Goal: Task Accomplishment & Management: Manage account settings

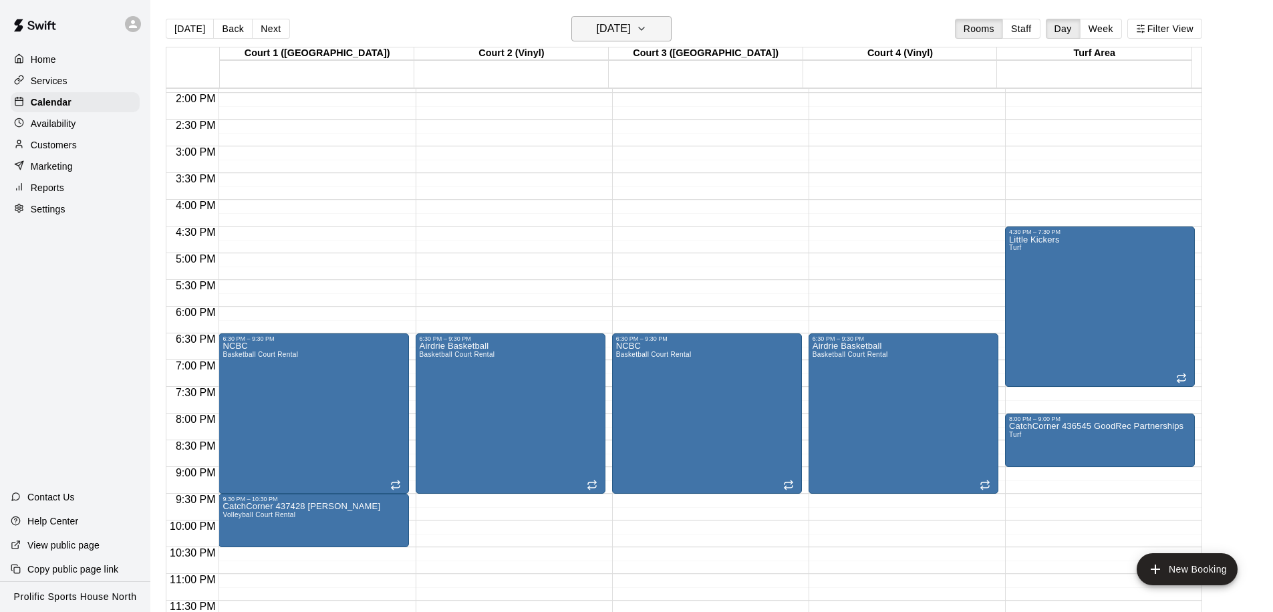
click at [631, 29] on h6 "[DATE]" at bounding box center [614, 28] width 34 height 19
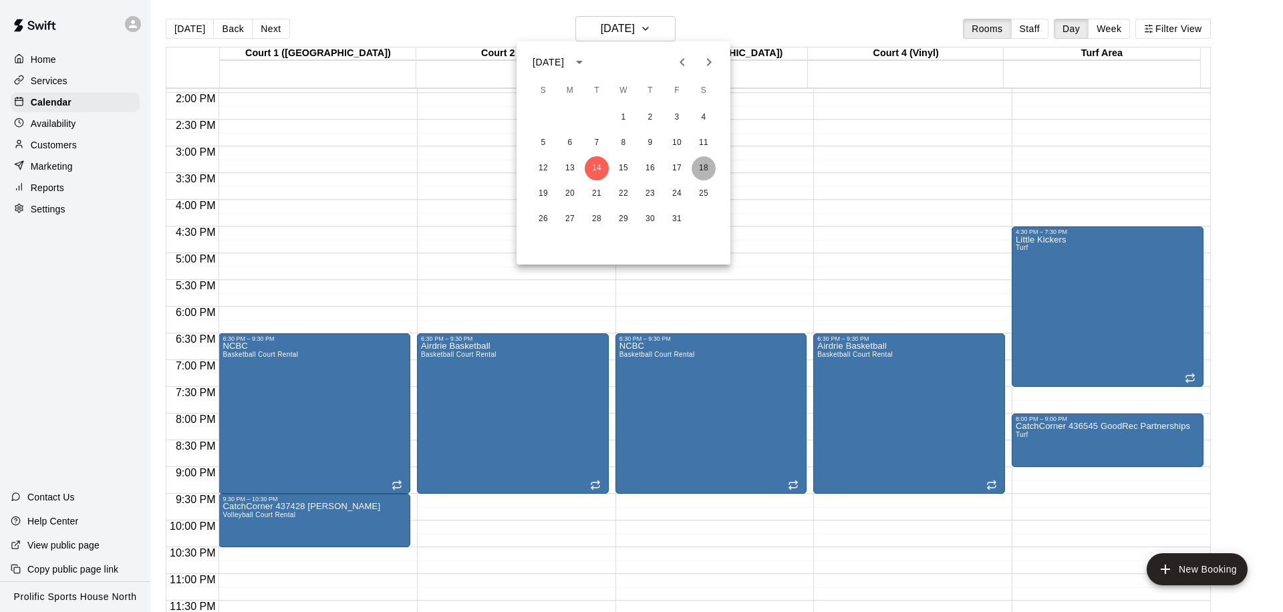
click at [701, 166] on button "18" at bounding box center [703, 168] width 24 height 24
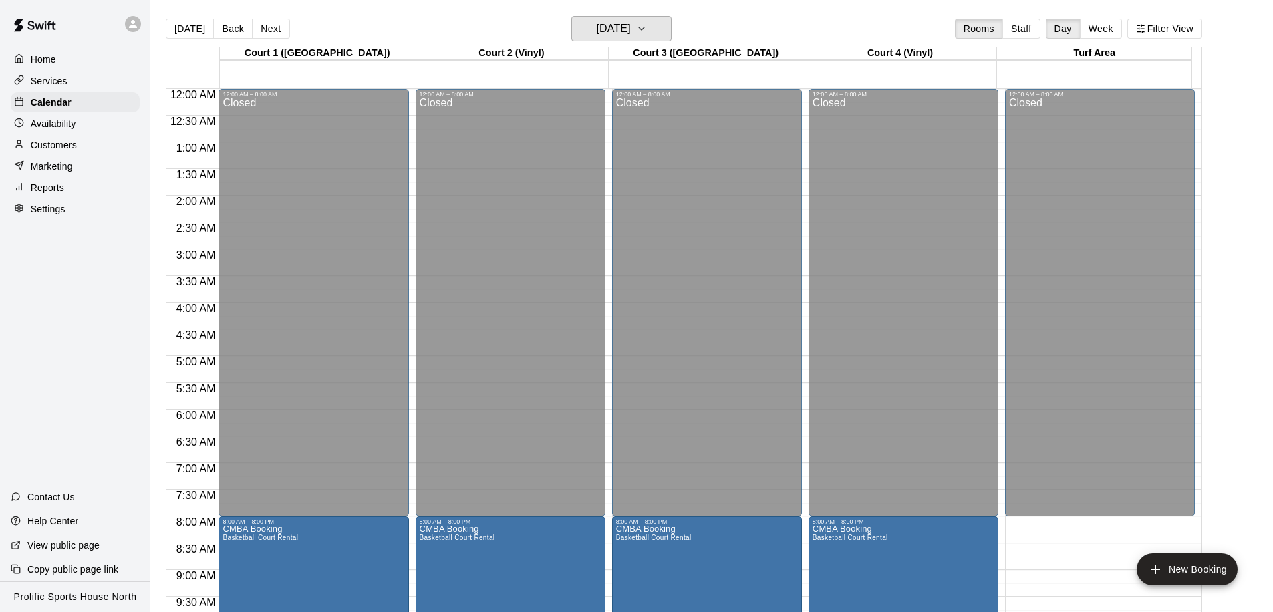
scroll to position [353, 0]
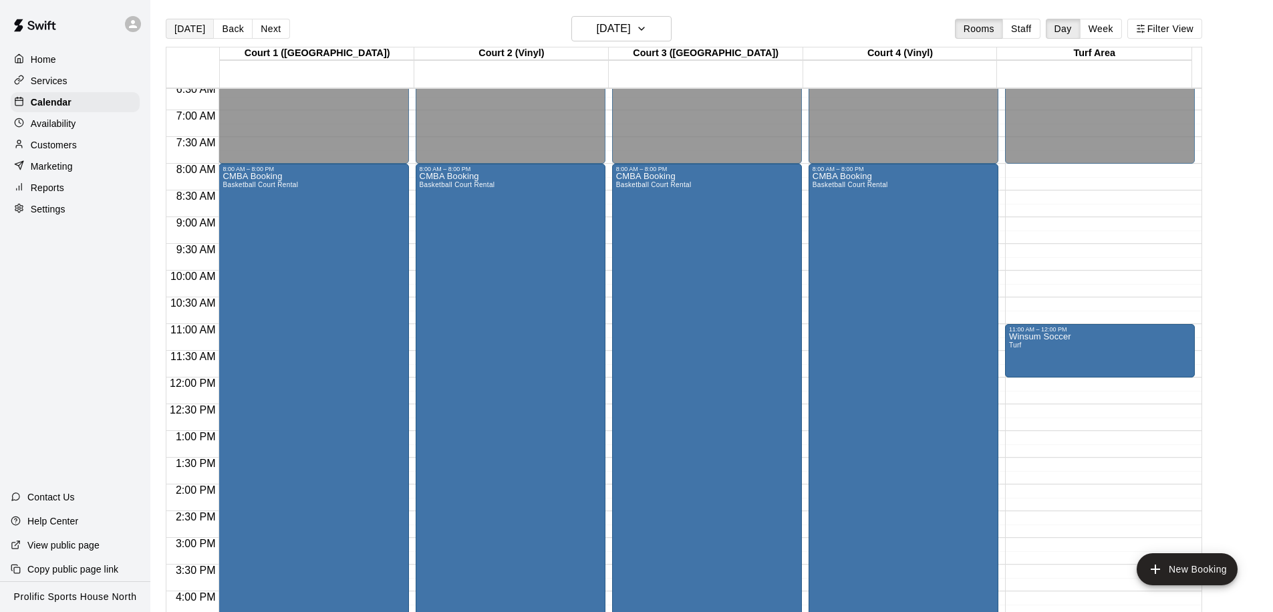
click at [187, 31] on button "[DATE]" at bounding box center [190, 29] width 48 height 20
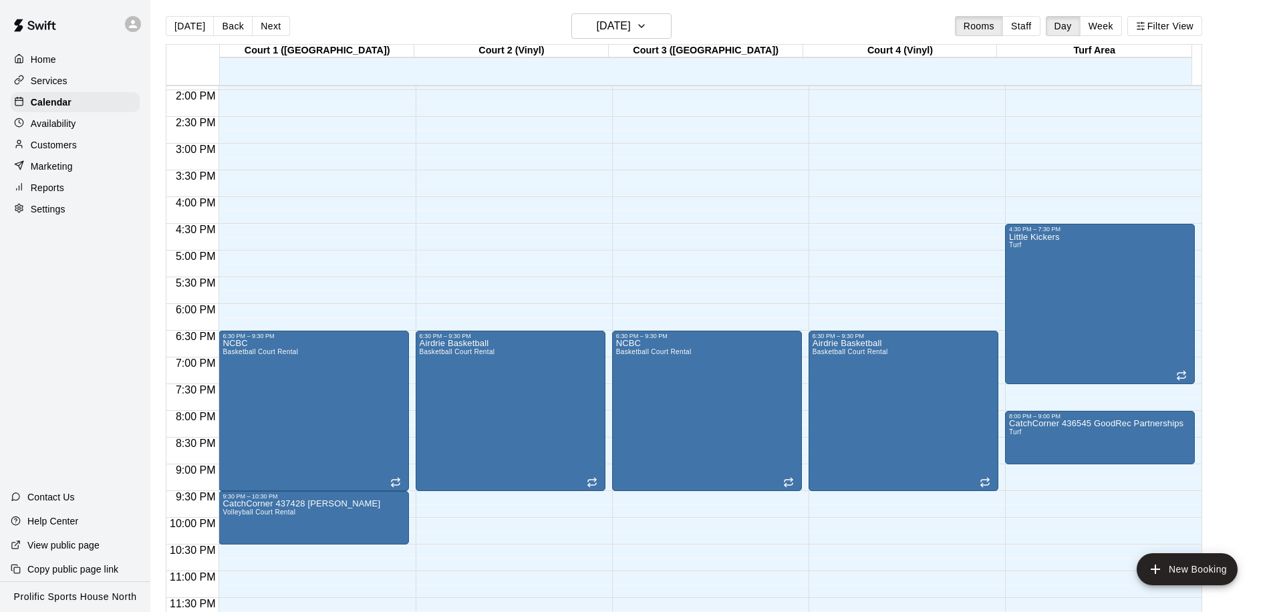
scroll to position [550, 0]
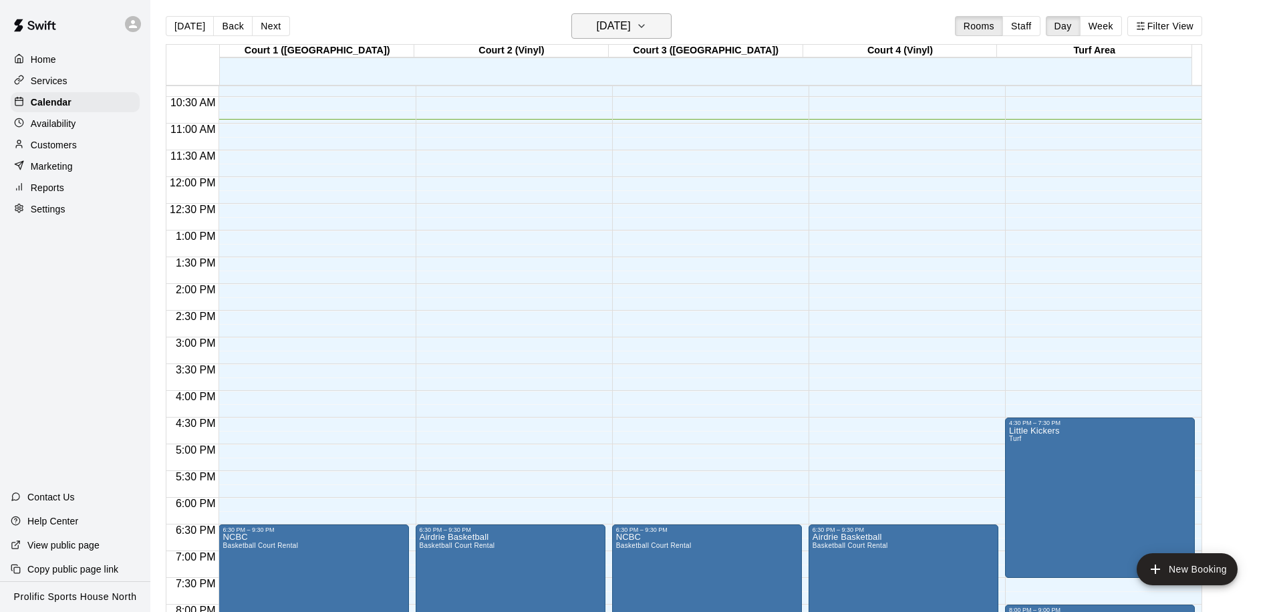
click at [623, 31] on h6 "[DATE]" at bounding box center [614, 26] width 34 height 19
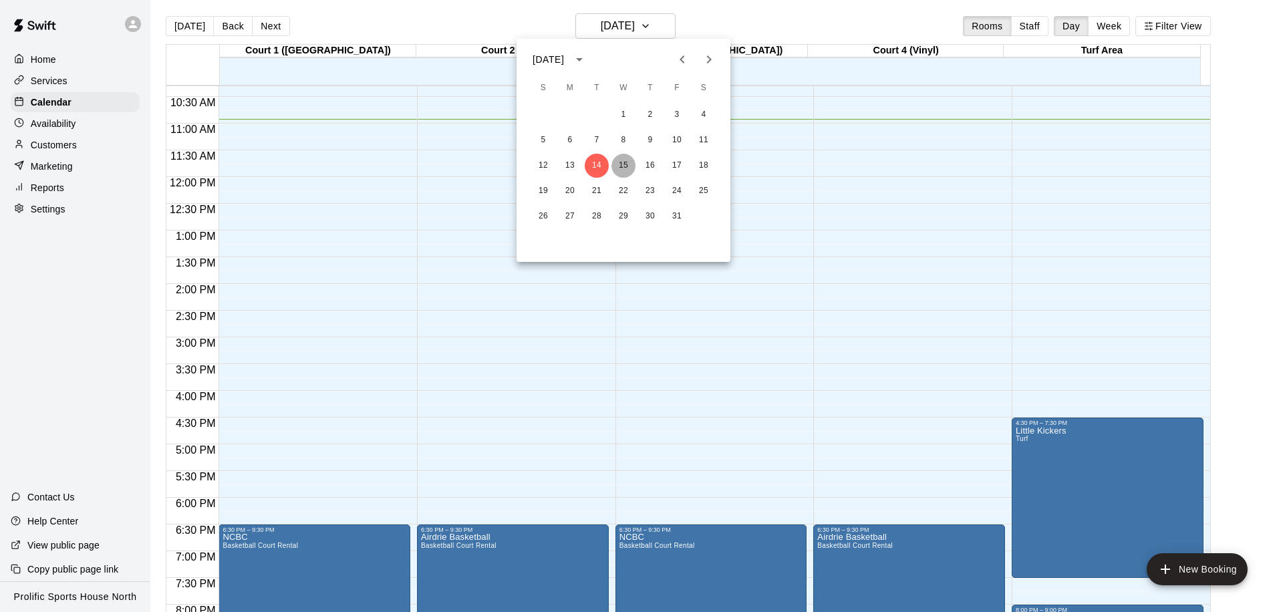
click at [628, 169] on button "15" at bounding box center [623, 166] width 24 height 24
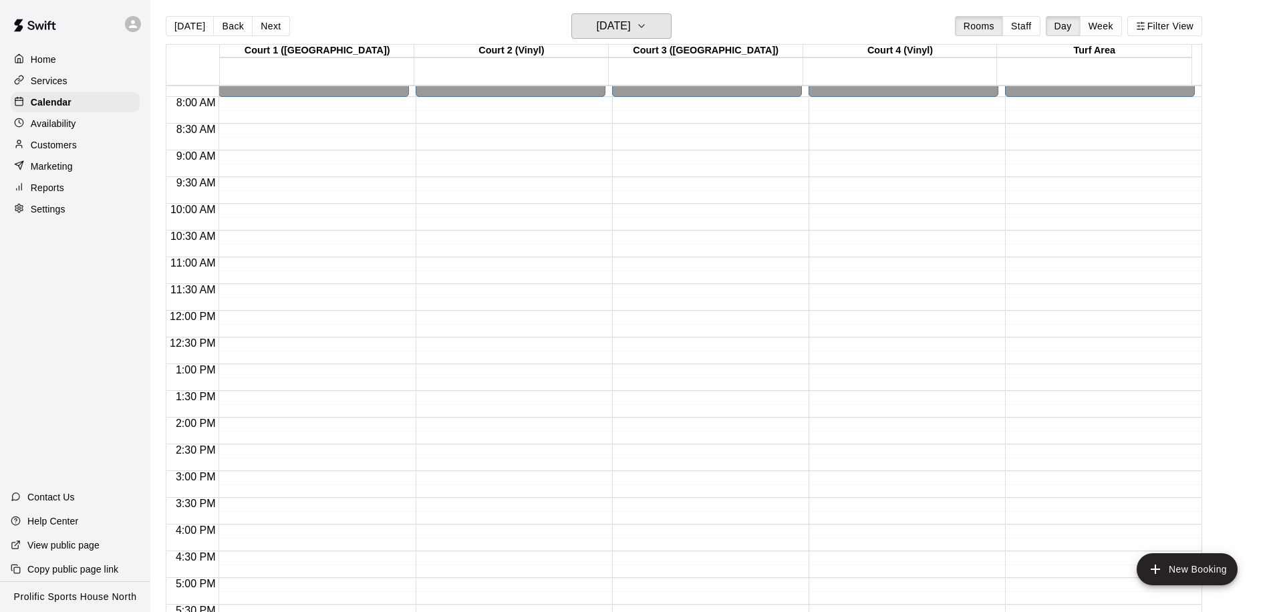
scroll to position [487, 0]
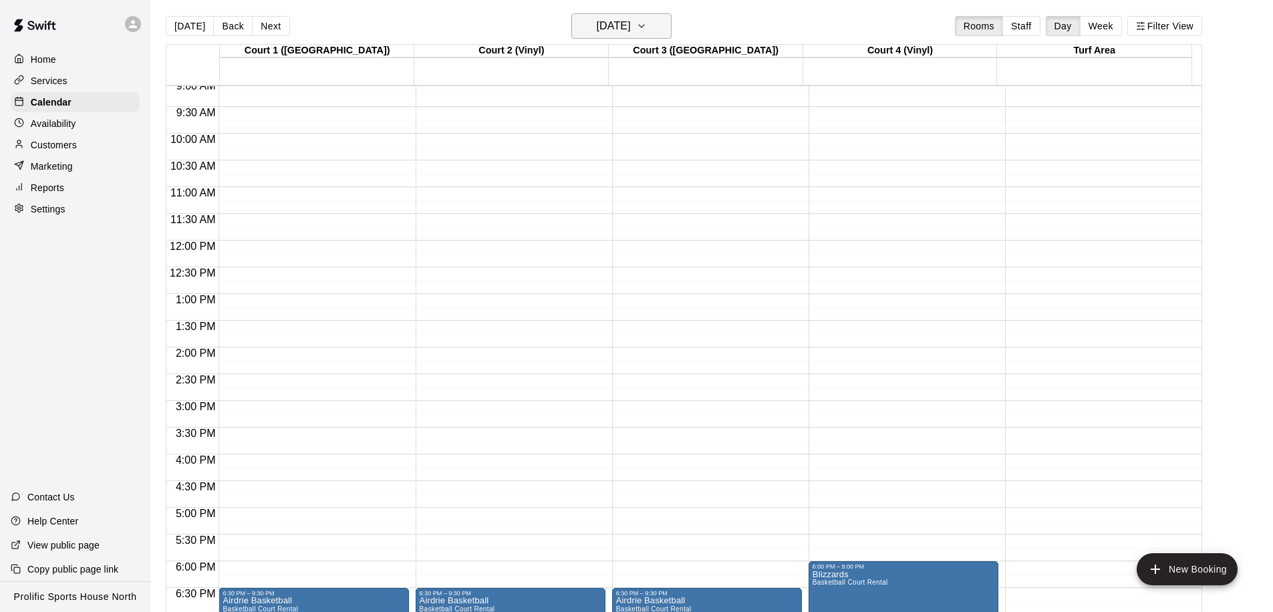
click at [623, 27] on h6 "Wednesday Oct 15" at bounding box center [614, 26] width 34 height 19
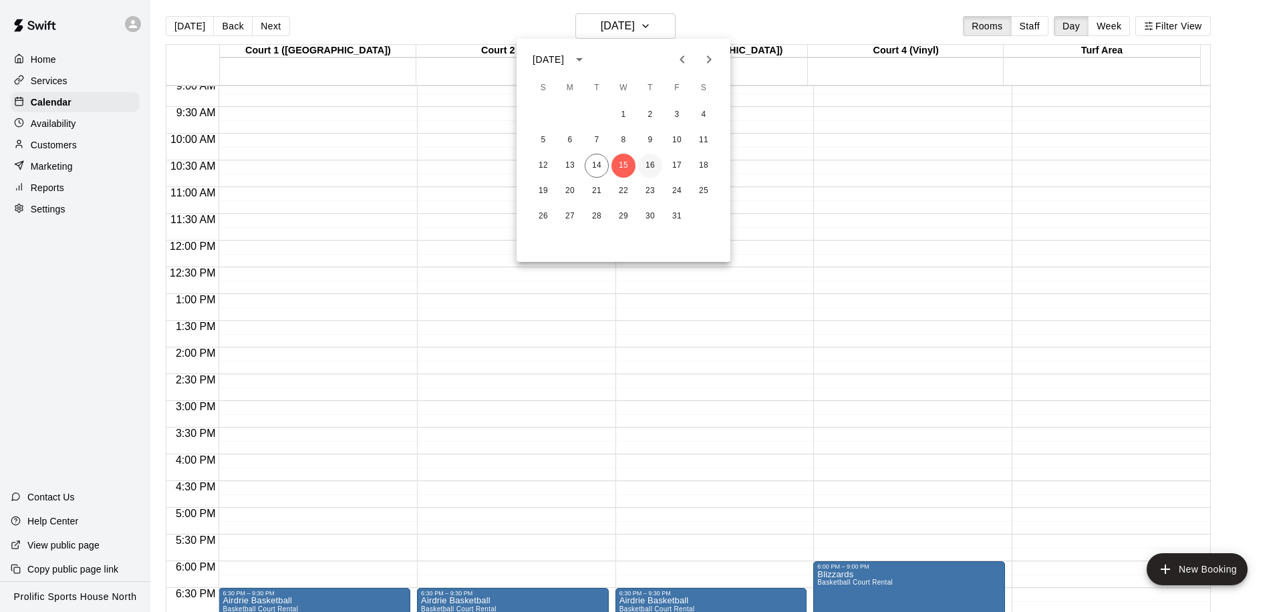
click at [651, 164] on button "16" at bounding box center [650, 166] width 24 height 24
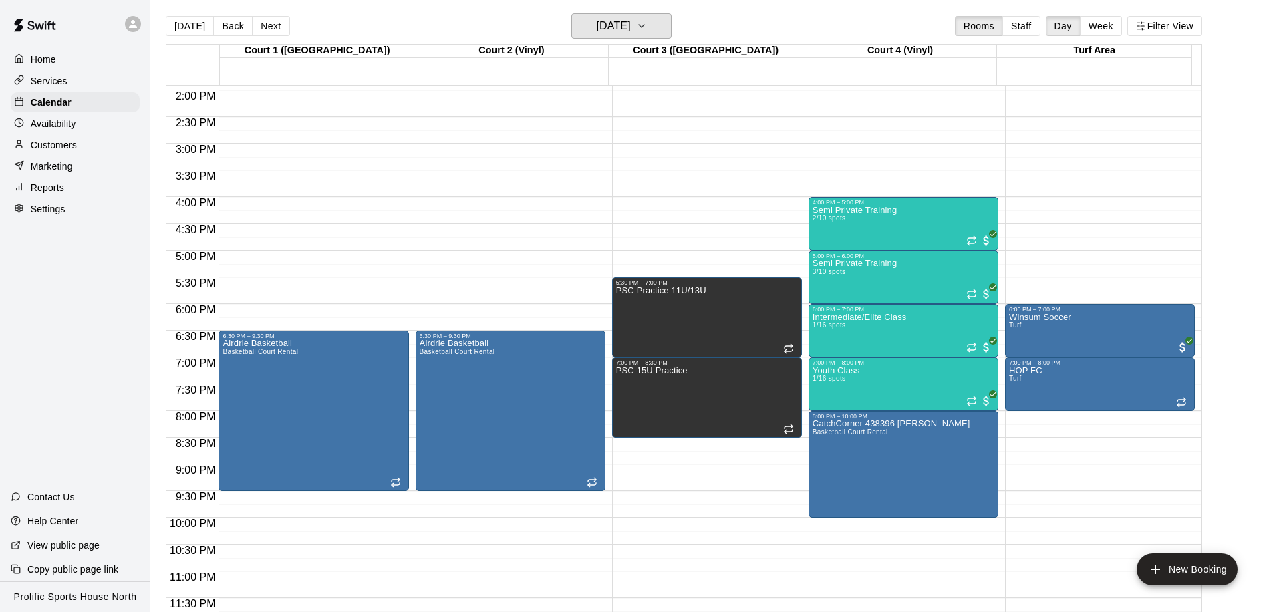
scroll to position [321, 0]
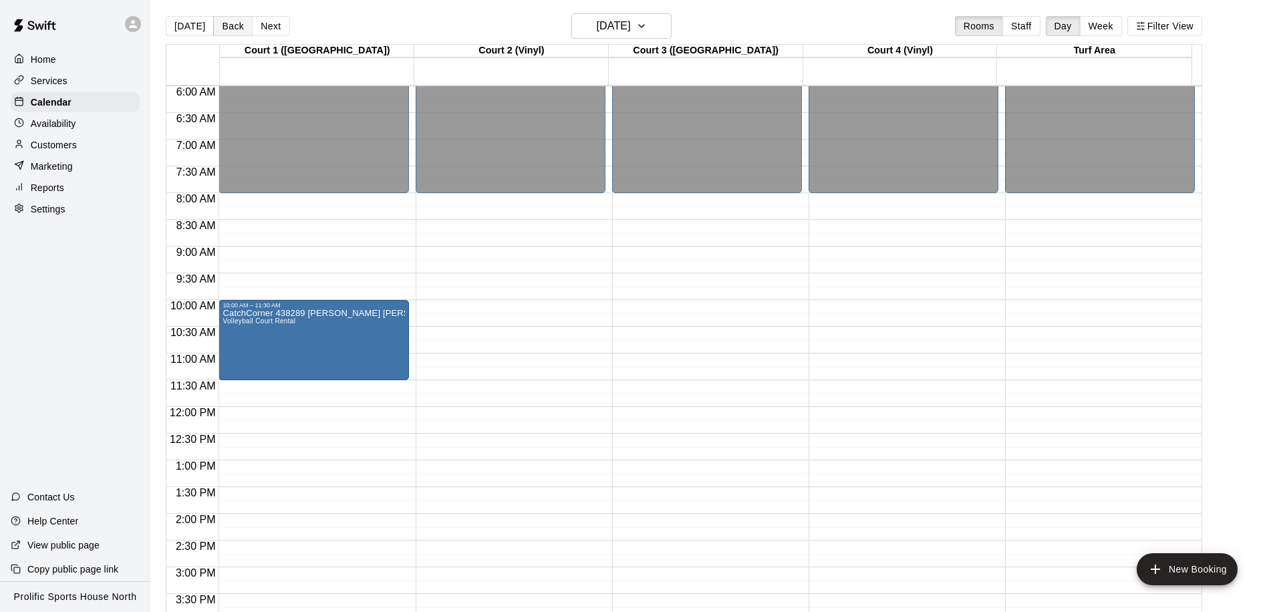
click at [230, 25] on button "Back" at bounding box center [232, 26] width 39 height 20
click at [230, 25] on div "Today Back Next Thursday Oct 16 Rooms Staff Day Week Filter View Court 1 (Hardw…" at bounding box center [684, 319] width 1036 height 612
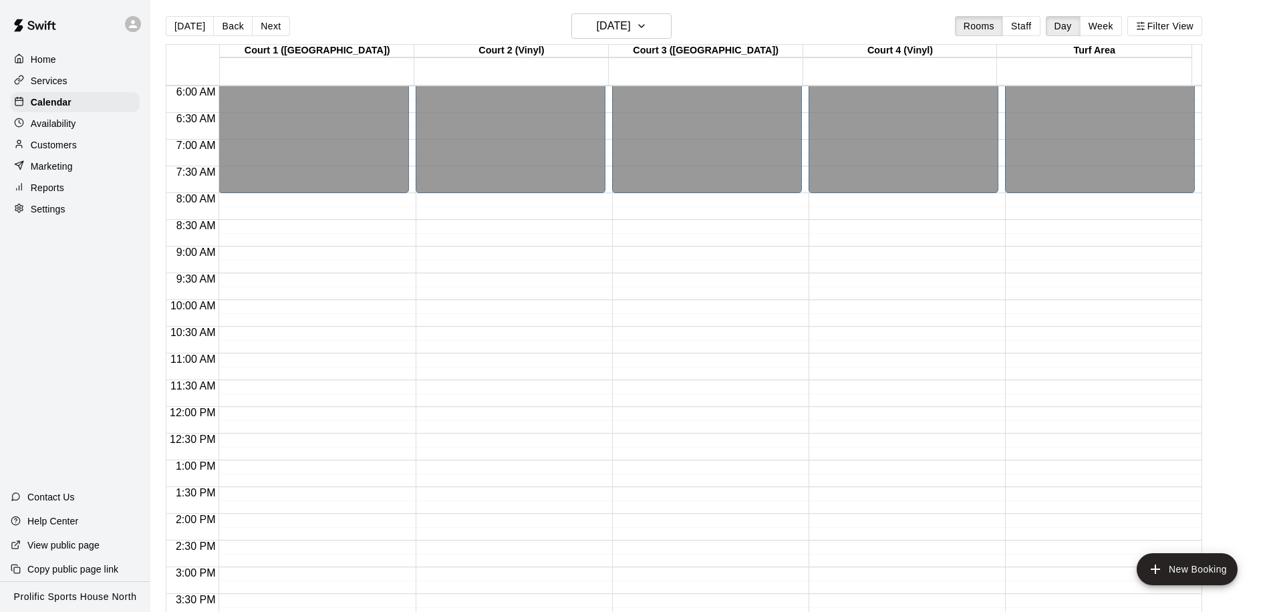
scroll to position [695, 0]
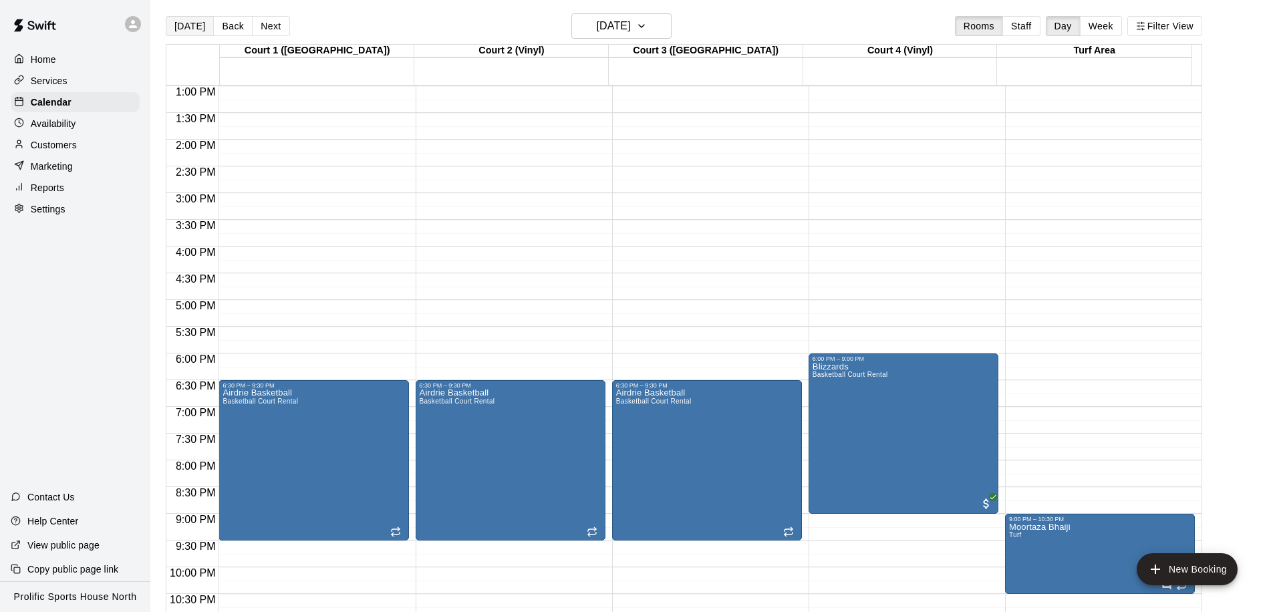
click at [193, 23] on button "[DATE]" at bounding box center [190, 26] width 48 height 20
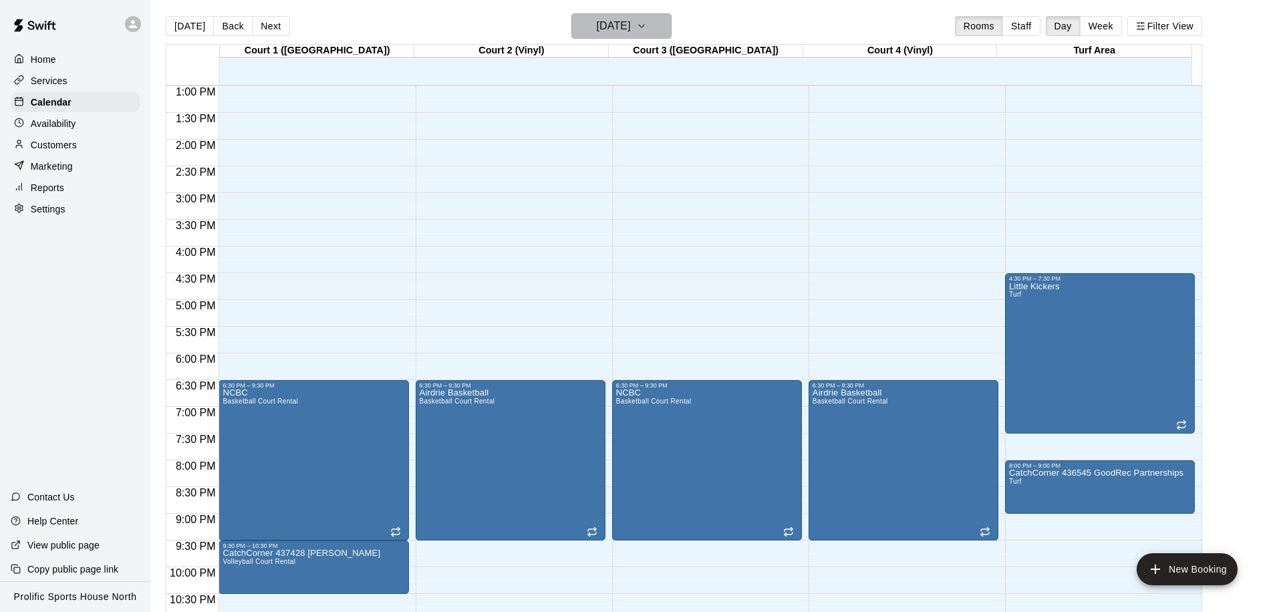
click at [625, 27] on h6 "[DATE]" at bounding box center [614, 26] width 34 height 19
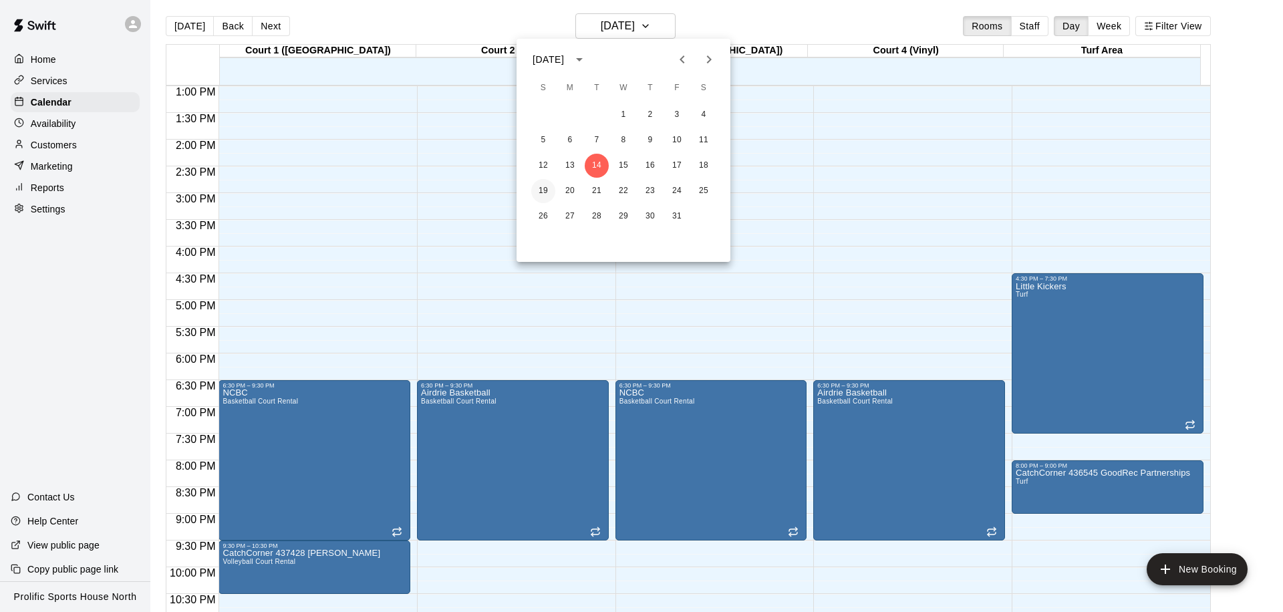
click at [537, 187] on button "19" at bounding box center [543, 191] width 24 height 24
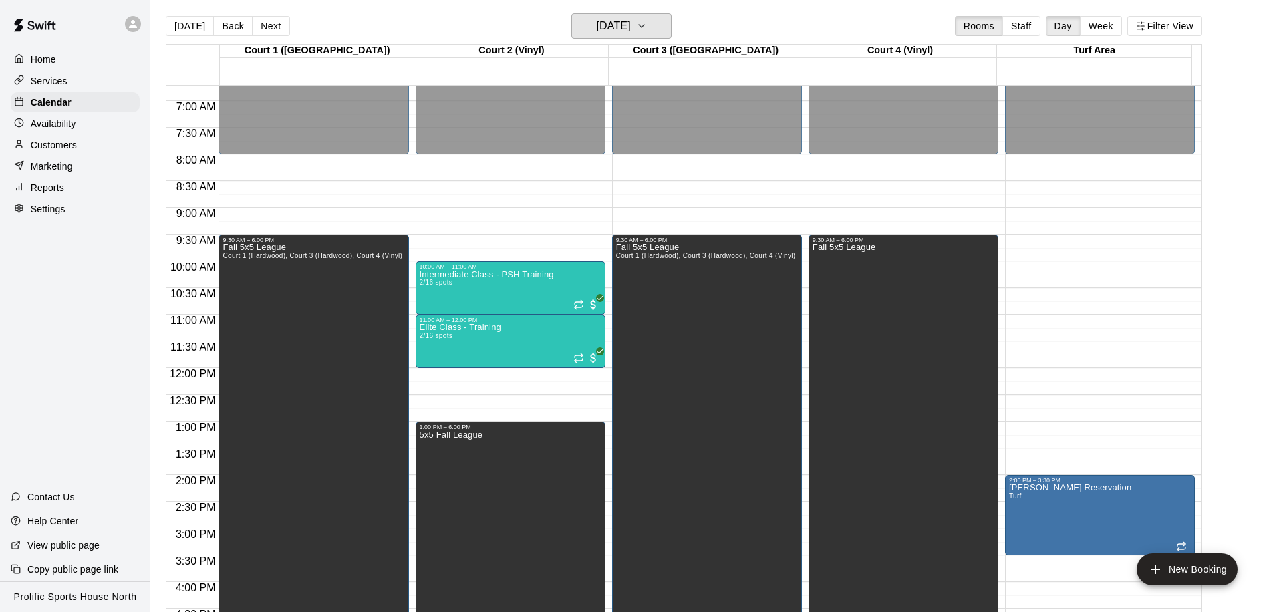
scroll to position [546, 0]
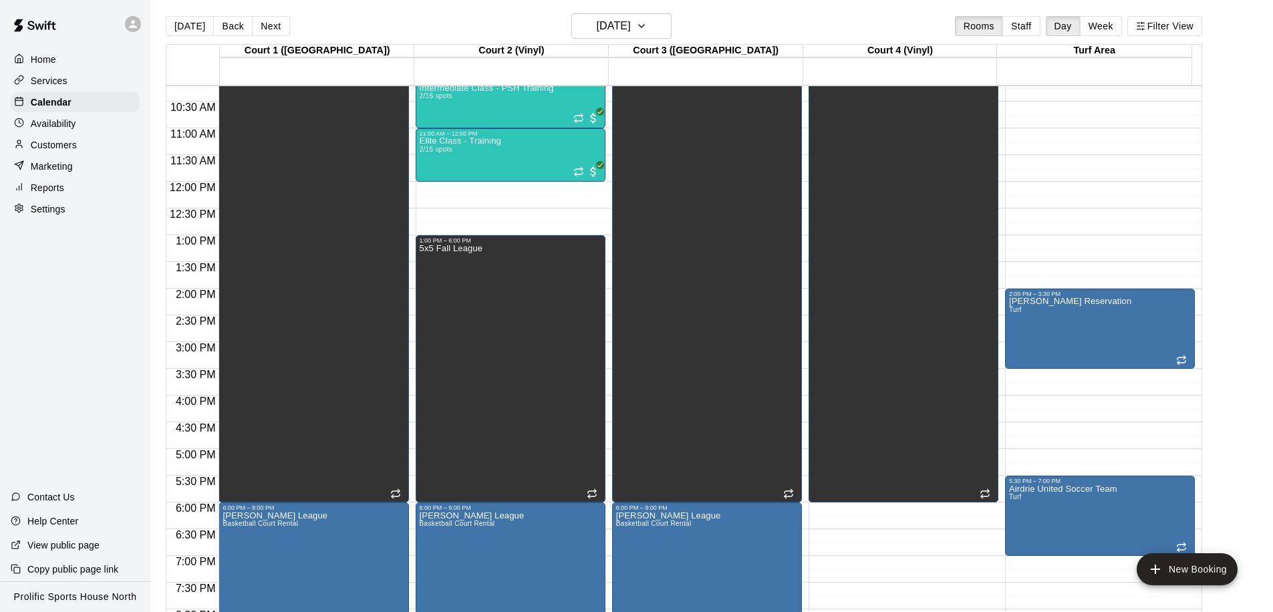
click at [1027, 103] on div "12:00 AM – 8:00 AM Closed 2:00 PM – 3:30 PM Claudia Reservation Turf 5:30 PM – …" at bounding box center [1100, 181] width 190 height 1283
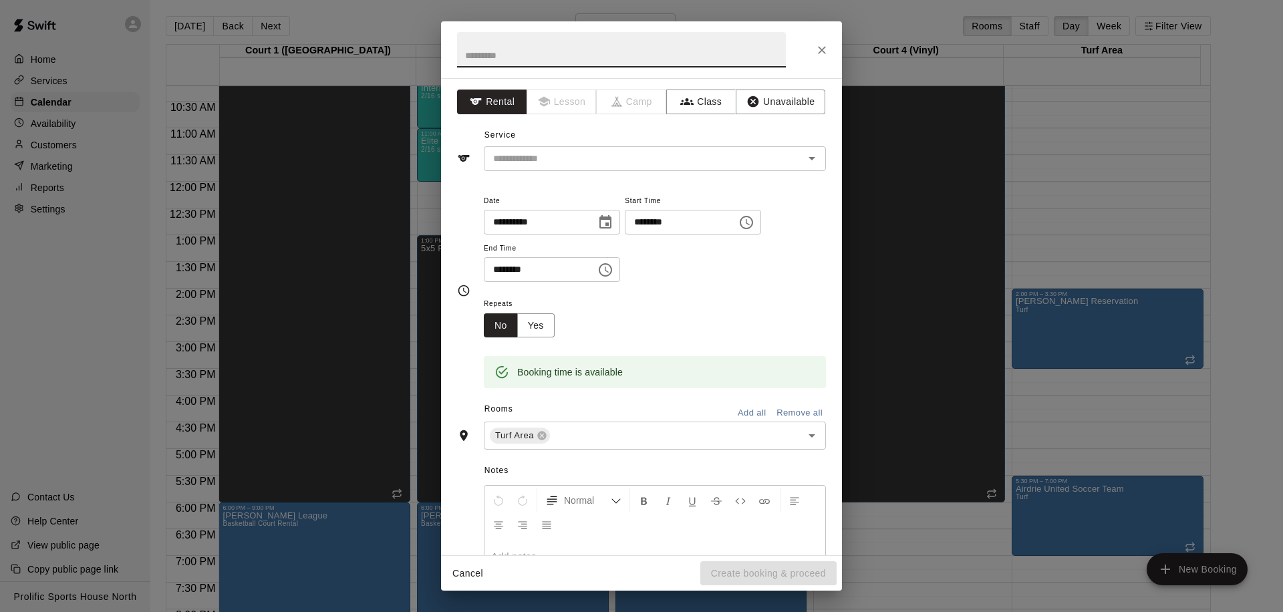
click at [498, 271] on input "********" at bounding box center [535, 269] width 103 height 25
type input "********"
click at [821, 51] on icon "Close" at bounding box center [821, 49] width 13 height 13
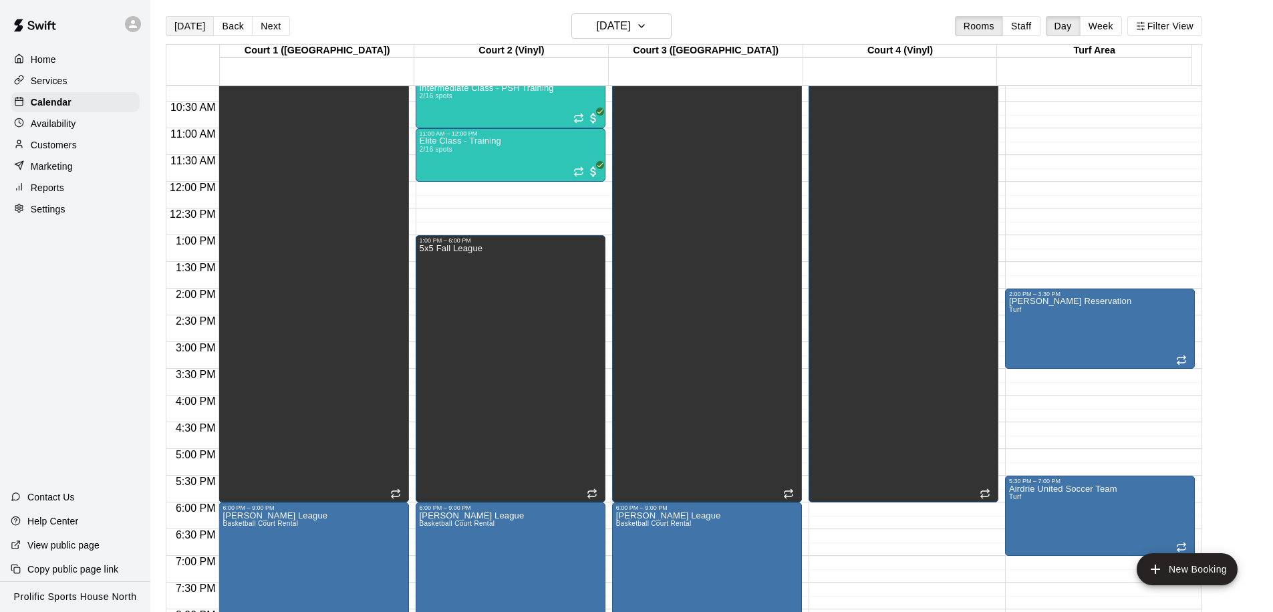
click at [179, 21] on button "[DATE]" at bounding box center [190, 26] width 48 height 20
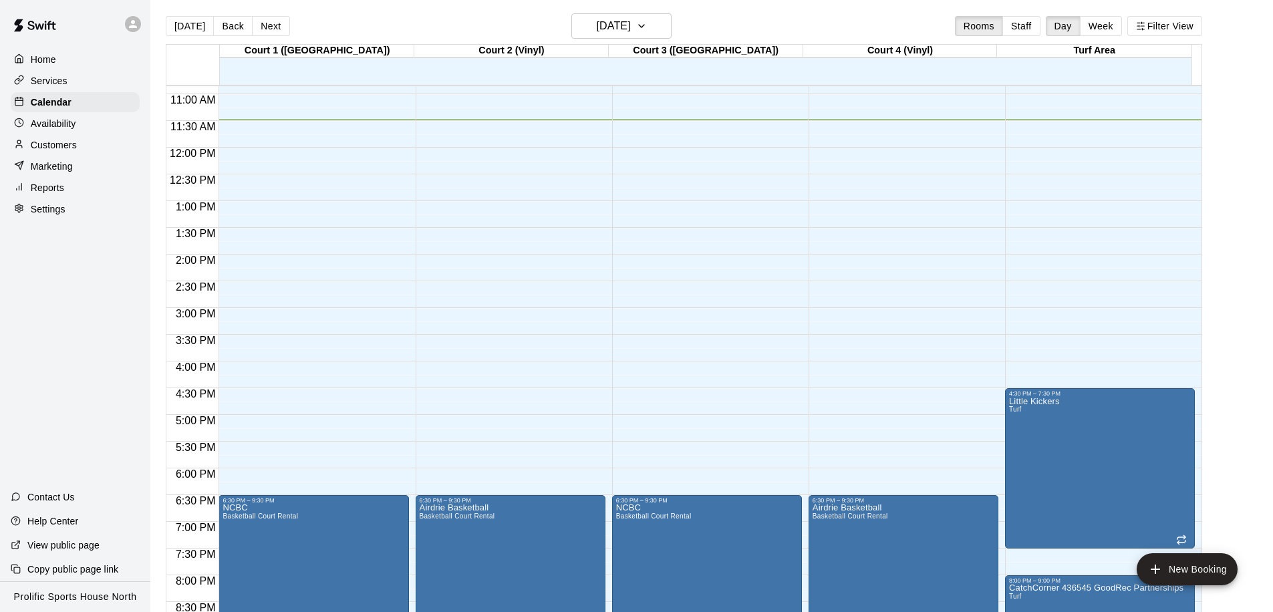
scroll to position [744, 0]
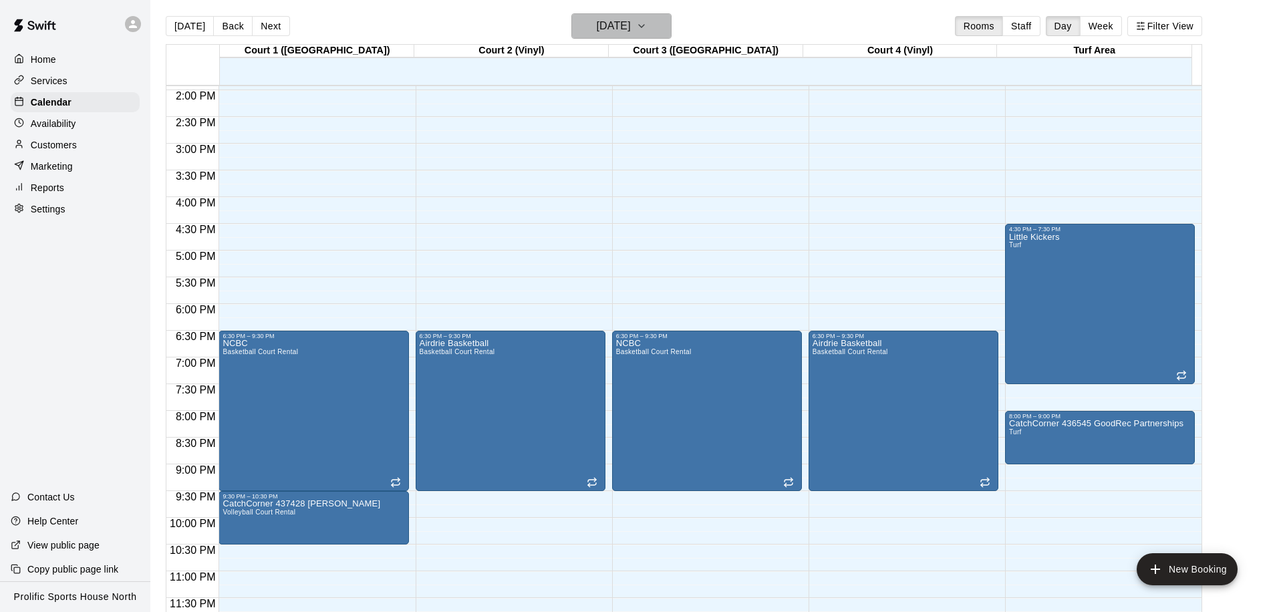
click at [617, 37] on button "[DATE]" at bounding box center [621, 25] width 100 height 25
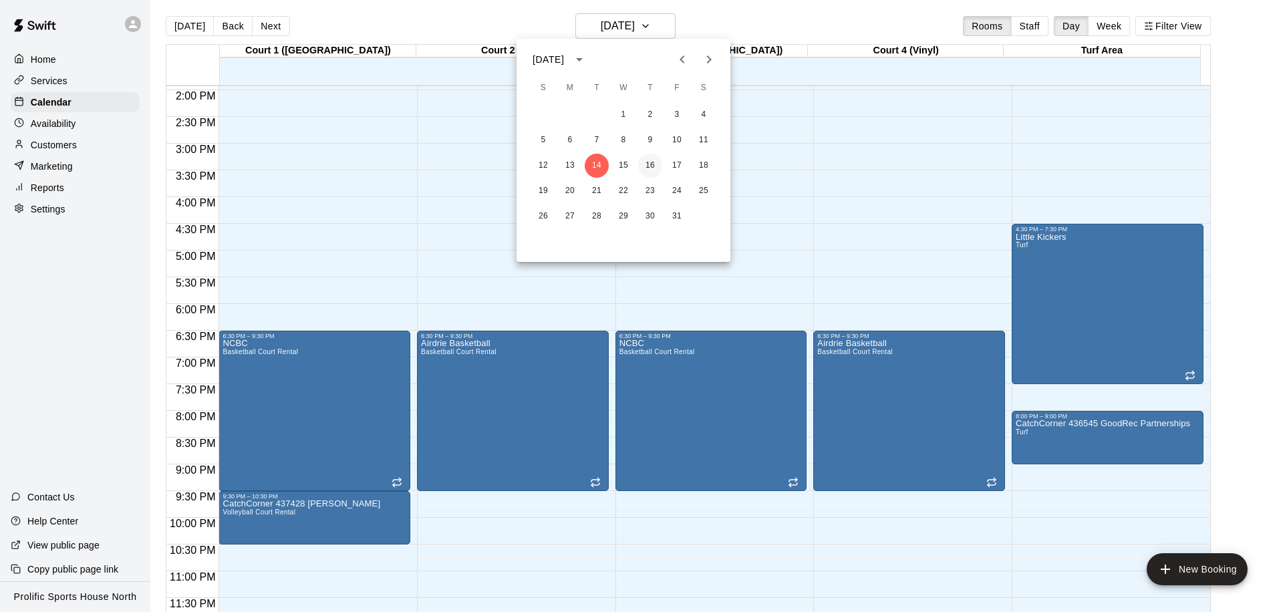
click at [654, 164] on button "16" at bounding box center [650, 166] width 24 height 24
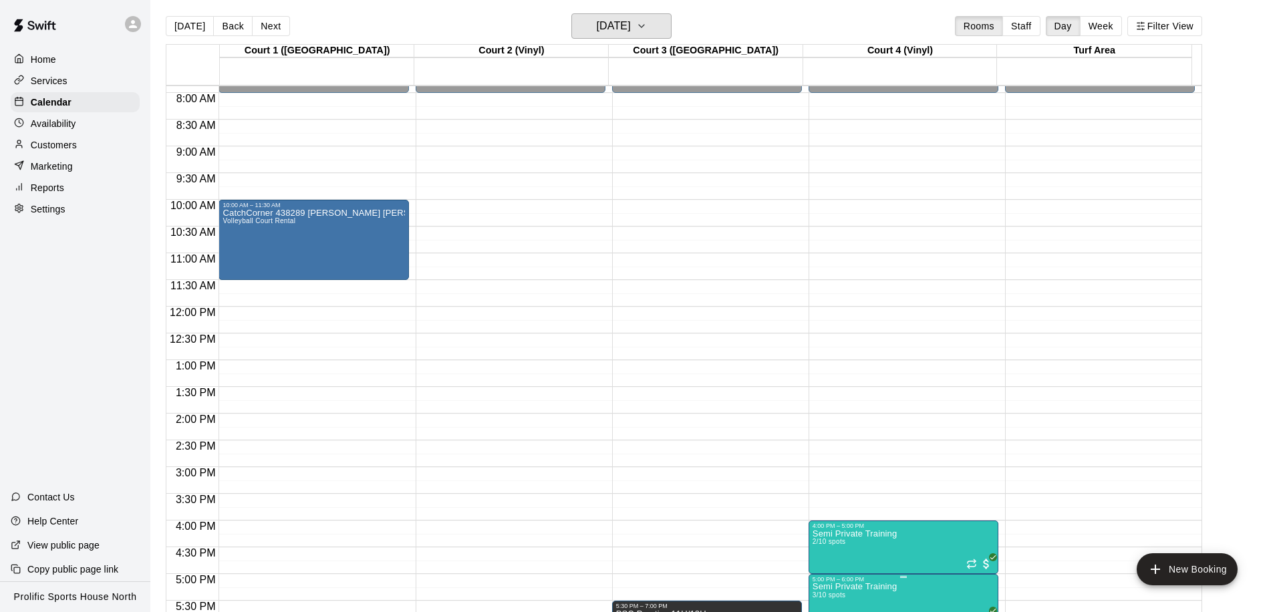
scroll to position [418, 0]
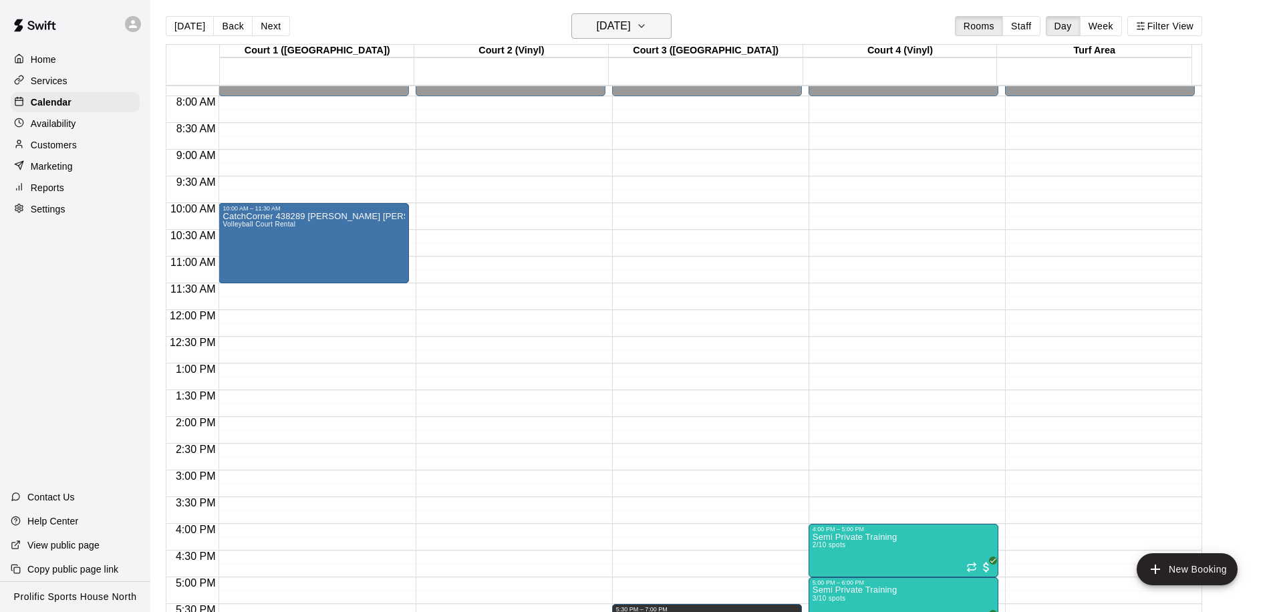
click at [613, 27] on h6 "Thursday Oct 16" at bounding box center [614, 26] width 34 height 19
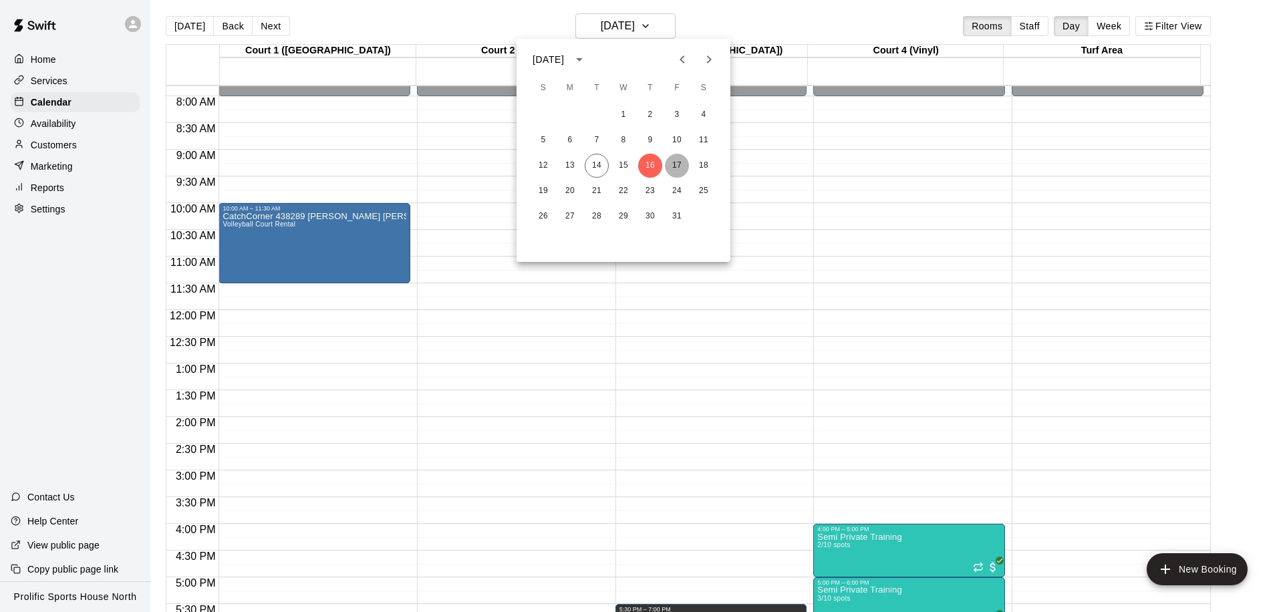
click at [670, 170] on button "17" at bounding box center [677, 166] width 24 height 24
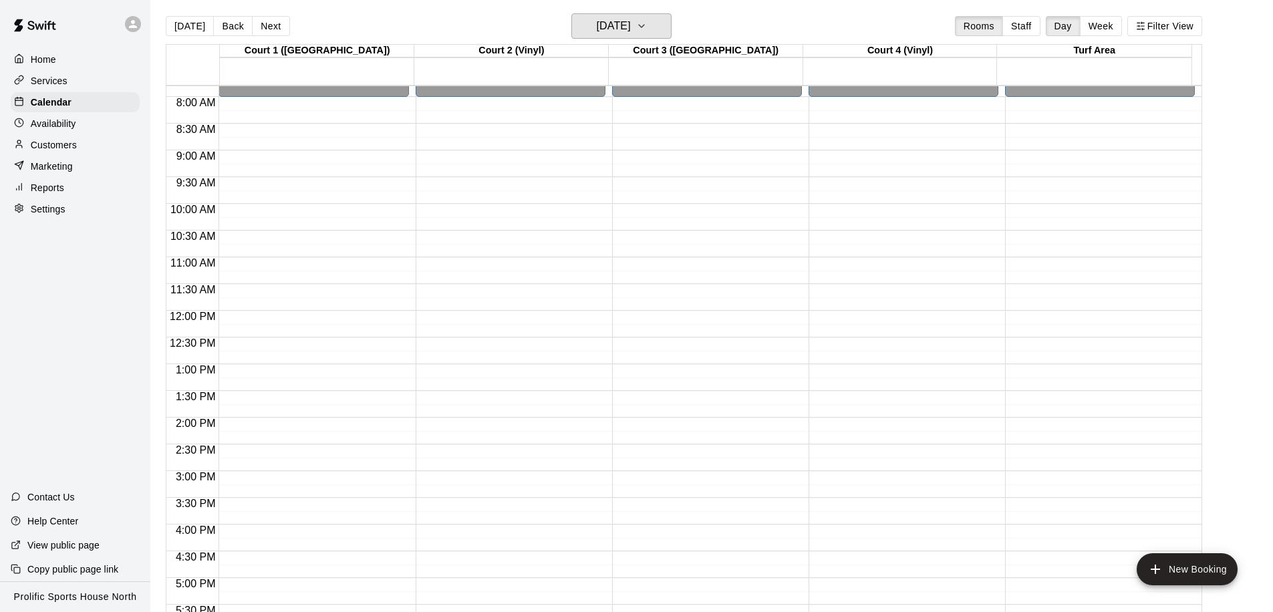
scroll to position [357, 0]
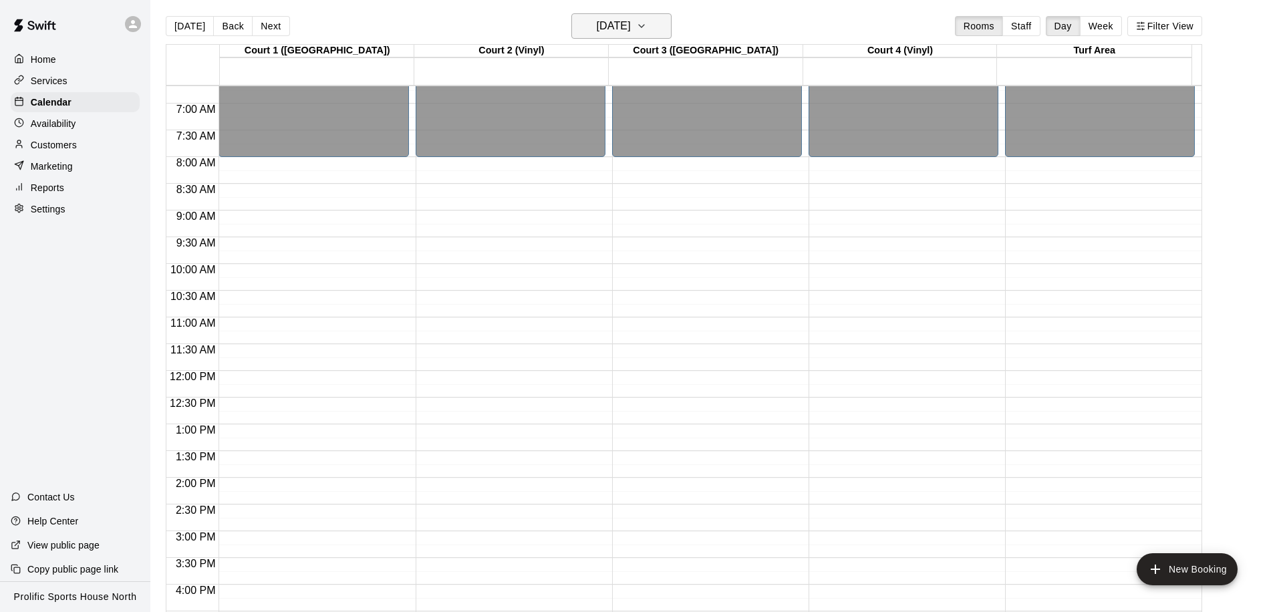
click at [607, 33] on h6 "Friday Oct 17" at bounding box center [614, 26] width 34 height 19
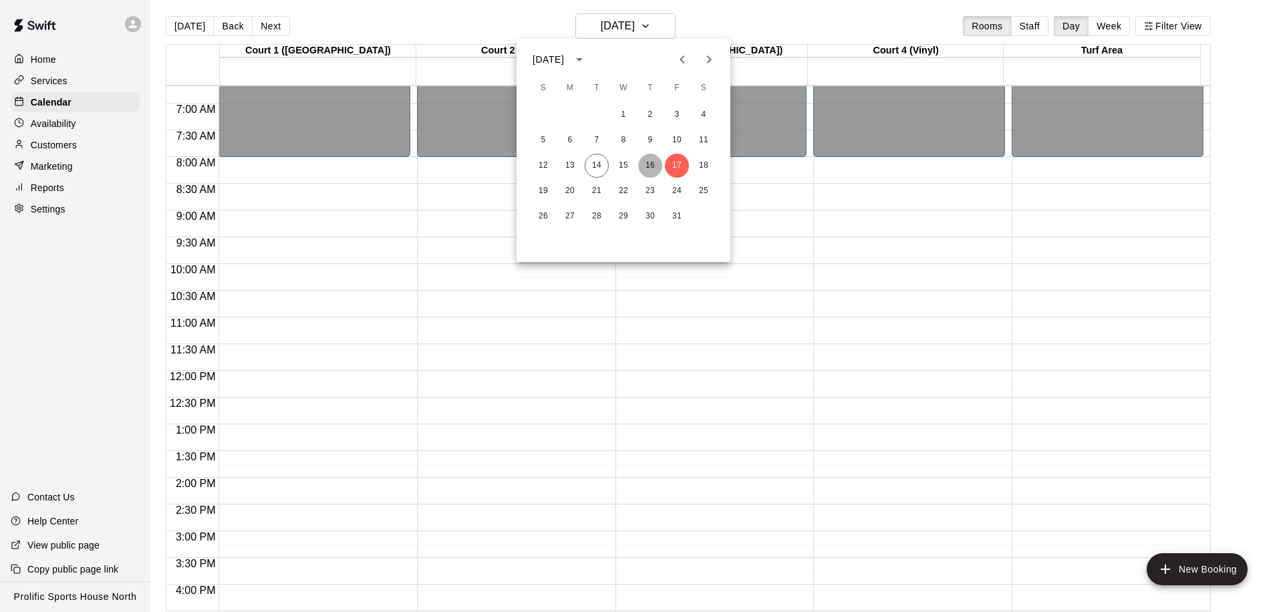
click at [657, 166] on button "16" at bounding box center [650, 166] width 24 height 24
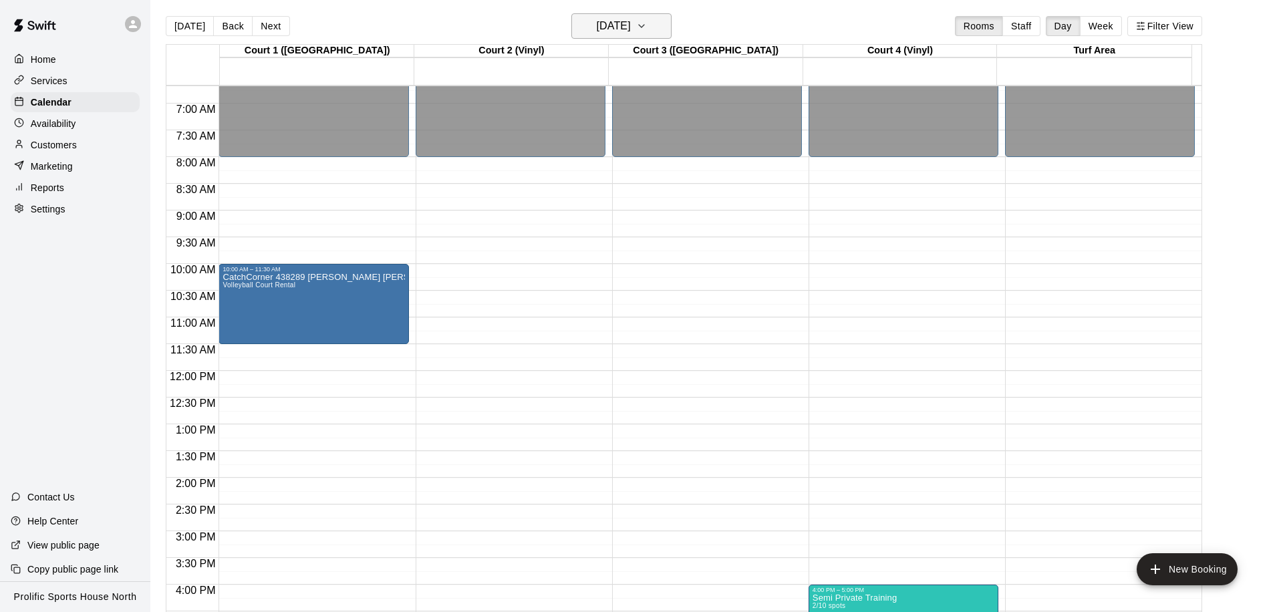
click at [606, 24] on h6 "Thursday Oct 16" at bounding box center [614, 26] width 34 height 19
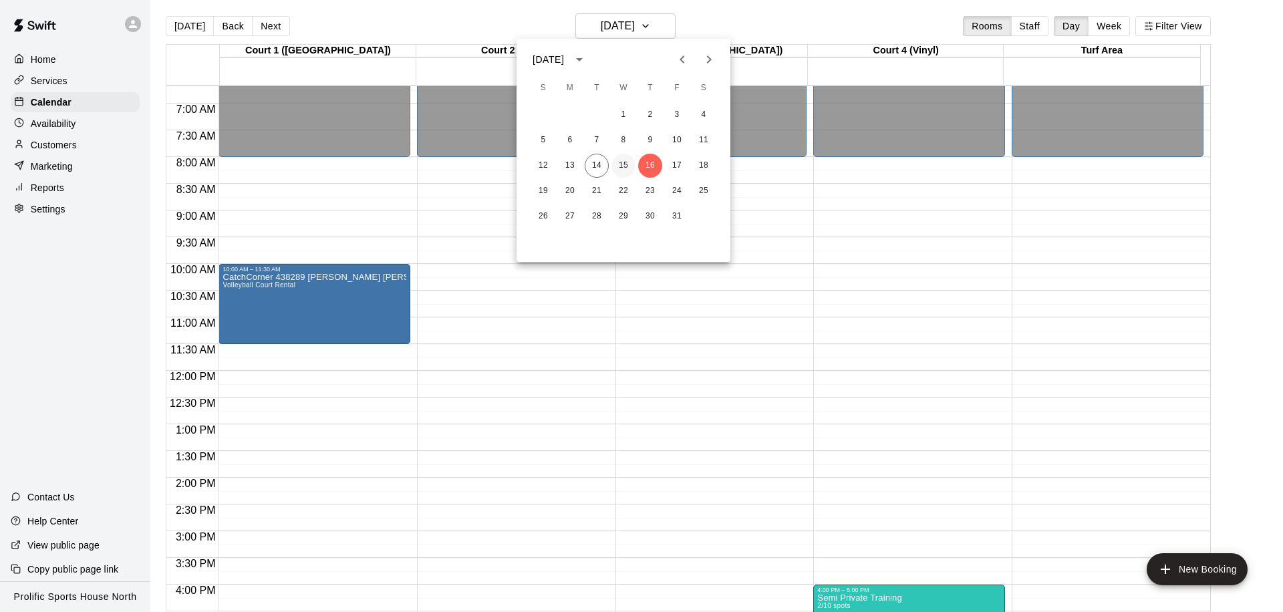
click at [617, 162] on button "15" at bounding box center [623, 166] width 24 height 24
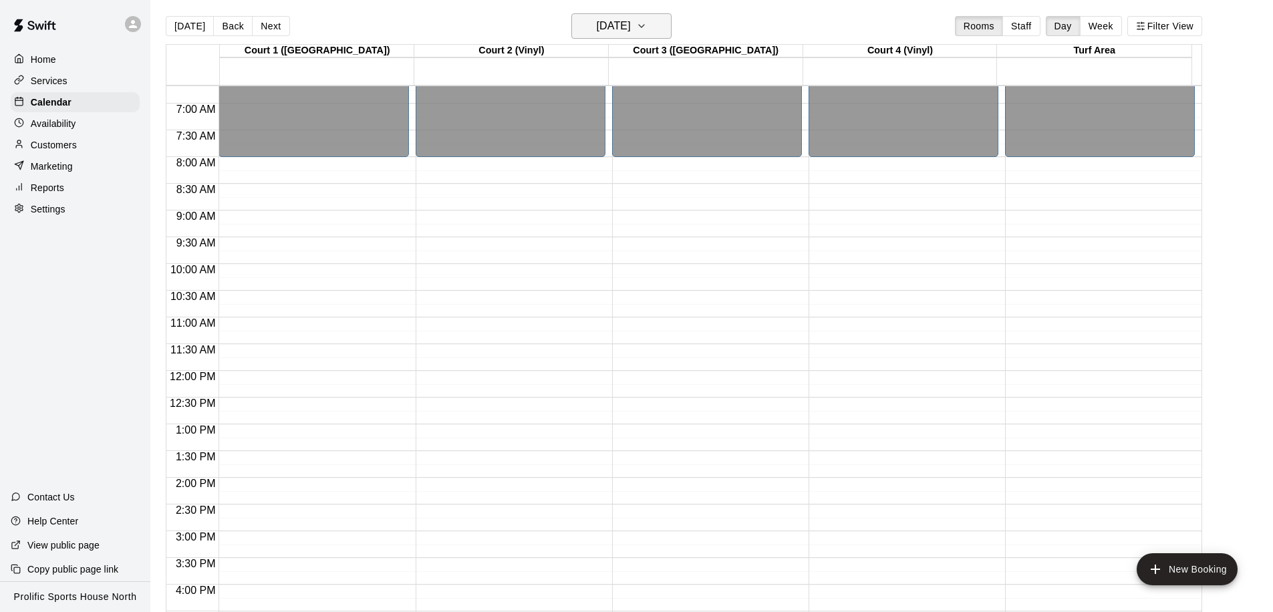
click at [606, 33] on h6 "Wednesday Oct 15" at bounding box center [614, 26] width 34 height 19
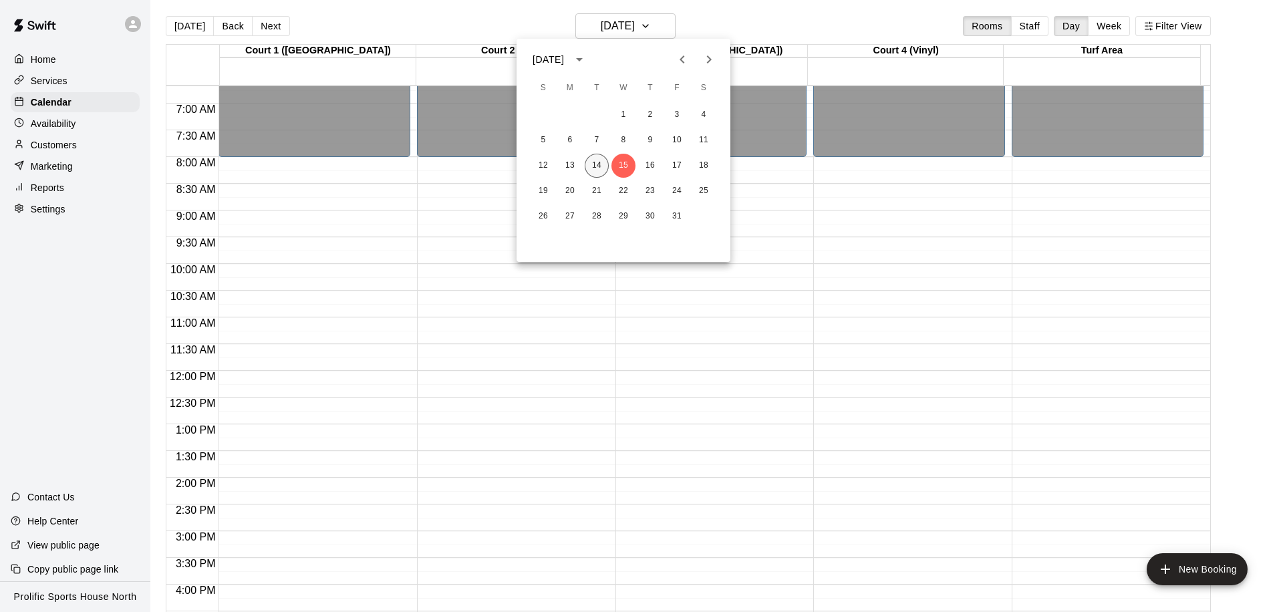
click at [595, 168] on button "14" at bounding box center [597, 166] width 24 height 24
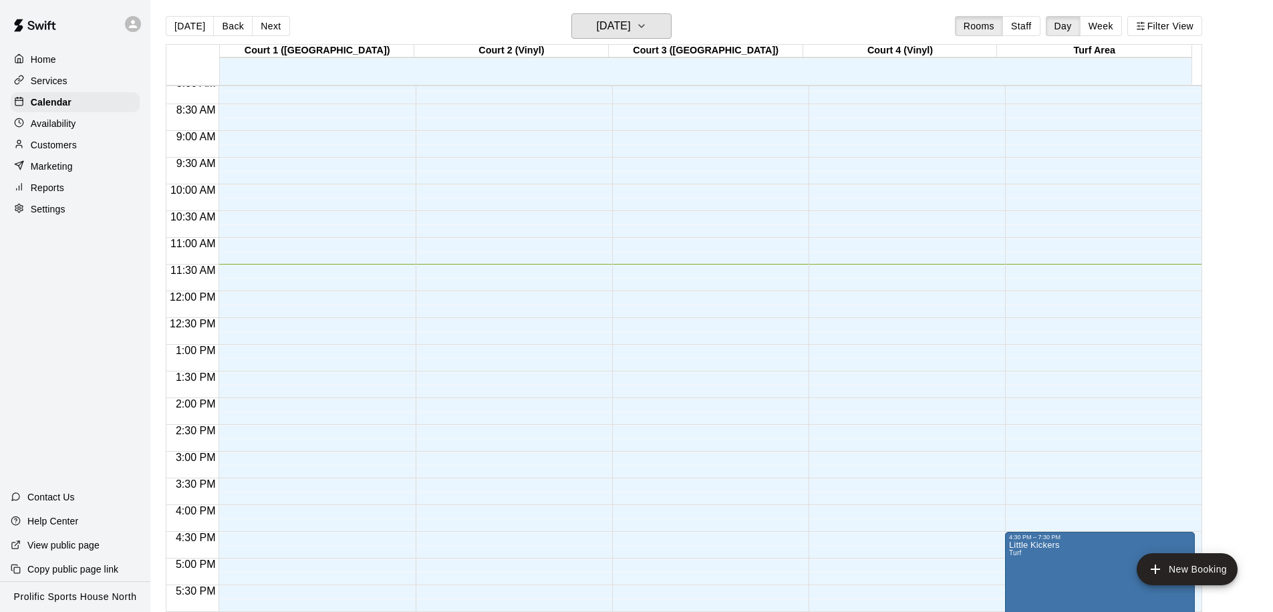
scroll to position [509, 0]
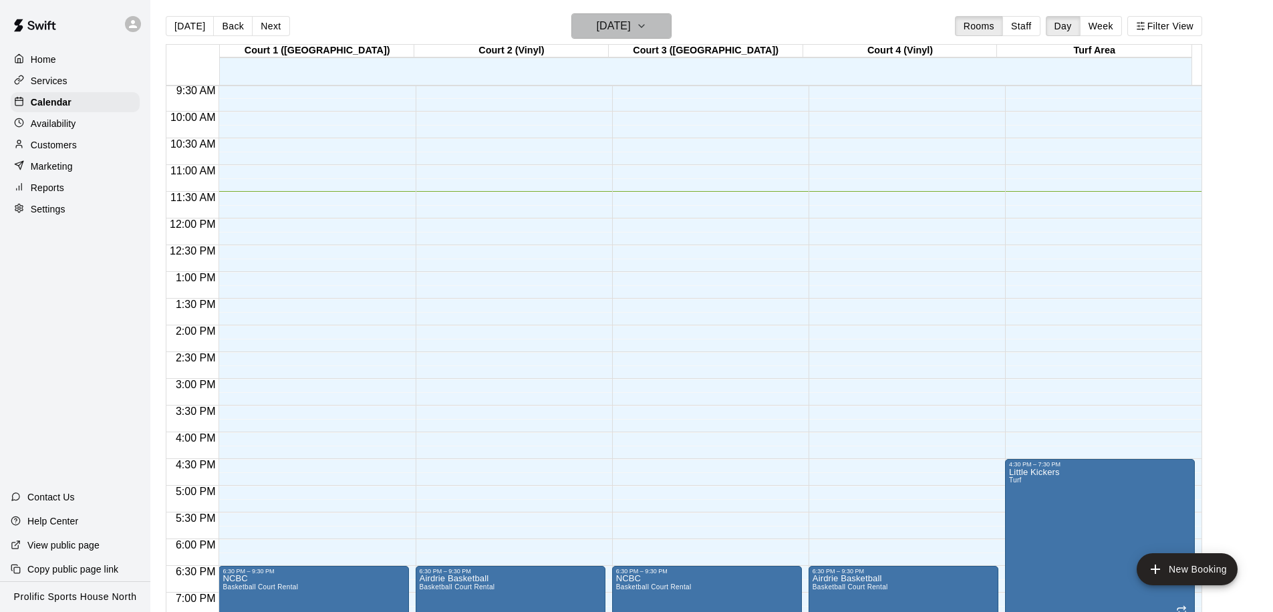
click at [631, 21] on h6 "[DATE]" at bounding box center [614, 26] width 34 height 19
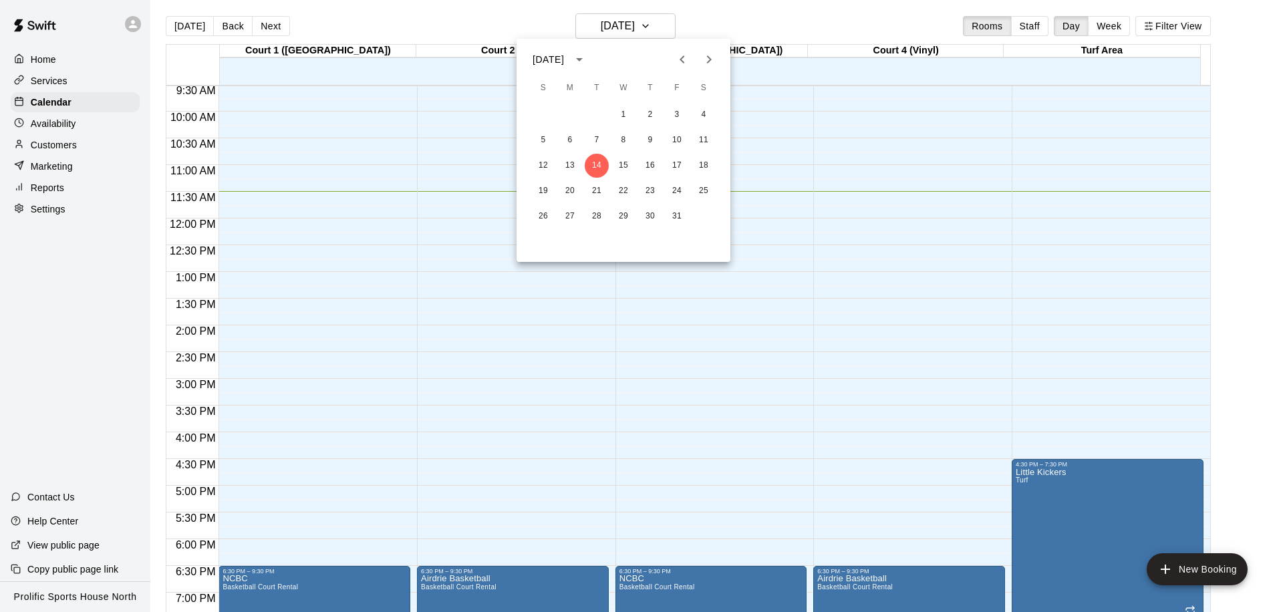
click at [792, 148] on div at bounding box center [641, 306] width 1283 height 612
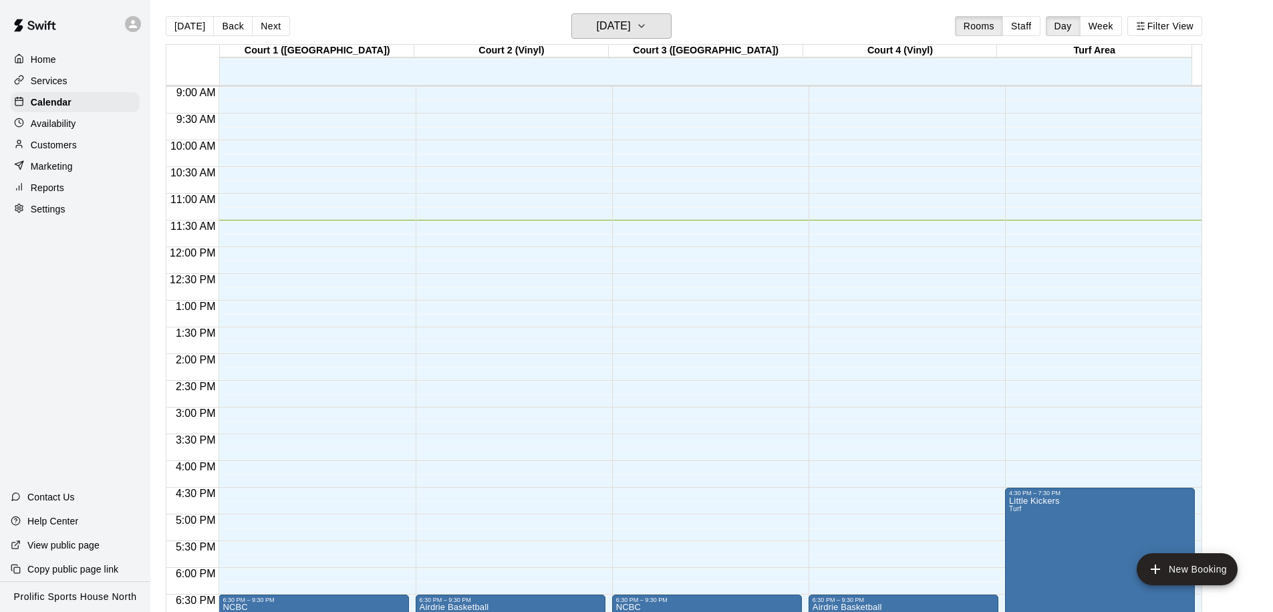
scroll to position [452, 0]
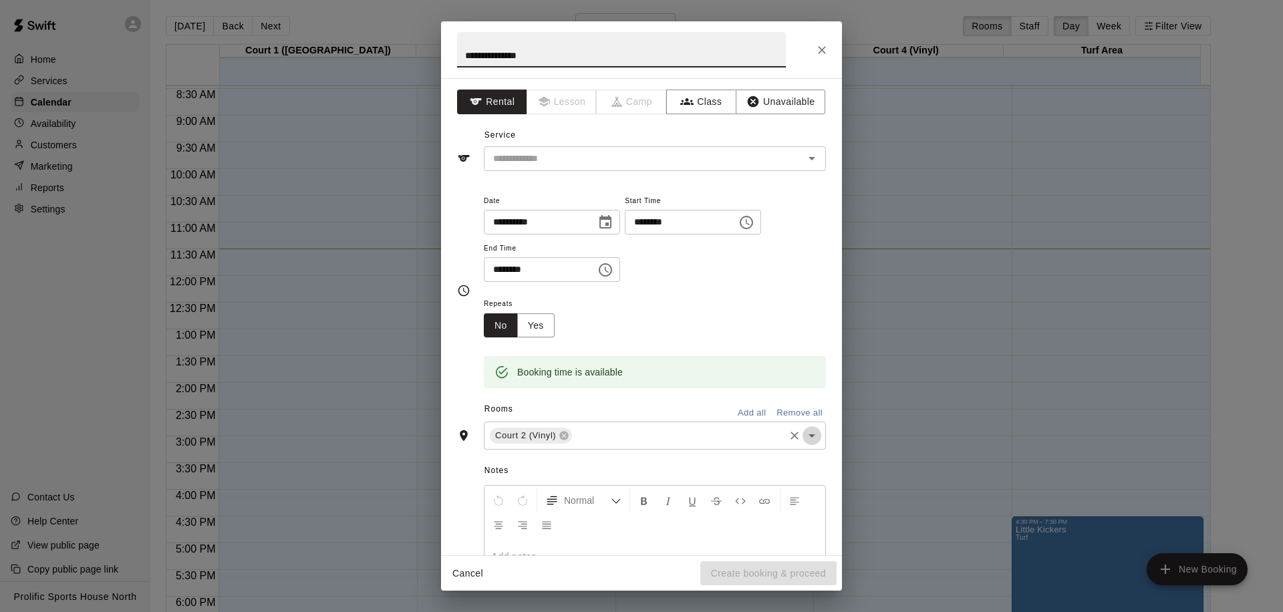
click at [808, 436] on icon "Open" at bounding box center [811, 435] width 7 height 3
type input "**********"
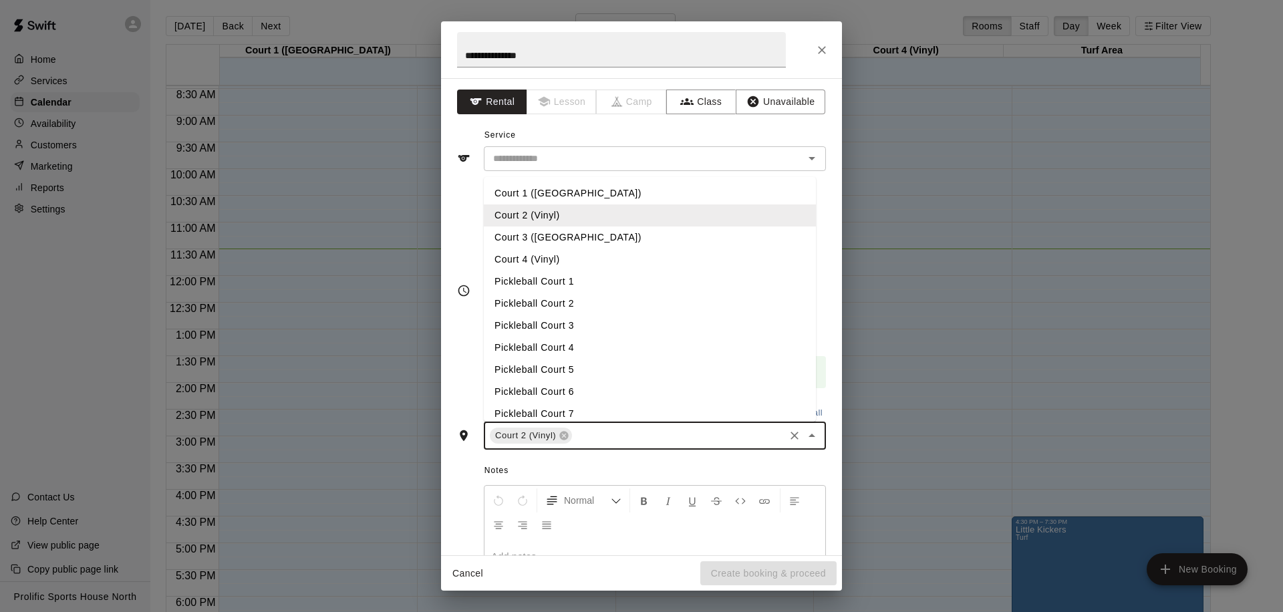
click at [574, 238] on li "Court 3 ([GEOGRAPHIC_DATA])" at bounding box center [650, 237] width 332 height 22
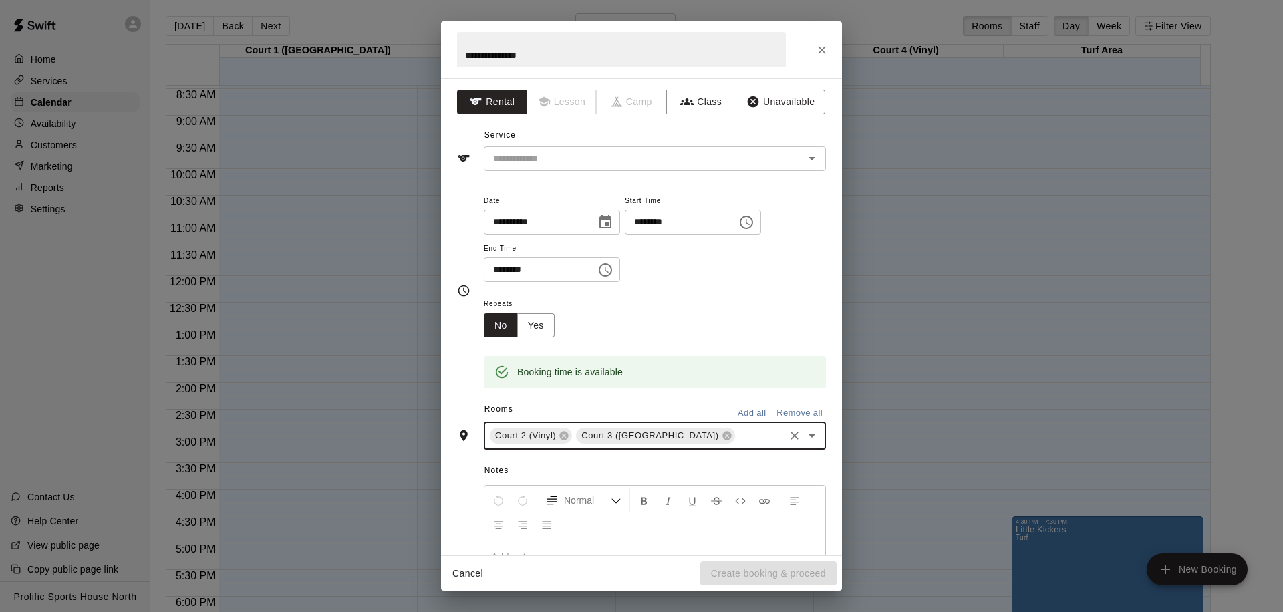
click at [804, 434] on icon "Open" at bounding box center [812, 436] width 16 height 16
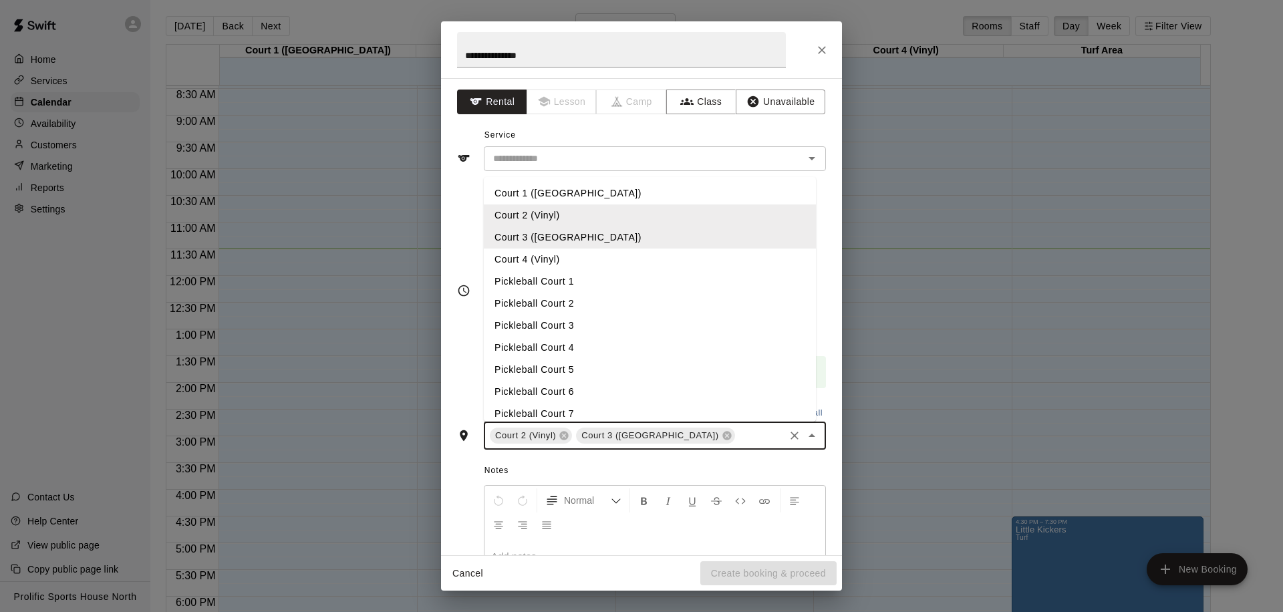
click at [597, 255] on li "Court 4 (Vinyl)" at bounding box center [650, 260] width 332 height 22
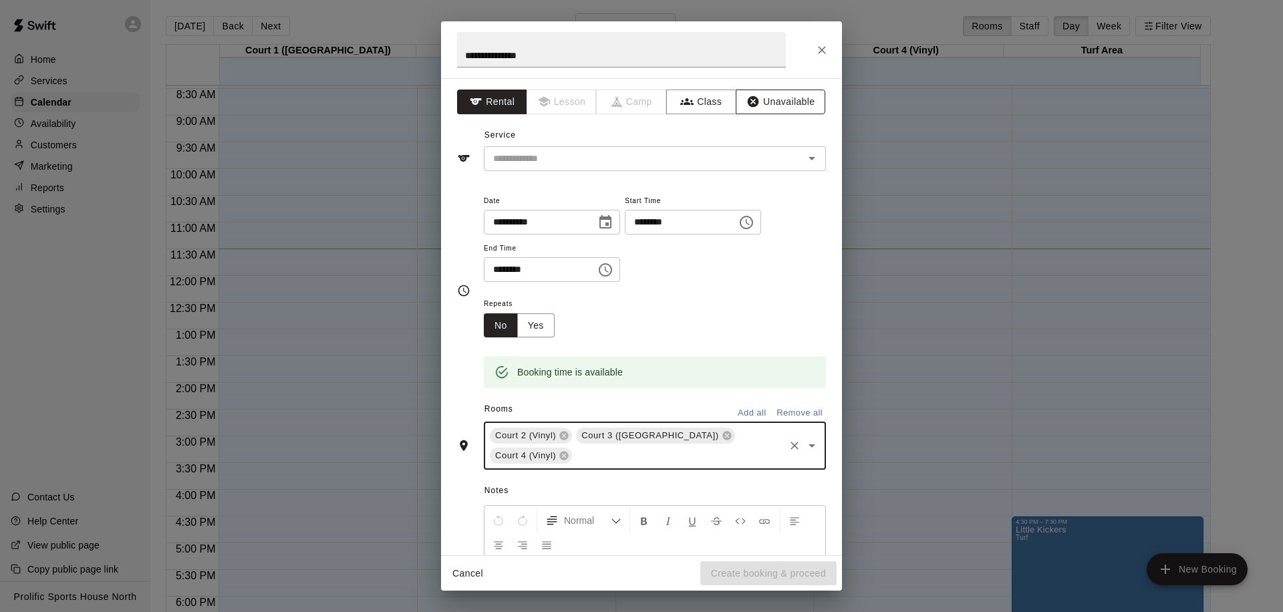
click at [756, 102] on button "Unavailable" at bounding box center [780, 102] width 90 height 25
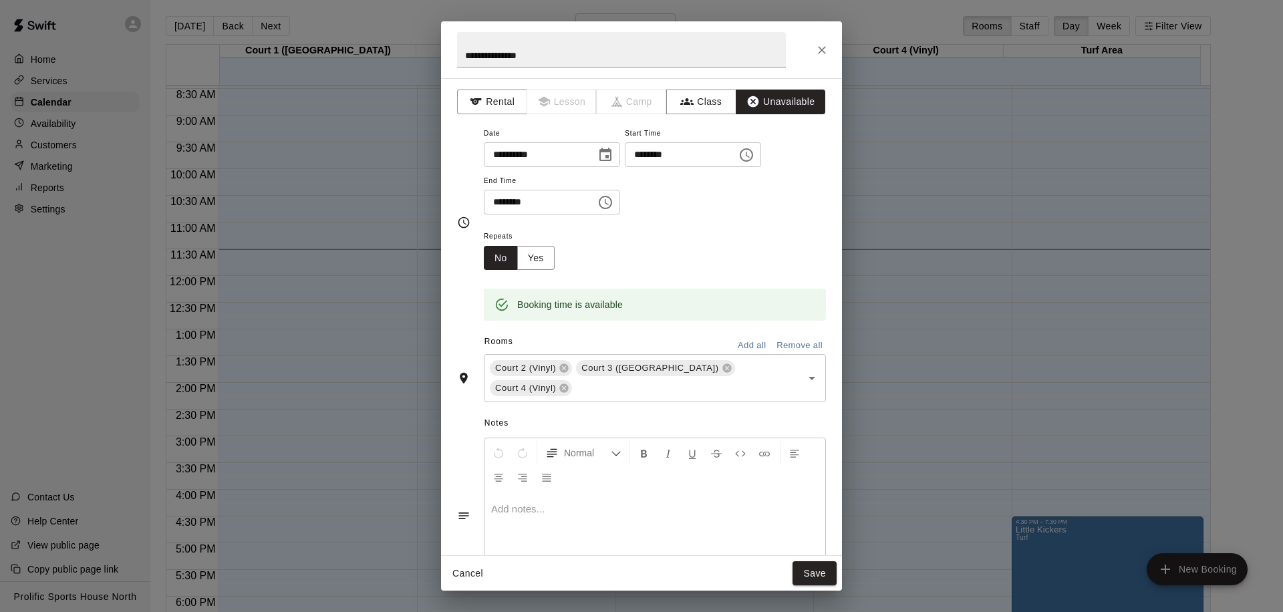
click at [499, 203] on input "********" at bounding box center [535, 202] width 103 height 25
type input "********"
click at [548, 256] on button "Yes" at bounding box center [535, 258] width 37 height 25
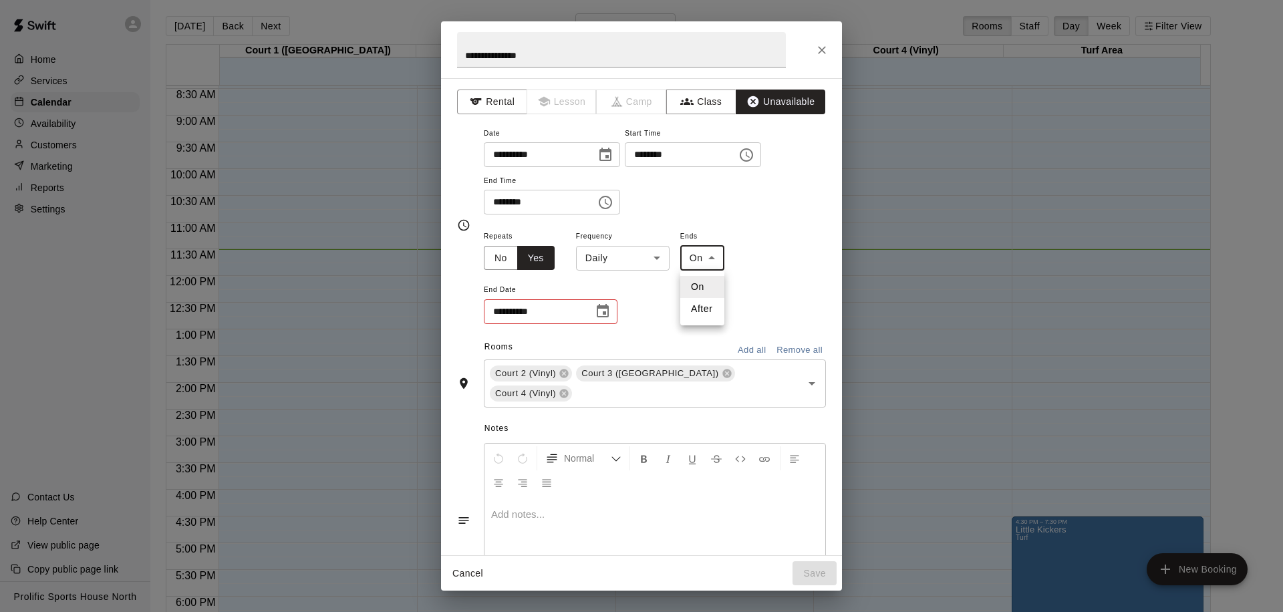
click at [705, 259] on body "Home Services Calendar Availability Customers Marketing Reports Settings Contac…" at bounding box center [641, 313] width 1283 height 633
click at [691, 309] on li "After" at bounding box center [702, 309] width 44 height 22
type input "*****"
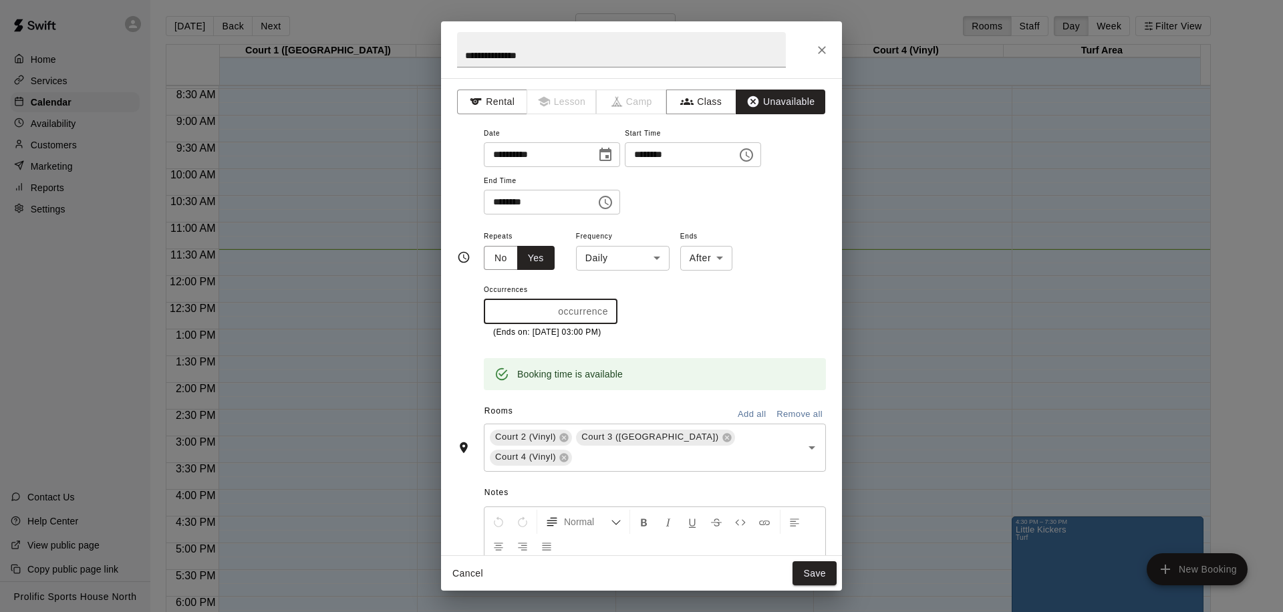
drag, startPoint x: 513, startPoint y: 313, endPoint x: 447, endPoint y: 314, distance: 66.1
click at [447, 314] on div "**********" at bounding box center [641, 316] width 401 height 477
type input "*"
click at [805, 577] on button "Save" at bounding box center [814, 573] width 44 height 25
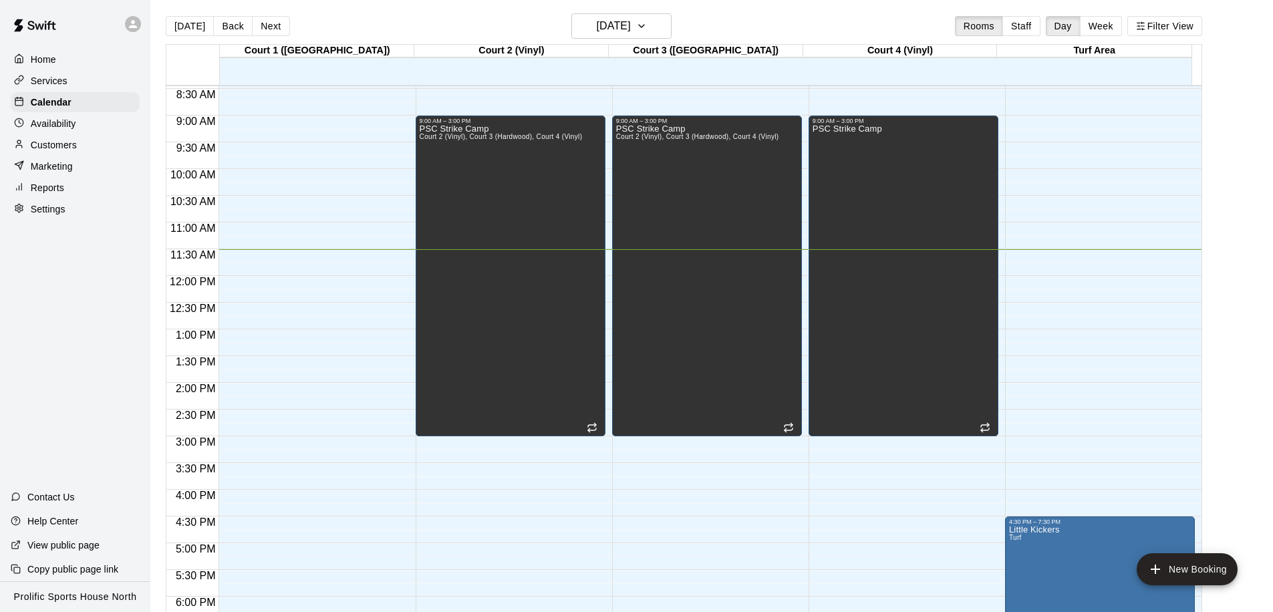
click at [327, 115] on div "12:00 AM – 8:00 AM Closed 6:30 PM – 9:30 PM NCBC Basketball Court Rental 9:30 P…" at bounding box center [313, 276] width 190 height 1283
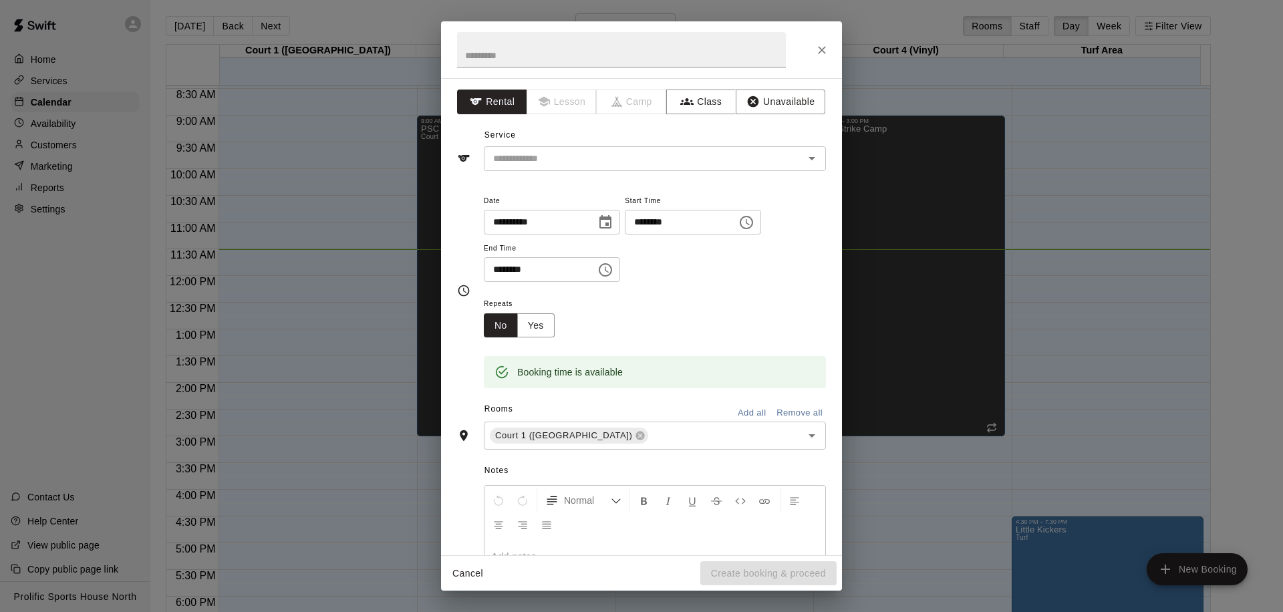
click at [882, 188] on div "**********" at bounding box center [641, 306] width 1283 height 612
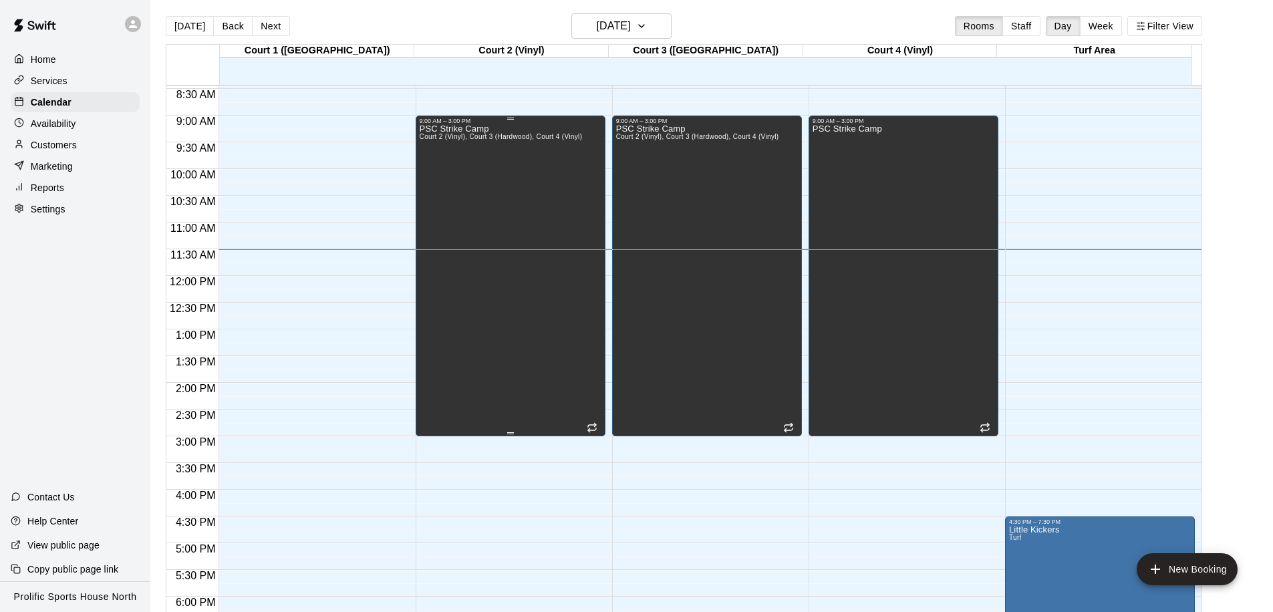
click at [488, 184] on div "PSC Strike Camp Court 2 (Vinyl), Court 3 (Hardwood), Court 4 (Vinyl)" at bounding box center [501, 430] width 163 height 612
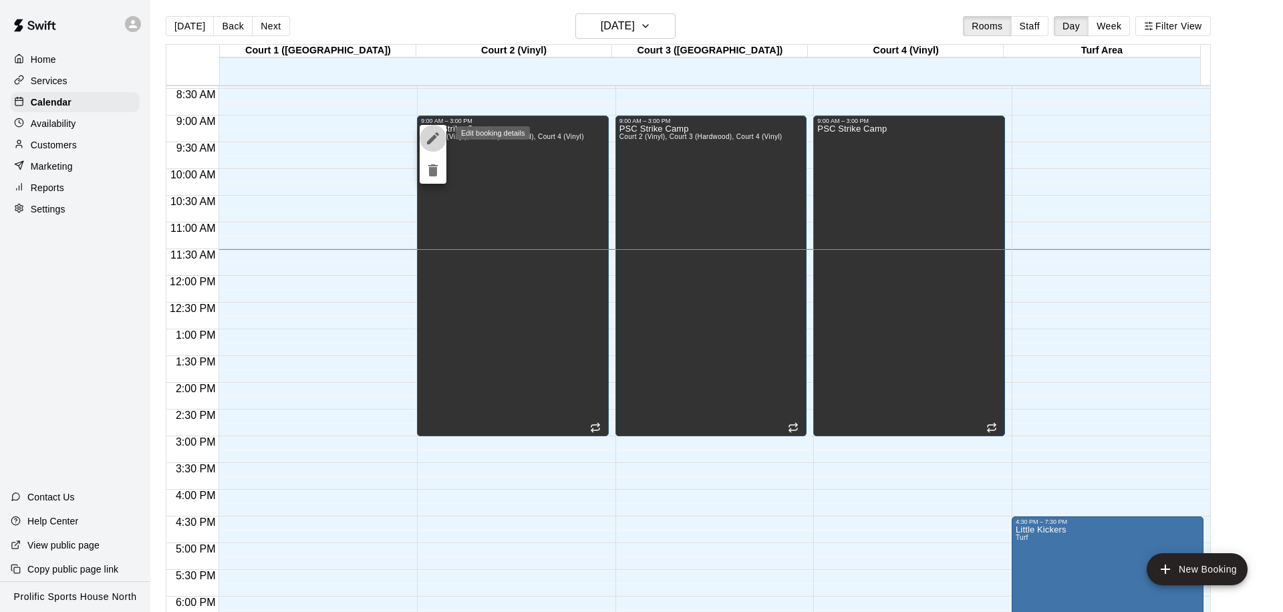
click at [426, 132] on icon "edit" at bounding box center [433, 138] width 16 height 16
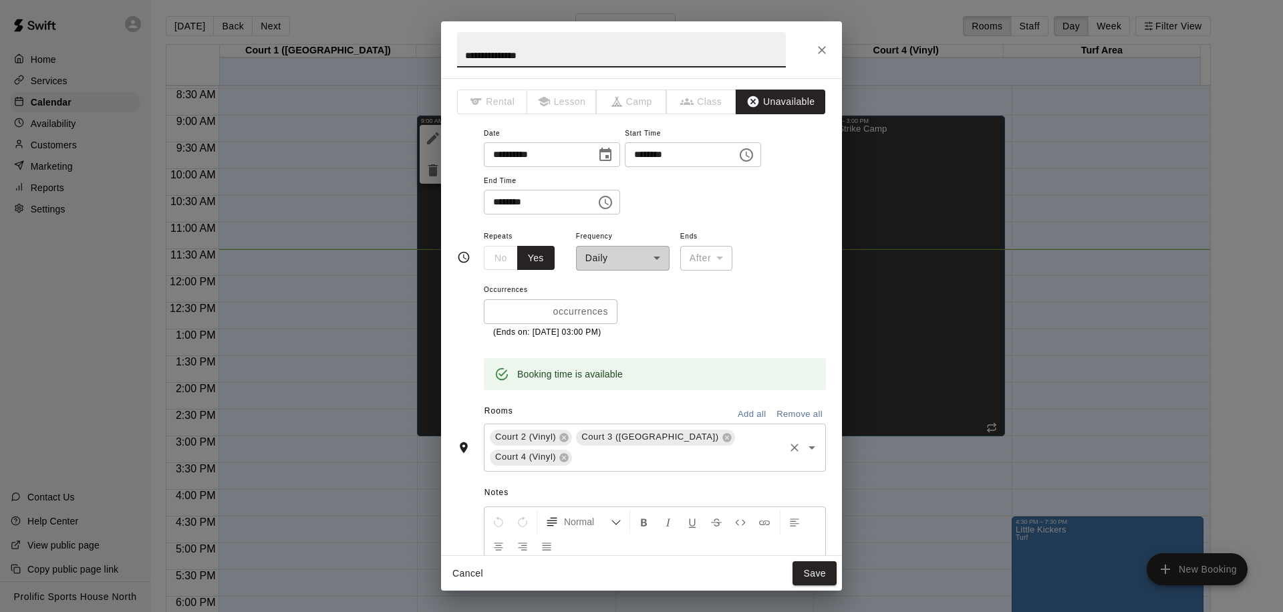
click at [807, 450] on icon "Open" at bounding box center [812, 448] width 16 height 16
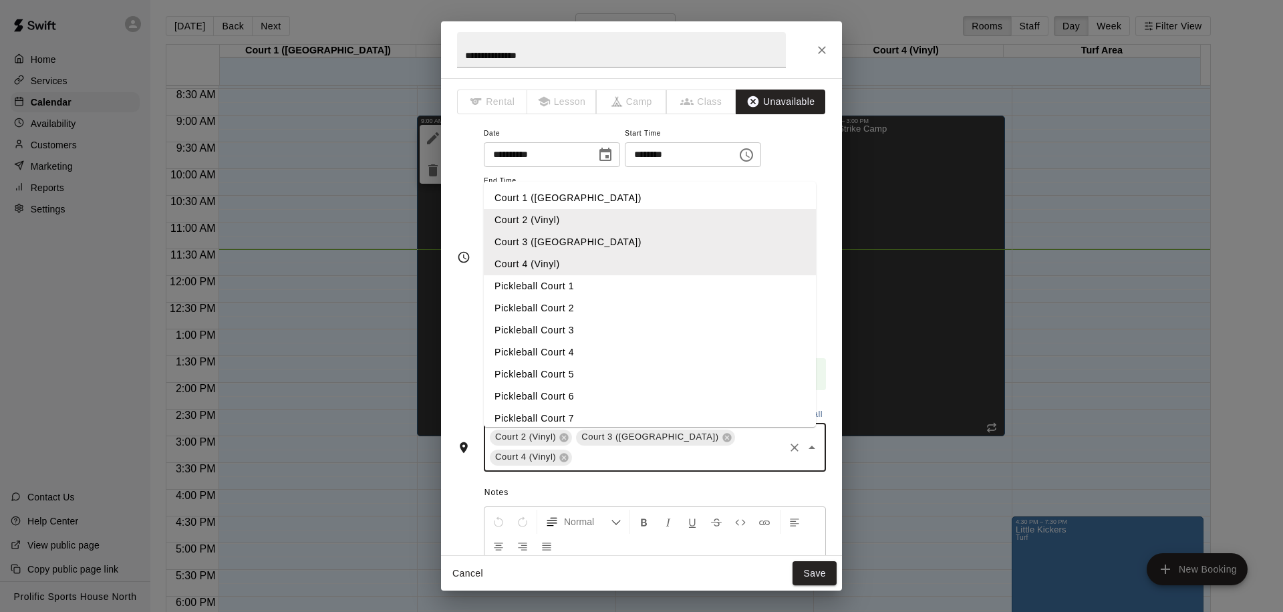
click at [548, 200] on li "Court 1 (Hardwood)" at bounding box center [650, 198] width 332 height 22
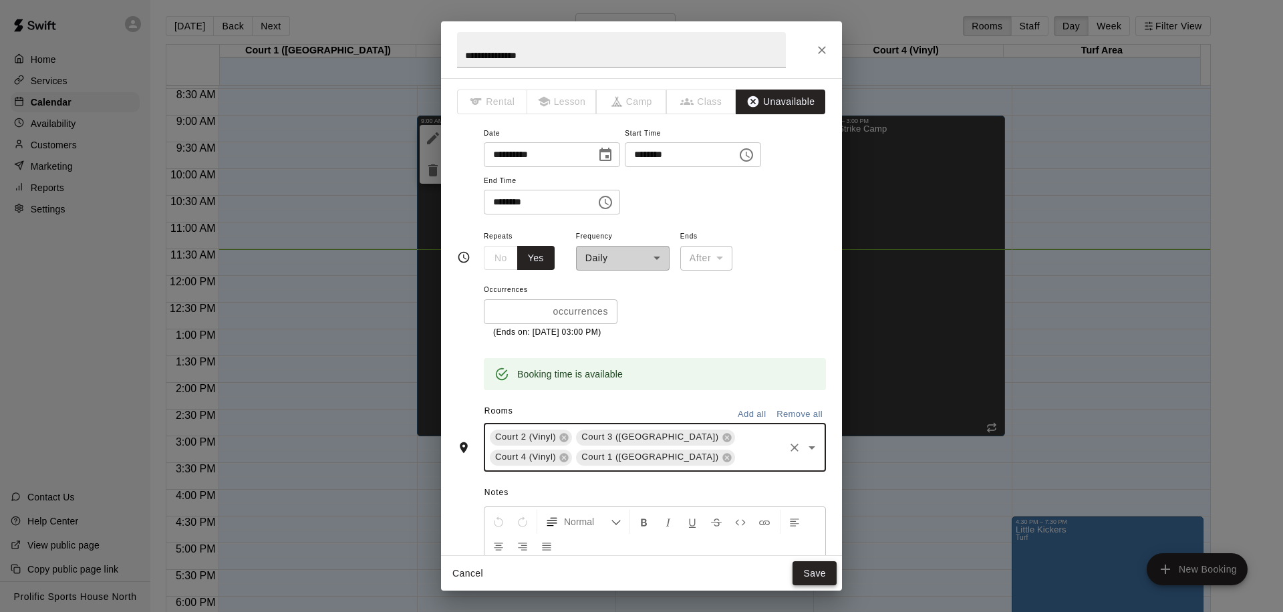
click at [826, 572] on button "Save" at bounding box center [814, 573] width 44 height 25
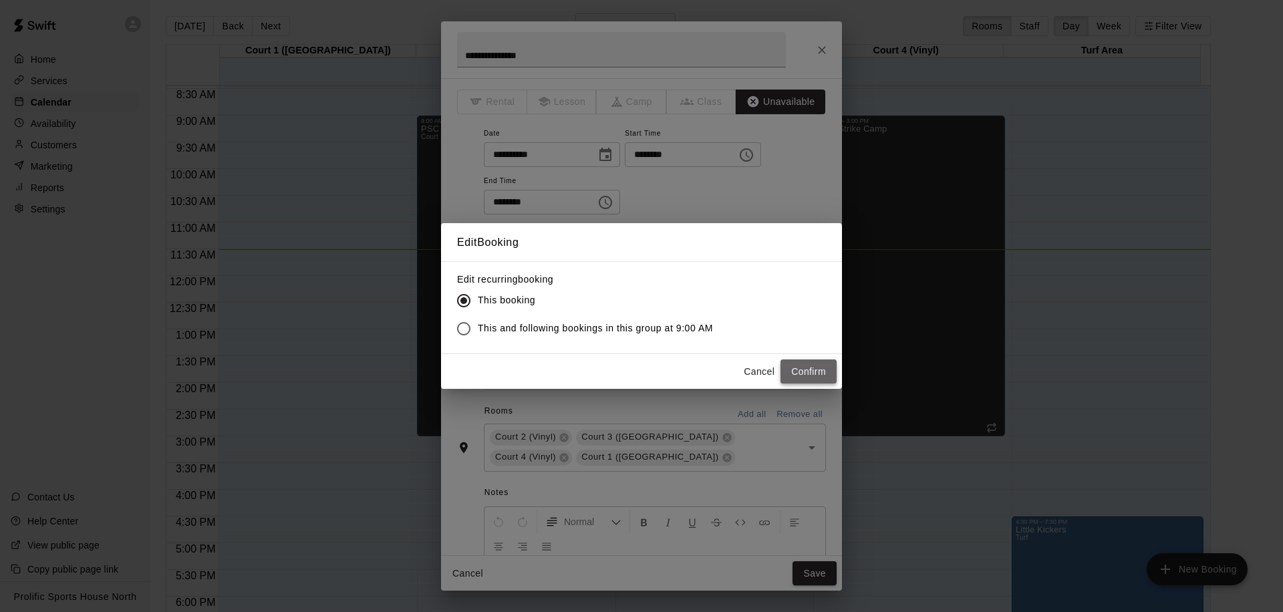
click at [807, 366] on button "Confirm" at bounding box center [808, 371] width 56 height 25
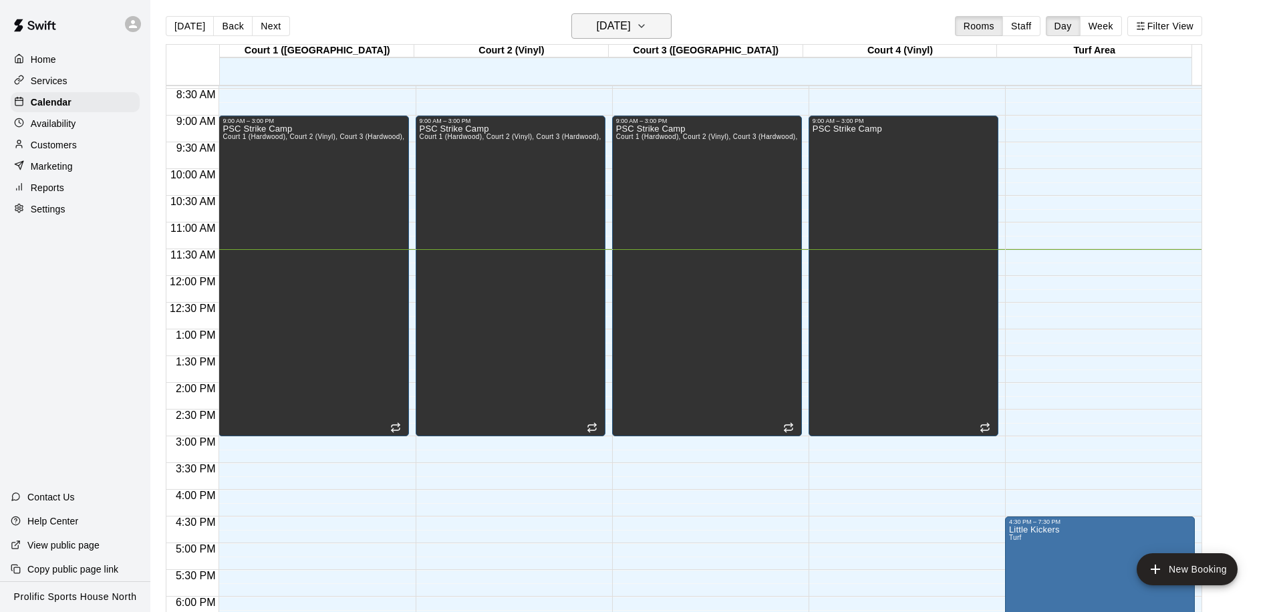
click at [605, 33] on h6 "[DATE]" at bounding box center [614, 26] width 34 height 19
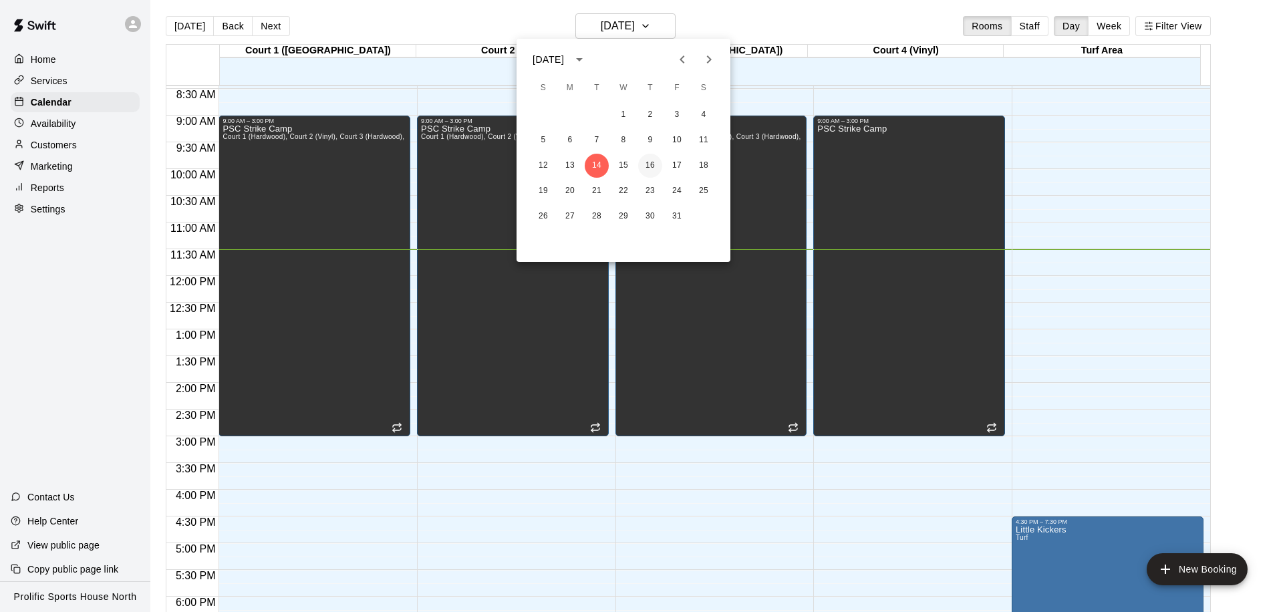
click at [654, 162] on button "16" at bounding box center [650, 166] width 24 height 24
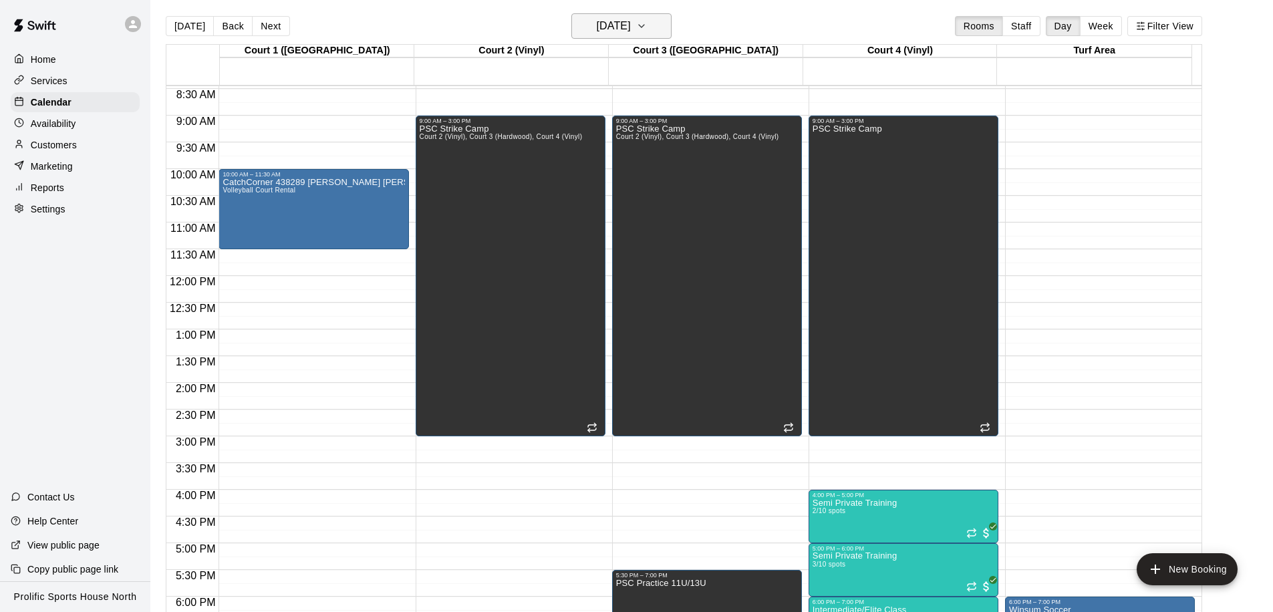
click at [607, 21] on h6 "Thursday Oct 16" at bounding box center [614, 26] width 34 height 19
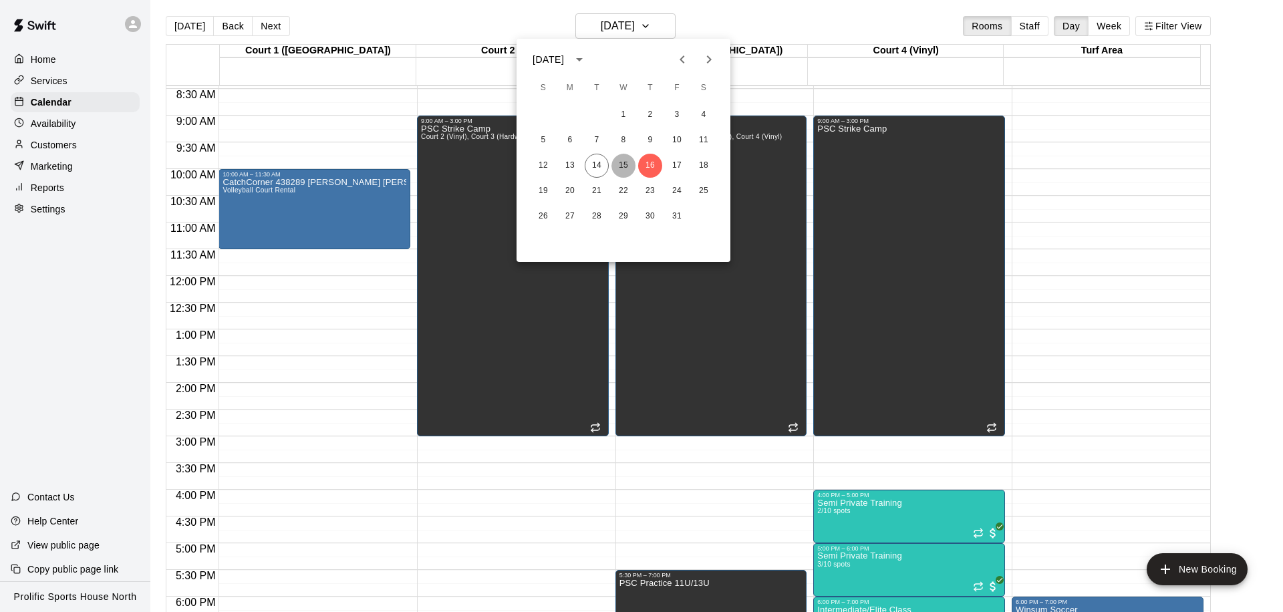
click at [618, 165] on button "15" at bounding box center [623, 166] width 24 height 24
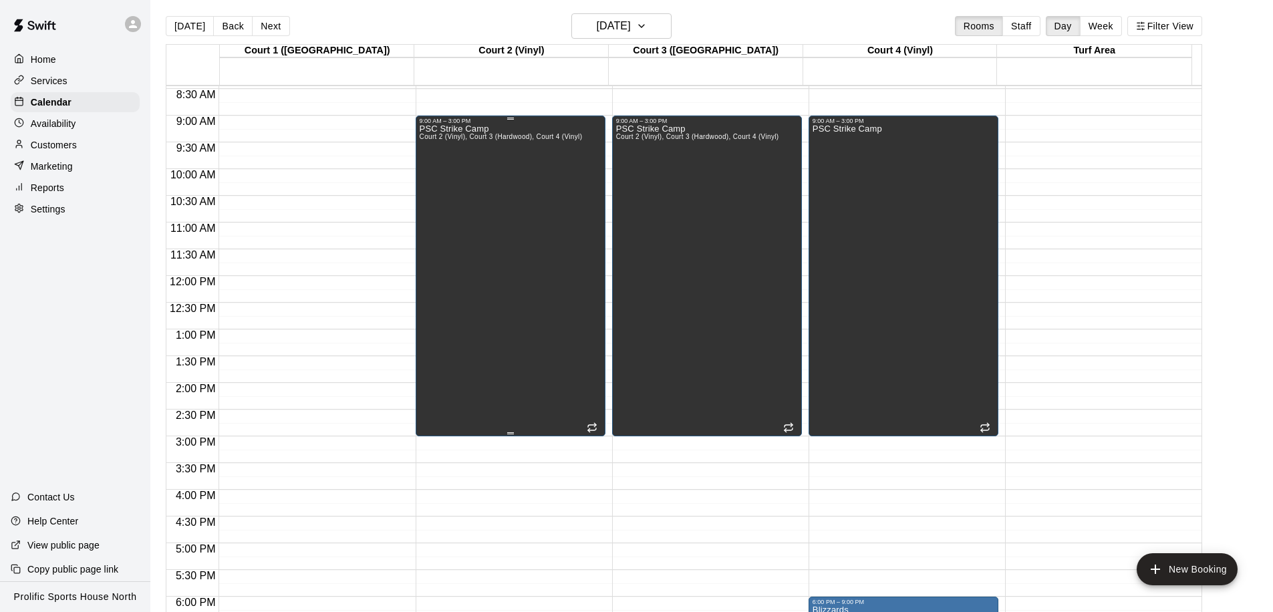
click at [459, 128] on div "9:00 AM – 3:00 PM PSC Strike Camp Court 2 (Vinyl), Court 3 (Hardwood), Court 4 …" at bounding box center [511, 276] width 182 height 317
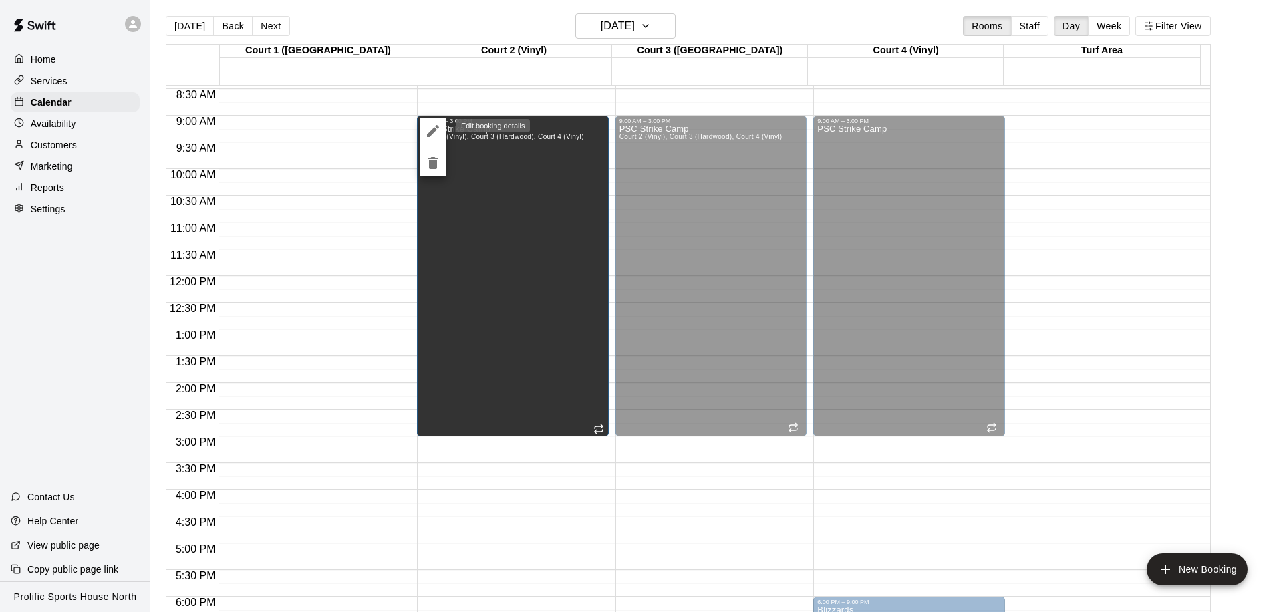
click at [436, 134] on icon "edit" at bounding box center [433, 131] width 16 height 16
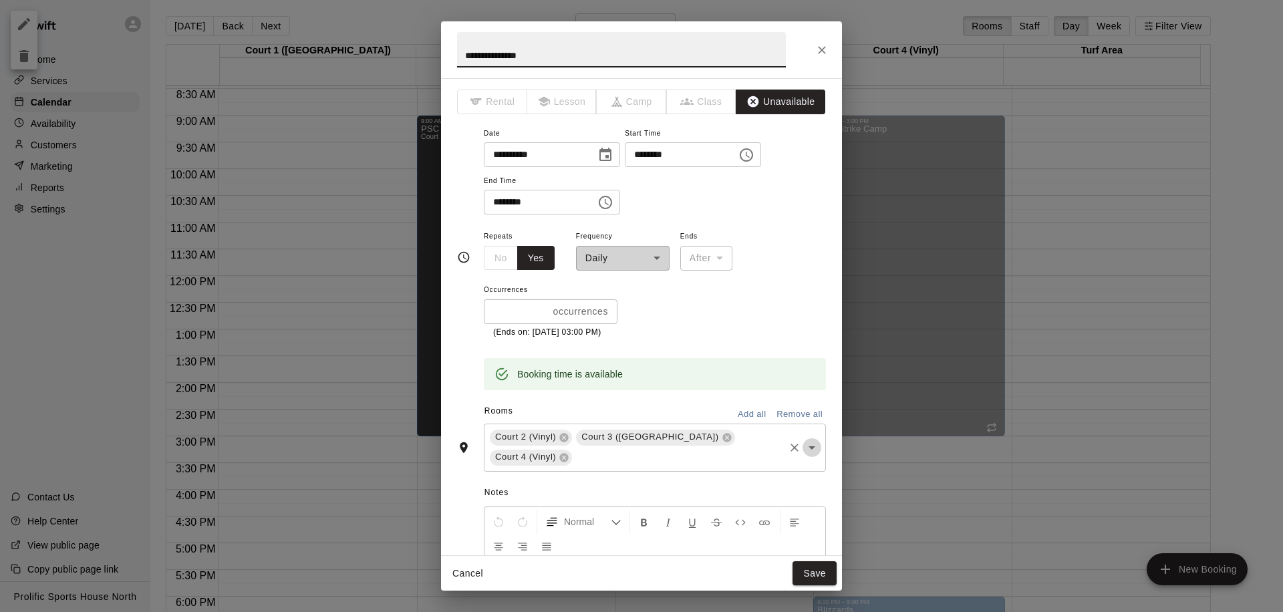
click at [804, 452] on icon "Open" at bounding box center [812, 448] width 16 height 16
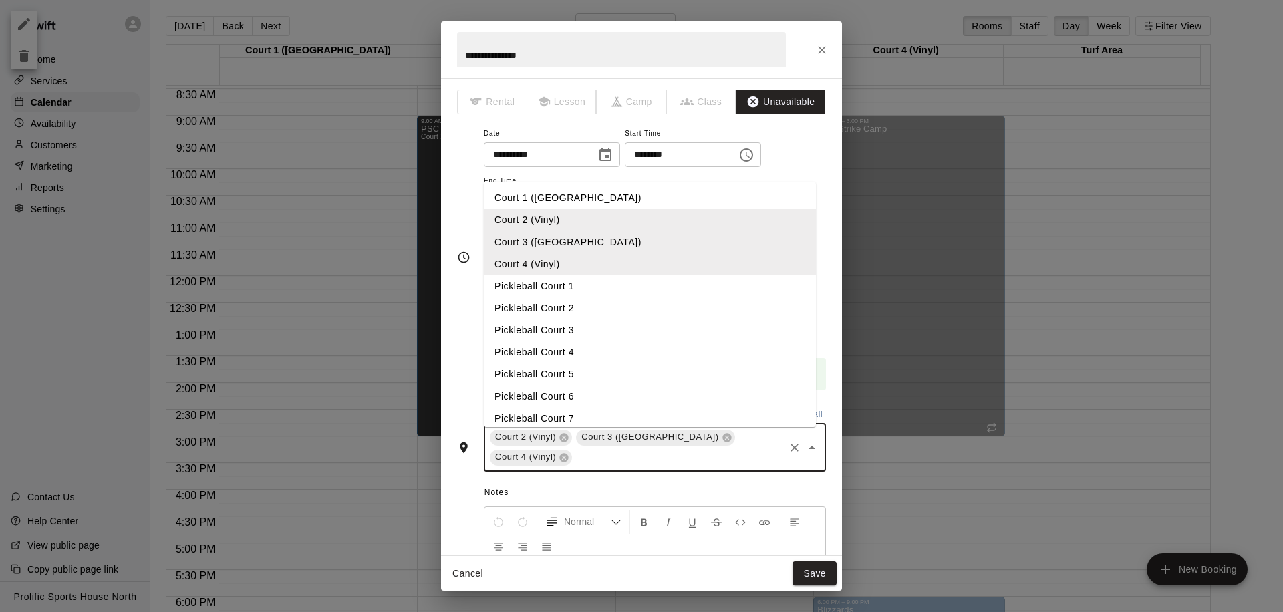
click at [558, 190] on li "Court 1 (Hardwood)" at bounding box center [650, 198] width 332 height 22
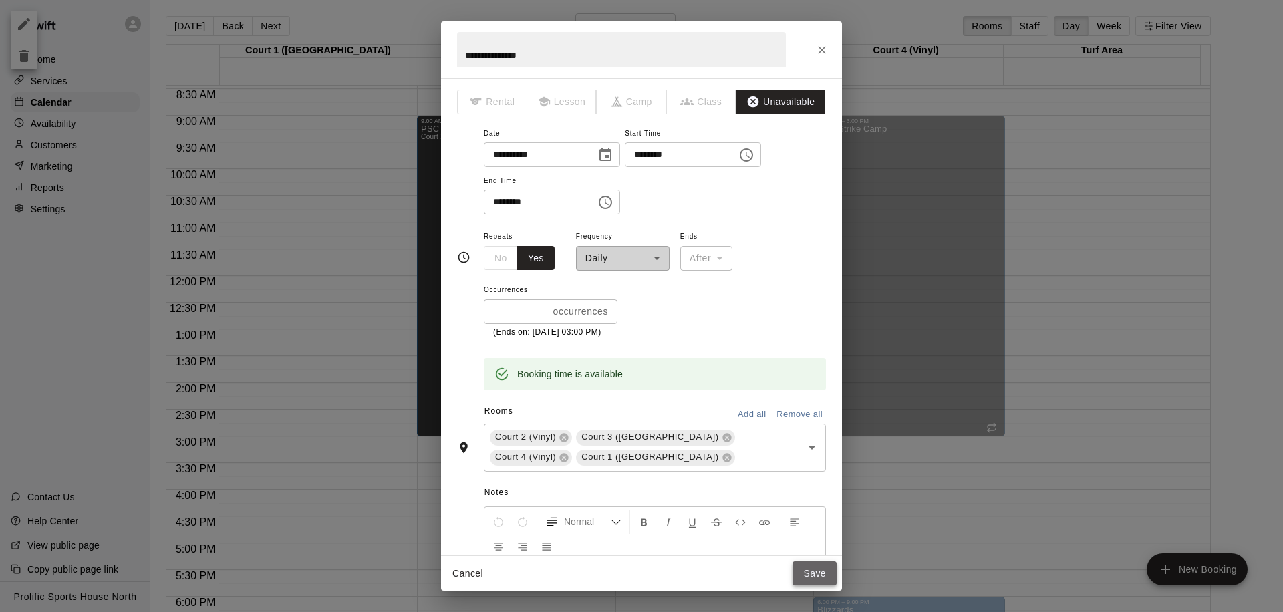
click at [833, 569] on button "Save" at bounding box center [814, 573] width 44 height 25
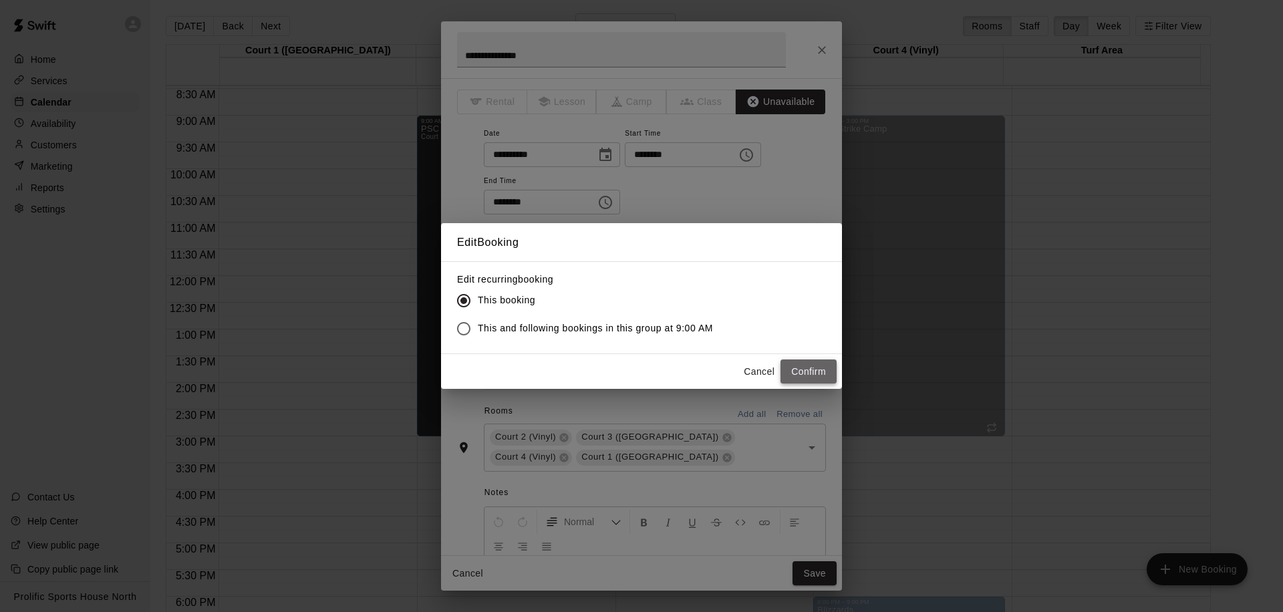
click at [803, 362] on button "Confirm" at bounding box center [808, 371] width 56 height 25
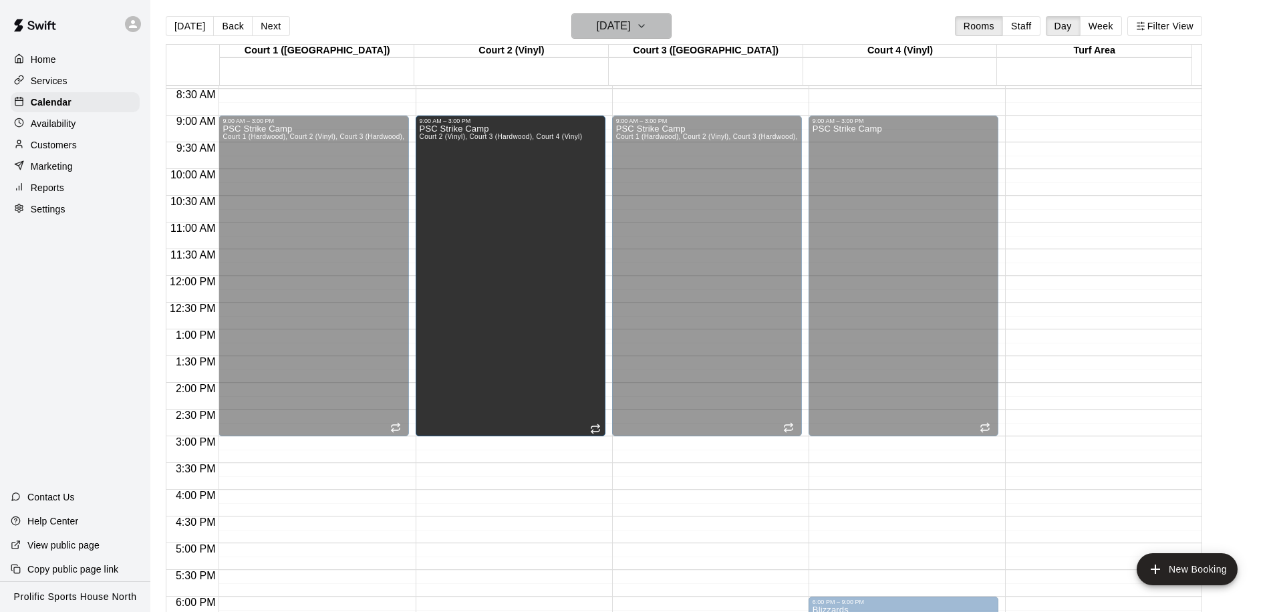
click at [631, 32] on h6 "Wednesday Oct 15" at bounding box center [614, 26] width 34 height 19
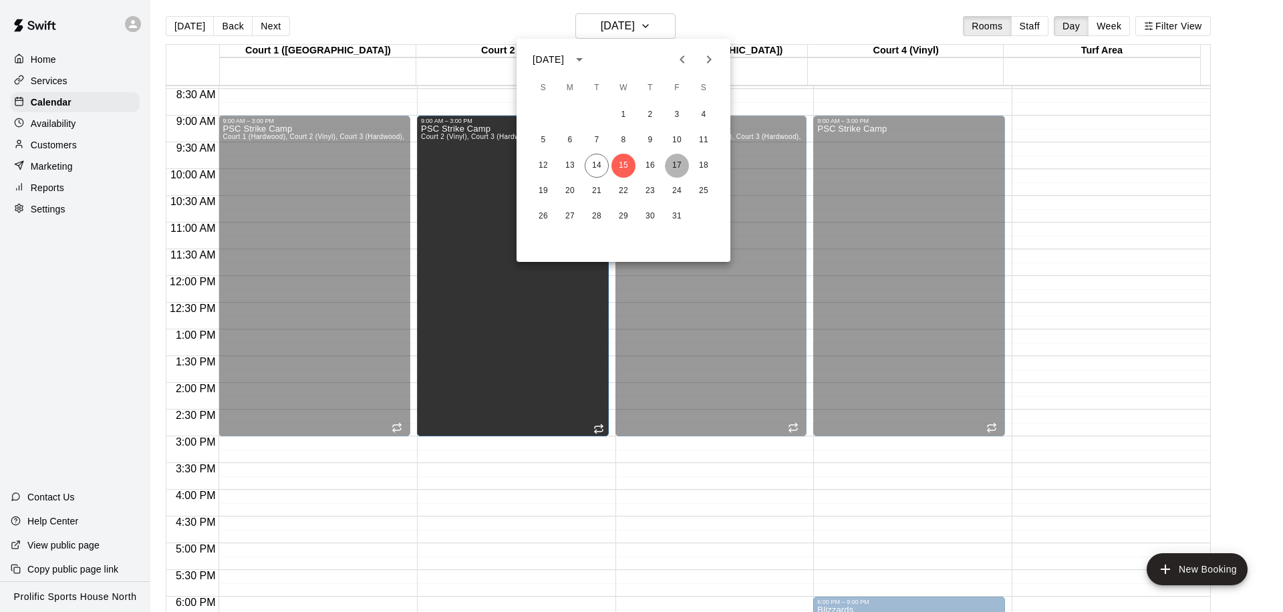
click at [670, 162] on button "17" at bounding box center [677, 166] width 24 height 24
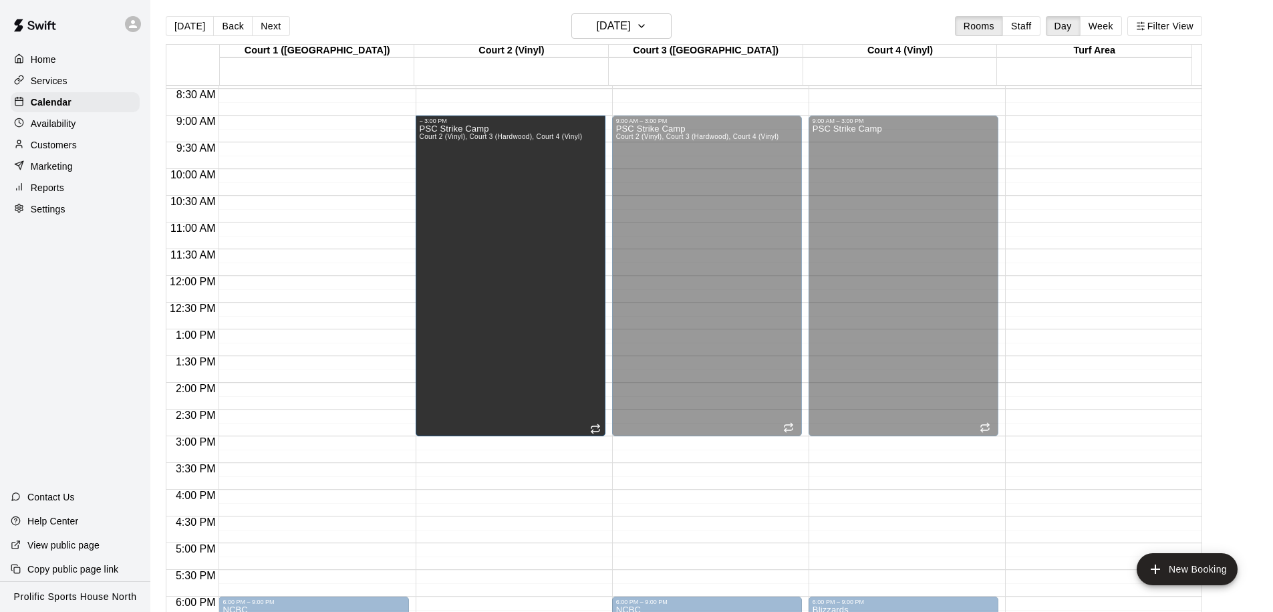
click at [502, 154] on div "PSC Strike Camp Court 2 (Vinyl), Court 3 (Hardwood), Court 4 (Vinyl)" at bounding box center [501, 430] width 163 height 612
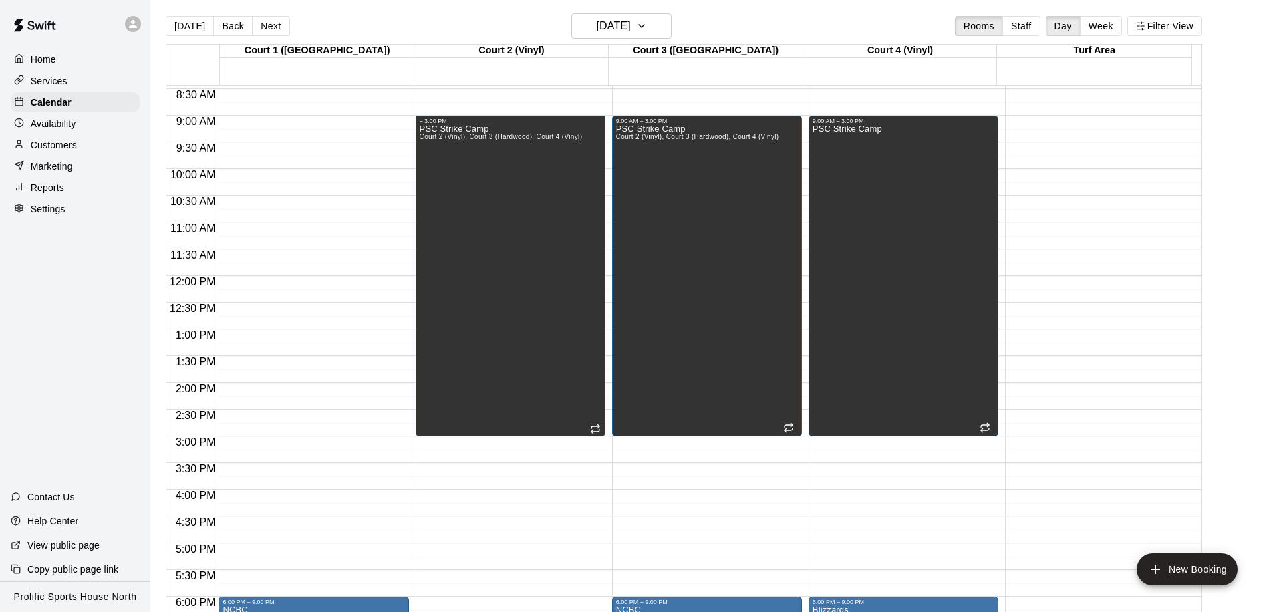
click at [540, 174] on div "PSC Strike Camp Court 2 (Vinyl), Court 3 (Hardwood), Court 4 (Vinyl)" at bounding box center [501, 430] width 163 height 612
click at [488, 267] on div "PSC Strike Camp Court 2 (Vinyl), Court 3 (Hardwood), Court 4 (Vinyl)" at bounding box center [501, 430] width 163 height 612
click at [541, 235] on div "PSC Strike Camp Court 2 (Vinyl), Court 3 (Hardwood), Court 4 (Vinyl)" at bounding box center [501, 430] width 163 height 612
click at [482, 171] on div "PSC Strike Camp Court 2 (Vinyl), Court 3 (Hardwood), Court 4 (Vinyl)" at bounding box center [501, 430] width 163 height 612
click at [723, 215] on div "PSC Strike Camp Court 2 (Vinyl), Court 3 (Hardwood), Court 4 (Vinyl)" at bounding box center [697, 430] width 163 height 612
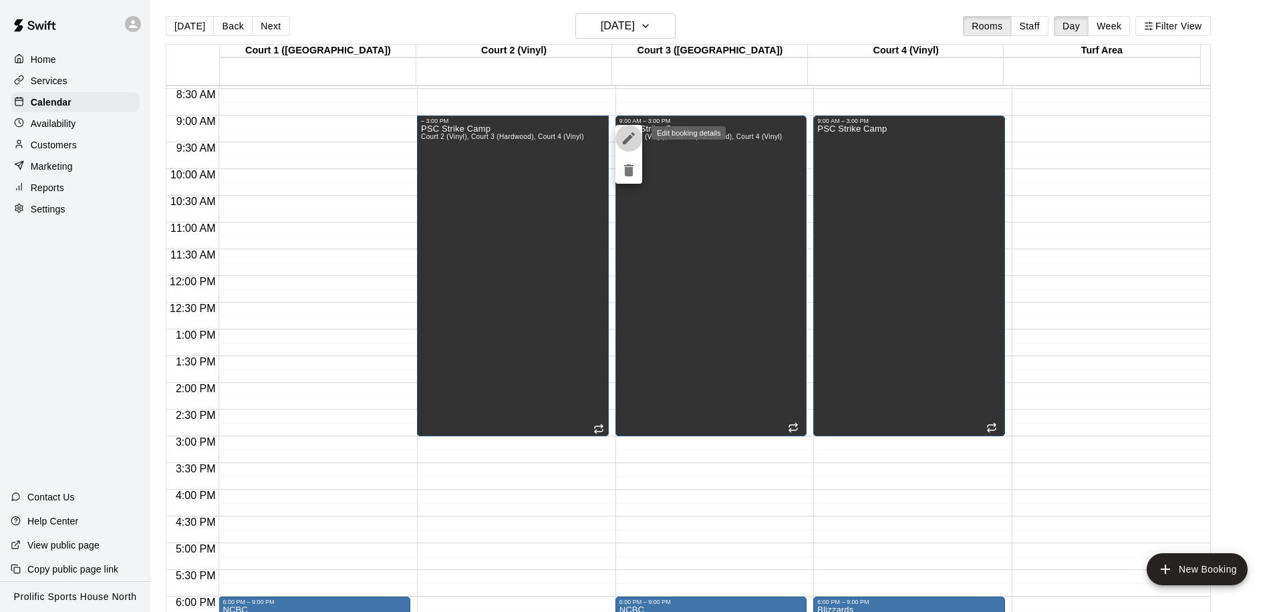
click at [636, 140] on icon "edit" at bounding box center [629, 138] width 16 height 16
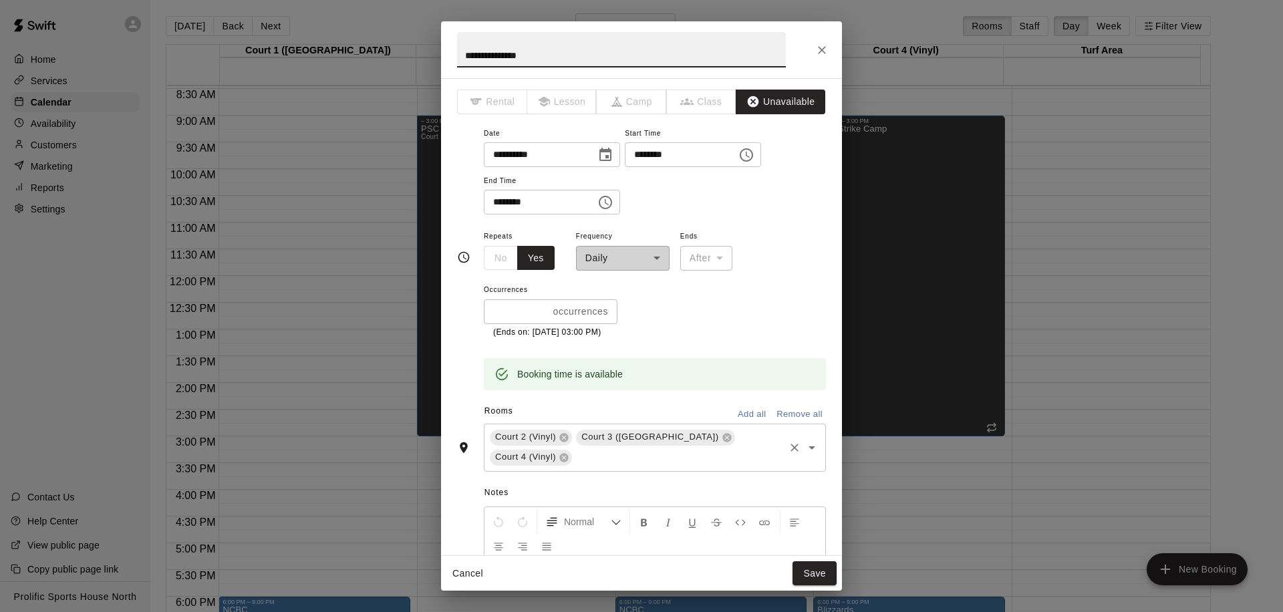
click at [808, 446] on icon "Open" at bounding box center [811, 447] width 7 height 3
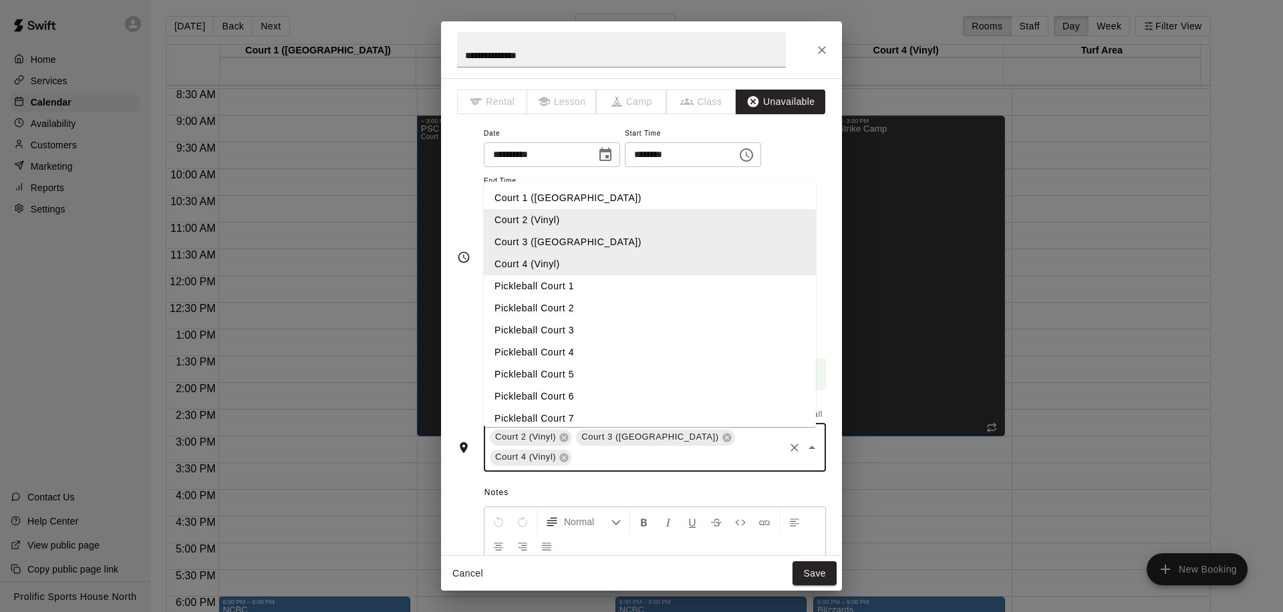
click at [532, 201] on li "Court 1 (Hardwood)" at bounding box center [650, 198] width 332 height 22
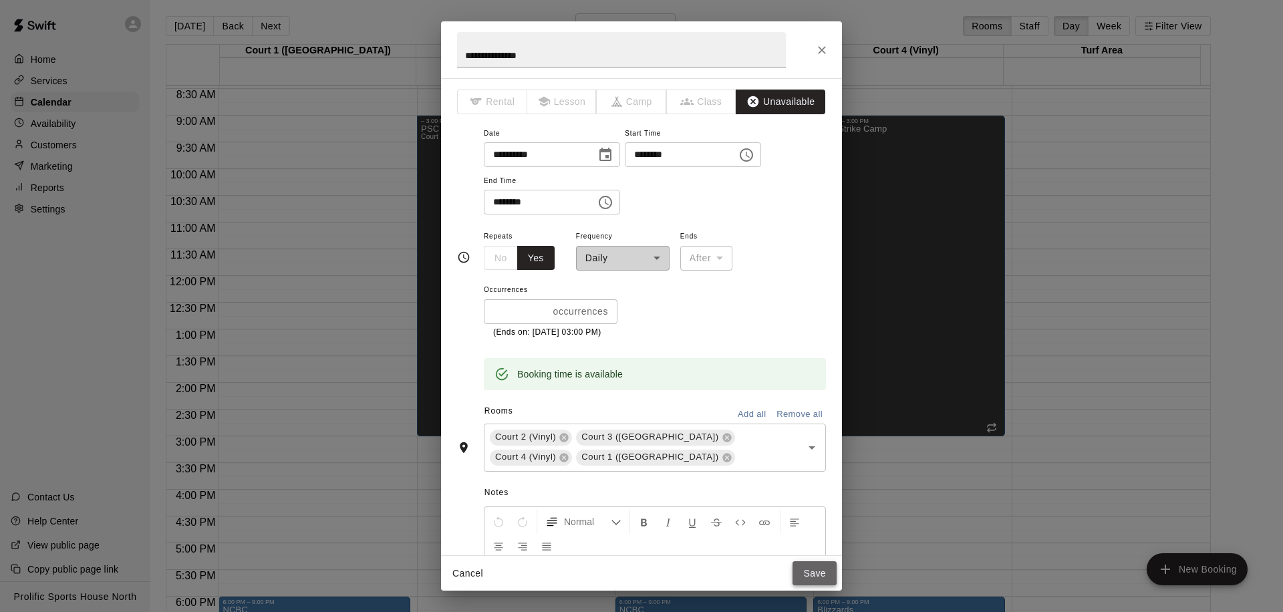
click at [824, 585] on button "Save" at bounding box center [814, 573] width 44 height 25
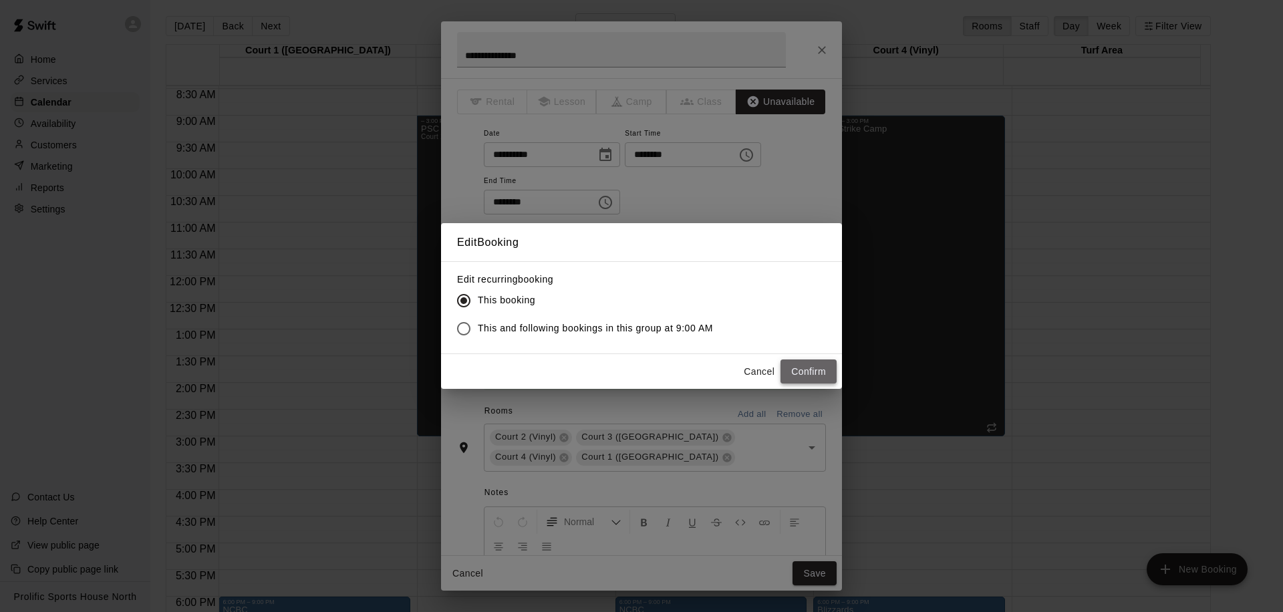
click at [814, 363] on button "Confirm" at bounding box center [808, 371] width 56 height 25
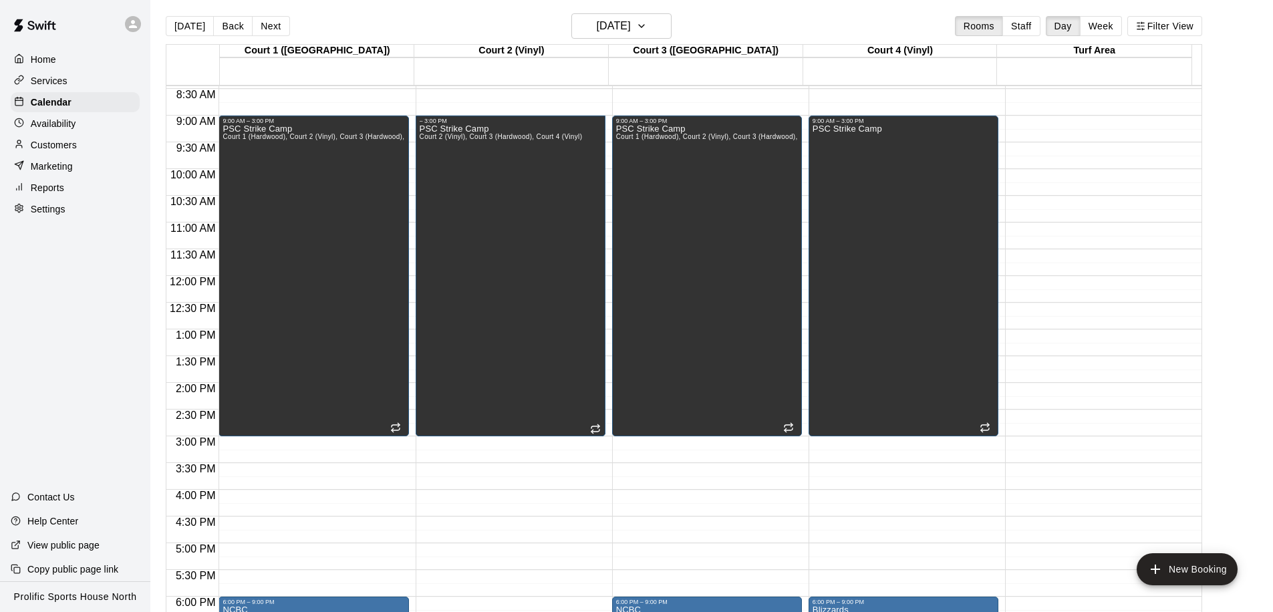
click at [428, 122] on div "– 3:00 PM" at bounding box center [435, 121] width 31 height 7
click at [618, 32] on h6 "Friday Oct 17" at bounding box center [614, 26] width 34 height 19
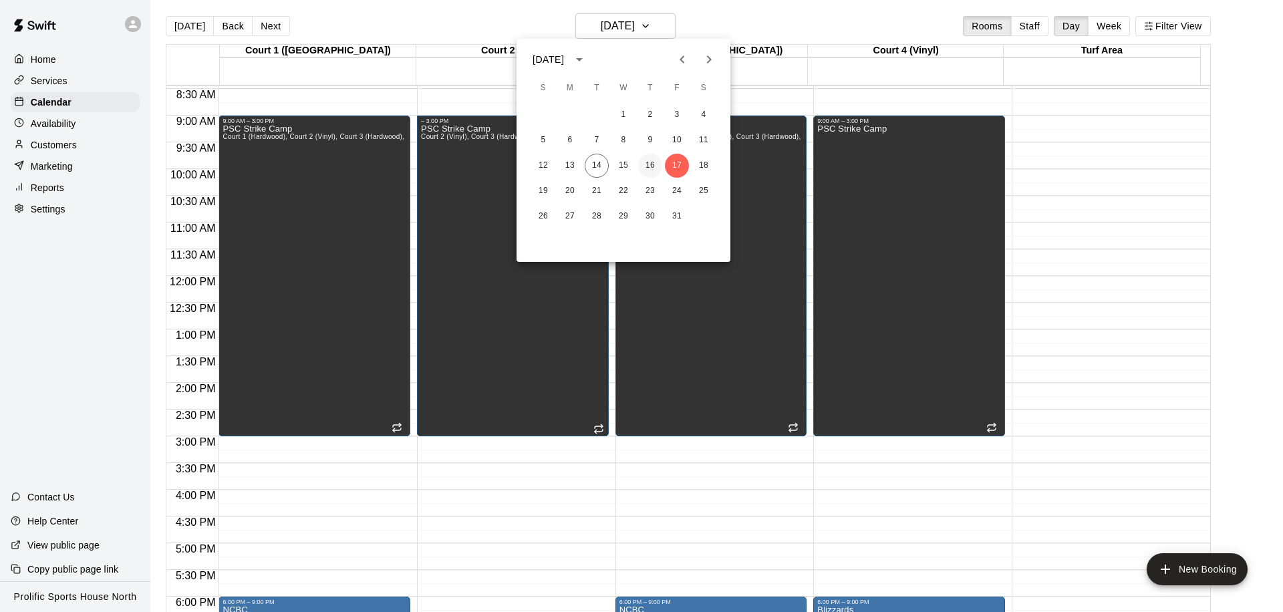
click at [651, 166] on button "16" at bounding box center [650, 166] width 24 height 24
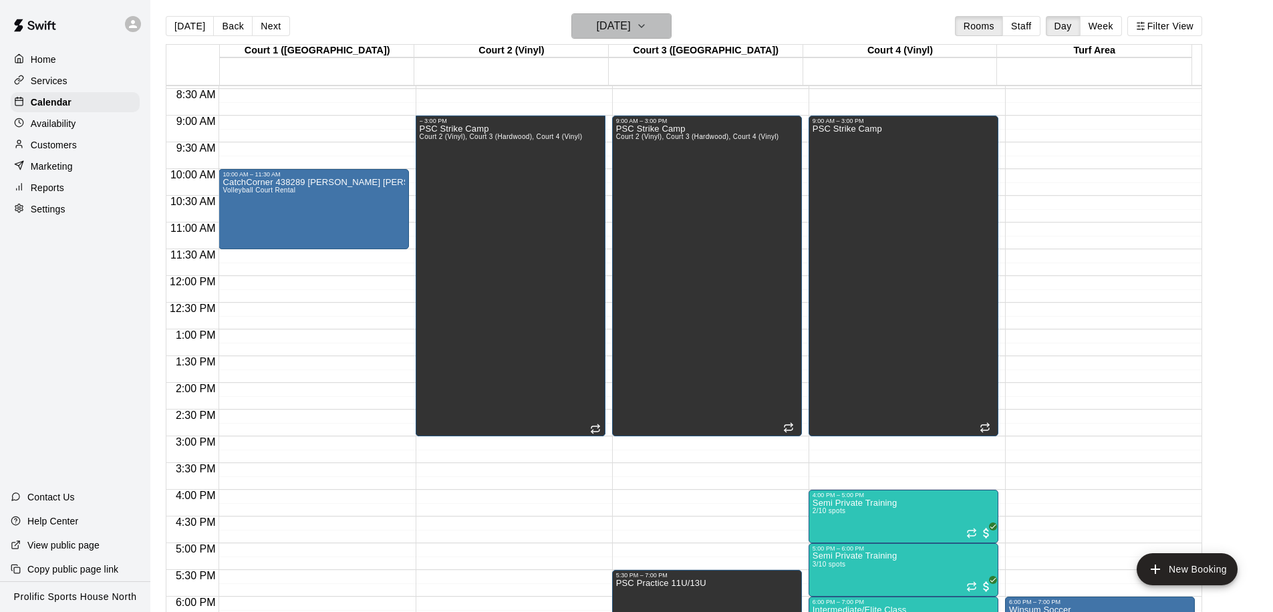
click at [614, 31] on h6 "Thursday Oct 16" at bounding box center [614, 26] width 34 height 19
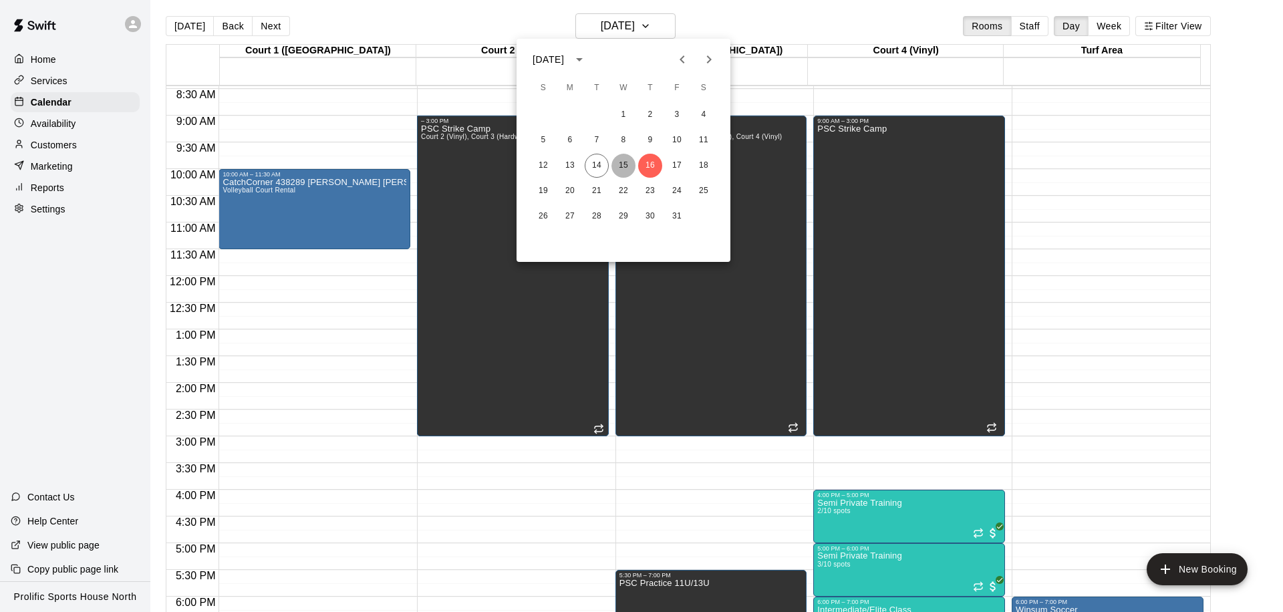
click at [622, 168] on button "15" at bounding box center [623, 166] width 24 height 24
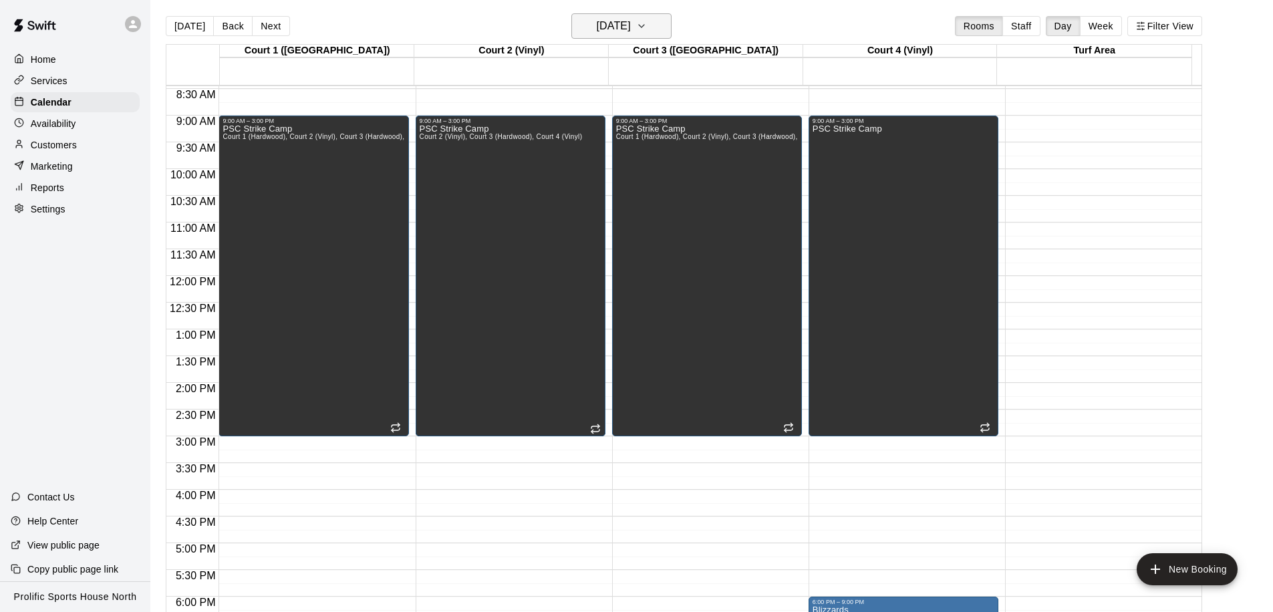
click at [627, 27] on h6 "Wednesday Oct 15" at bounding box center [614, 26] width 34 height 19
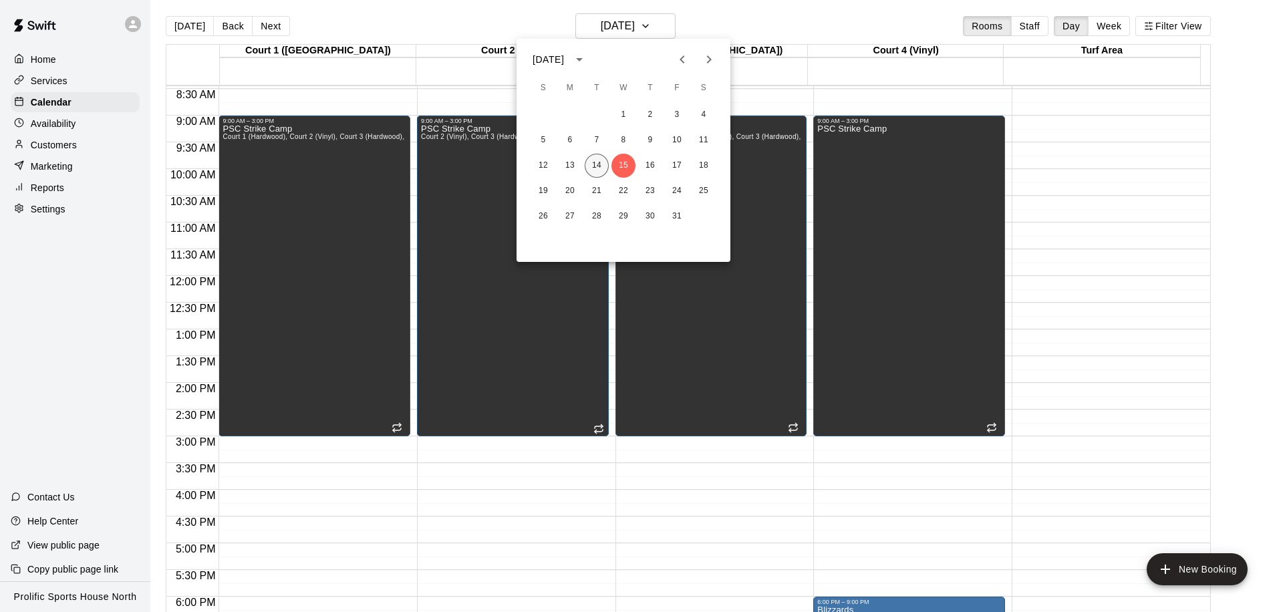
click at [601, 170] on button "14" at bounding box center [597, 166] width 24 height 24
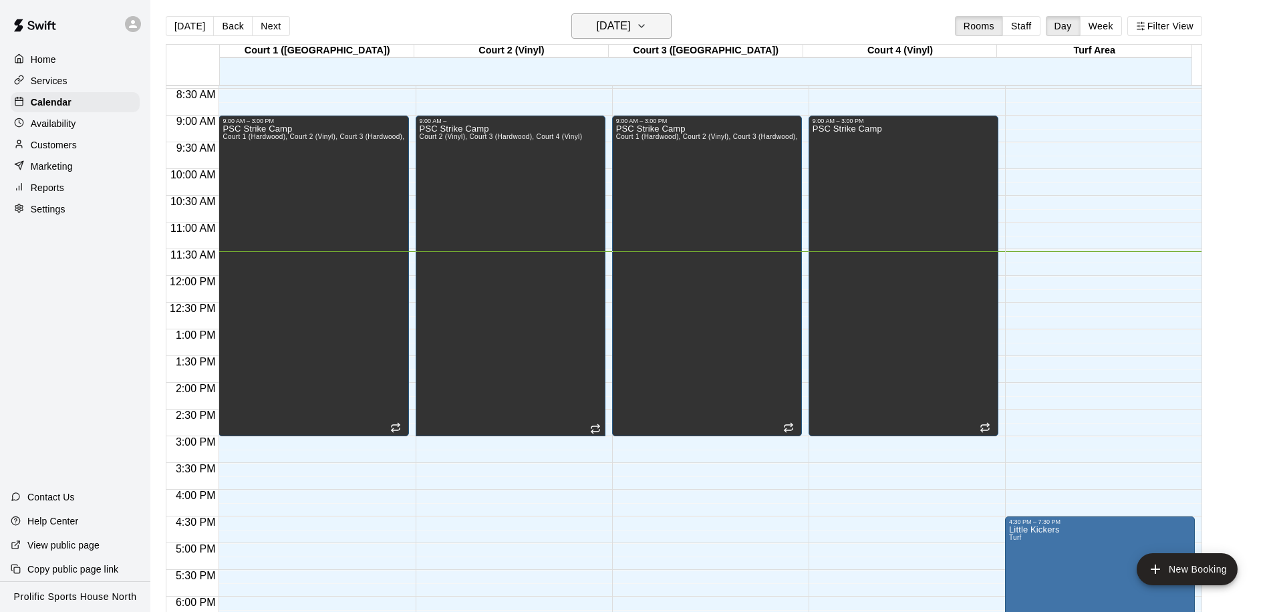
click at [612, 23] on h6 "[DATE]" at bounding box center [614, 26] width 34 height 19
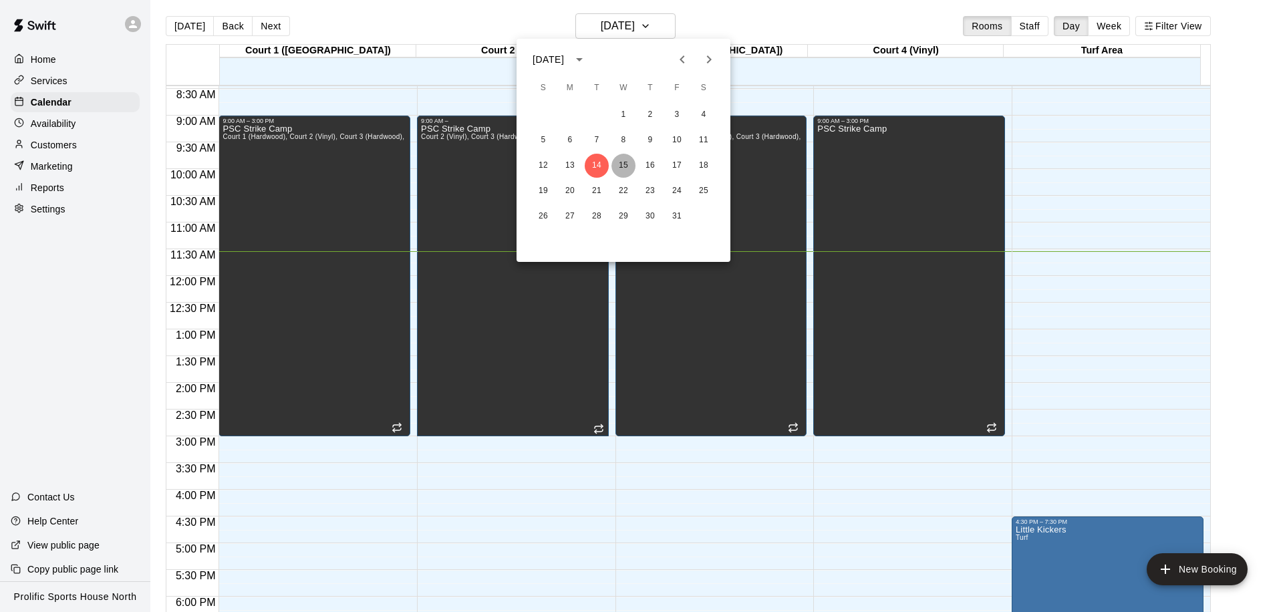
click at [626, 166] on button "15" at bounding box center [623, 166] width 24 height 24
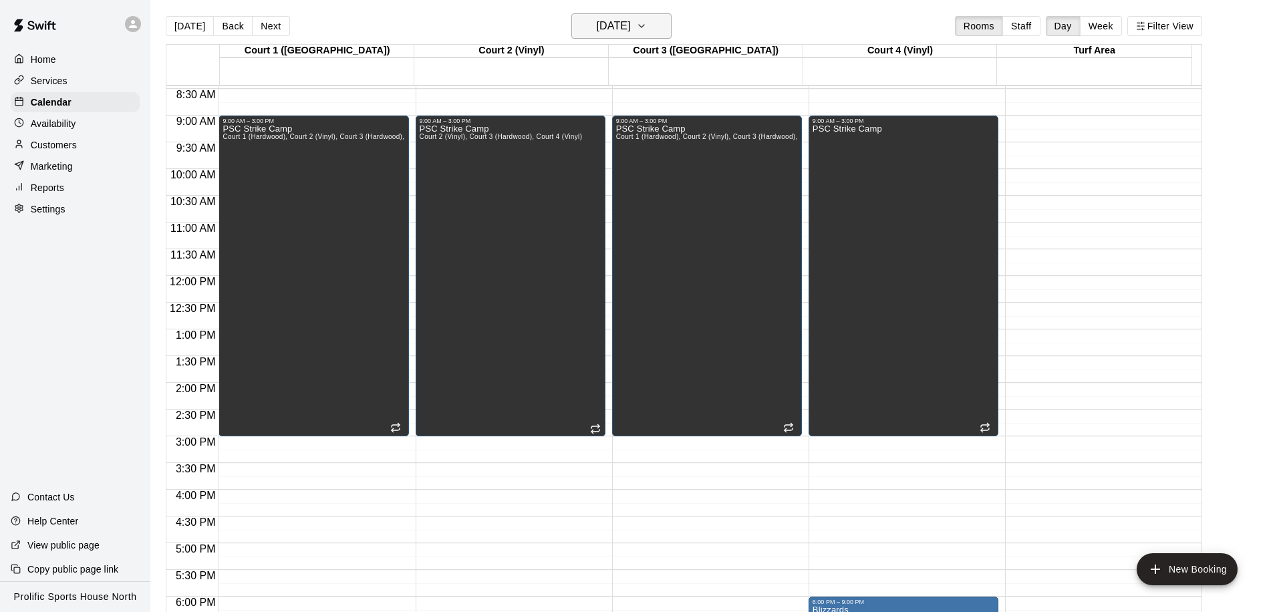
click at [595, 35] on button "Wednesday Oct 15" at bounding box center [621, 25] width 100 height 25
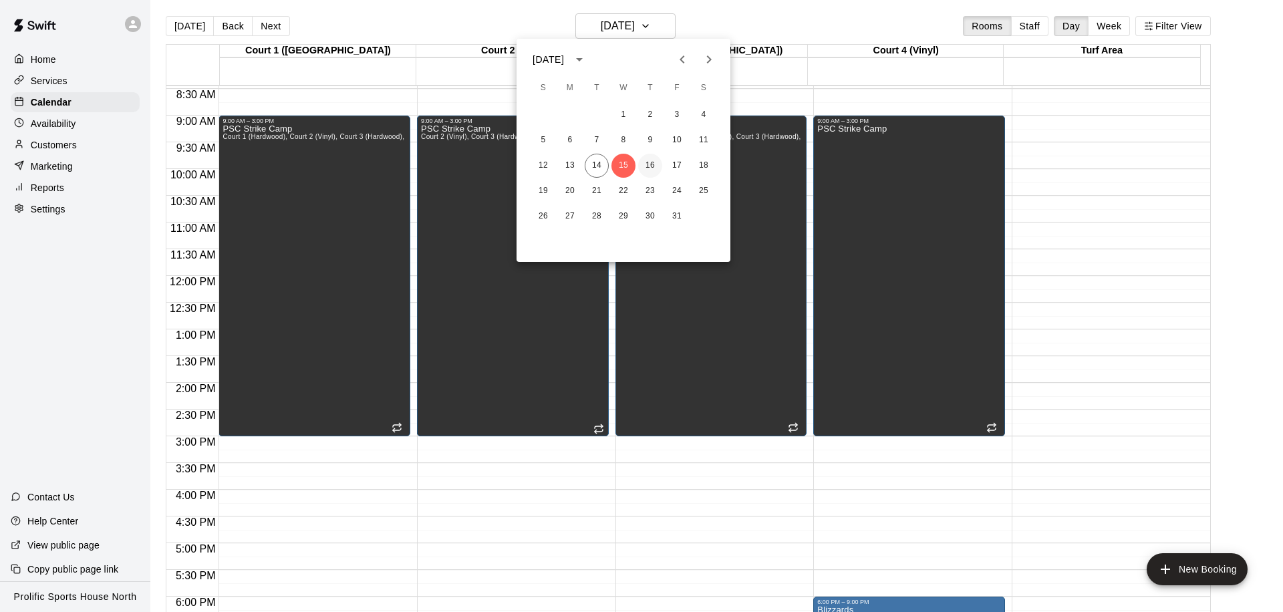
click at [654, 160] on button "16" at bounding box center [650, 166] width 24 height 24
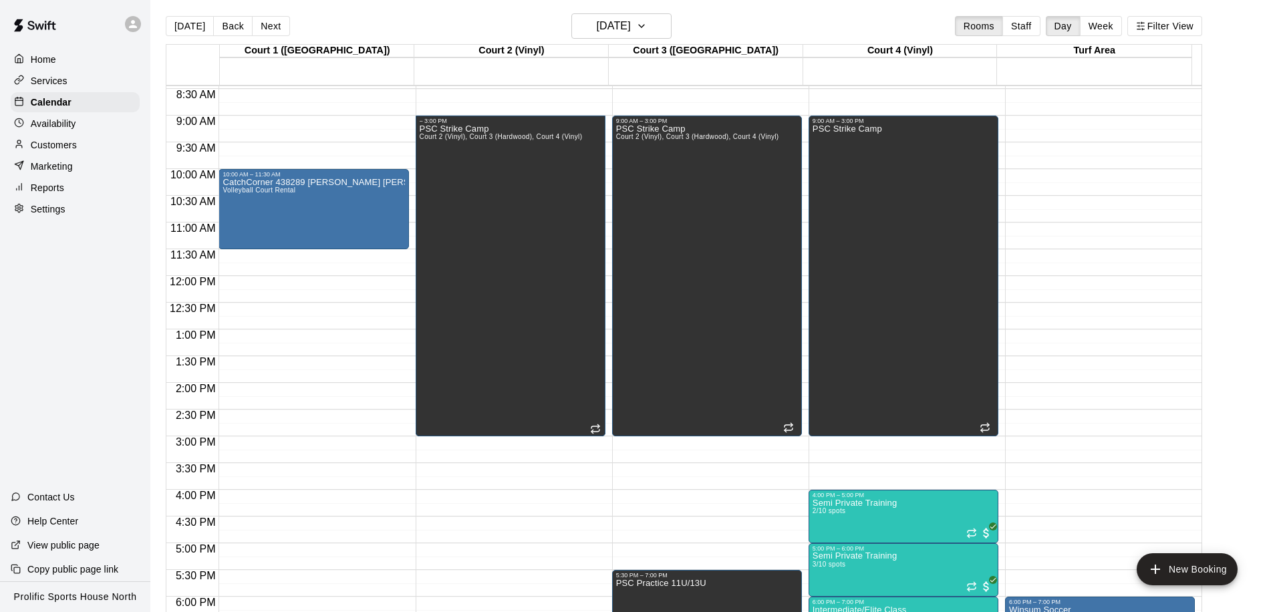
click at [336, 118] on div "12:00 AM – 8:00 AM Closed 10:00 AM – 11:30 AM CatchCorner 438289 Crane Chen Vol…" at bounding box center [313, 276] width 190 height 1283
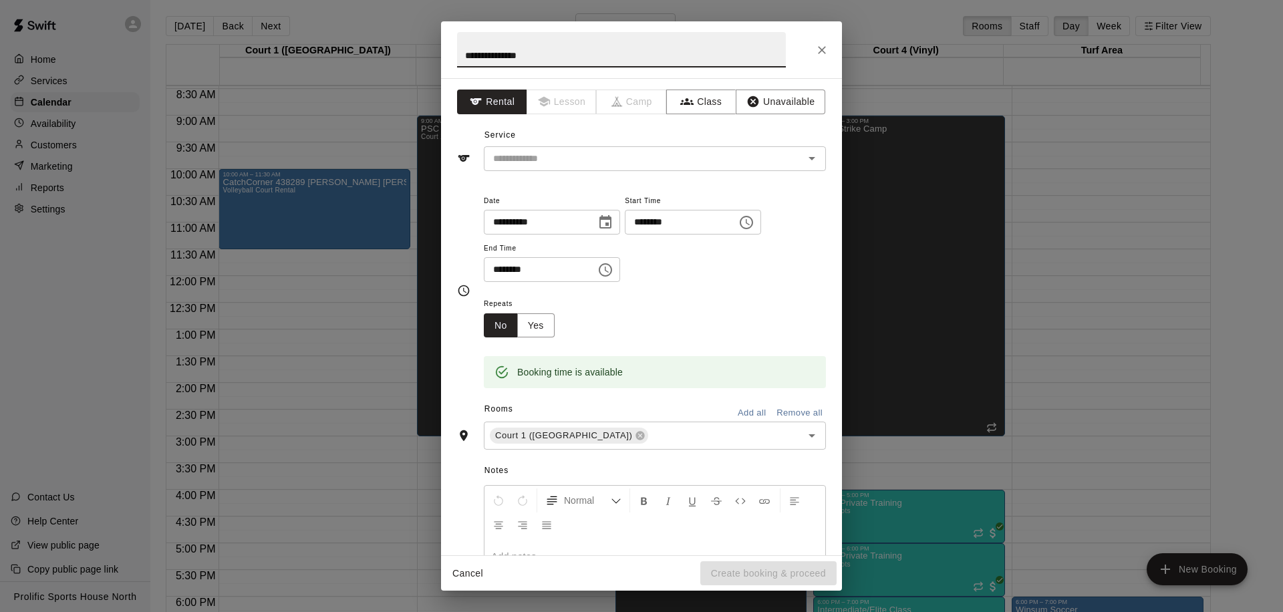
type input "**********"
click at [500, 271] on input "********" at bounding box center [535, 269] width 103 height 25
type input "********"
click at [756, 121] on div "**********" at bounding box center [641, 316] width 401 height 477
click at [761, 107] on button "Unavailable" at bounding box center [780, 102] width 90 height 25
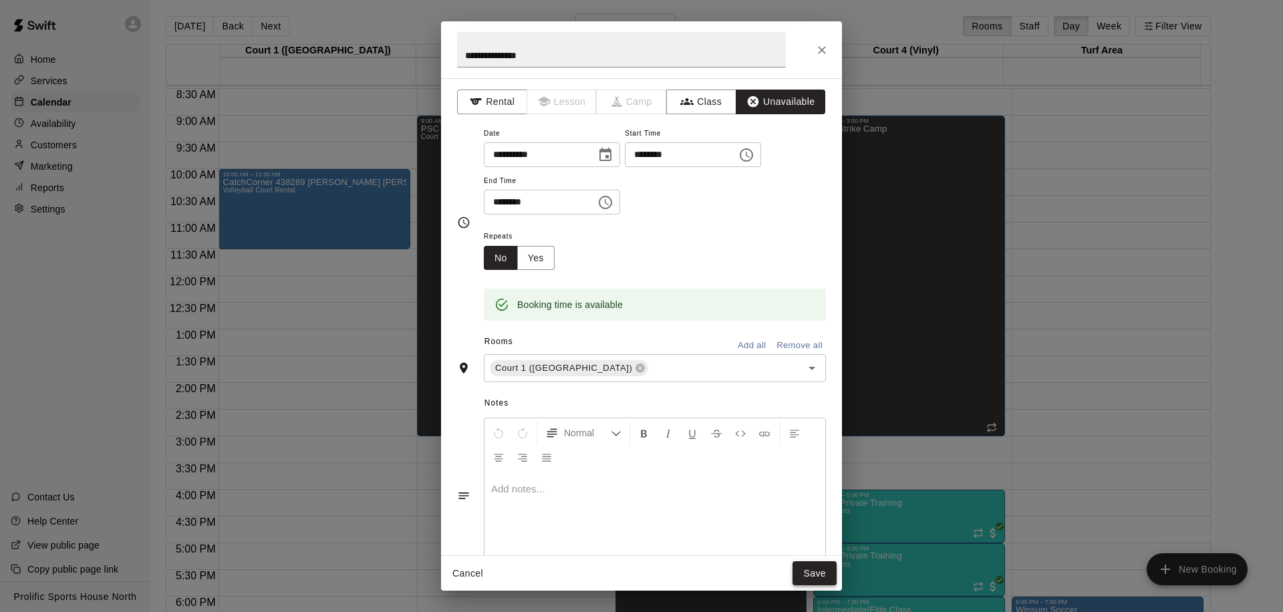
click at [802, 565] on button "Save" at bounding box center [814, 573] width 44 height 25
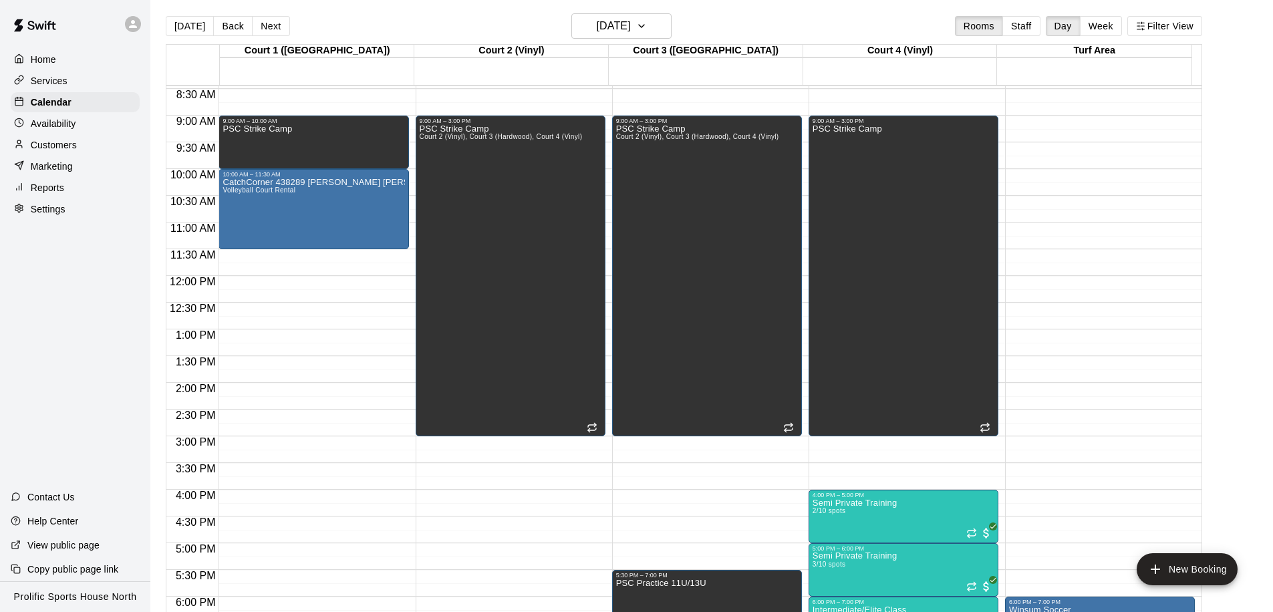
click at [344, 252] on div "12:00 AM – 8:00 AM Closed 9:00 AM – 10:00 AM PSC Strike Camp 10:00 AM – 11:30 A…" at bounding box center [313, 276] width 190 height 1283
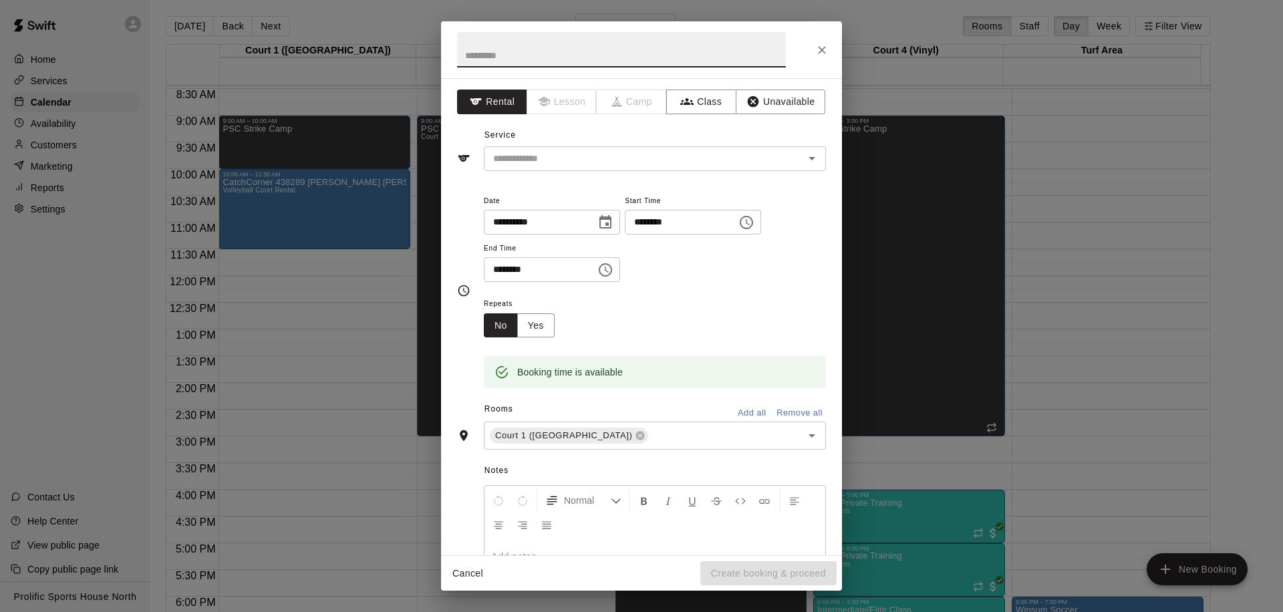
click at [500, 270] on input "********" at bounding box center [535, 269] width 103 height 25
type input "********"
click at [574, 53] on input "text" at bounding box center [621, 49] width 329 height 35
type input "**********"
click at [820, 49] on icon "Close" at bounding box center [821, 49] width 13 height 13
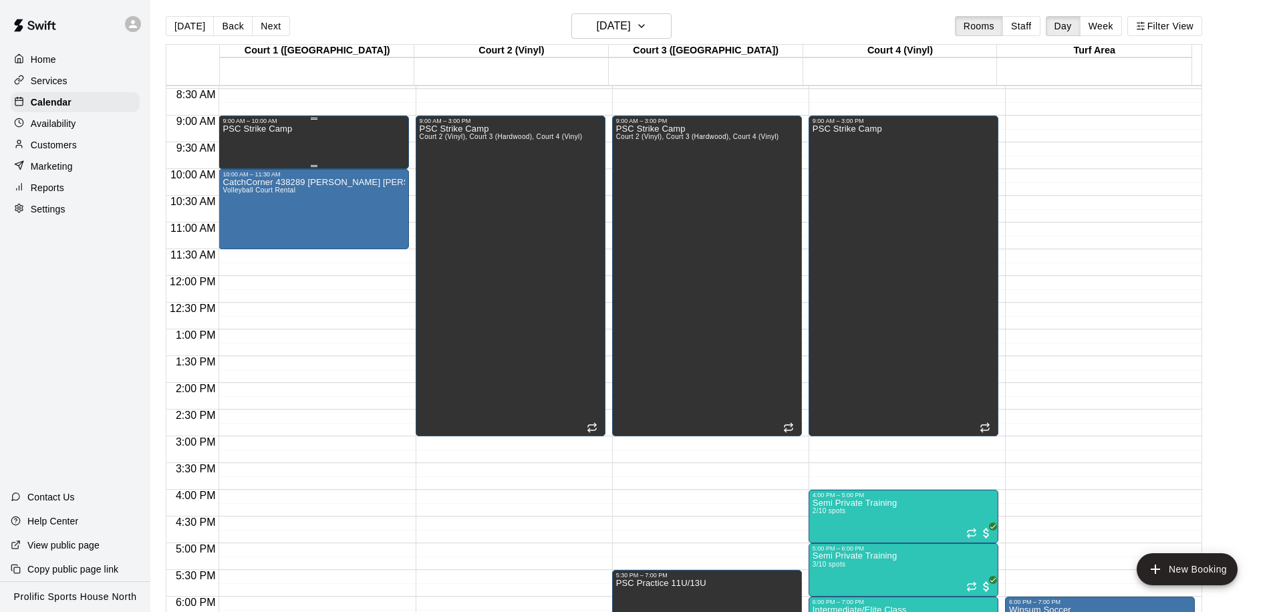
click at [353, 146] on div "PSC Strike Camp" at bounding box center [313, 430] width 182 height 612
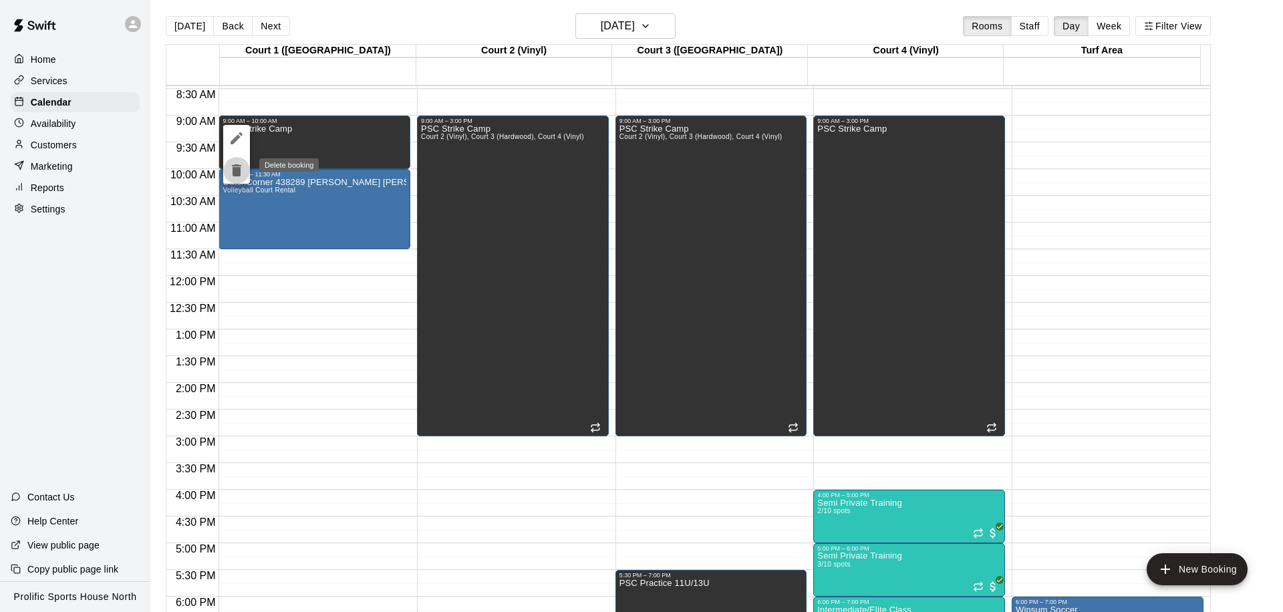
click at [236, 168] on icon "delete" at bounding box center [236, 170] width 9 height 12
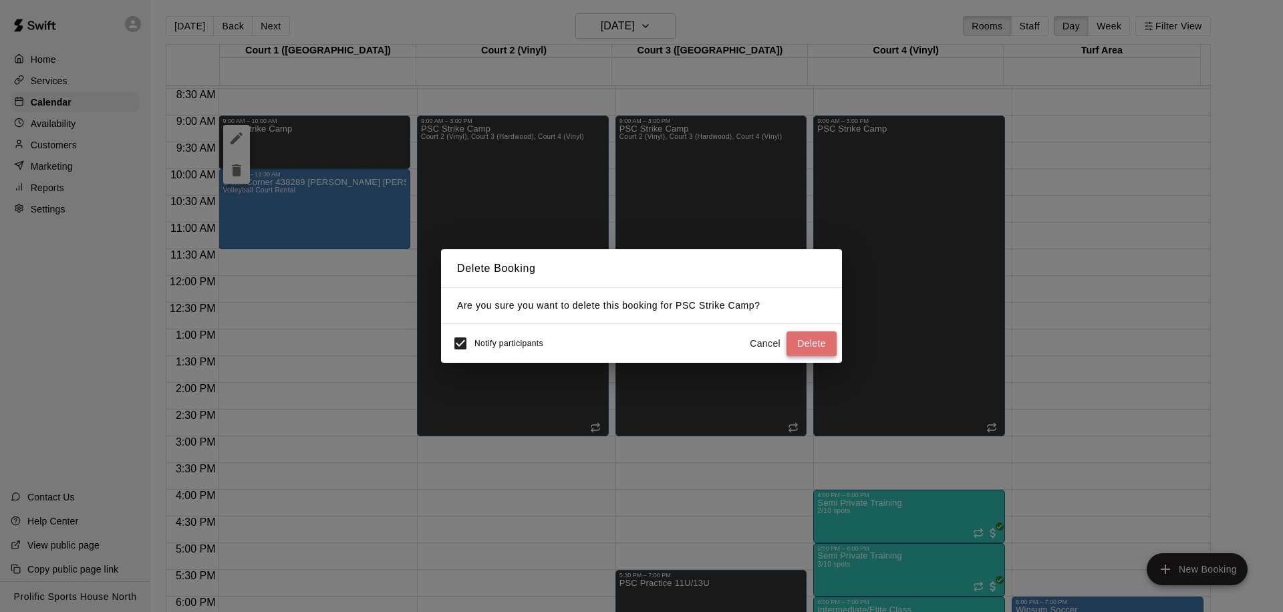
click at [828, 347] on button "Delete" at bounding box center [811, 343] width 50 height 25
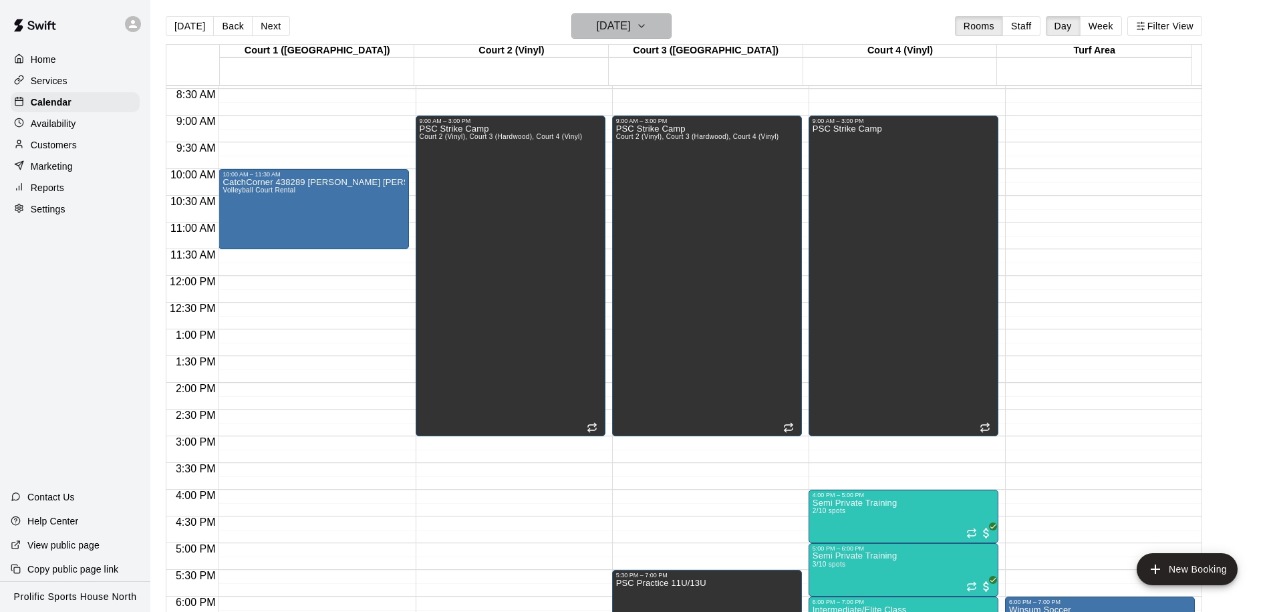
click at [599, 31] on h6 "Thursday Oct 16" at bounding box center [614, 26] width 34 height 19
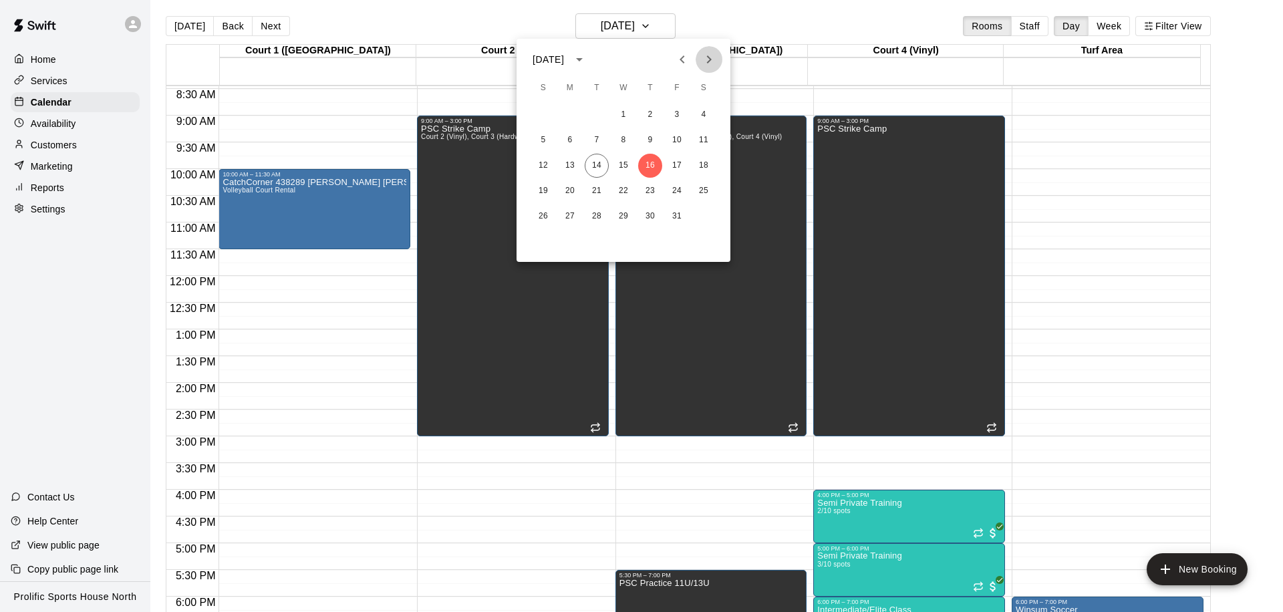
click at [701, 56] on icon "Next month" at bounding box center [709, 59] width 16 height 16
click at [533, 136] on button "7" at bounding box center [543, 140] width 24 height 24
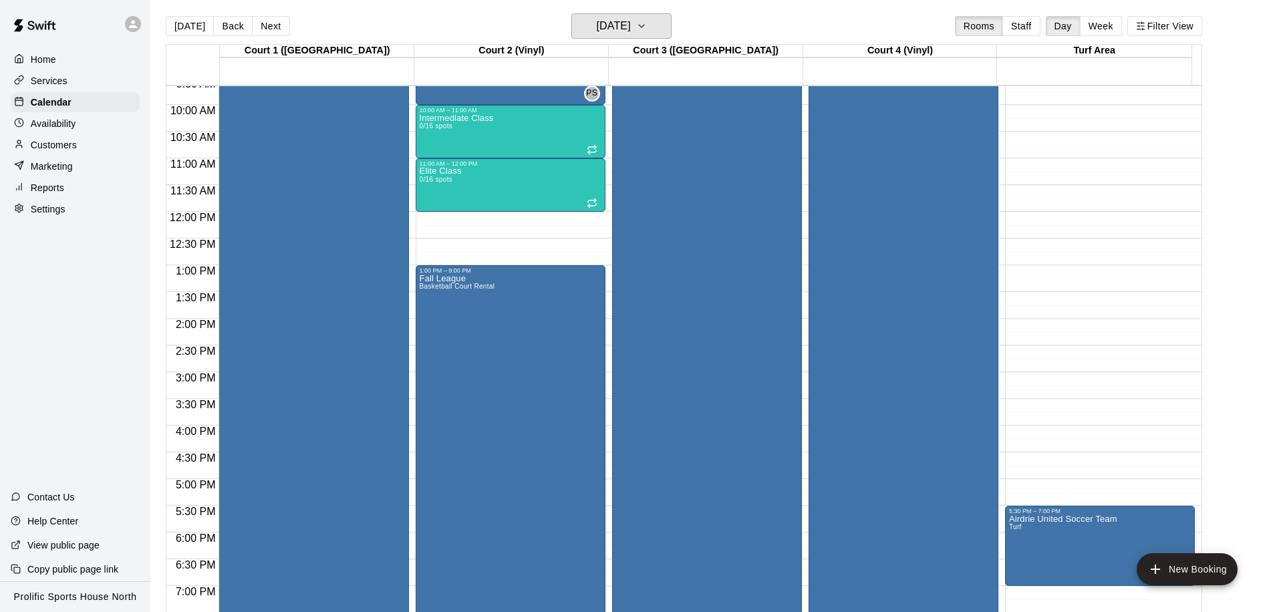
scroll to position [629, 0]
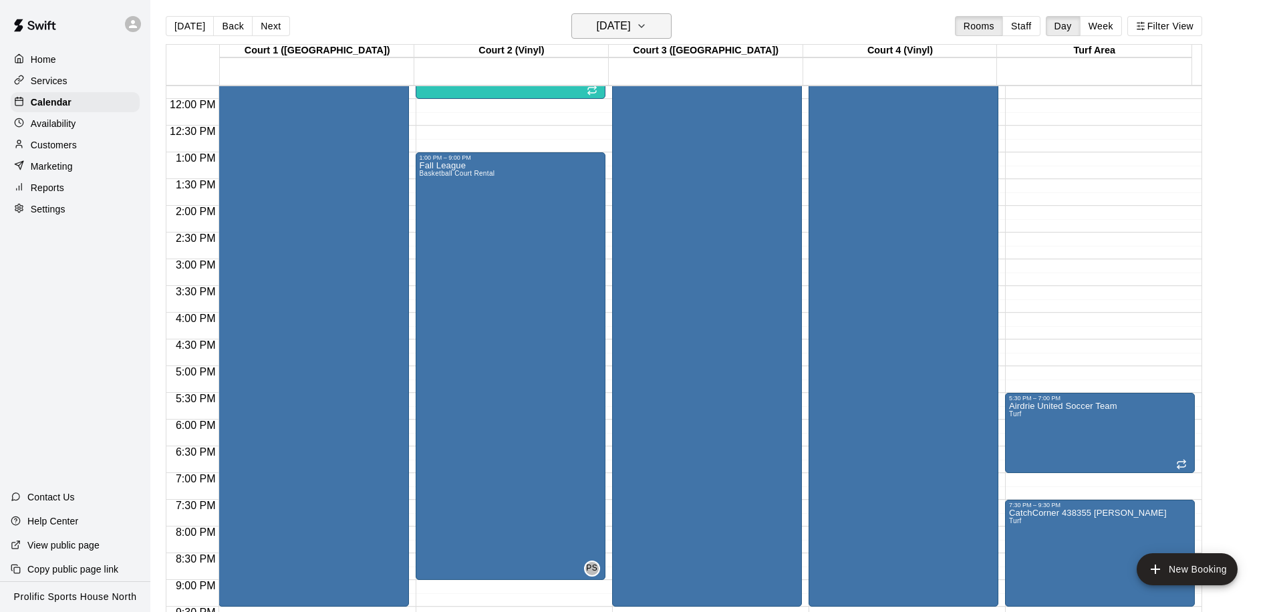
click at [631, 20] on h6 "Sunday Dec 07" at bounding box center [614, 26] width 34 height 19
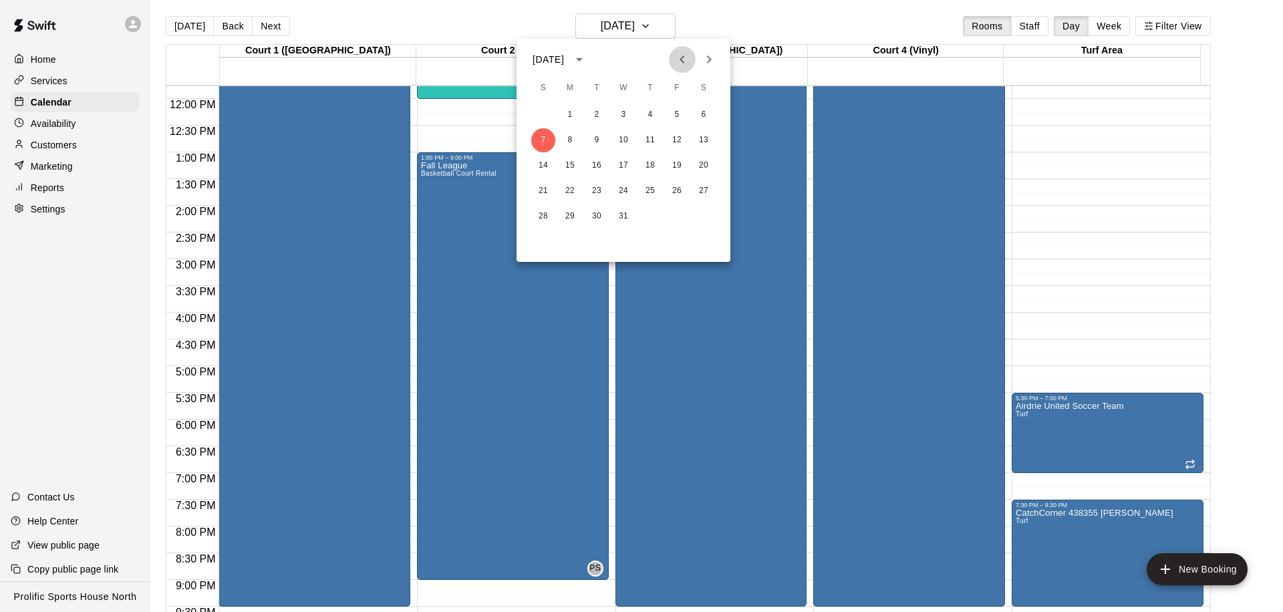
click at [681, 59] on icon "Previous month" at bounding box center [682, 59] width 16 height 16
click at [643, 165] on button "16" at bounding box center [650, 166] width 24 height 24
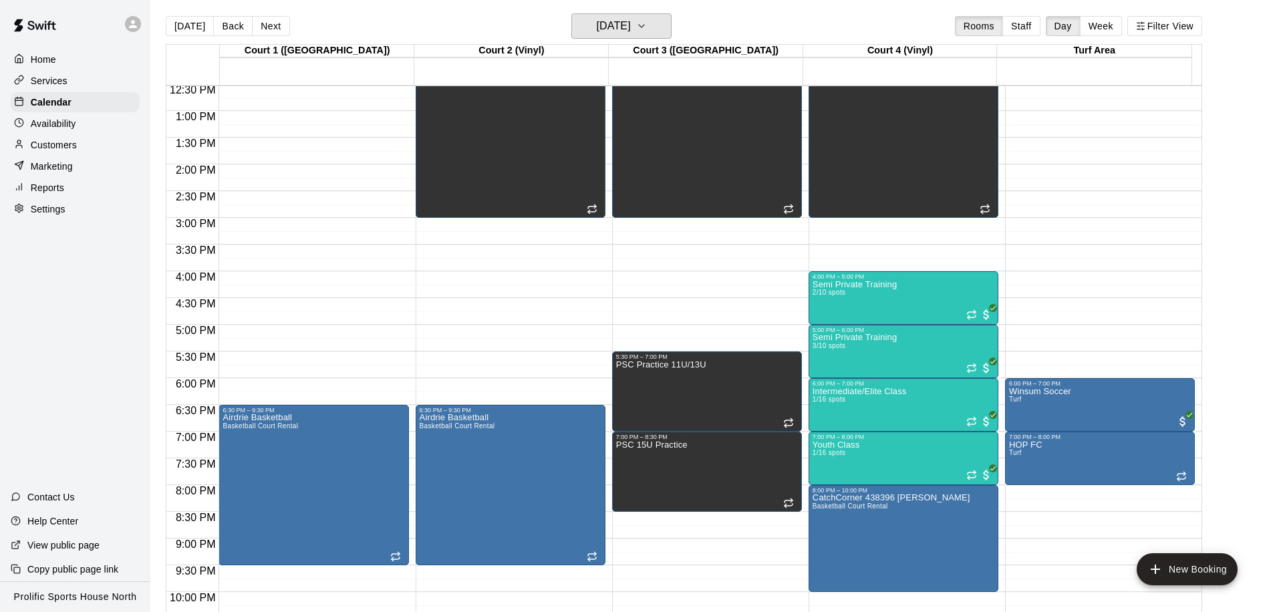
scroll to position [744, 0]
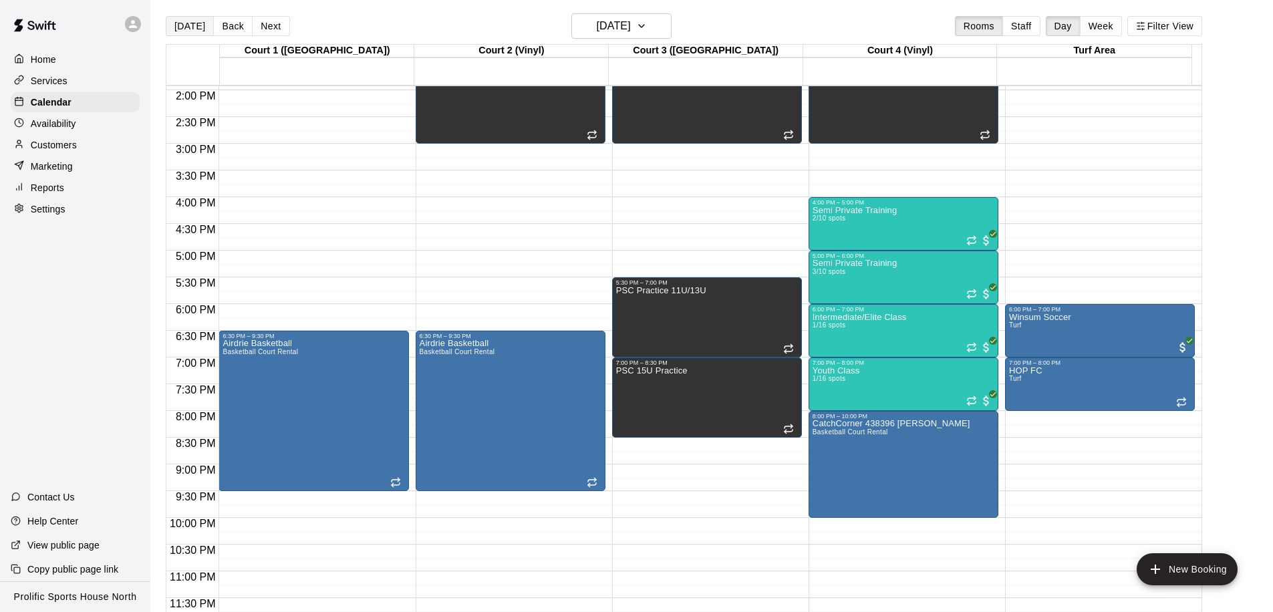
click at [188, 31] on button "[DATE]" at bounding box center [190, 26] width 48 height 20
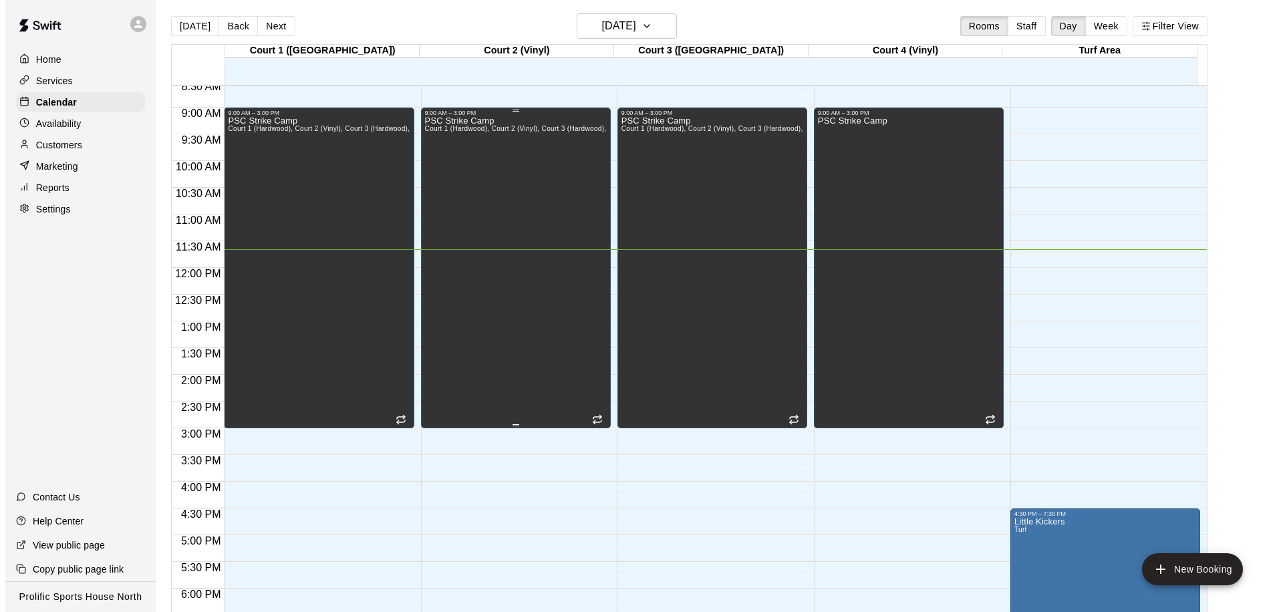
scroll to position [352, 0]
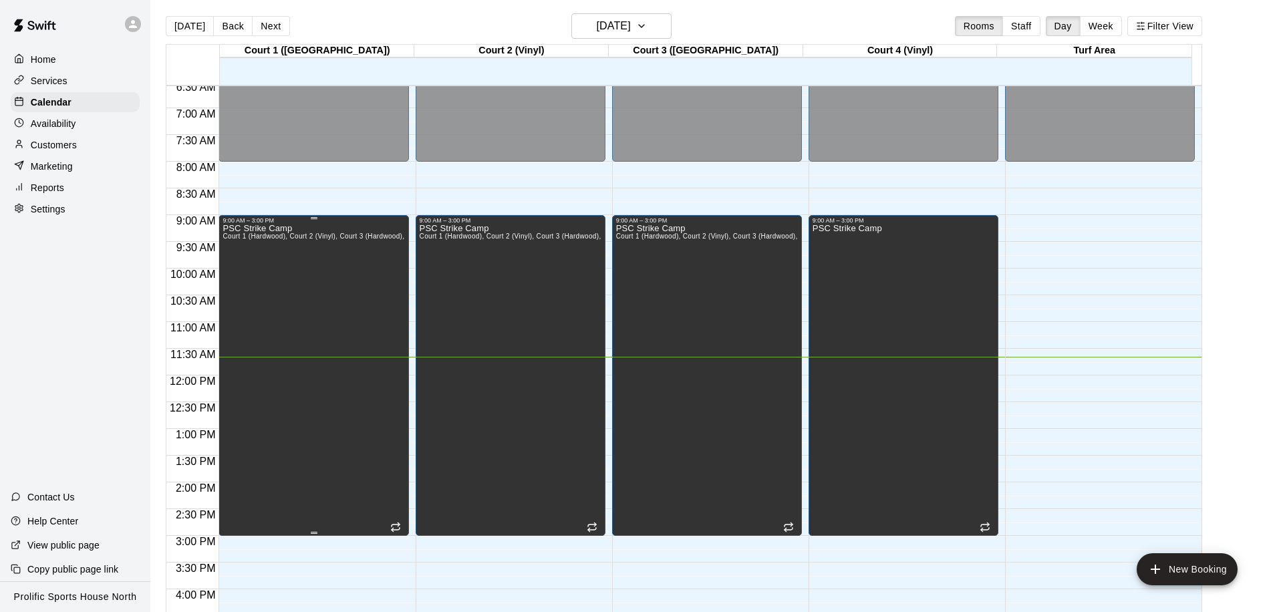
click at [385, 259] on div "PSC Strike Camp Court 1 (Hardwood), Court 2 (Vinyl), Court 3 (Hardwood), Court …" at bounding box center [313, 530] width 182 height 612
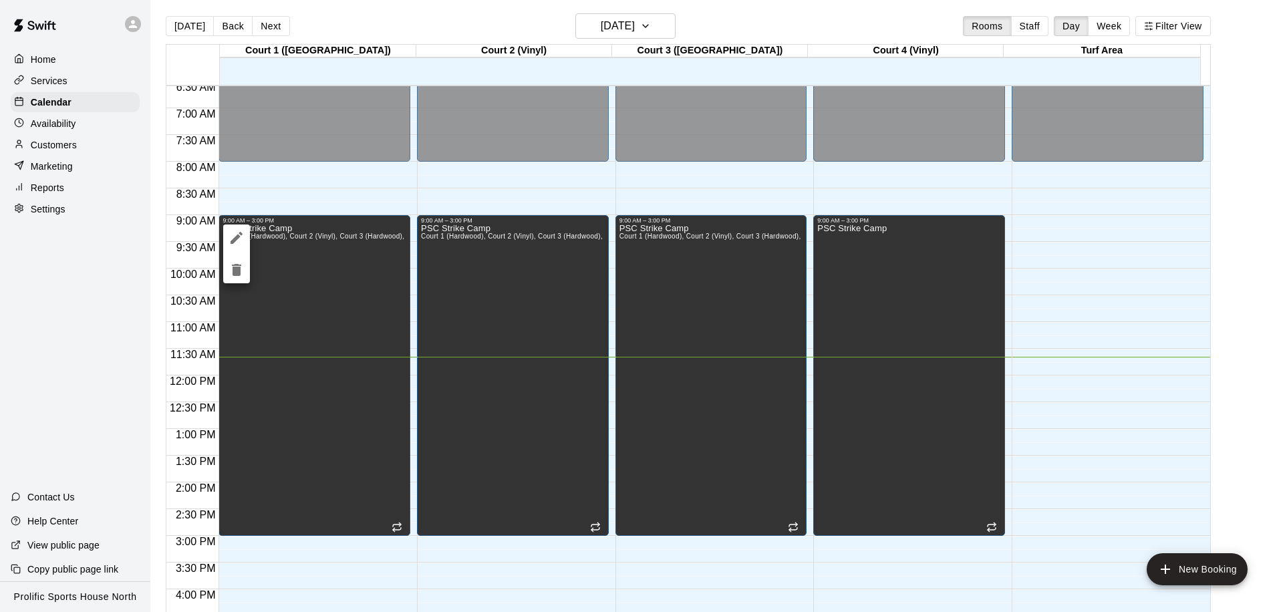
click at [236, 236] on icon "edit" at bounding box center [236, 238] width 12 height 12
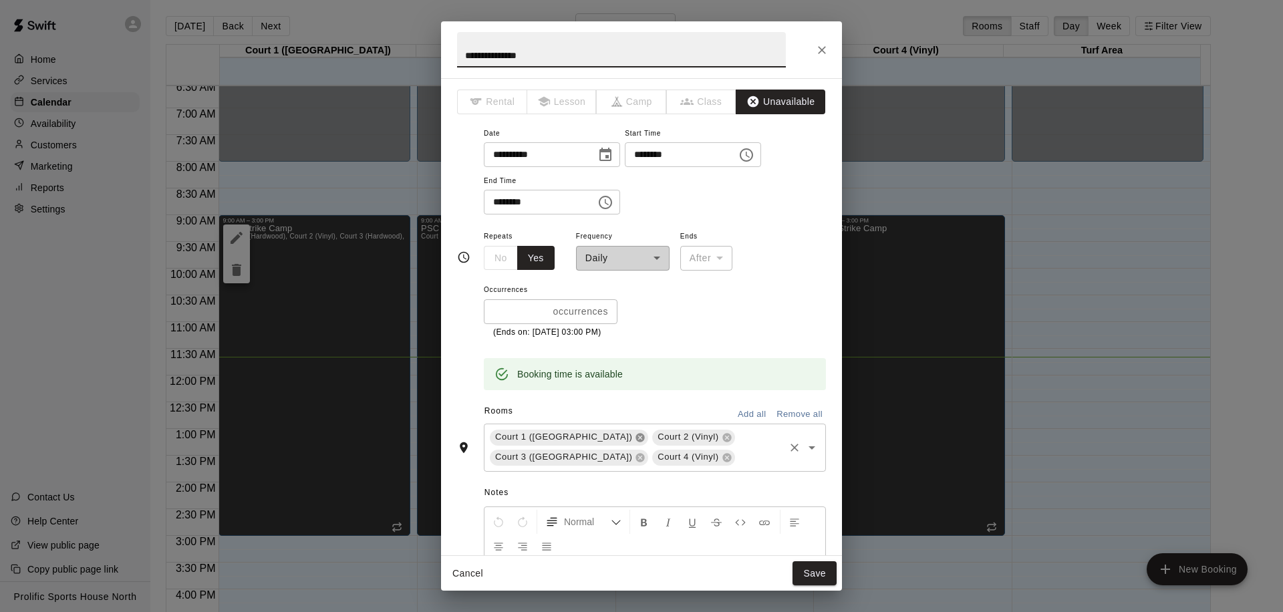
click at [636, 438] on icon at bounding box center [640, 437] width 9 height 9
click at [722, 440] on icon at bounding box center [726, 437] width 9 height 9
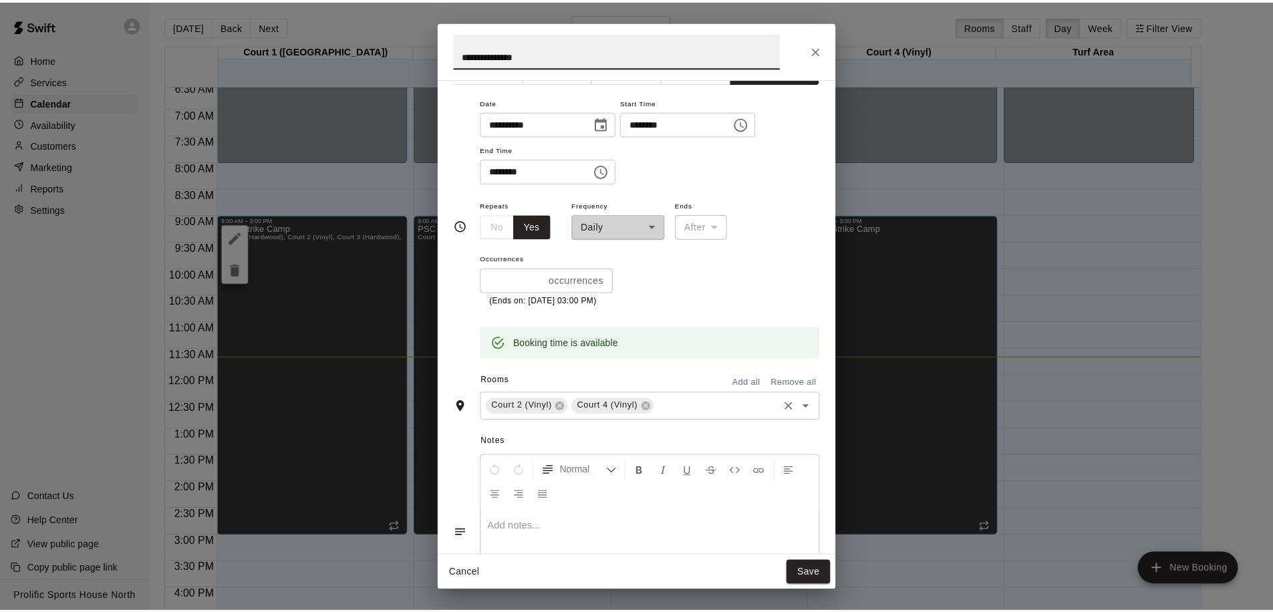
scroll to position [0, 0]
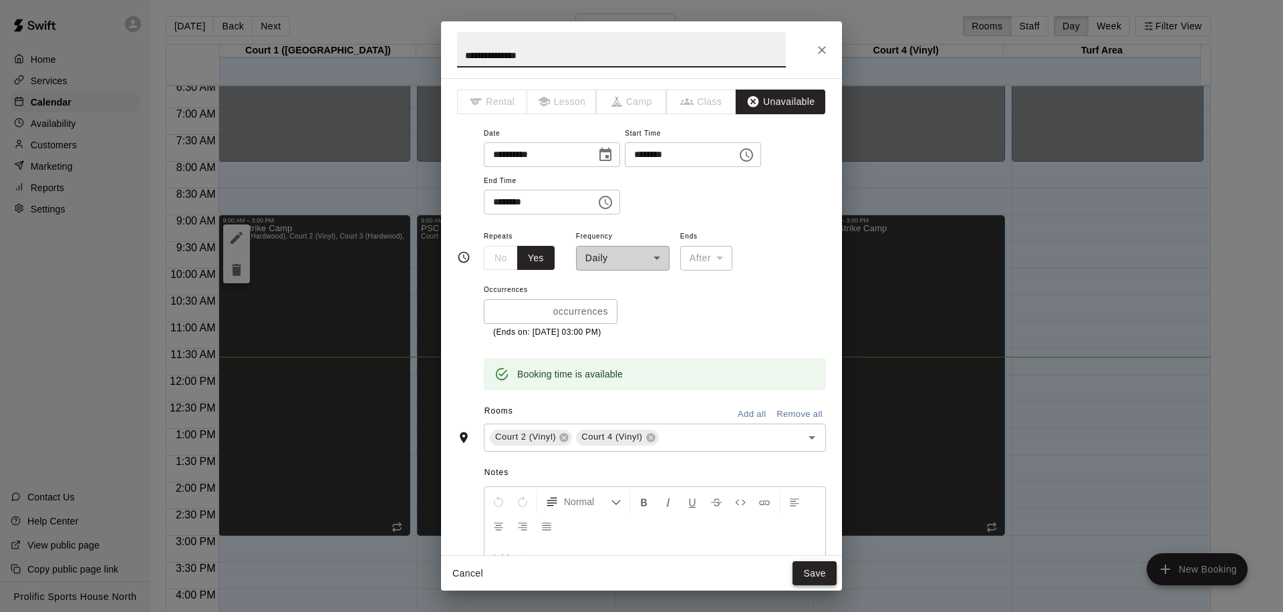
click at [814, 572] on button "Save" at bounding box center [814, 573] width 44 height 25
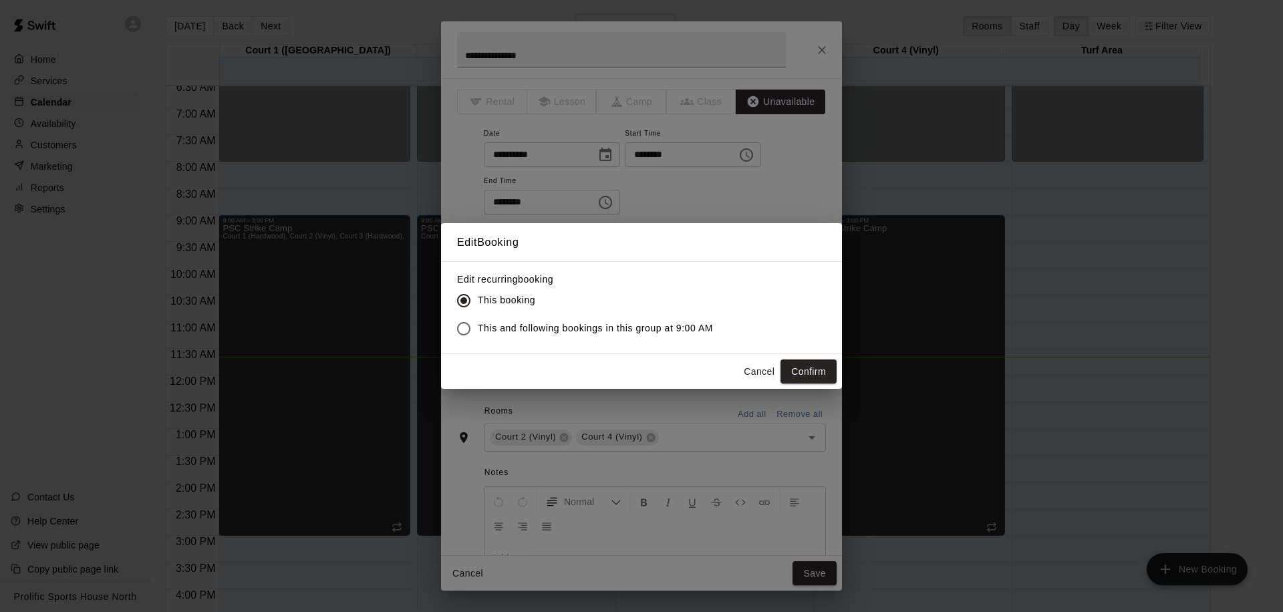
click at [540, 330] on span "This and following bookings in this group at 9:00 AM" at bounding box center [595, 328] width 235 height 14
click at [785, 377] on button "Confirm" at bounding box center [808, 371] width 56 height 25
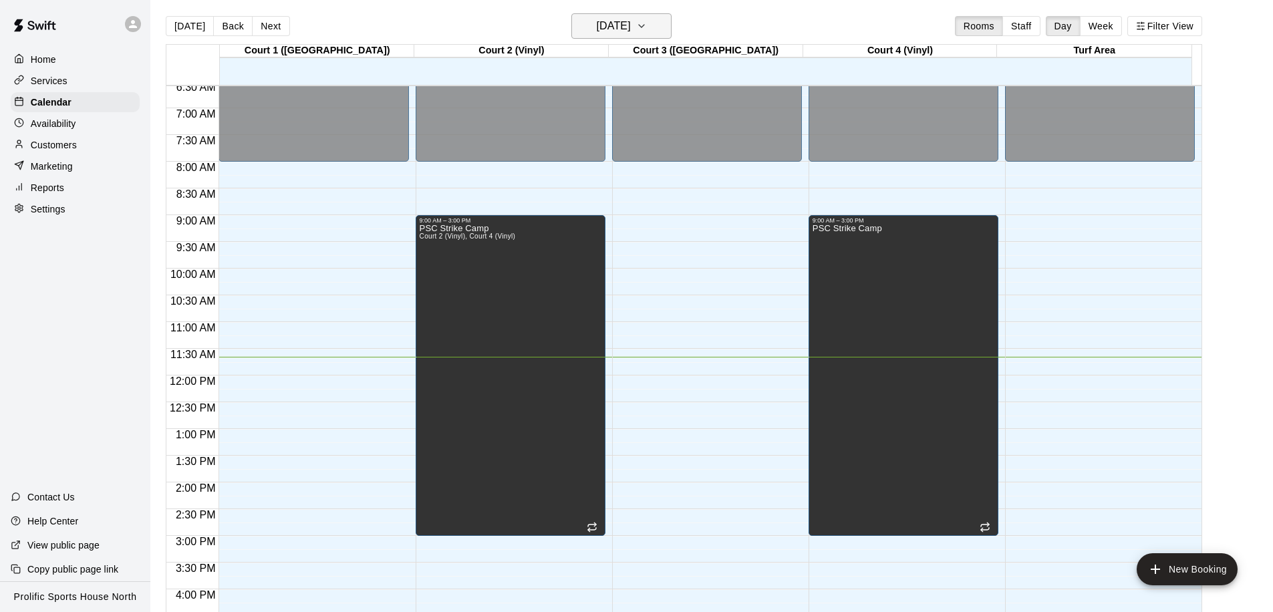
click at [631, 35] on h6 "[DATE]" at bounding box center [614, 26] width 34 height 19
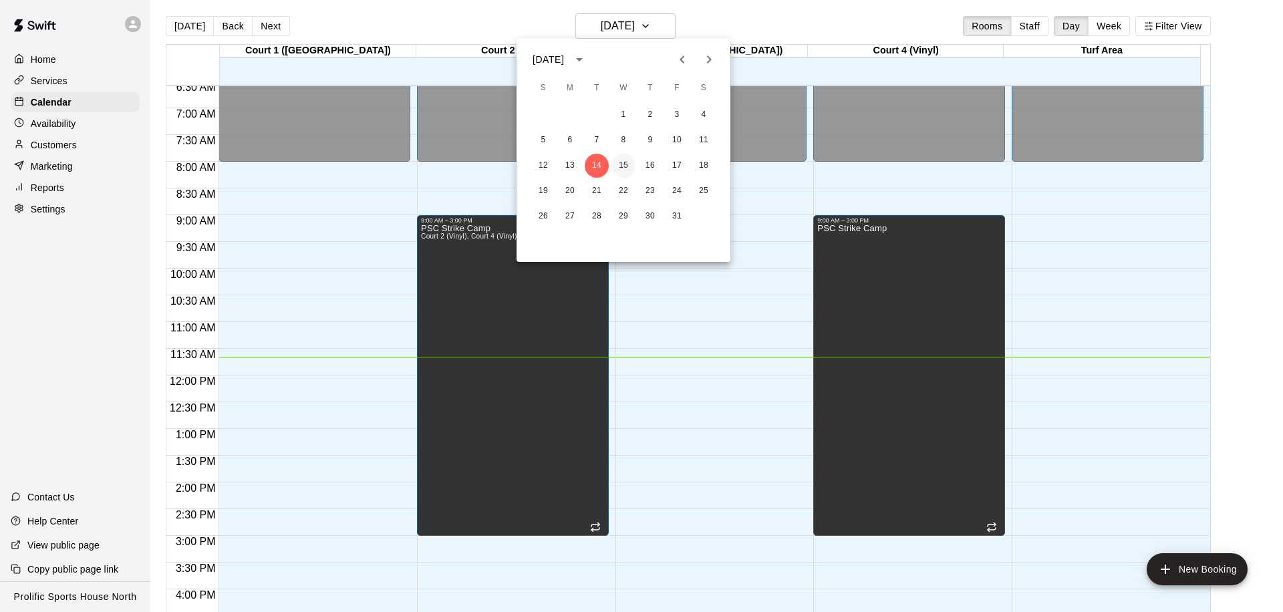
click at [620, 161] on button "15" at bounding box center [623, 166] width 24 height 24
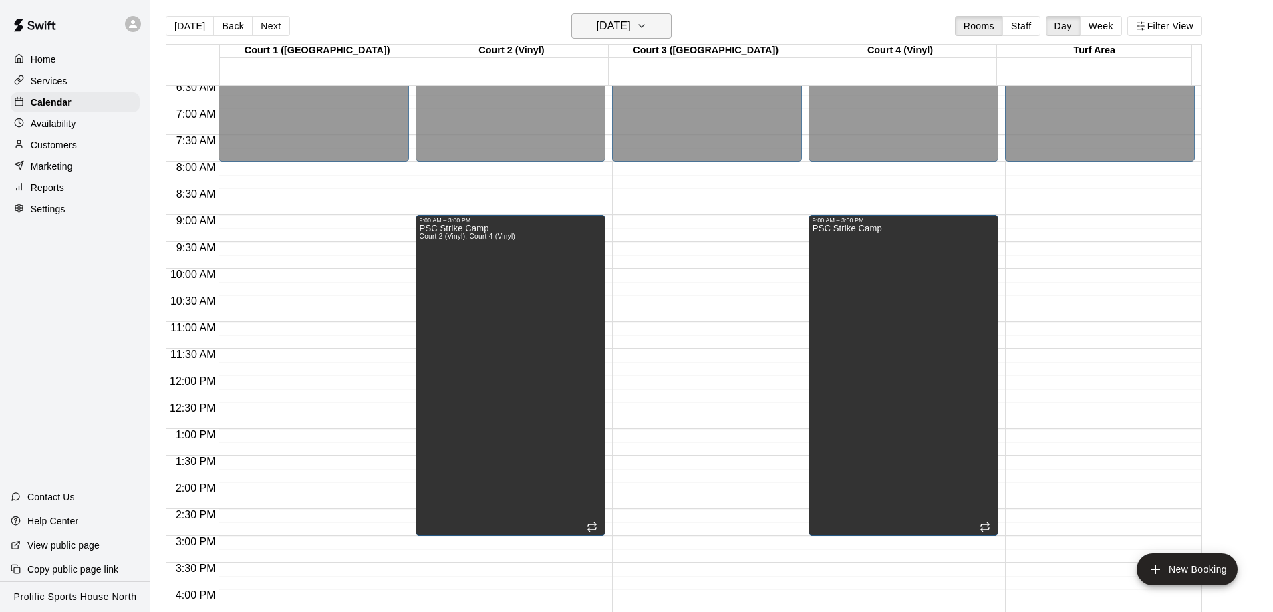
click at [601, 30] on h6 "Wednesday Oct 15" at bounding box center [614, 26] width 34 height 19
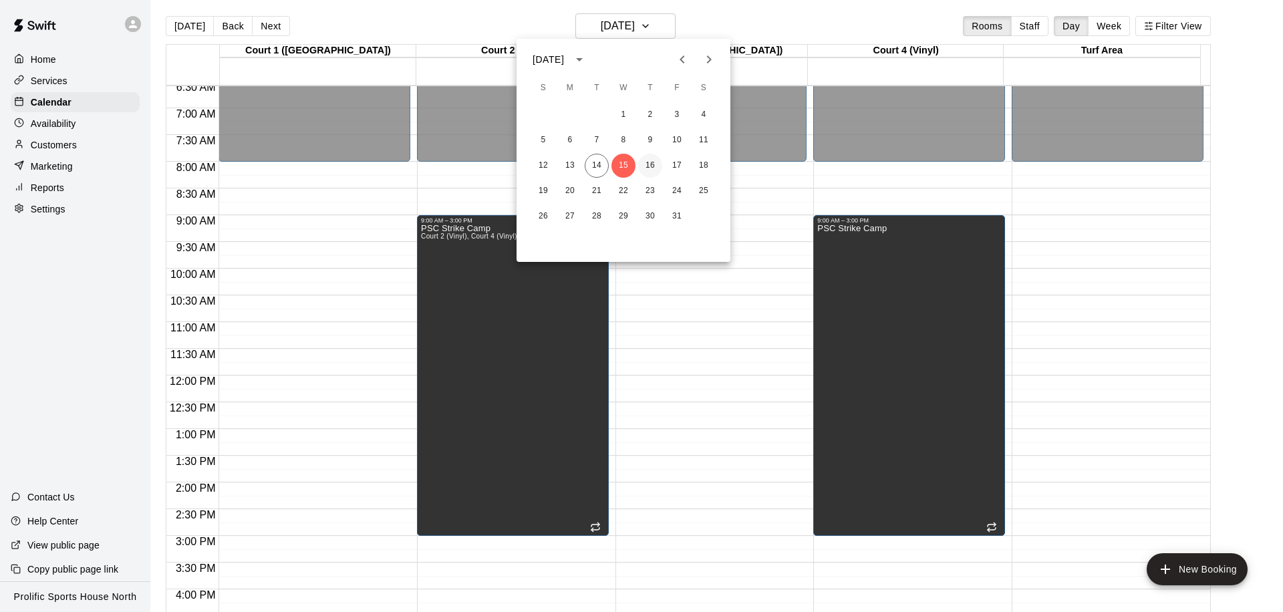
click at [654, 163] on button "16" at bounding box center [650, 166] width 24 height 24
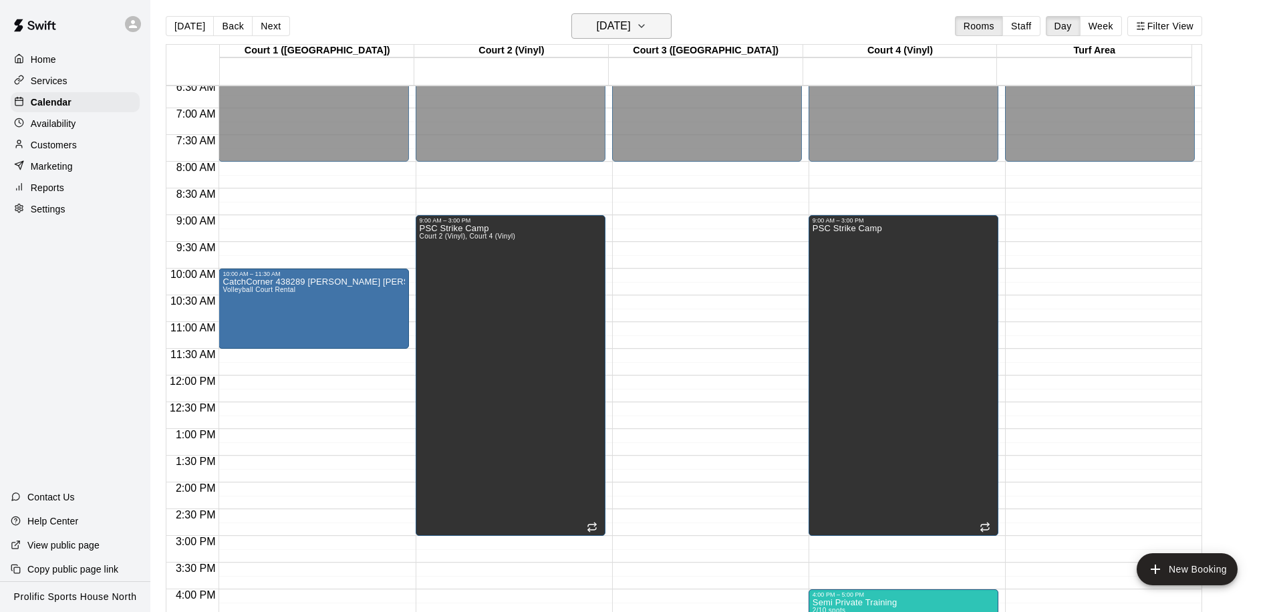
click at [630, 22] on h6 "Thursday Oct 16" at bounding box center [614, 26] width 34 height 19
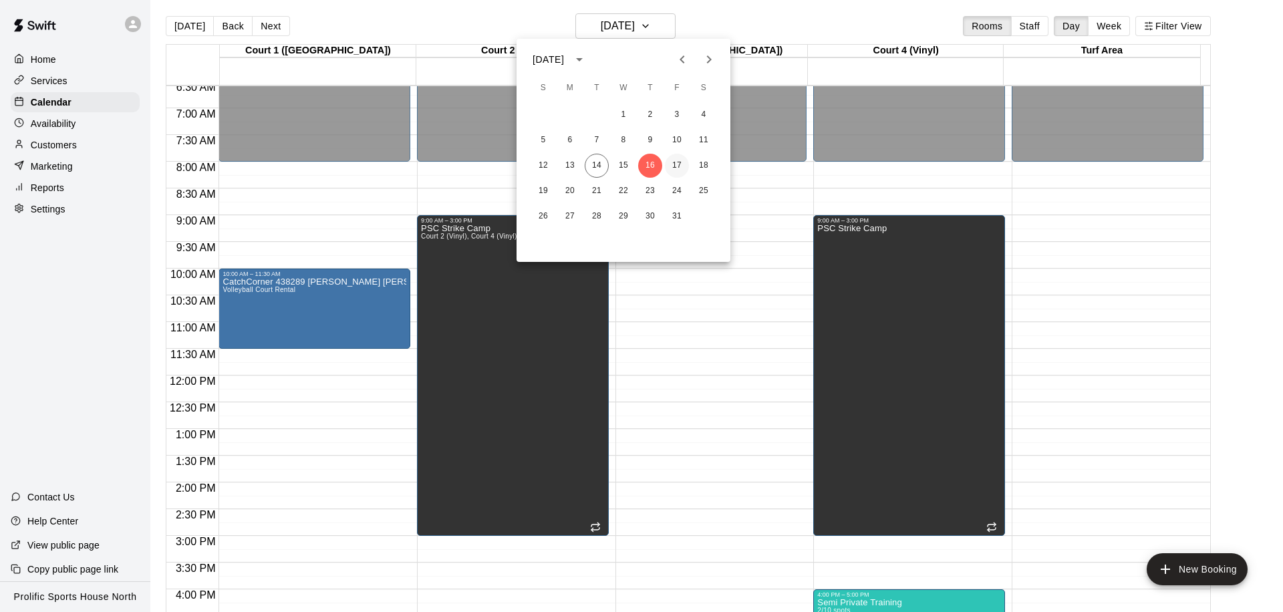
click at [681, 162] on button "17" at bounding box center [677, 166] width 24 height 24
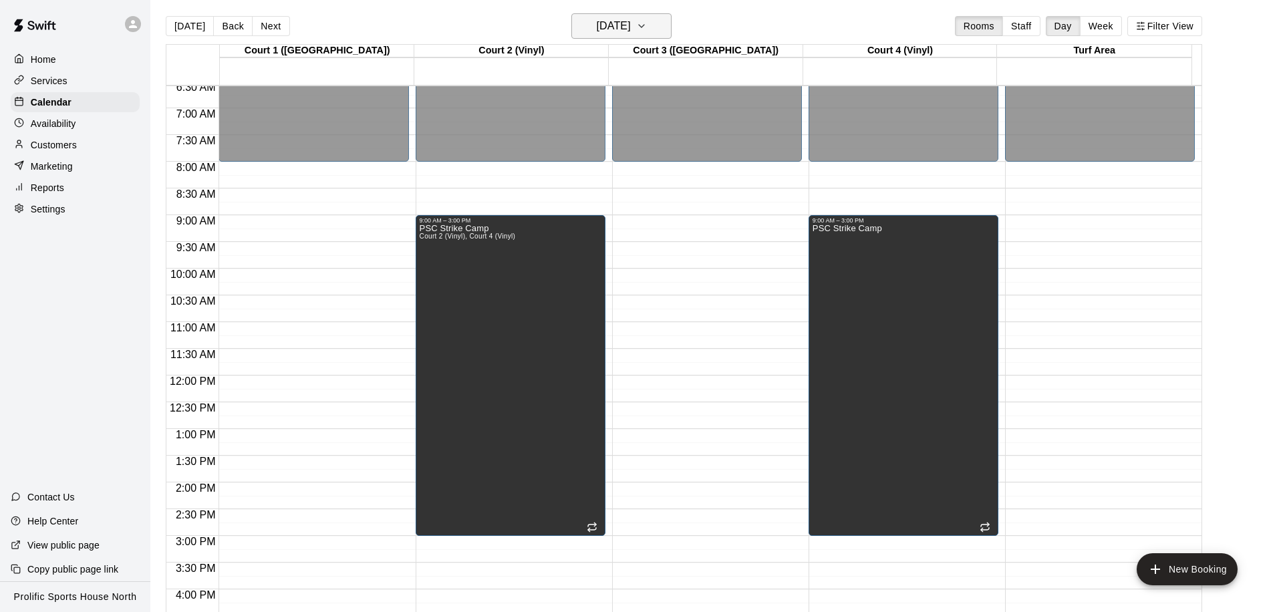
click at [616, 28] on h6 "Friday Oct 17" at bounding box center [614, 26] width 34 height 19
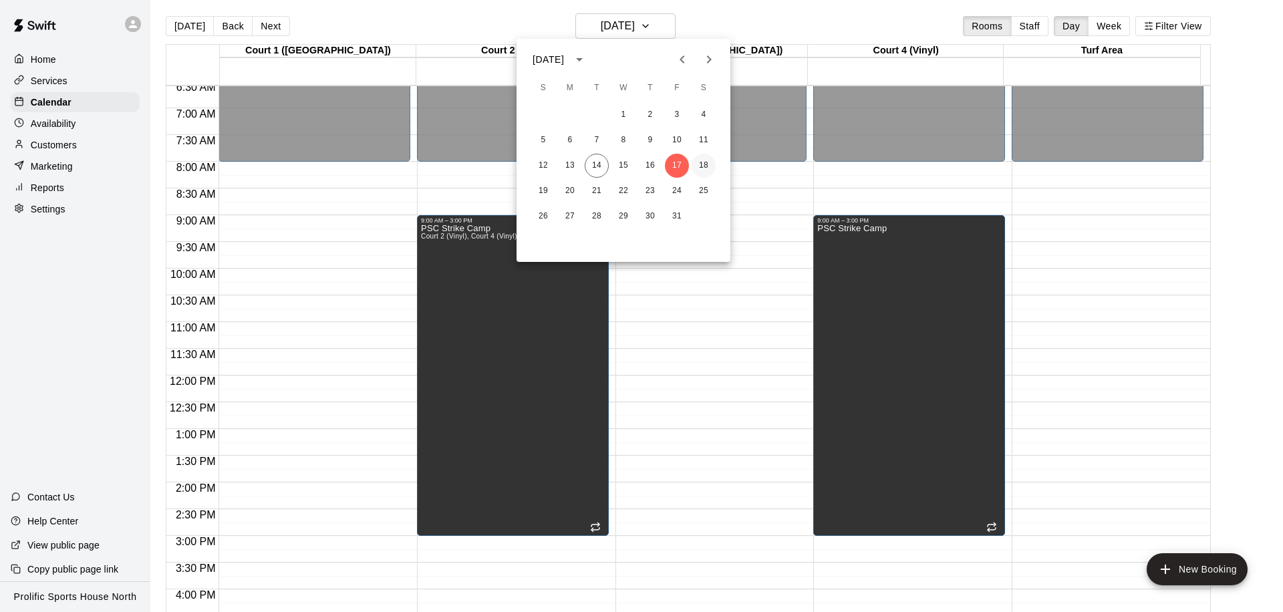
click at [701, 158] on button "18" at bounding box center [703, 166] width 24 height 24
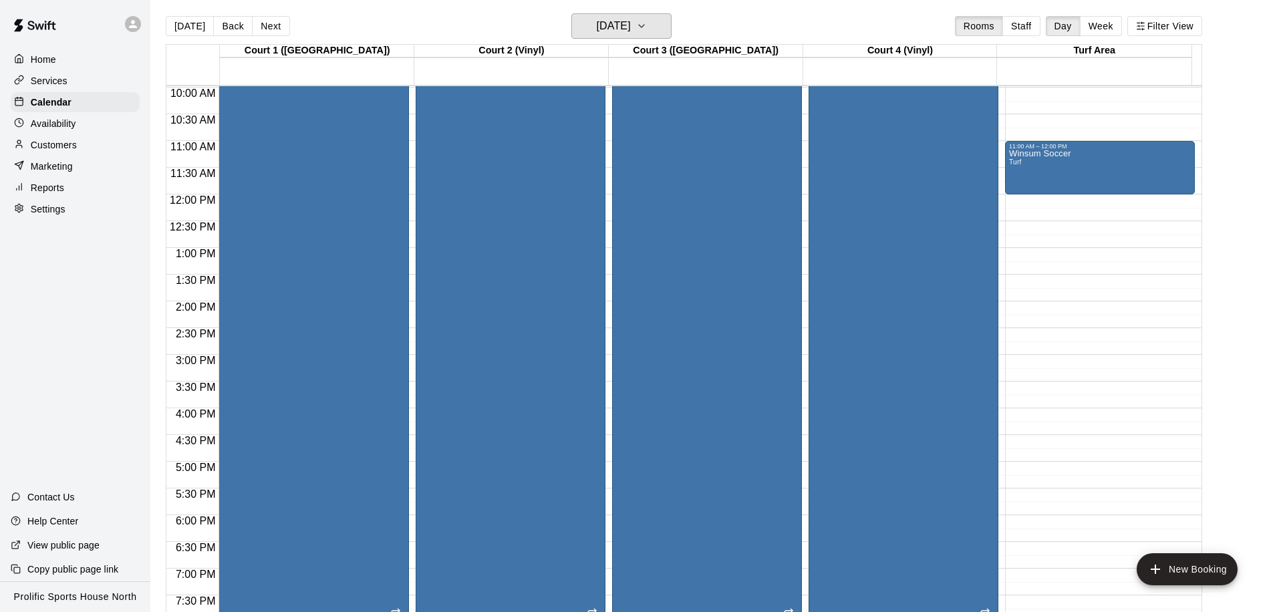
scroll to position [583, 0]
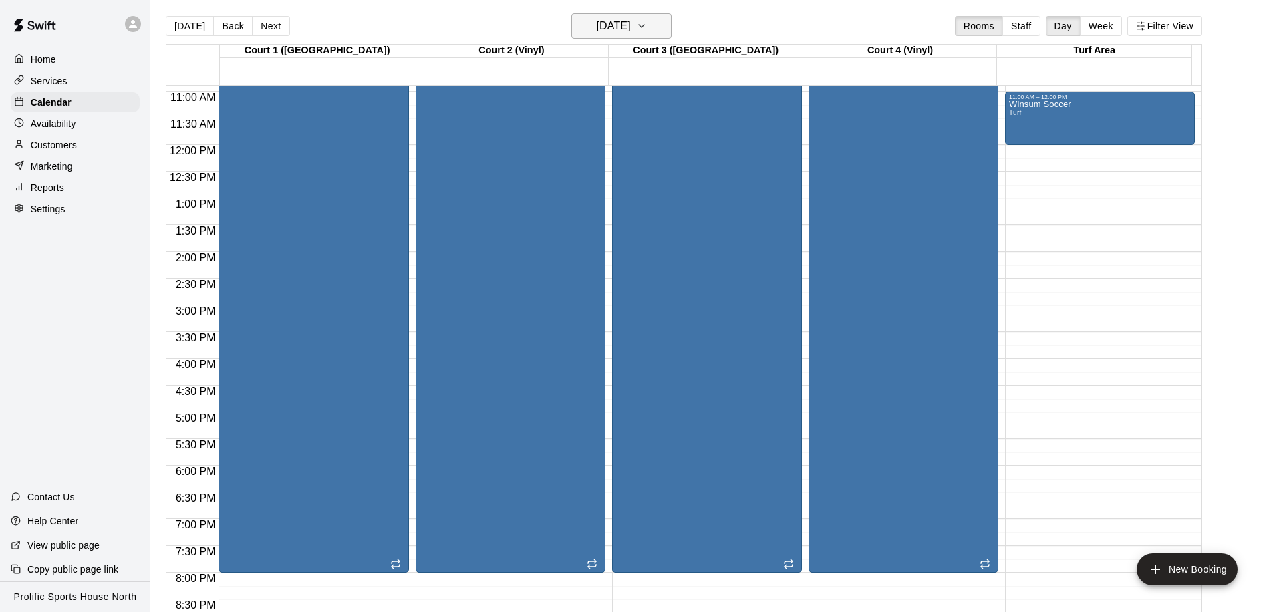
click at [631, 29] on h6 "Saturday Oct 18" at bounding box center [614, 26] width 34 height 19
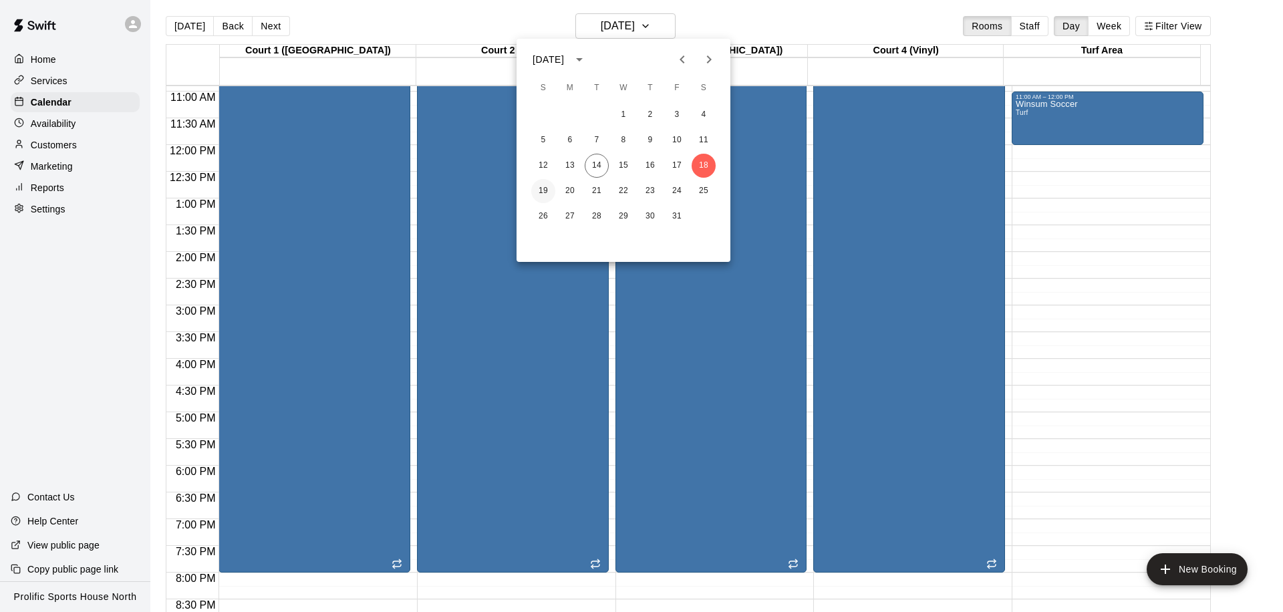
click at [546, 192] on button "19" at bounding box center [543, 191] width 24 height 24
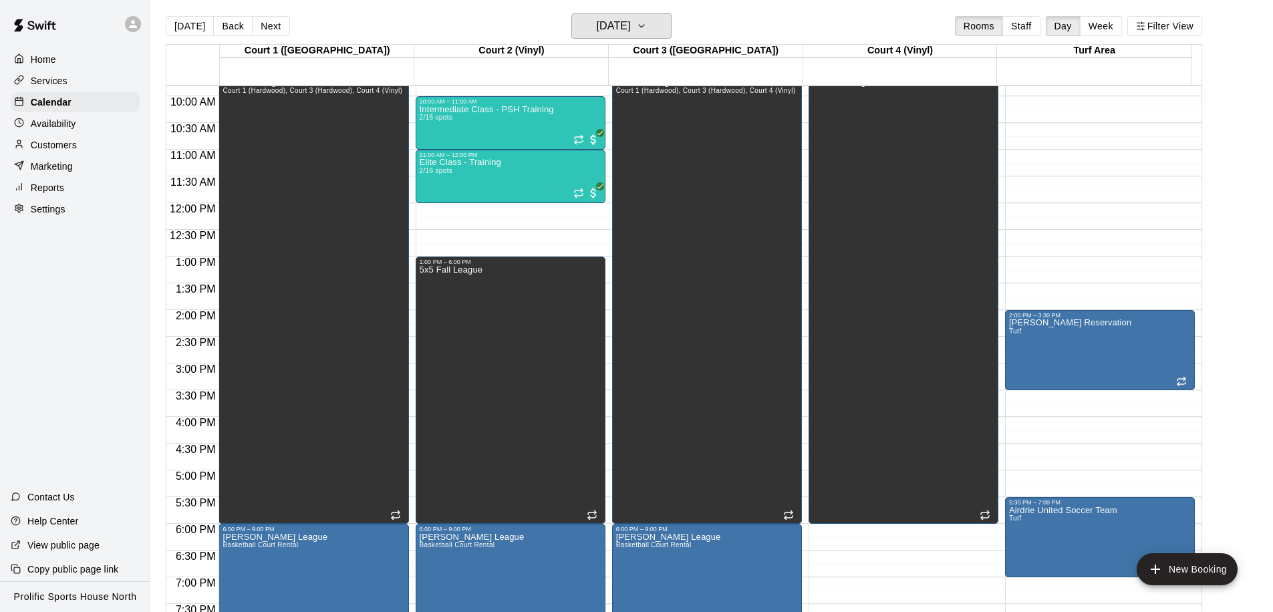
scroll to position [526, 0]
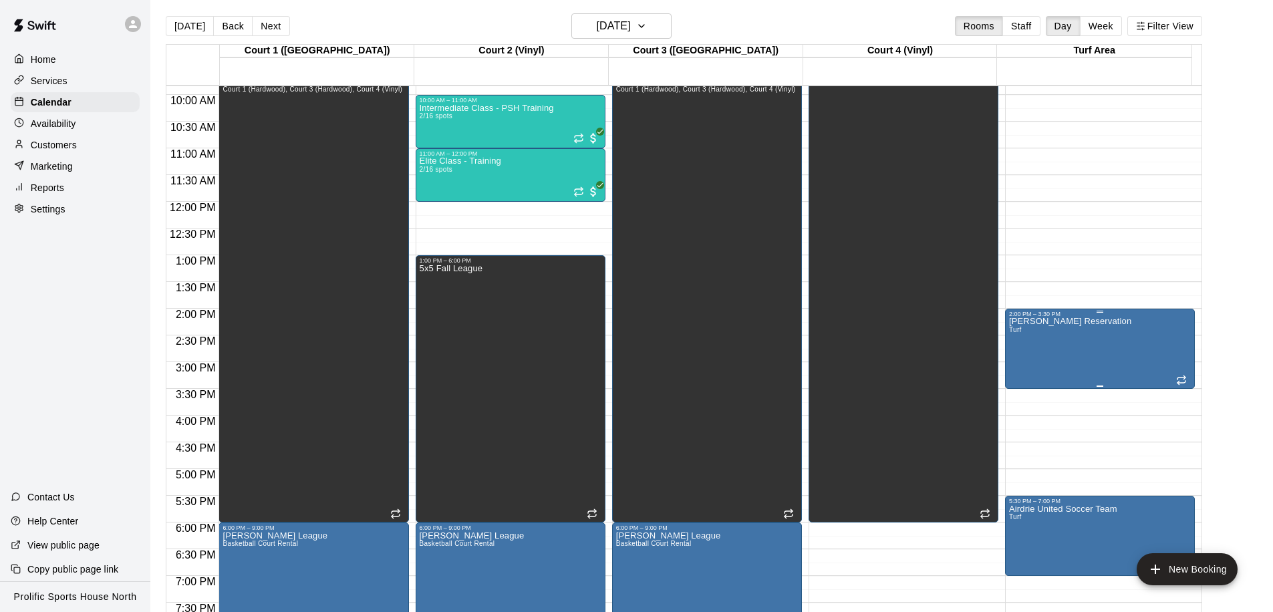
click at [1115, 334] on div "Claudia Reservation Turf" at bounding box center [1100, 623] width 182 height 612
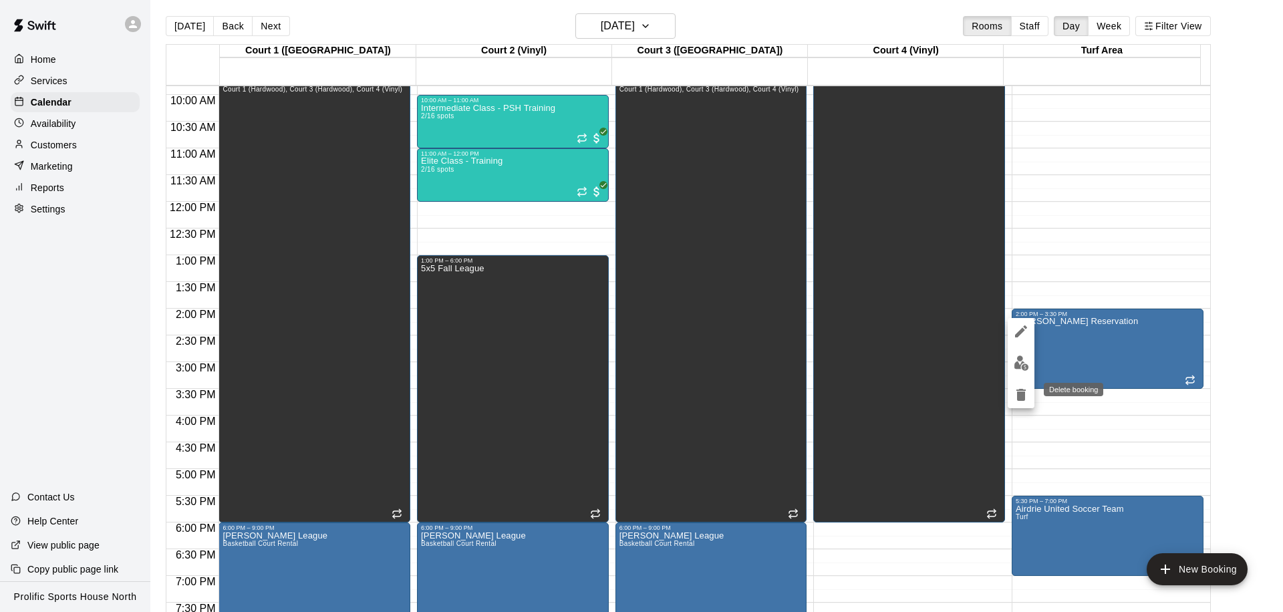
click at [1017, 393] on icon "delete" at bounding box center [1020, 395] width 9 height 12
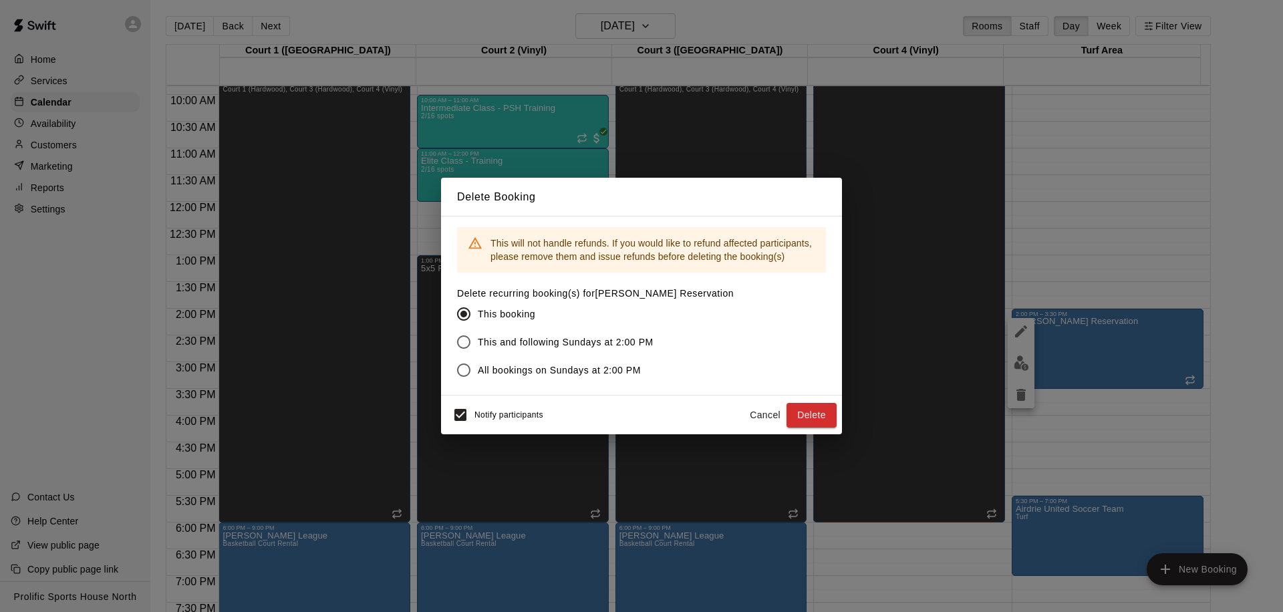
click at [756, 414] on button "Cancel" at bounding box center [765, 415] width 43 height 25
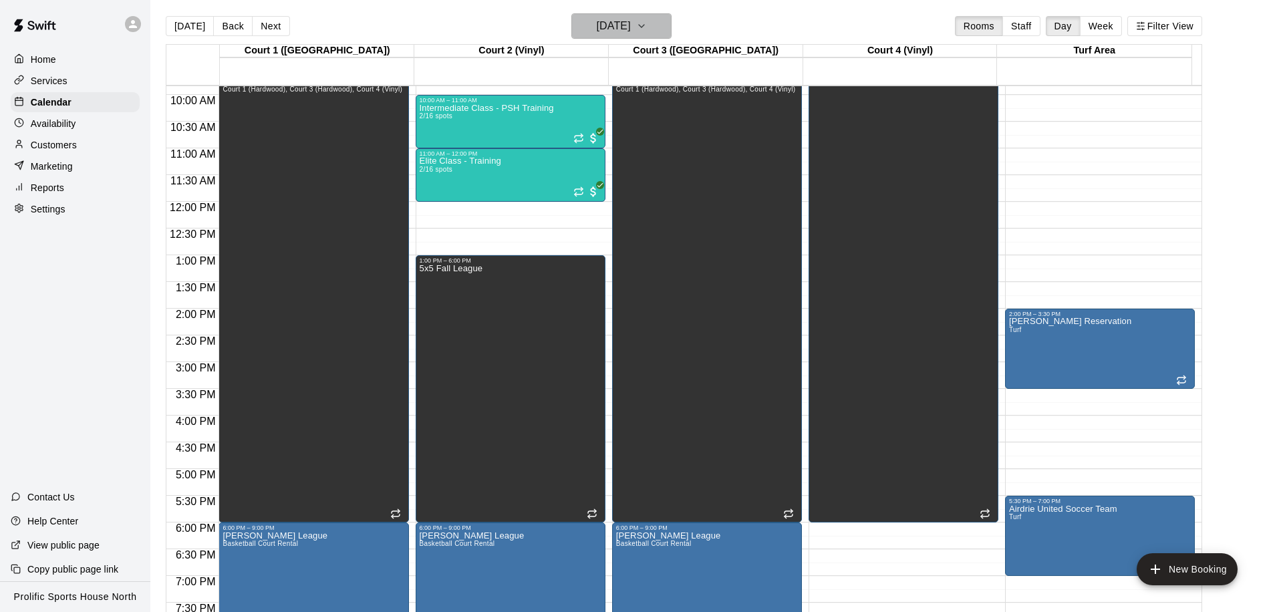
click at [631, 19] on h6 "Sunday Oct 19" at bounding box center [614, 26] width 34 height 19
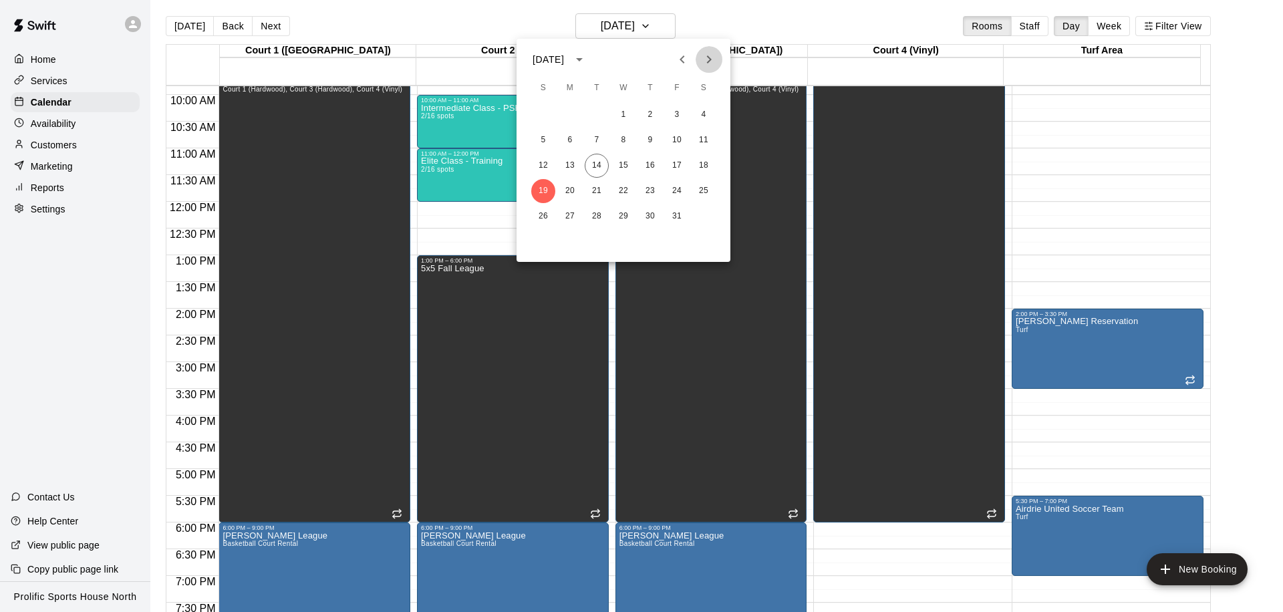
click at [707, 53] on icon "Next month" at bounding box center [709, 59] width 16 height 16
click at [705, 59] on icon "Next month" at bounding box center [709, 59] width 16 height 16
click at [685, 63] on icon "Previous month" at bounding box center [682, 59] width 16 height 16
click at [685, 60] on icon "Previous month" at bounding box center [682, 59] width 16 height 16
click at [1087, 351] on div at bounding box center [641, 306] width 1283 height 612
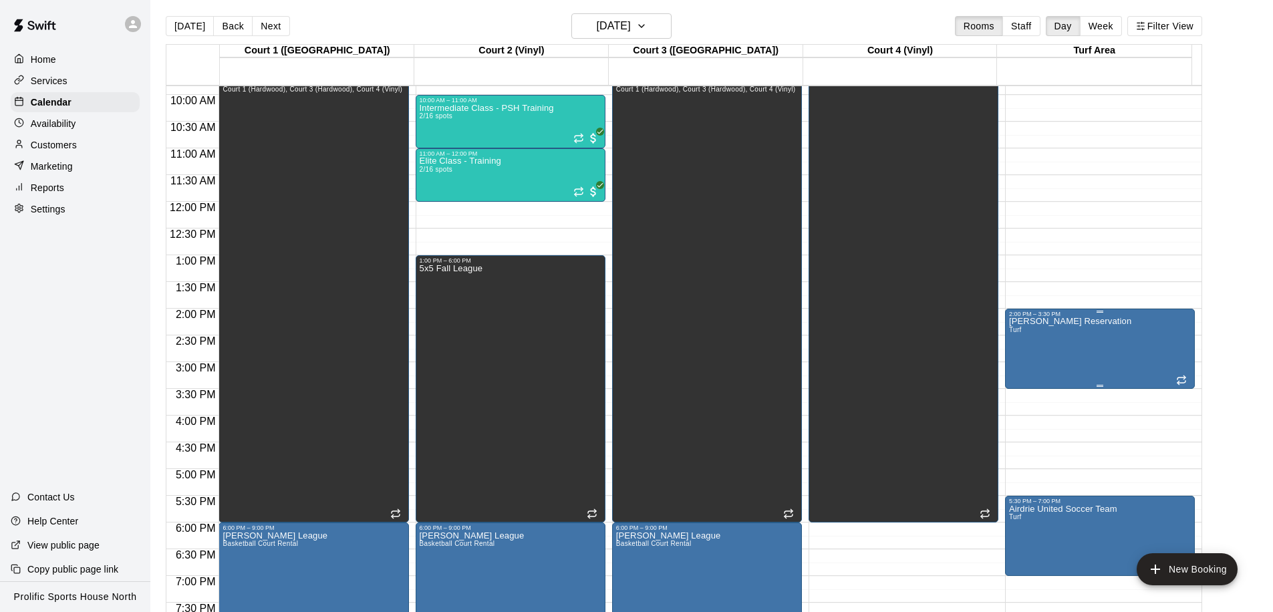
click at [1104, 367] on div "Claudia Reservation Turf" at bounding box center [1100, 623] width 182 height 612
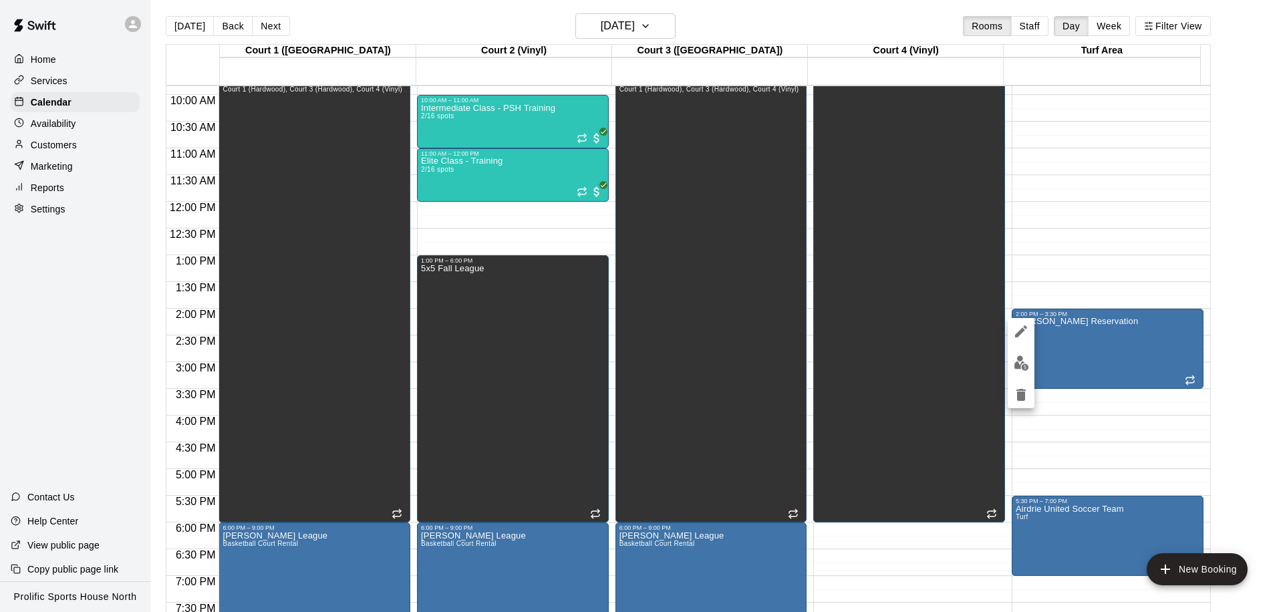
click at [649, 28] on div at bounding box center [641, 306] width 1283 height 612
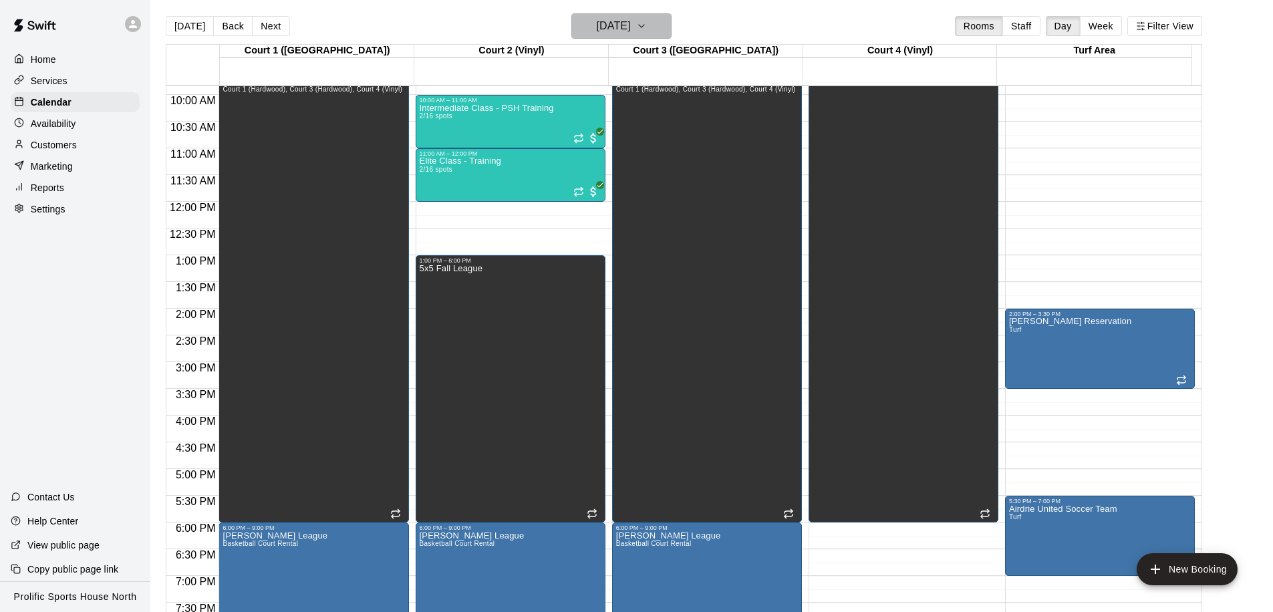
click at [631, 28] on h6 "Sunday Oct 19" at bounding box center [614, 26] width 34 height 19
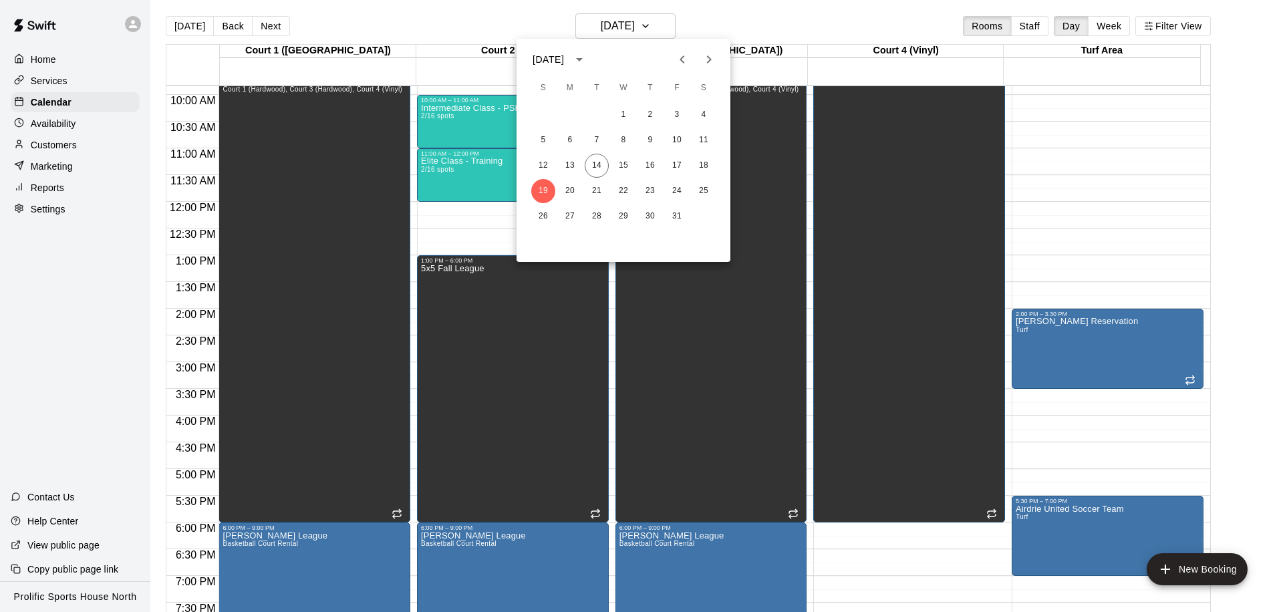
click at [715, 57] on icon "Next month" at bounding box center [709, 59] width 16 height 16
click at [540, 140] on button "2" at bounding box center [543, 140] width 24 height 24
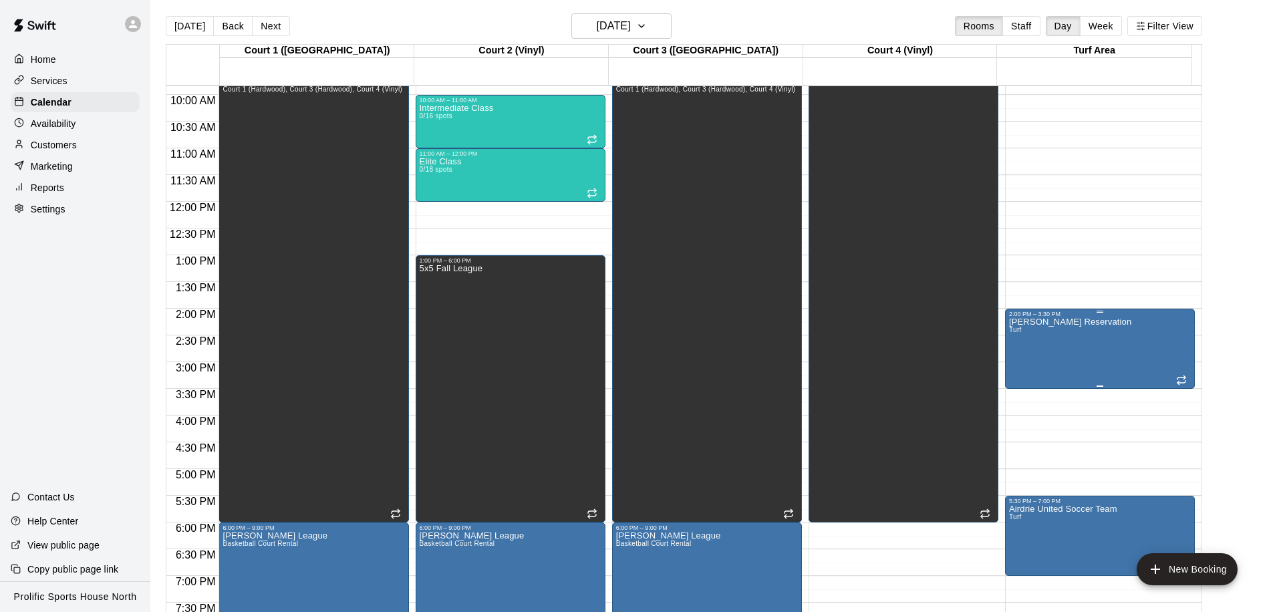
click at [1080, 363] on div "Claudia Reservation Turf" at bounding box center [1070, 623] width 122 height 612
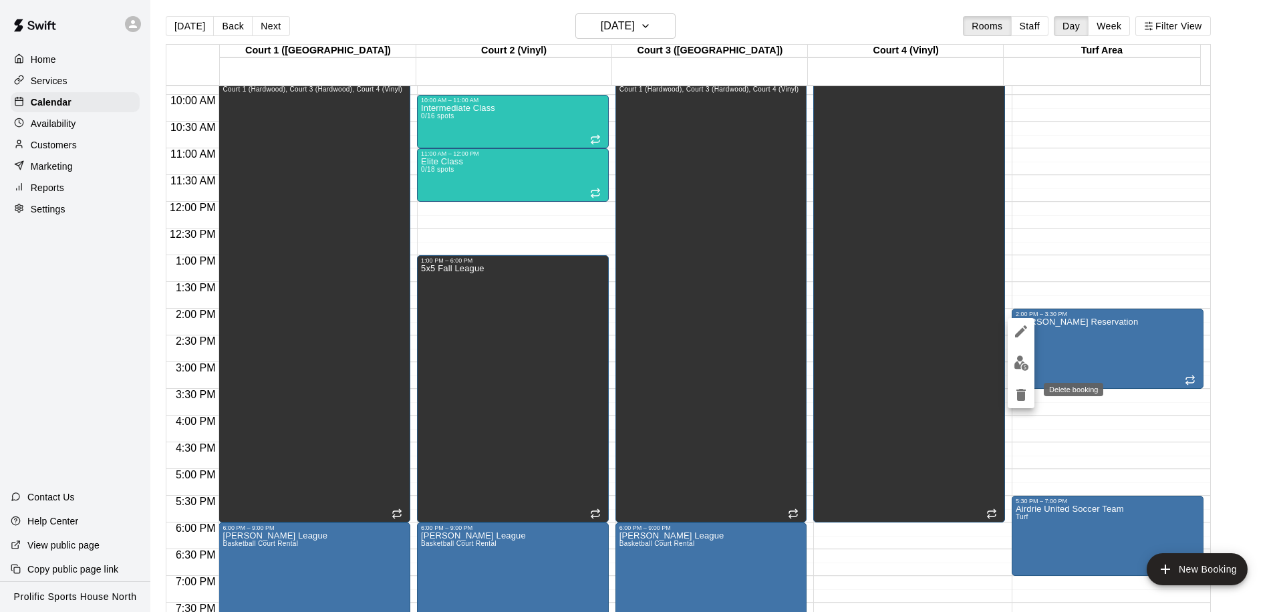
click at [1013, 392] on icon "delete" at bounding box center [1021, 395] width 16 height 16
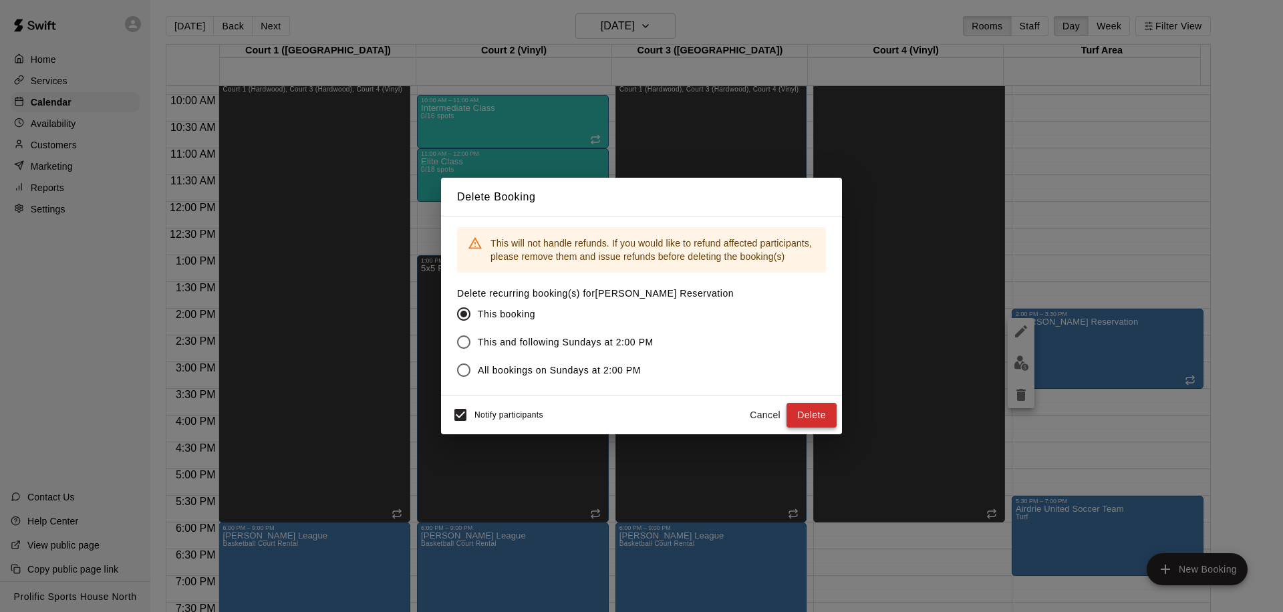
click at [816, 413] on button "Delete" at bounding box center [811, 415] width 50 height 25
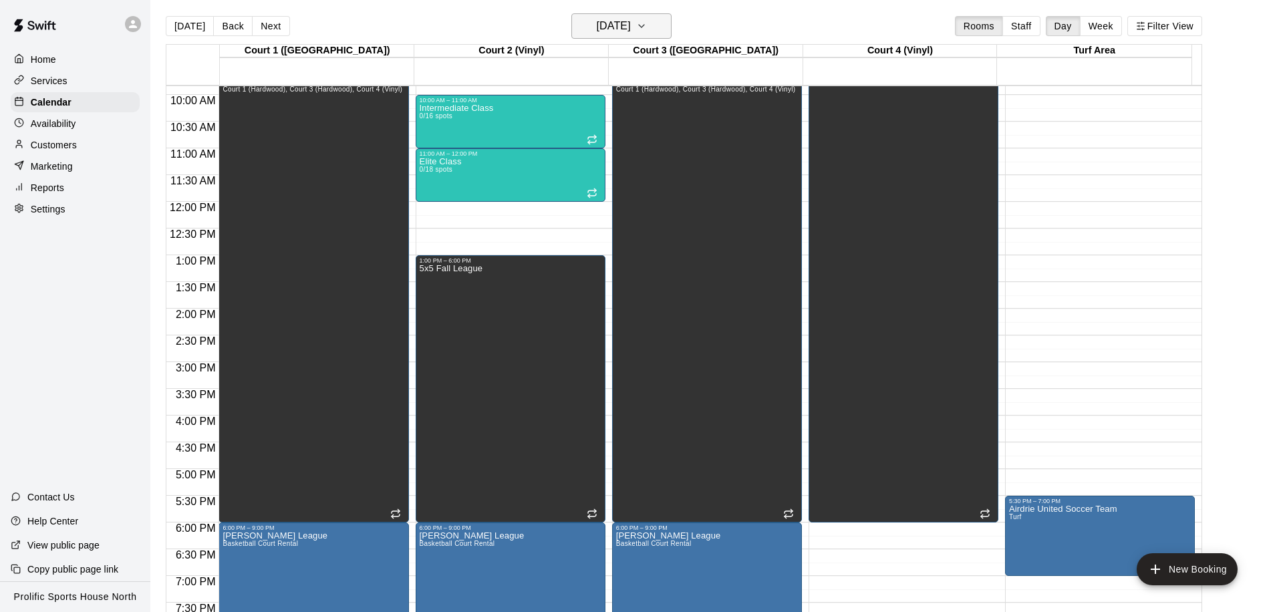
click at [631, 27] on h6 "Sunday Nov 02" at bounding box center [614, 26] width 34 height 19
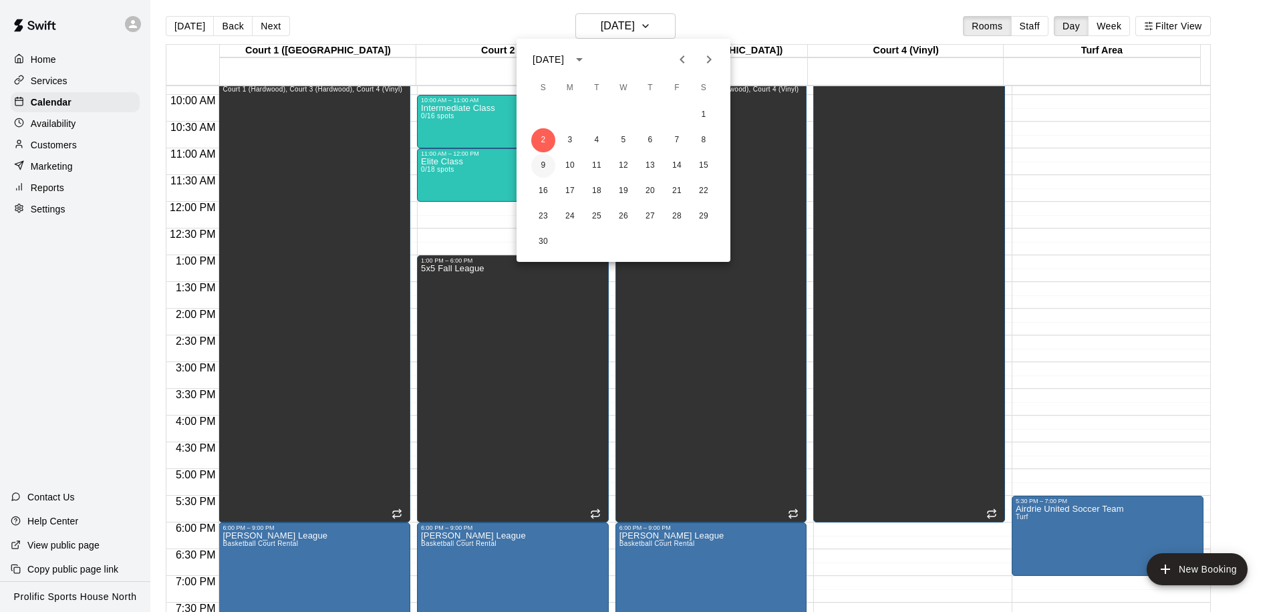
click at [534, 164] on button "9" at bounding box center [543, 166] width 24 height 24
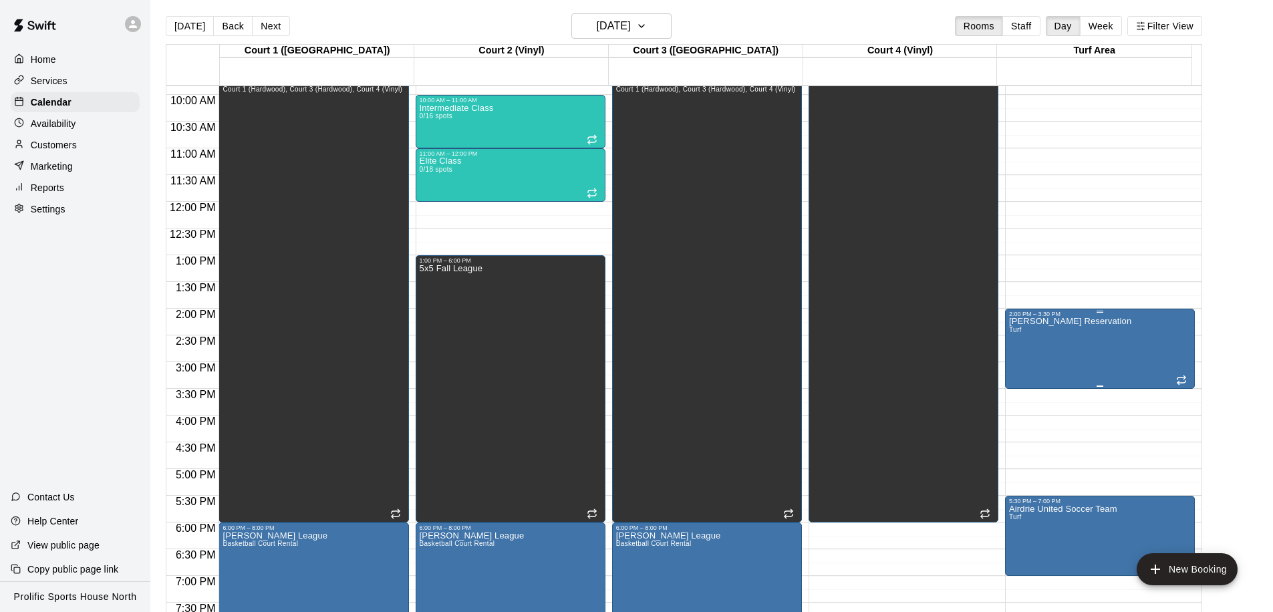
click at [1067, 349] on div "Claudia Reservation Turf" at bounding box center [1070, 623] width 122 height 612
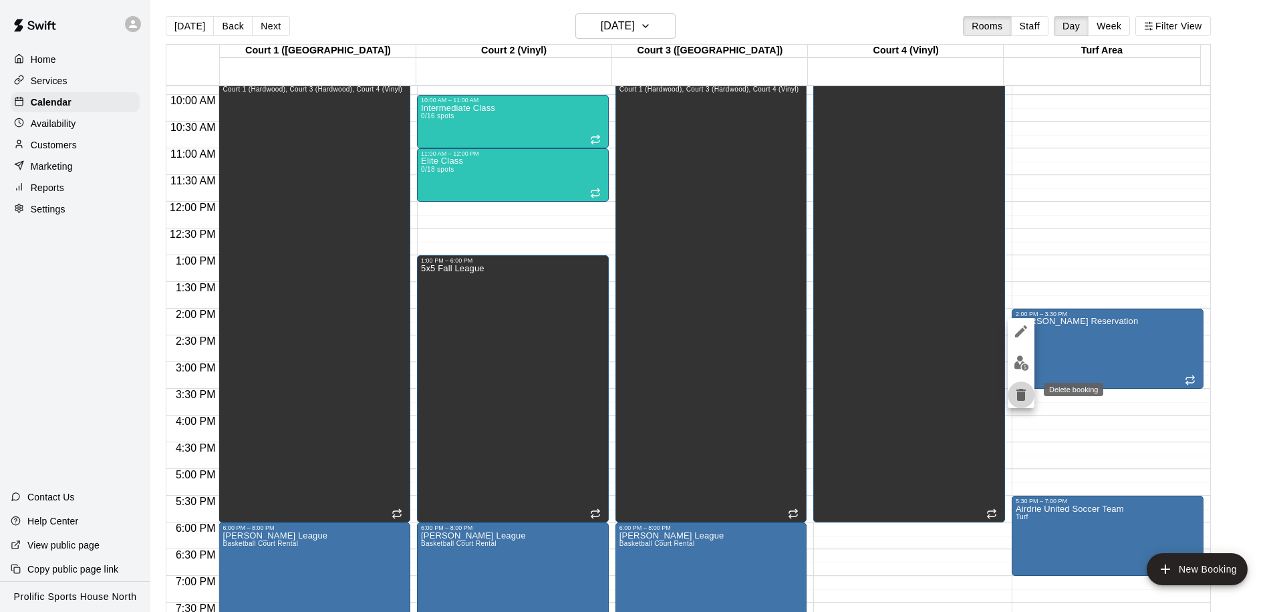
click at [1022, 396] on icon "delete" at bounding box center [1020, 395] width 9 height 12
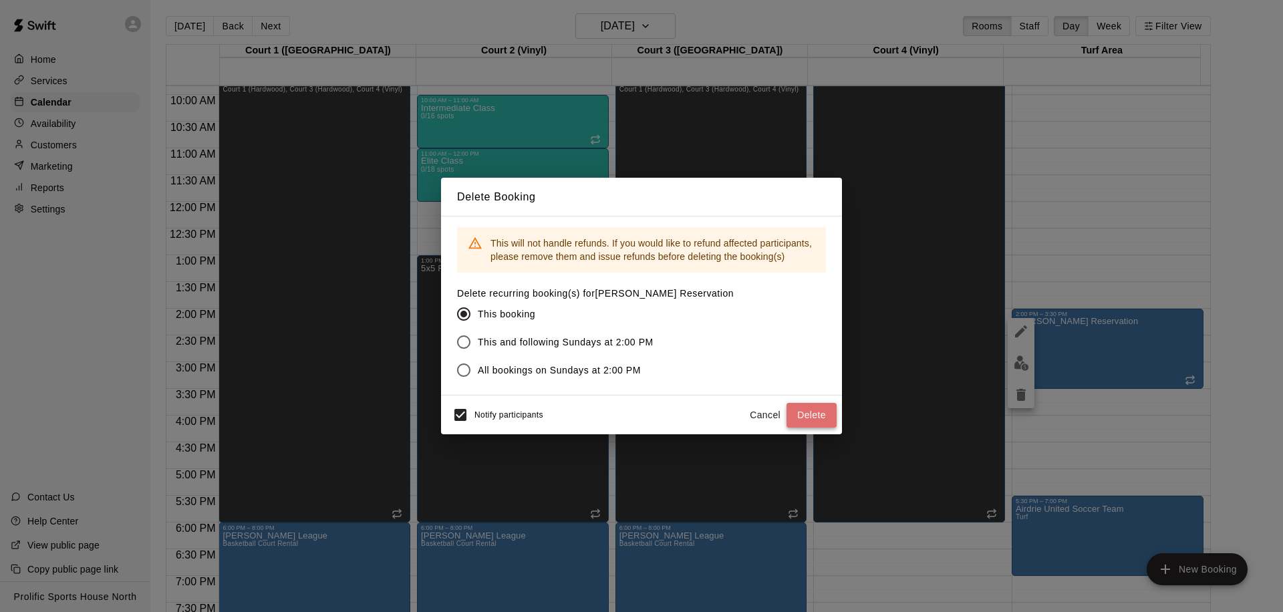
click at [799, 420] on button "Delete" at bounding box center [811, 415] width 50 height 25
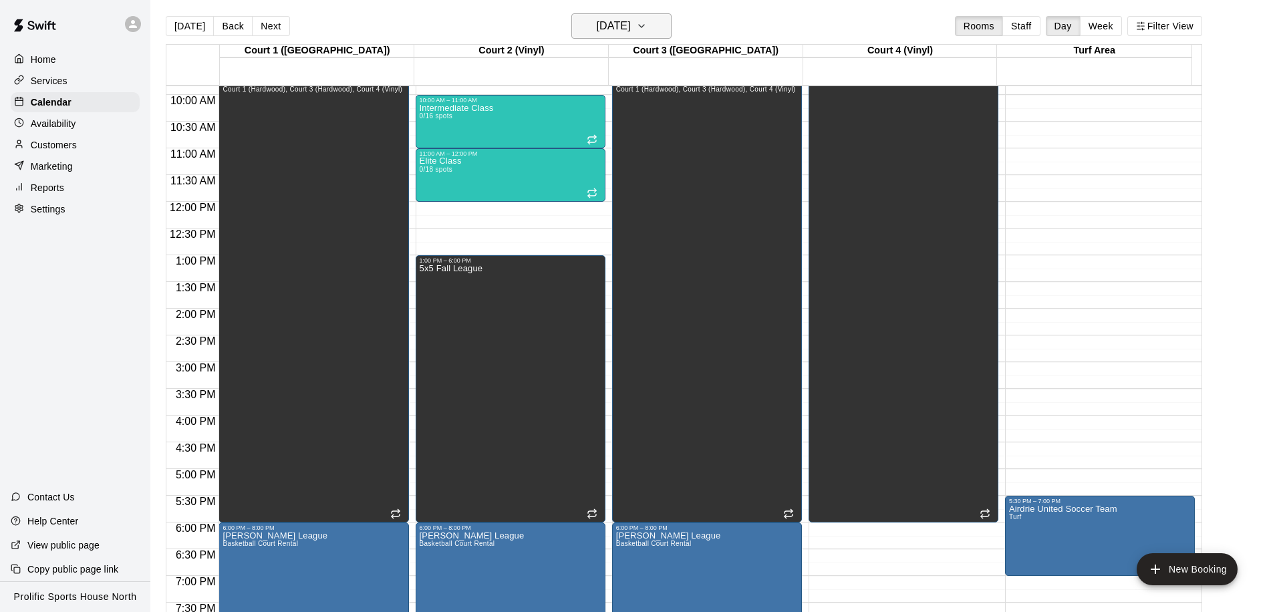
click at [615, 33] on h6 "Sunday Nov 09" at bounding box center [614, 26] width 34 height 19
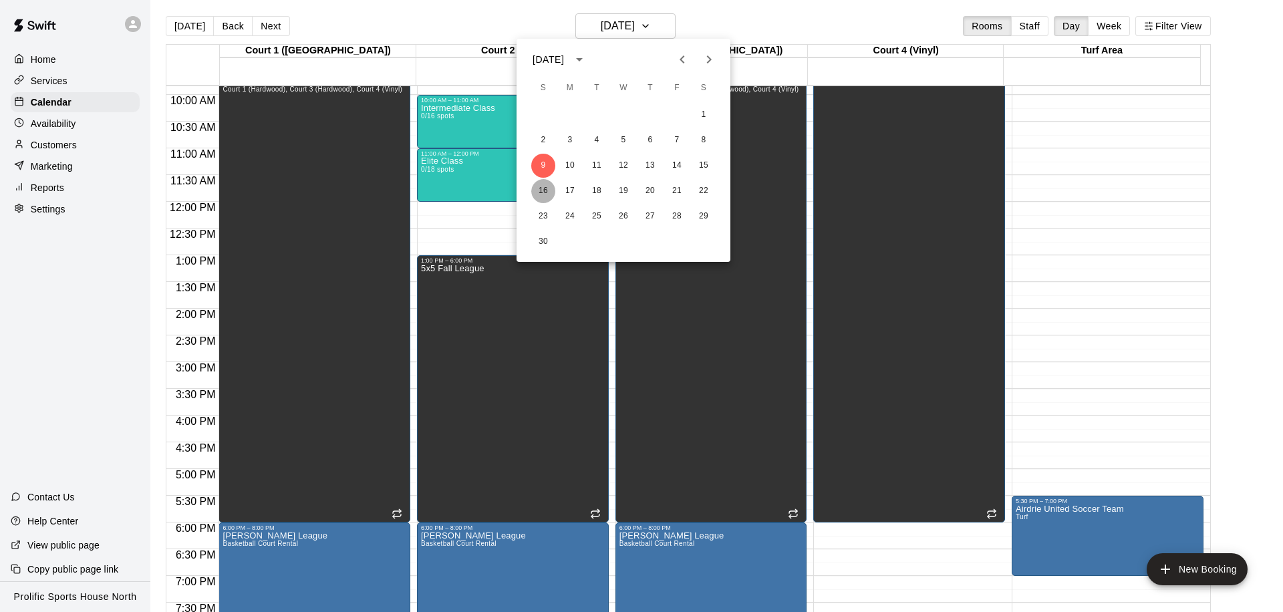
click at [546, 196] on button "16" at bounding box center [543, 191] width 24 height 24
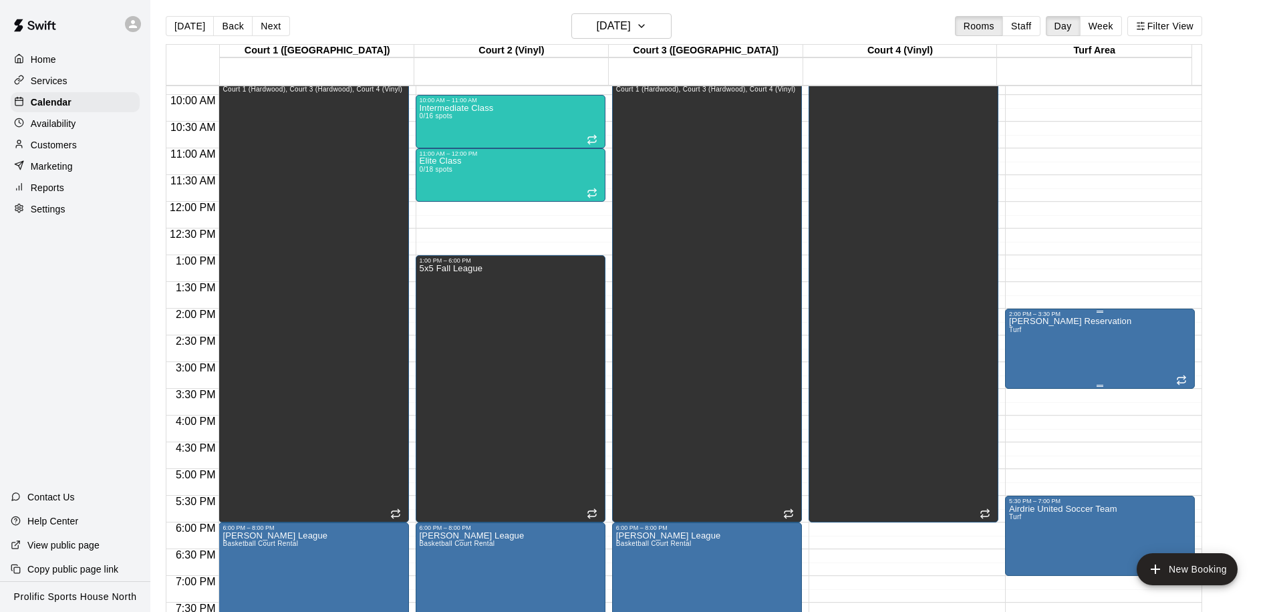
click at [1096, 353] on div "Claudia Reservation Turf" at bounding box center [1100, 623] width 182 height 612
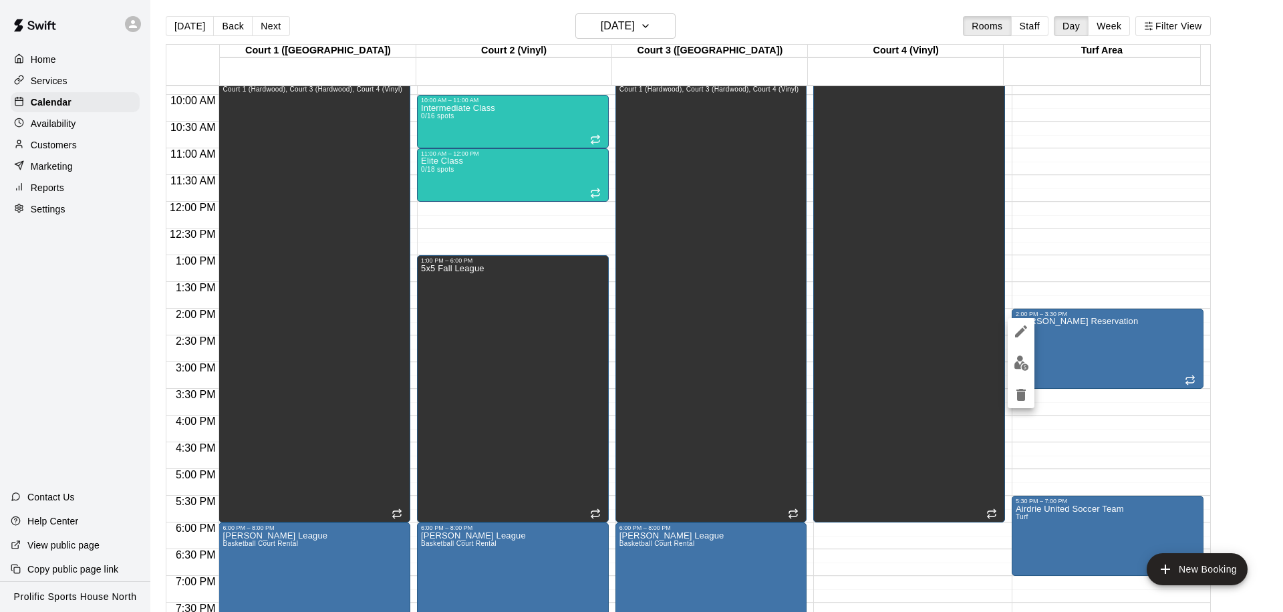
click at [1025, 398] on icon "delete" at bounding box center [1021, 395] width 16 height 16
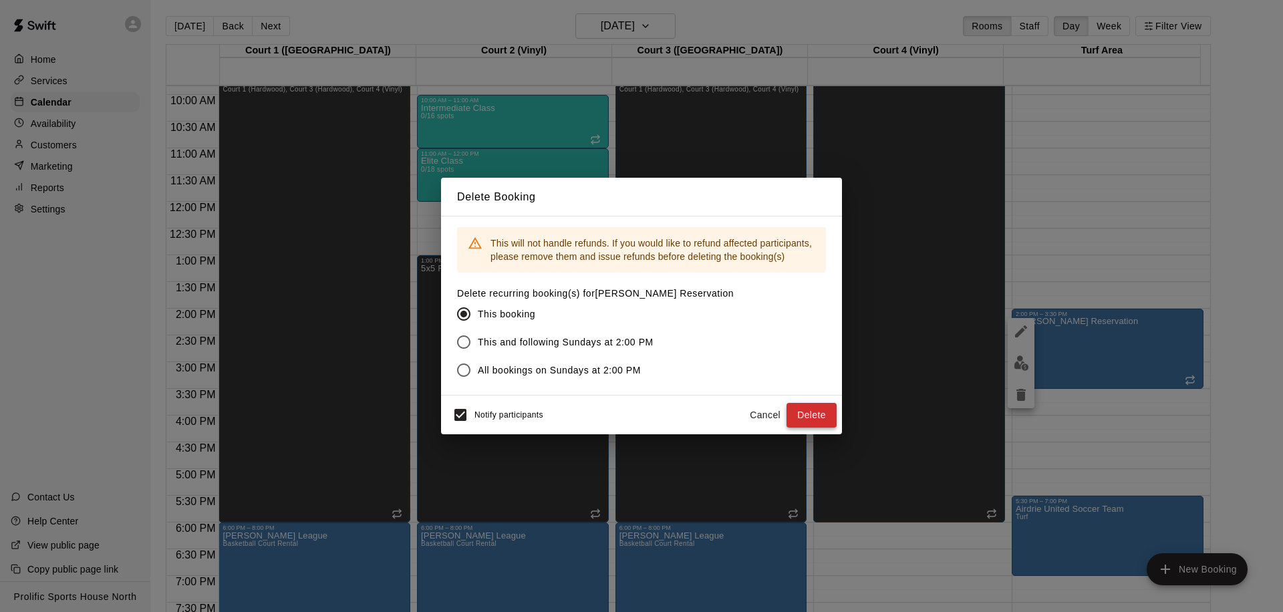
click at [822, 411] on button "Delete" at bounding box center [811, 415] width 50 height 25
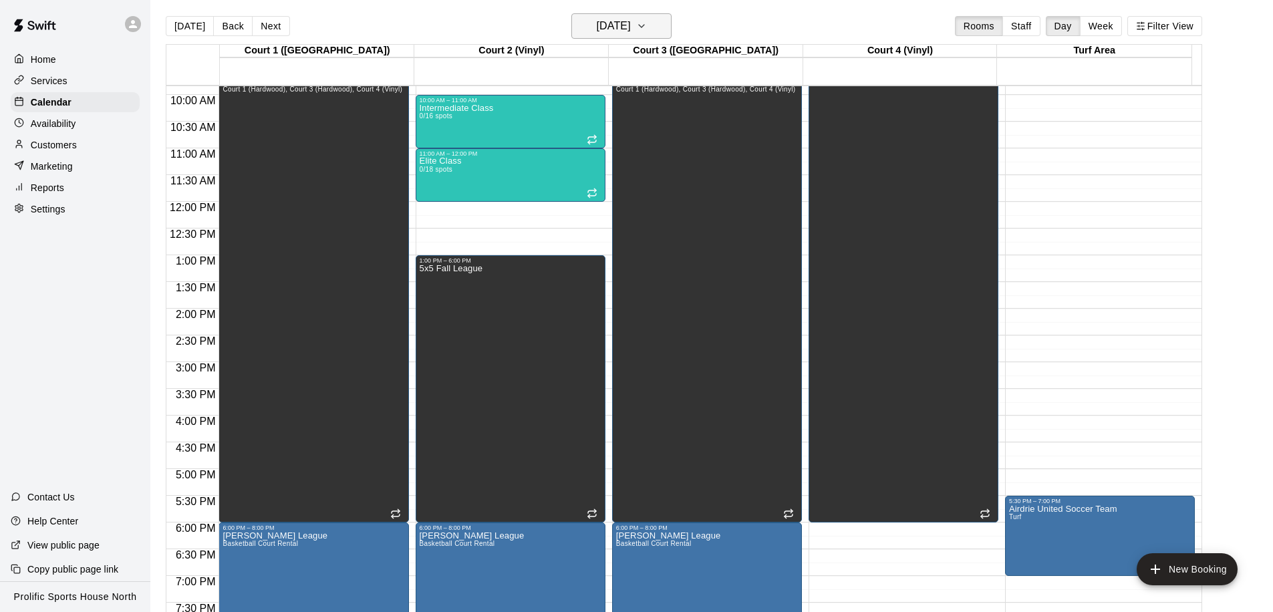
click at [639, 37] on button "Sunday Nov 16" at bounding box center [621, 25] width 100 height 25
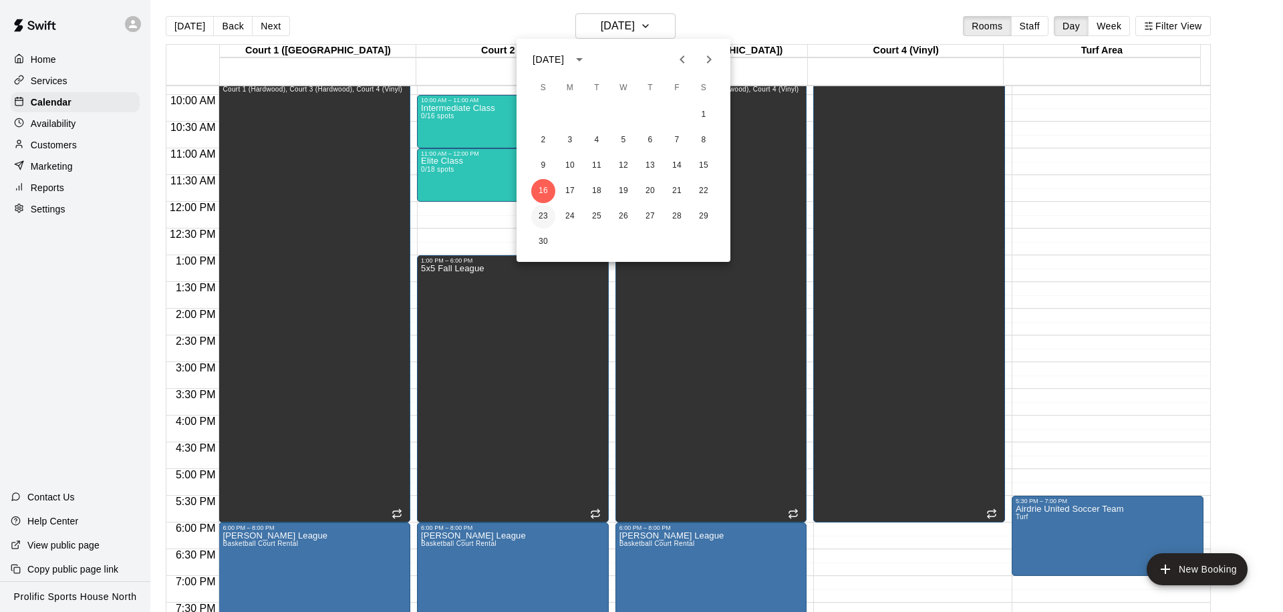
click at [546, 216] on button "23" at bounding box center [543, 216] width 24 height 24
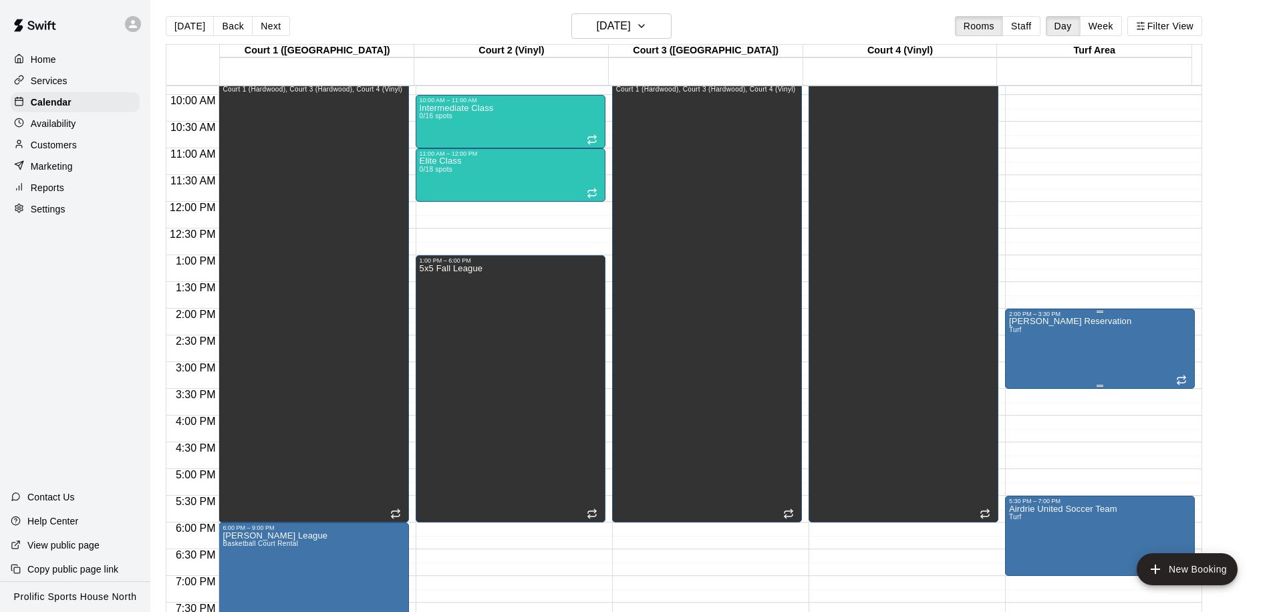
click at [1052, 361] on div "Claudia Reservation Turf" at bounding box center [1070, 623] width 122 height 612
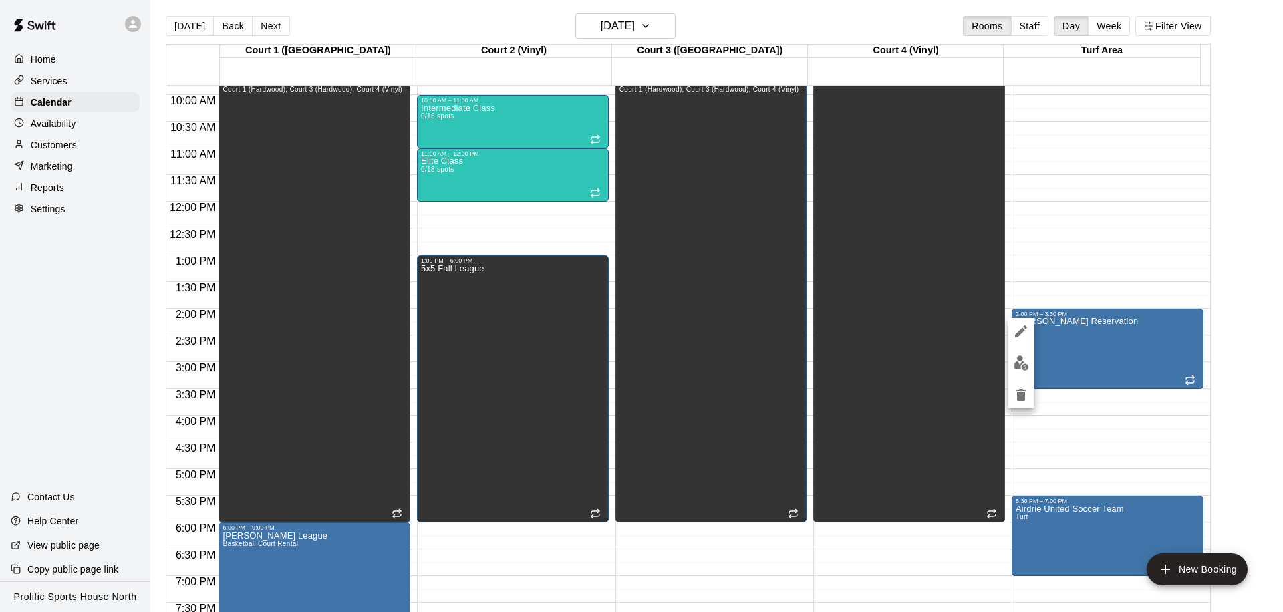
click at [1016, 401] on icon "delete" at bounding box center [1021, 395] width 16 height 16
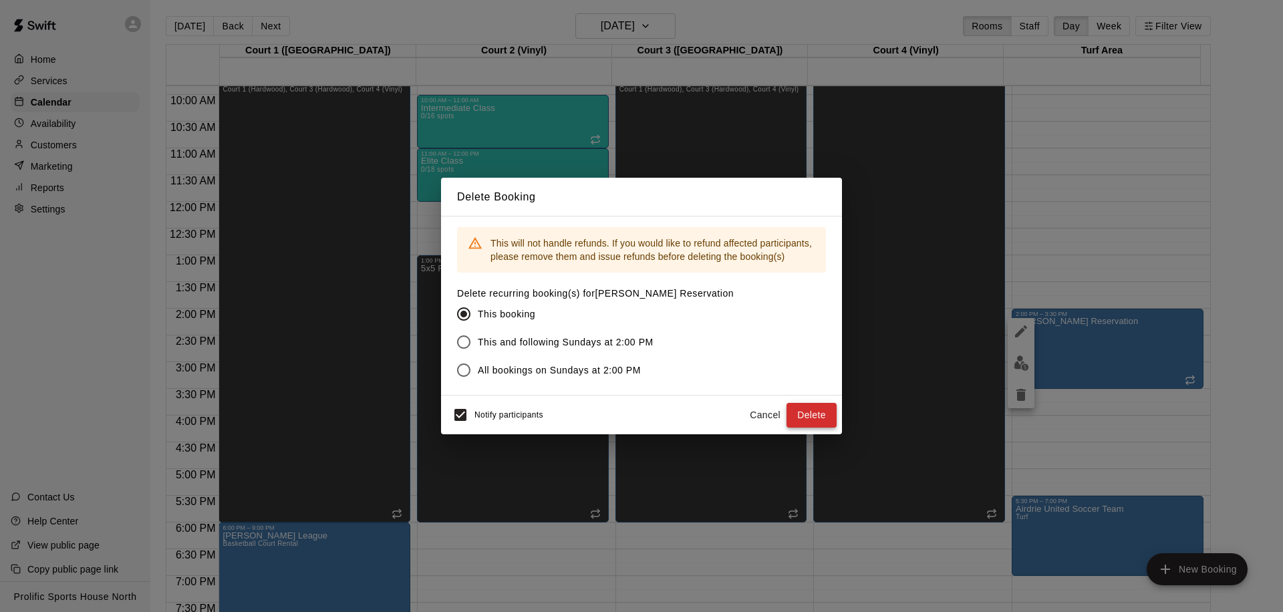
click at [823, 412] on button "Delete" at bounding box center [811, 415] width 50 height 25
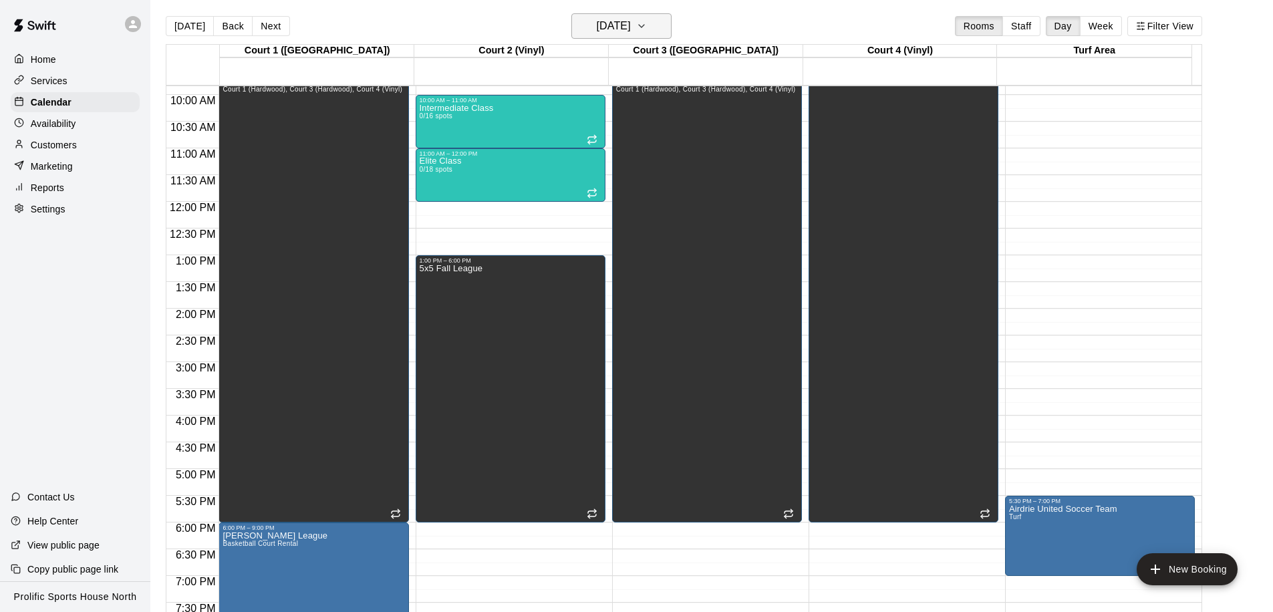
click at [599, 31] on h6 "Sunday Nov 23" at bounding box center [614, 26] width 34 height 19
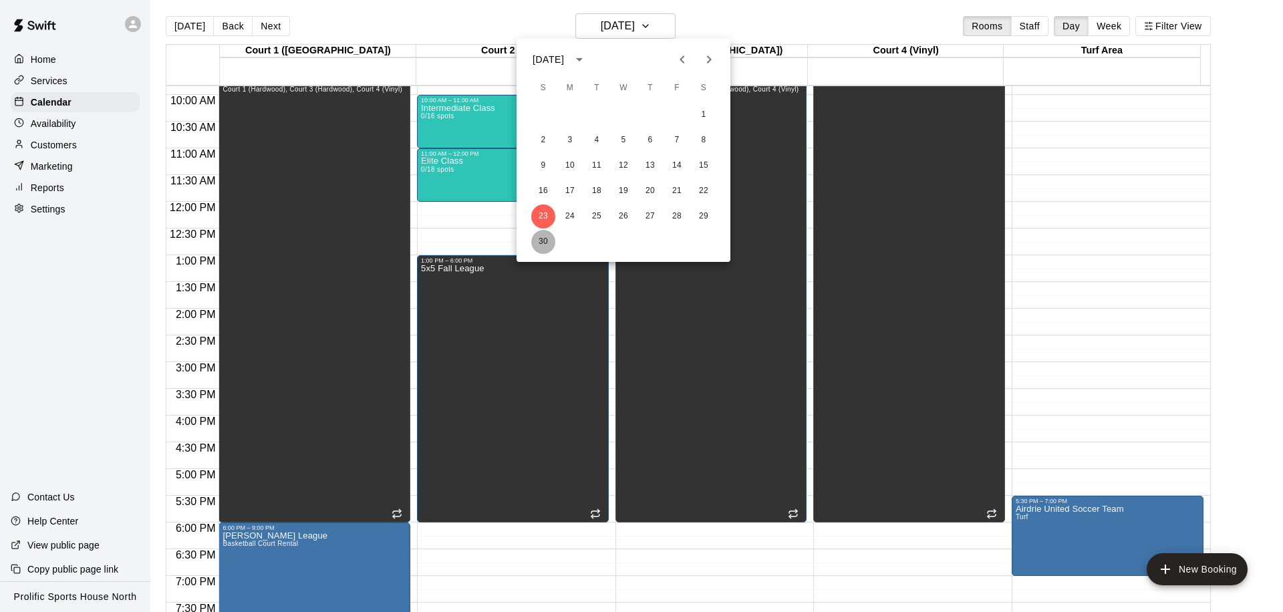
click at [536, 233] on button "30" at bounding box center [543, 242] width 24 height 24
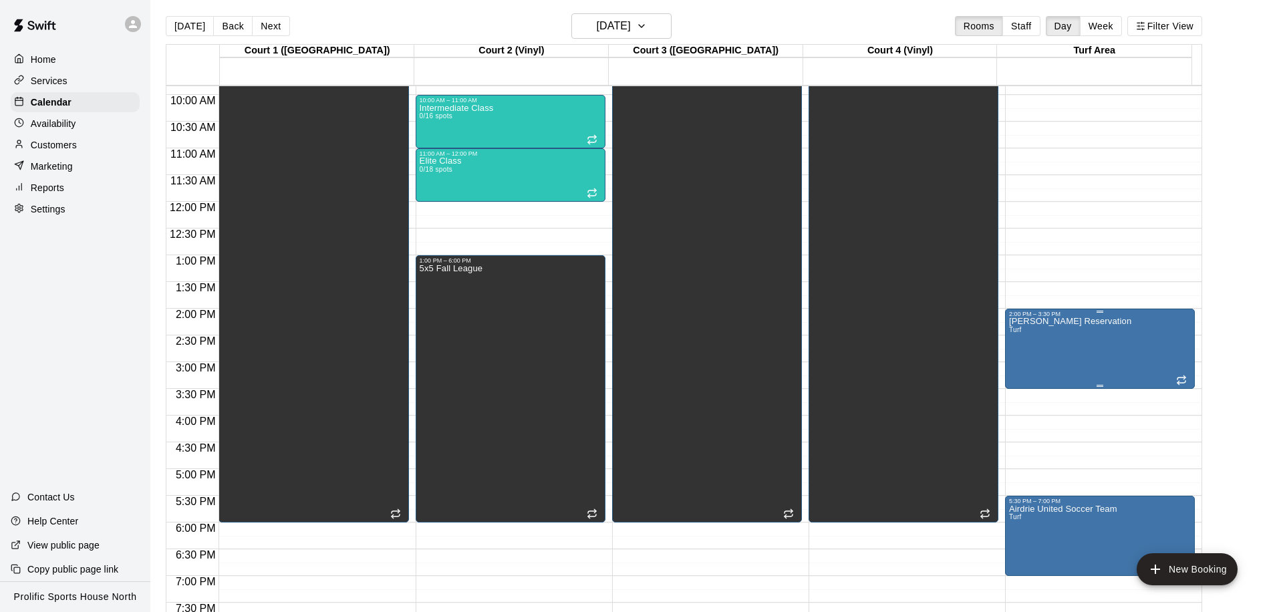
click at [1051, 321] on p "Claudia Reservation" at bounding box center [1070, 321] width 122 height 0
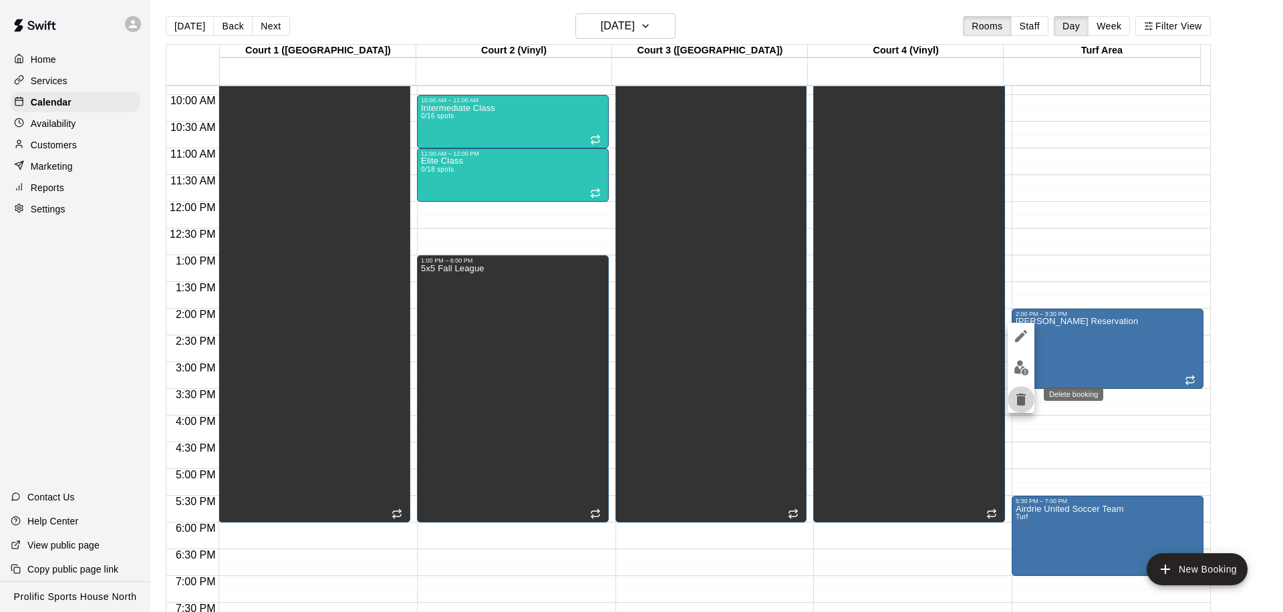
click at [1021, 397] on icon "delete" at bounding box center [1020, 399] width 9 height 12
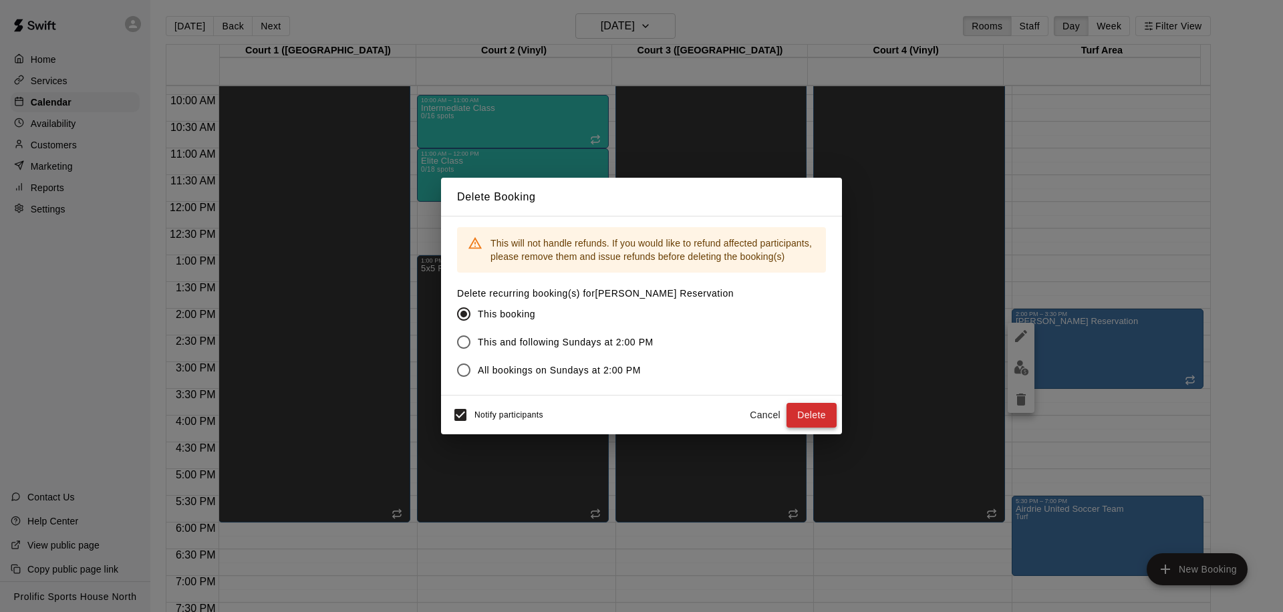
click at [817, 409] on button "Delete" at bounding box center [811, 415] width 50 height 25
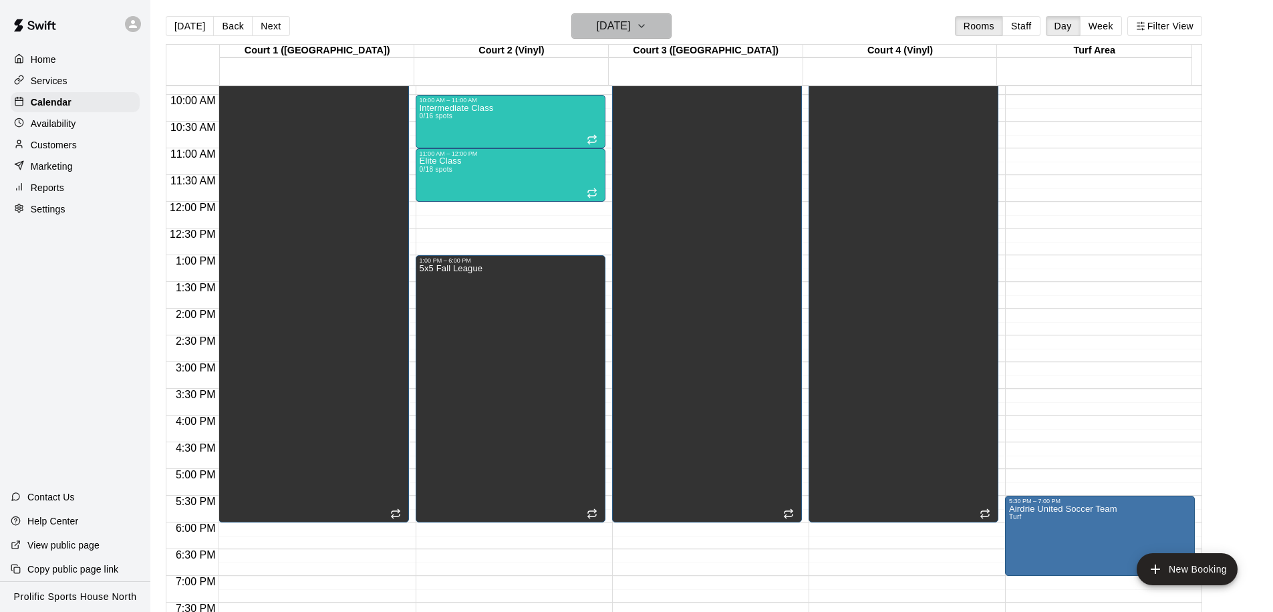
click at [597, 19] on h6 "Sunday Nov 30" at bounding box center [614, 26] width 34 height 19
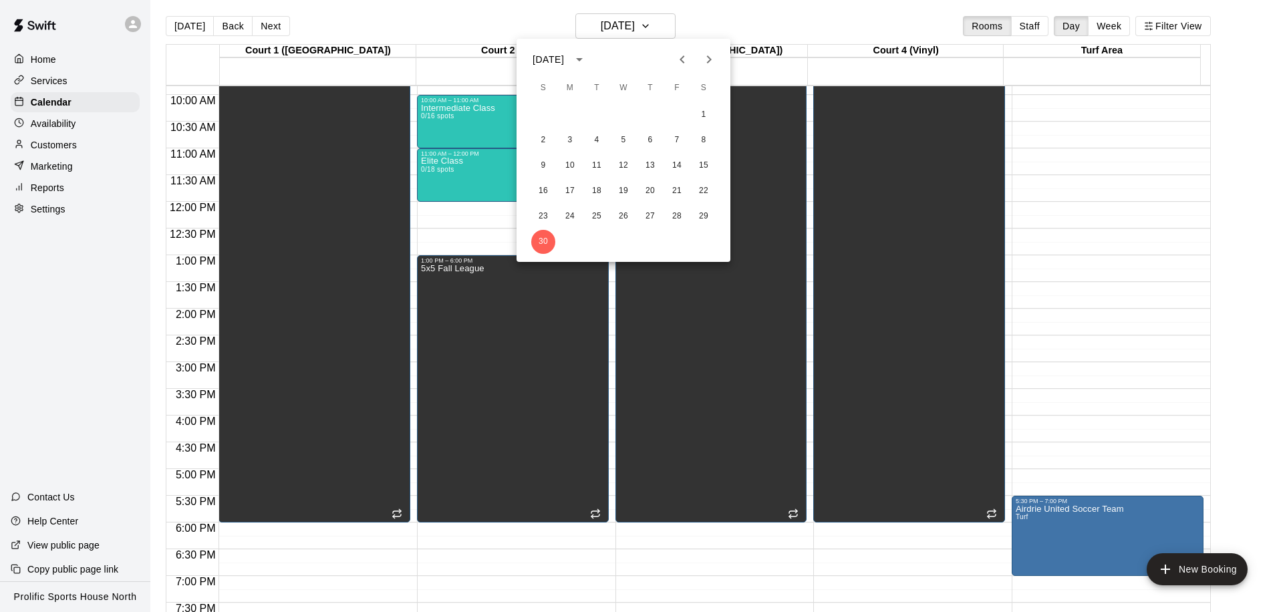
click at [701, 60] on icon "Next month" at bounding box center [709, 59] width 16 height 16
click at [547, 137] on button "7" at bounding box center [543, 140] width 24 height 24
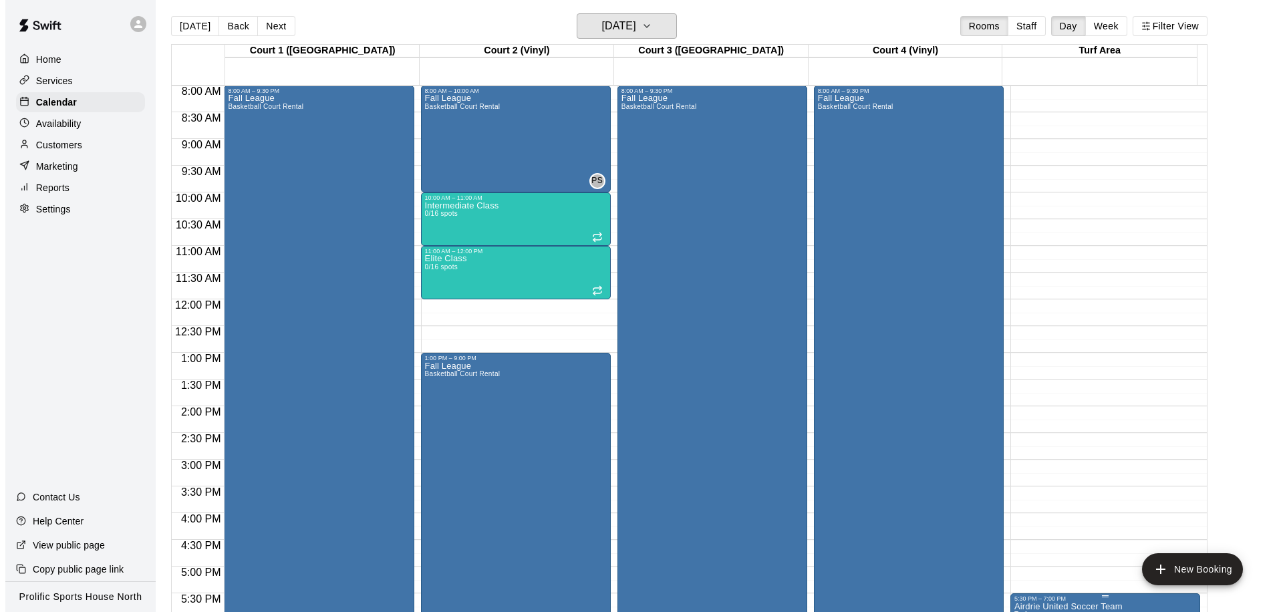
scroll to position [547, 0]
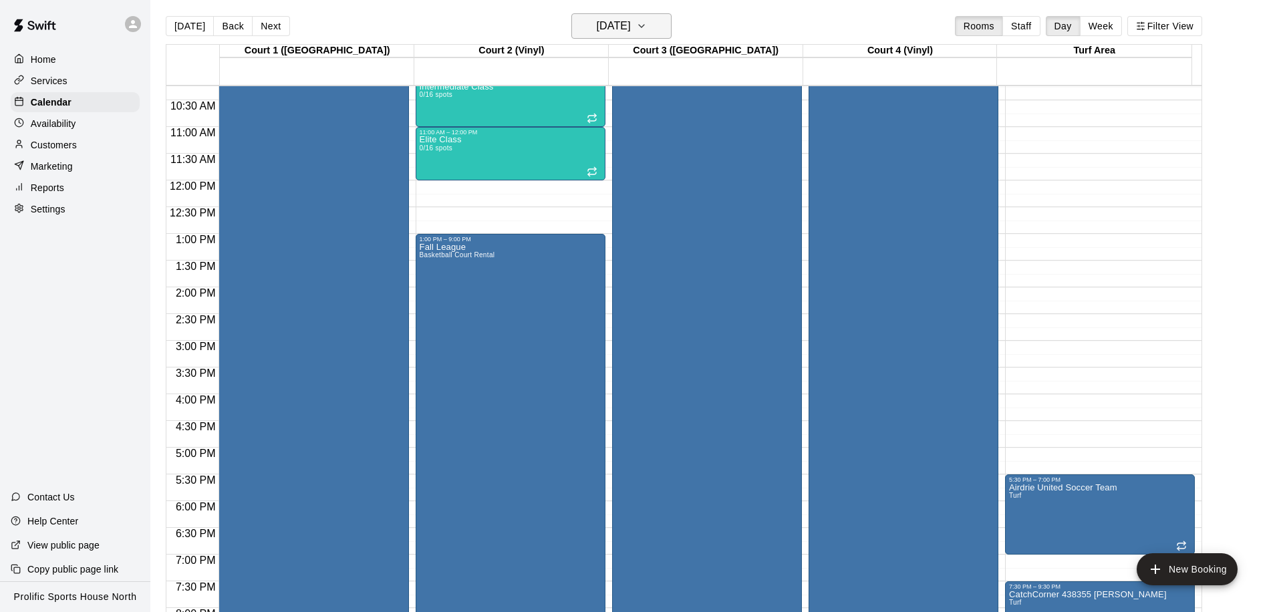
click at [597, 25] on h6 "Sunday Dec 07" at bounding box center [614, 26] width 34 height 19
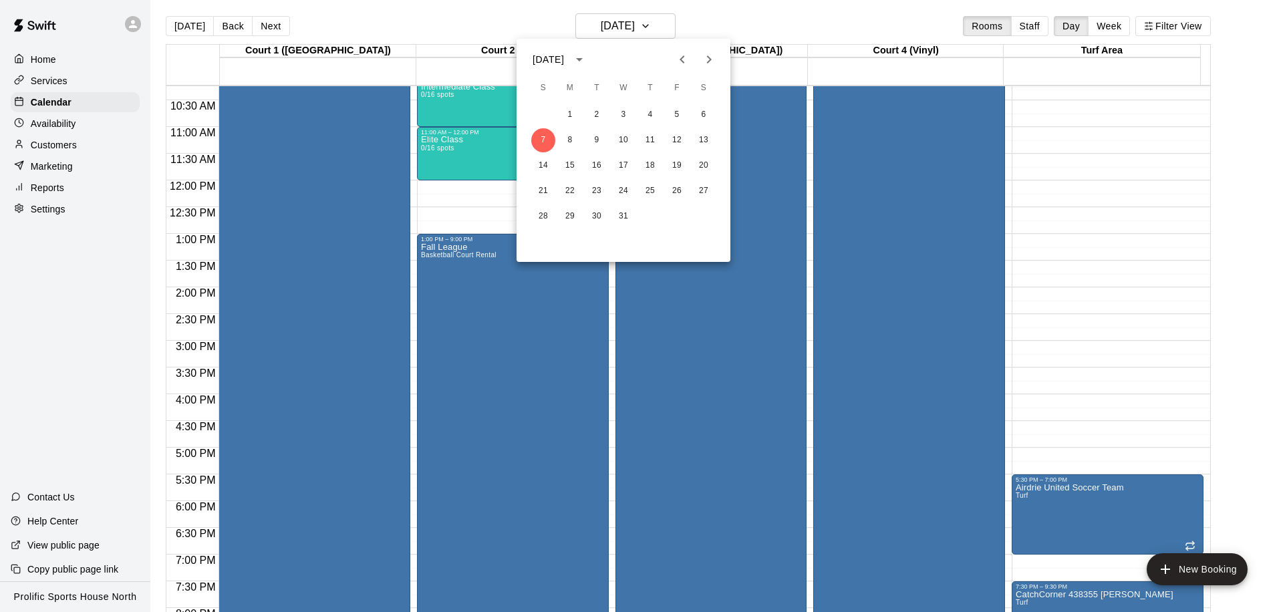
click at [679, 59] on icon "Previous month" at bounding box center [682, 59] width 16 height 16
click at [542, 136] on button "2" at bounding box center [543, 140] width 24 height 24
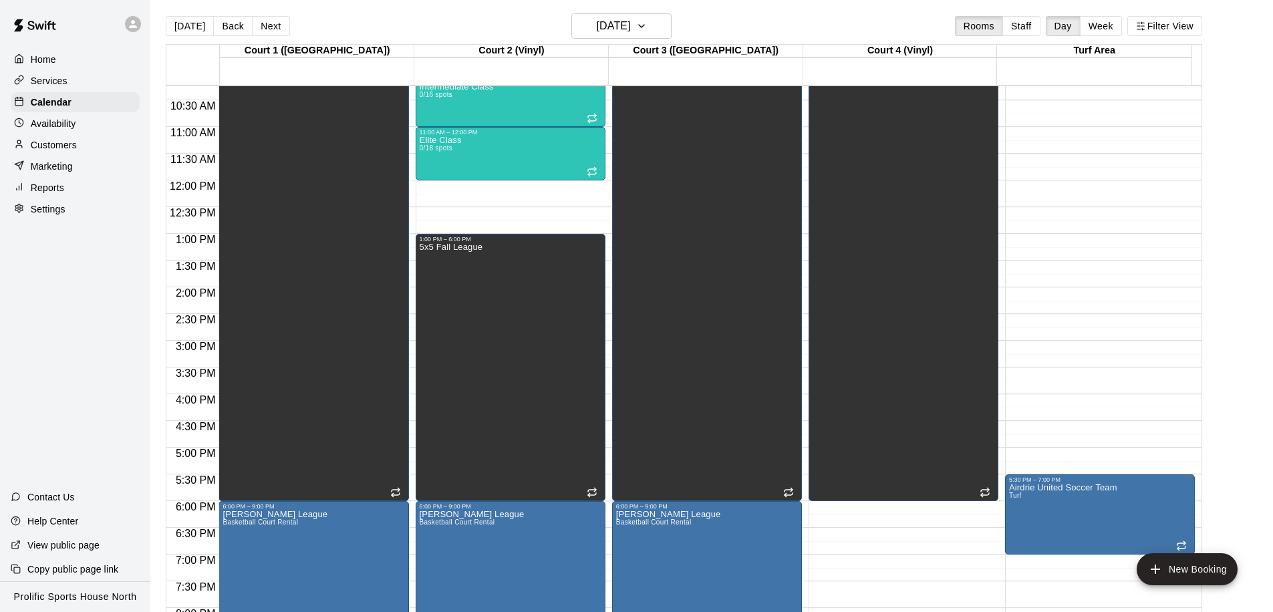
click at [1051, 288] on div "12:00 AM – 8:00 AM Closed 5:30 PM – 7:00 PM Airdrie United Soccer Team Turf" at bounding box center [1100, 207] width 190 height 1336
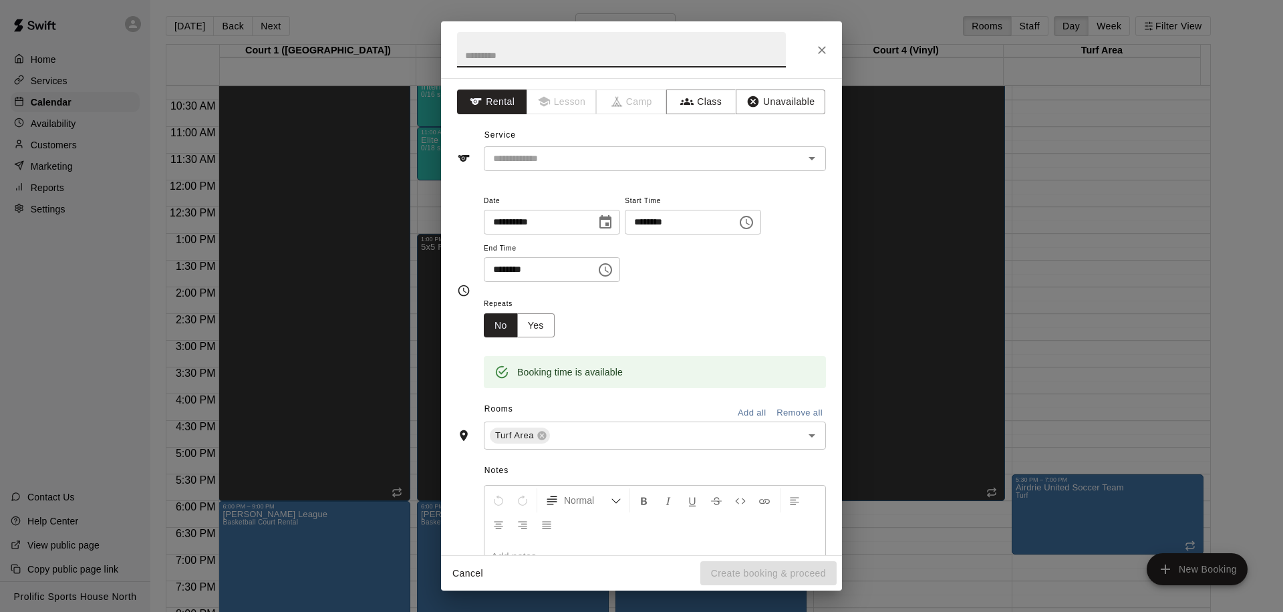
click at [500, 269] on input "********" at bounding box center [535, 269] width 103 height 25
type input "********"
click at [544, 43] on input "text" at bounding box center [621, 49] width 329 height 35
type input "**********"
click at [645, 166] on input "text" at bounding box center [635, 158] width 295 height 17
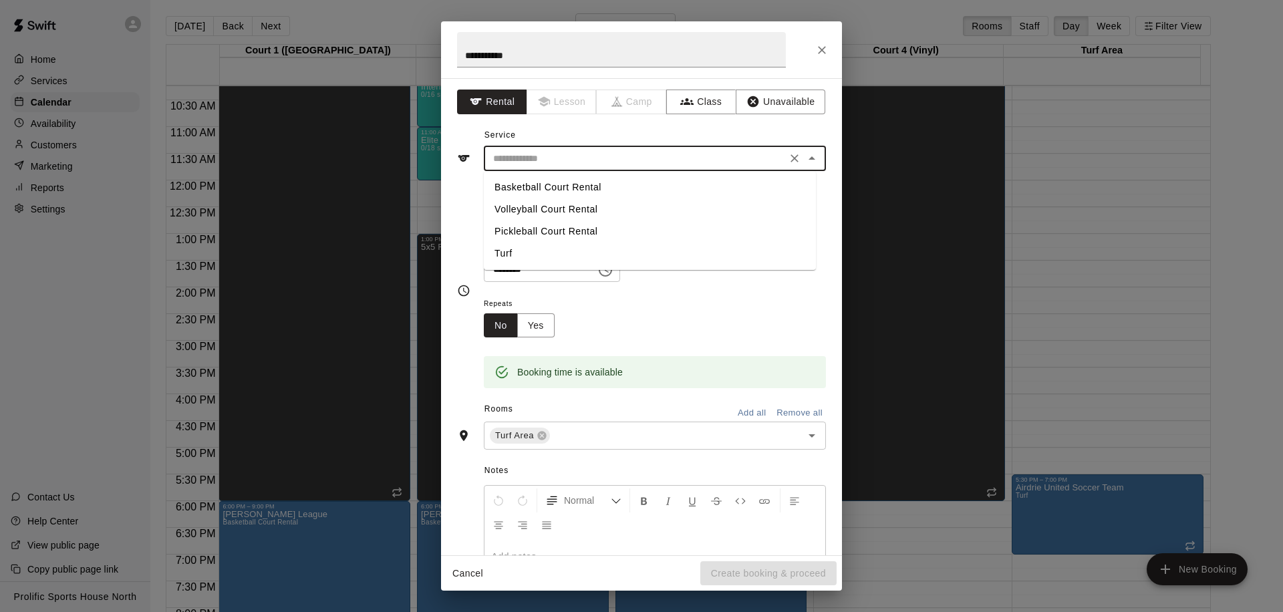
click at [552, 252] on li "Turf" at bounding box center [650, 253] width 332 height 22
type input "****"
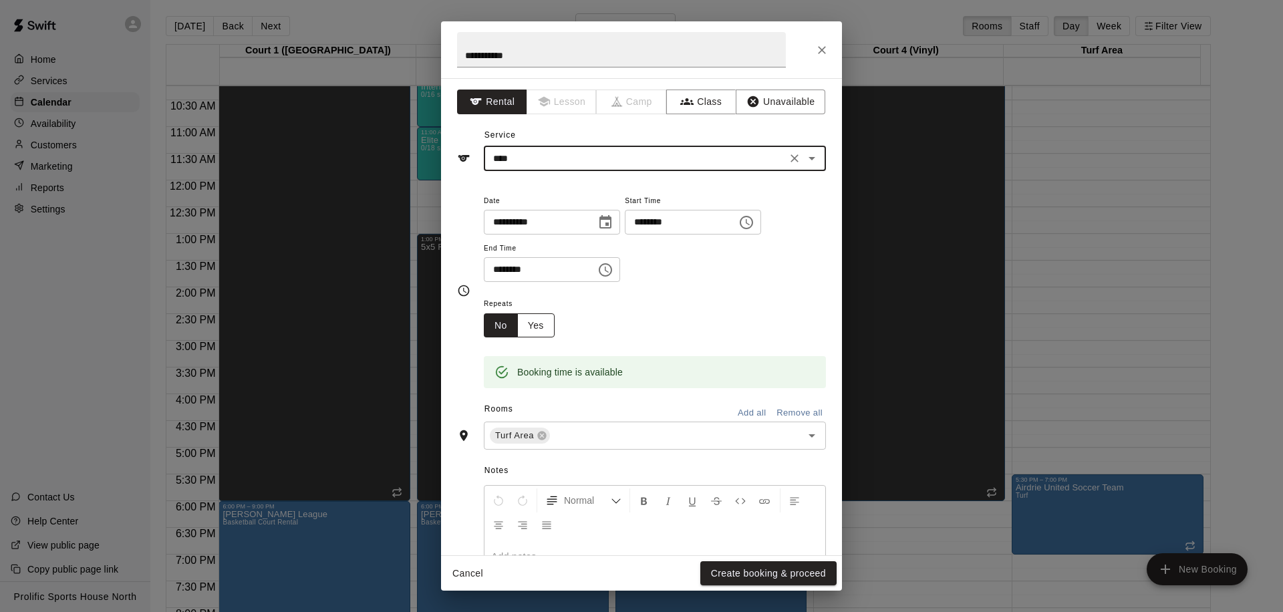
click at [545, 325] on button "Yes" at bounding box center [535, 325] width 37 height 25
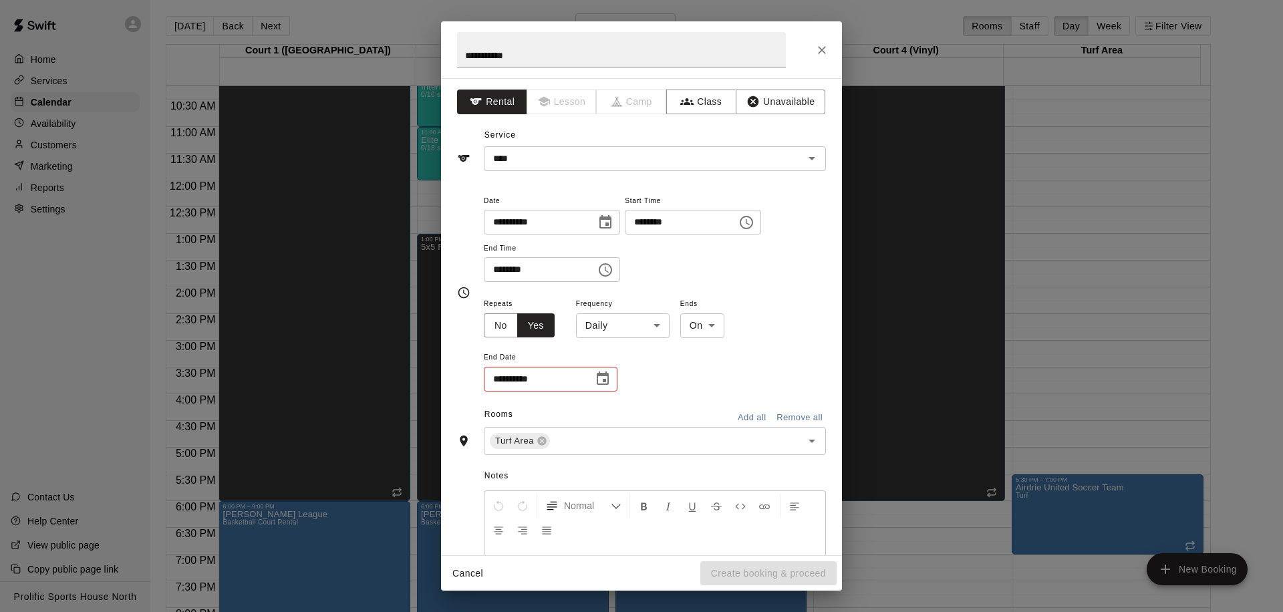
click at [644, 328] on body "Home Services Calendar Availability Customers Marketing Reports Settings Contac…" at bounding box center [641, 313] width 1283 height 633
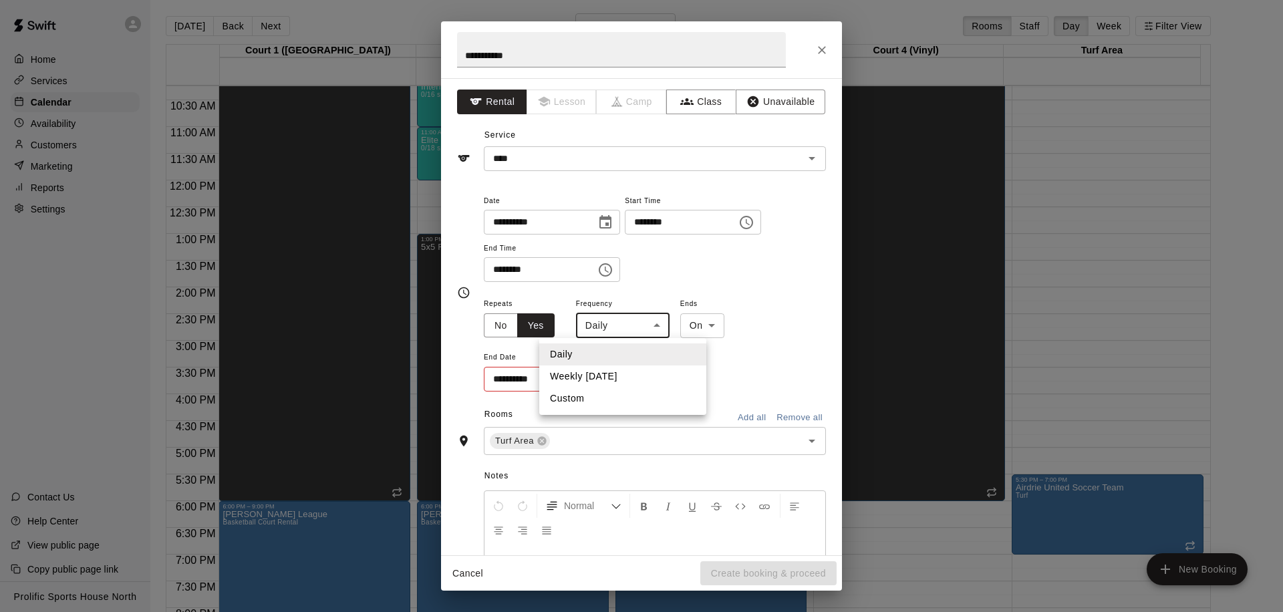
drag, startPoint x: 625, startPoint y: 383, endPoint x: 643, endPoint y: 377, distance: 19.6
click at [625, 382] on li "Weekly on Sunday" at bounding box center [622, 376] width 167 height 22
type input "******"
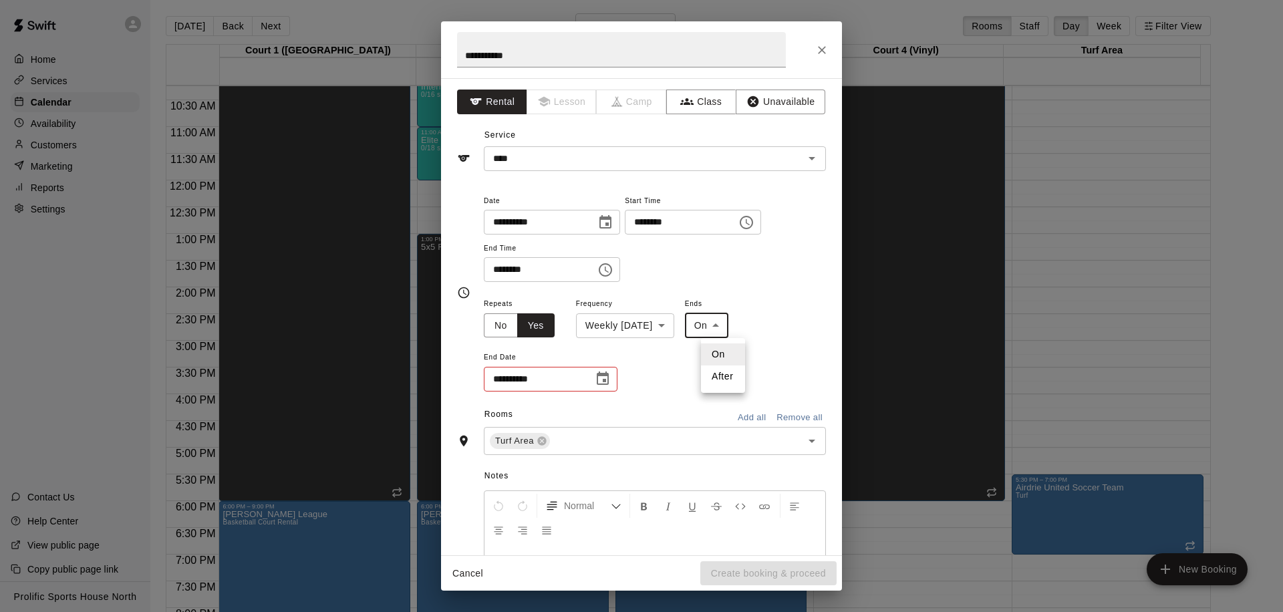
click at [732, 333] on body "Home Services Calendar Availability Customers Marketing Reports Settings Contac…" at bounding box center [641, 313] width 1283 height 633
click at [716, 375] on li "After" at bounding box center [723, 376] width 44 height 22
type input "*****"
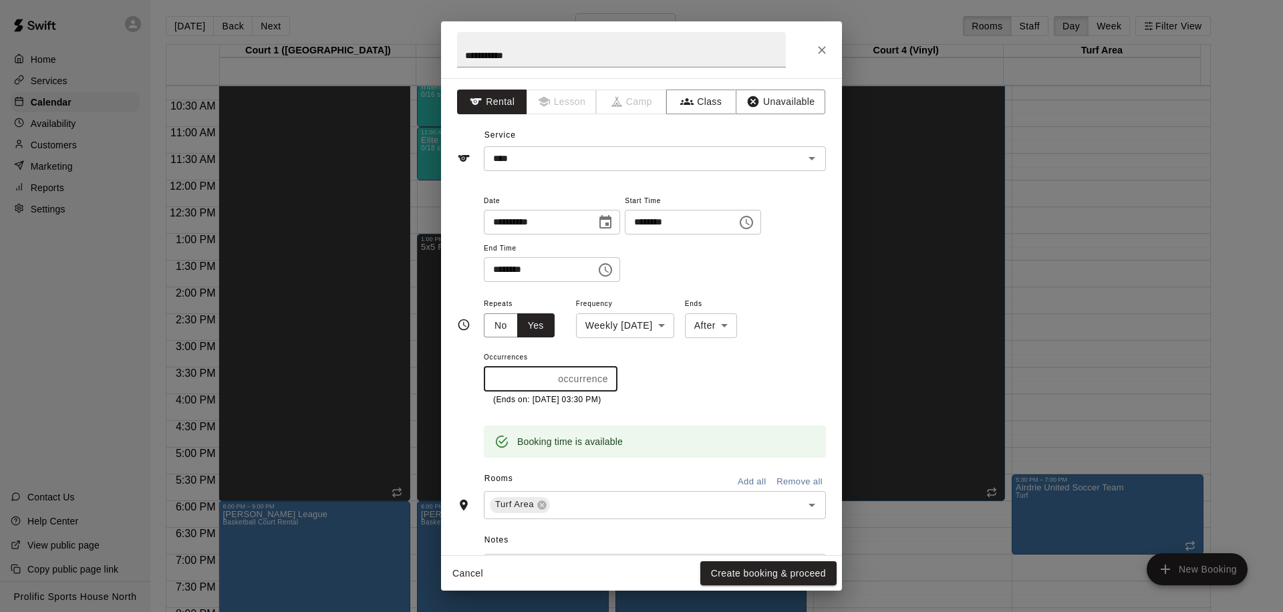
drag, startPoint x: 502, startPoint y: 378, endPoint x: 460, endPoint y: 383, distance: 41.7
click at [460, 383] on div "**********" at bounding box center [641, 324] width 369 height 265
type input "*"
click at [759, 574] on button "Create booking & proceed" at bounding box center [768, 573] width 136 height 25
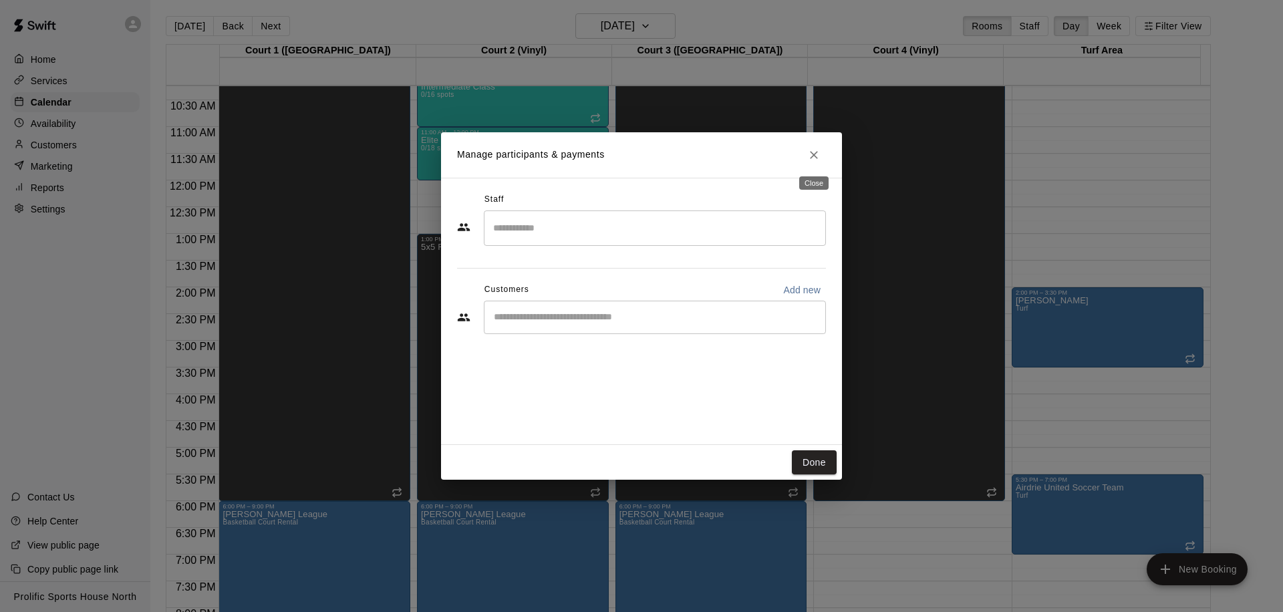
click at [821, 157] on button "Close" at bounding box center [814, 155] width 24 height 24
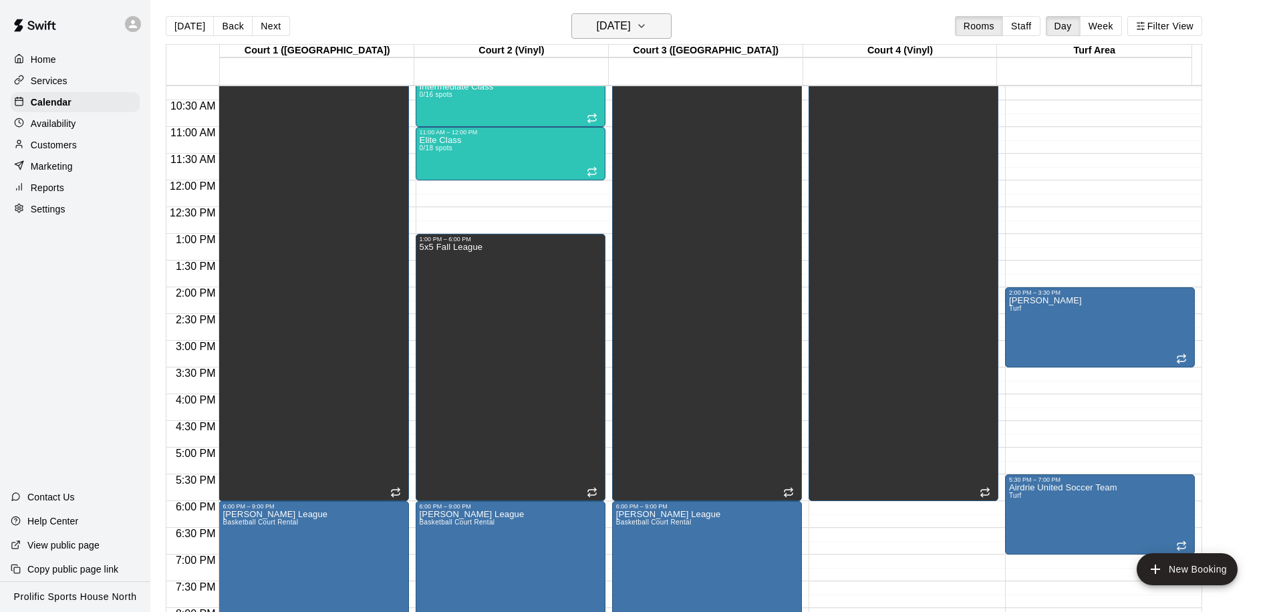
click at [633, 35] on button "Sunday Nov 02" at bounding box center [621, 25] width 100 height 25
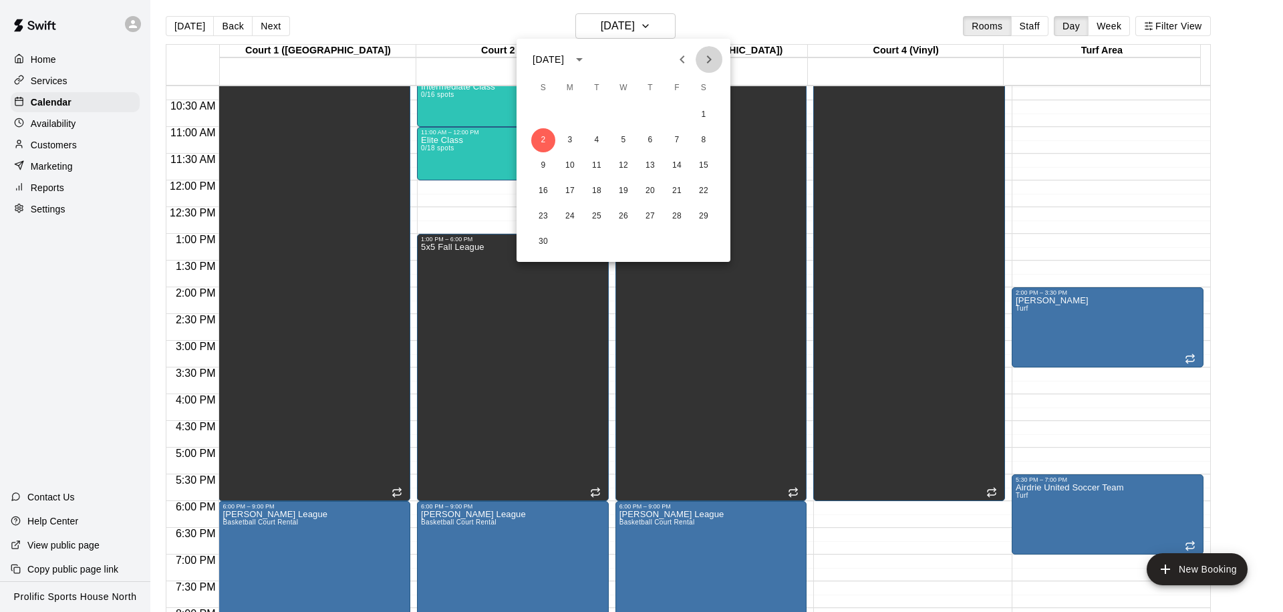
click at [705, 63] on icon "Next month" at bounding box center [709, 59] width 16 height 16
click at [713, 60] on icon "Next month" at bounding box center [709, 59] width 16 height 16
click at [705, 66] on icon "Next month" at bounding box center [709, 59] width 16 height 16
click at [710, 62] on icon "Next month" at bounding box center [709, 59] width 16 height 16
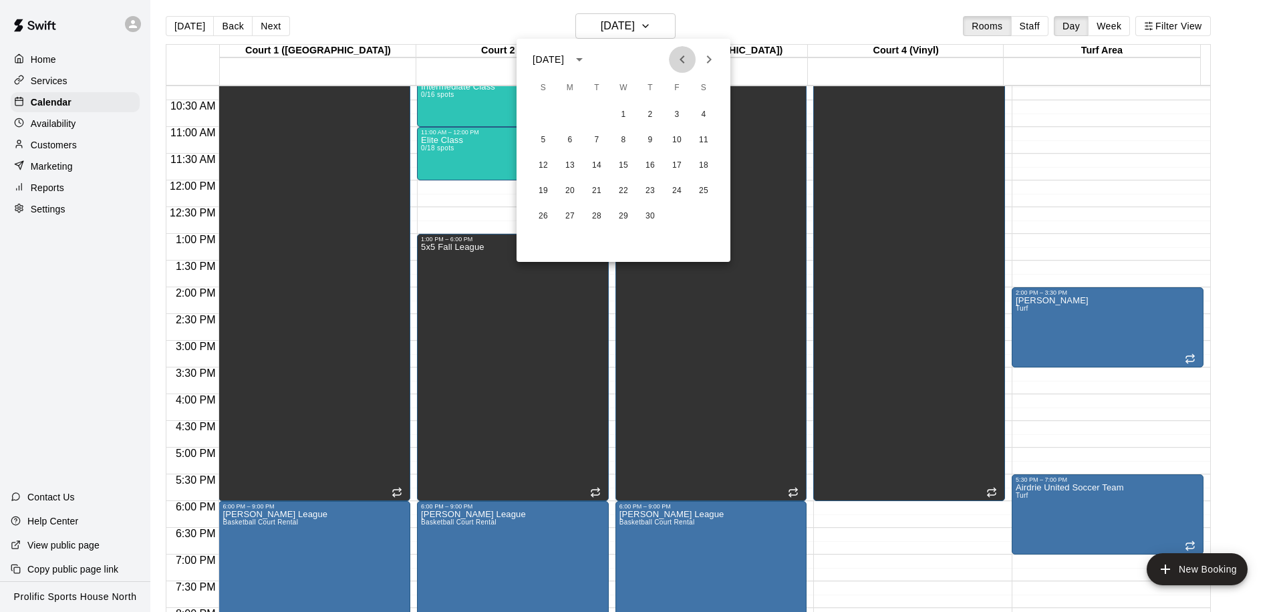
click at [688, 63] on icon "Previous month" at bounding box center [682, 59] width 16 height 16
click at [541, 162] on button "11" at bounding box center [543, 166] width 24 height 24
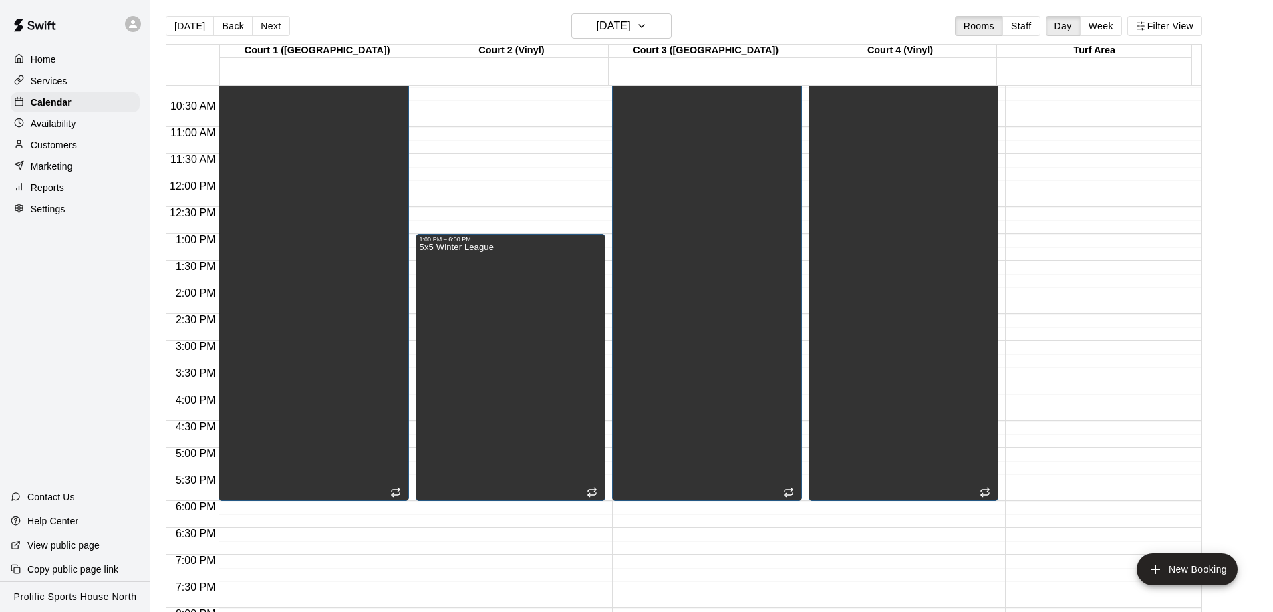
click at [1080, 262] on div "12:00 AM – 8:00 AM Closed" at bounding box center [1100, 180] width 190 height 1283
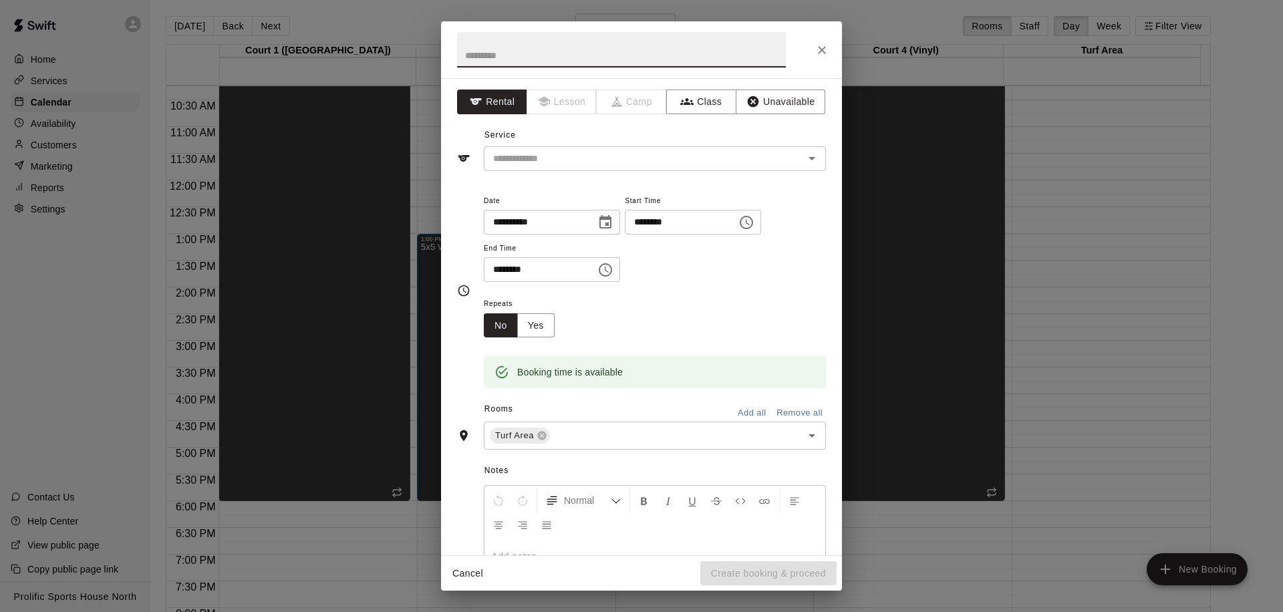
click at [645, 221] on input "********" at bounding box center [676, 222] width 103 height 25
type input "********"
click at [496, 268] on input "********" at bounding box center [535, 269] width 103 height 25
type input "********"
click at [544, 318] on button "Yes" at bounding box center [535, 325] width 37 height 25
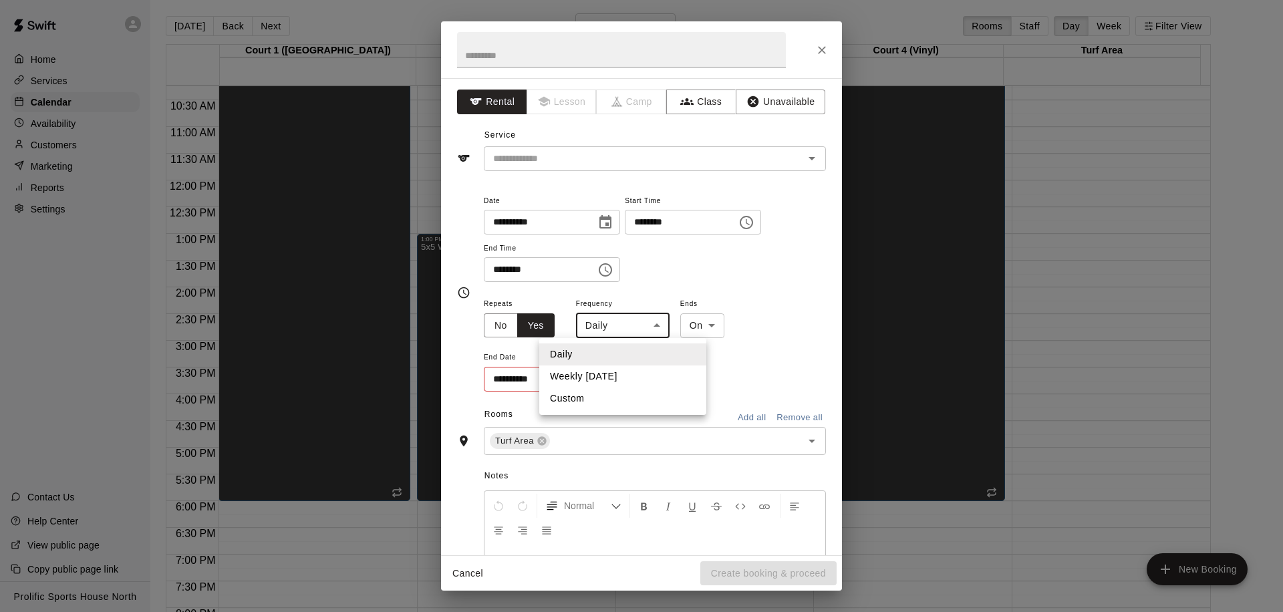
click at [607, 327] on body "Home Services Calendar Availability Customers Marketing Reports Settings Contac…" at bounding box center [641, 313] width 1283 height 633
click at [609, 374] on li "Weekly on Sunday" at bounding box center [622, 376] width 167 height 22
type input "******"
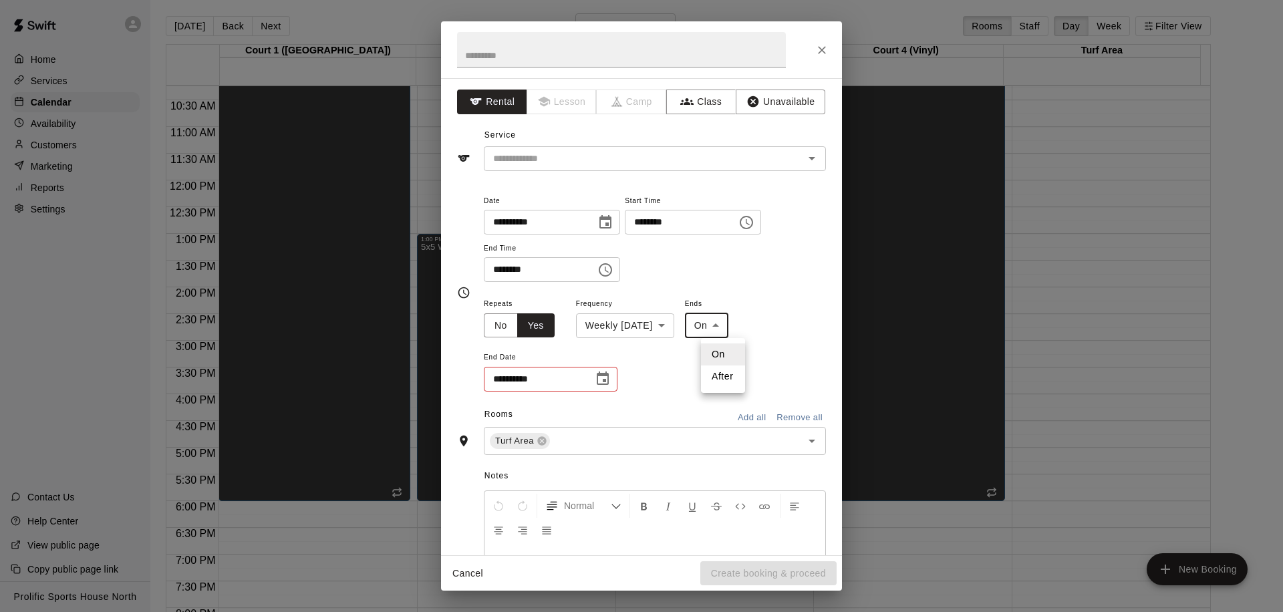
click at [719, 335] on body "Home Services Calendar Availability Customers Marketing Reports Settings Contac…" at bounding box center [641, 313] width 1283 height 633
click at [712, 377] on li "After" at bounding box center [723, 376] width 44 height 22
type input "*****"
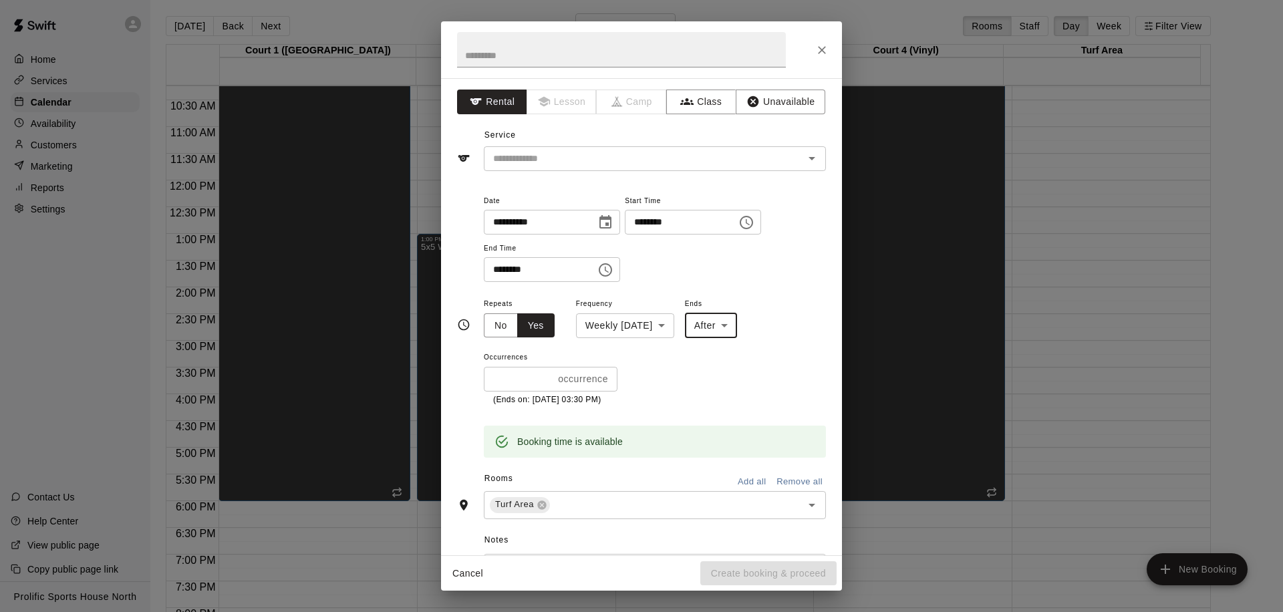
click at [524, 379] on input "*" at bounding box center [518, 379] width 69 height 25
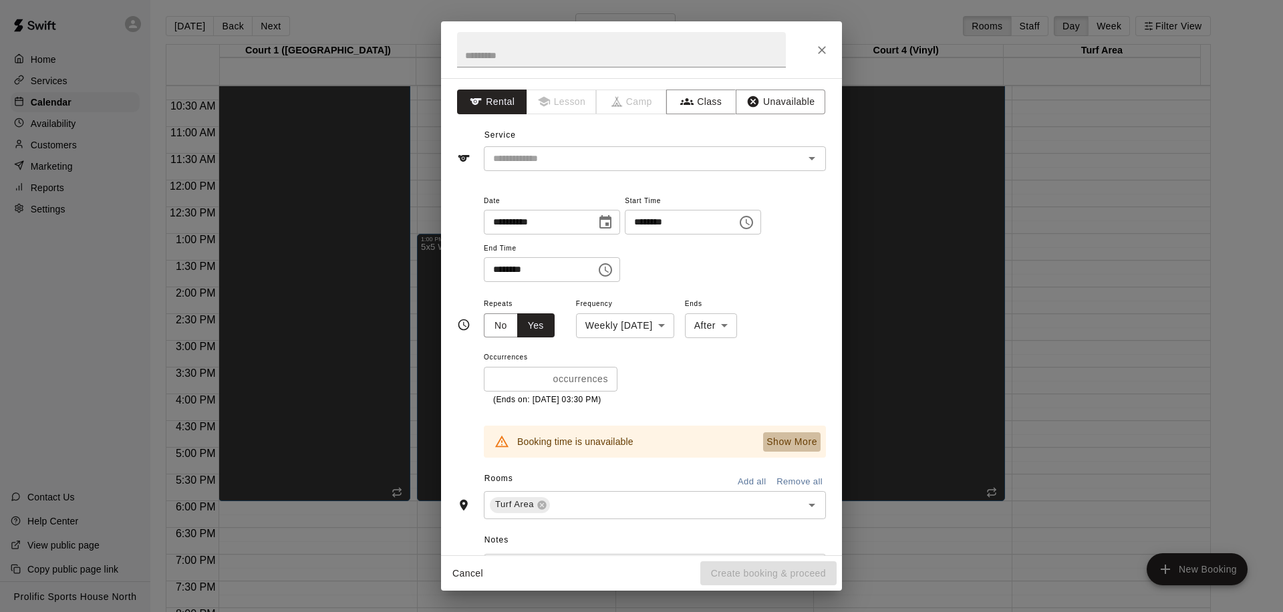
click at [778, 435] on p "Show More" at bounding box center [791, 442] width 51 height 14
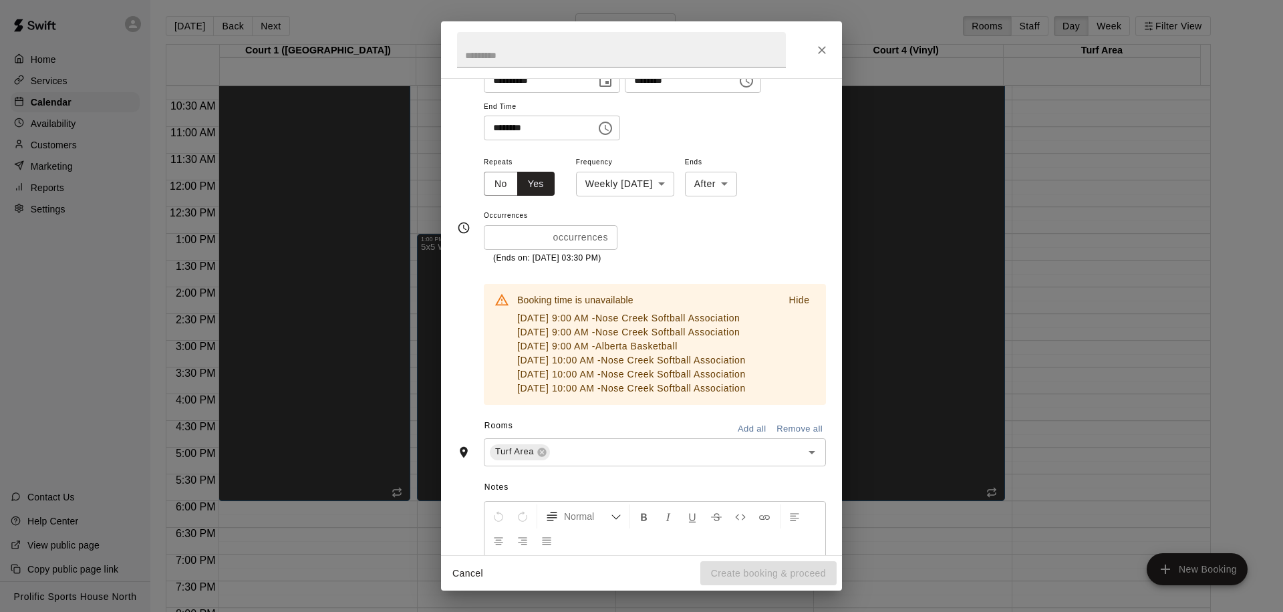
scroll to position [142, 0]
drag, startPoint x: 508, startPoint y: 238, endPoint x: 466, endPoint y: 240, distance: 42.1
click at [466, 240] on div "**********" at bounding box center [641, 227] width 369 height 354
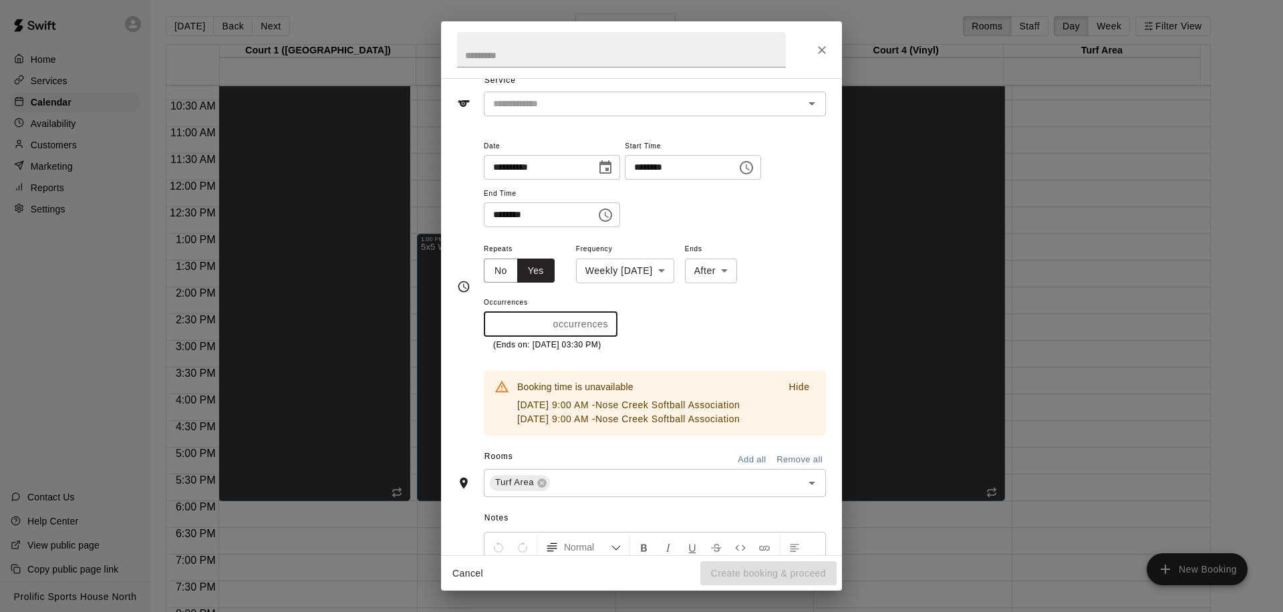
scroll to position [94, 0]
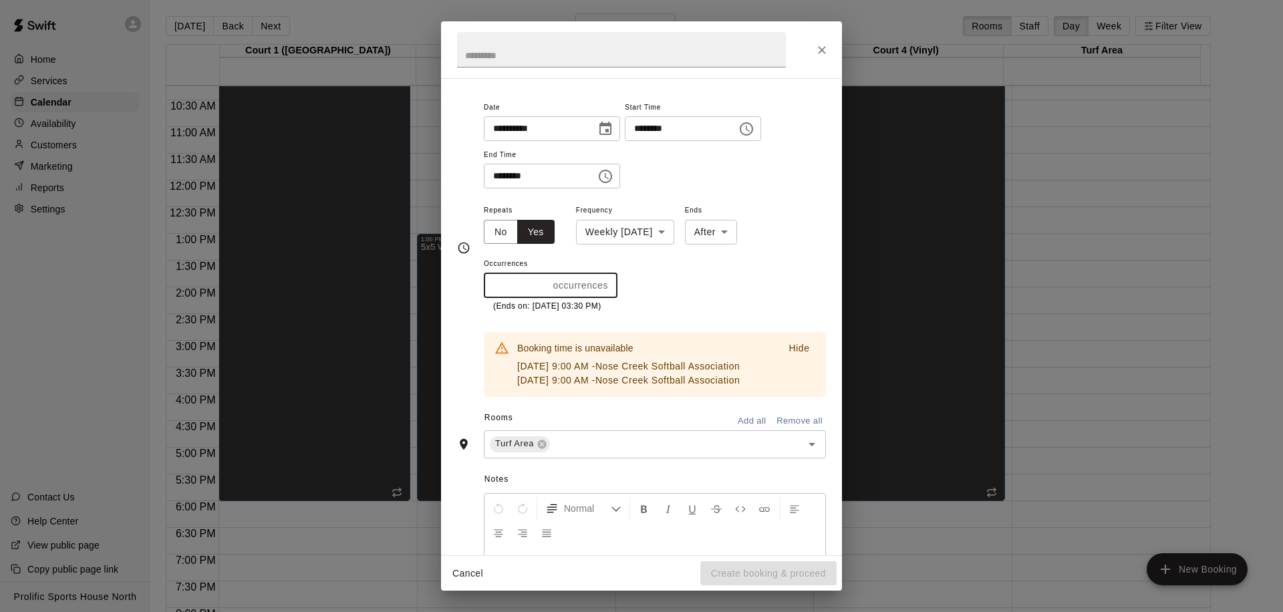
drag, startPoint x: 504, startPoint y: 285, endPoint x: 472, endPoint y: 289, distance: 32.3
click at [472, 289] on div "**********" at bounding box center [641, 248] width 369 height 298
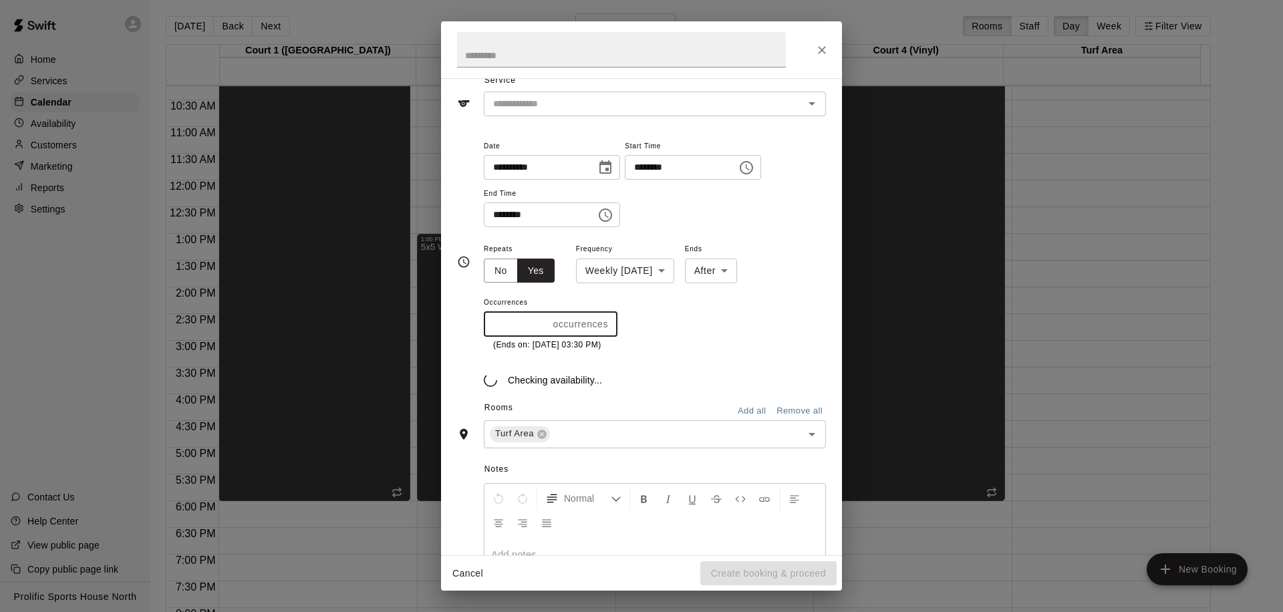
scroll to position [63, 0]
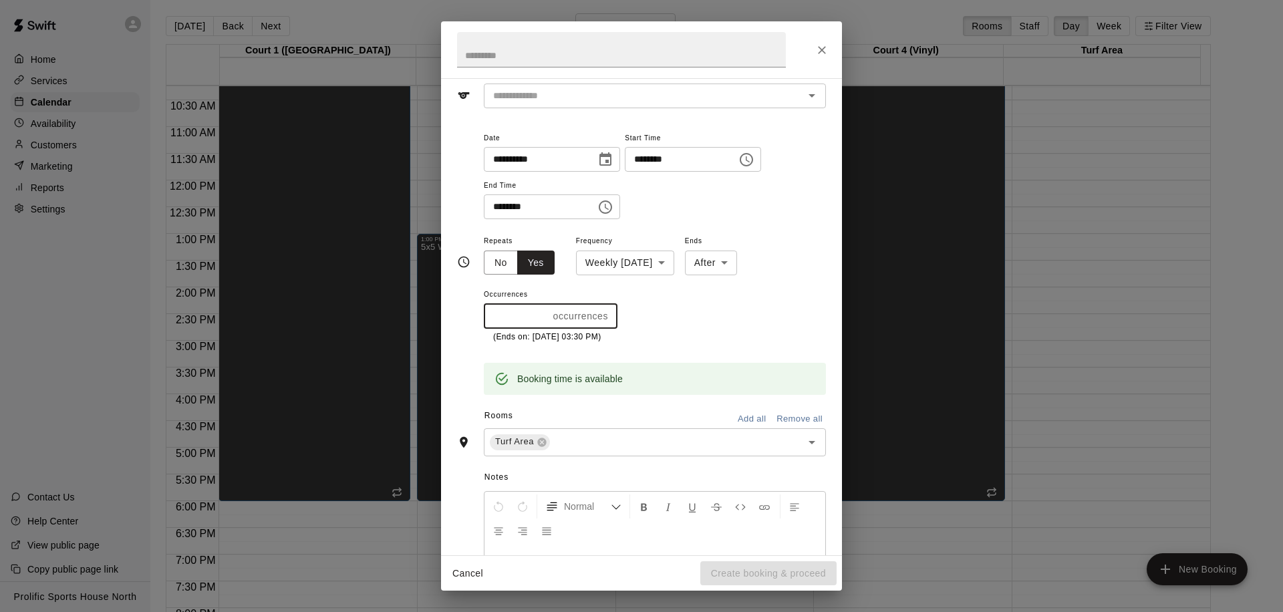
drag, startPoint x: 510, startPoint y: 319, endPoint x: 477, endPoint y: 319, distance: 32.7
click at [477, 319] on div "**********" at bounding box center [641, 262] width 369 height 265
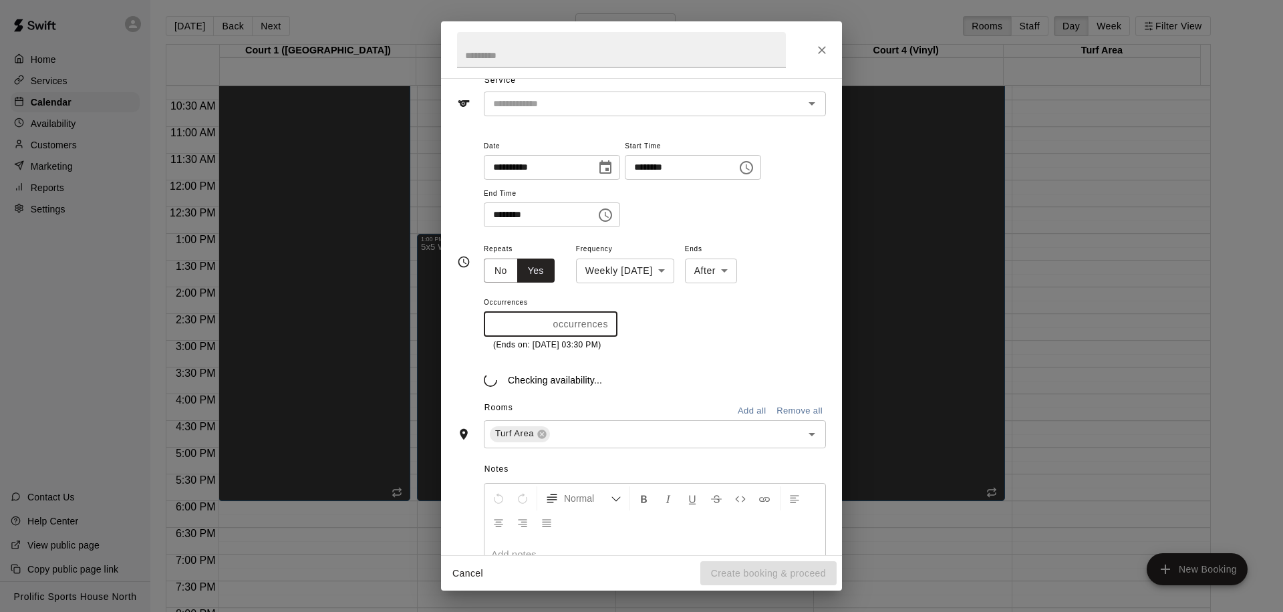
scroll to position [79, 0]
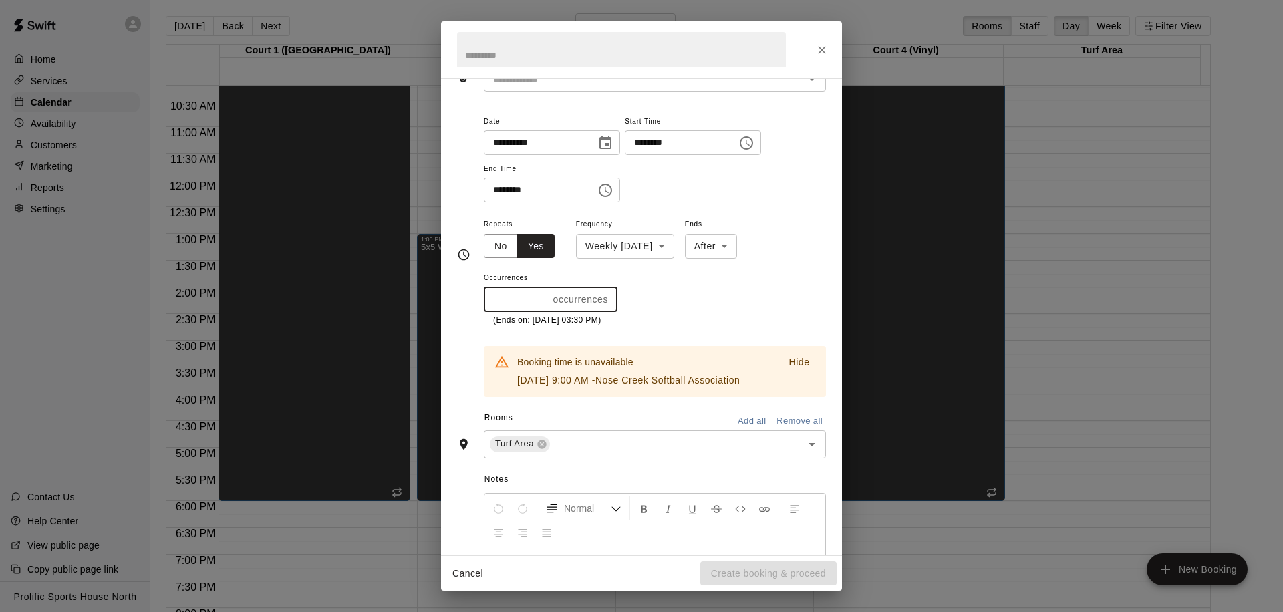
drag, startPoint x: 505, startPoint y: 298, endPoint x: 463, endPoint y: 299, distance: 42.1
click at [463, 299] on div "**********" at bounding box center [641, 255] width 369 height 284
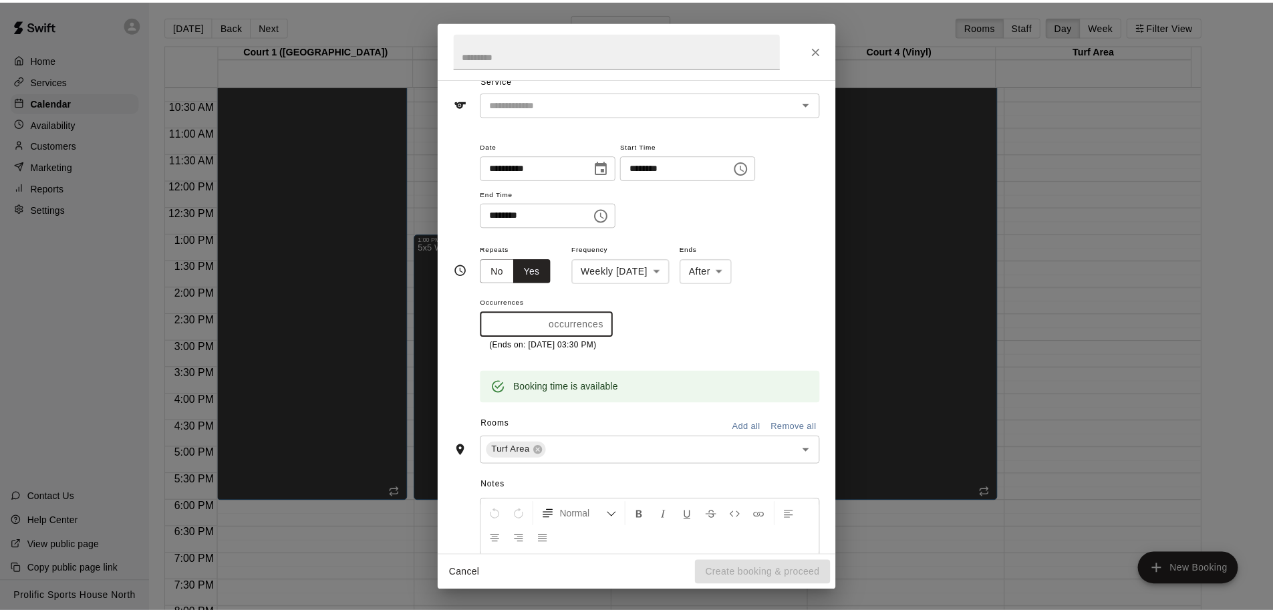
scroll to position [63, 0]
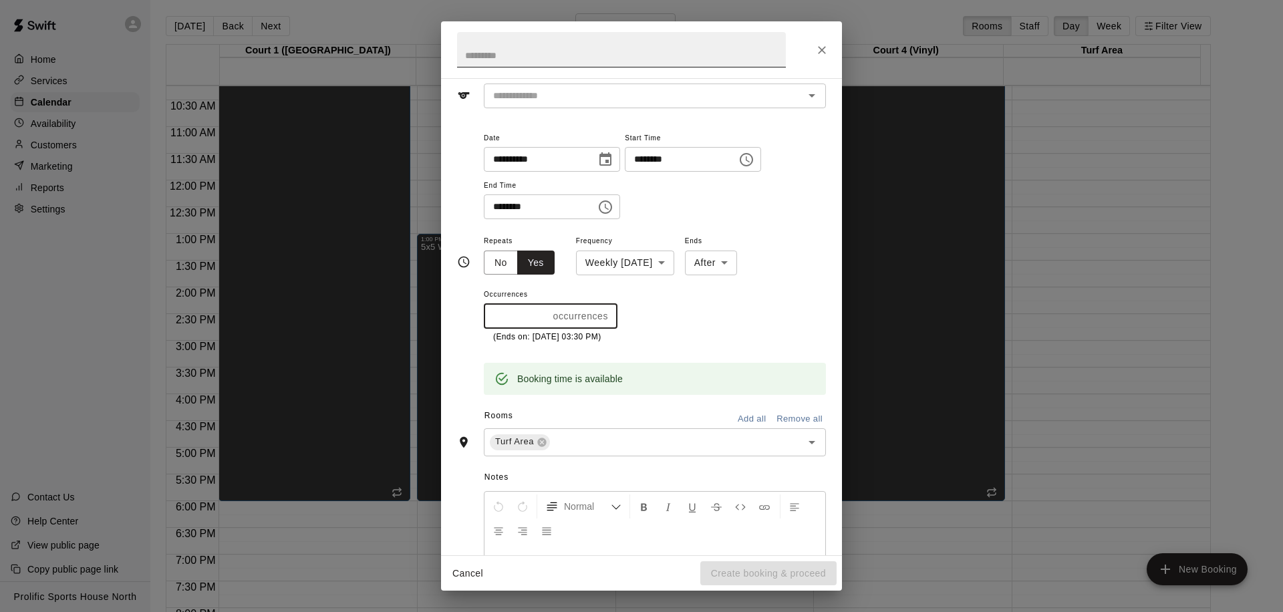
type input "*"
click at [580, 49] on input "text" at bounding box center [621, 49] width 329 height 35
type input "**********"
click at [645, 101] on input "text" at bounding box center [635, 96] width 295 height 17
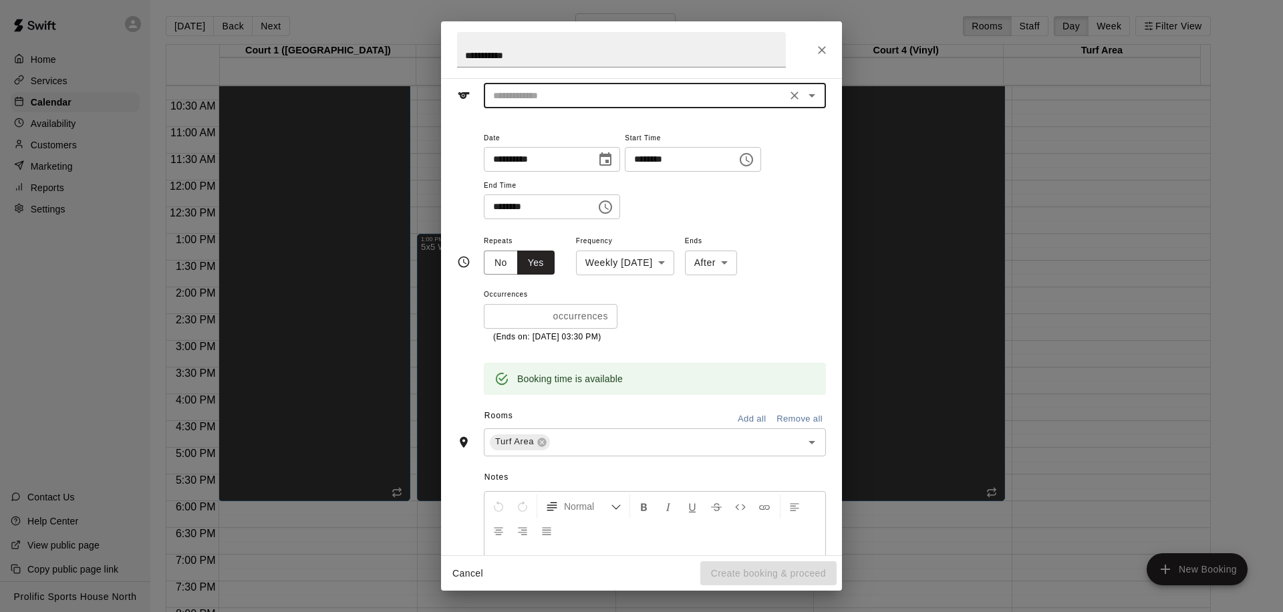
click at [807, 100] on icon "Open" at bounding box center [812, 96] width 16 height 16
click at [590, 193] on li "Turf" at bounding box center [650, 191] width 332 height 22
type input "****"
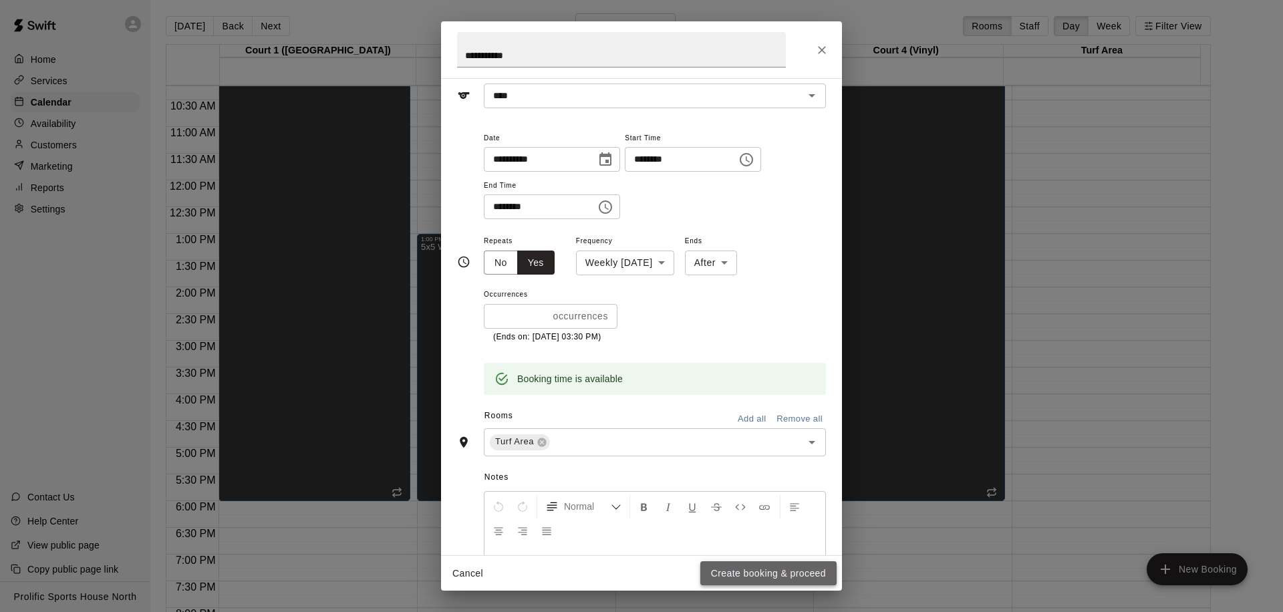
click at [730, 577] on button "Create booking & proceed" at bounding box center [768, 573] width 136 height 25
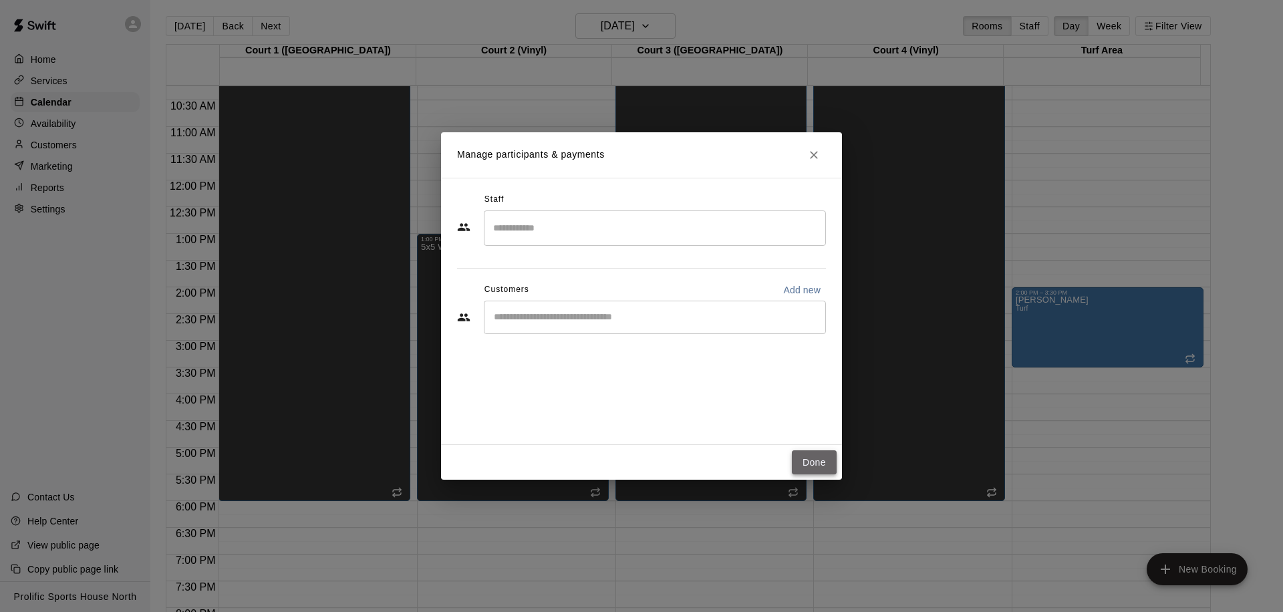
click at [804, 455] on button "Done" at bounding box center [814, 462] width 45 height 25
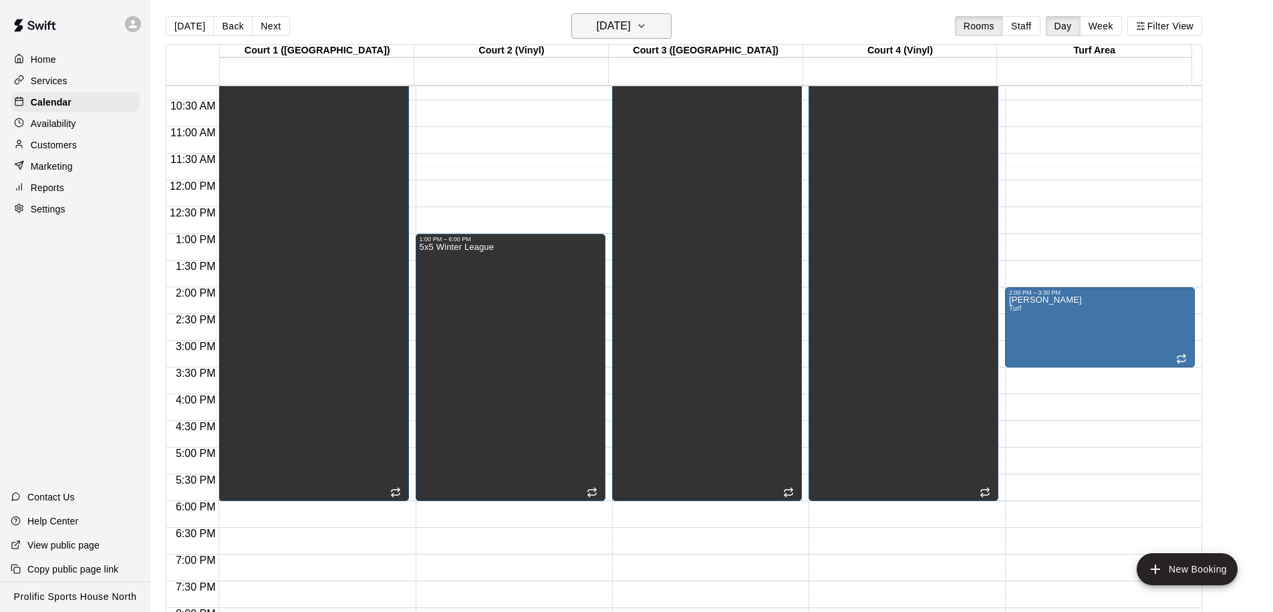
click at [625, 31] on h6 "Sunday Jan 11" at bounding box center [614, 26] width 34 height 19
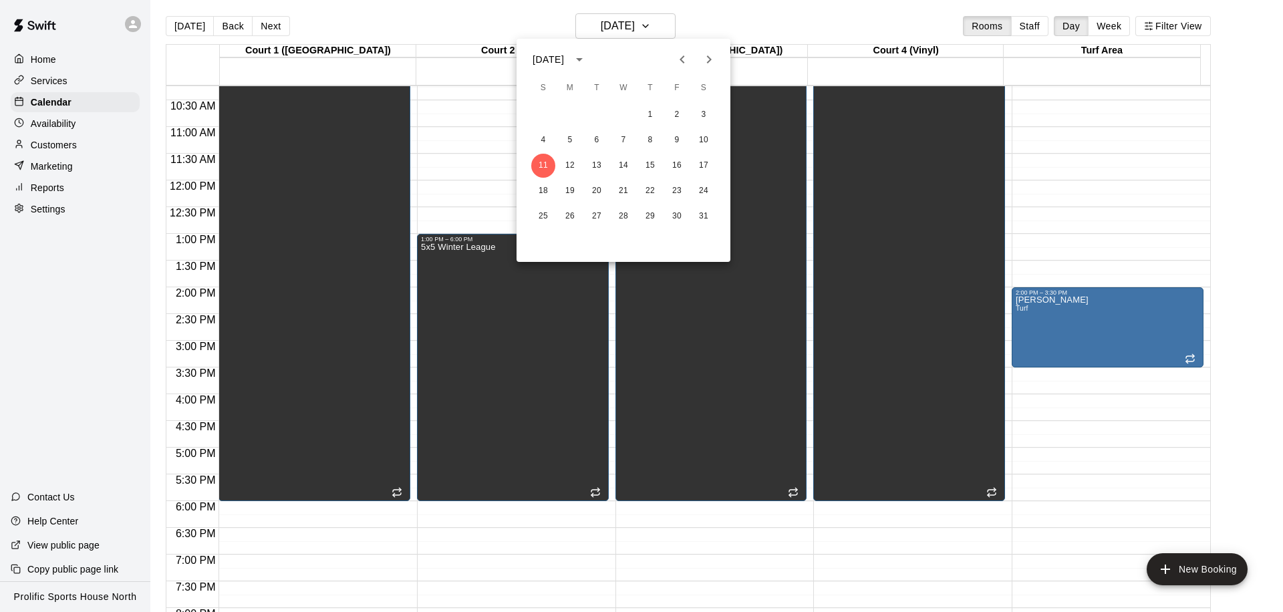
click at [695, 61] on button "Next month" at bounding box center [708, 59] width 27 height 27
click at [544, 197] on button "22" at bounding box center [543, 191] width 24 height 24
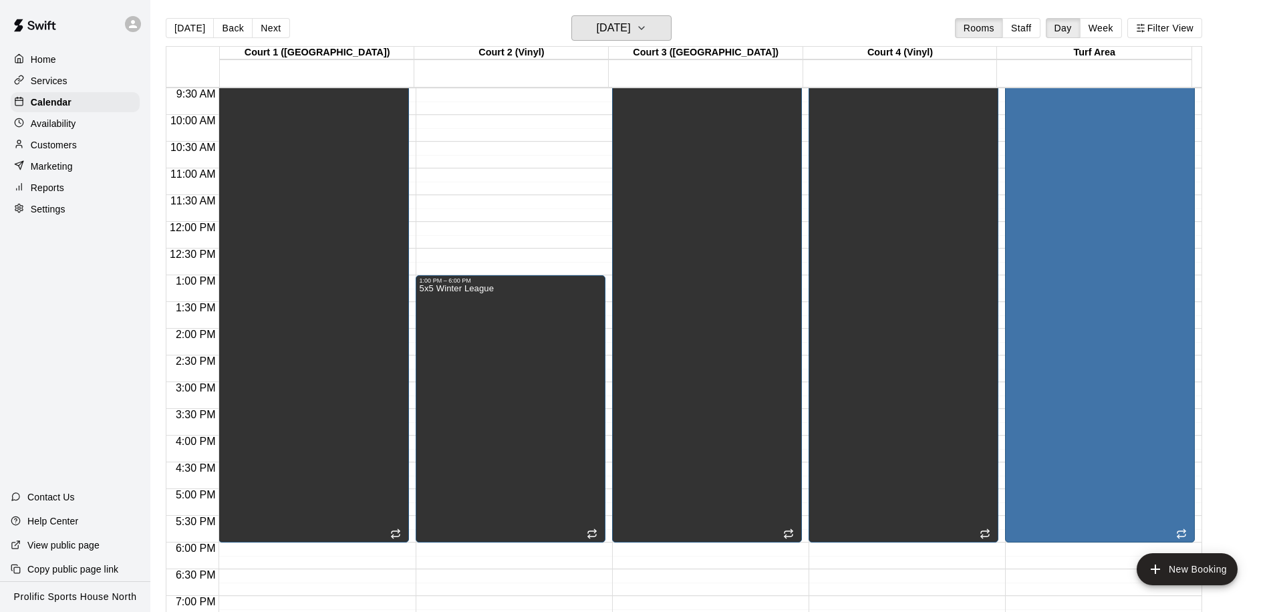
scroll to position [0, 0]
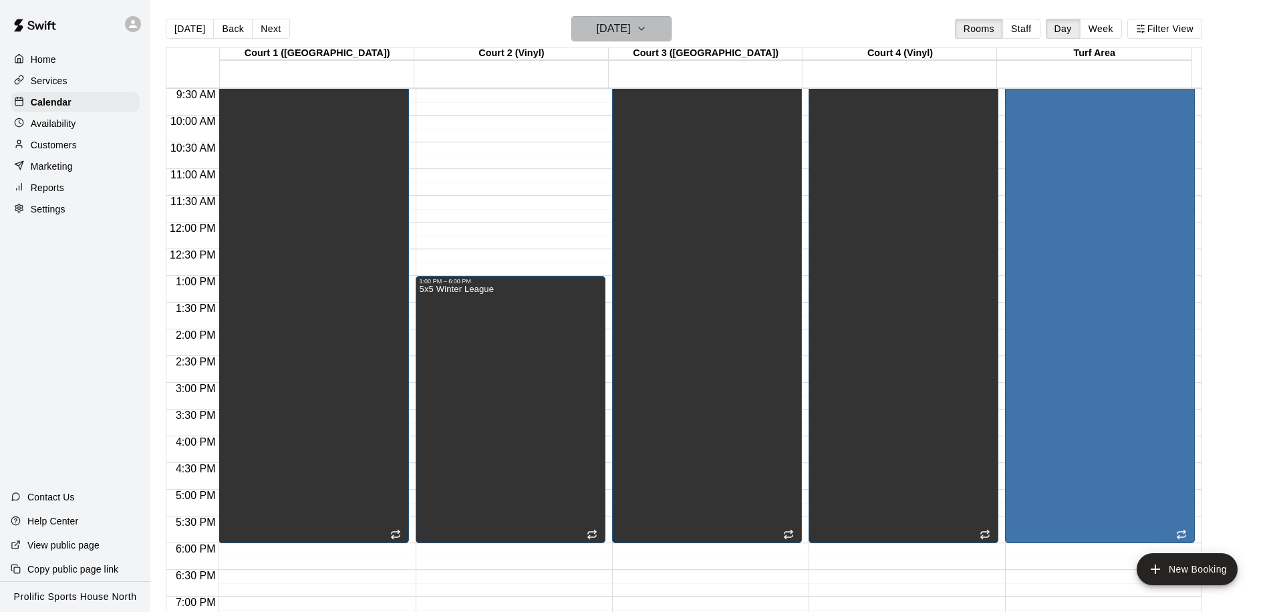
click at [618, 31] on h6 "Sunday Feb 22" at bounding box center [614, 28] width 34 height 19
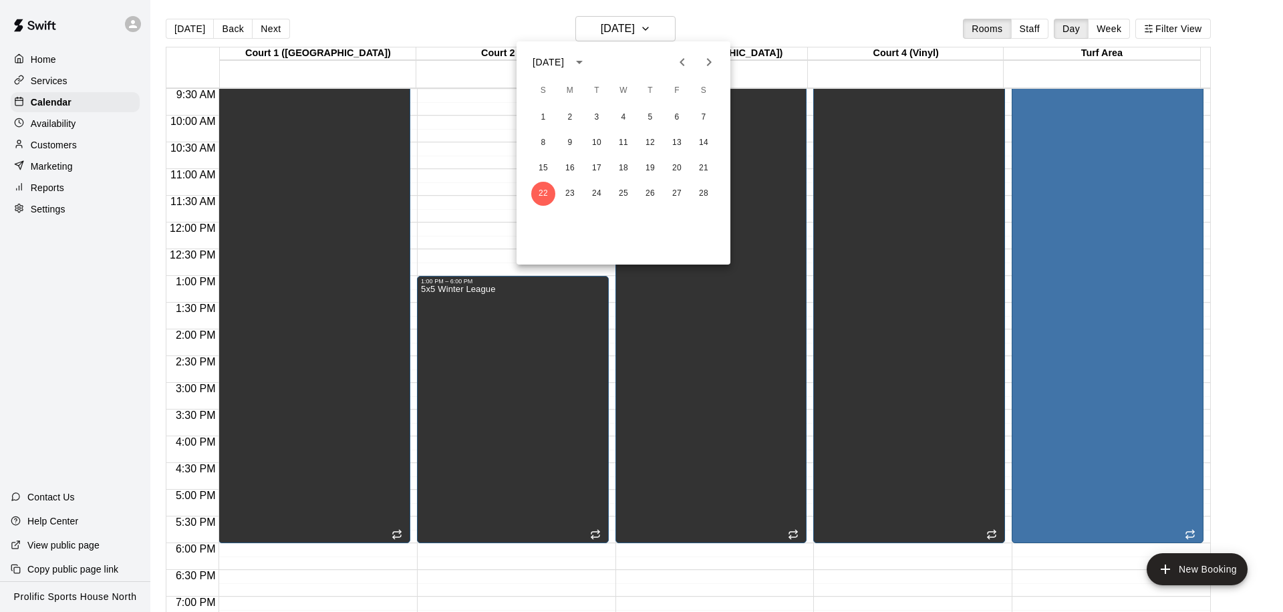
click at [681, 61] on icon "Previous month" at bounding box center [681, 62] width 5 height 8
click at [680, 65] on icon "Previous month" at bounding box center [682, 62] width 16 height 16
click at [707, 63] on icon "Next month" at bounding box center [709, 62] width 5 height 8
click at [681, 61] on icon "Previous month" at bounding box center [682, 62] width 16 height 16
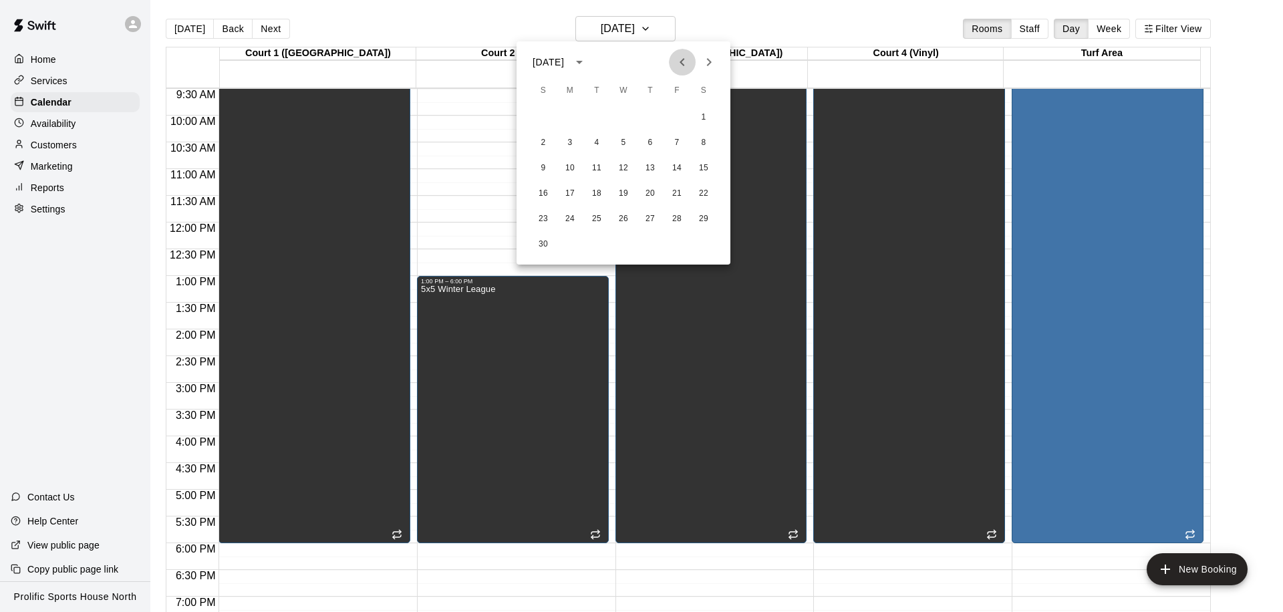
click at [681, 61] on icon "Previous month" at bounding box center [682, 62] width 16 height 16
click at [544, 192] on button "19" at bounding box center [543, 194] width 24 height 24
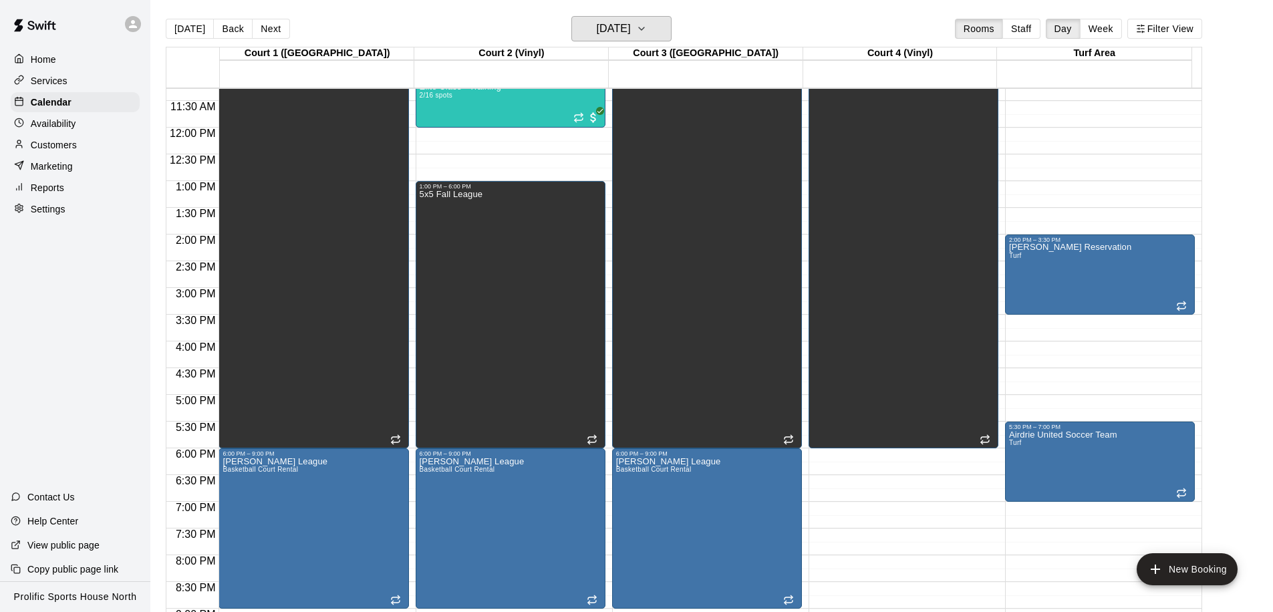
scroll to position [631, 0]
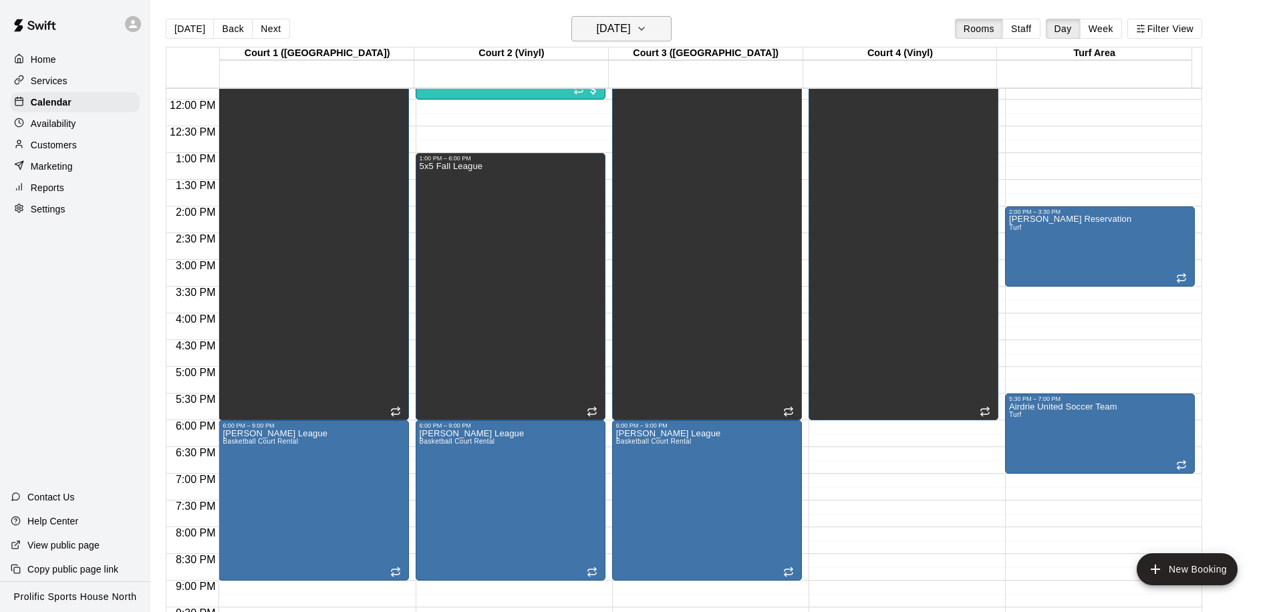
click at [625, 33] on h6 "Sunday Oct 19" at bounding box center [614, 28] width 34 height 19
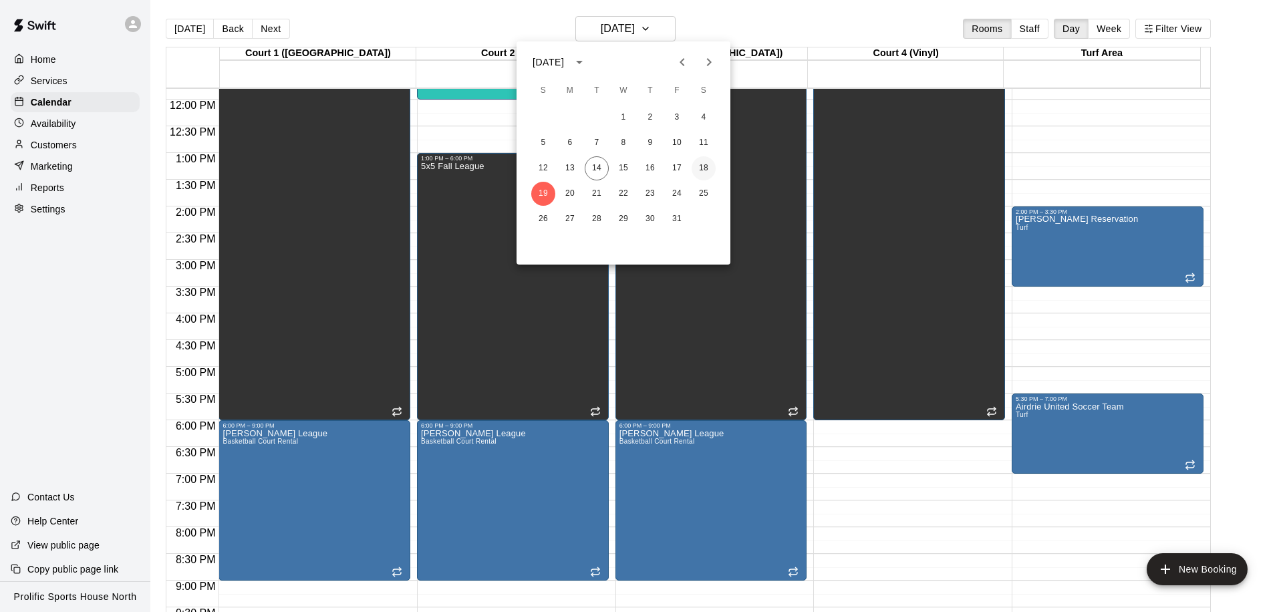
click at [705, 169] on button "18" at bounding box center [703, 168] width 24 height 24
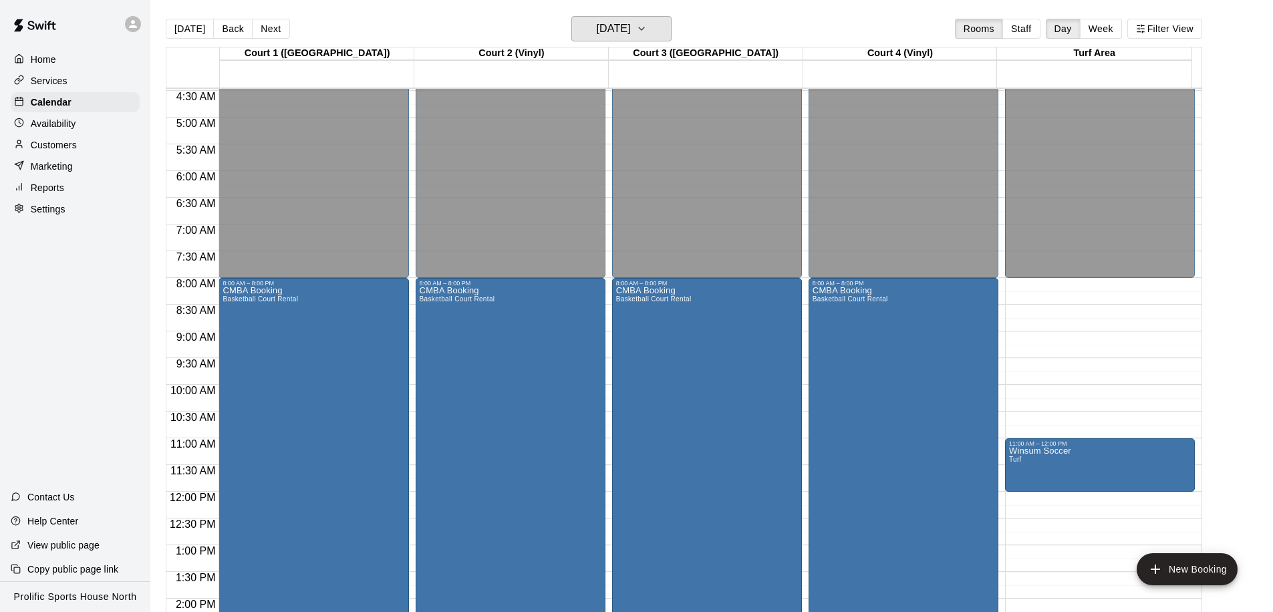
scroll to position [605, 0]
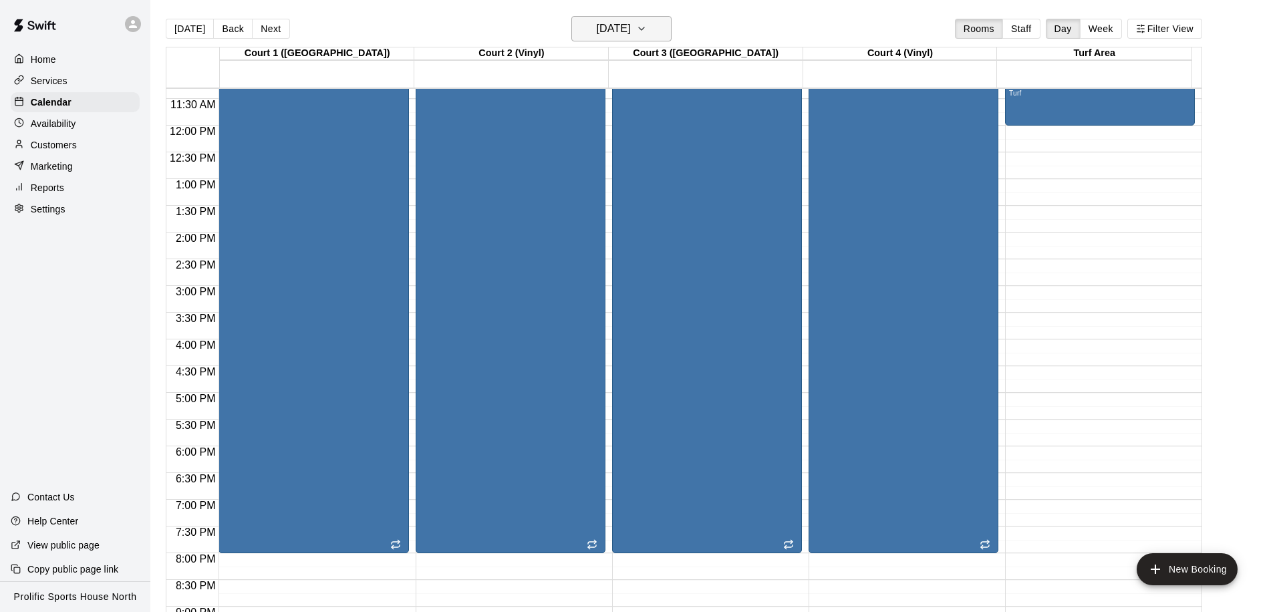
click at [631, 31] on h6 "Saturday Oct 18" at bounding box center [614, 28] width 34 height 19
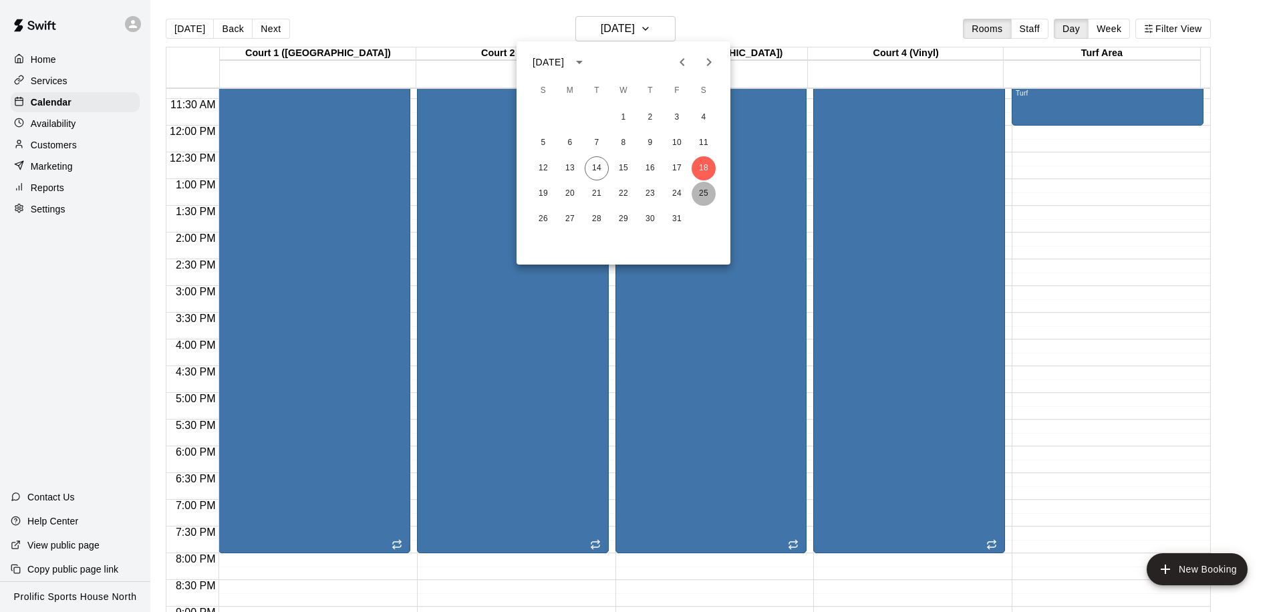
click at [703, 191] on button "25" at bounding box center [703, 194] width 24 height 24
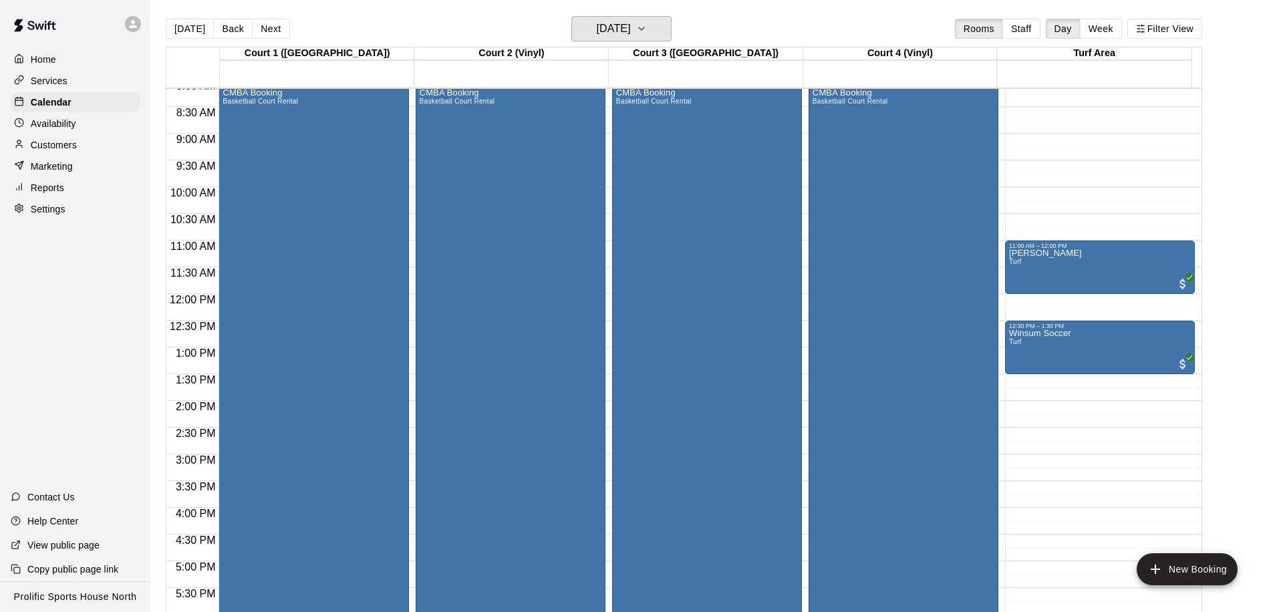
scroll to position [426, 0]
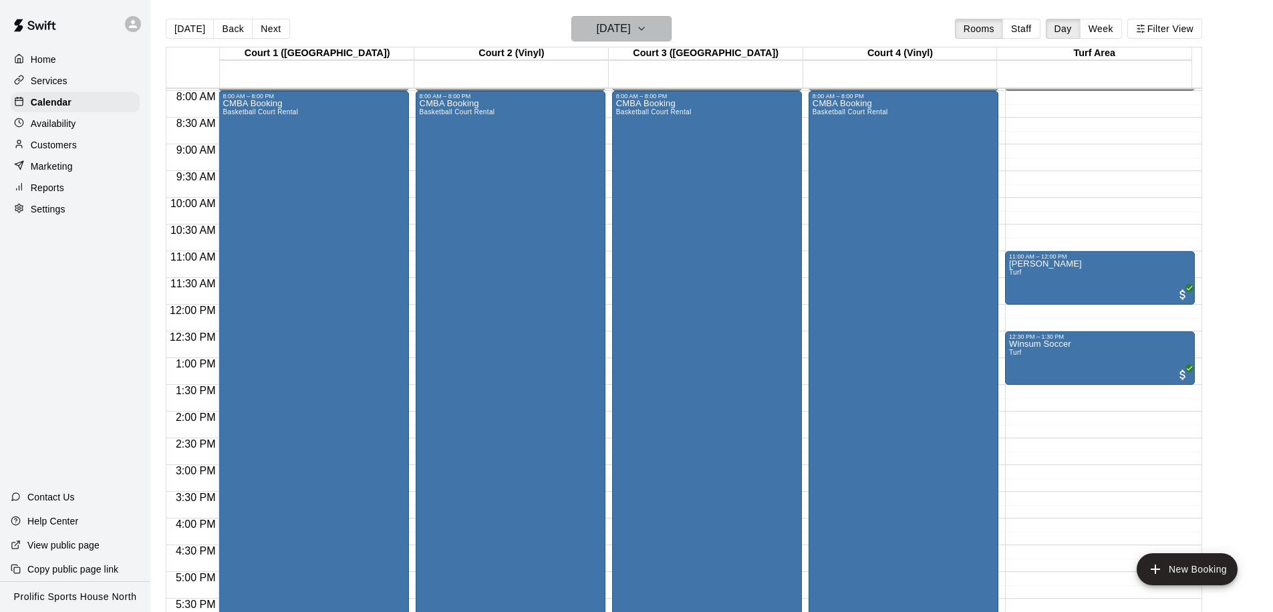
click at [616, 31] on h6 "Saturday Oct 25" at bounding box center [614, 28] width 34 height 19
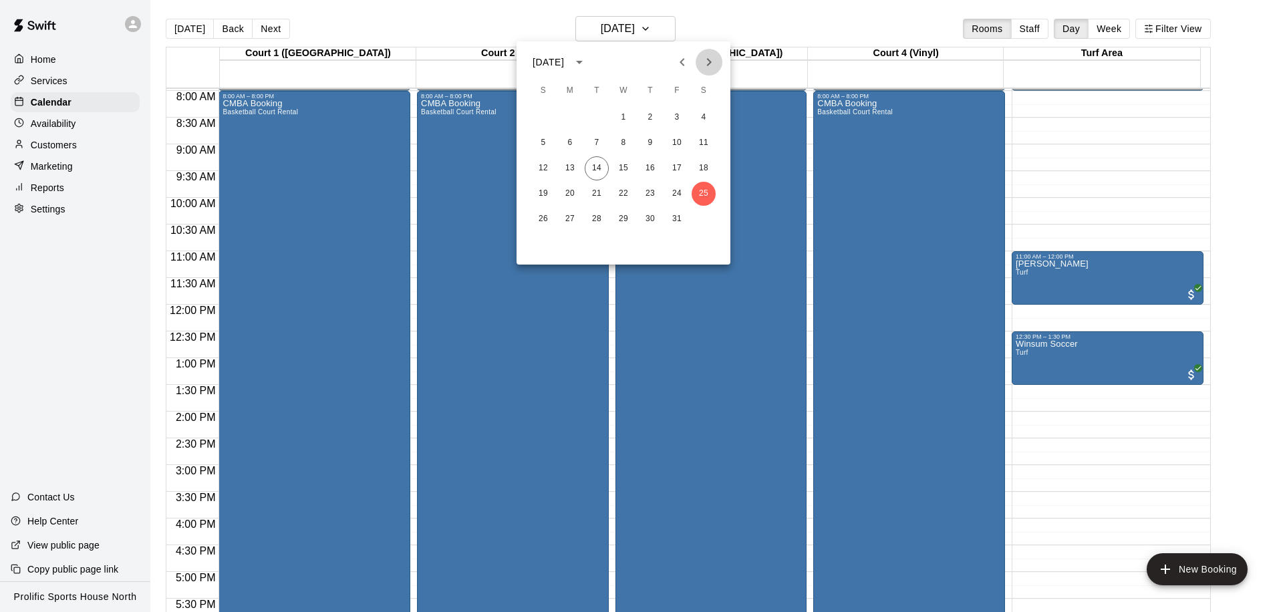
click at [701, 58] on icon "Next month" at bounding box center [709, 62] width 16 height 16
click at [707, 120] on button "1" at bounding box center [703, 118] width 24 height 24
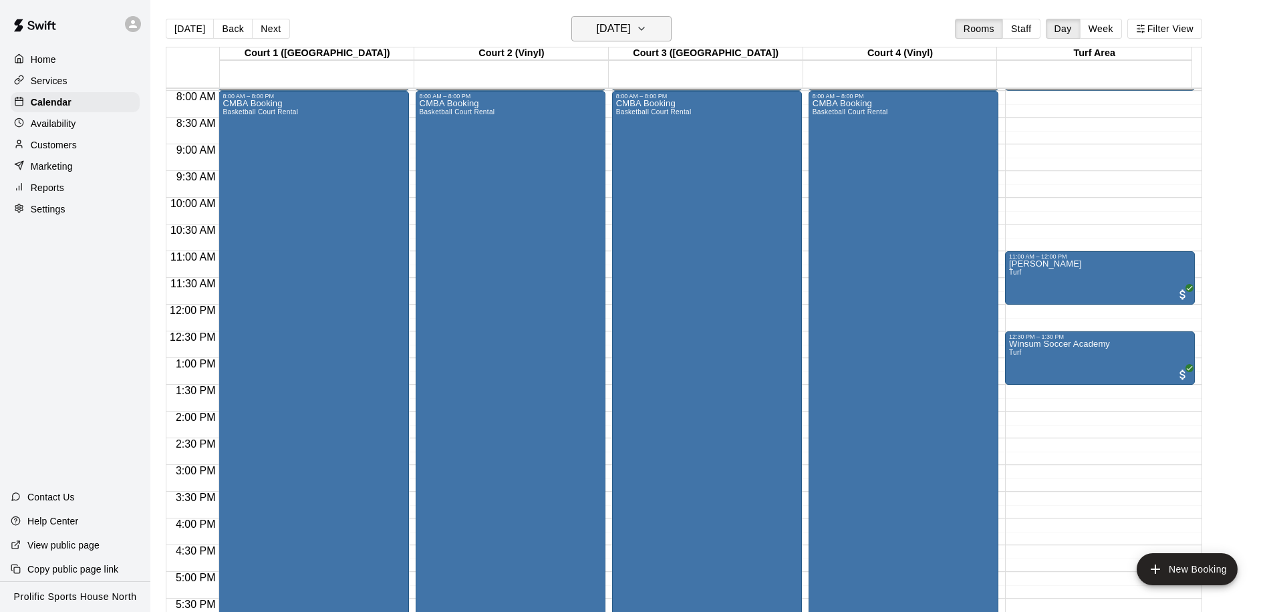
click at [613, 30] on h6 "Saturday Nov 01" at bounding box center [614, 28] width 34 height 19
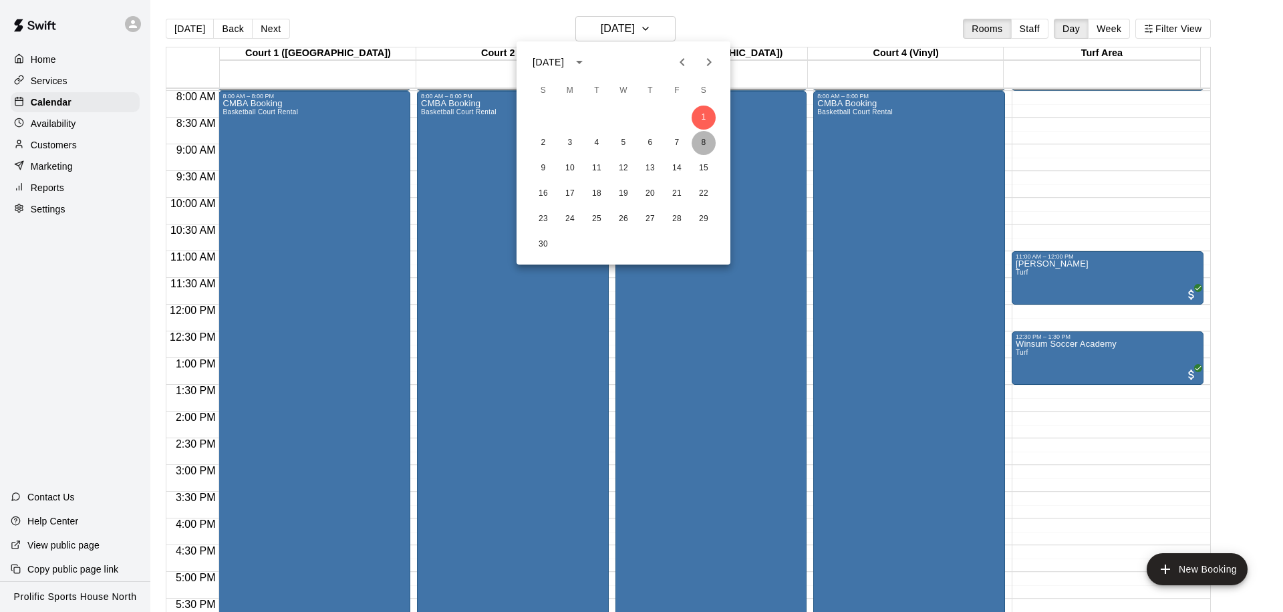
click at [698, 138] on button "8" at bounding box center [703, 143] width 24 height 24
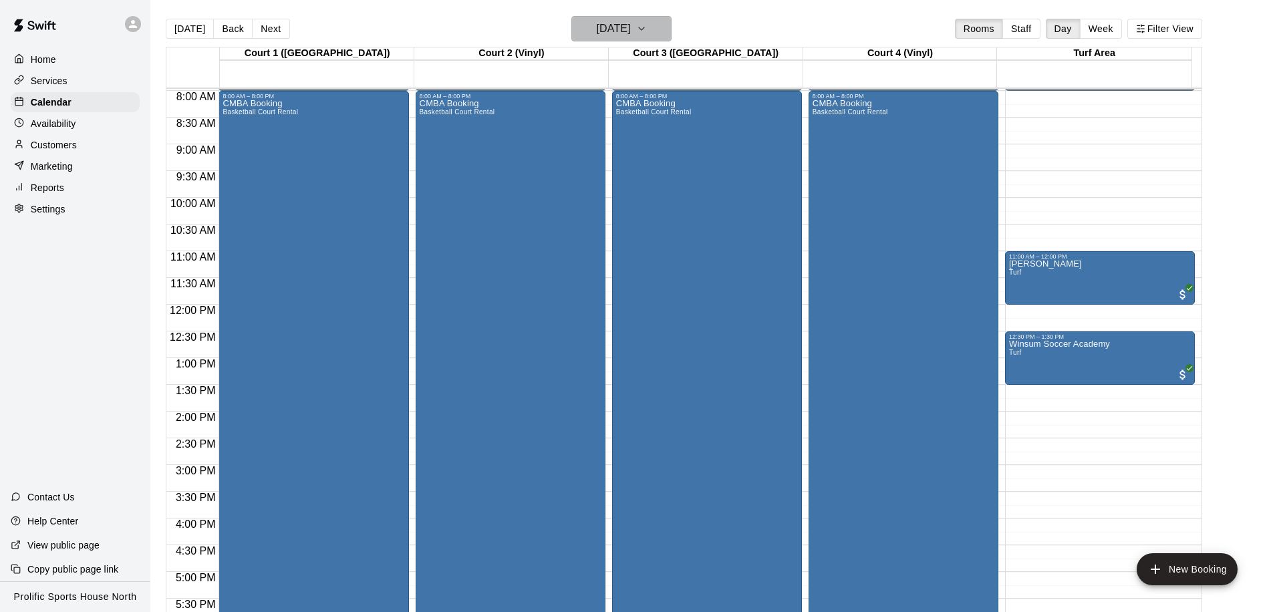
click at [631, 37] on h6 "Saturday Nov 08" at bounding box center [614, 28] width 34 height 19
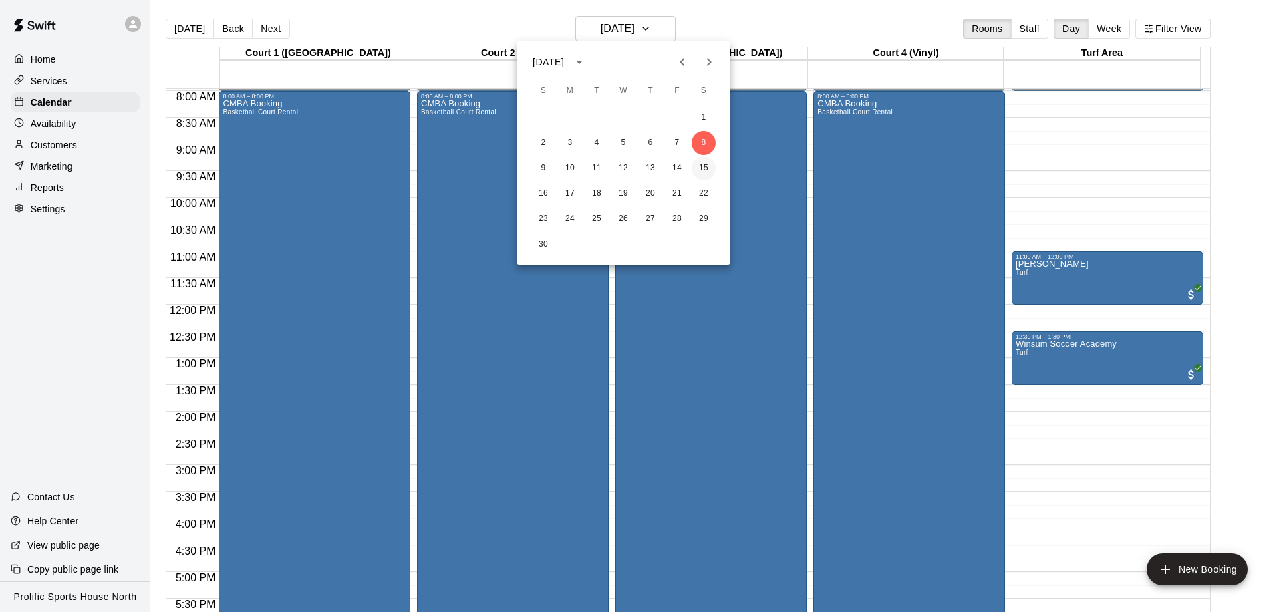
click at [703, 174] on button "15" at bounding box center [703, 168] width 24 height 24
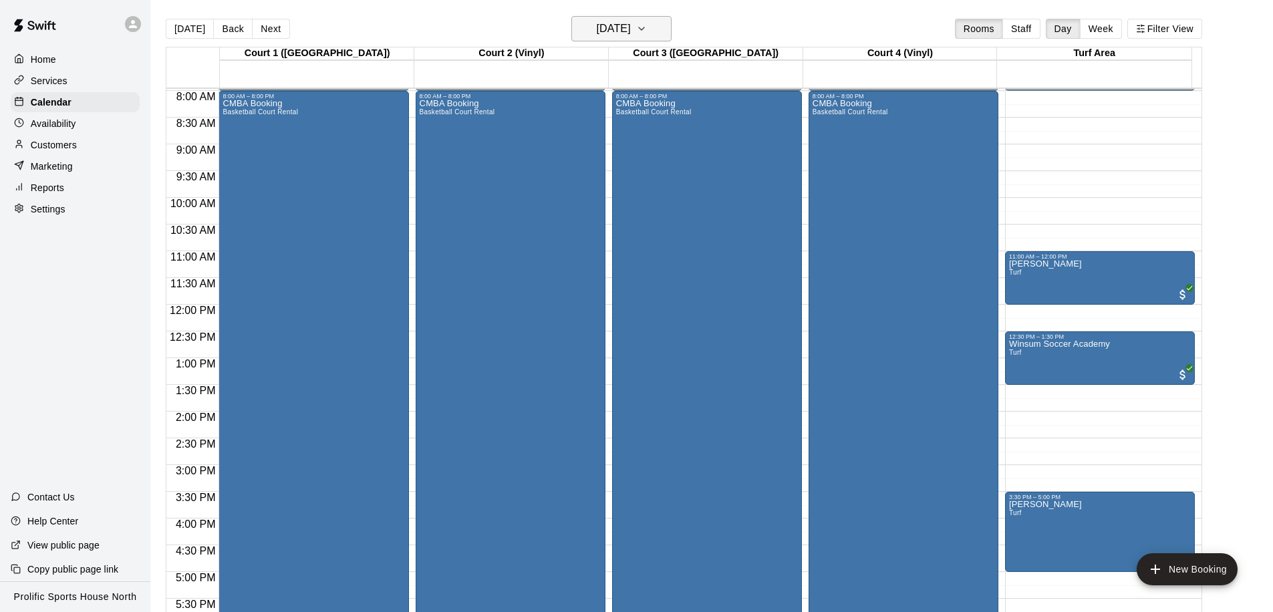
click at [601, 33] on h6 "Saturday Nov 15" at bounding box center [614, 28] width 34 height 19
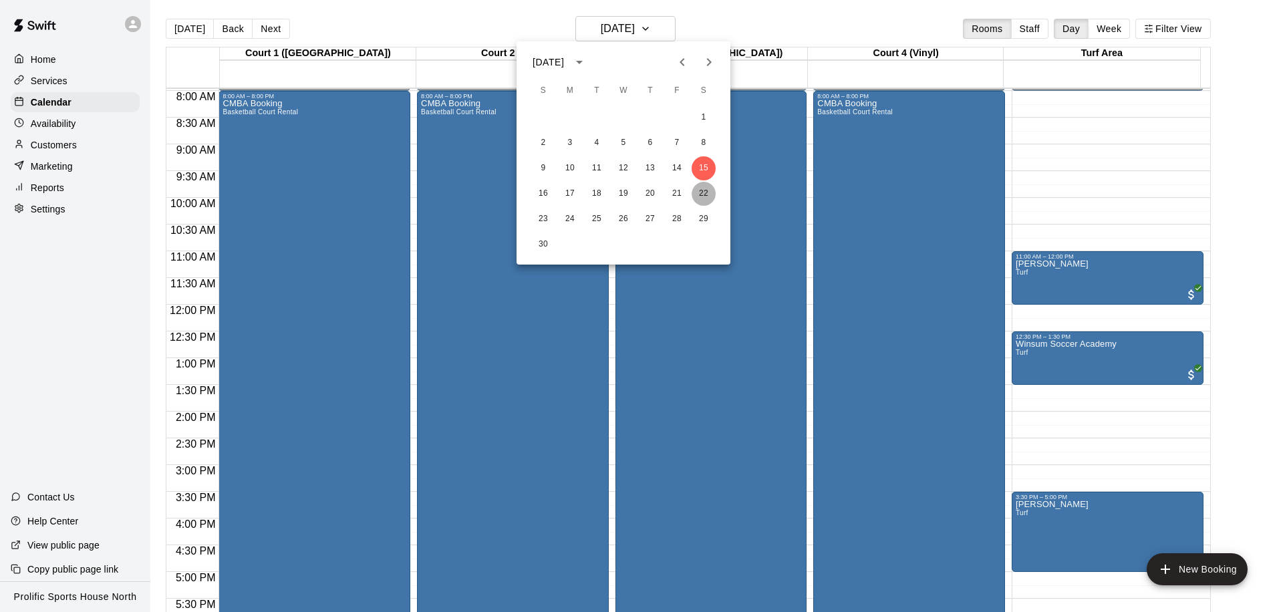
click at [700, 191] on button "22" at bounding box center [703, 194] width 24 height 24
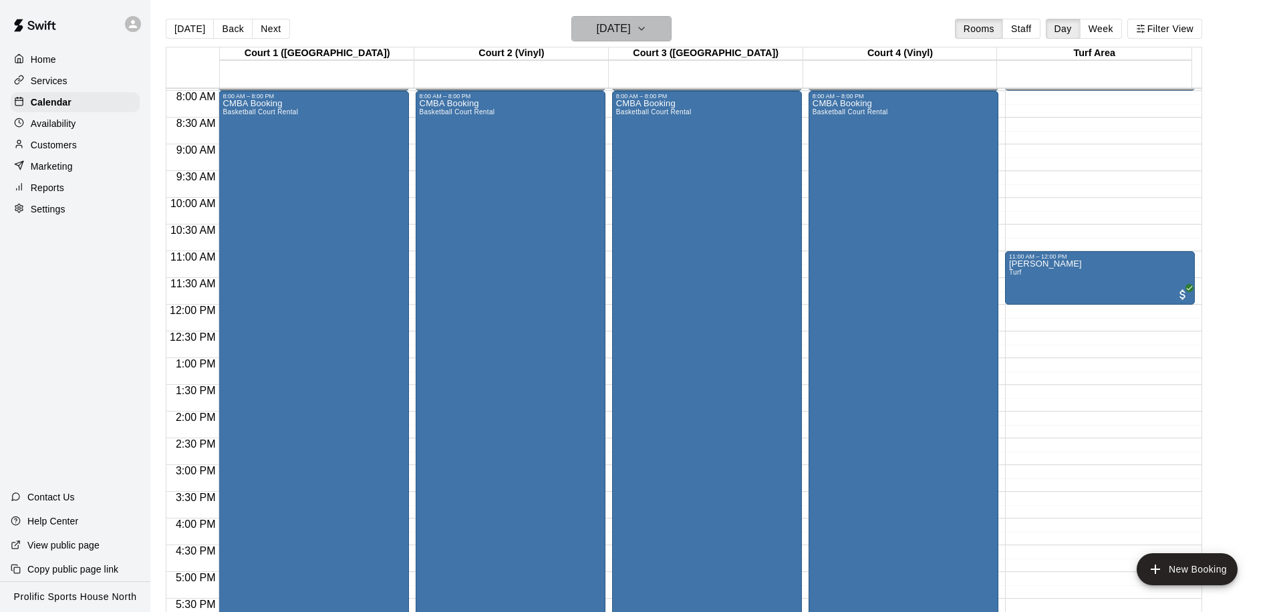
click at [612, 27] on h6 "Saturday Nov 22" at bounding box center [614, 28] width 34 height 19
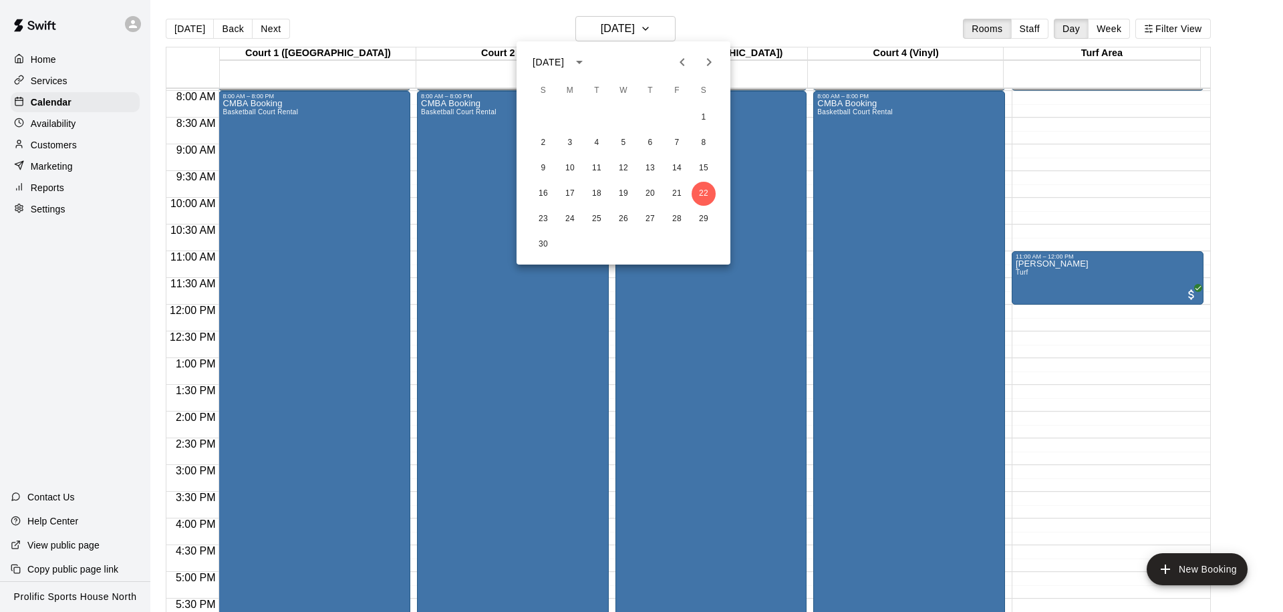
click at [681, 65] on icon "Previous month" at bounding box center [682, 62] width 16 height 16
click at [717, 65] on button "Next month" at bounding box center [708, 62] width 27 height 27
click at [703, 218] on button "29" at bounding box center [703, 219] width 24 height 24
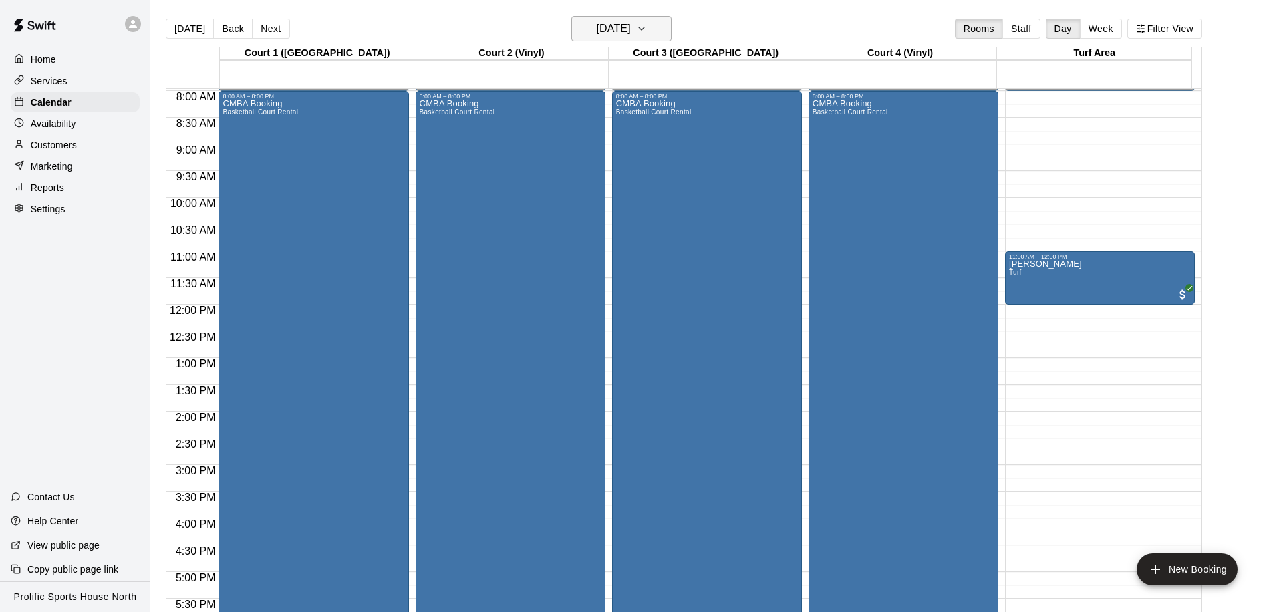
click at [623, 24] on h6 "Saturday Nov 29" at bounding box center [614, 28] width 34 height 19
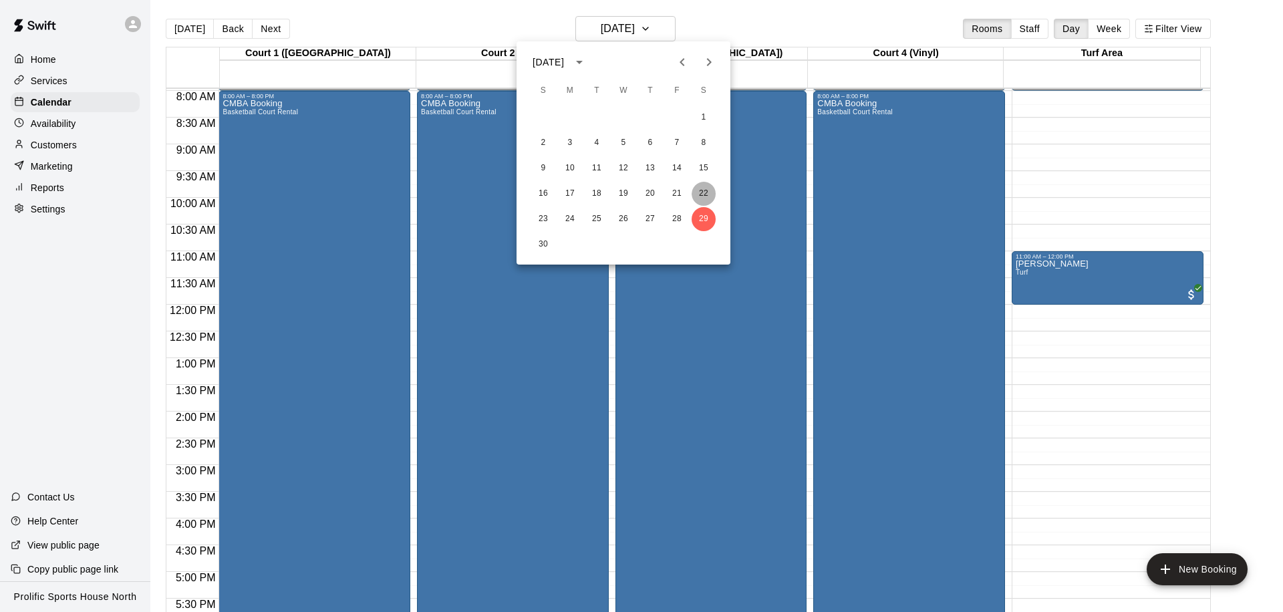
click at [703, 188] on button "22" at bounding box center [703, 194] width 24 height 24
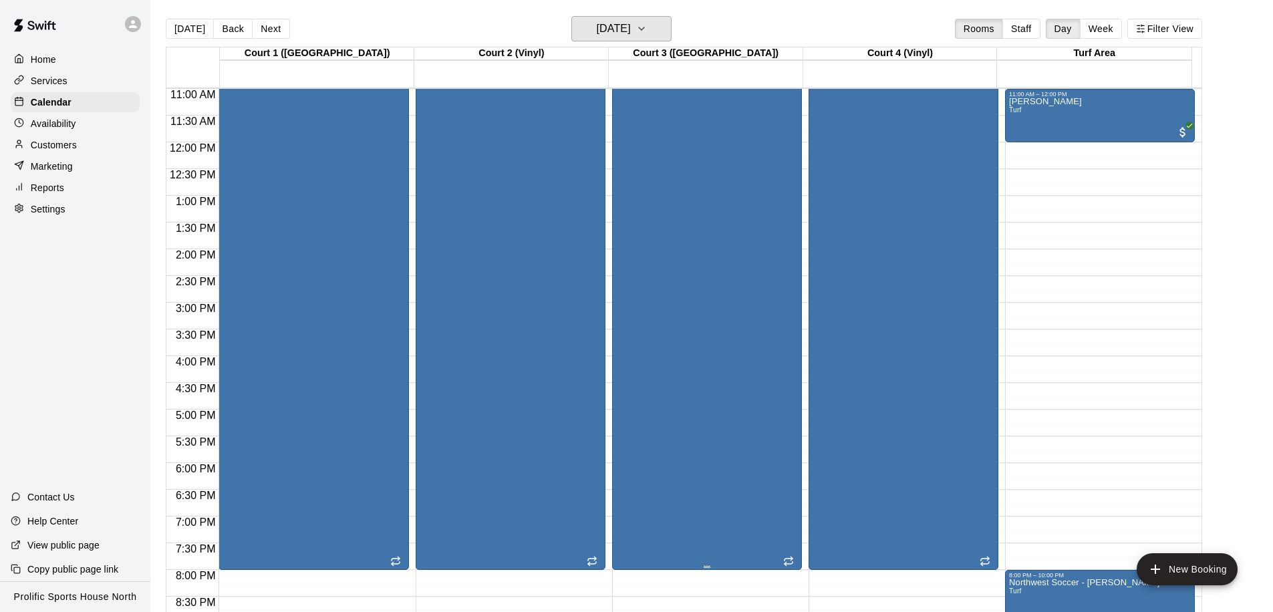
scroll to position [603, 0]
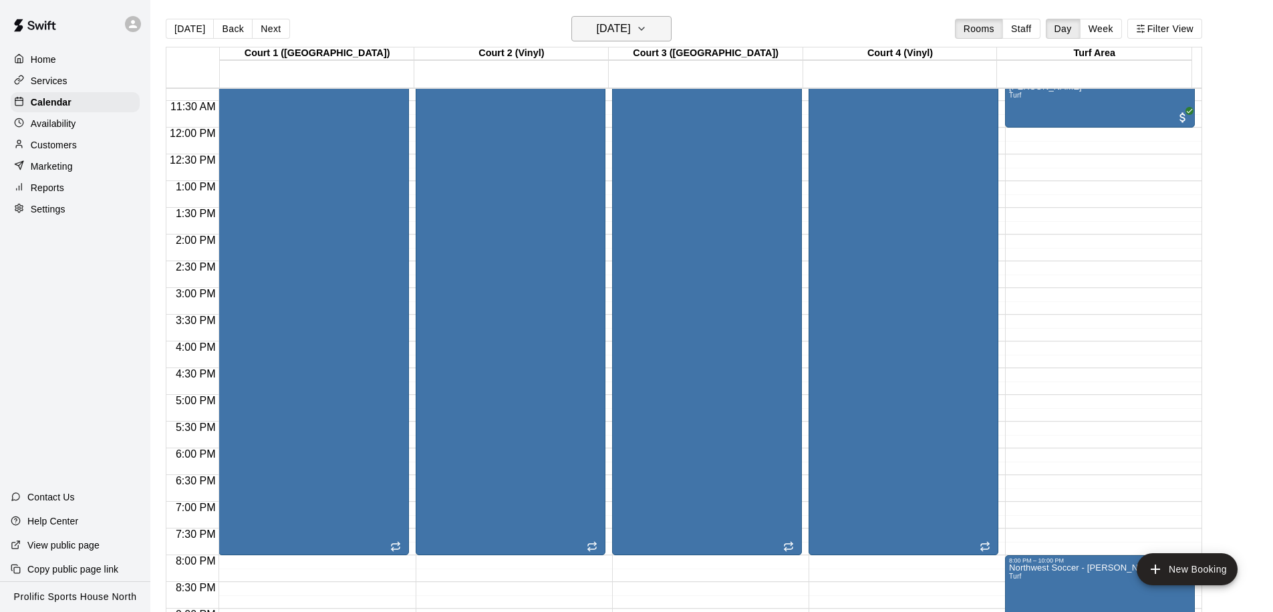
click at [631, 25] on h6 "Saturday Nov 22" at bounding box center [614, 28] width 34 height 19
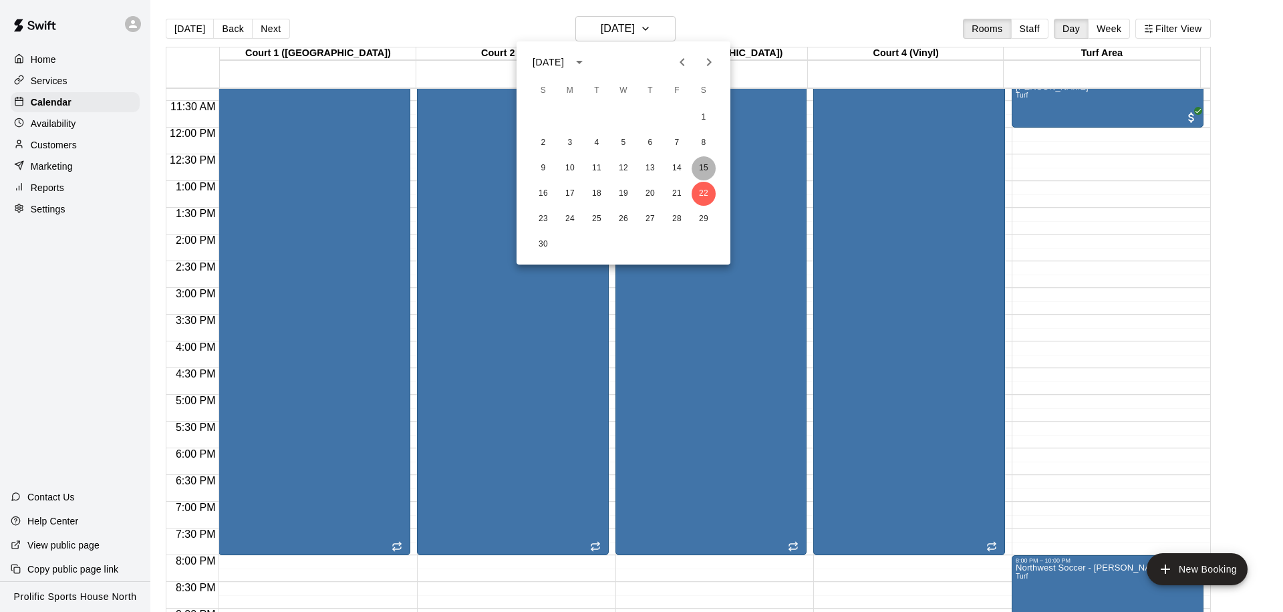
click at [705, 170] on button "15" at bounding box center [703, 168] width 24 height 24
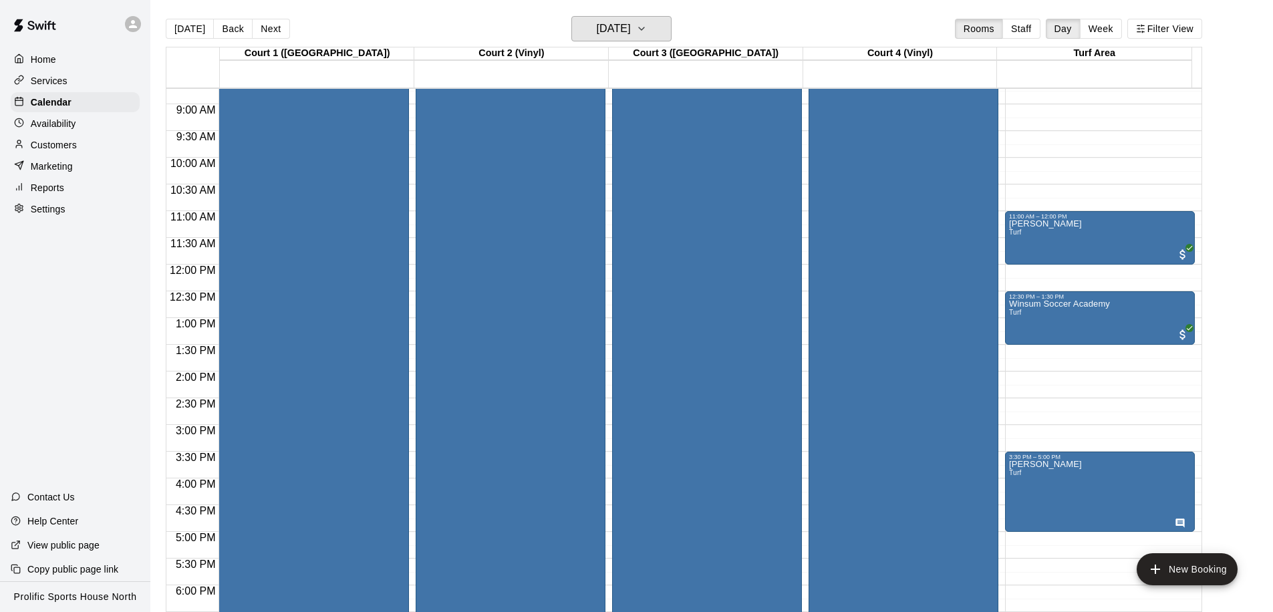
scroll to position [401, 0]
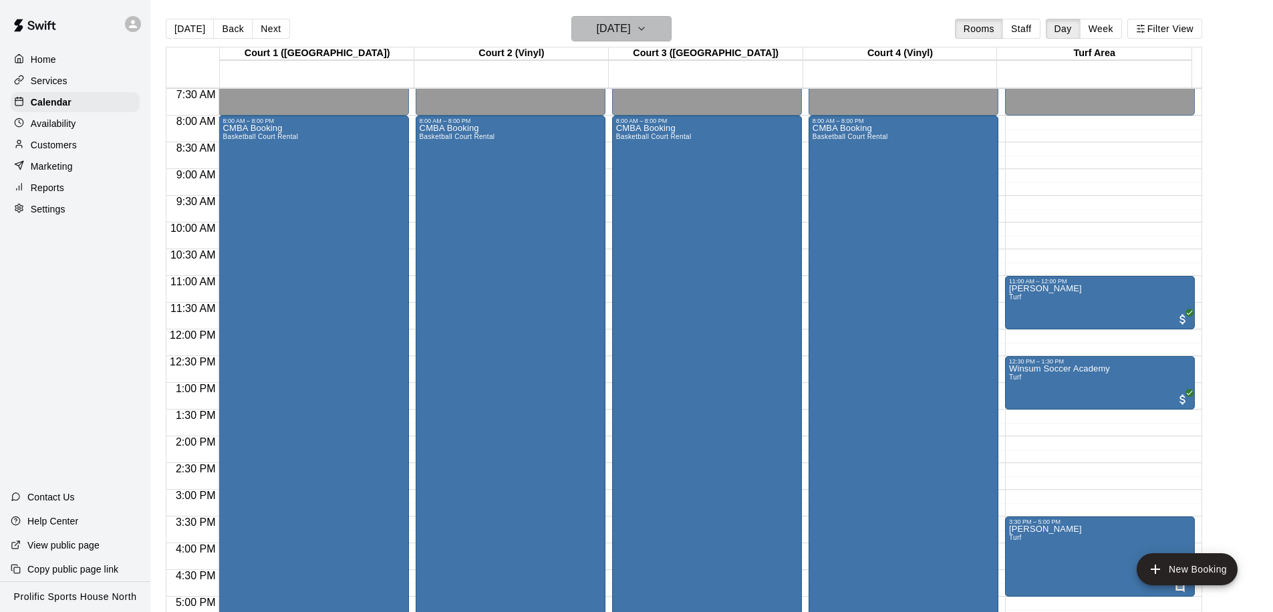
click at [629, 40] on button "Saturday Nov 15" at bounding box center [621, 28] width 100 height 25
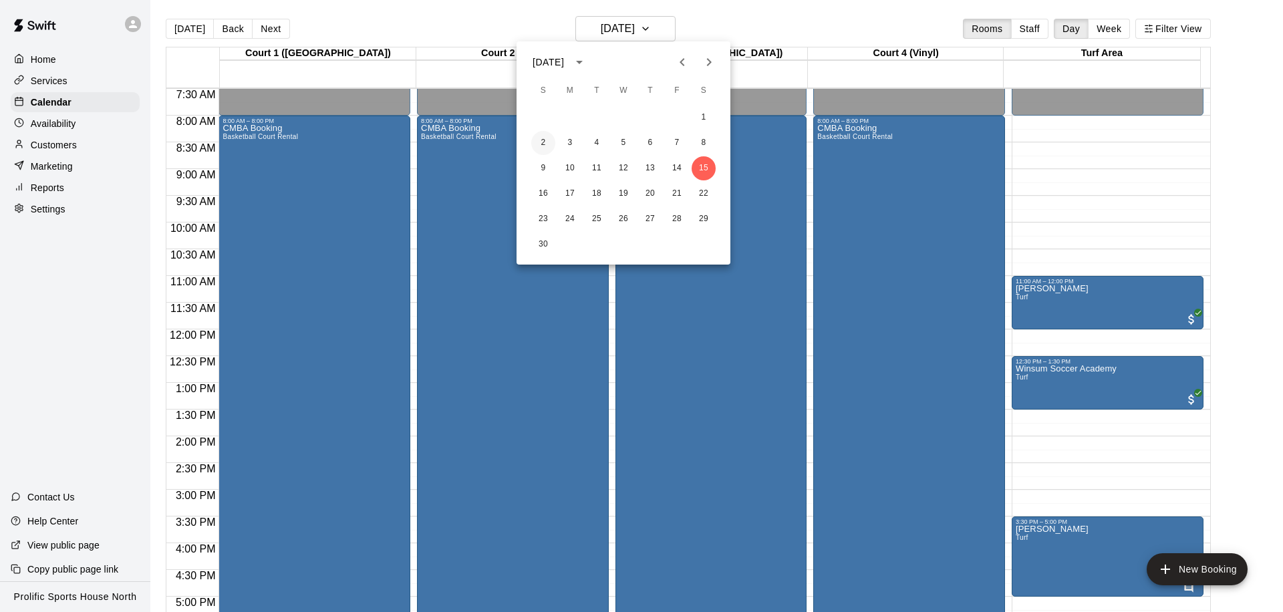
click at [540, 145] on button "2" at bounding box center [543, 143] width 24 height 24
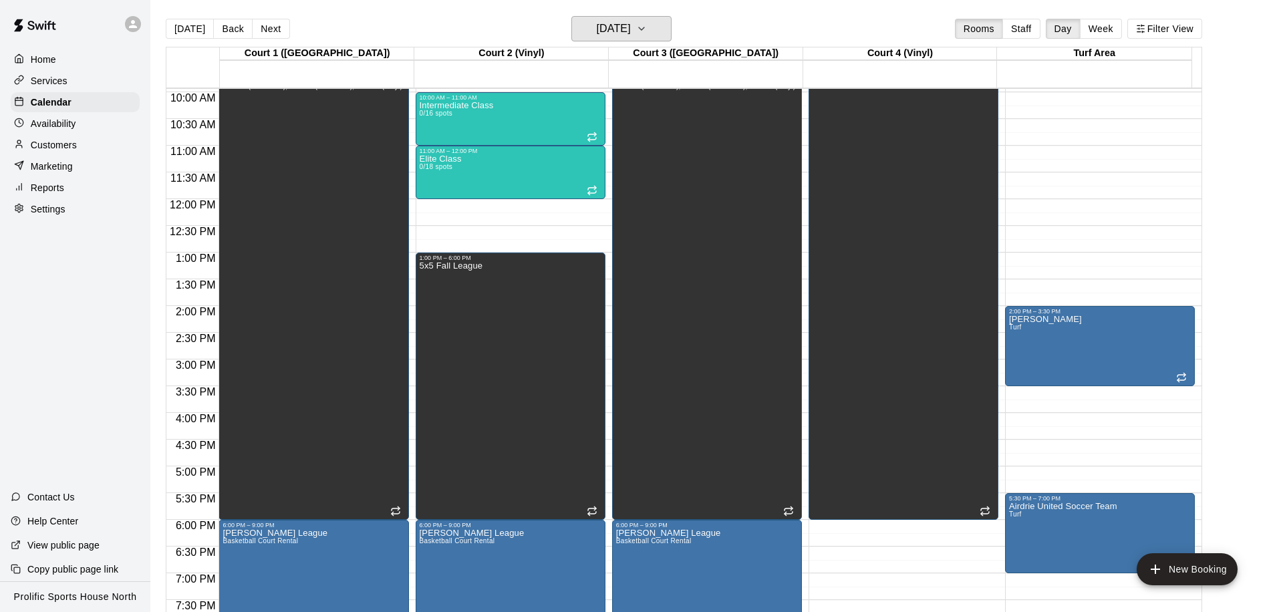
scroll to position [374, 0]
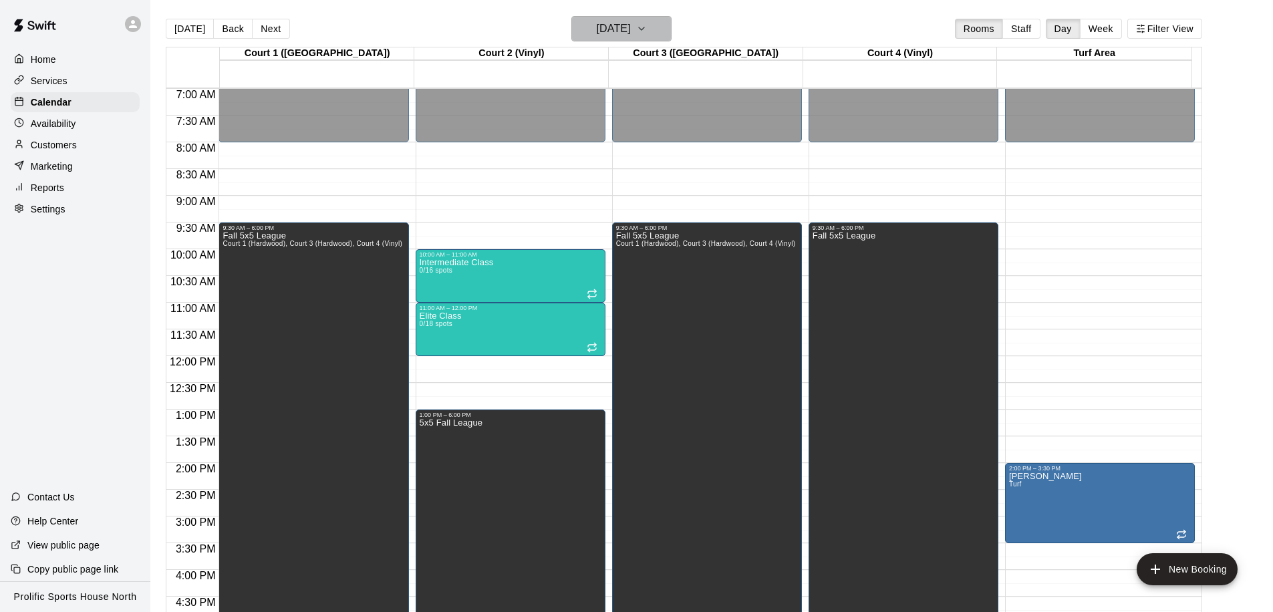
click at [597, 25] on h6 "Sunday Nov 02" at bounding box center [614, 28] width 34 height 19
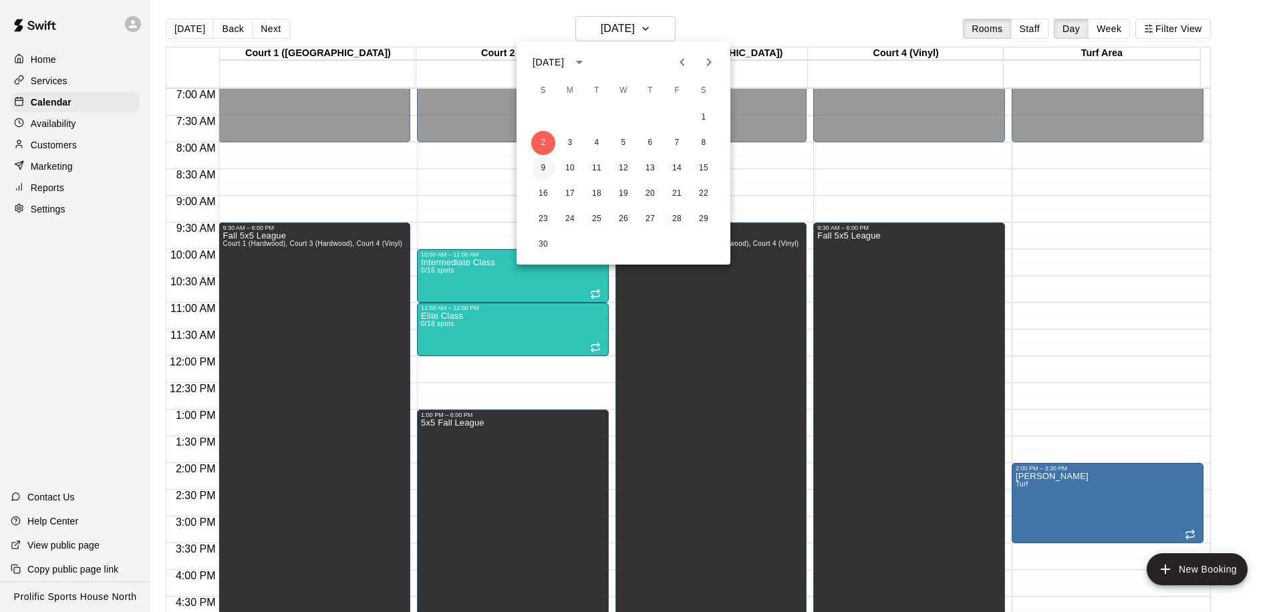
click at [531, 166] on button "9" at bounding box center [543, 168] width 24 height 24
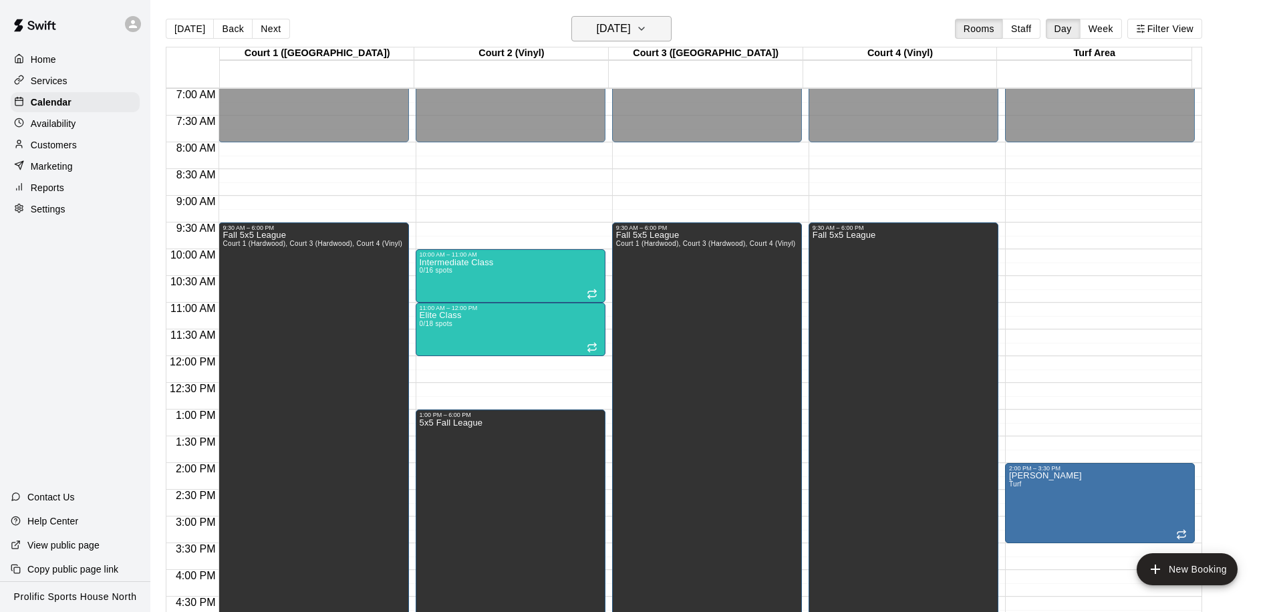
click at [607, 29] on h6 "Sunday Nov 09" at bounding box center [614, 28] width 34 height 19
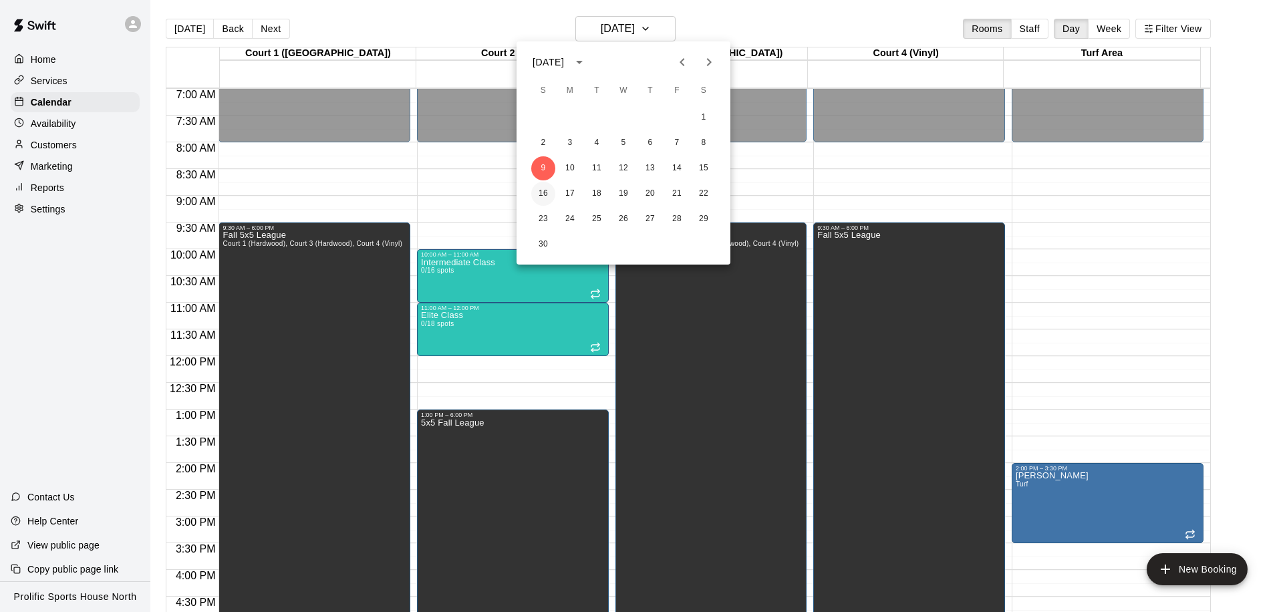
click at [540, 192] on button "16" at bounding box center [543, 194] width 24 height 24
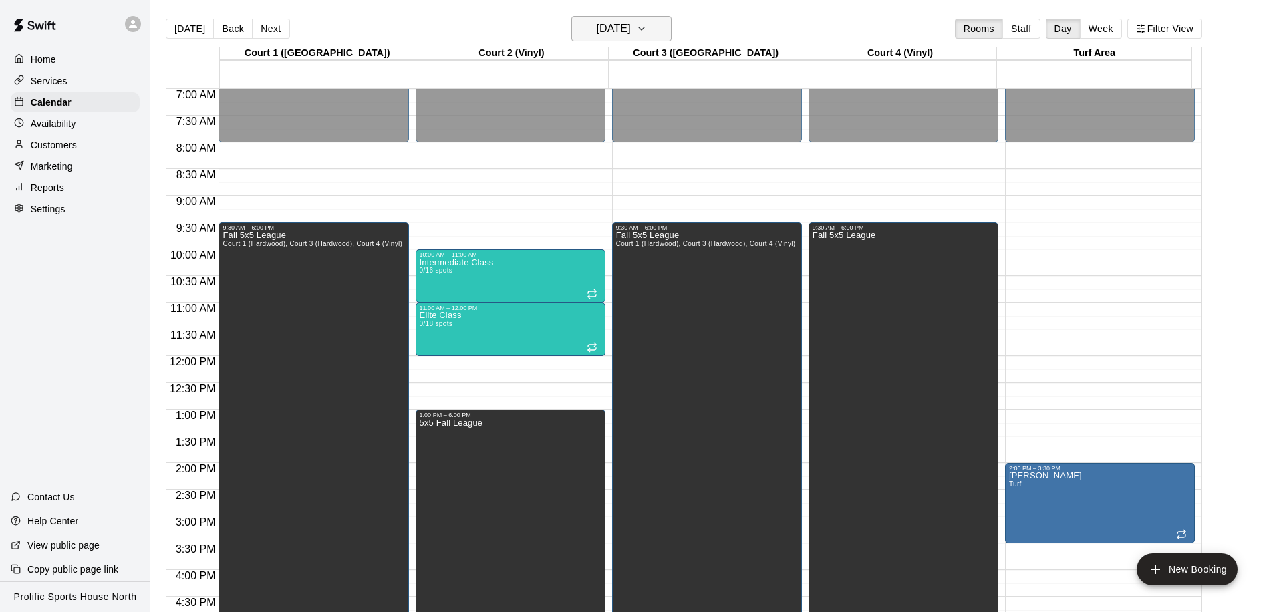
click at [633, 38] on button "Sunday Nov 16" at bounding box center [621, 28] width 100 height 25
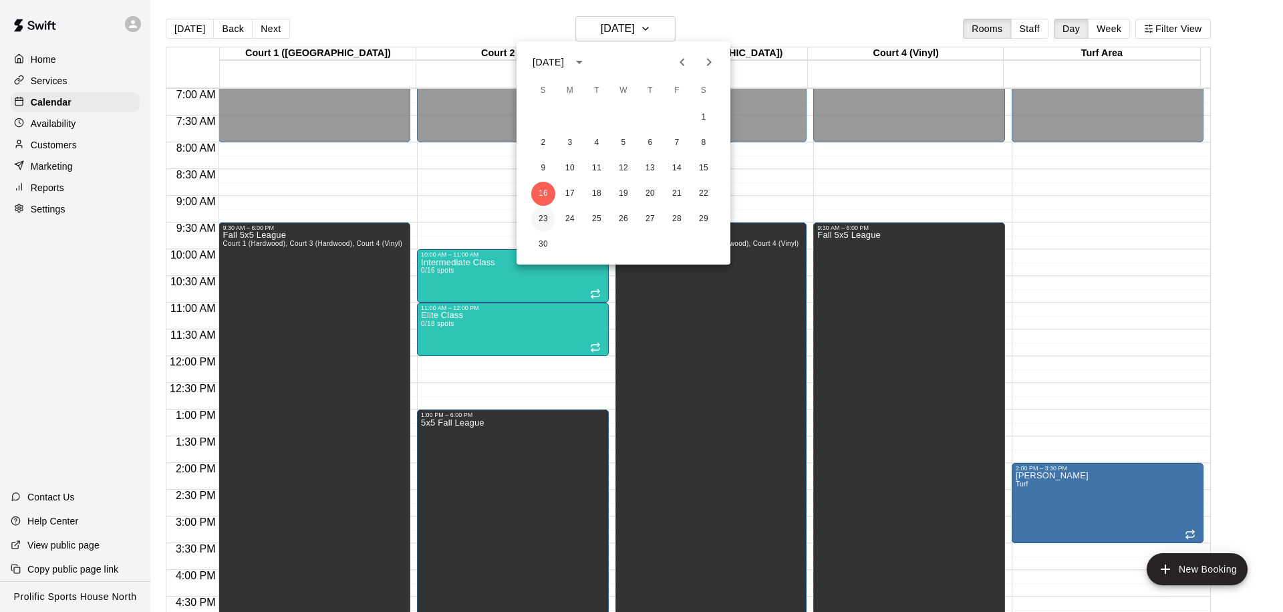
click at [543, 218] on button "23" at bounding box center [543, 219] width 24 height 24
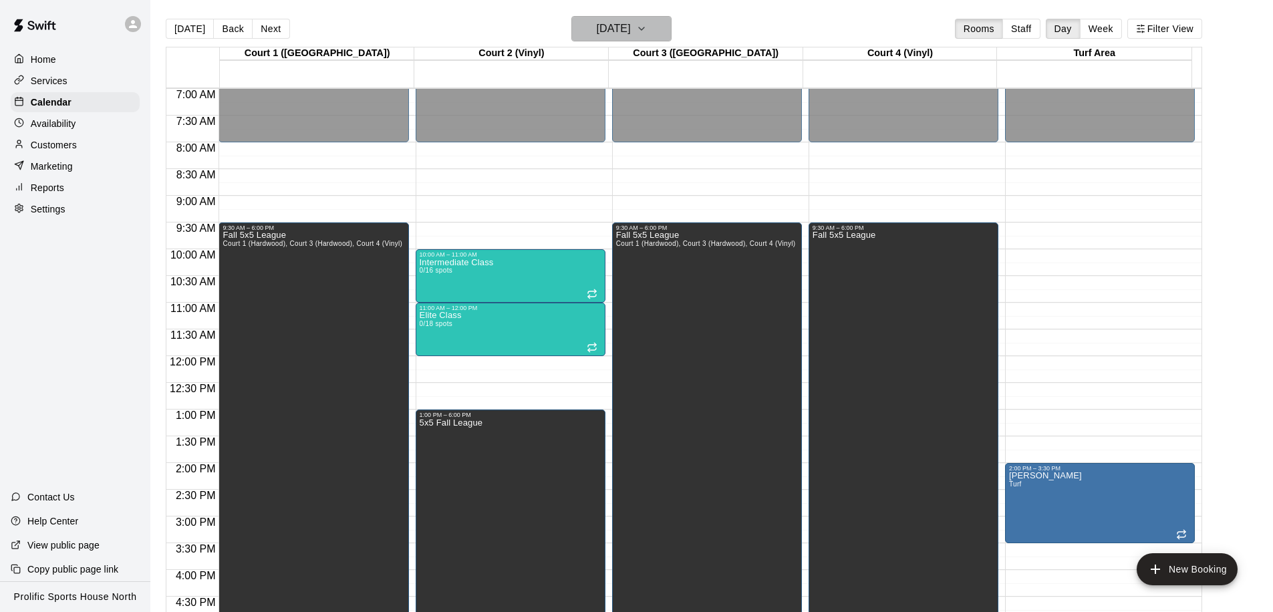
click at [607, 36] on h6 "Sunday Nov 23" at bounding box center [614, 28] width 34 height 19
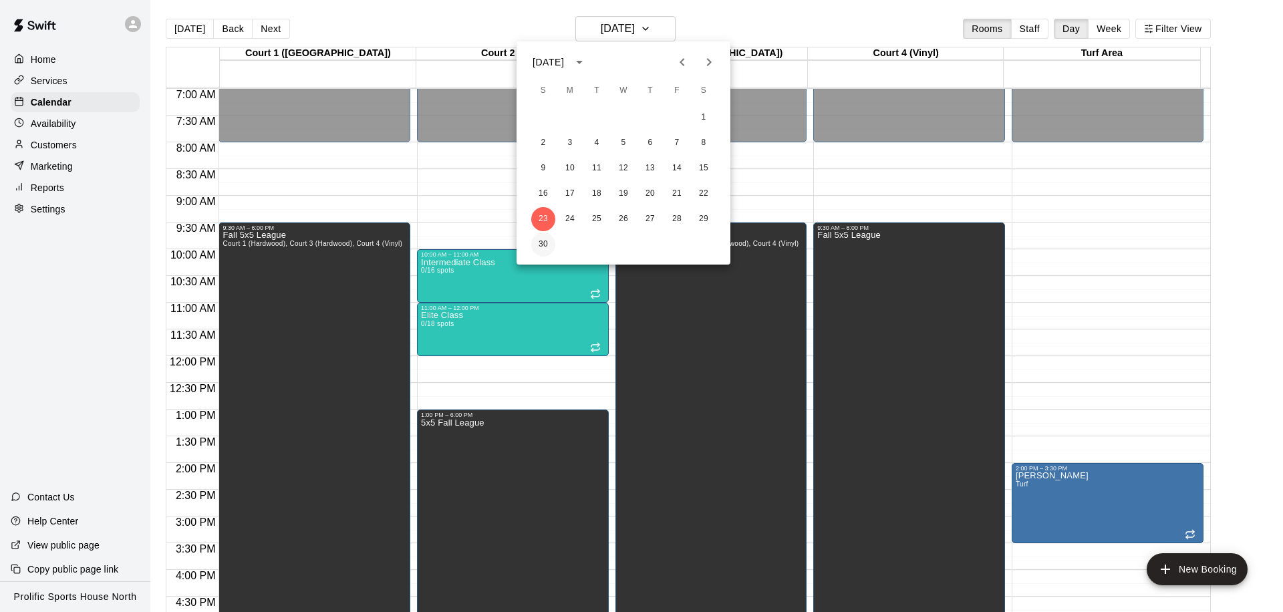
click at [543, 236] on button "30" at bounding box center [543, 244] width 24 height 24
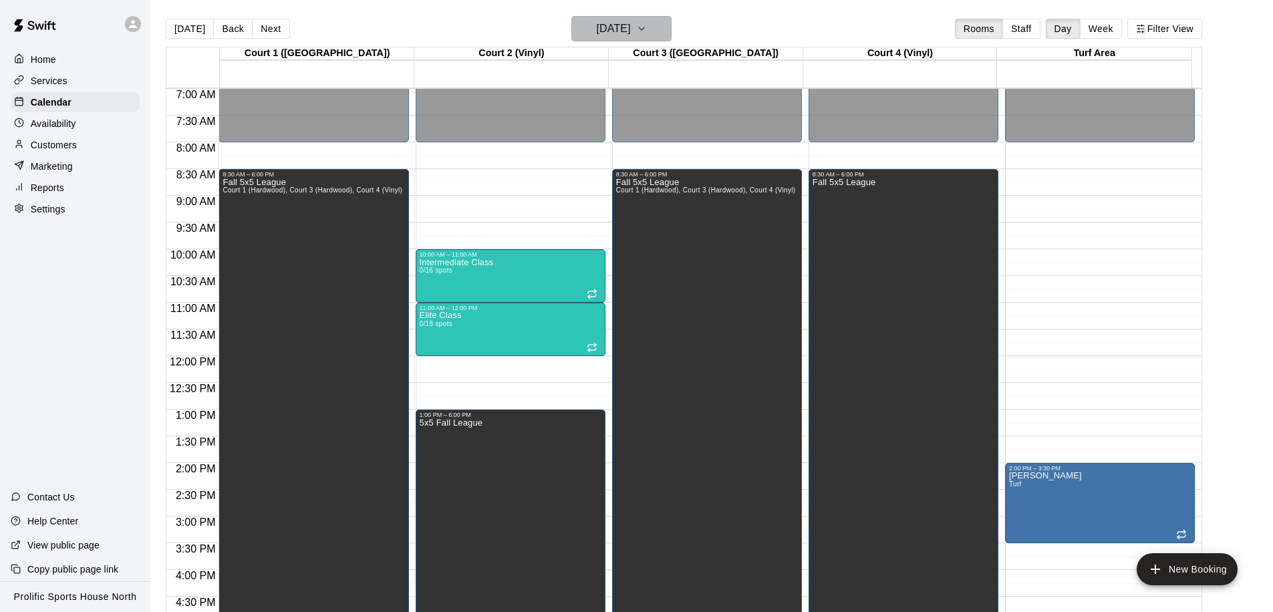
click at [622, 25] on h6 "Sunday Nov 30" at bounding box center [614, 28] width 34 height 19
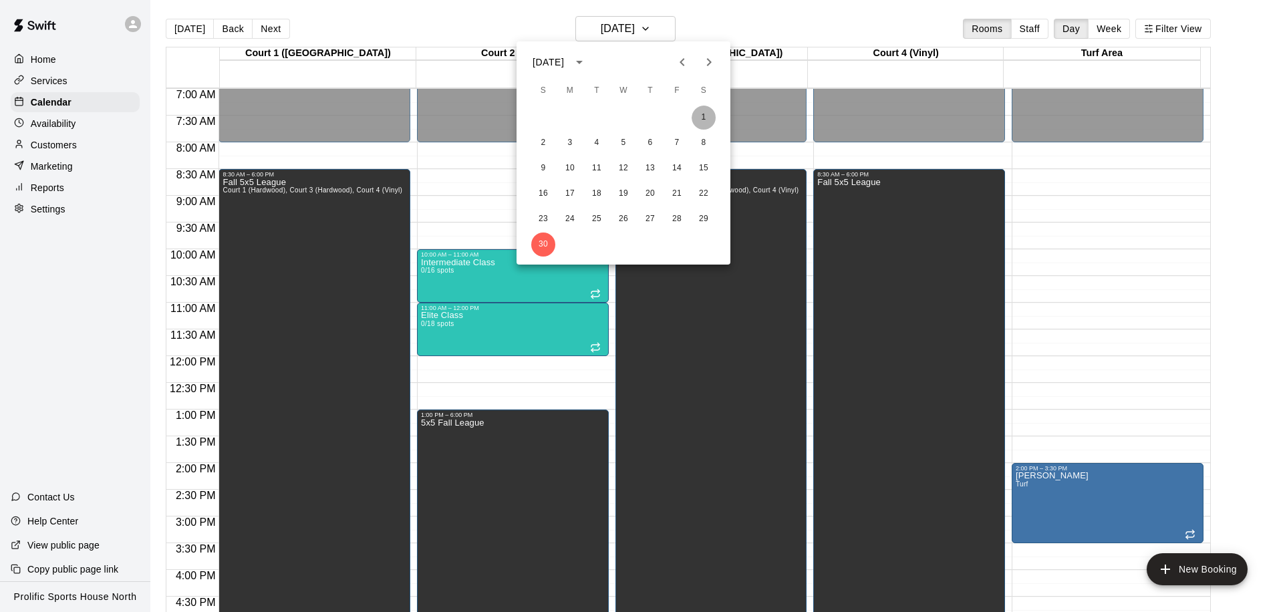
click at [706, 120] on button "1" at bounding box center [703, 118] width 24 height 24
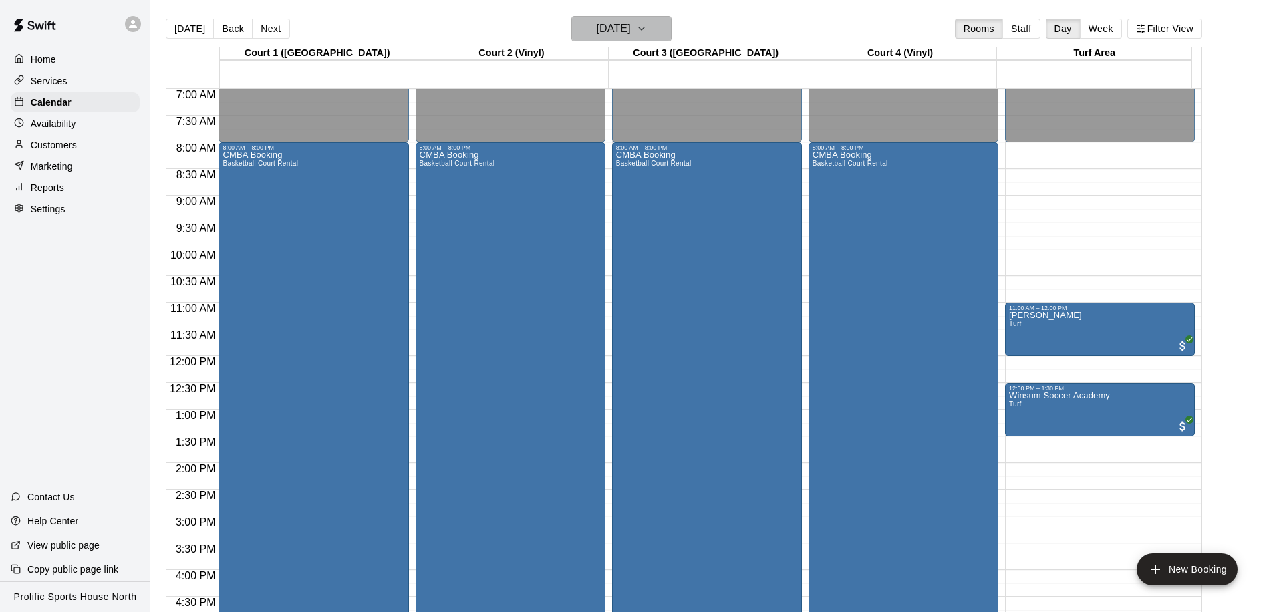
click at [597, 24] on h6 "Saturday Nov 01" at bounding box center [614, 28] width 34 height 19
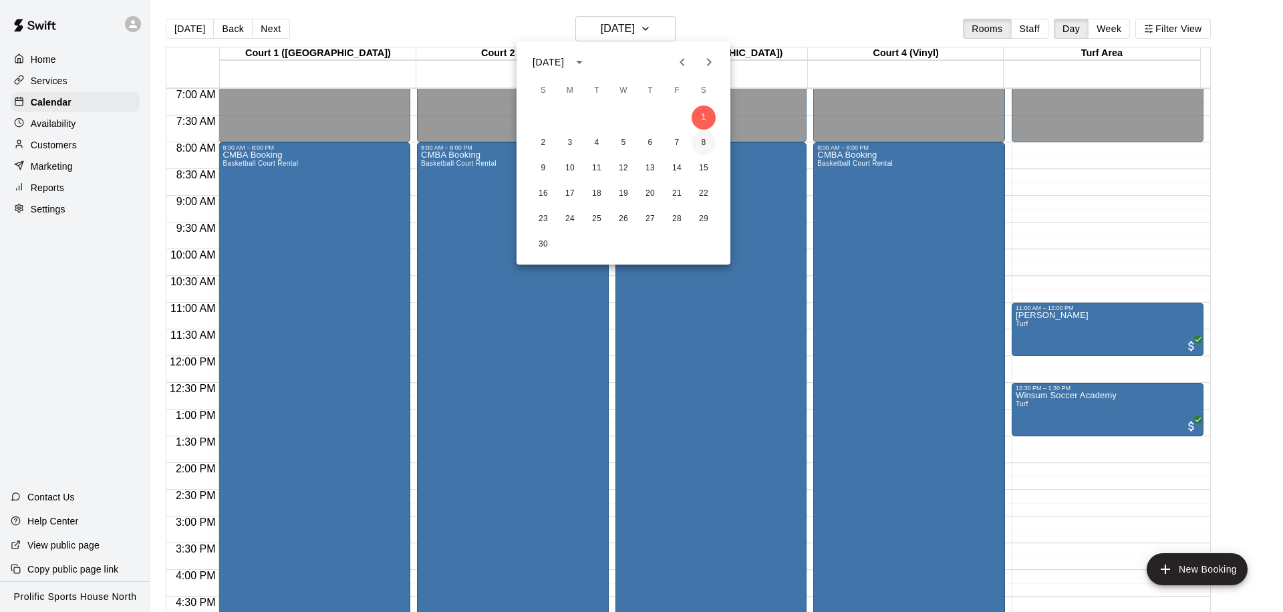
click at [702, 142] on button "8" at bounding box center [703, 143] width 24 height 24
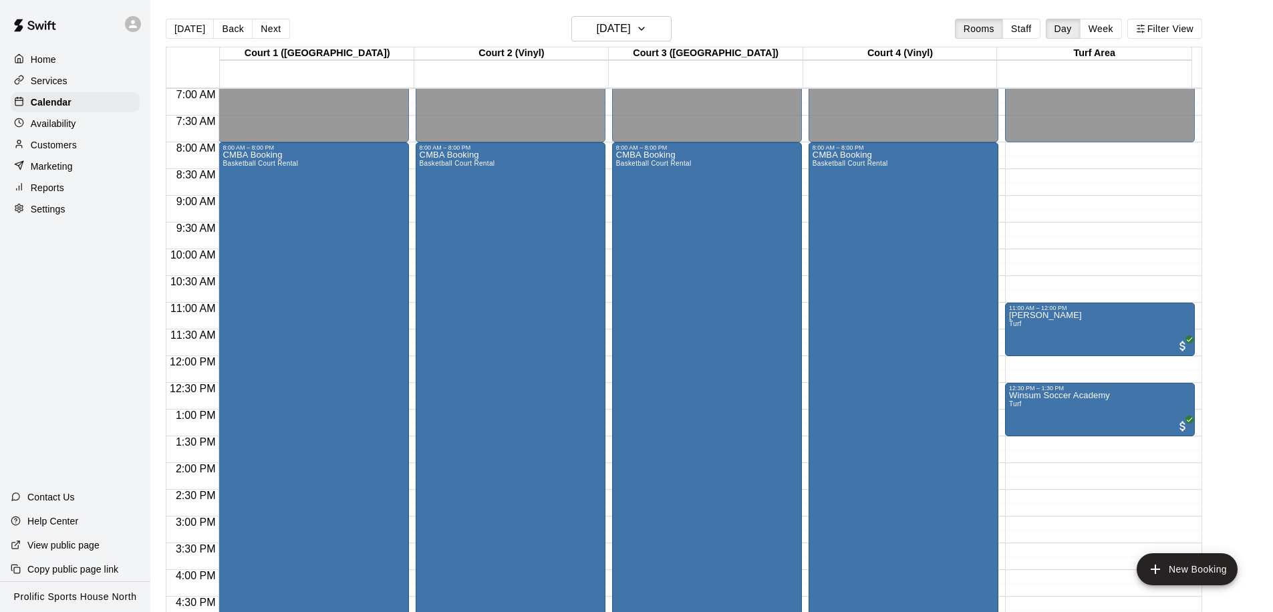
click at [645, 41] on div "Today Back Next Saturday Nov 08 Rooms Staff Day Week Filter View" at bounding box center [684, 31] width 1036 height 31
click at [643, 39] on button "Saturday Nov 08" at bounding box center [621, 28] width 100 height 25
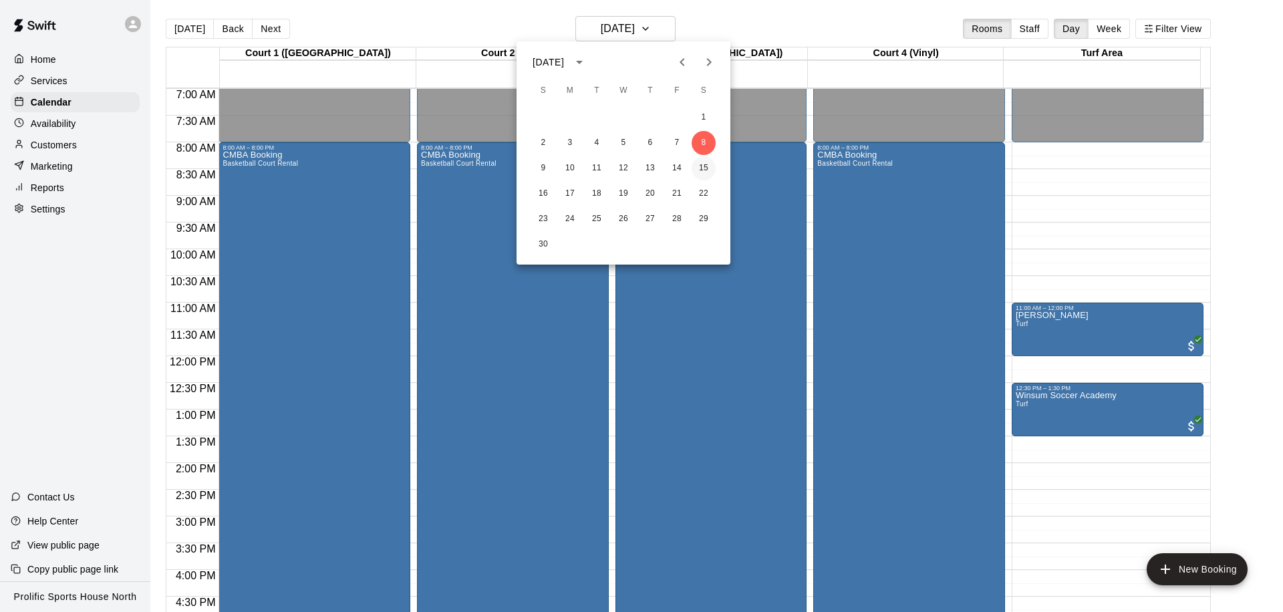
click at [704, 173] on button "15" at bounding box center [703, 168] width 24 height 24
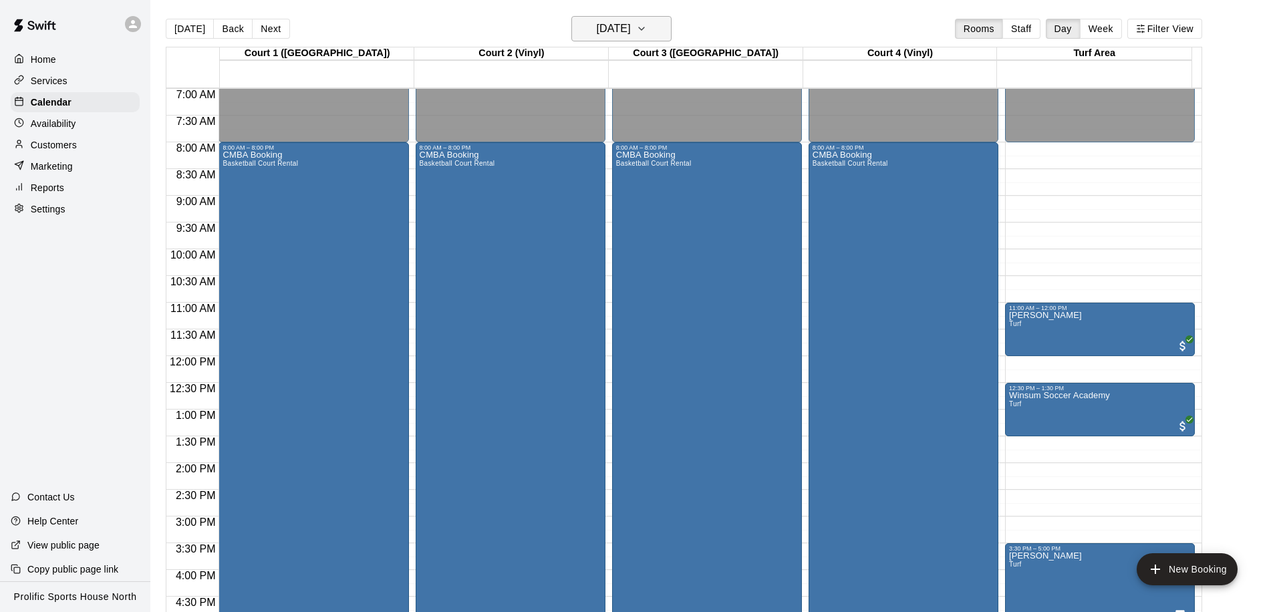
click at [615, 30] on h6 "Saturday Nov 15" at bounding box center [614, 28] width 34 height 19
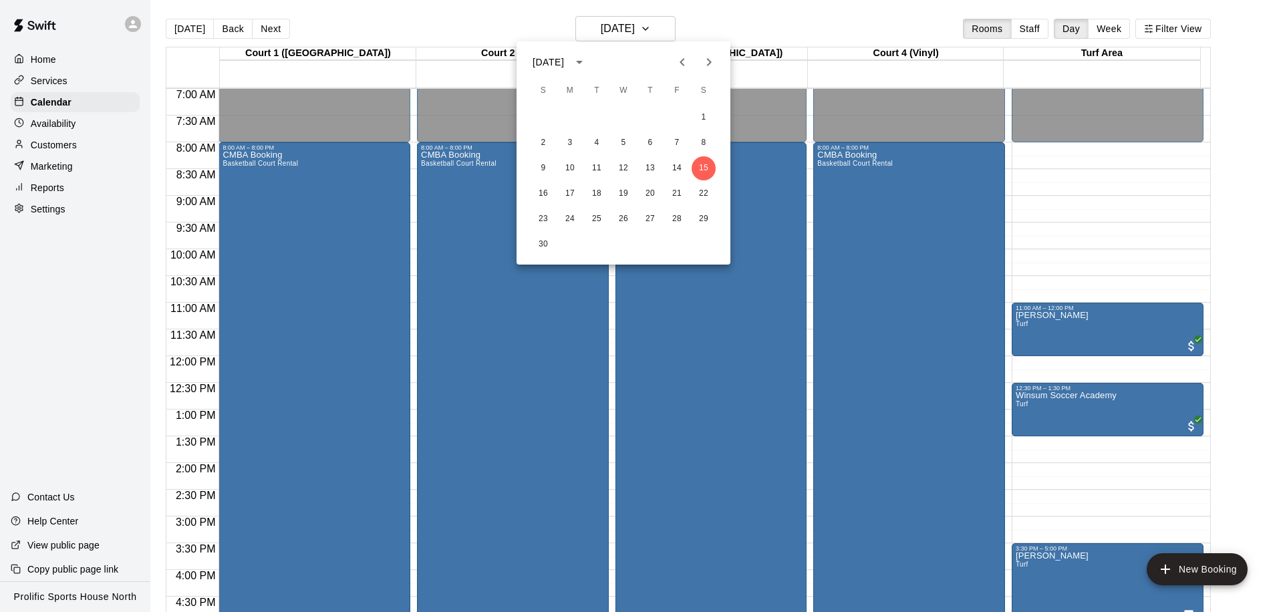
click at [677, 63] on icon "Previous month" at bounding box center [682, 62] width 16 height 16
click at [542, 189] on button "19" at bounding box center [543, 194] width 24 height 24
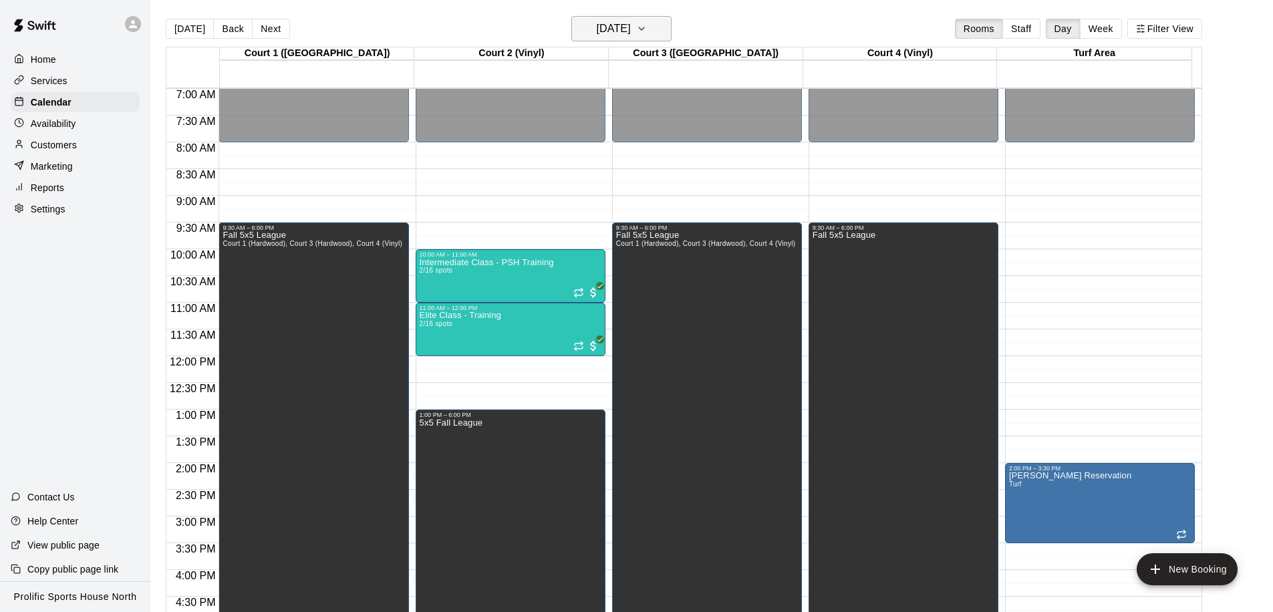
click at [631, 31] on h6 "Sunday Oct 19" at bounding box center [614, 28] width 34 height 19
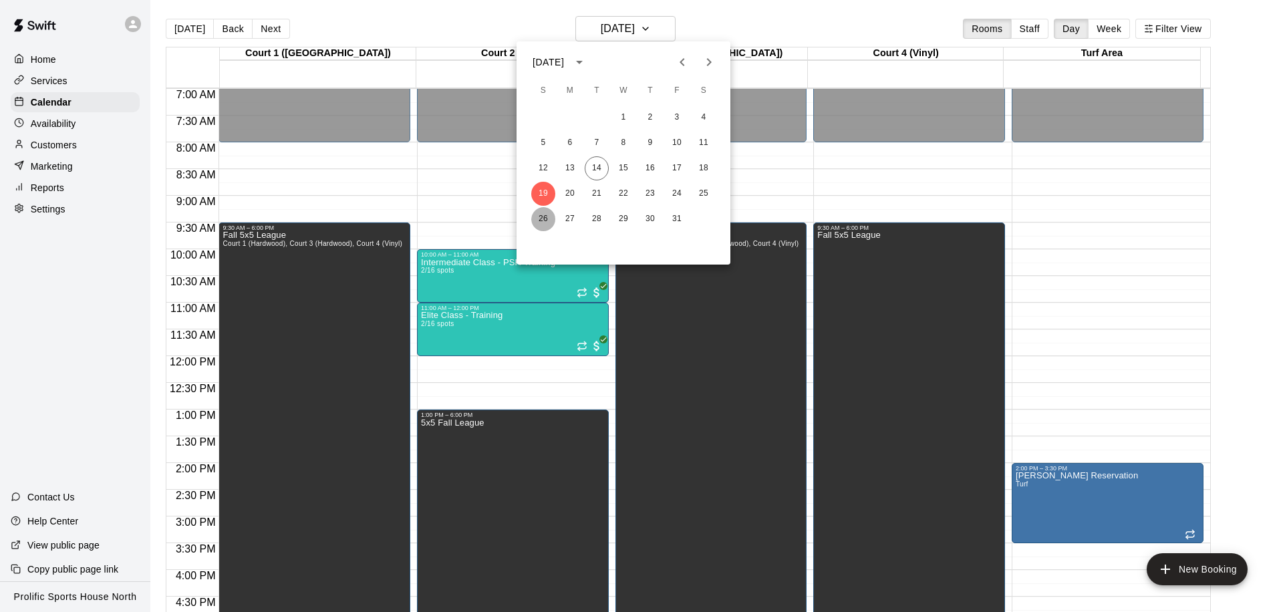
click at [536, 212] on button "26" at bounding box center [543, 219] width 24 height 24
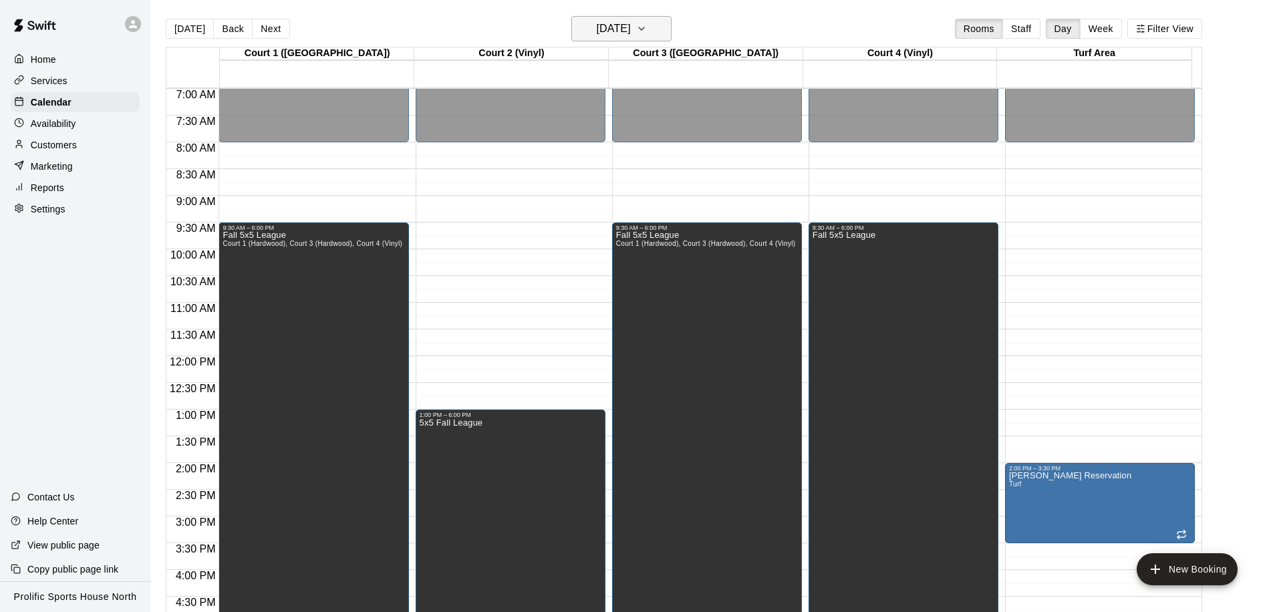
click at [631, 25] on h6 "Sunday Oct 26" at bounding box center [614, 28] width 34 height 19
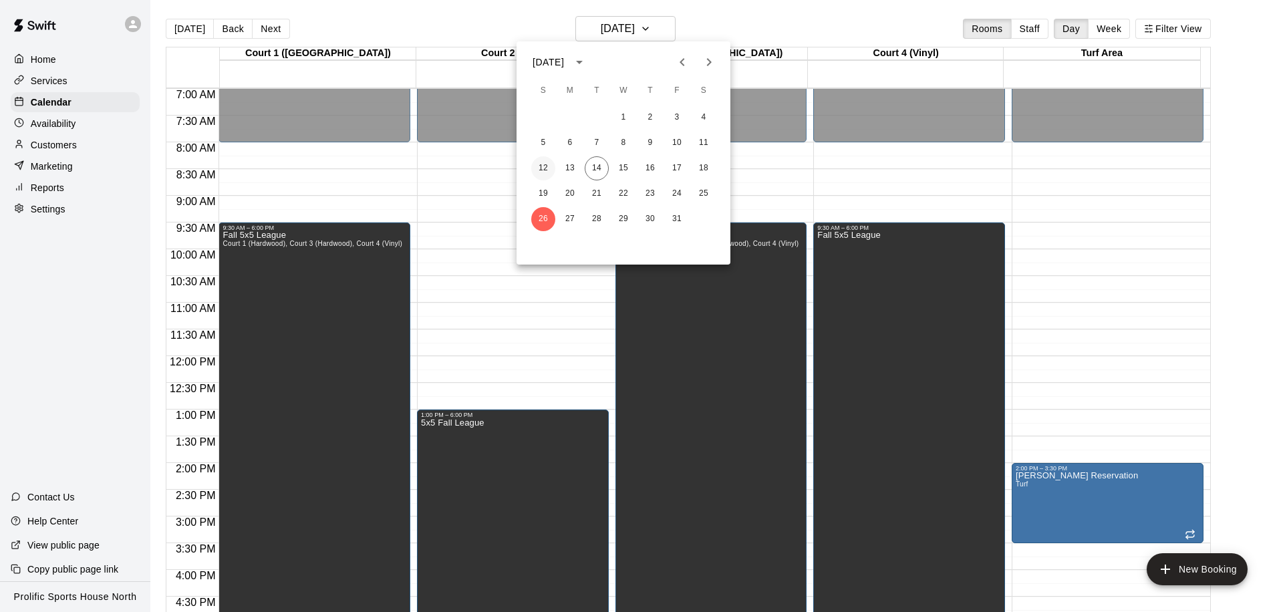
click at [546, 170] on button "12" at bounding box center [543, 168] width 24 height 24
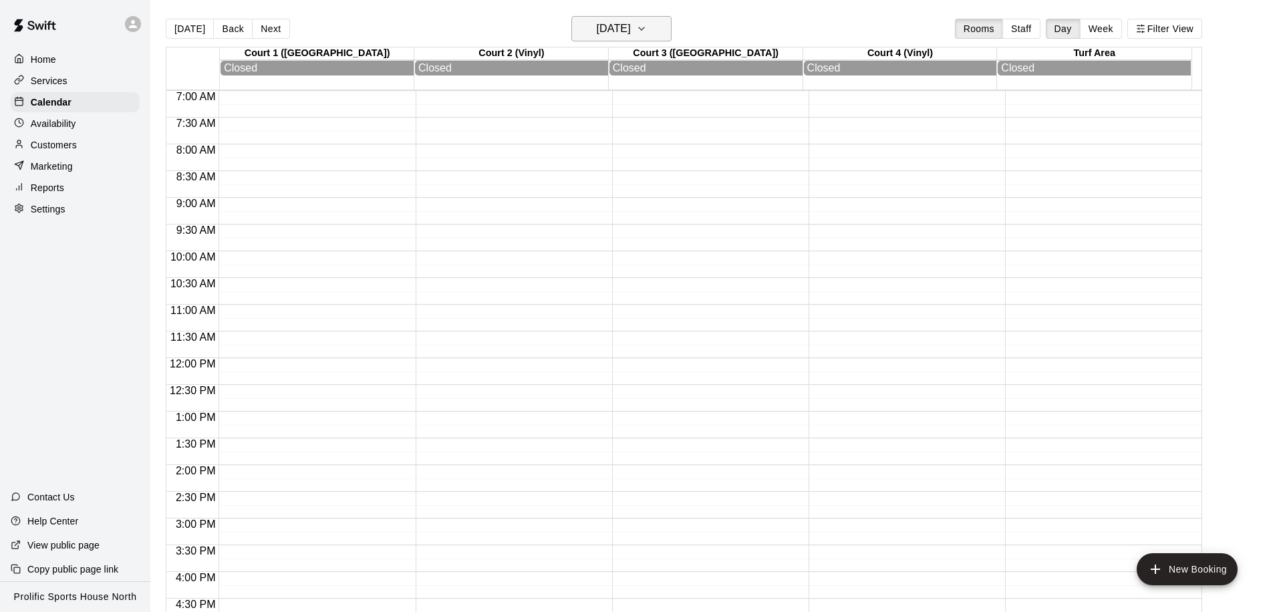
click at [612, 33] on h6 "Sunday Oct 12" at bounding box center [614, 28] width 34 height 19
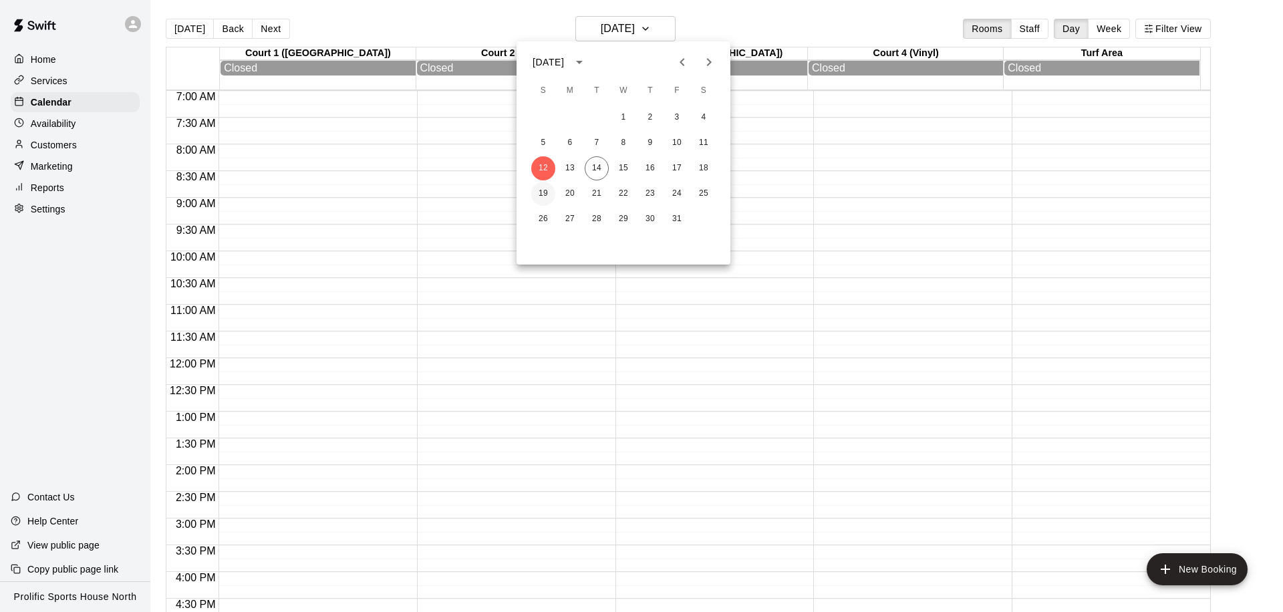
click at [538, 192] on button "19" at bounding box center [543, 194] width 24 height 24
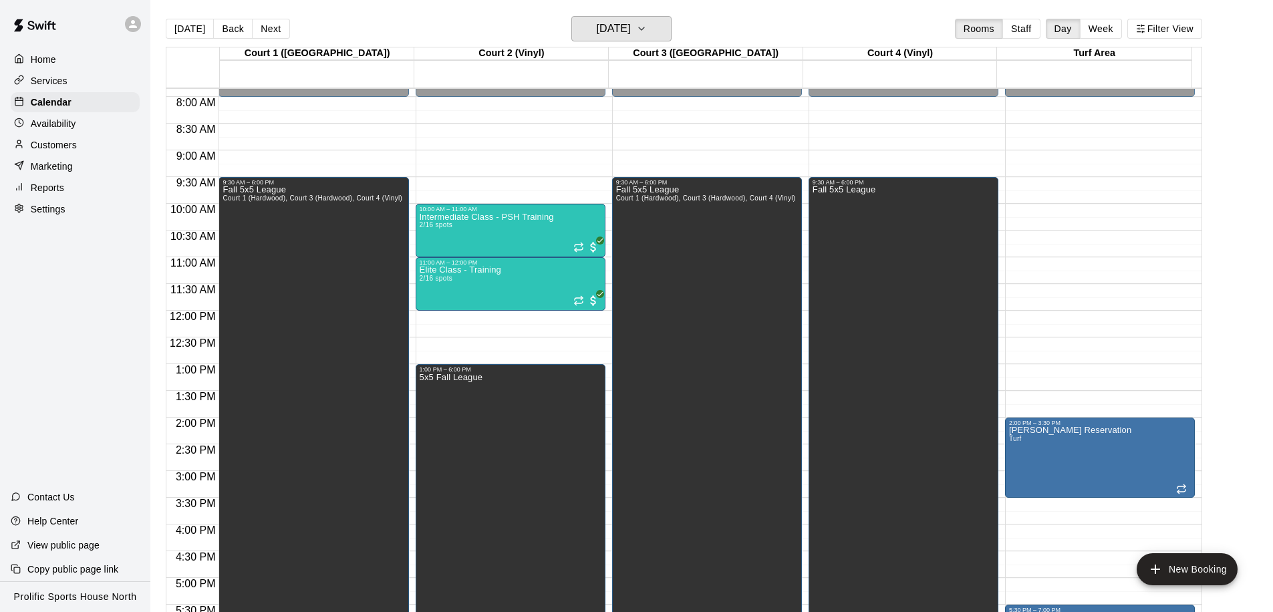
scroll to position [345, 0]
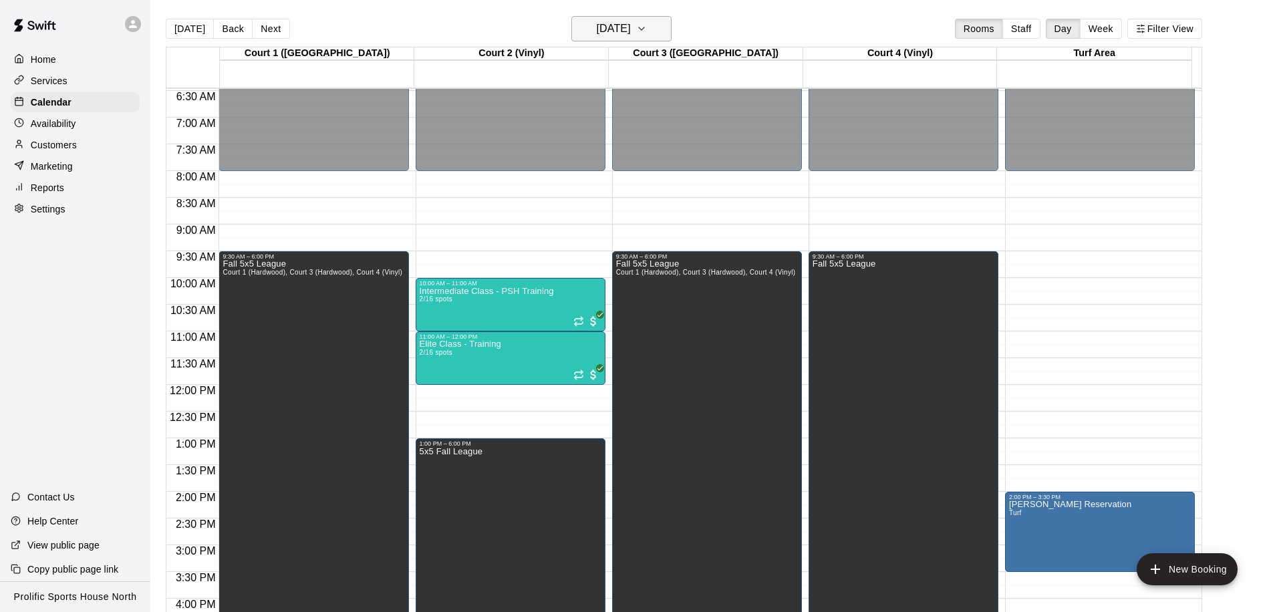
click at [603, 25] on h6 "Sunday Oct 19" at bounding box center [614, 28] width 34 height 19
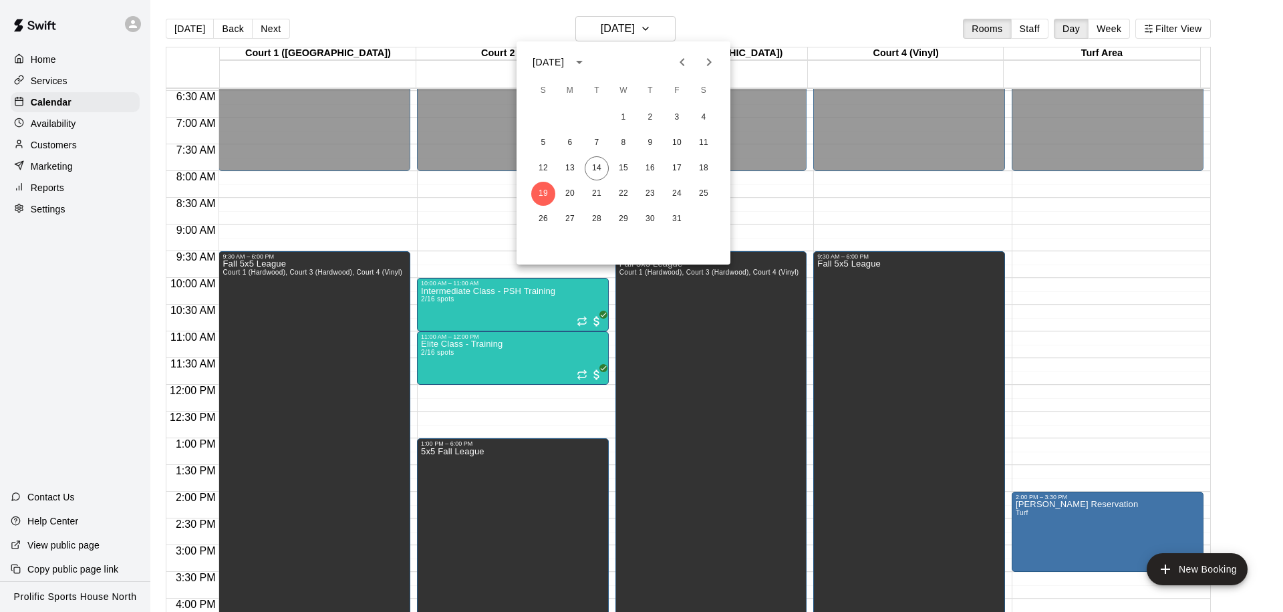
click at [699, 63] on button "Next month" at bounding box center [708, 62] width 27 height 27
click at [85, 82] on div at bounding box center [641, 306] width 1283 height 612
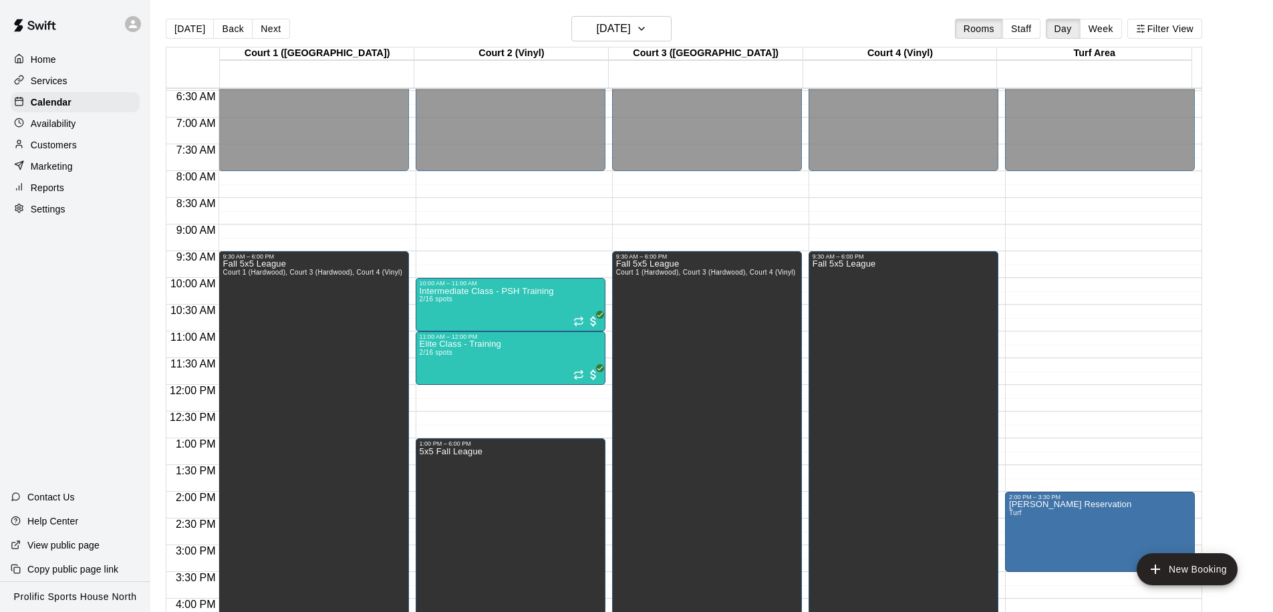
click at [75, 81] on div "Services" at bounding box center [75, 81] width 129 height 20
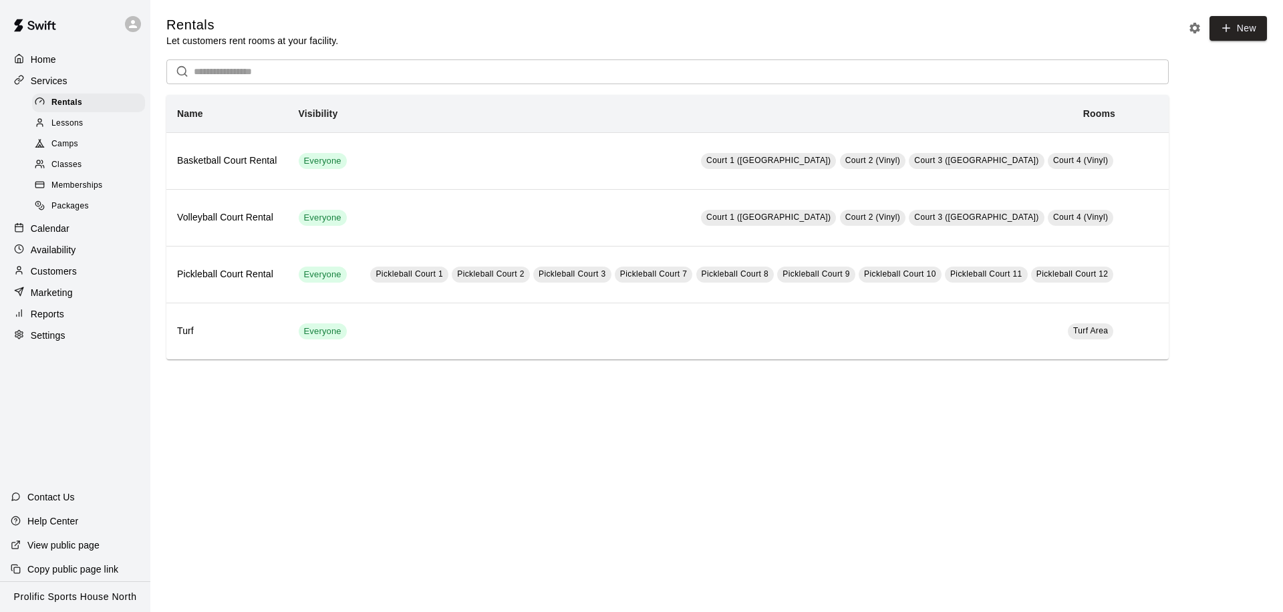
click at [105, 187] on div "Memberships" at bounding box center [88, 185] width 113 height 19
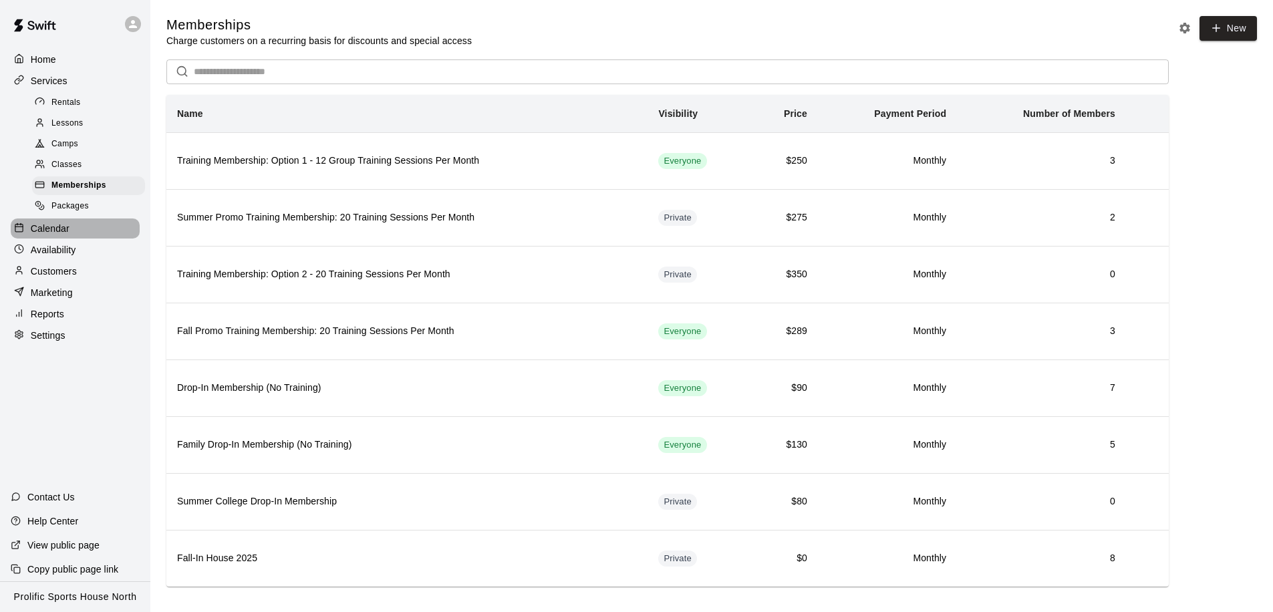
click at [51, 228] on p "Calendar" at bounding box center [50, 228] width 39 height 13
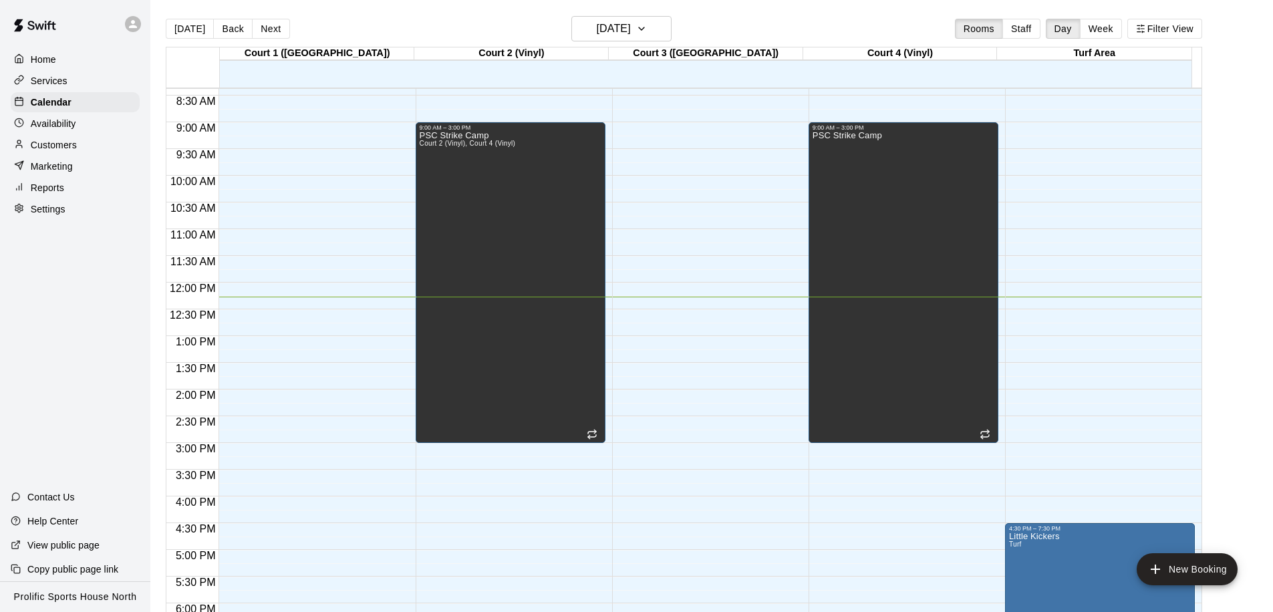
scroll to position [371, 0]
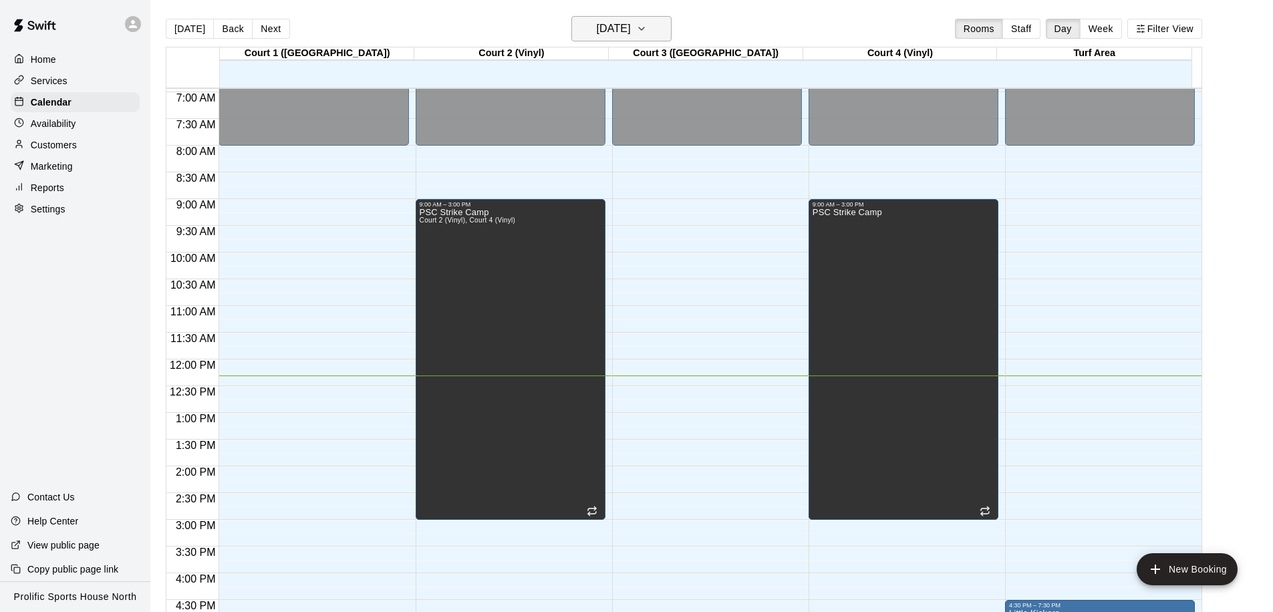
click at [631, 35] on h6 "[DATE]" at bounding box center [614, 28] width 34 height 19
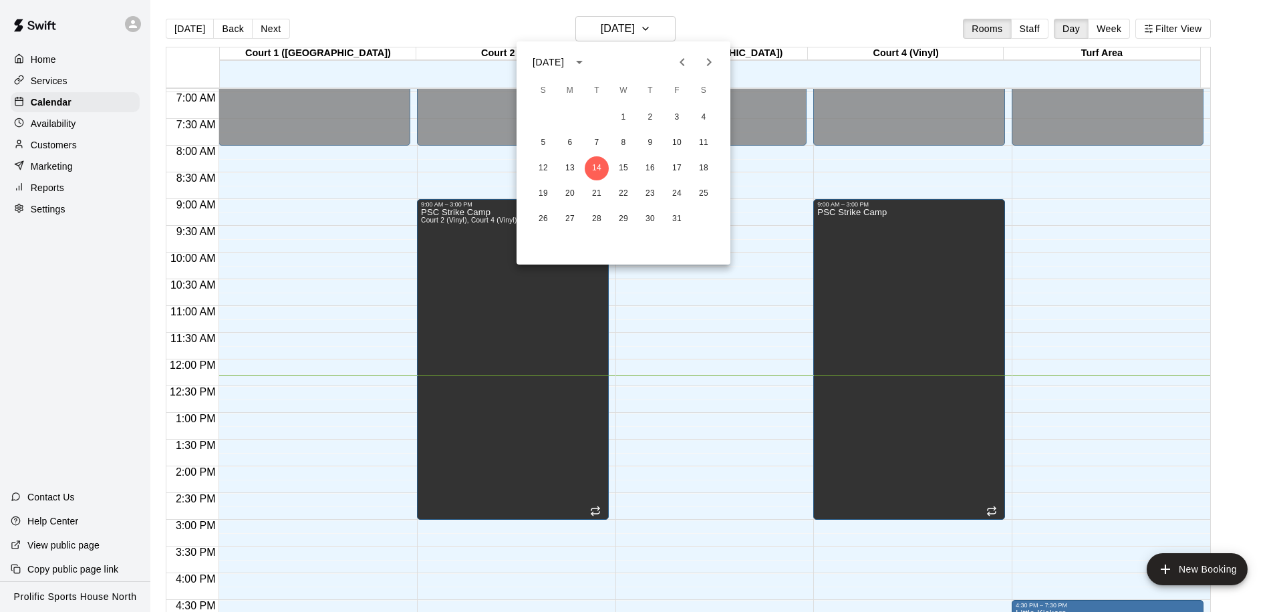
click at [694, 62] on button "Previous month" at bounding box center [682, 62] width 27 height 27
click at [707, 62] on icon "Next month" at bounding box center [709, 62] width 16 height 16
click at [715, 62] on icon "Next month" at bounding box center [709, 62] width 16 height 16
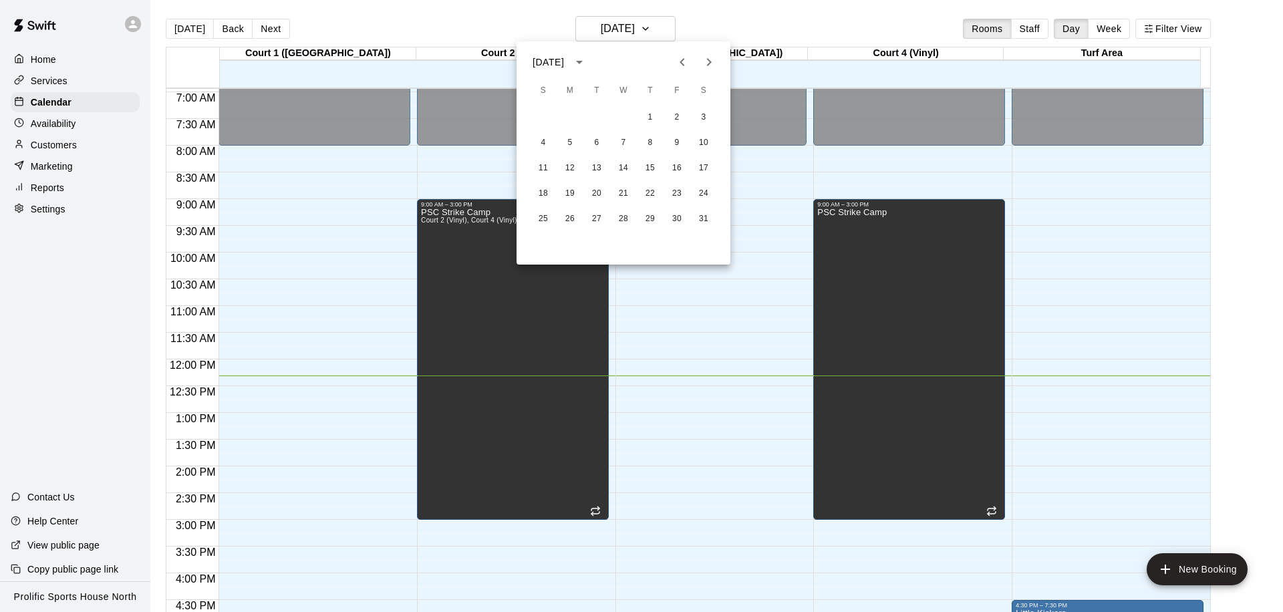
click at [715, 62] on icon "Next month" at bounding box center [709, 62] width 16 height 16
click at [545, 191] on button "22" at bounding box center [543, 194] width 24 height 24
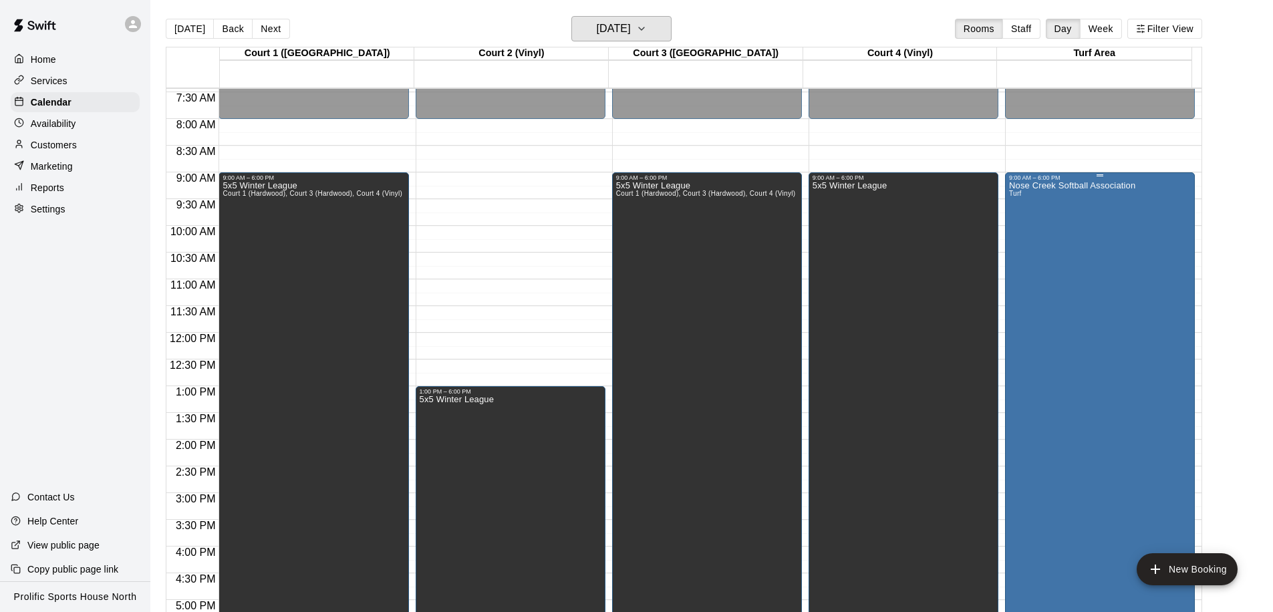
scroll to position [329, 0]
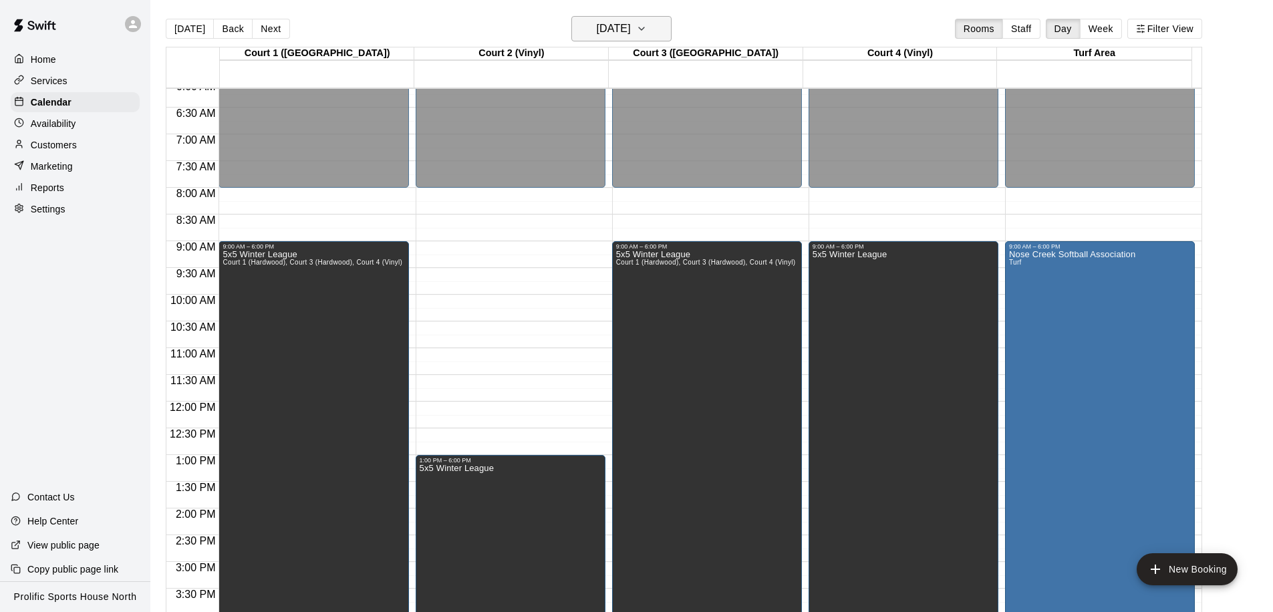
click at [623, 29] on h6 "Sunday Feb 22" at bounding box center [614, 28] width 34 height 19
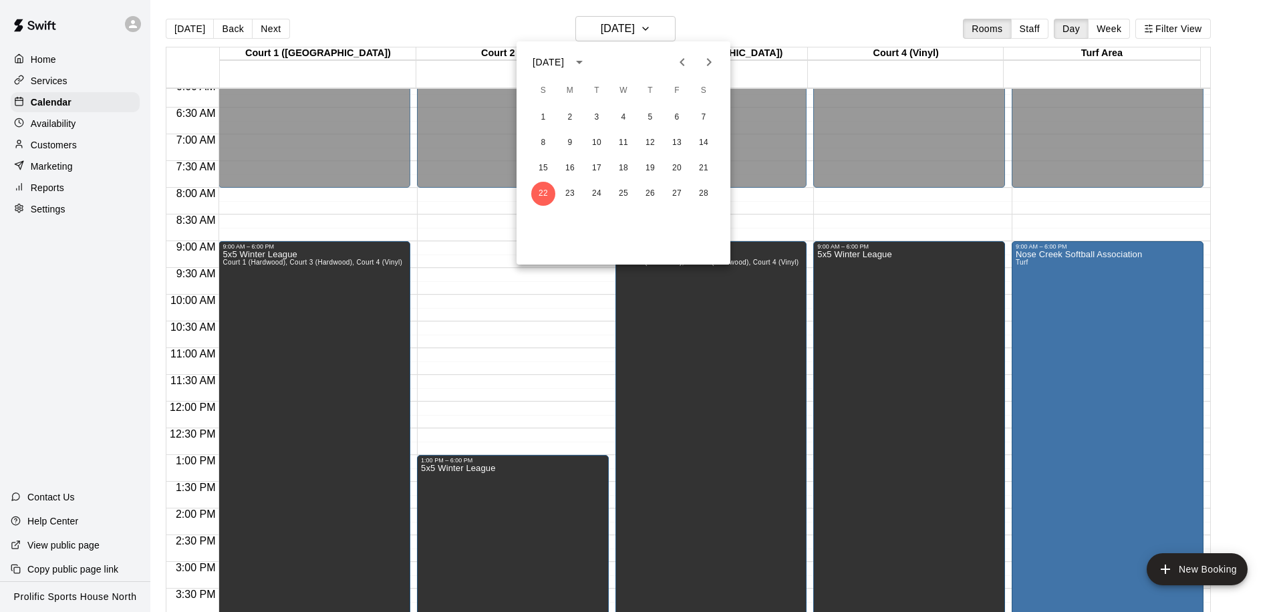
click at [714, 57] on icon "Next month" at bounding box center [709, 62] width 16 height 16
click at [703, 118] on button "7" at bounding box center [703, 118] width 24 height 24
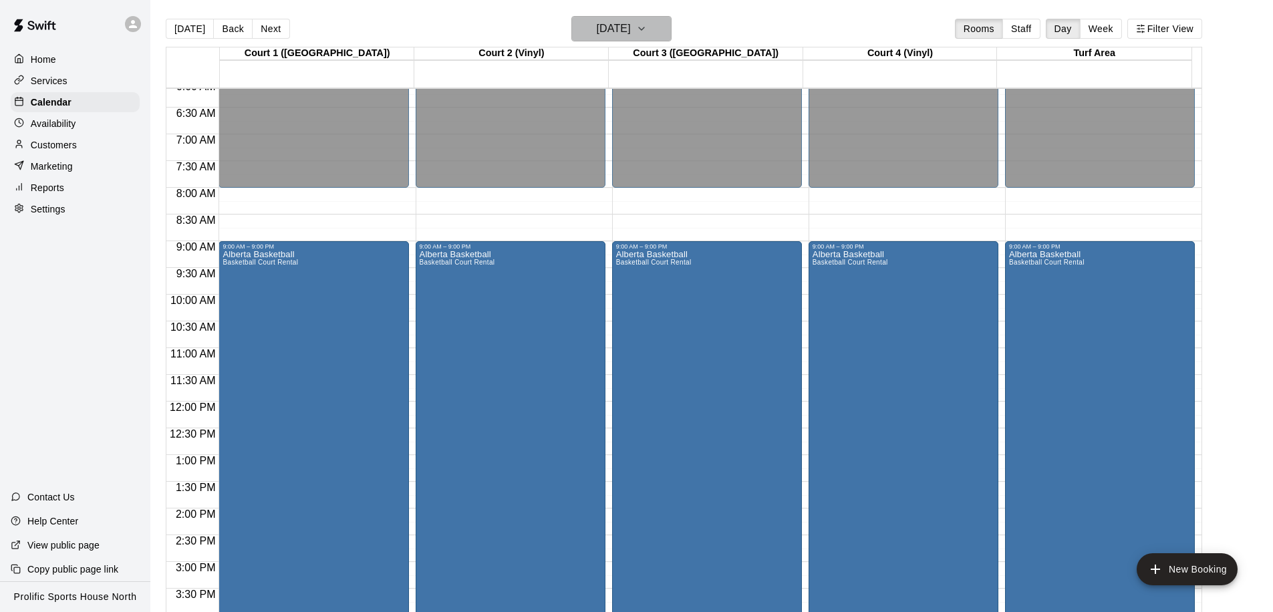
click at [599, 33] on h6 "Saturday Mar 07" at bounding box center [614, 28] width 34 height 19
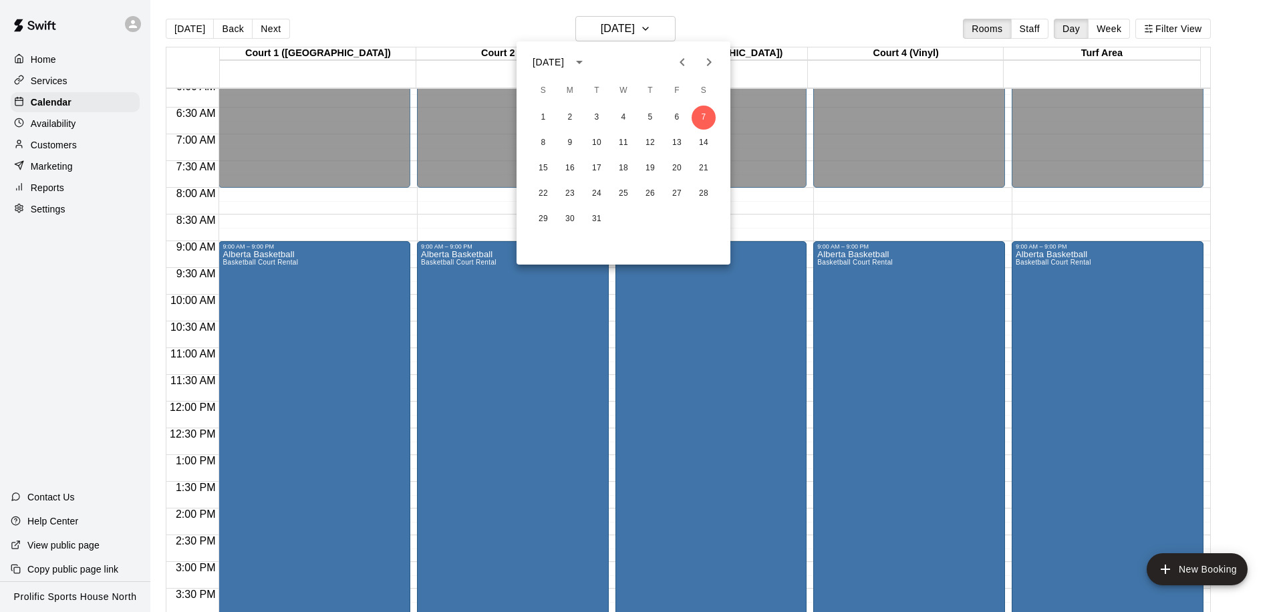
click at [691, 63] on button "Previous month" at bounding box center [682, 62] width 27 height 27
click at [720, 67] on button "Next month" at bounding box center [708, 62] width 27 height 27
click at [545, 115] on button "1" at bounding box center [543, 118] width 24 height 24
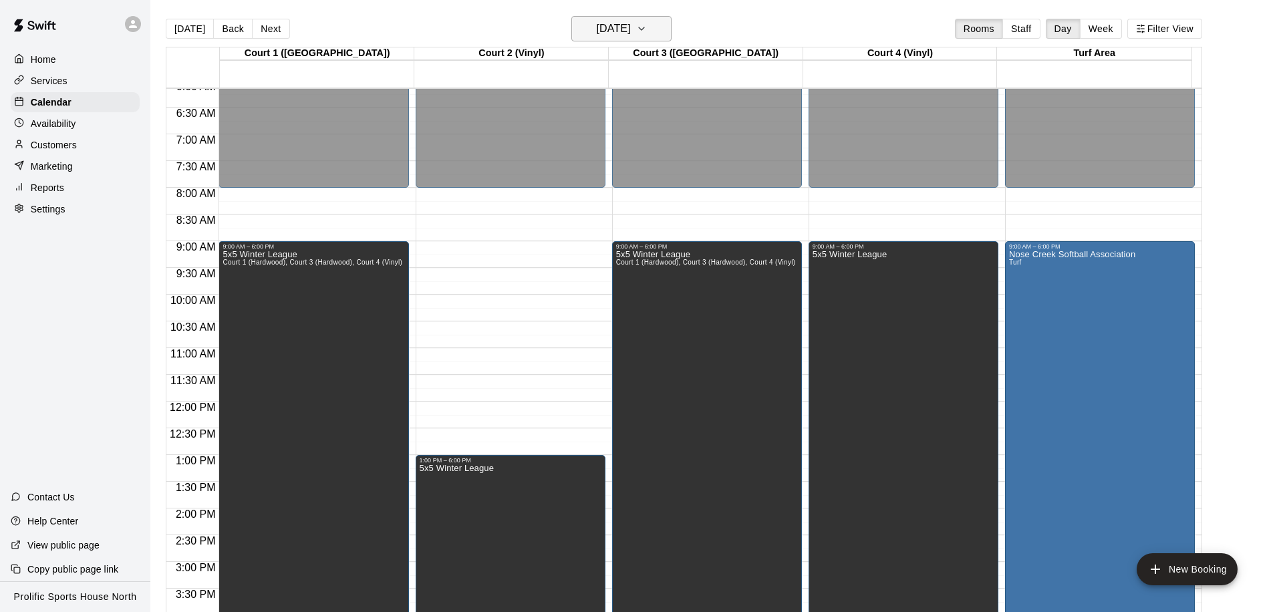
click at [631, 37] on h6 "Sunday Mar 01" at bounding box center [614, 28] width 34 height 19
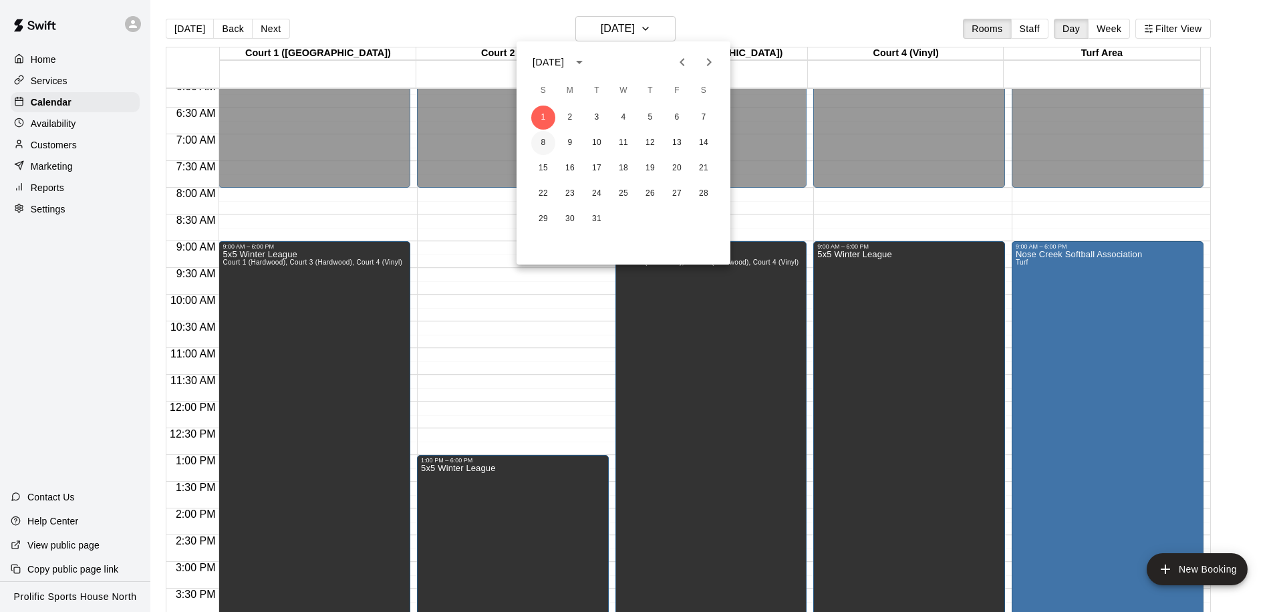
click at [544, 143] on button "8" at bounding box center [543, 143] width 24 height 24
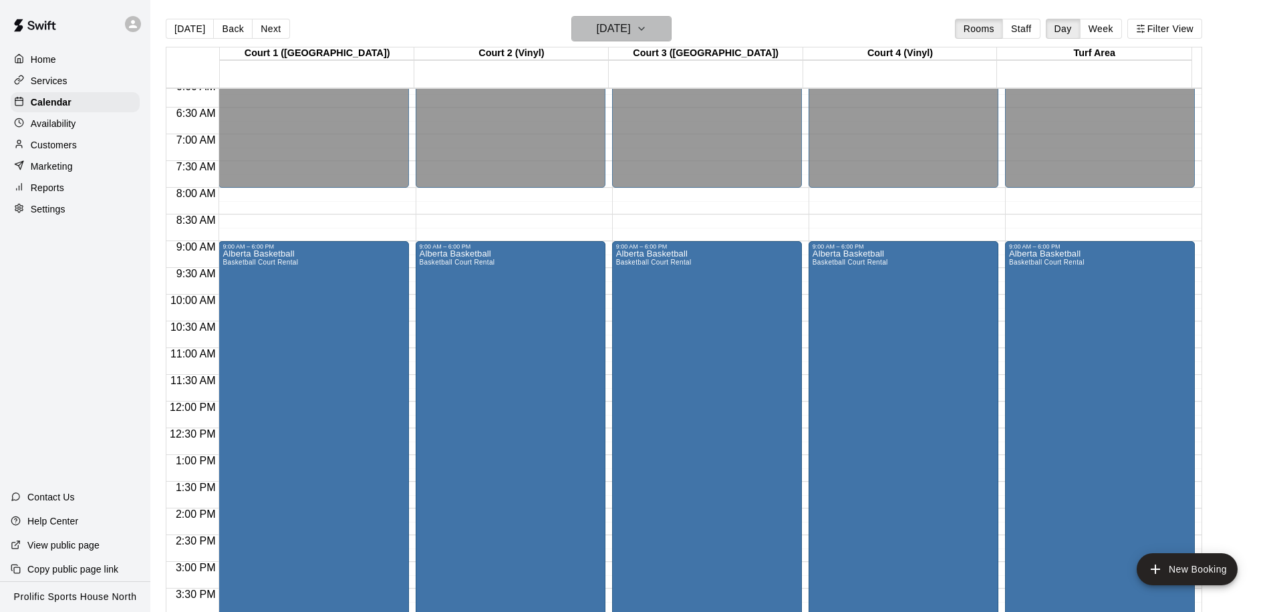
click at [631, 31] on h6 "Sunday Mar 08" at bounding box center [614, 28] width 34 height 19
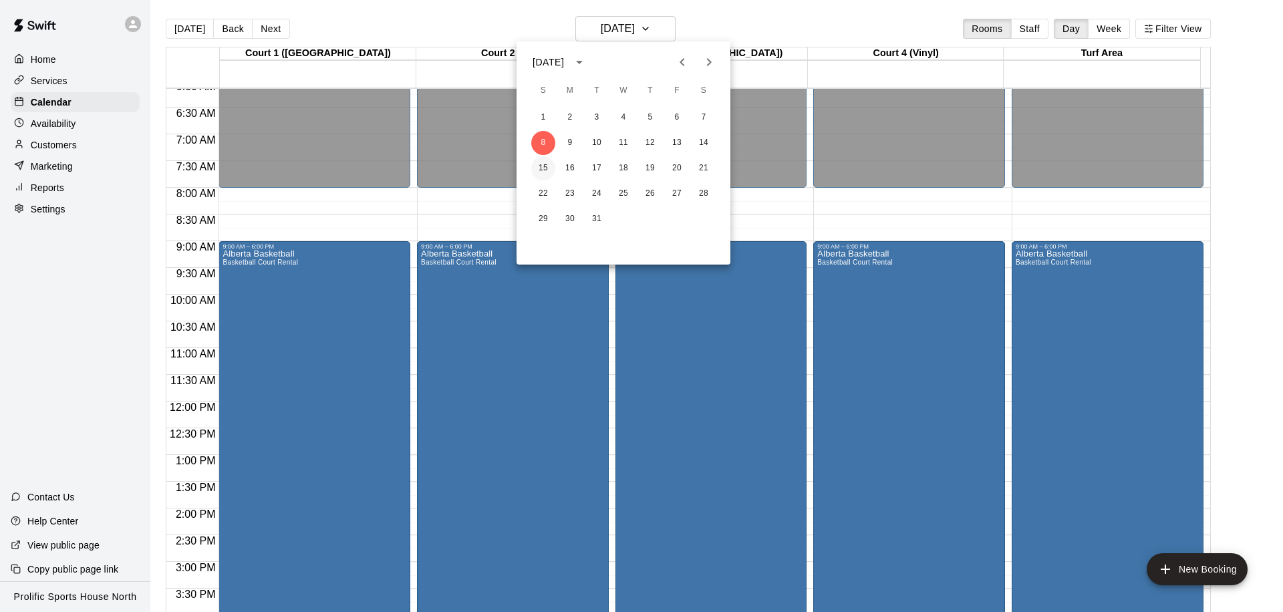
click at [544, 162] on button "15" at bounding box center [543, 168] width 24 height 24
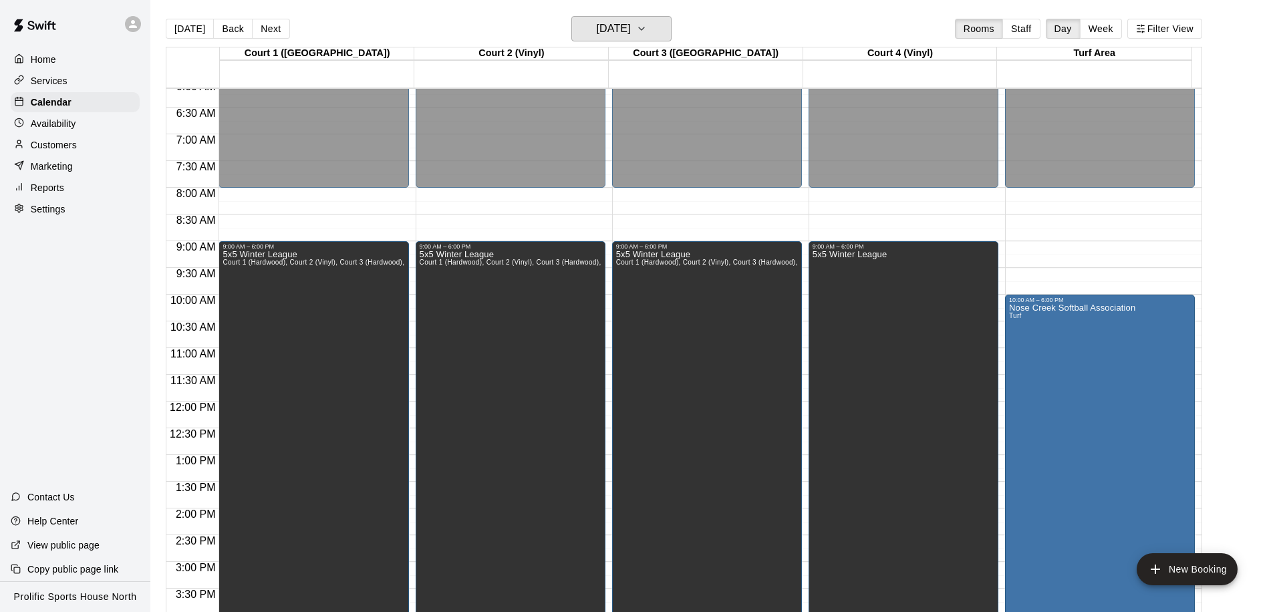
click at [616, 27] on h6 "Sunday Mar 15" at bounding box center [614, 28] width 34 height 19
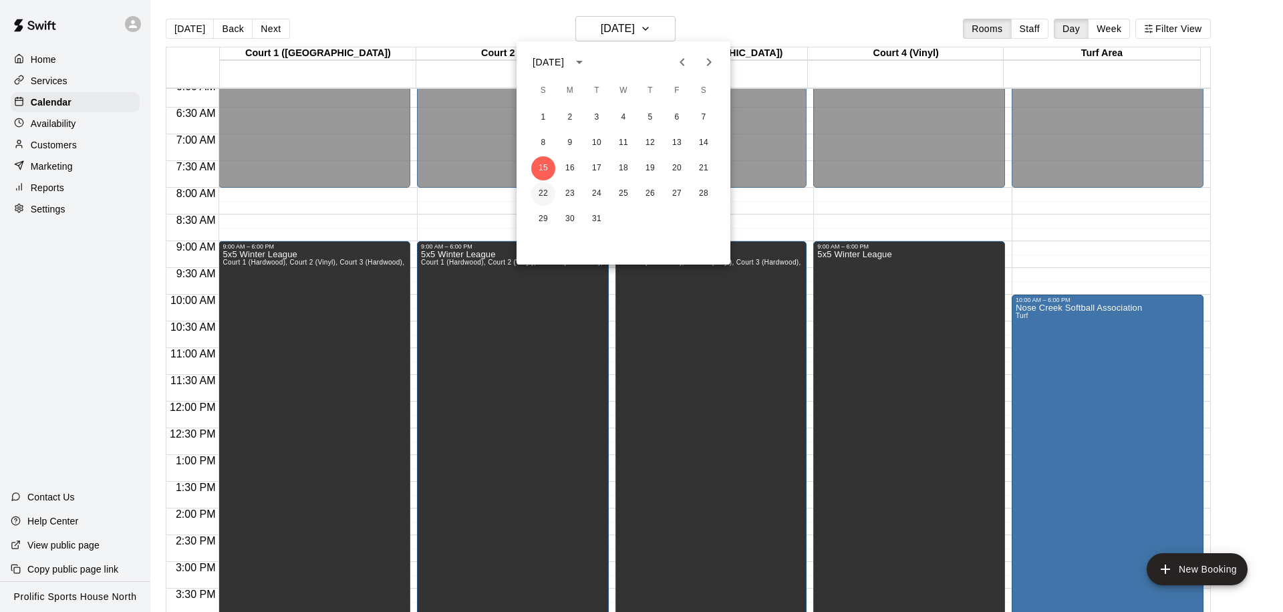
click at [540, 196] on button "22" at bounding box center [543, 194] width 24 height 24
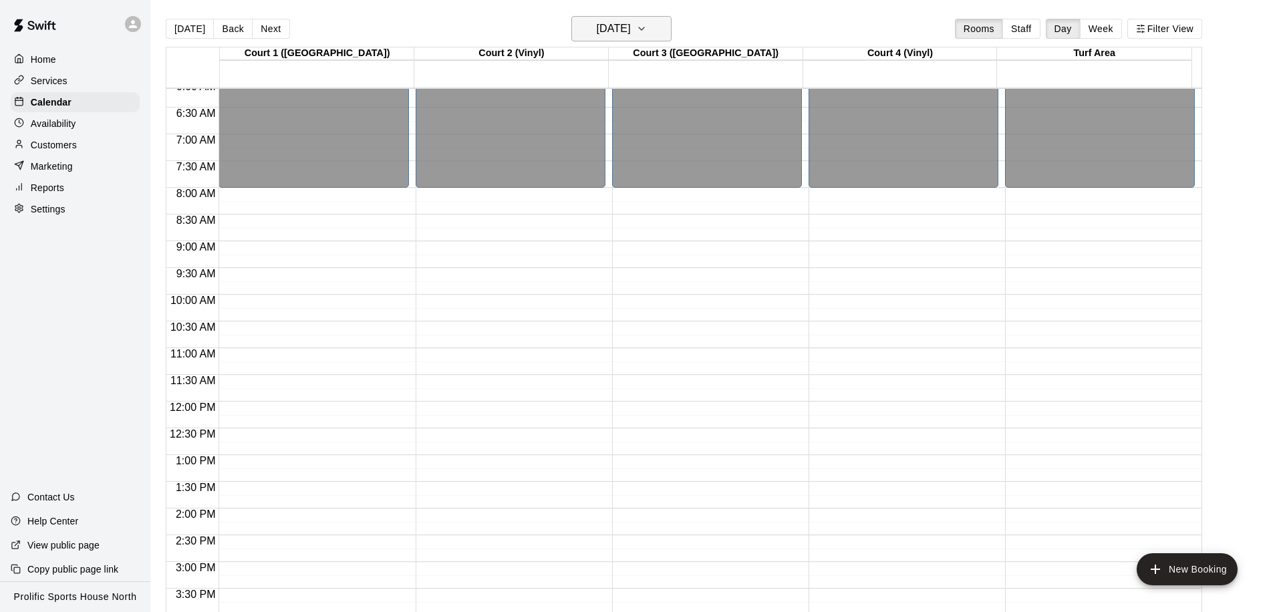
click at [631, 34] on h6 "Sunday Mar 22" at bounding box center [614, 28] width 34 height 19
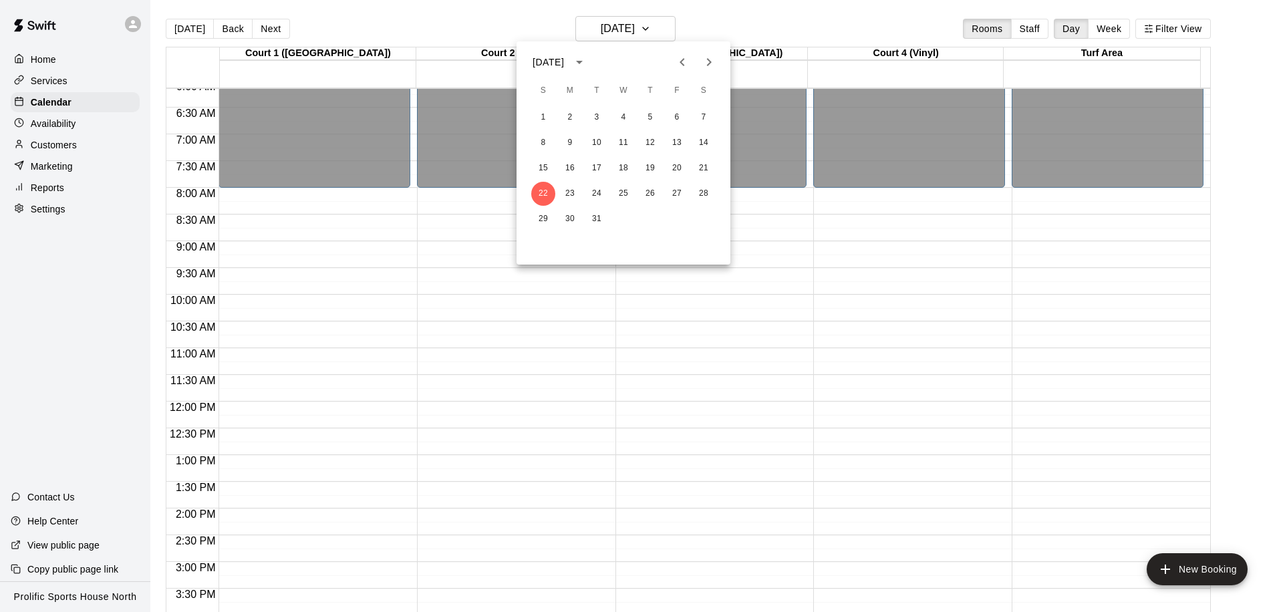
click at [644, 29] on div at bounding box center [641, 306] width 1283 height 612
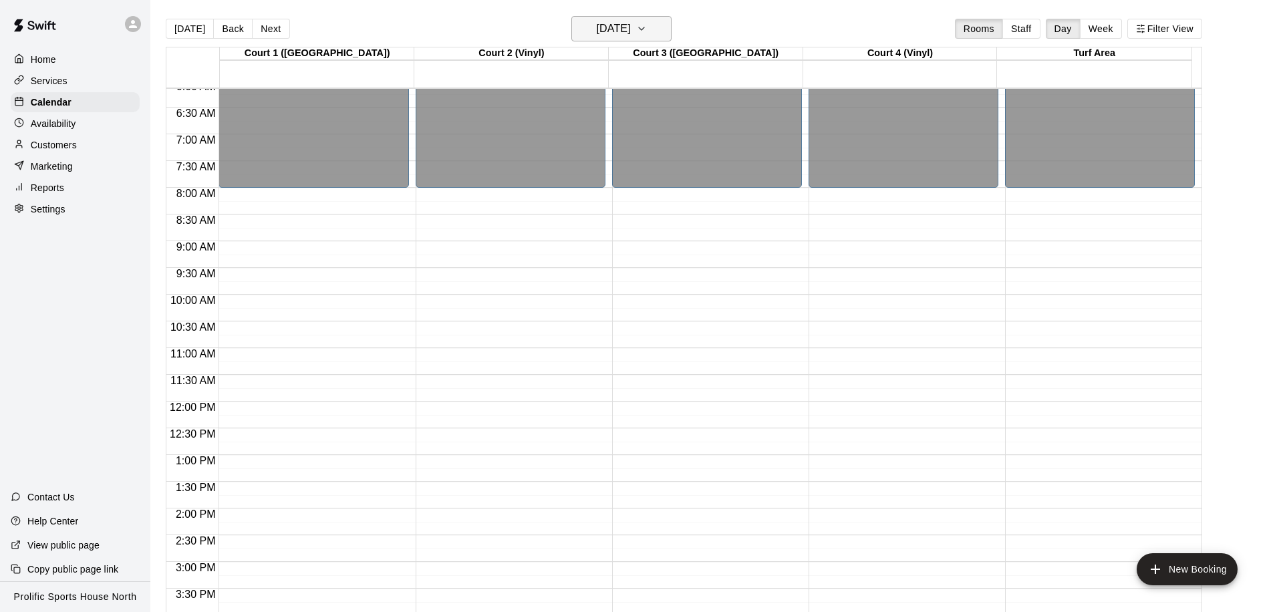
click at [605, 29] on h6 "Sunday Mar 22" at bounding box center [614, 28] width 34 height 19
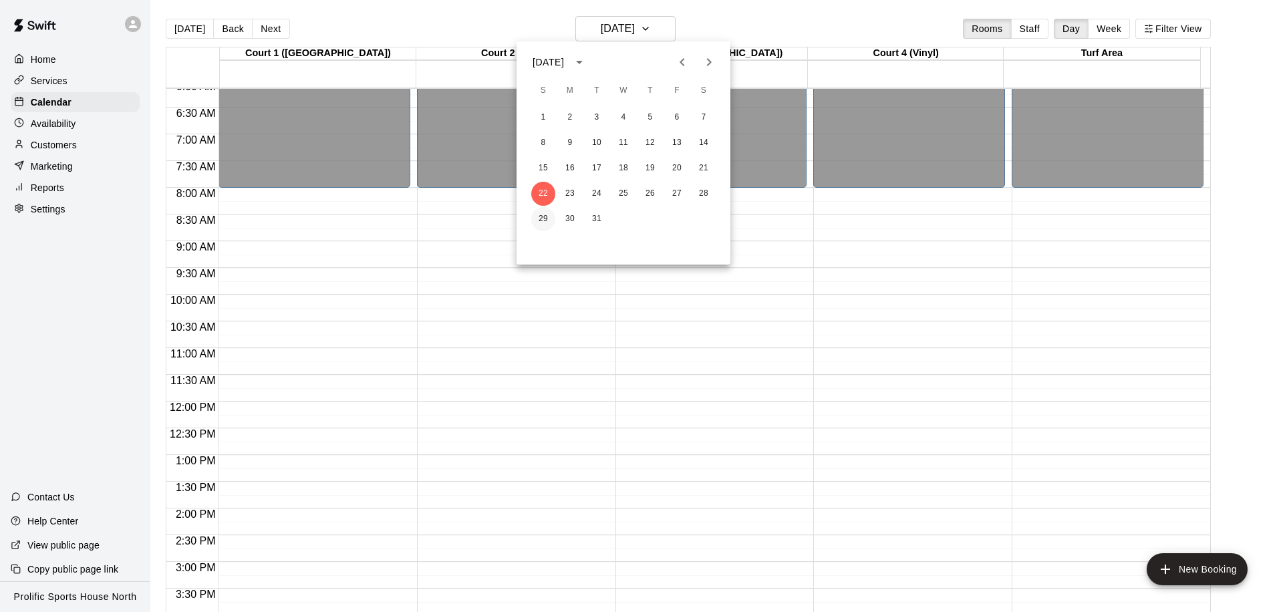
click at [541, 219] on button "29" at bounding box center [543, 219] width 24 height 24
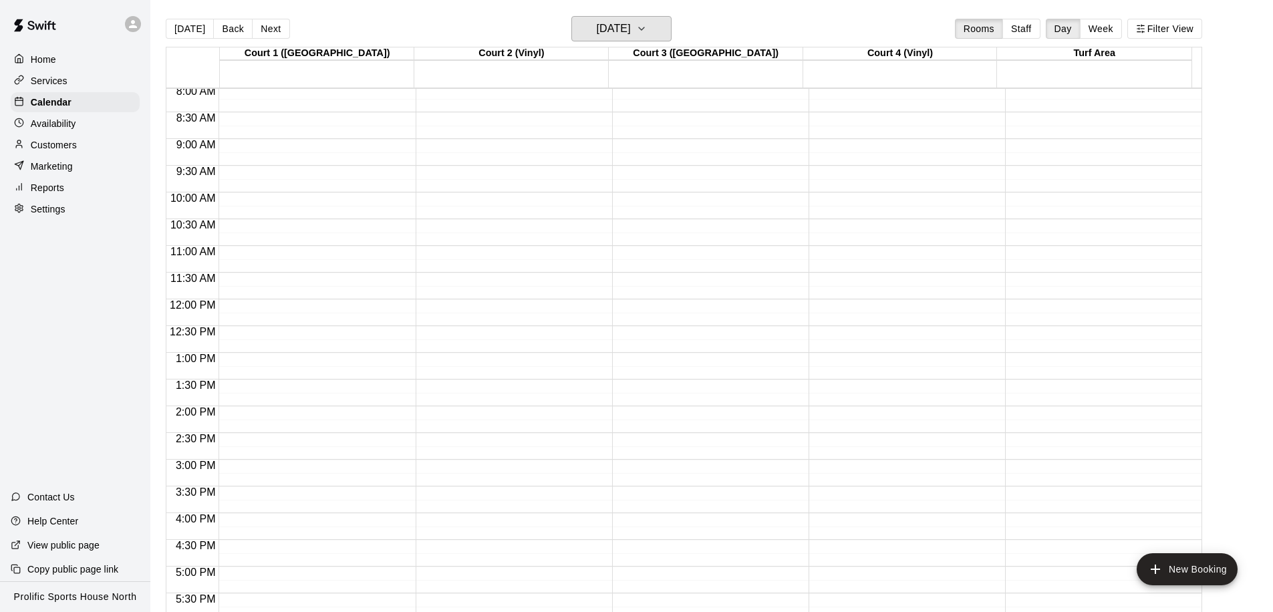
scroll to position [438, 0]
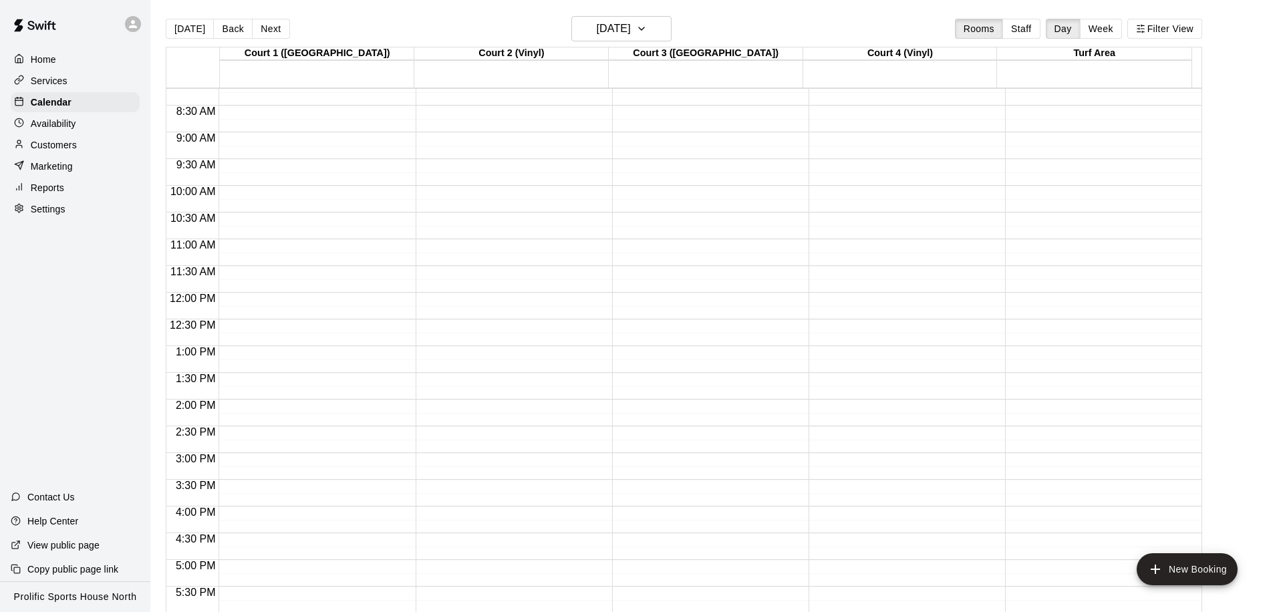
click at [627, 43] on div "Today Back Next Sunday Mar 29 Rooms Staff Day Week Filter View" at bounding box center [684, 31] width 1036 height 31
click at [630, 26] on h6 "Sunday Mar 29" at bounding box center [614, 28] width 34 height 19
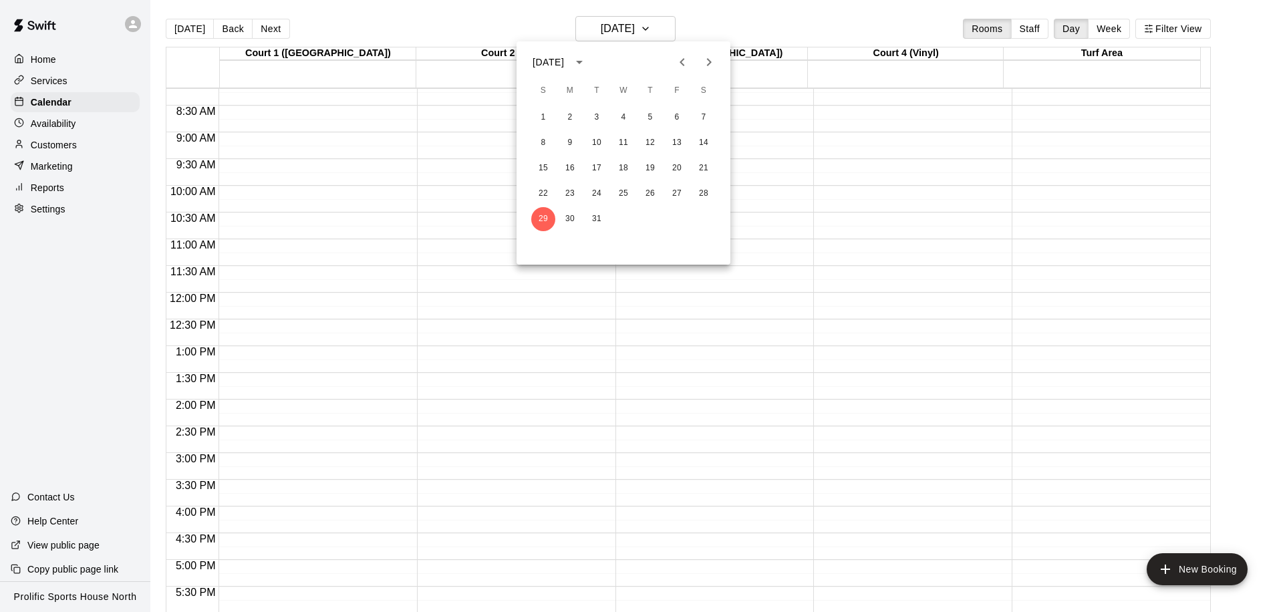
click at [707, 59] on icon "Next month" at bounding box center [709, 62] width 5 height 8
click at [546, 142] on button "5" at bounding box center [543, 143] width 24 height 24
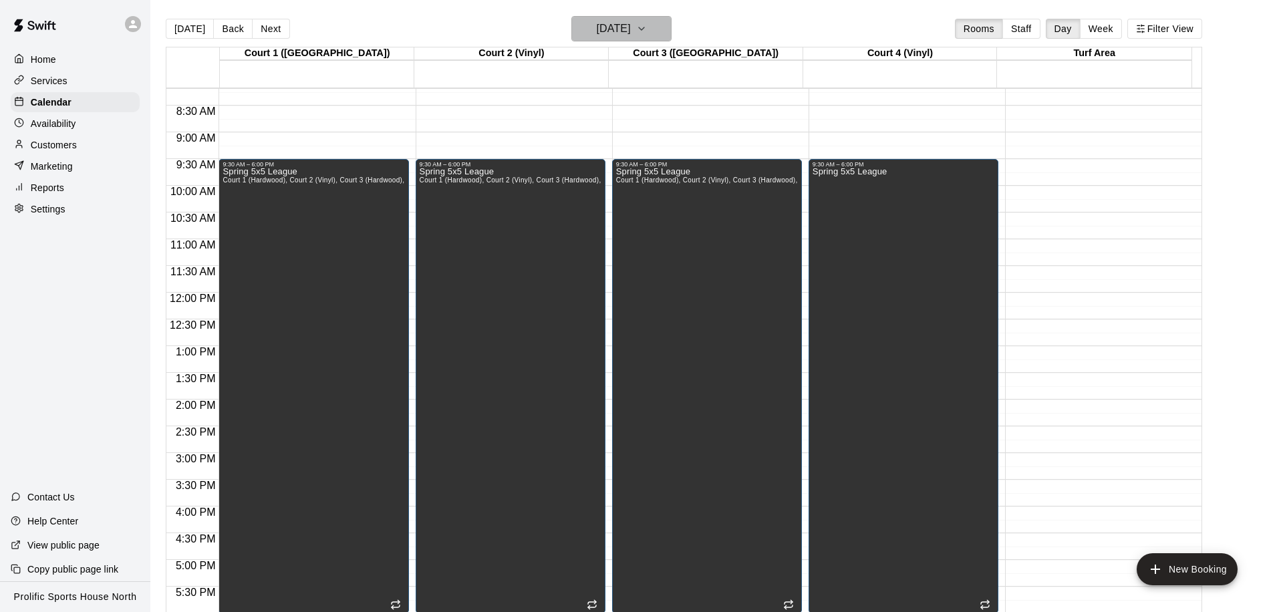
click at [651, 37] on button "Sunday Apr 05" at bounding box center [621, 28] width 100 height 25
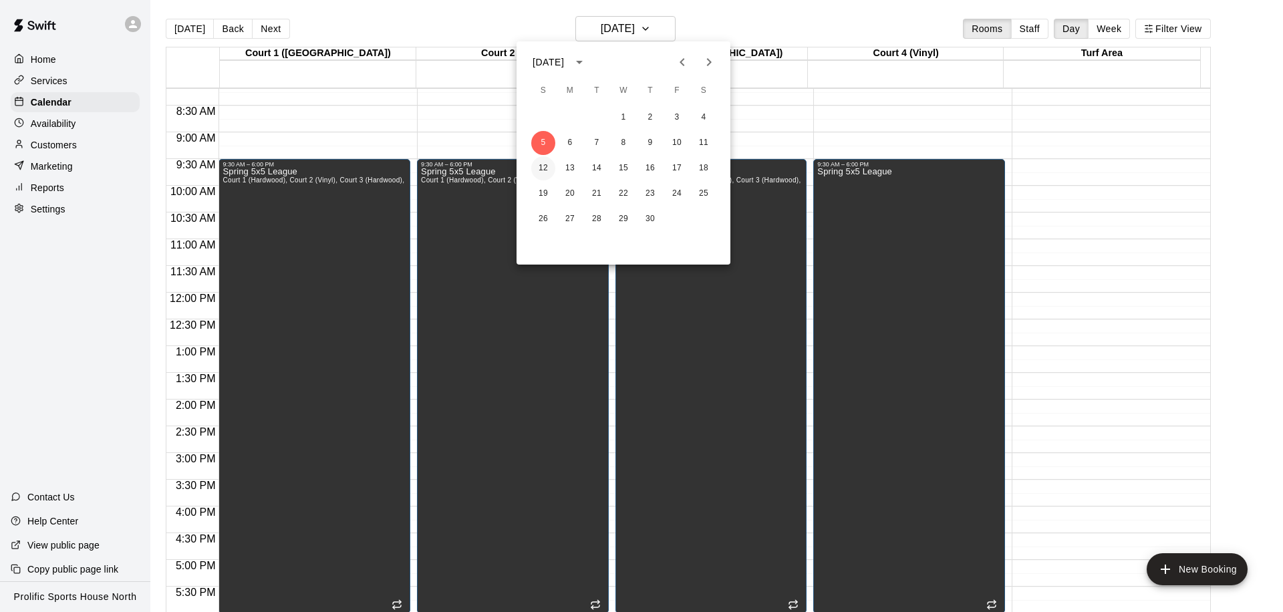
click at [542, 170] on button "12" at bounding box center [543, 168] width 24 height 24
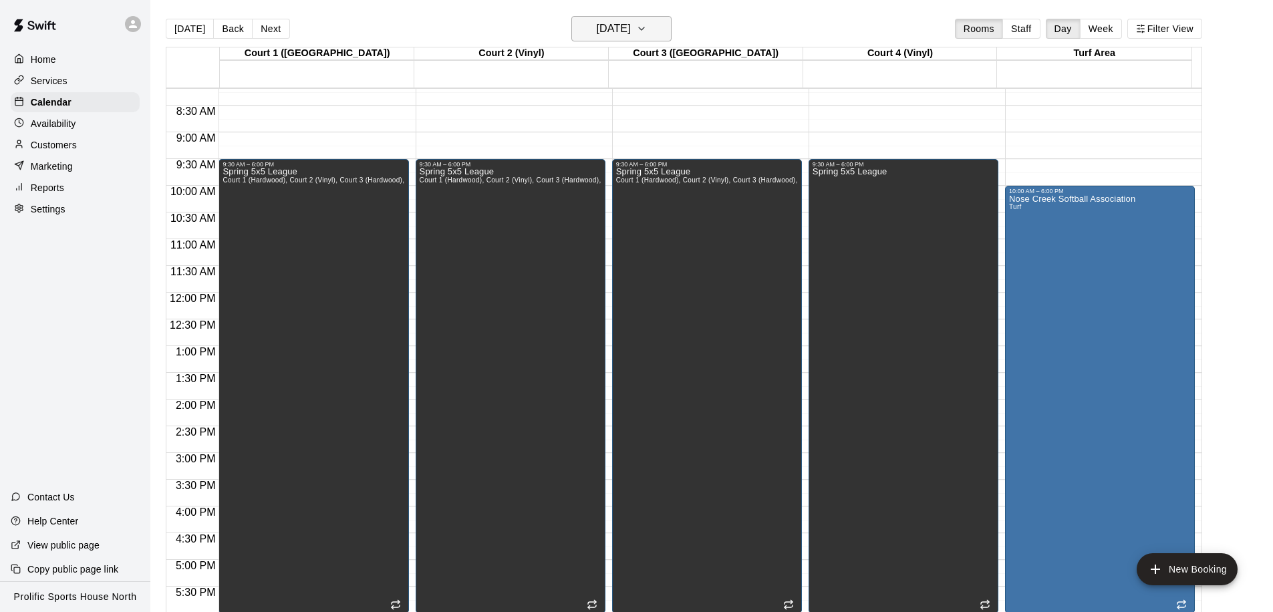
click at [606, 33] on h6 "Sunday Apr 12" at bounding box center [614, 28] width 34 height 19
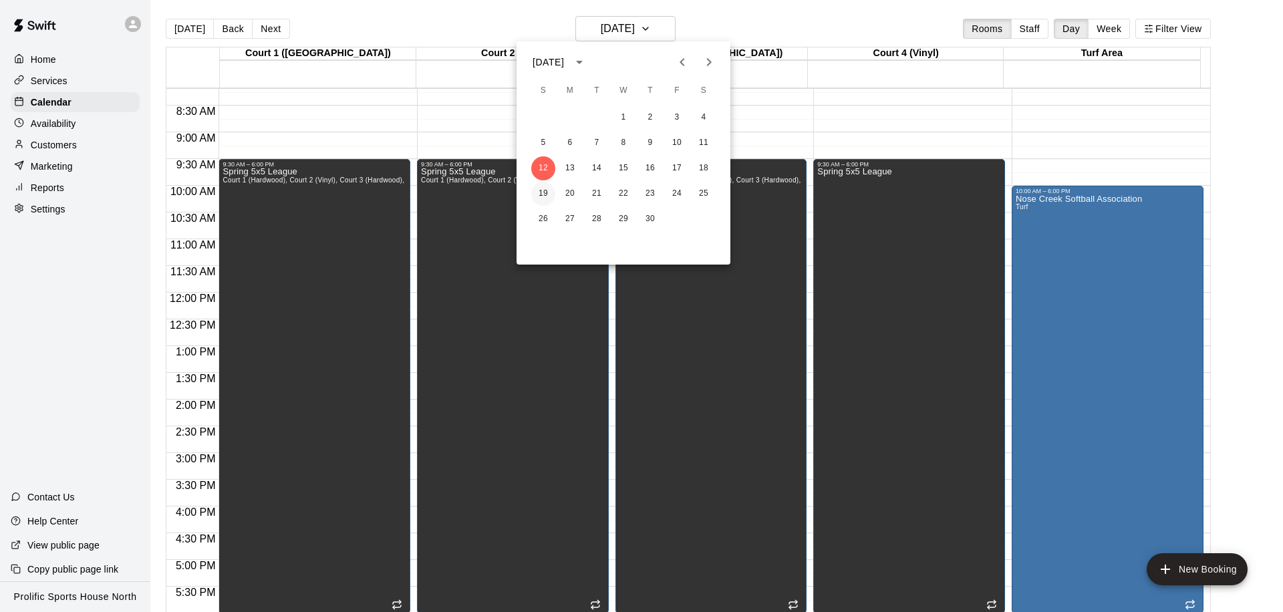
click at [542, 197] on button "19" at bounding box center [543, 194] width 24 height 24
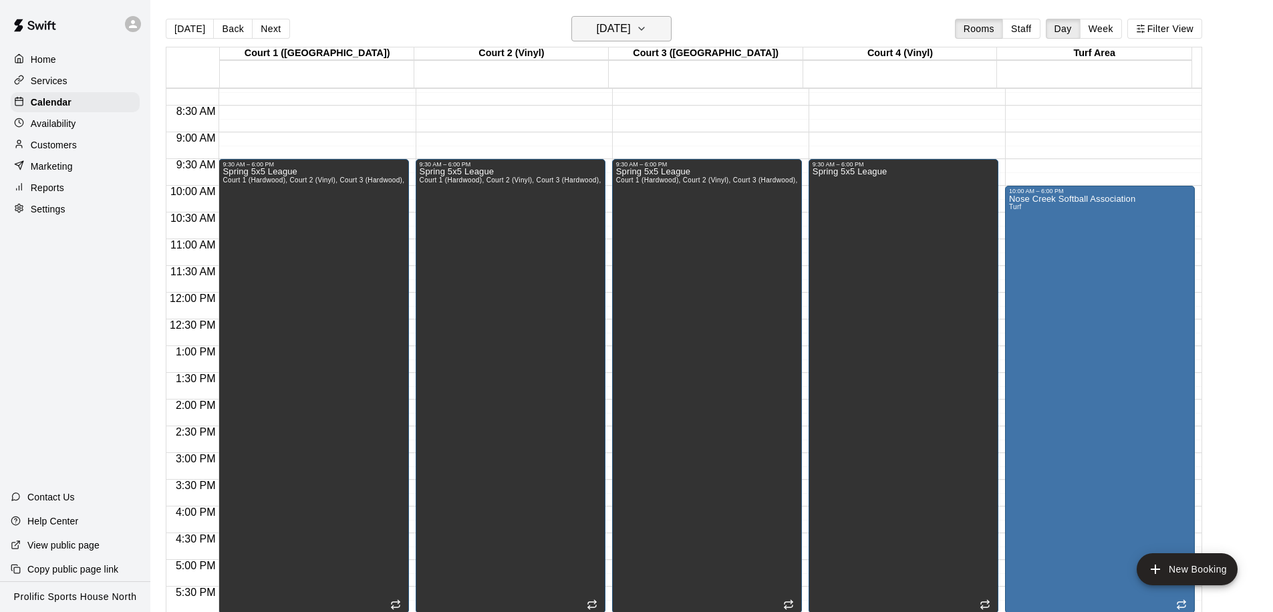
click at [608, 27] on h6 "Sunday Apr 19" at bounding box center [614, 28] width 34 height 19
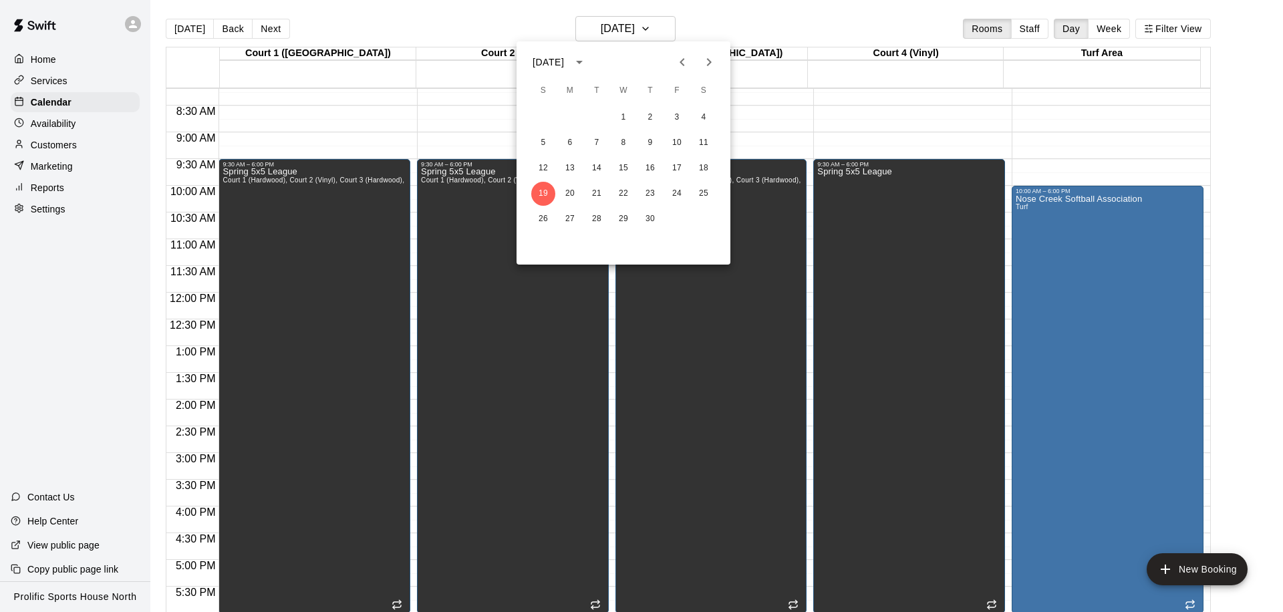
click at [674, 55] on icon "Previous month" at bounding box center [682, 62] width 16 height 16
click at [680, 62] on icon "Previous month" at bounding box center [681, 62] width 5 height 8
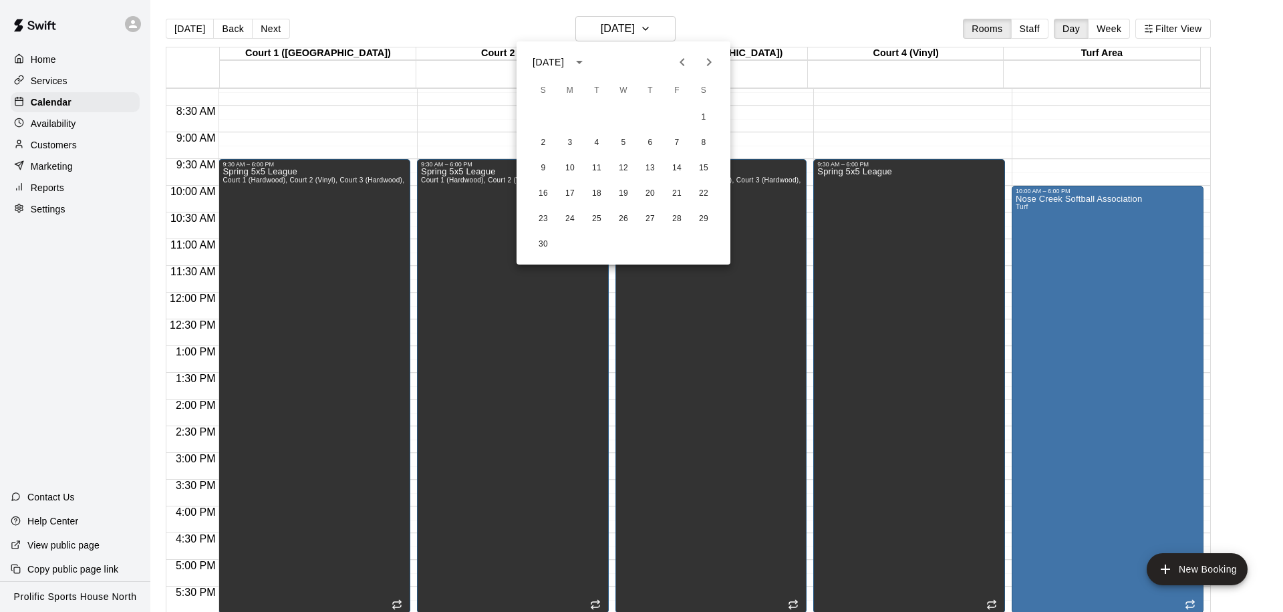
click at [680, 62] on icon "Previous month" at bounding box center [681, 62] width 5 height 8
click at [550, 191] on button "19" at bounding box center [543, 194] width 24 height 24
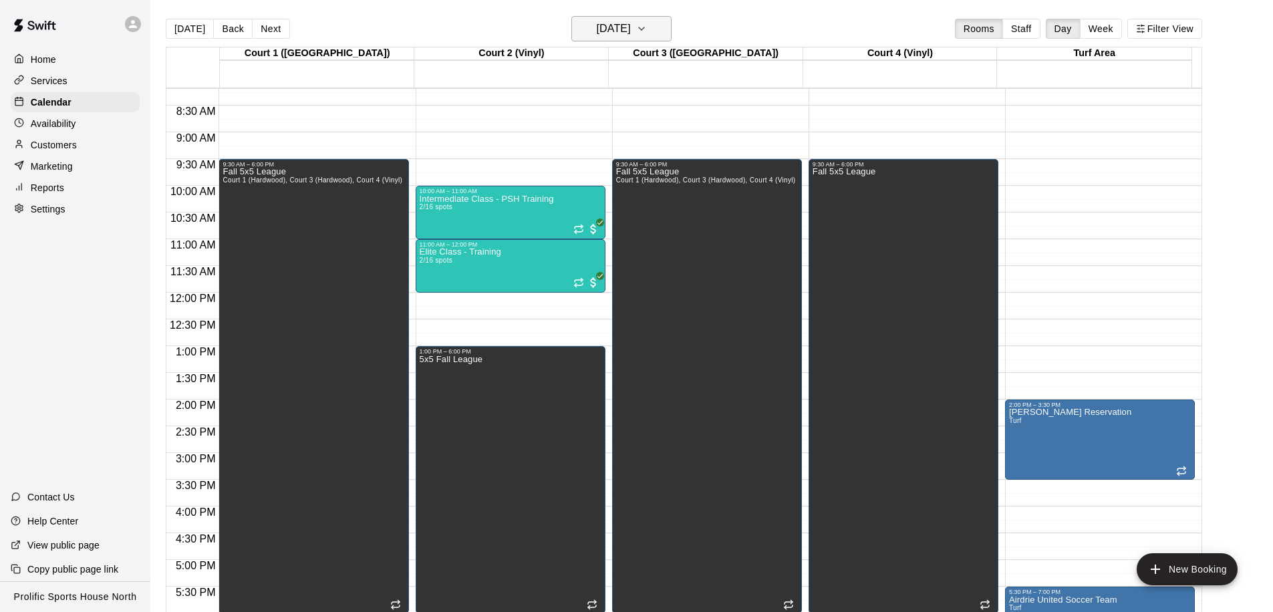
click at [630, 36] on h6 "Sunday Oct 19" at bounding box center [614, 28] width 34 height 19
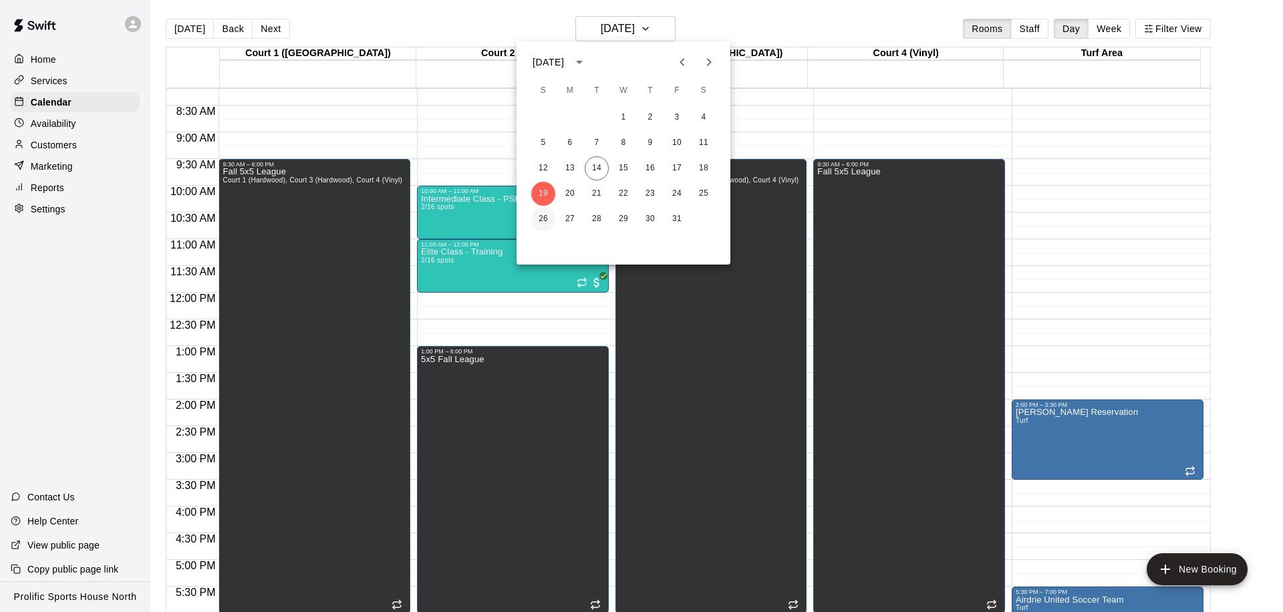
click at [540, 217] on button "26" at bounding box center [543, 219] width 24 height 24
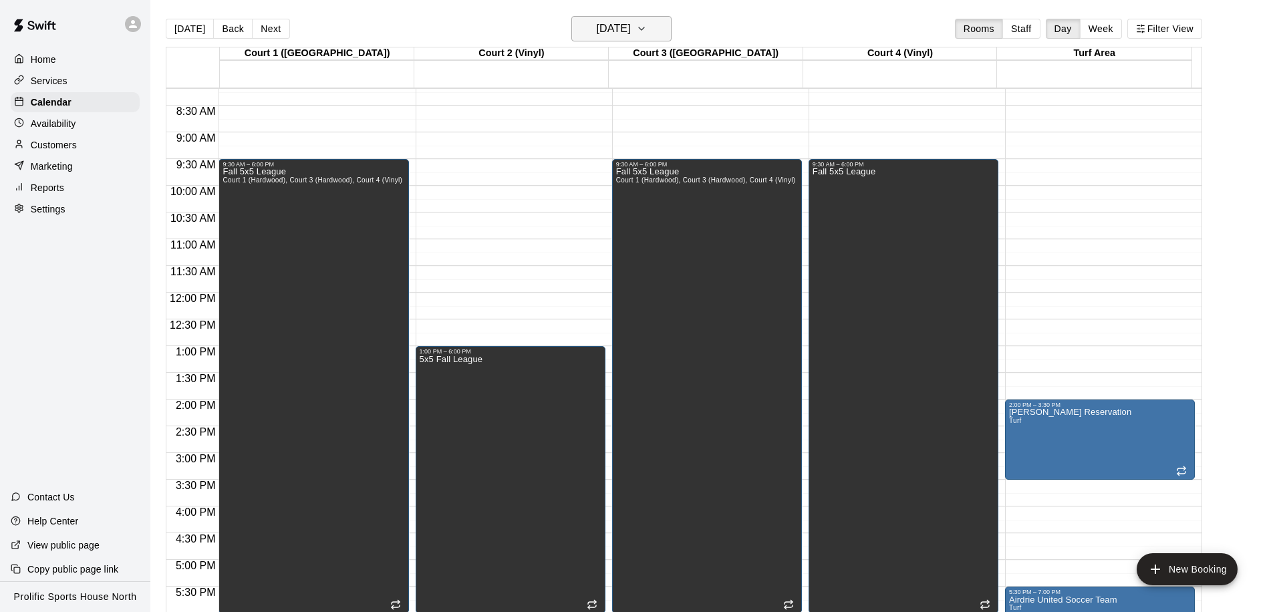
click at [619, 32] on h6 "Sunday Oct 26" at bounding box center [614, 28] width 34 height 19
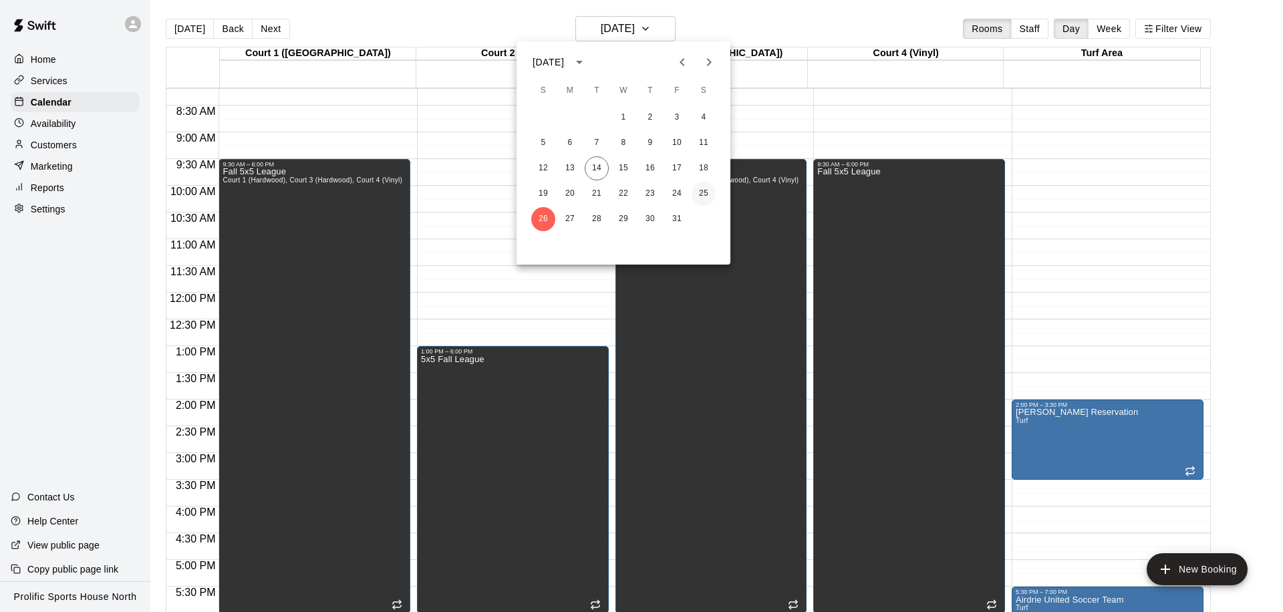
click at [707, 191] on button "25" at bounding box center [703, 194] width 24 height 24
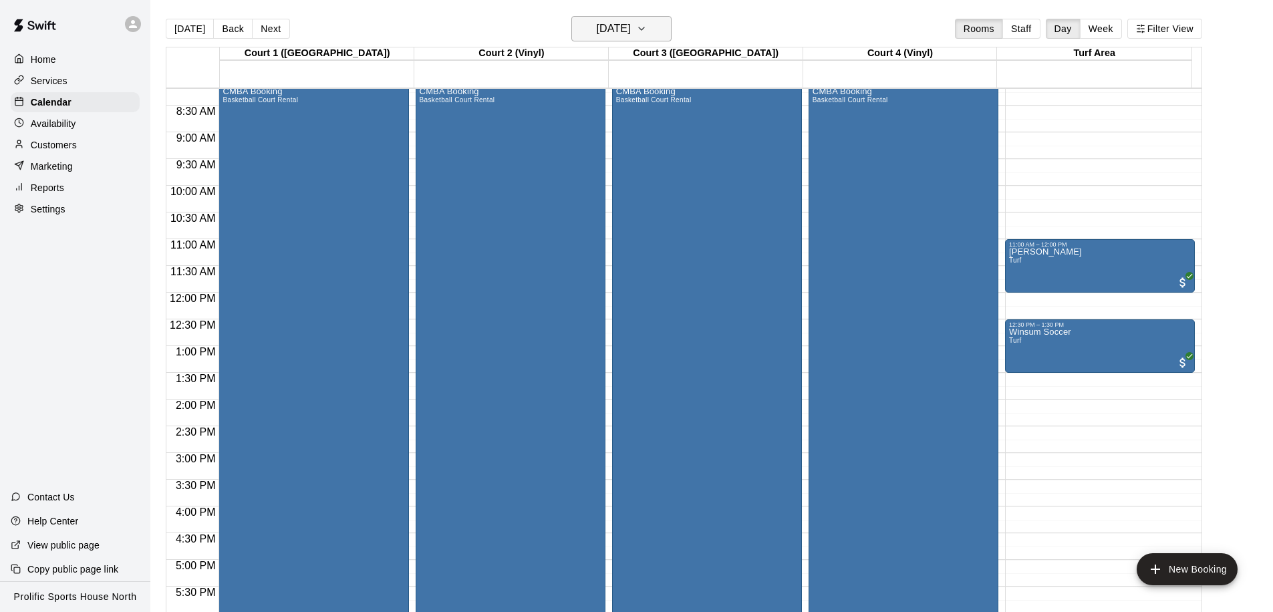
click at [607, 31] on h6 "Saturday Oct 25" at bounding box center [614, 28] width 34 height 19
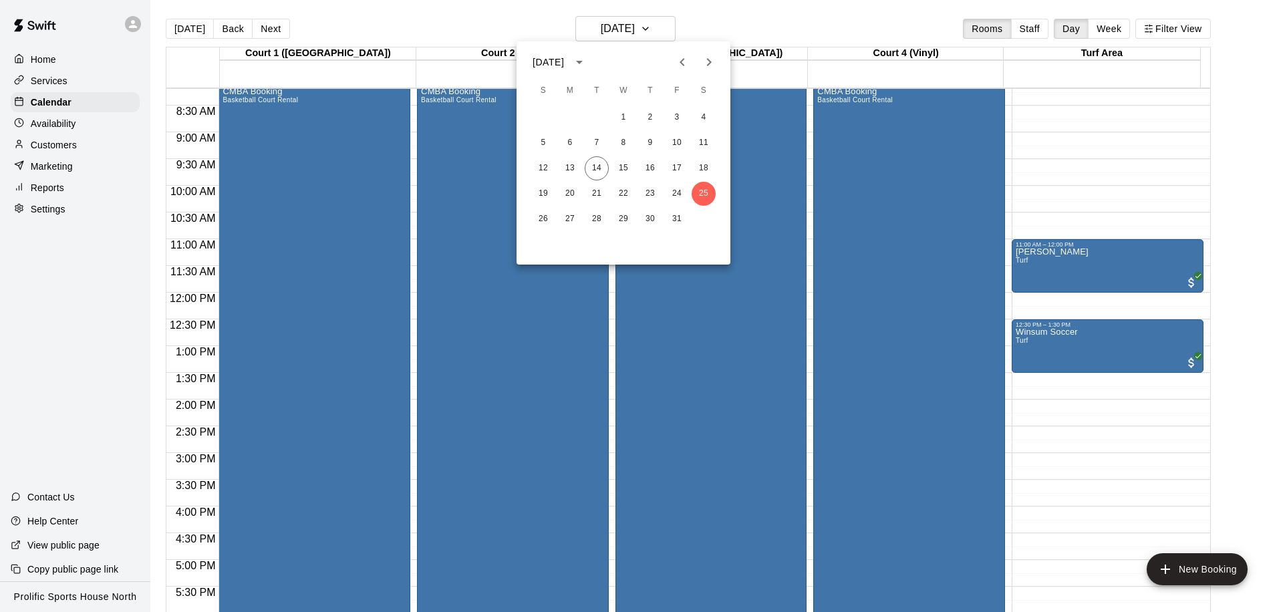
click at [704, 62] on icon "Next month" at bounding box center [709, 62] width 16 height 16
click at [548, 191] on button "22" at bounding box center [543, 194] width 24 height 24
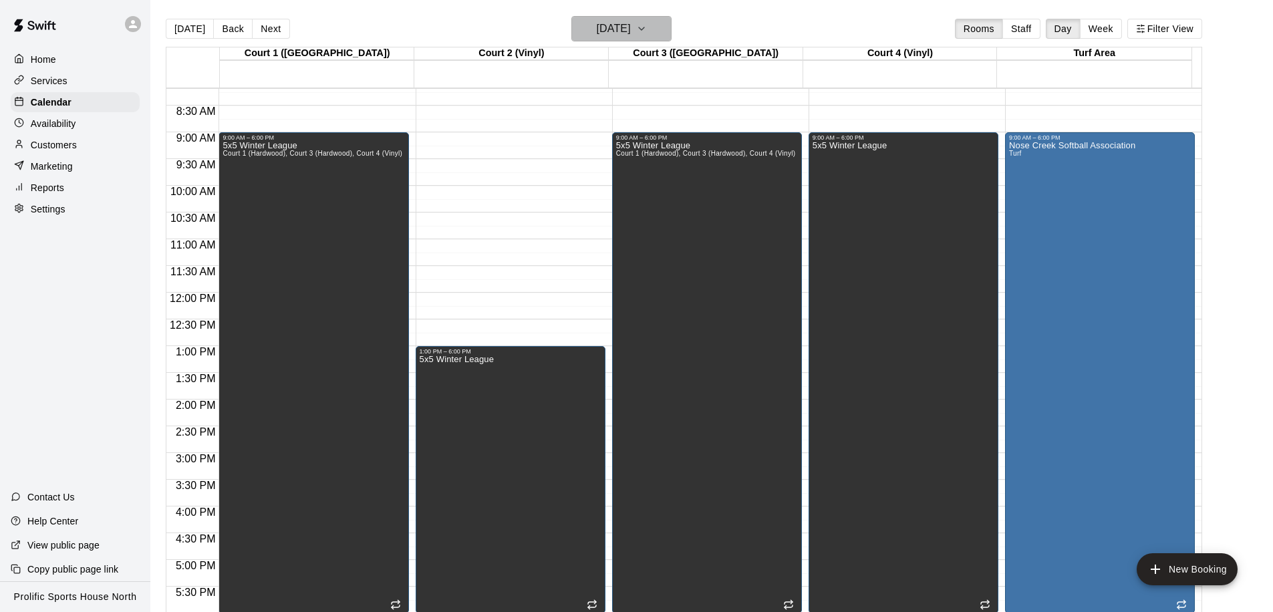
click at [610, 28] on h6 "Sunday Feb 22" at bounding box center [614, 28] width 34 height 19
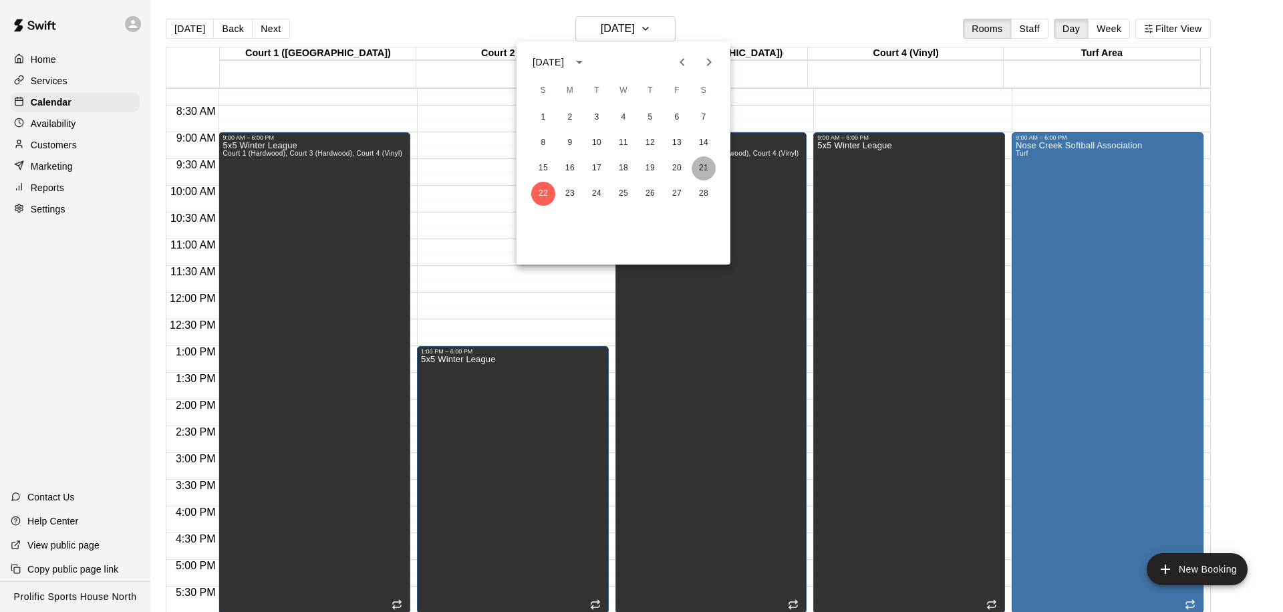
click at [698, 172] on button "21" at bounding box center [703, 168] width 24 height 24
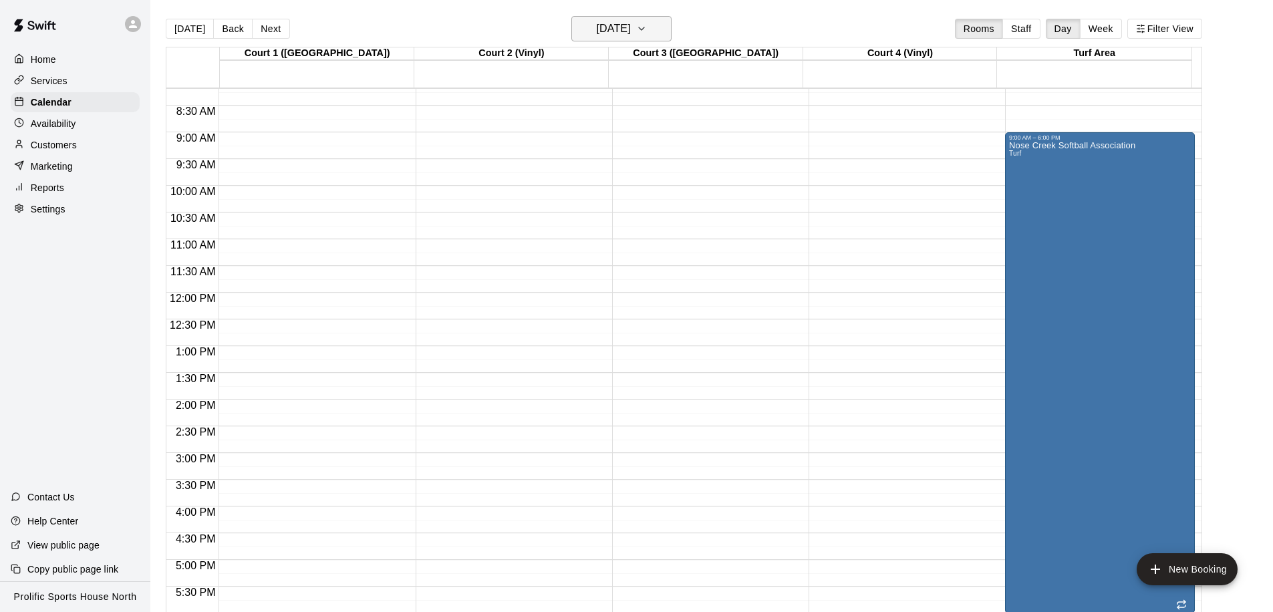
click at [614, 29] on h6 "Saturday Feb 21" at bounding box center [614, 28] width 34 height 19
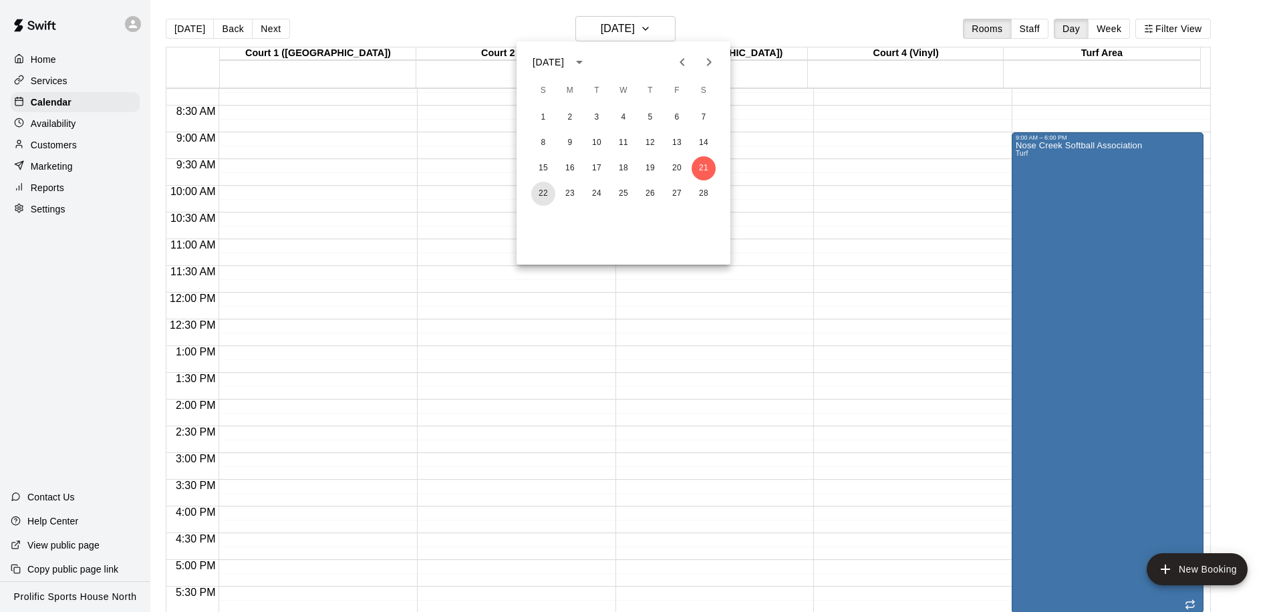
click at [536, 194] on button "22" at bounding box center [543, 194] width 24 height 24
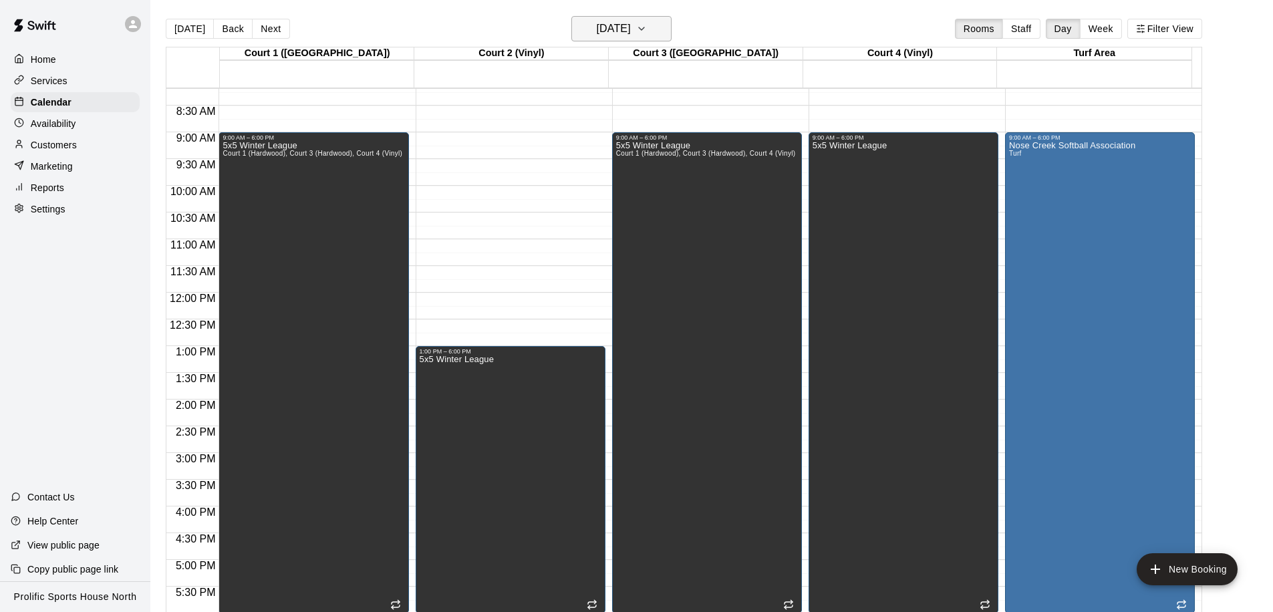
click at [627, 17] on button "Sunday Feb 22" at bounding box center [621, 28] width 100 height 25
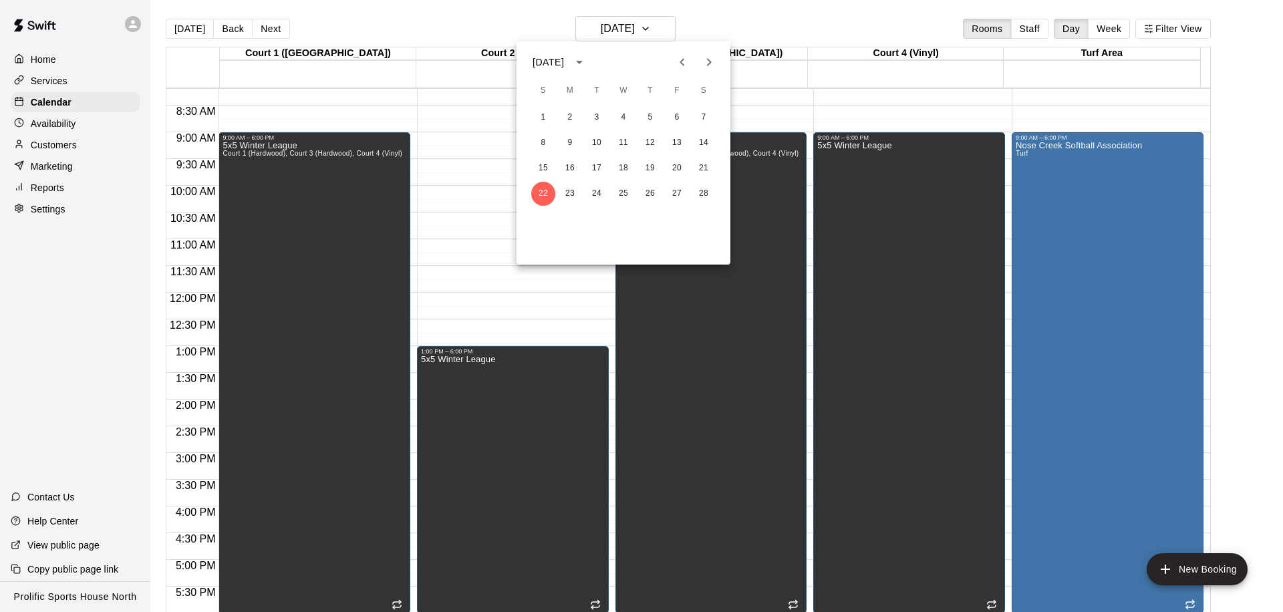
click at [698, 65] on button "Next month" at bounding box center [708, 62] width 27 height 27
click at [705, 67] on icon "Next month" at bounding box center [709, 62] width 16 height 16
click at [543, 196] on button "19" at bounding box center [543, 194] width 24 height 24
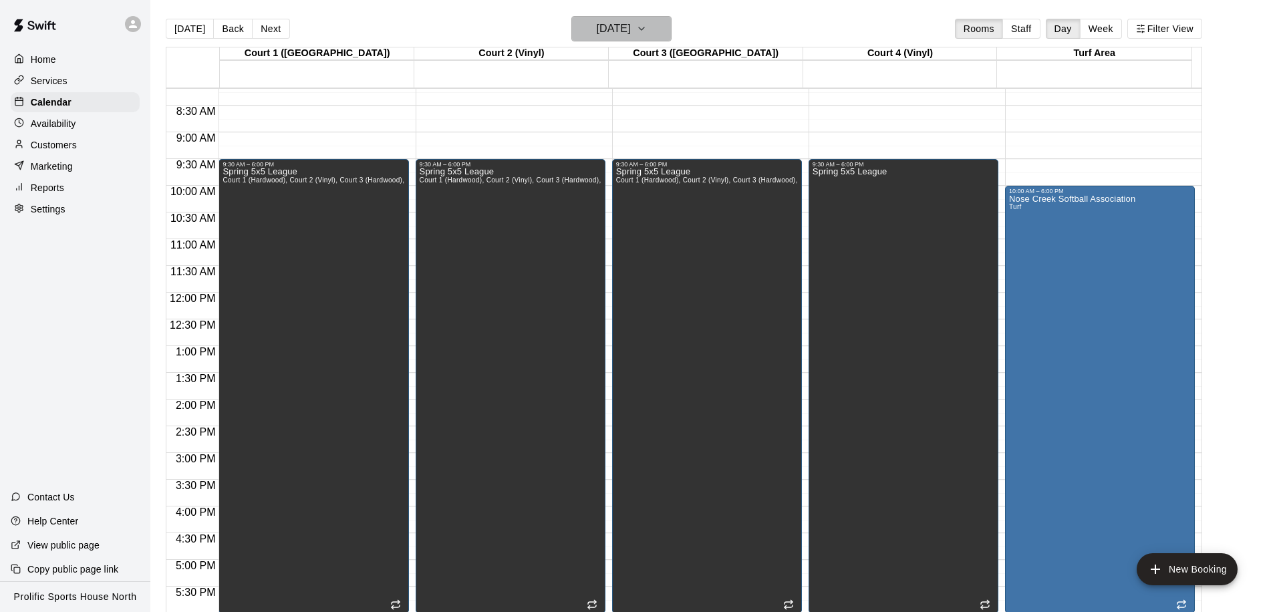
click at [631, 31] on h6 "Sunday Apr 19" at bounding box center [614, 28] width 34 height 19
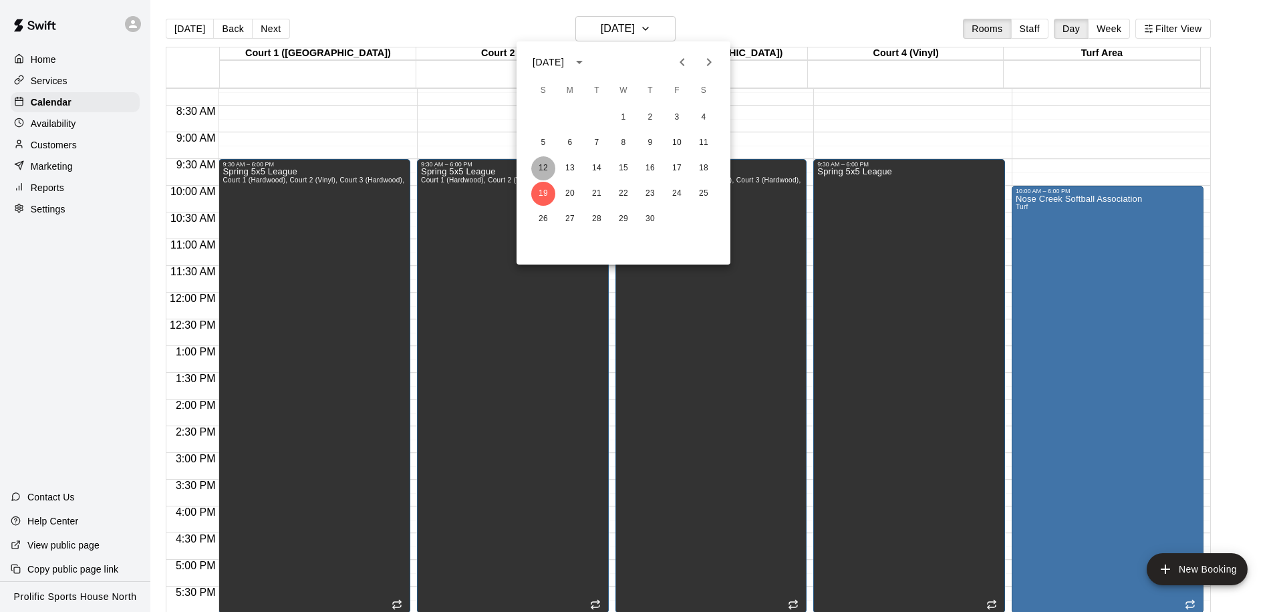
click at [549, 163] on button "12" at bounding box center [543, 168] width 24 height 24
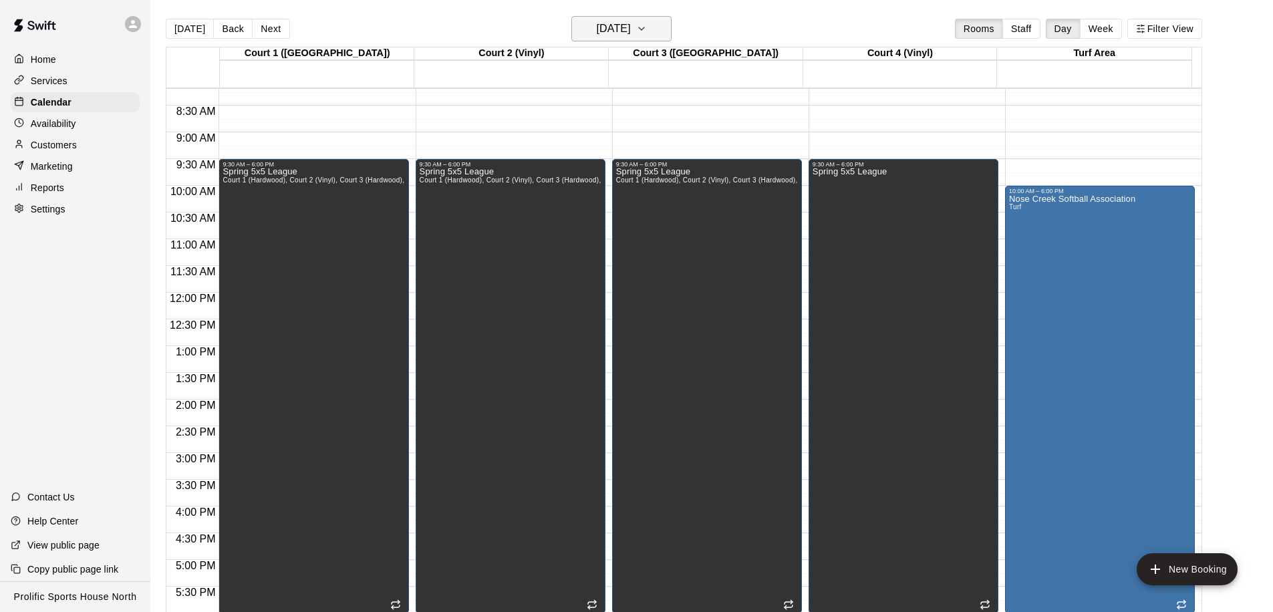
click at [617, 40] on button "Sunday Apr 12" at bounding box center [621, 28] width 100 height 25
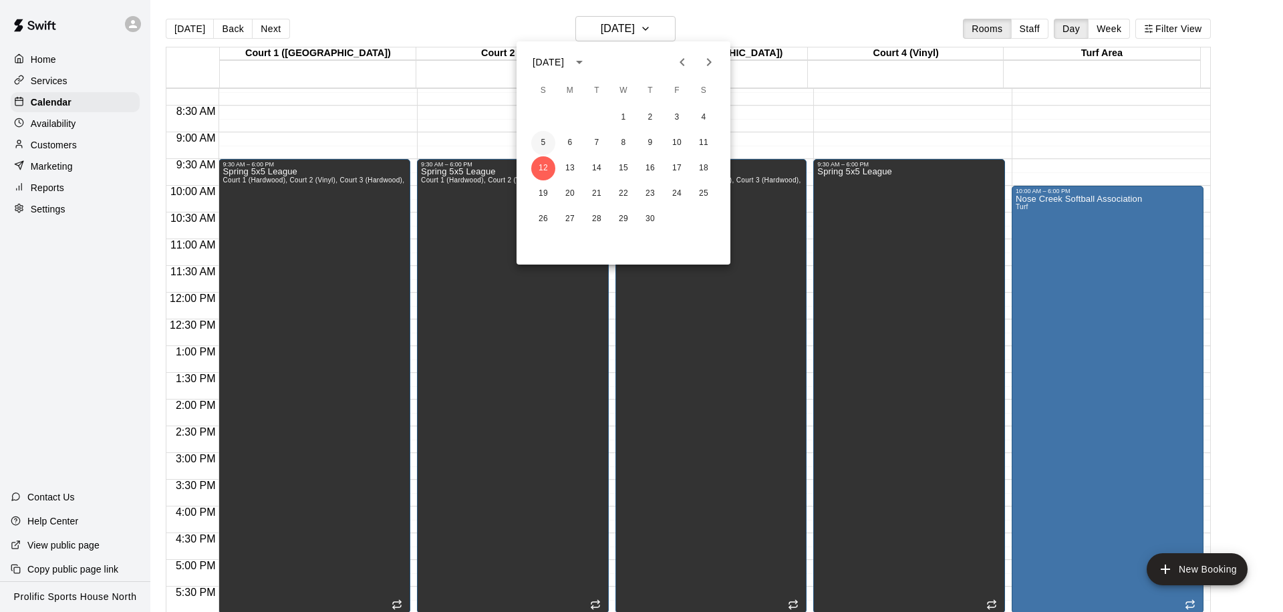
click at [538, 136] on button "5" at bounding box center [543, 143] width 24 height 24
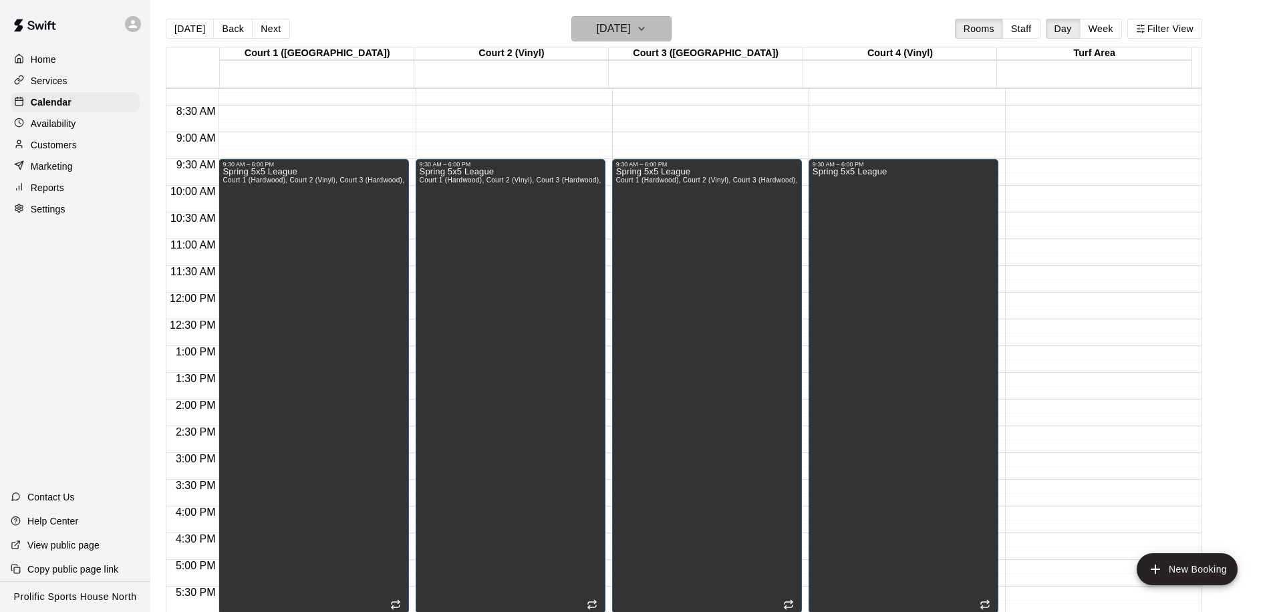
click at [624, 27] on h6 "Sunday Apr 05" at bounding box center [614, 28] width 34 height 19
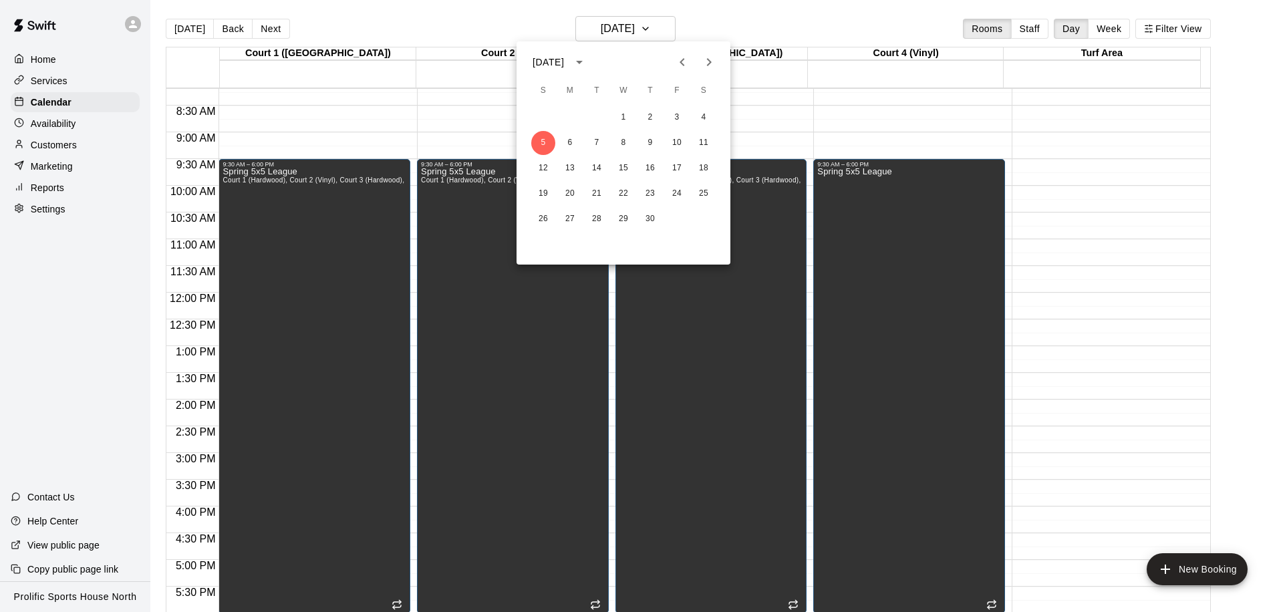
click at [681, 61] on icon "Previous month" at bounding box center [681, 62] width 5 height 8
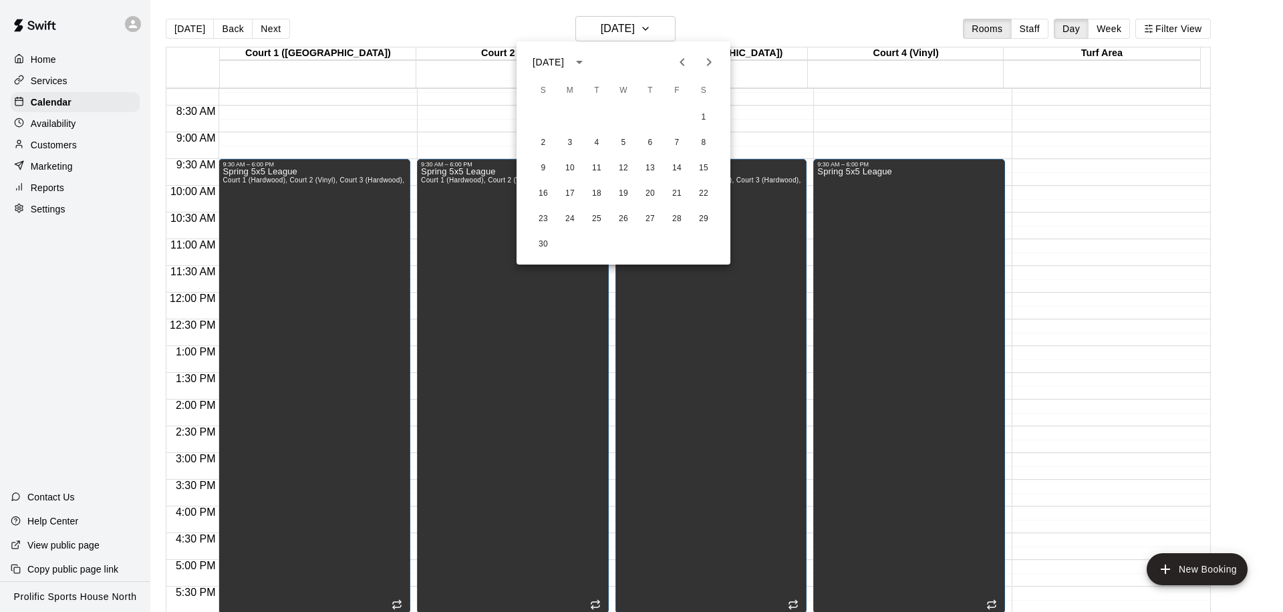
click at [712, 59] on icon "Next month" at bounding box center [709, 62] width 16 height 16
click at [550, 144] on button "7" at bounding box center [543, 143] width 24 height 24
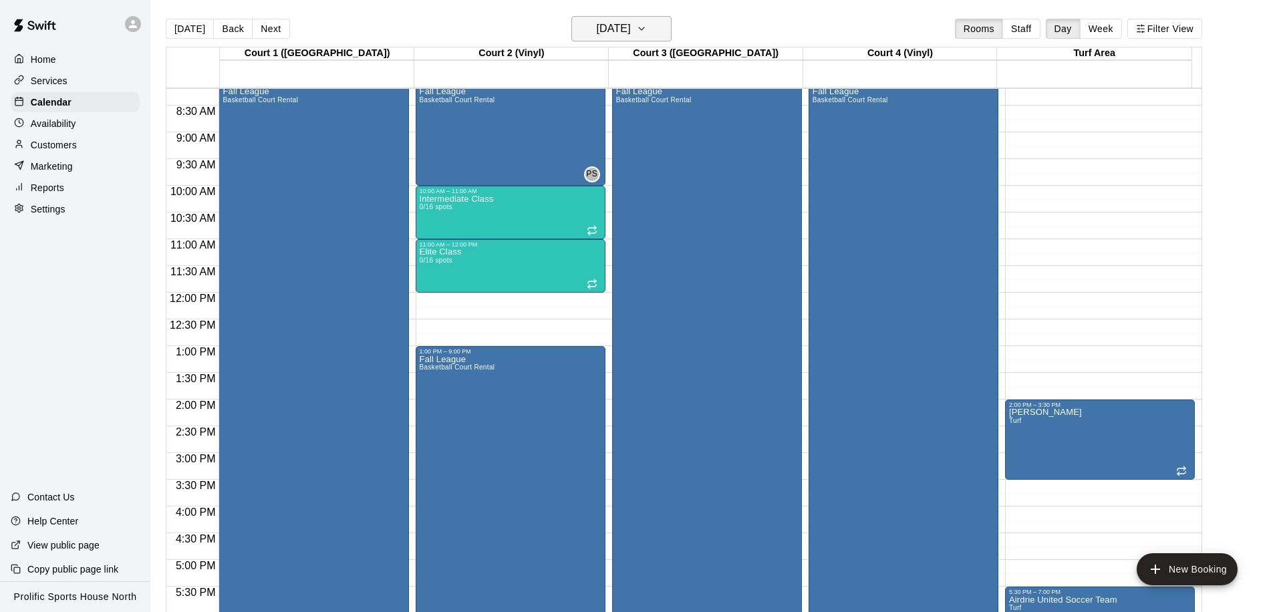
click at [597, 27] on h6 "Sunday Dec 07" at bounding box center [614, 28] width 34 height 19
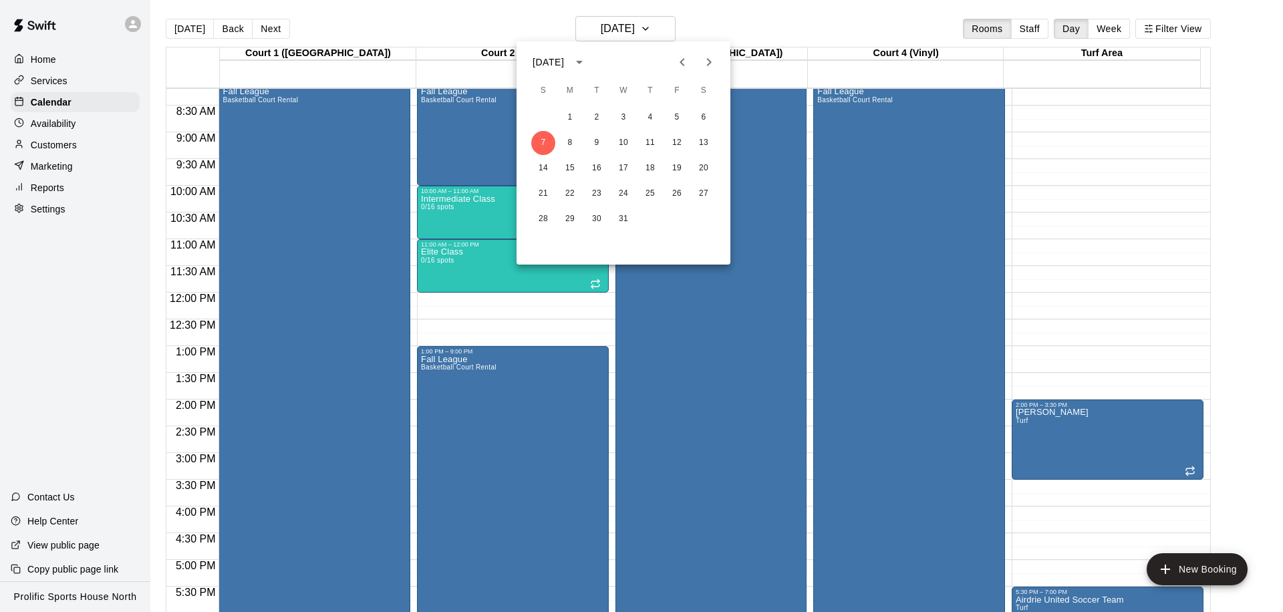
click at [707, 63] on icon "Next month" at bounding box center [709, 62] width 16 height 16
click at [539, 168] on button "11" at bounding box center [543, 168] width 24 height 24
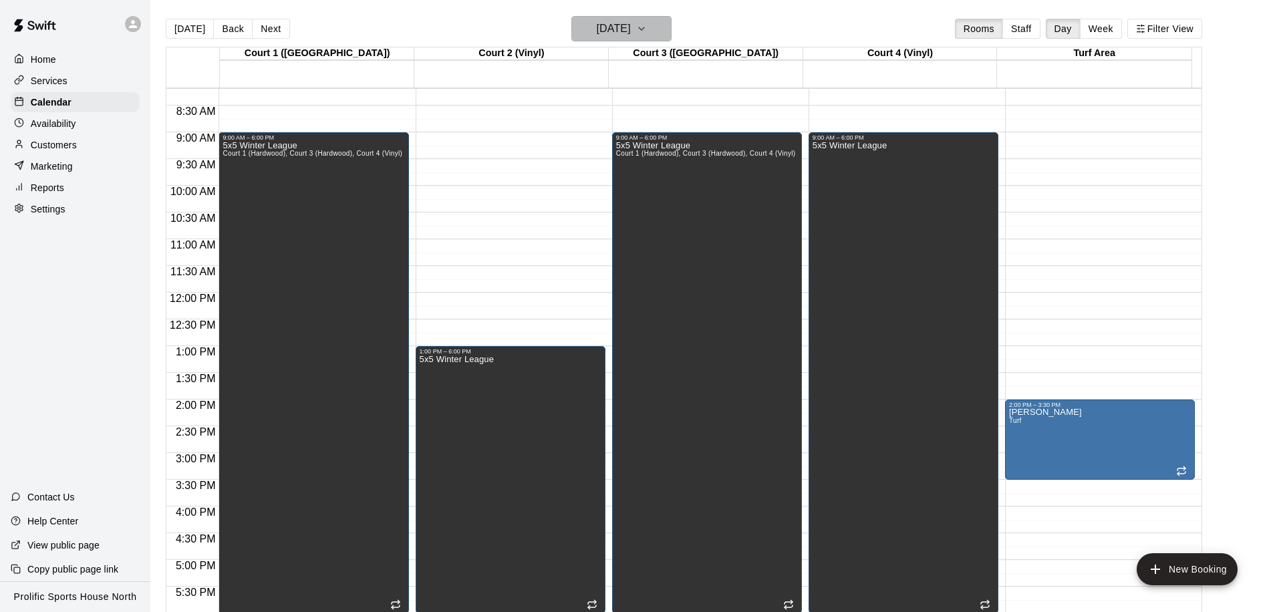
click at [615, 31] on h6 "Sunday Jan 11" at bounding box center [614, 28] width 34 height 19
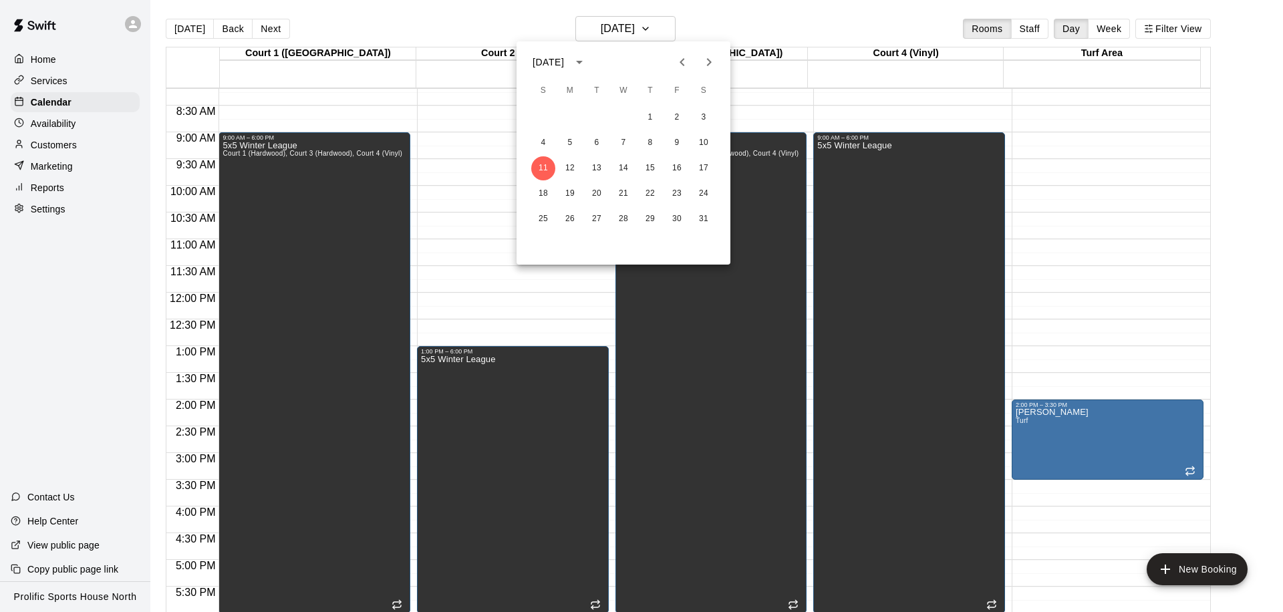
click at [709, 61] on icon "Next month" at bounding box center [709, 62] width 16 height 16
click at [549, 114] on button "1" at bounding box center [543, 118] width 24 height 24
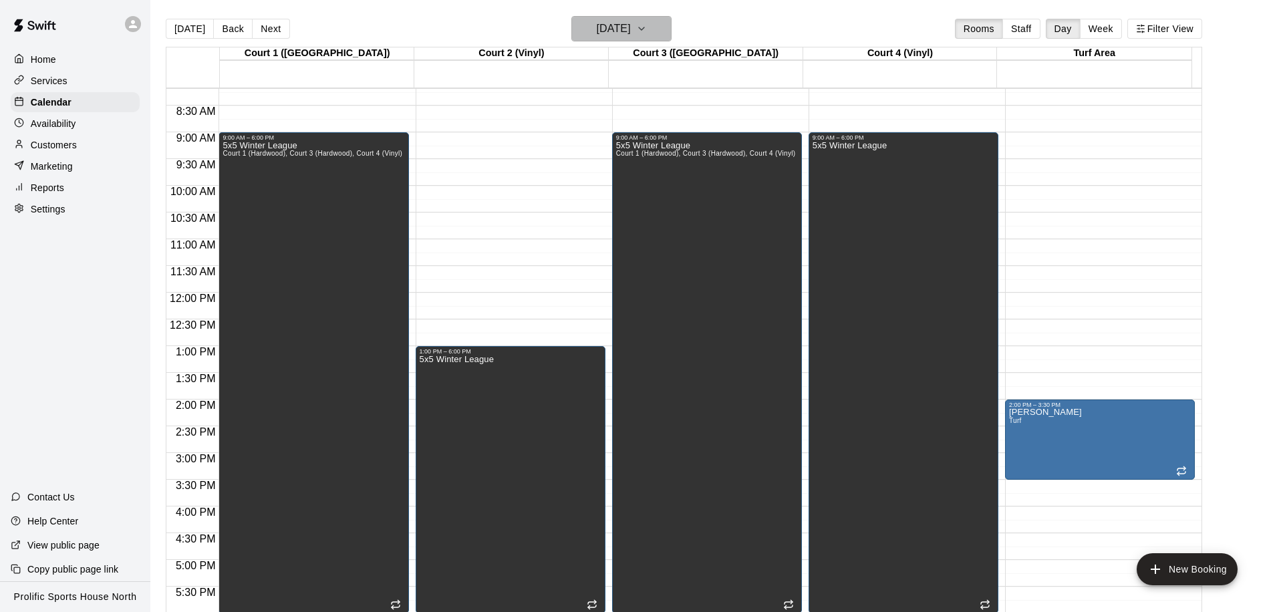
click at [631, 35] on h6 "Sunday Feb 01" at bounding box center [614, 28] width 34 height 19
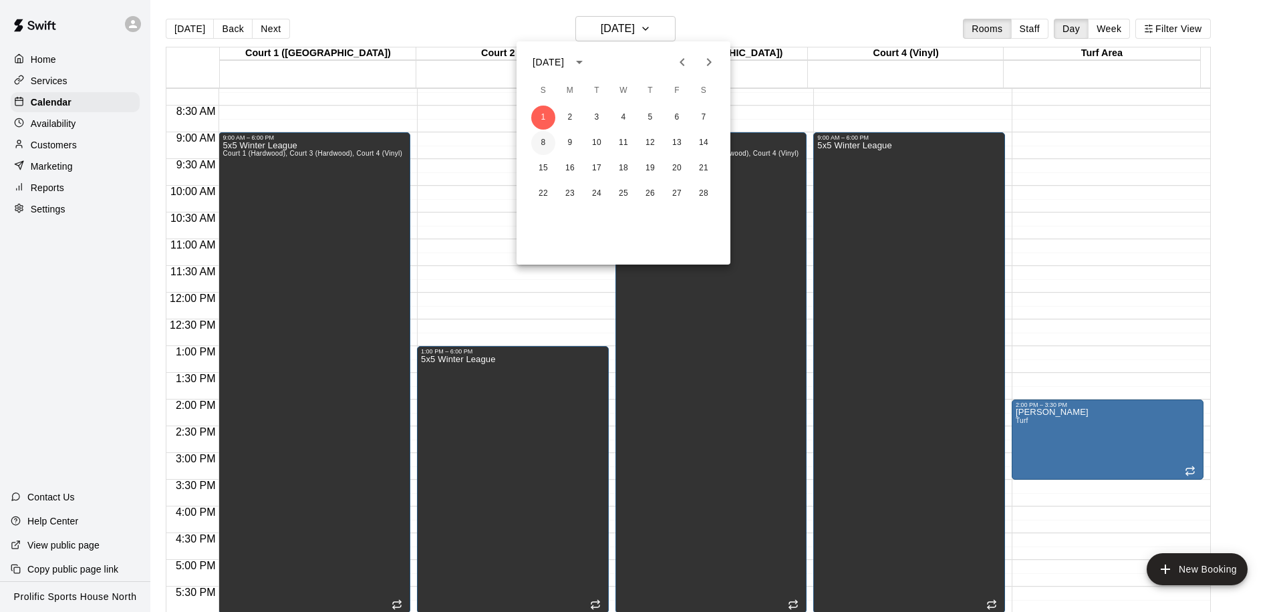
click at [545, 140] on button "8" at bounding box center [543, 143] width 24 height 24
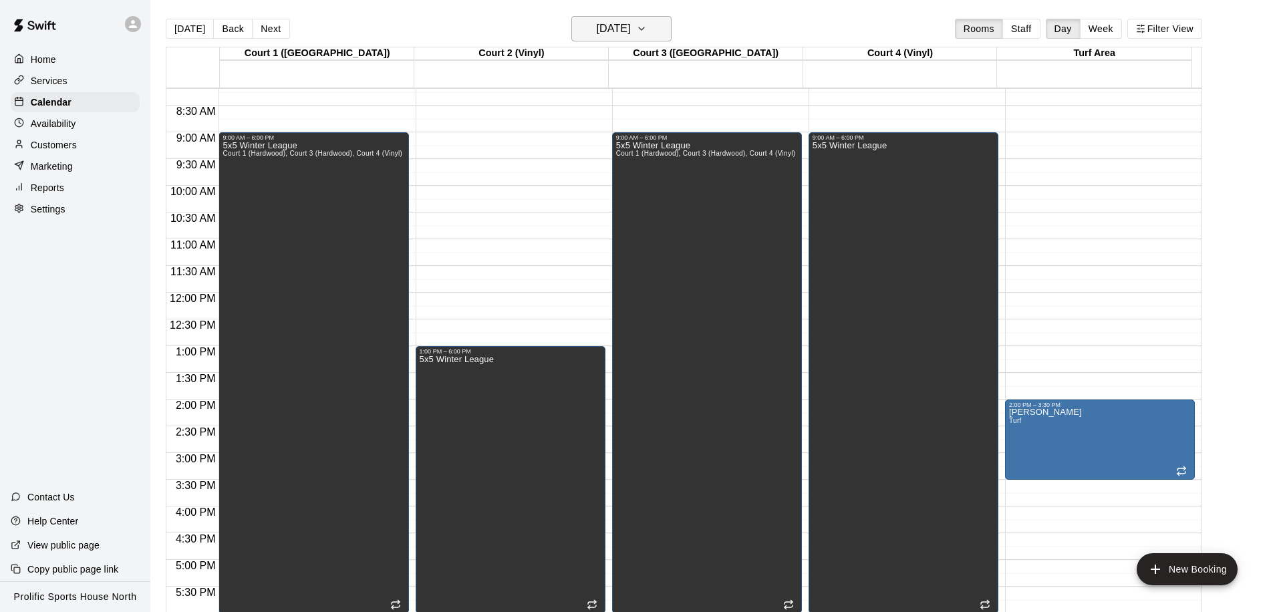
click at [631, 33] on h6 "Sunday Feb 08" at bounding box center [614, 28] width 34 height 19
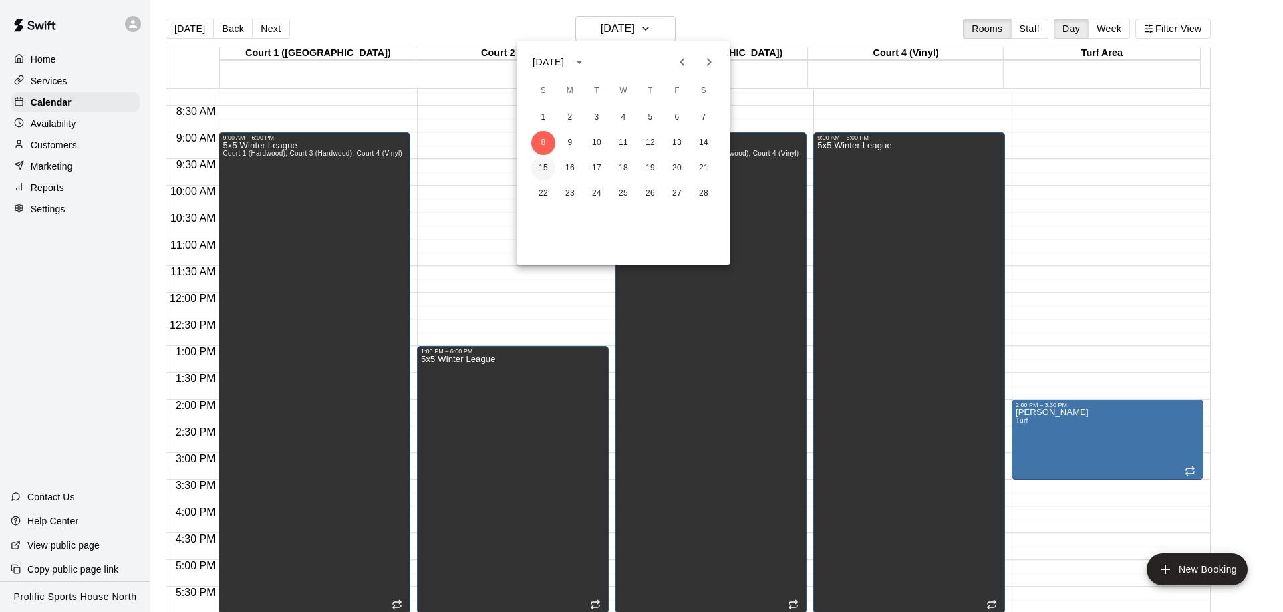
click at [537, 170] on button "15" at bounding box center [543, 168] width 24 height 24
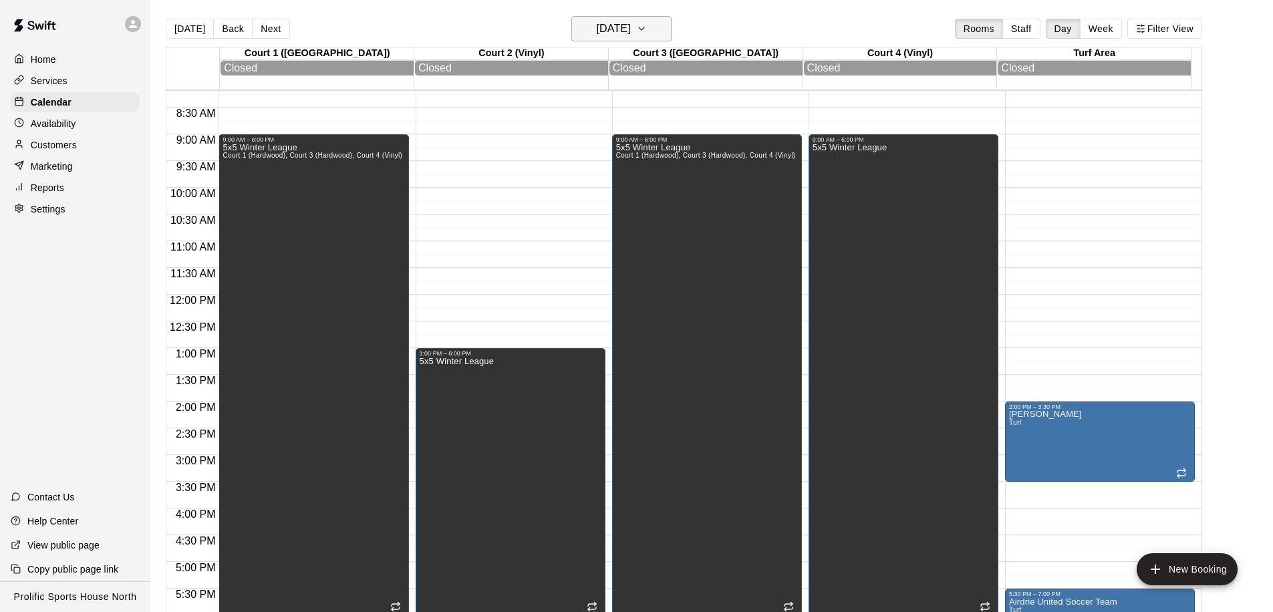
click at [655, 29] on button "Sunday Feb 15" at bounding box center [621, 28] width 100 height 25
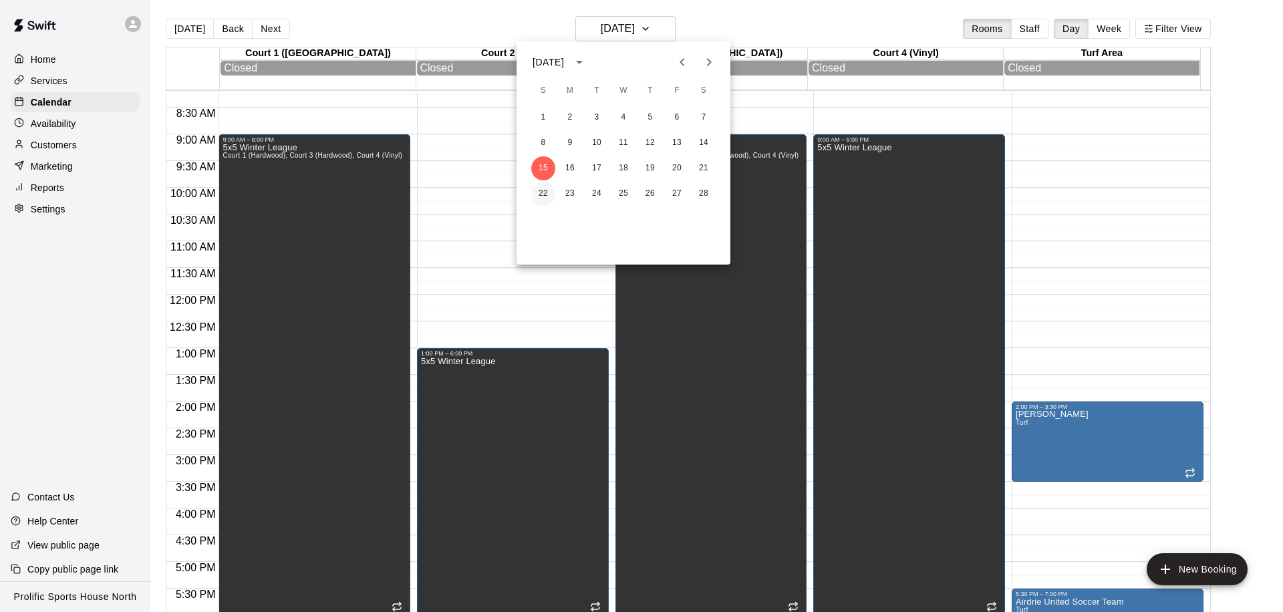
click at [540, 196] on button "22" at bounding box center [543, 194] width 24 height 24
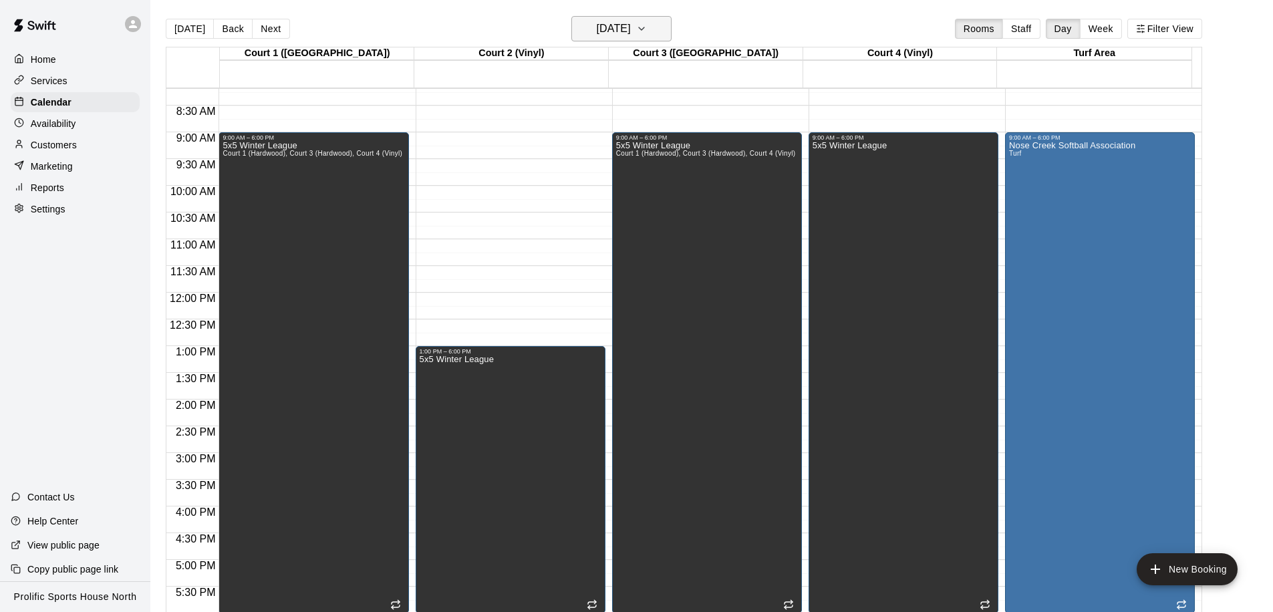
click at [620, 29] on h6 "Sunday Feb 22" at bounding box center [614, 28] width 34 height 19
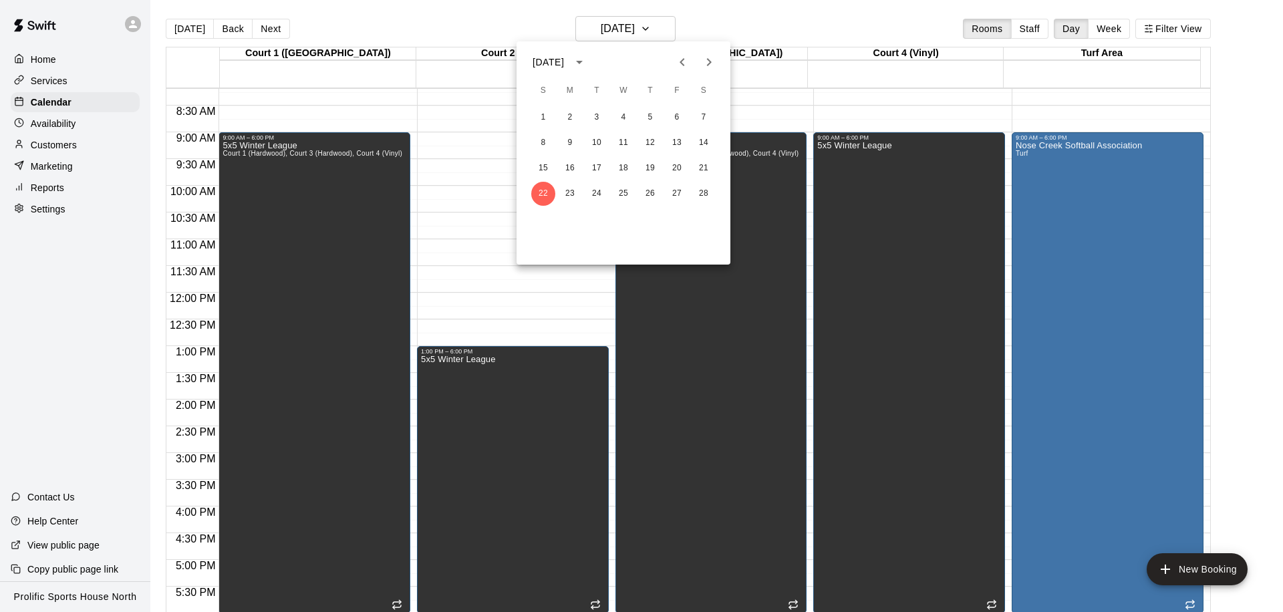
click at [704, 59] on icon "Next month" at bounding box center [709, 62] width 16 height 16
click at [544, 117] on button "1" at bounding box center [543, 118] width 24 height 24
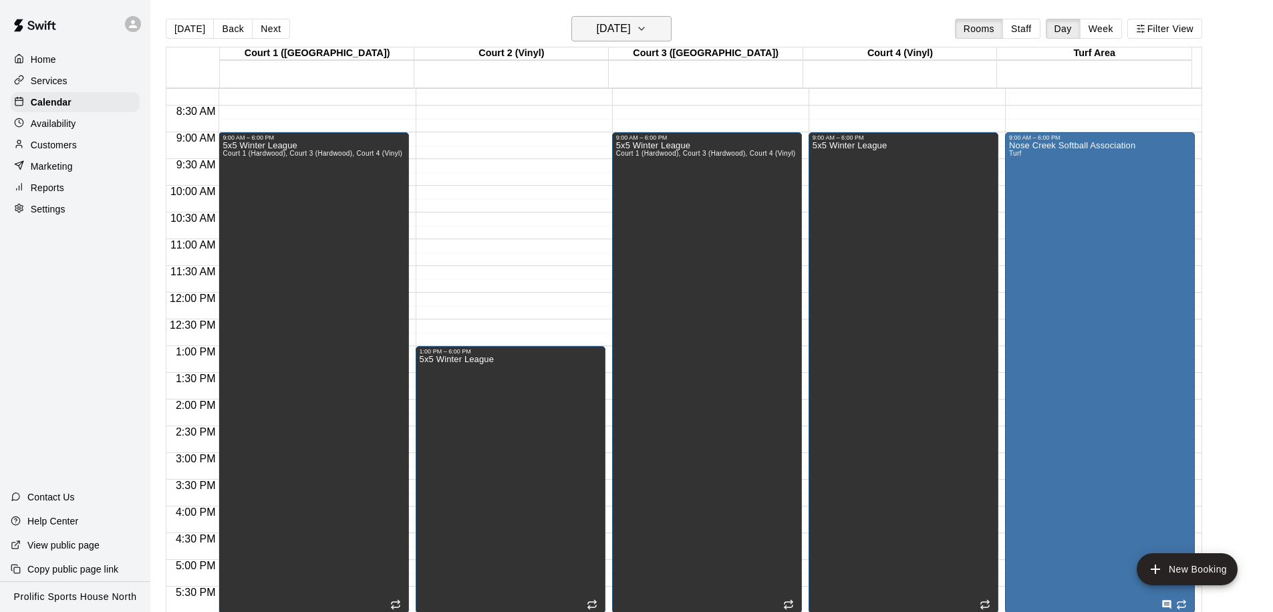
click at [610, 31] on h6 "Sunday Mar 01" at bounding box center [614, 28] width 34 height 19
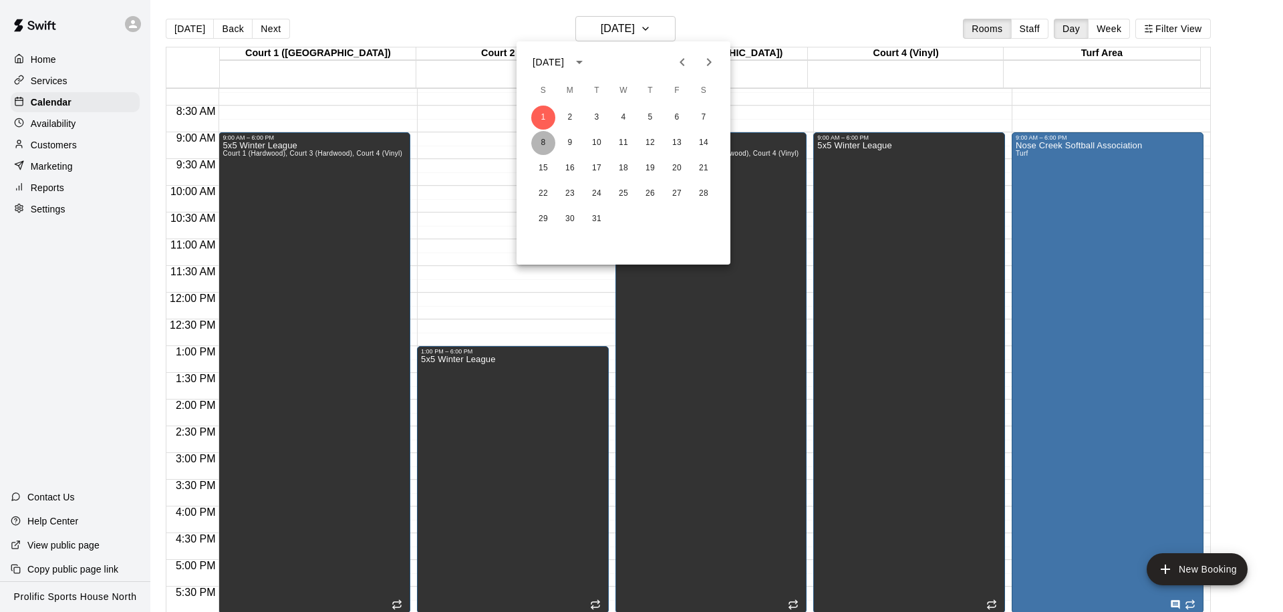
click at [543, 138] on button "8" at bounding box center [543, 143] width 24 height 24
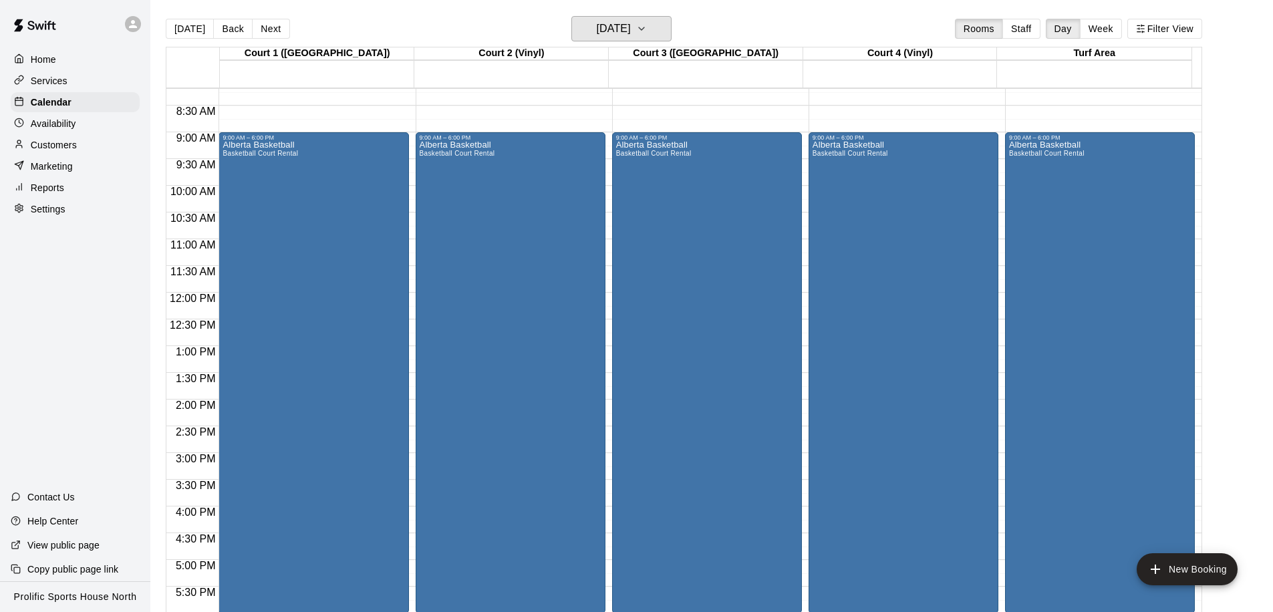
click at [603, 31] on h6 "Sunday Mar 08" at bounding box center [614, 28] width 34 height 19
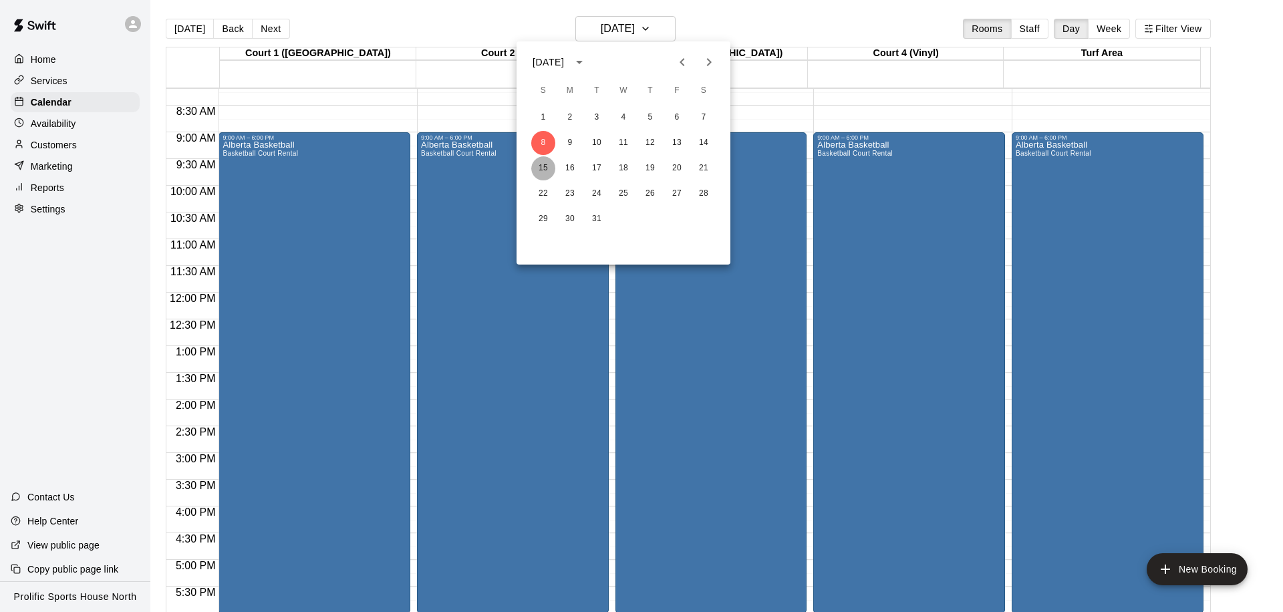
click at [545, 175] on button "15" at bounding box center [543, 168] width 24 height 24
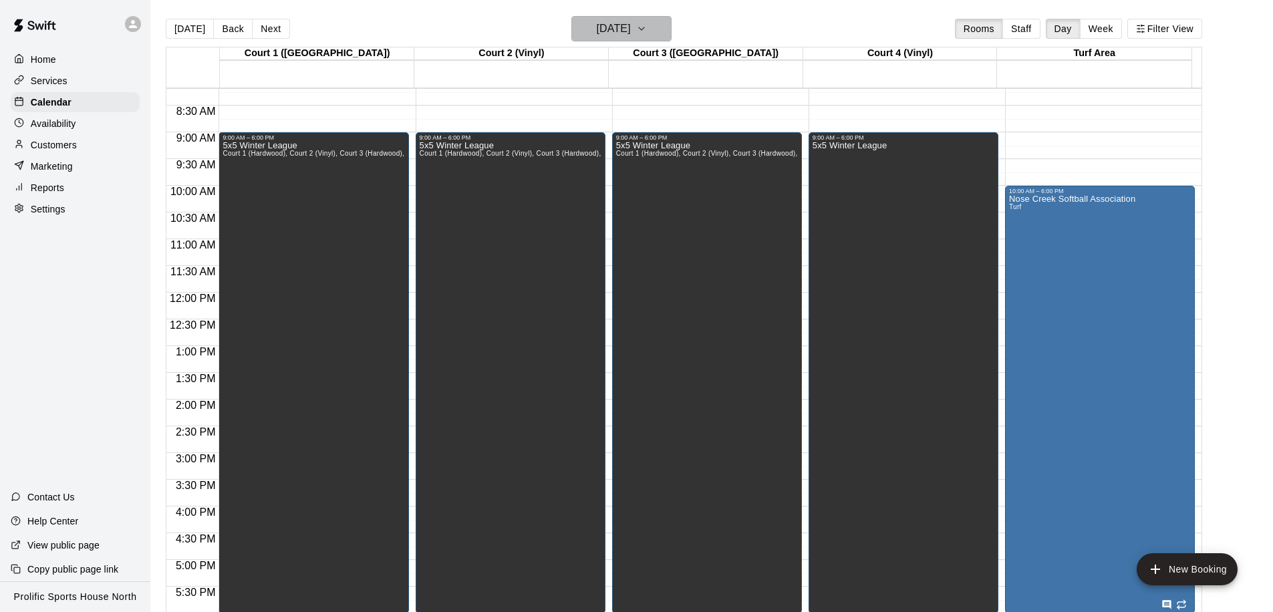
click at [616, 32] on h6 "Sunday Mar 15" at bounding box center [614, 28] width 34 height 19
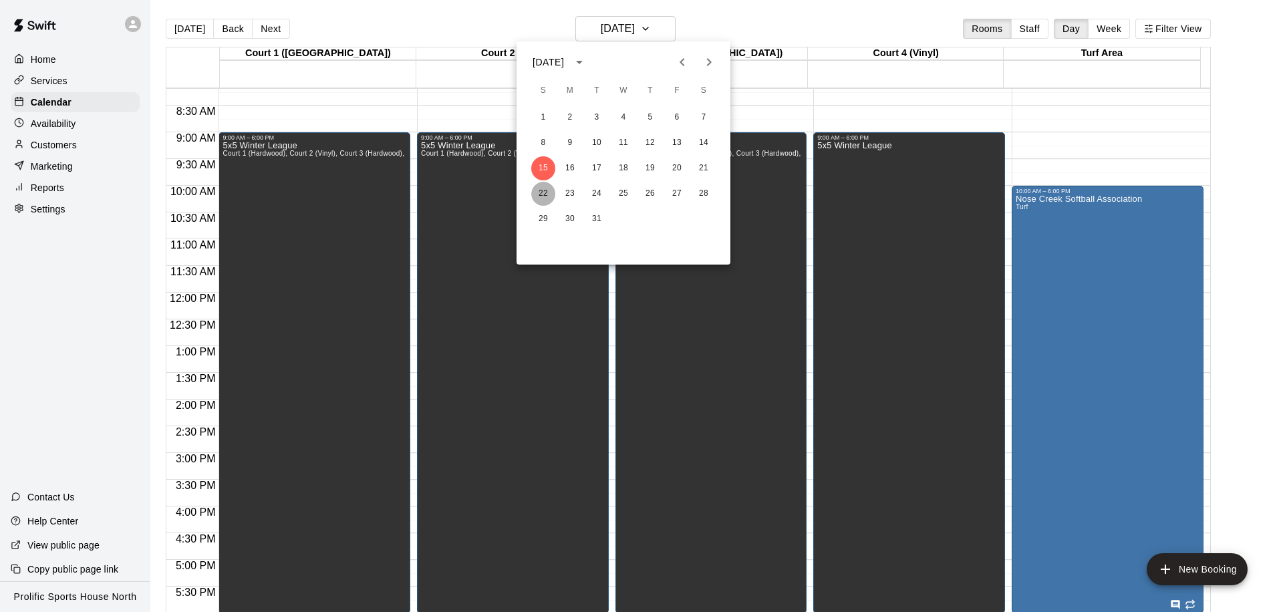
click at [544, 188] on button "22" at bounding box center [543, 194] width 24 height 24
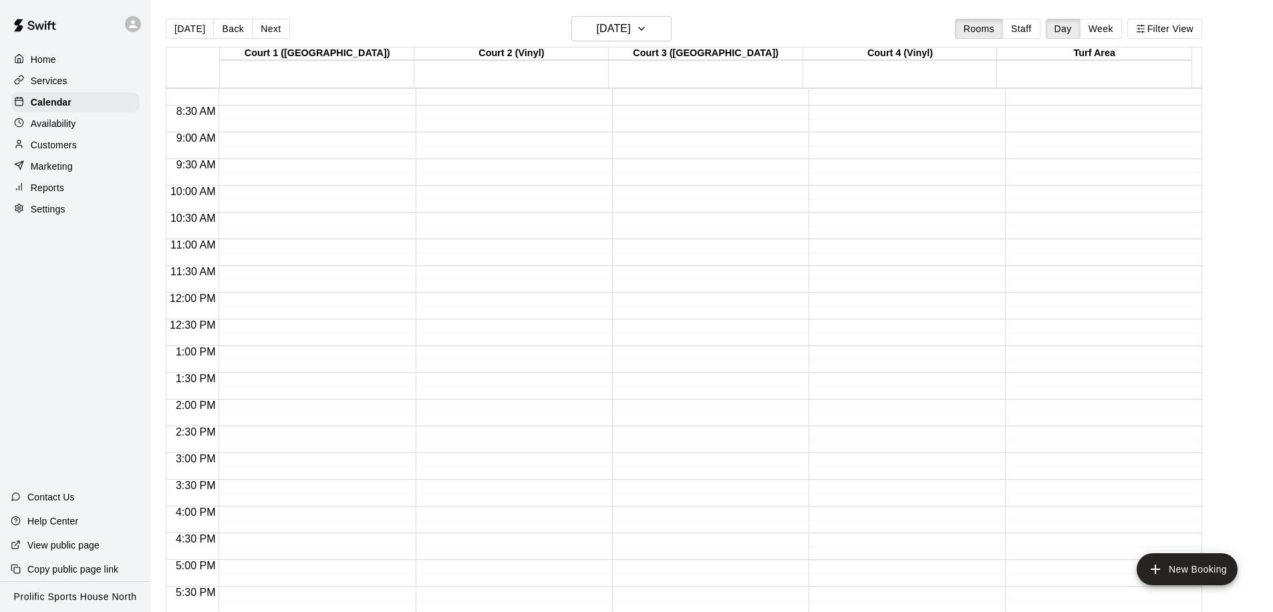
click at [1027, 400] on div "12:00 AM – 8:00 AM Closed" at bounding box center [1100, 292] width 190 height 1283
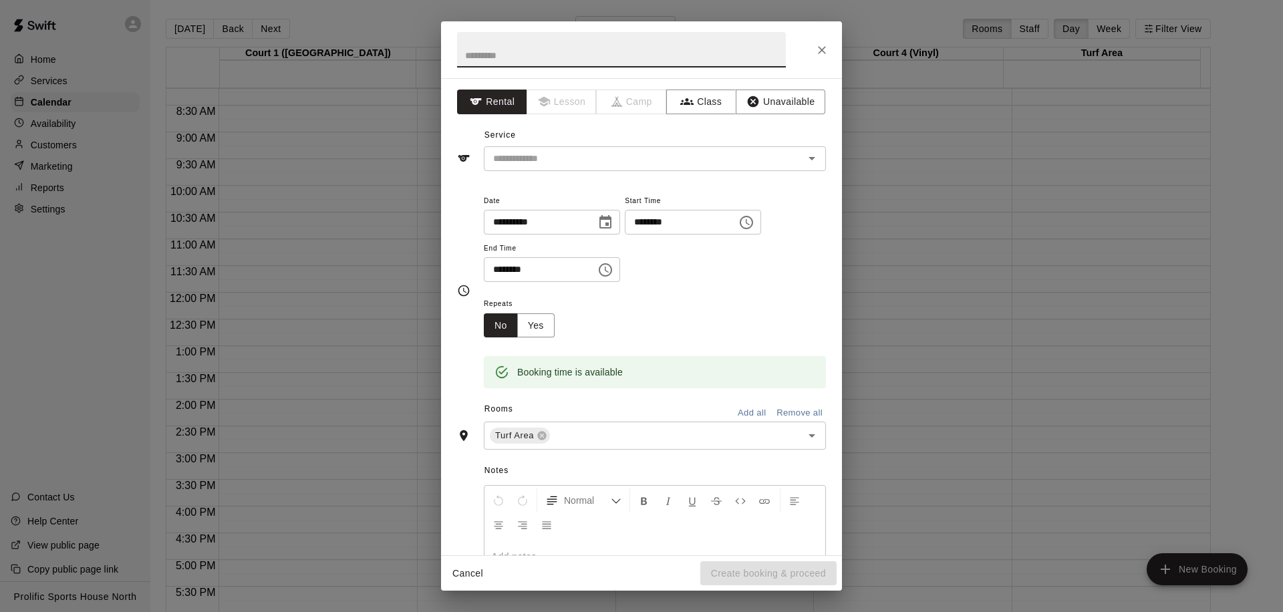
click at [494, 269] on input "********" at bounding box center [535, 269] width 103 height 25
type input "********"
click at [566, 55] on input "text" at bounding box center [621, 49] width 329 height 35
click at [669, 167] on div "​" at bounding box center [655, 158] width 342 height 25
type input "**********"
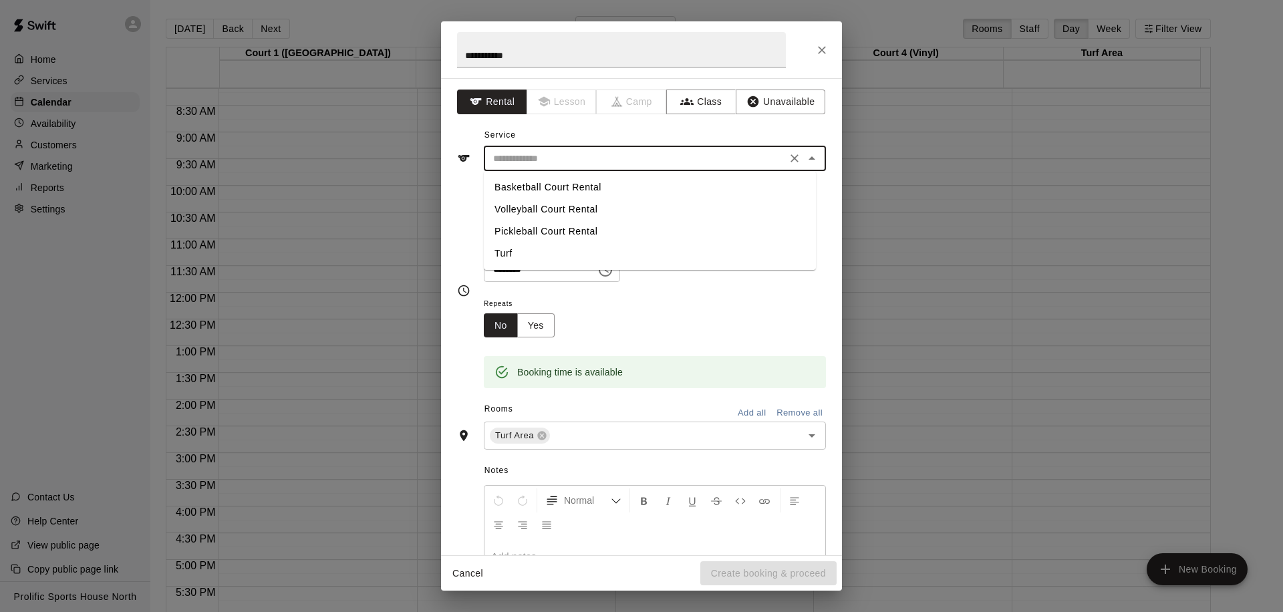
click at [540, 248] on li "Turf" at bounding box center [650, 253] width 332 height 22
type input "****"
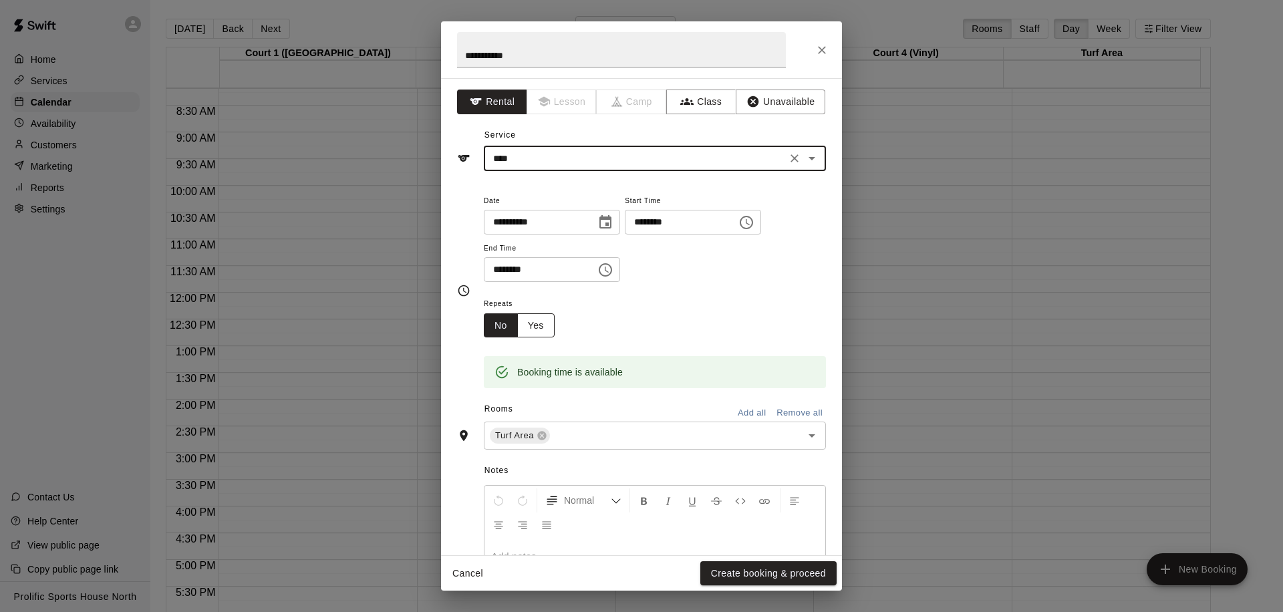
click at [538, 327] on button "Yes" at bounding box center [535, 325] width 37 height 25
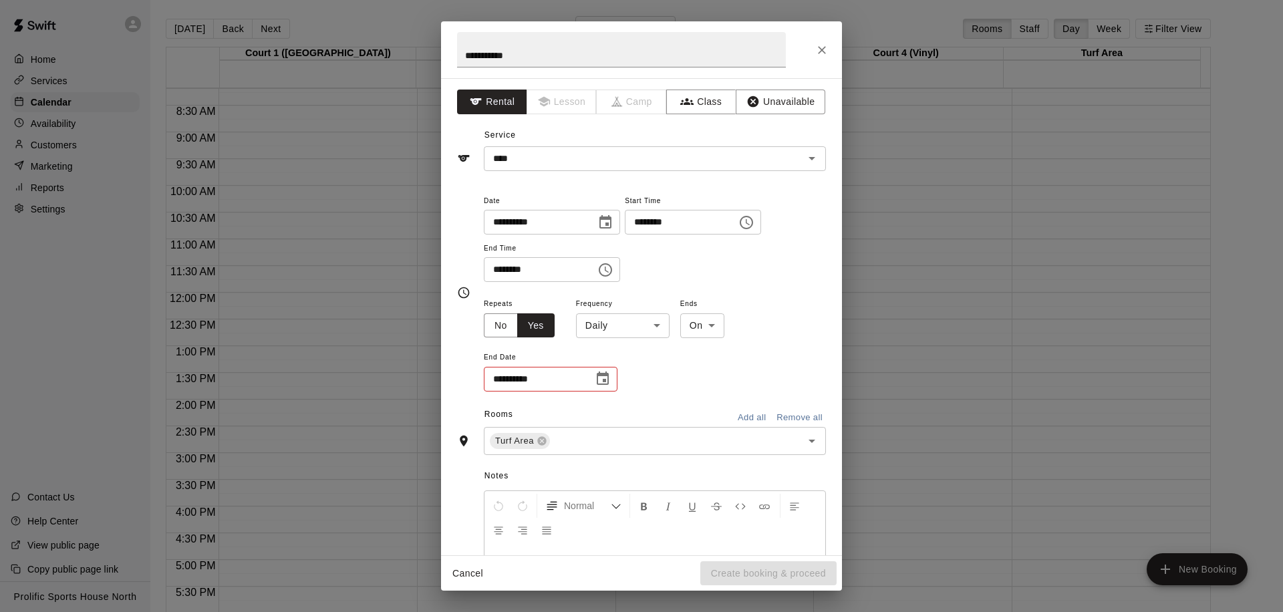
click at [612, 335] on body "**********" at bounding box center [641, 316] width 1283 height 633
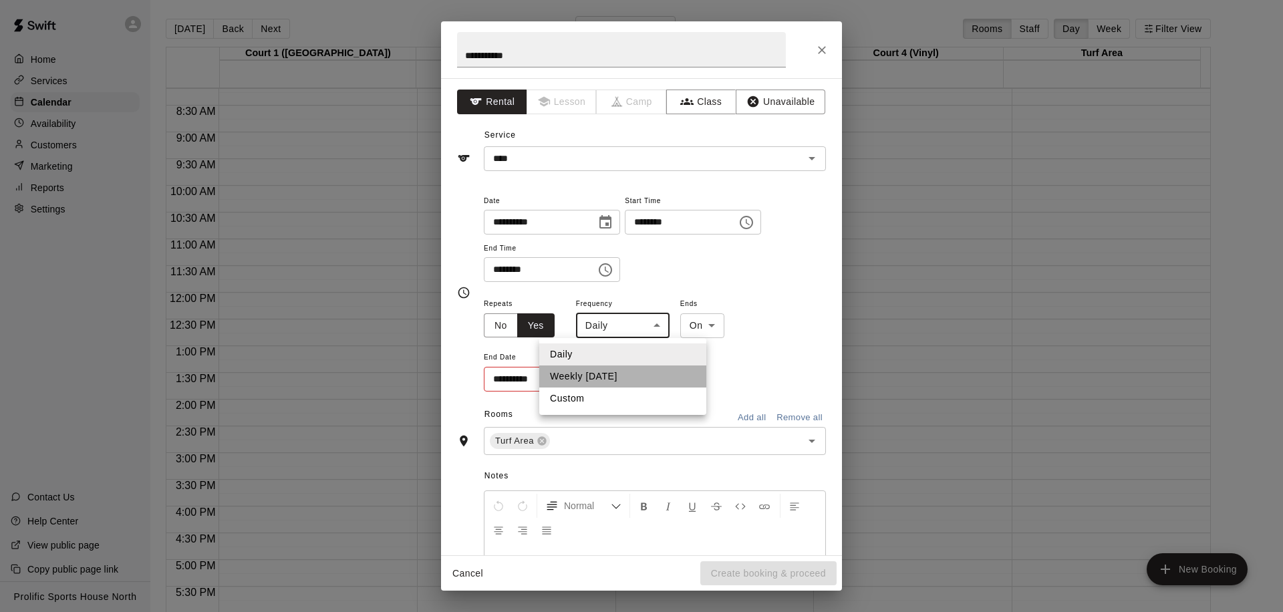
click at [601, 369] on li "Weekly on Sunday" at bounding box center [622, 376] width 167 height 22
type input "******"
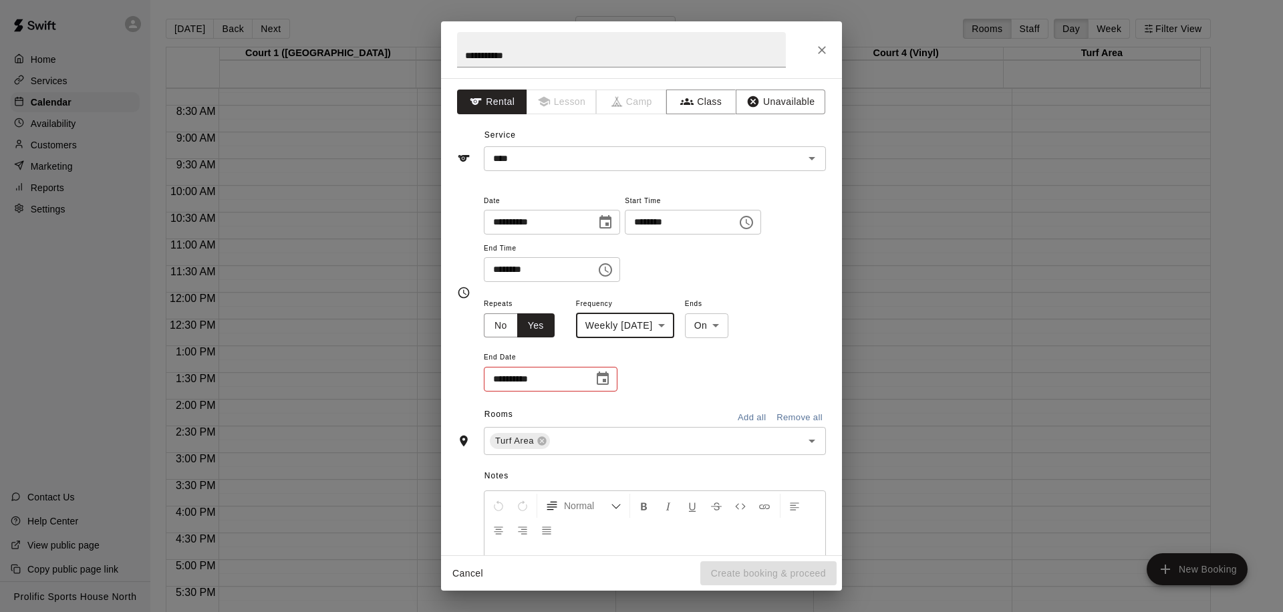
click at [713, 331] on body "**********" at bounding box center [641, 316] width 1283 height 633
click at [714, 381] on li "After" at bounding box center [723, 376] width 44 height 22
type input "*****"
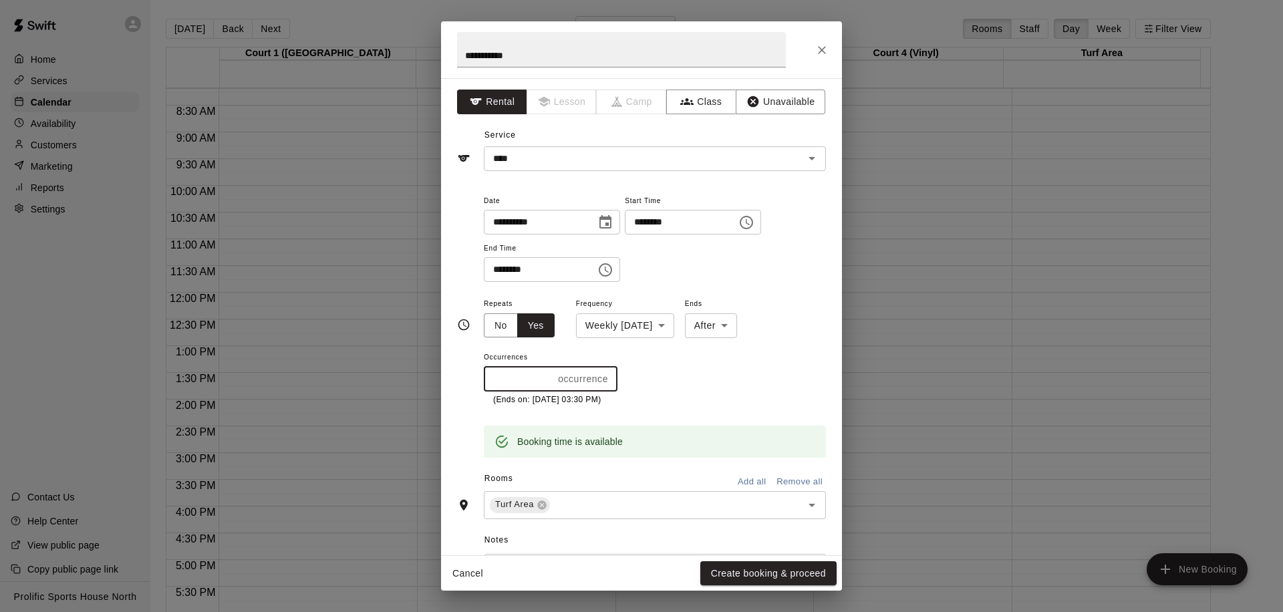
drag, startPoint x: 502, startPoint y: 379, endPoint x: 468, endPoint y: 382, distance: 34.2
click at [468, 382] on div "**********" at bounding box center [641, 324] width 369 height 265
drag, startPoint x: 505, startPoint y: 379, endPoint x: 460, endPoint y: 382, distance: 44.9
click at [460, 382] on div "**********" at bounding box center [641, 324] width 369 height 265
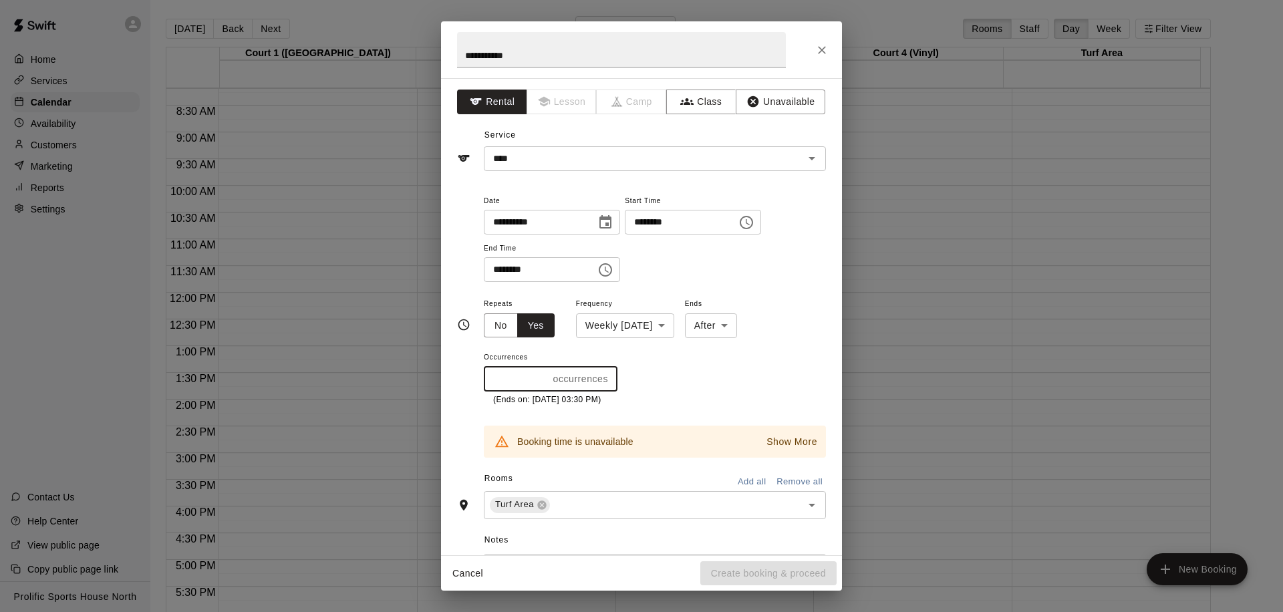
drag, startPoint x: 506, startPoint y: 385, endPoint x: 482, endPoint y: 382, distance: 23.5
click at [472, 385] on div "**********" at bounding box center [641, 324] width 369 height 265
drag, startPoint x: 509, startPoint y: 378, endPoint x: 474, endPoint y: 375, distance: 34.8
click at [474, 375] on div "**********" at bounding box center [641, 324] width 369 height 265
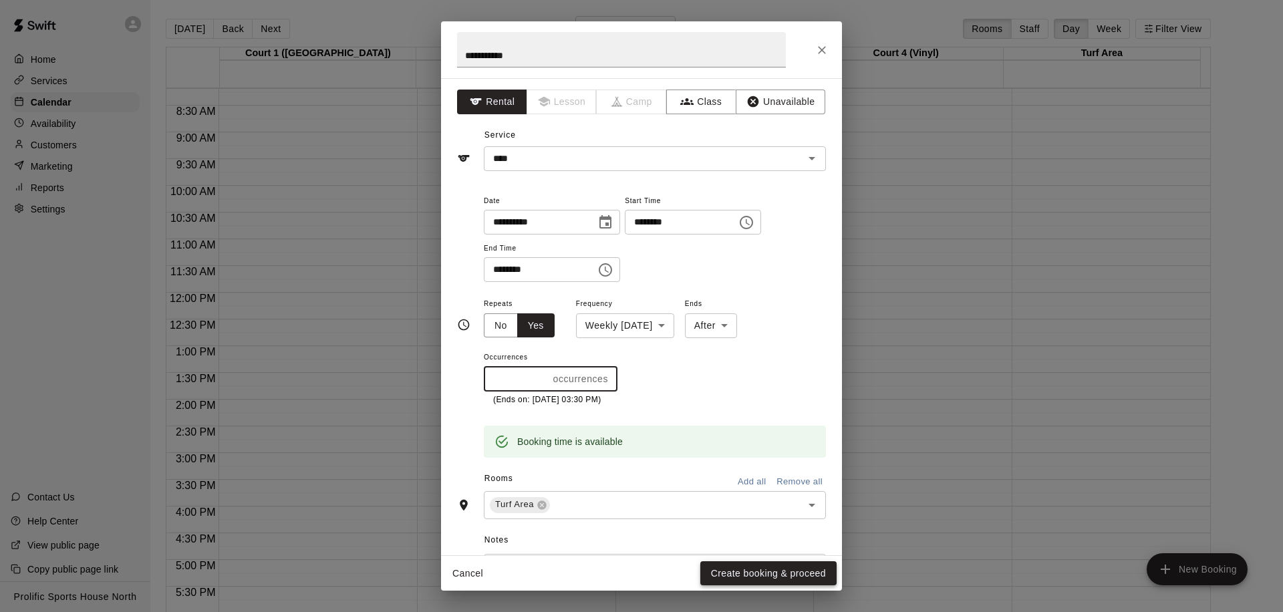
type input "*"
click at [742, 577] on button "Create booking & proceed" at bounding box center [768, 573] width 136 height 25
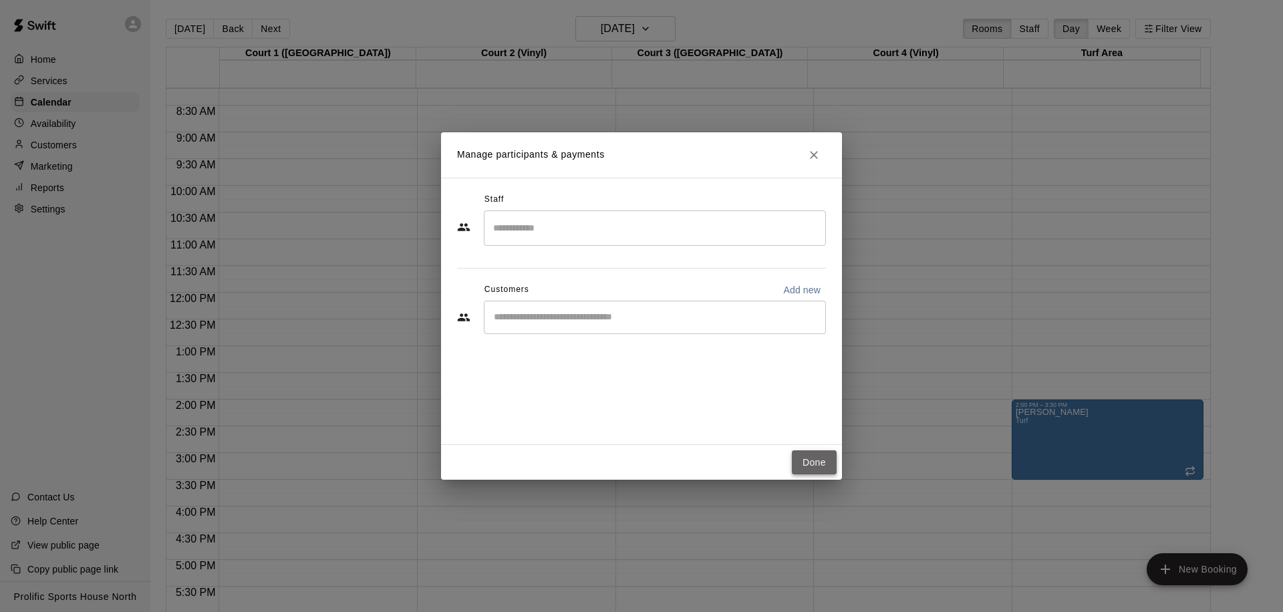
click at [814, 458] on button "Done" at bounding box center [814, 462] width 45 height 25
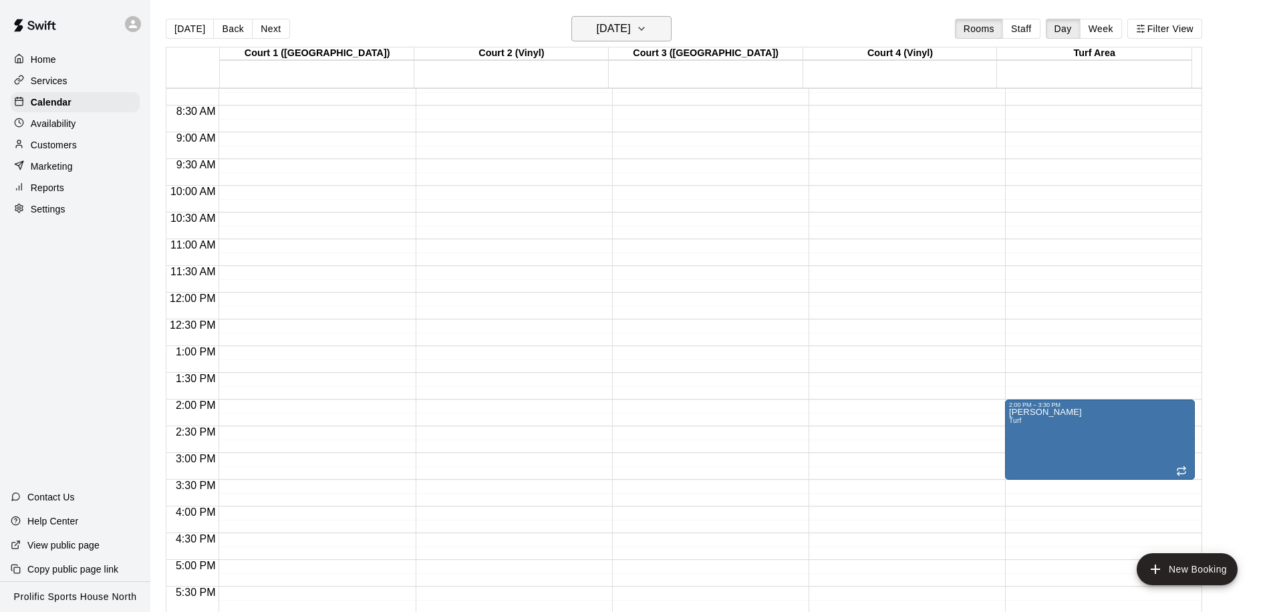
click at [631, 30] on h6 "Sunday Mar 22" at bounding box center [614, 28] width 34 height 19
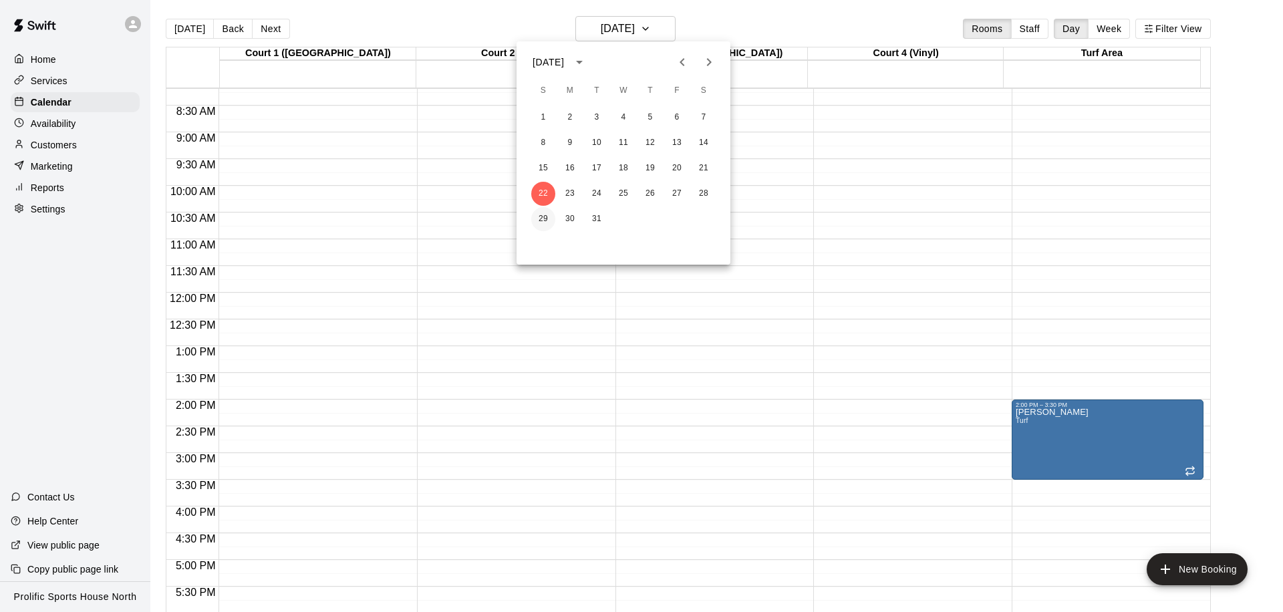
click at [537, 218] on button "29" at bounding box center [543, 219] width 24 height 24
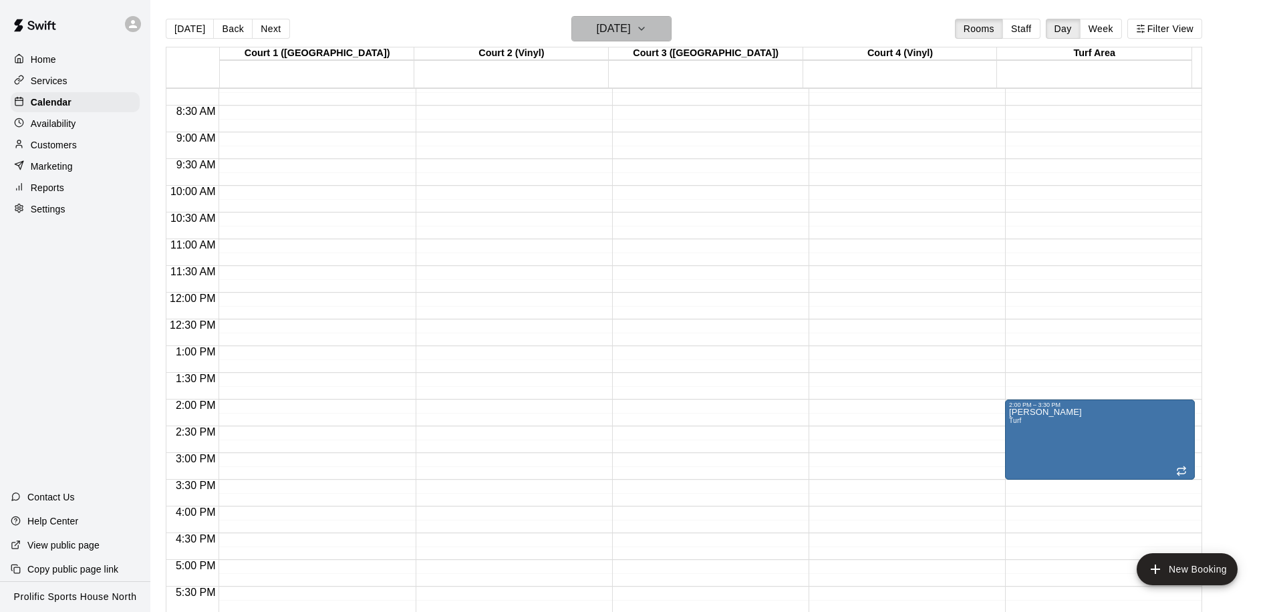
click at [614, 31] on h6 "Sunday Mar 29" at bounding box center [614, 28] width 34 height 19
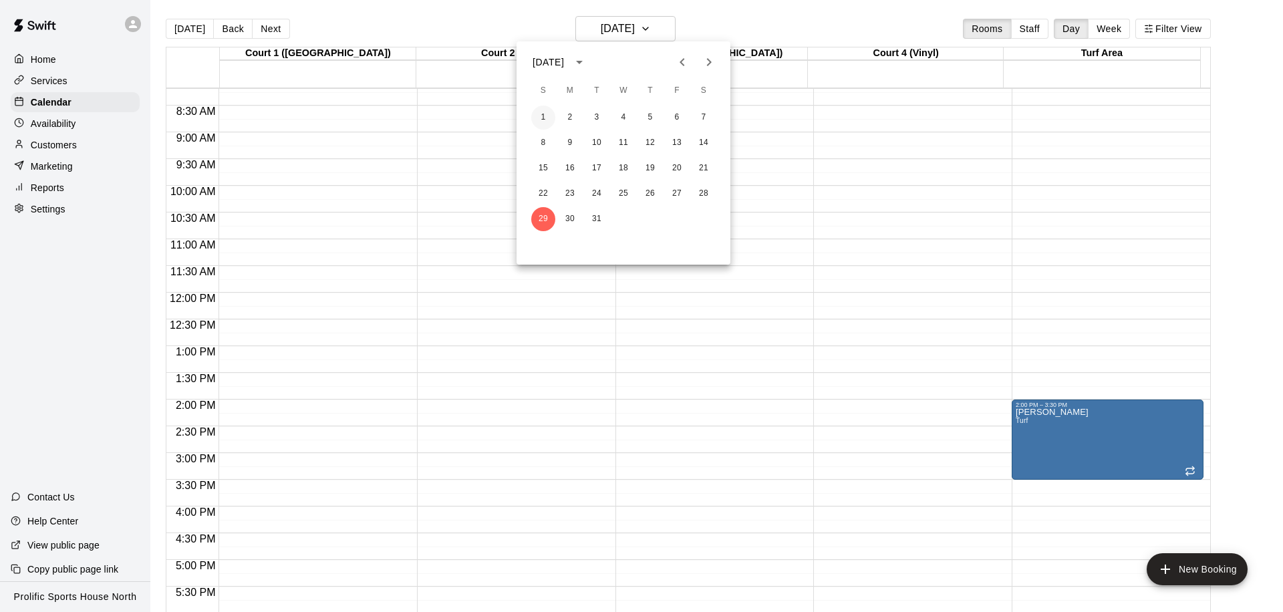
click at [540, 120] on button "1" at bounding box center [543, 118] width 24 height 24
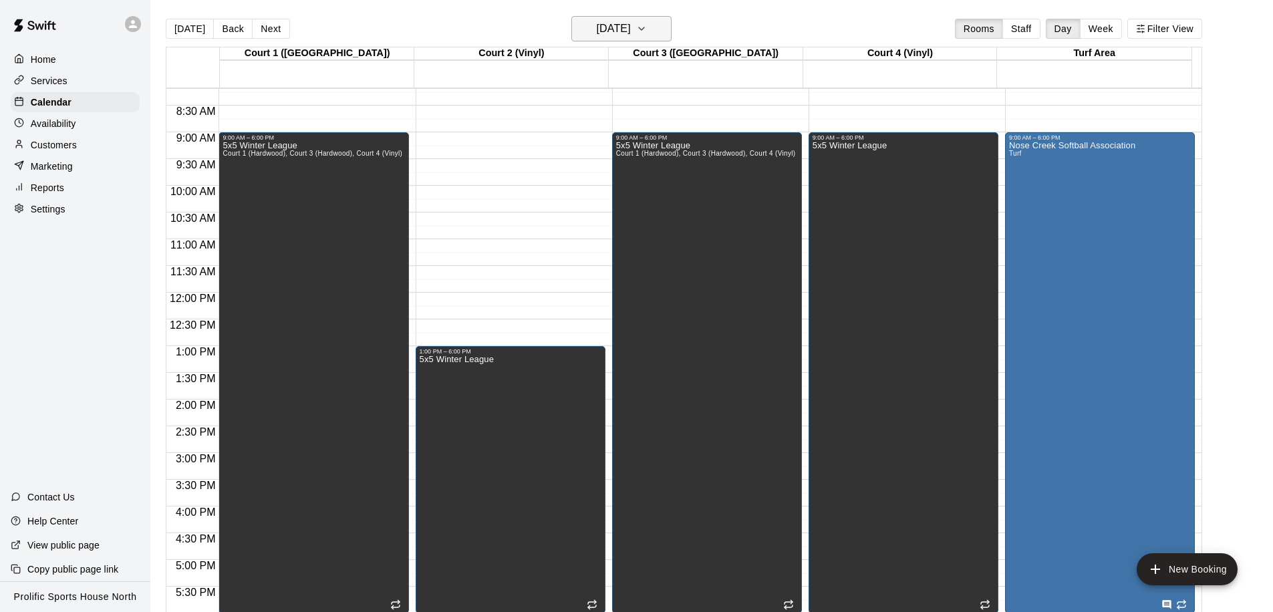
click at [600, 28] on h6 "Sunday Mar 01" at bounding box center [614, 28] width 34 height 19
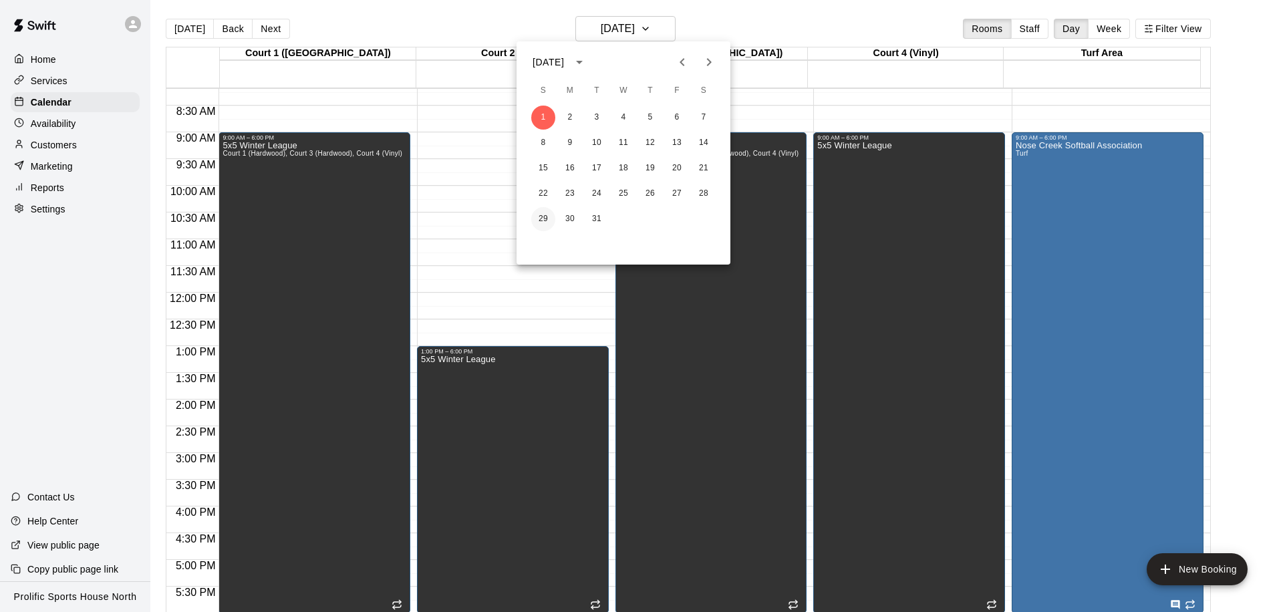
click at [546, 213] on button "29" at bounding box center [543, 219] width 24 height 24
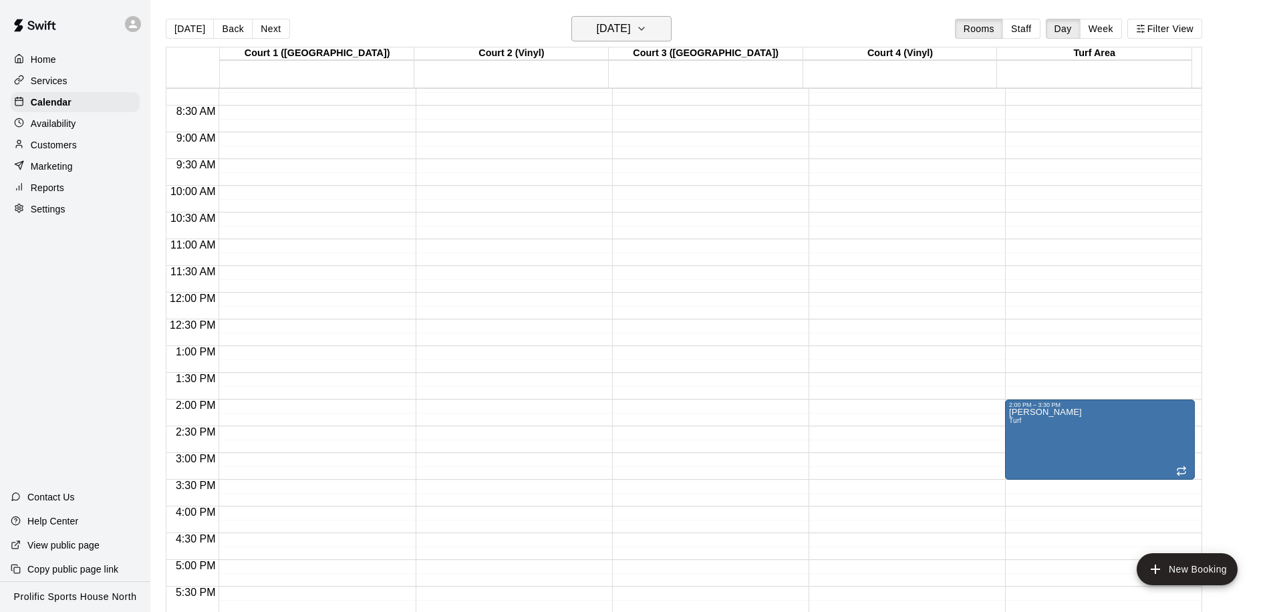
click at [629, 27] on h6 "Sunday Mar 29" at bounding box center [614, 28] width 34 height 19
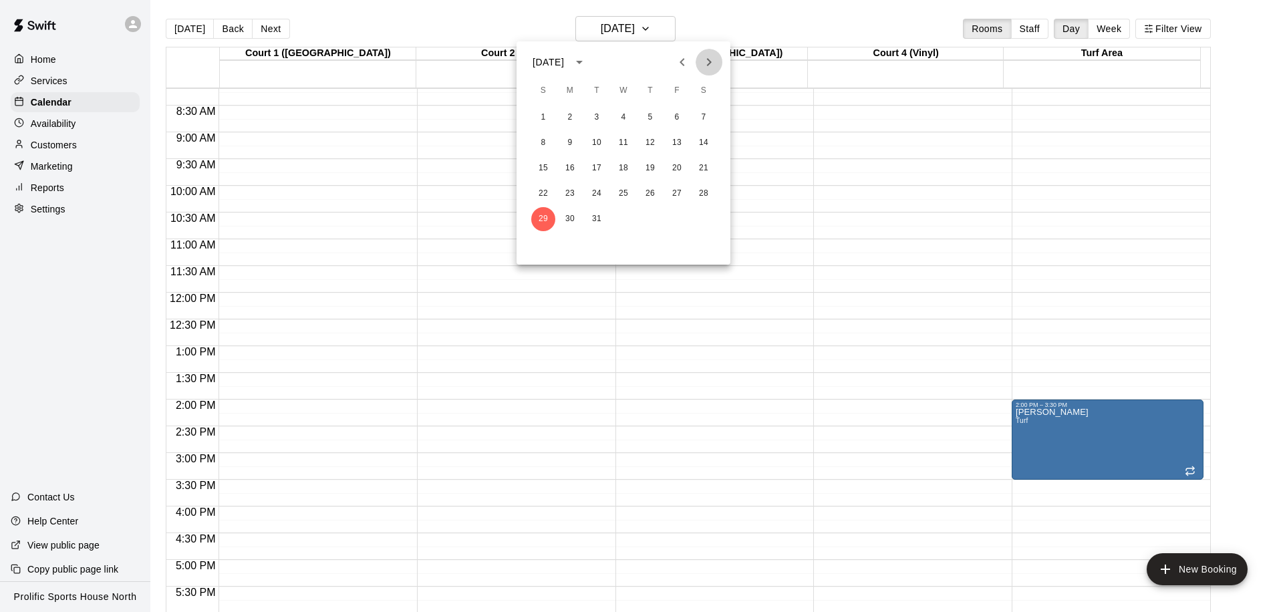
click at [707, 62] on icon "Next month" at bounding box center [709, 62] width 16 height 16
click at [542, 138] on button "5" at bounding box center [543, 143] width 24 height 24
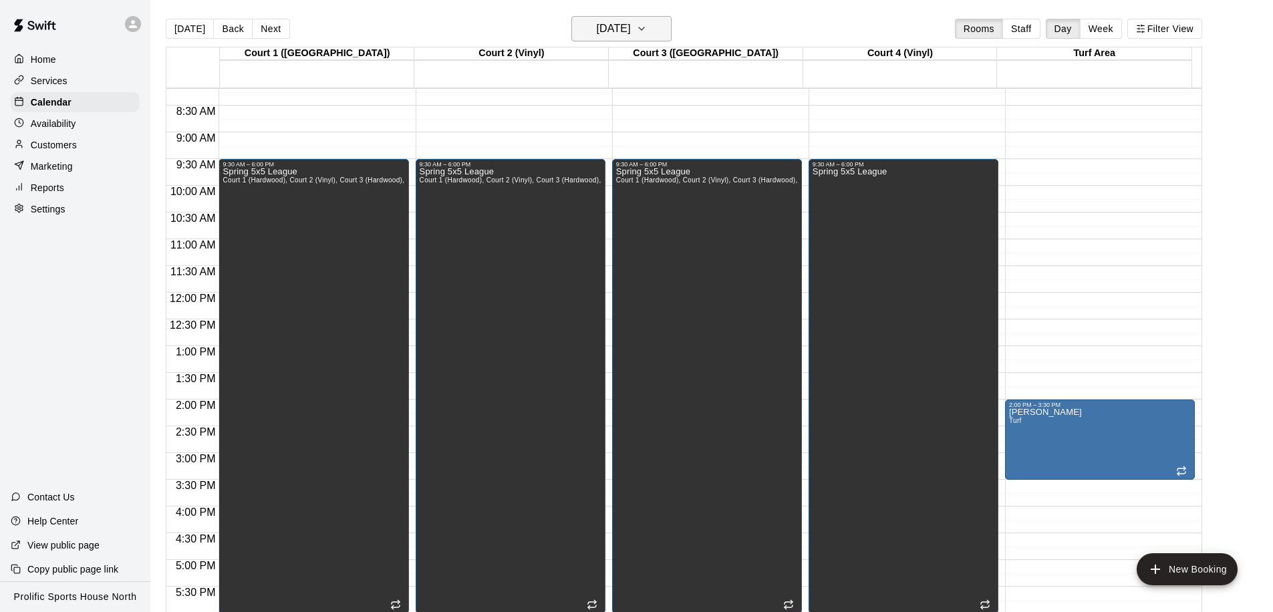
click at [645, 41] on button "Sunday Apr 05" at bounding box center [621, 28] width 100 height 25
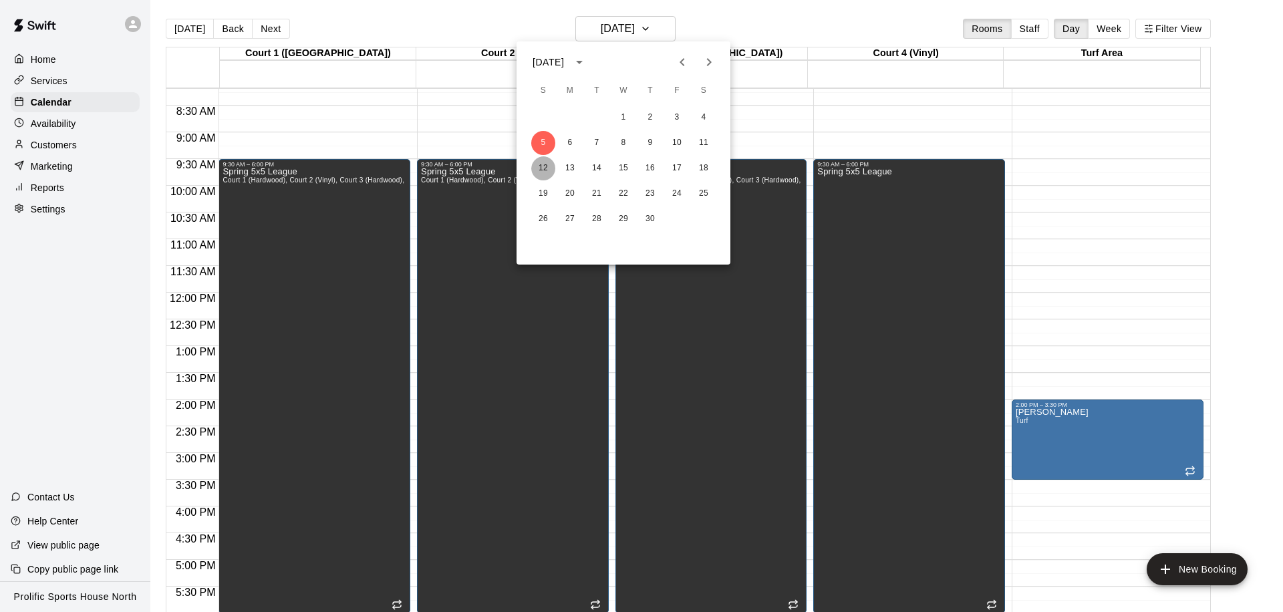
click at [541, 166] on button "12" at bounding box center [543, 168] width 24 height 24
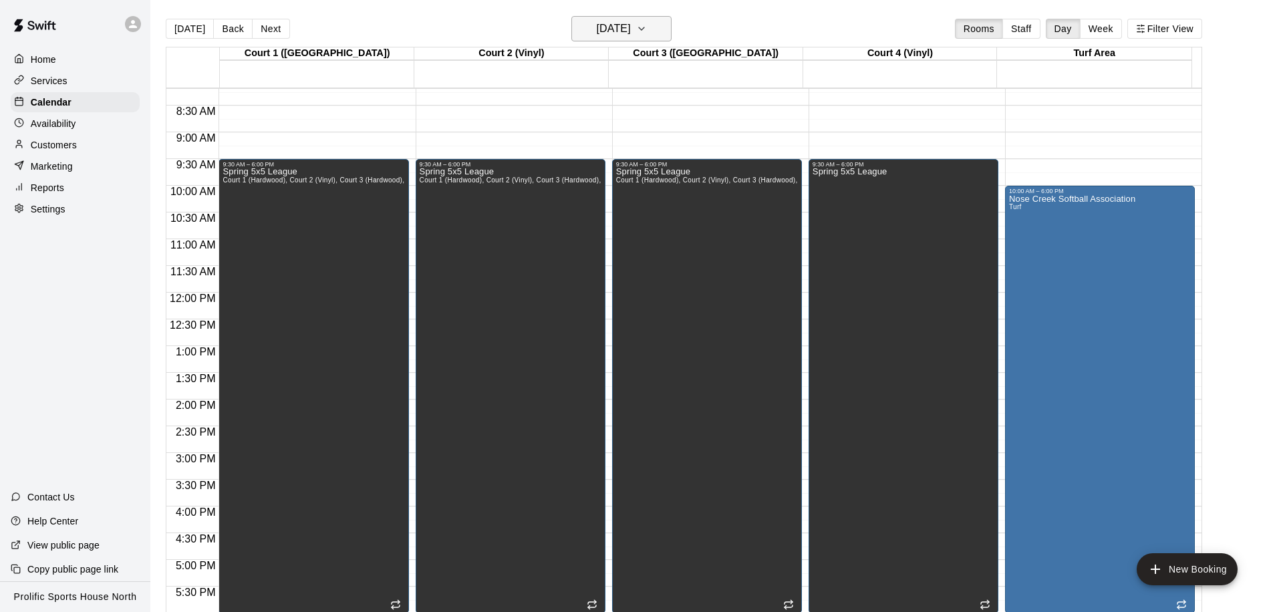
click at [597, 21] on h6 "Sunday Apr 12" at bounding box center [614, 28] width 34 height 19
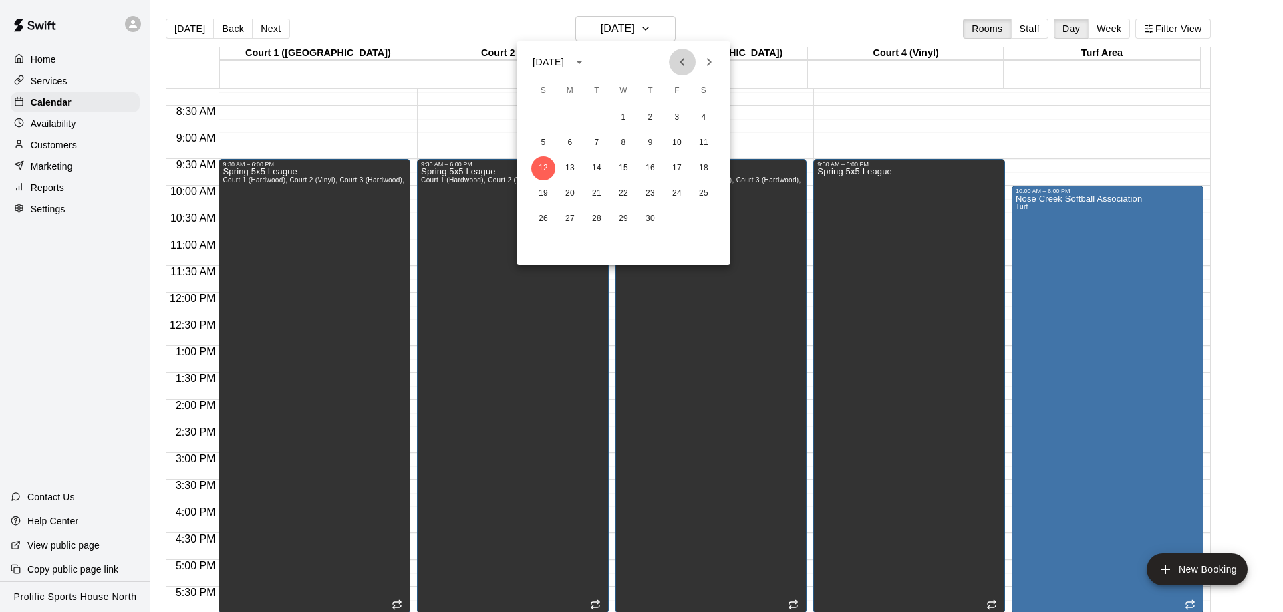
click at [681, 65] on icon "Previous month" at bounding box center [682, 62] width 16 height 16
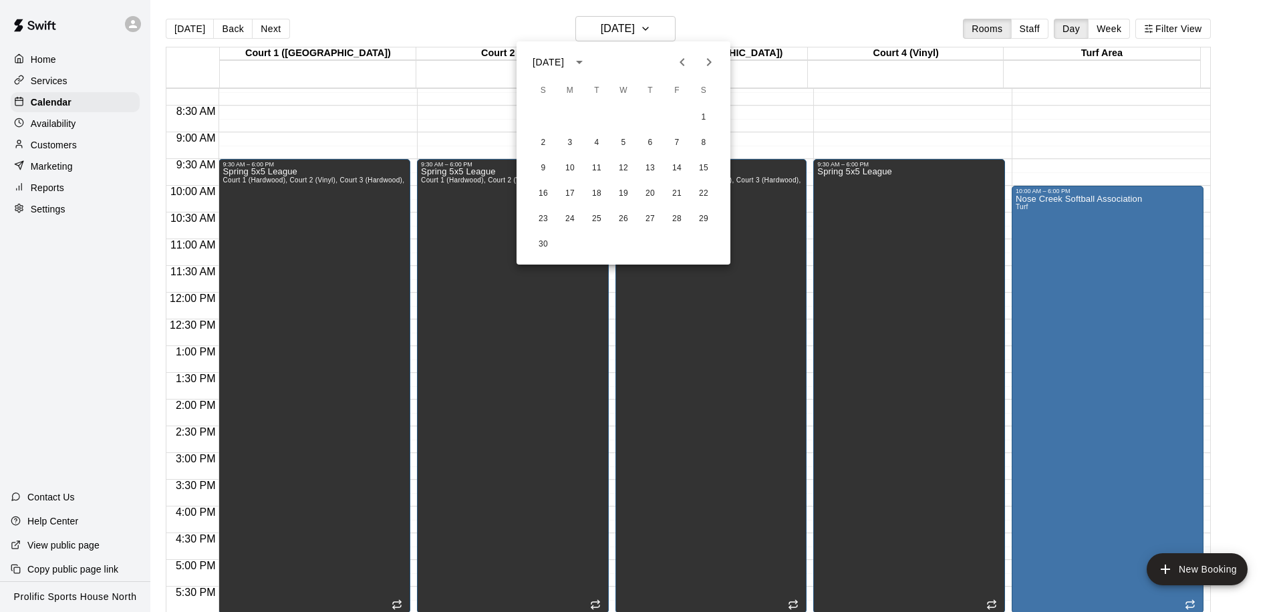
click at [681, 65] on icon "Previous month" at bounding box center [682, 62] width 16 height 16
click at [697, 62] on button "Next month" at bounding box center [708, 62] width 27 height 27
click at [679, 73] on button "Previous month" at bounding box center [682, 62] width 27 height 27
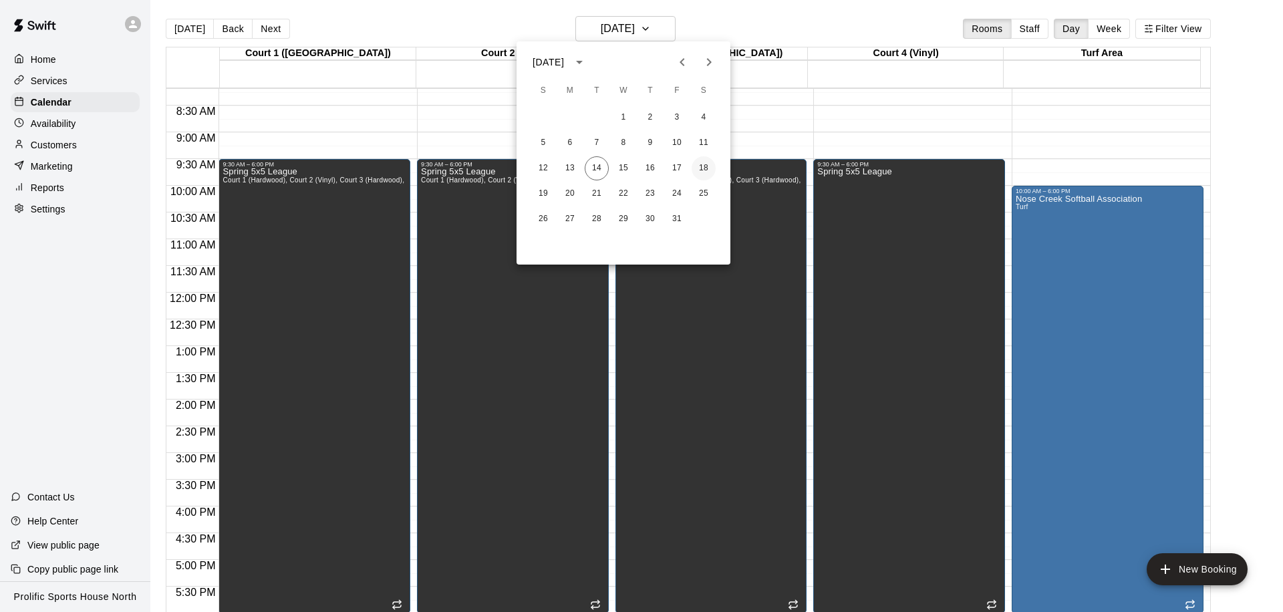
click at [703, 170] on button "18" at bounding box center [703, 168] width 24 height 24
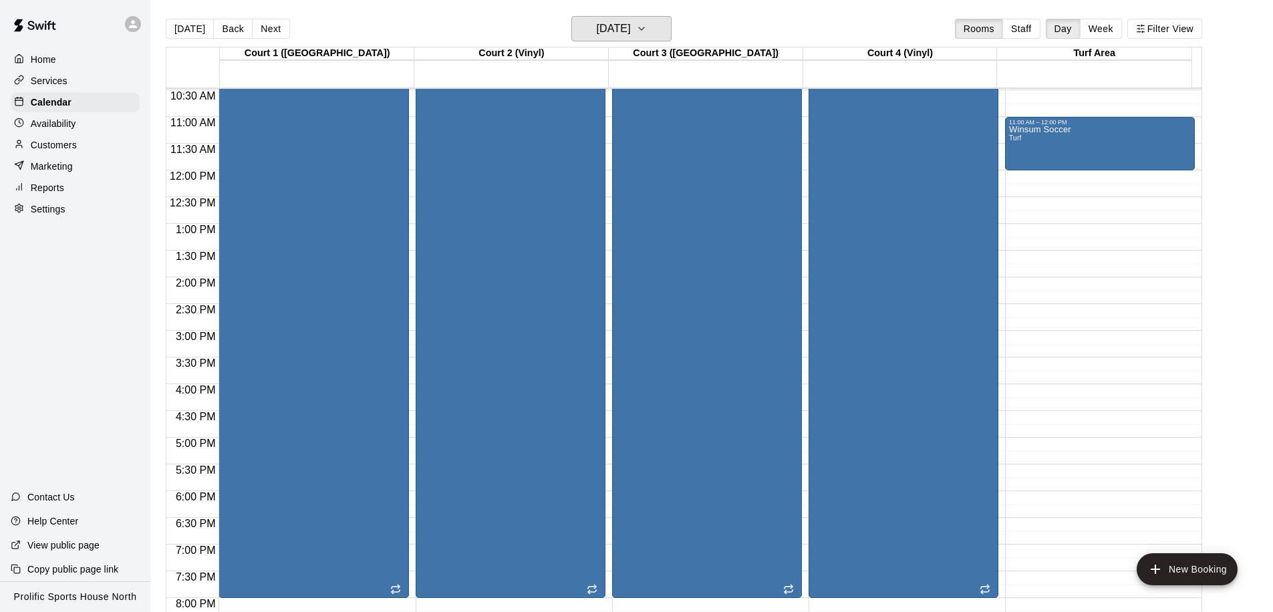
scroll to position [400, 0]
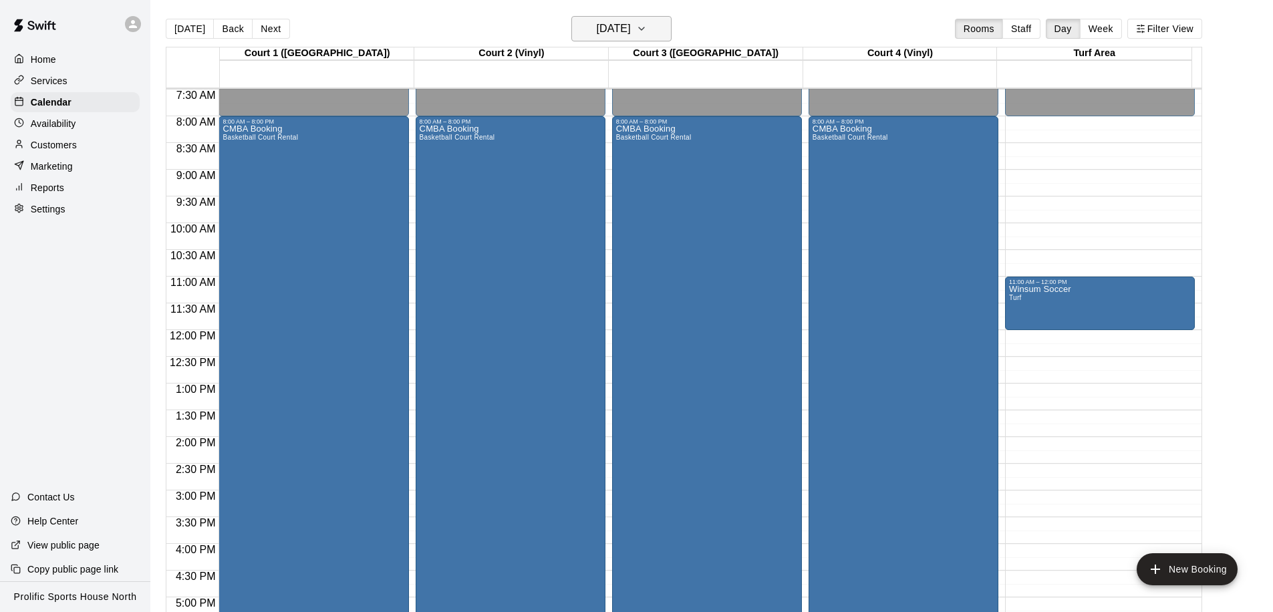
click at [607, 28] on h6 "Saturday Oct 18" at bounding box center [614, 28] width 34 height 19
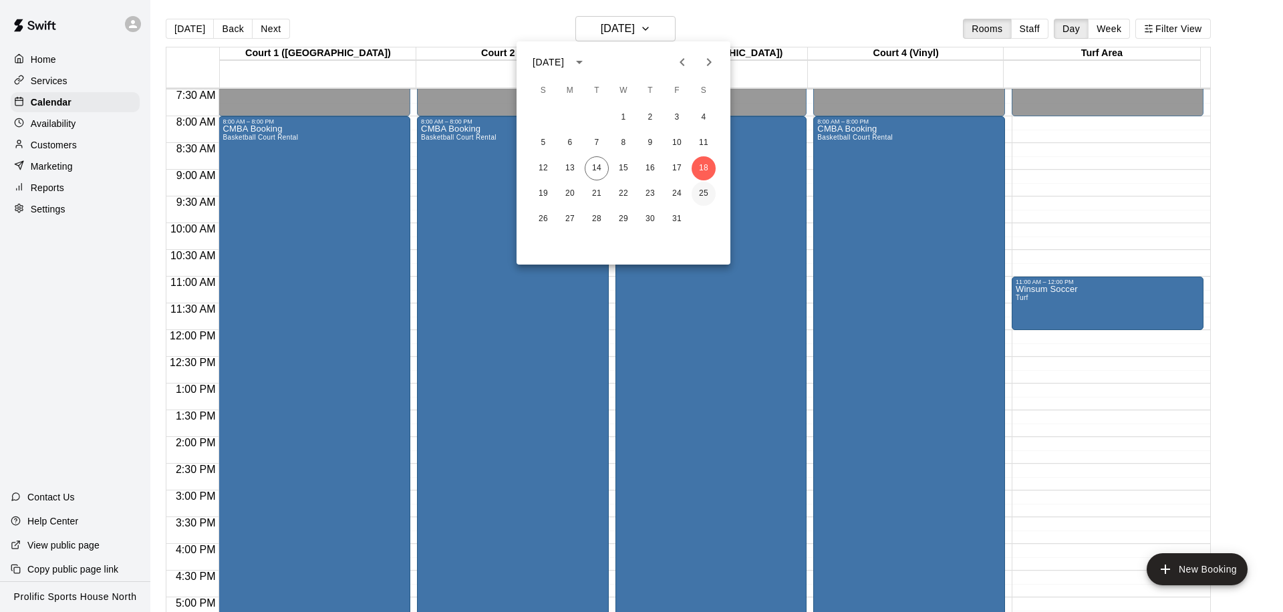
click at [703, 196] on button "25" at bounding box center [703, 194] width 24 height 24
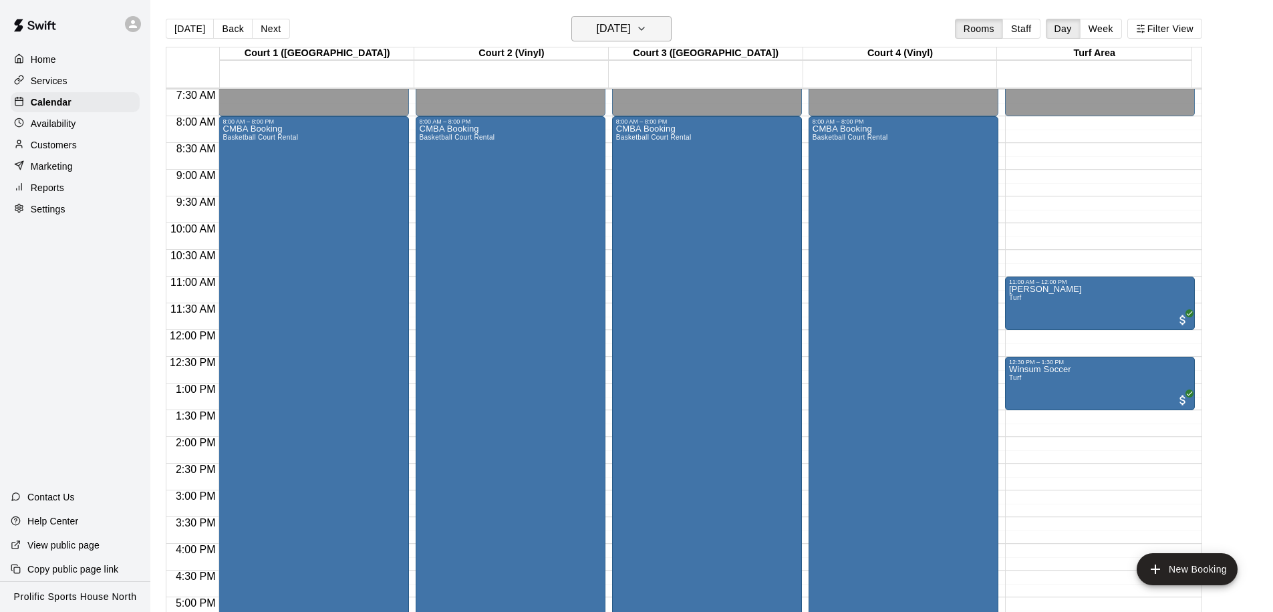
click at [597, 31] on h6 "Saturday Oct 25" at bounding box center [614, 28] width 34 height 19
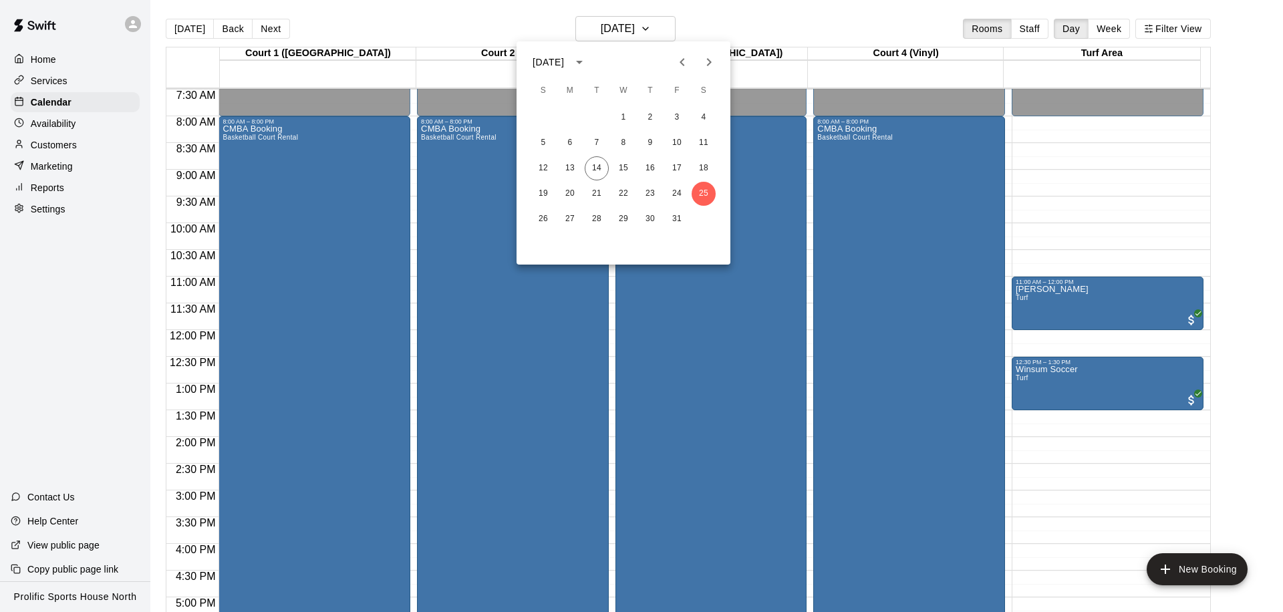
click at [705, 65] on icon "Next month" at bounding box center [709, 62] width 16 height 16
click at [705, 120] on button "1" at bounding box center [703, 118] width 24 height 24
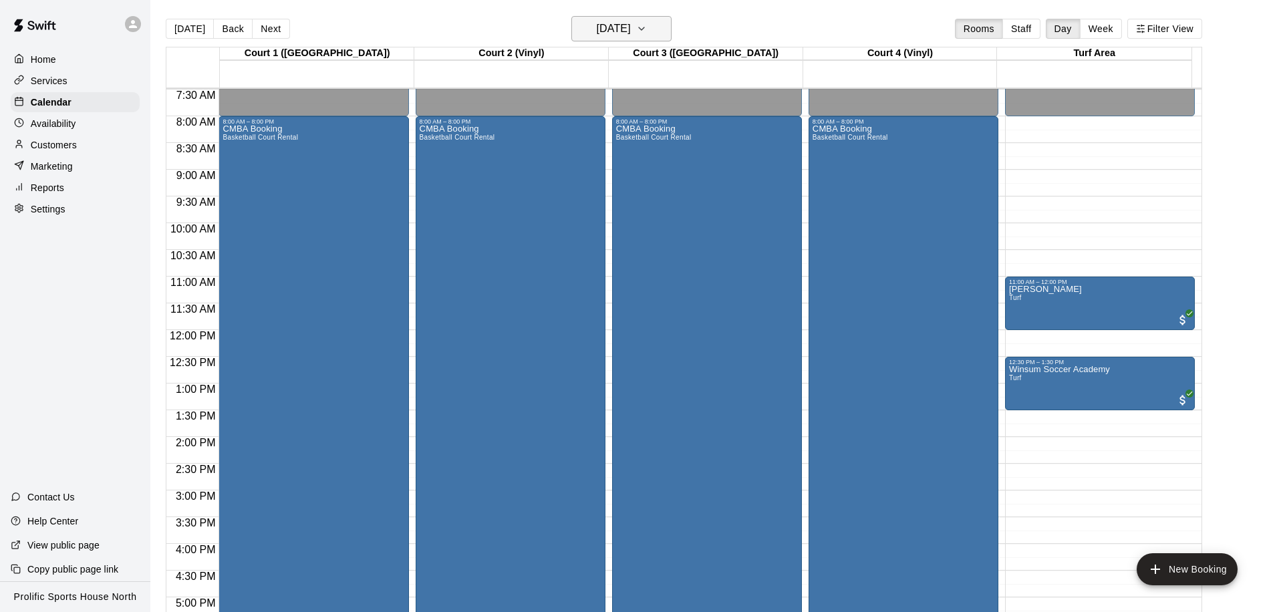
click at [615, 29] on h6 "Saturday Nov 01" at bounding box center [614, 28] width 34 height 19
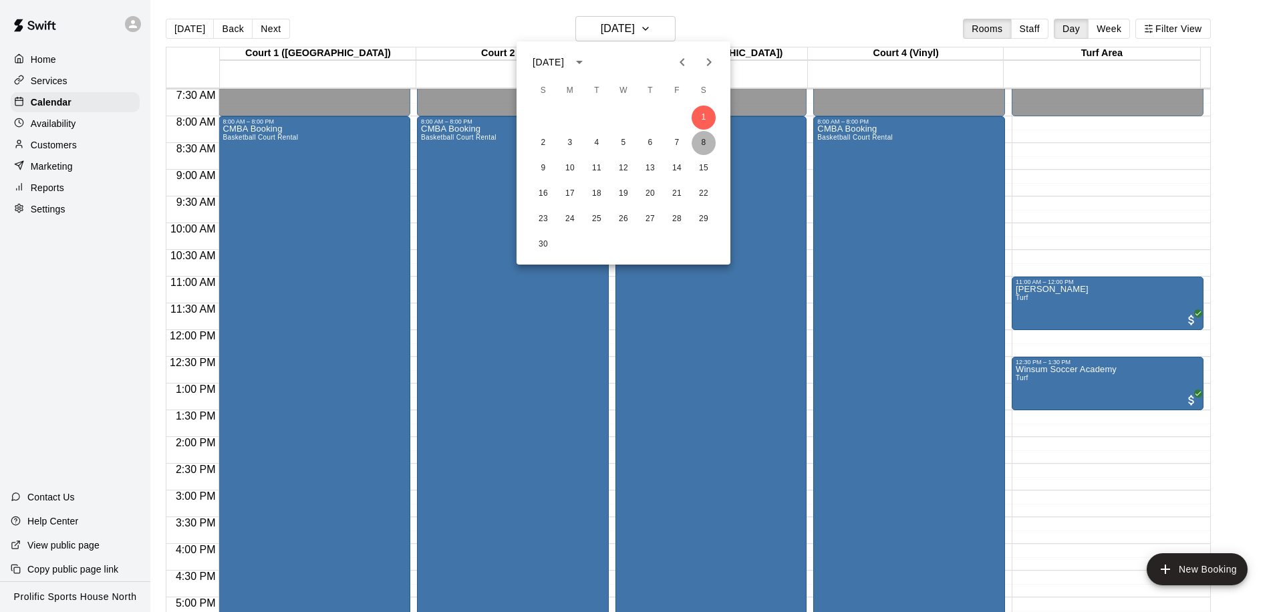
click at [703, 143] on button "8" at bounding box center [703, 143] width 24 height 24
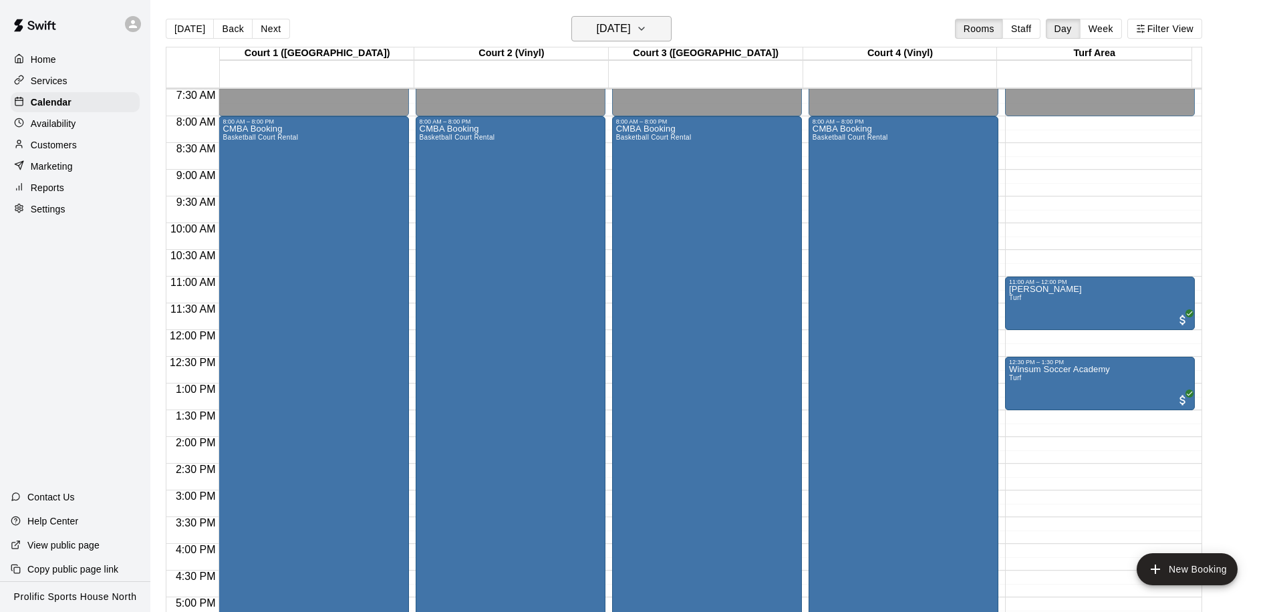
click at [631, 37] on h6 "Saturday Nov 08" at bounding box center [614, 28] width 34 height 19
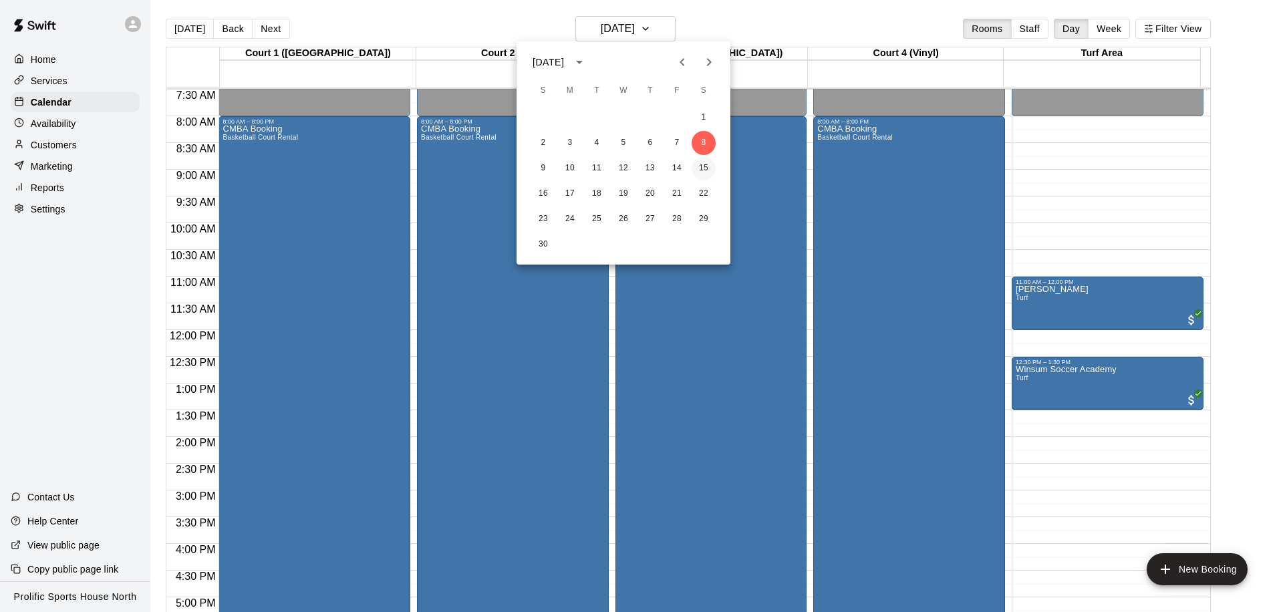
click at [705, 168] on button "15" at bounding box center [703, 168] width 24 height 24
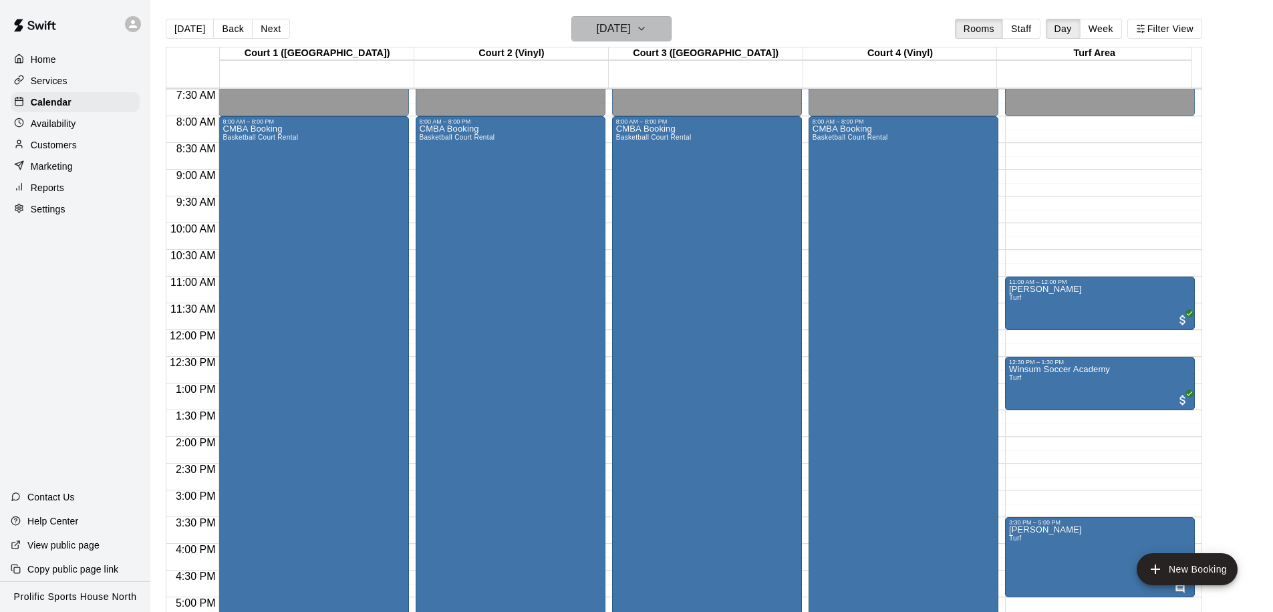
click at [631, 37] on h6 "Saturday Nov 15" at bounding box center [614, 28] width 34 height 19
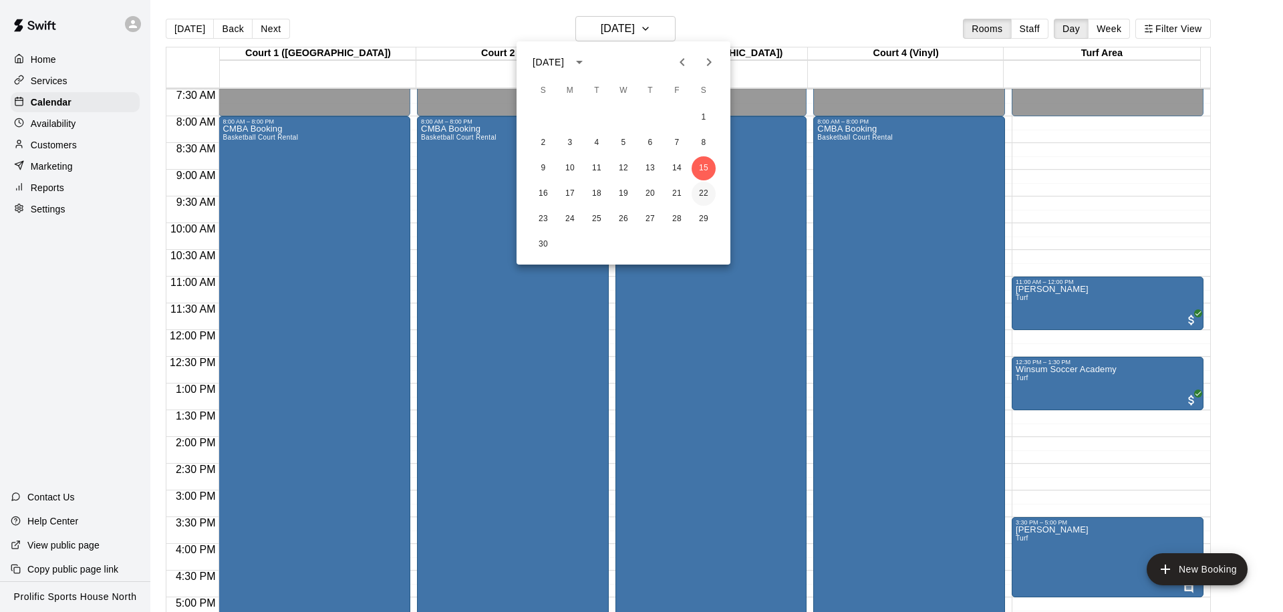
click at [701, 196] on button "22" at bounding box center [703, 194] width 24 height 24
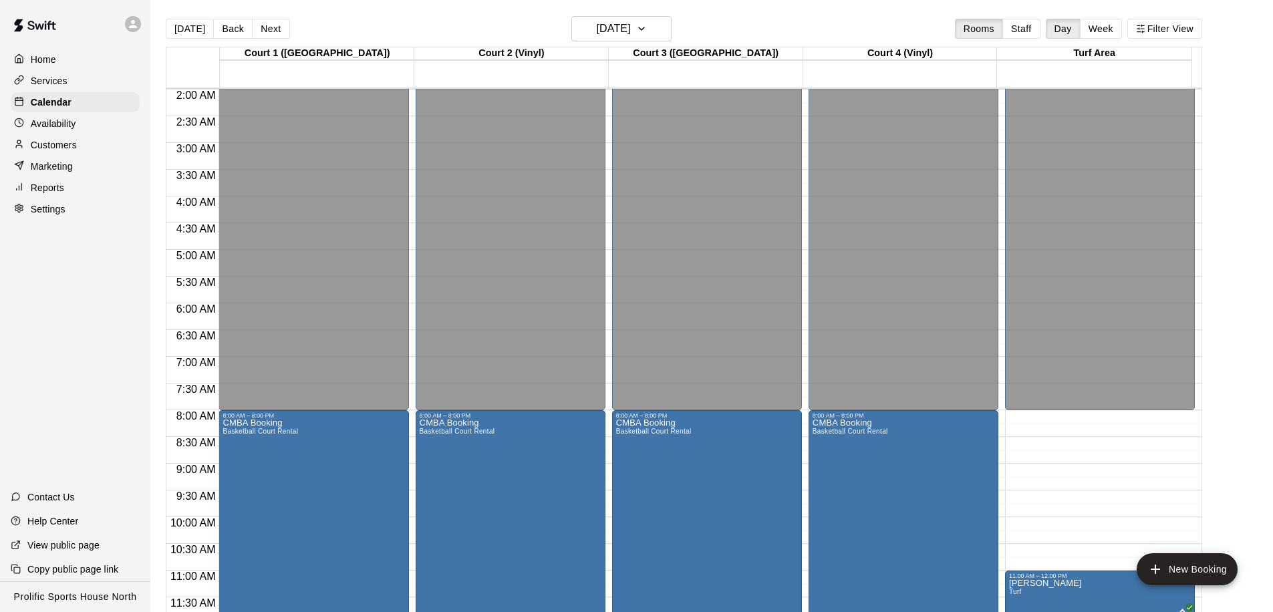
scroll to position [47, 0]
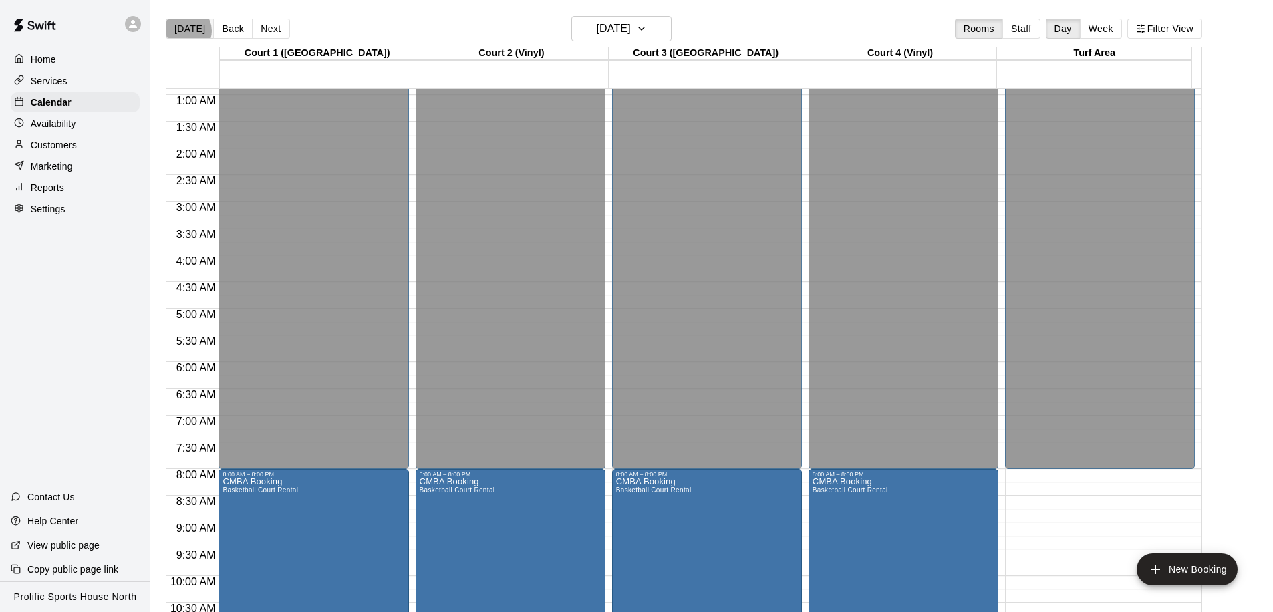
click at [186, 31] on button "[DATE]" at bounding box center [190, 29] width 48 height 20
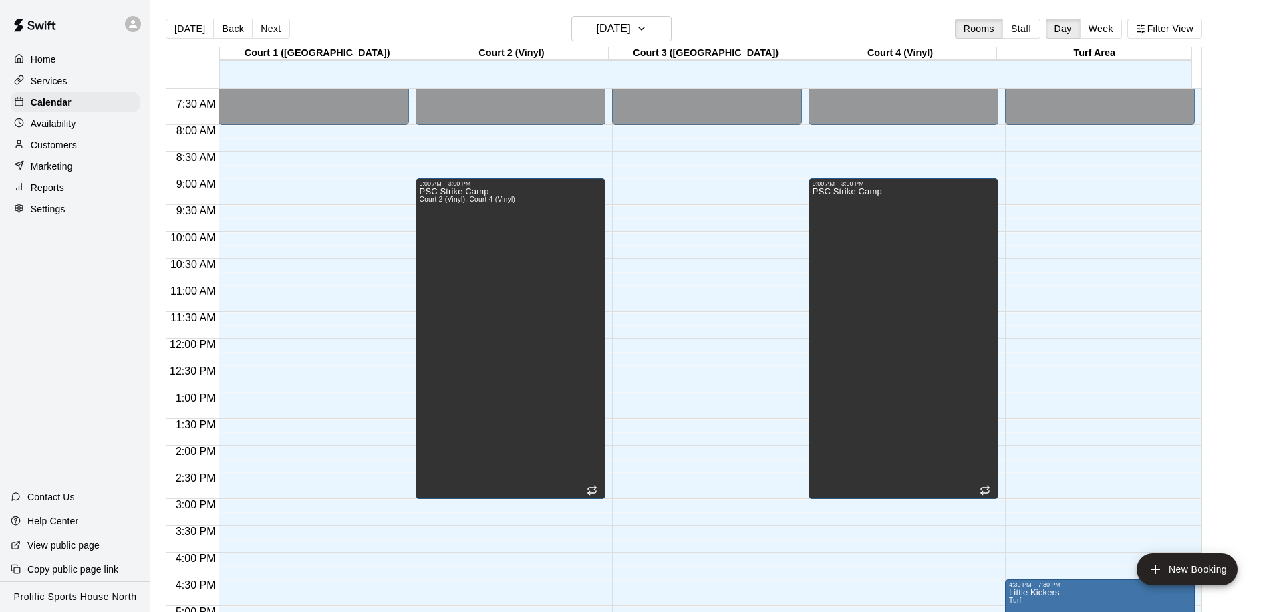
scroll to position [389, 0]
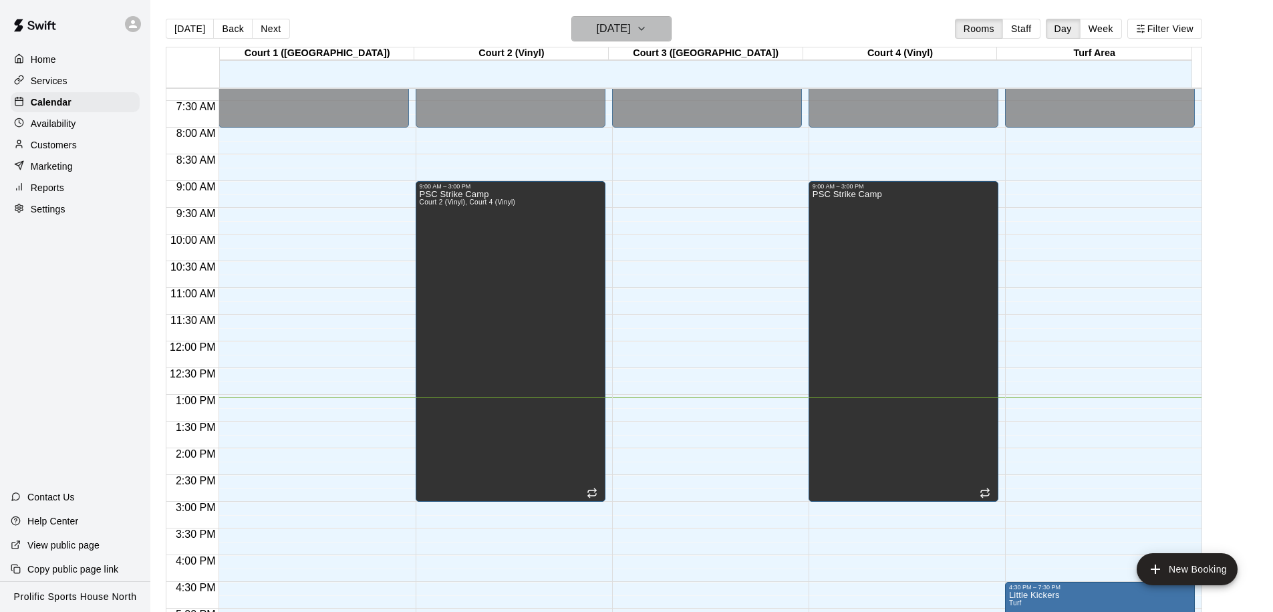
click at [631, 31] on h6 "[DATE]" at bounding box center [614, 28] width 34 height 19
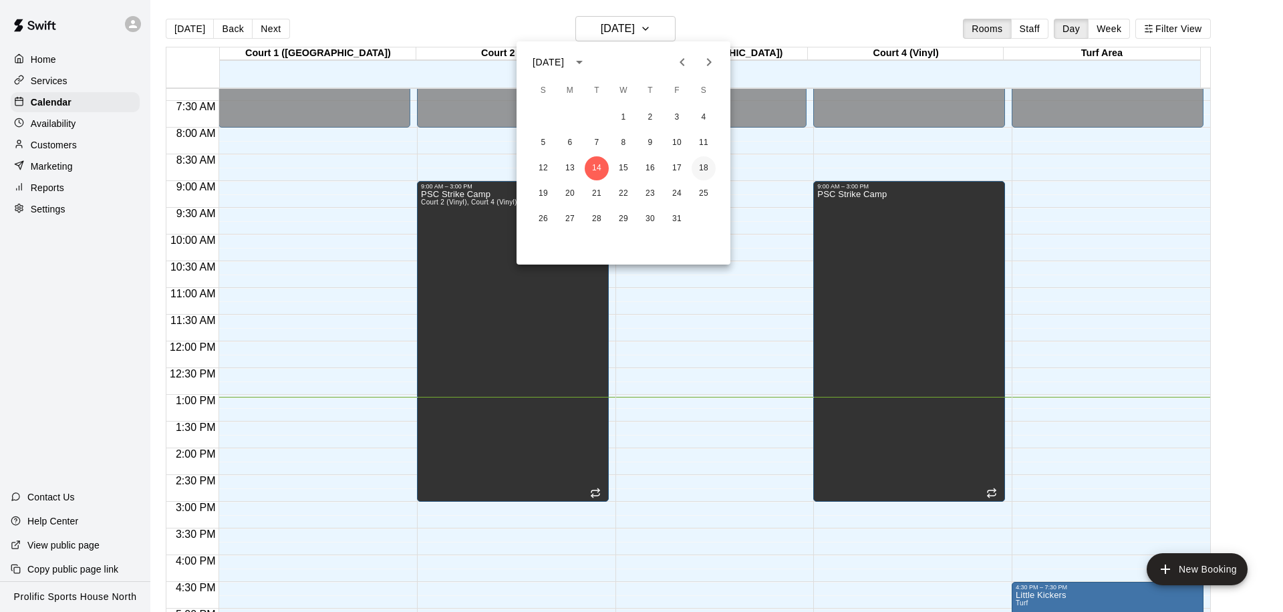
click at [698, 168] on button "18" at bounding box center [703, 168] width 24 height 24
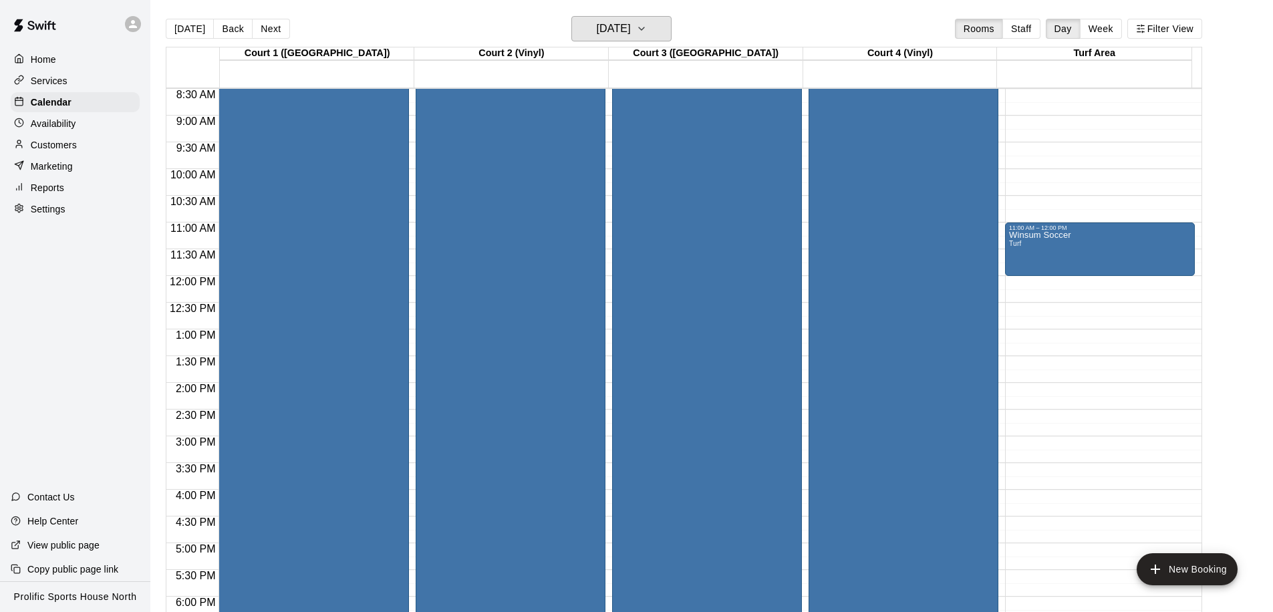
scroll to position [347, 0]
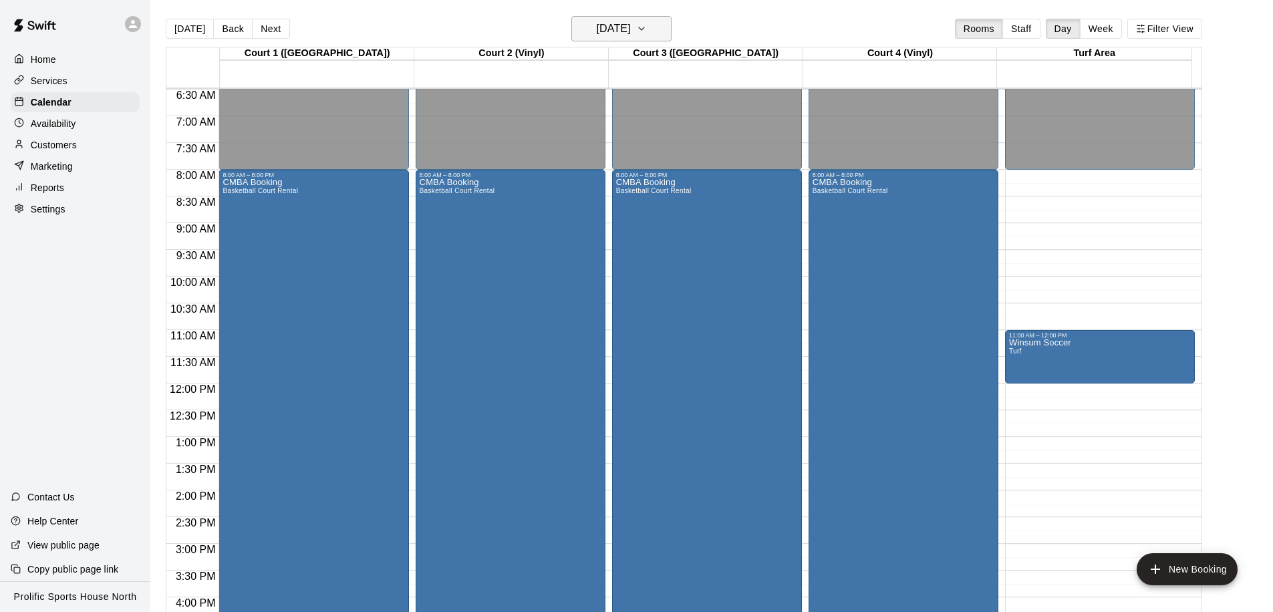
click at [597, 30] on h6 "Saturday Oct 18" at bounding box center [614, 28] width 34 height 19
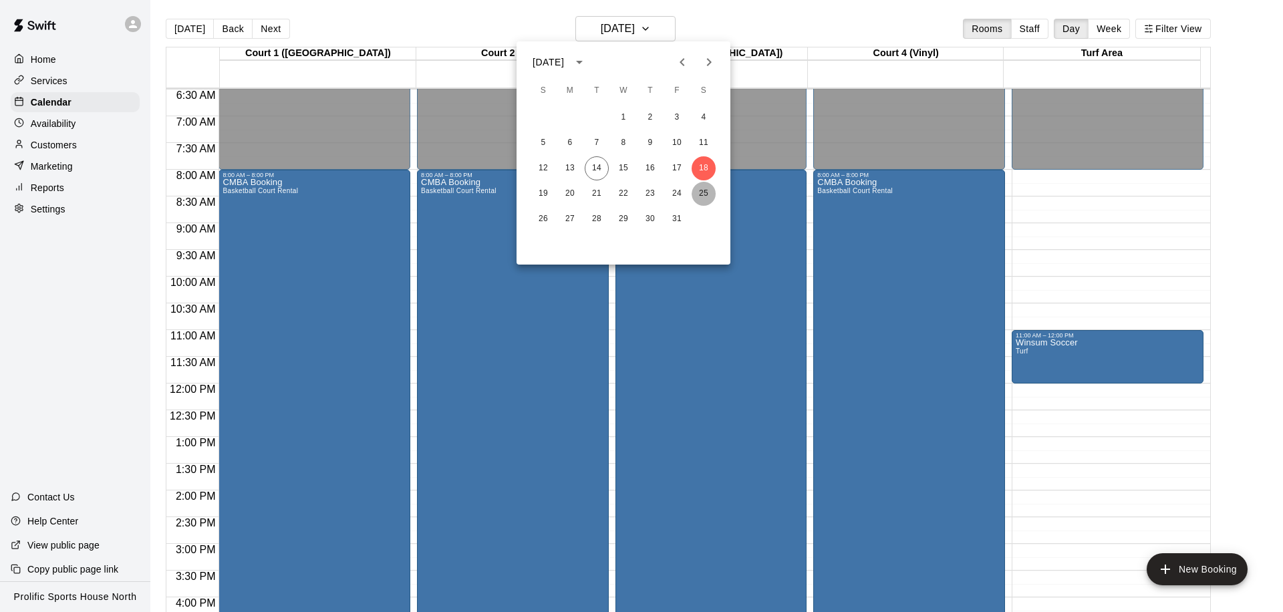
click at [699, 190] on button "25" at bounding box center [703, 194] width 24 height 24
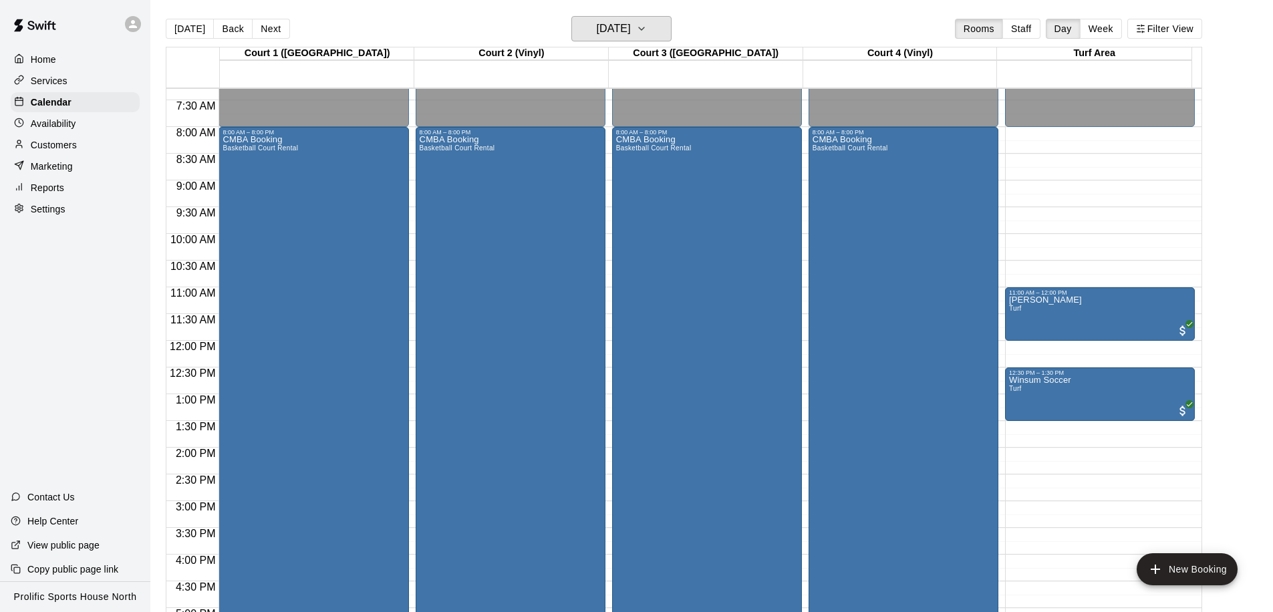
scroll to position [409, 0]
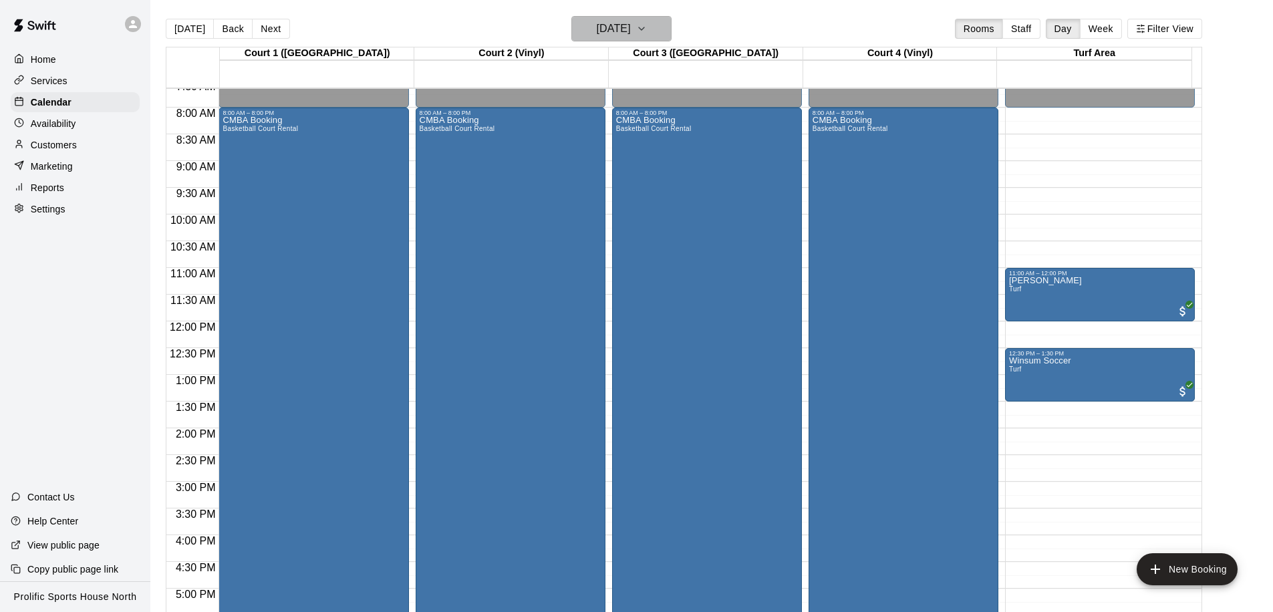
click at [627, 29] on h6 "Saturday Oct 25" at bounding box center [614, 28] width 34 height 19
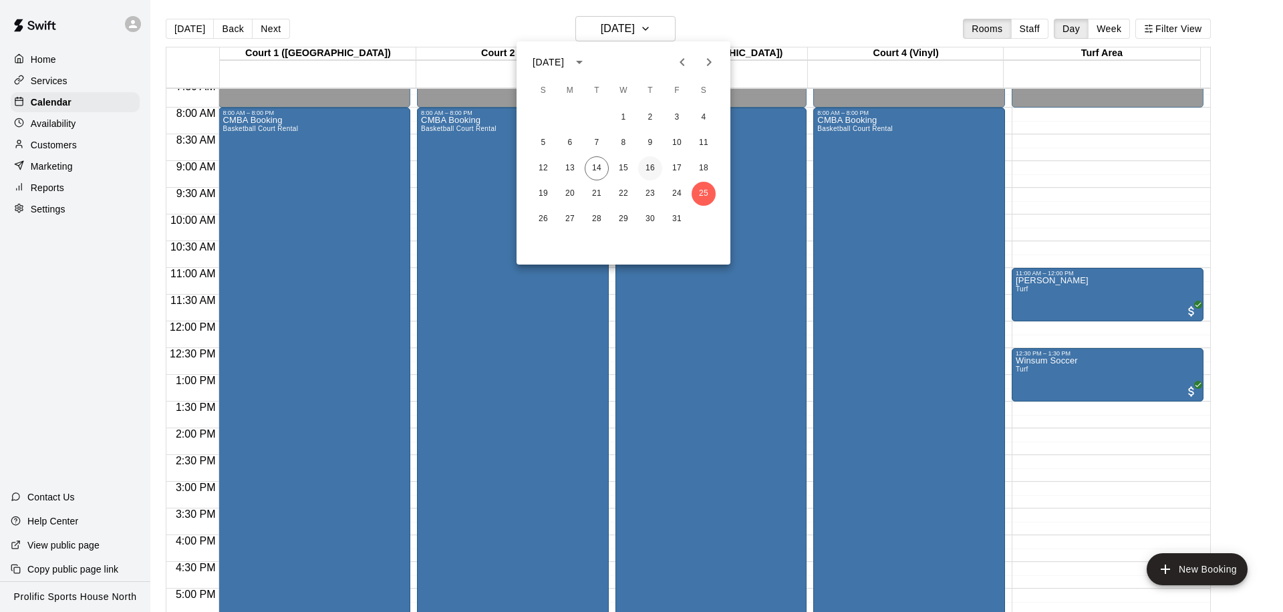
click at [649, 168] on button "16" at bounding box center [650, 168] width 24 height 24
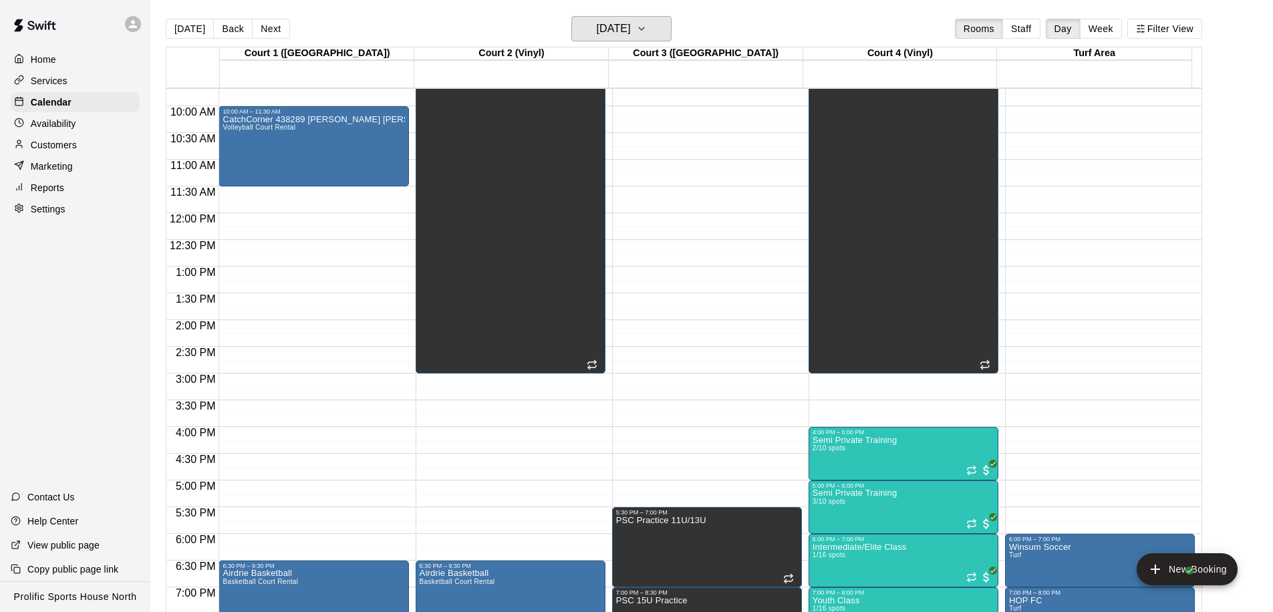
scroll to position [744, 0]
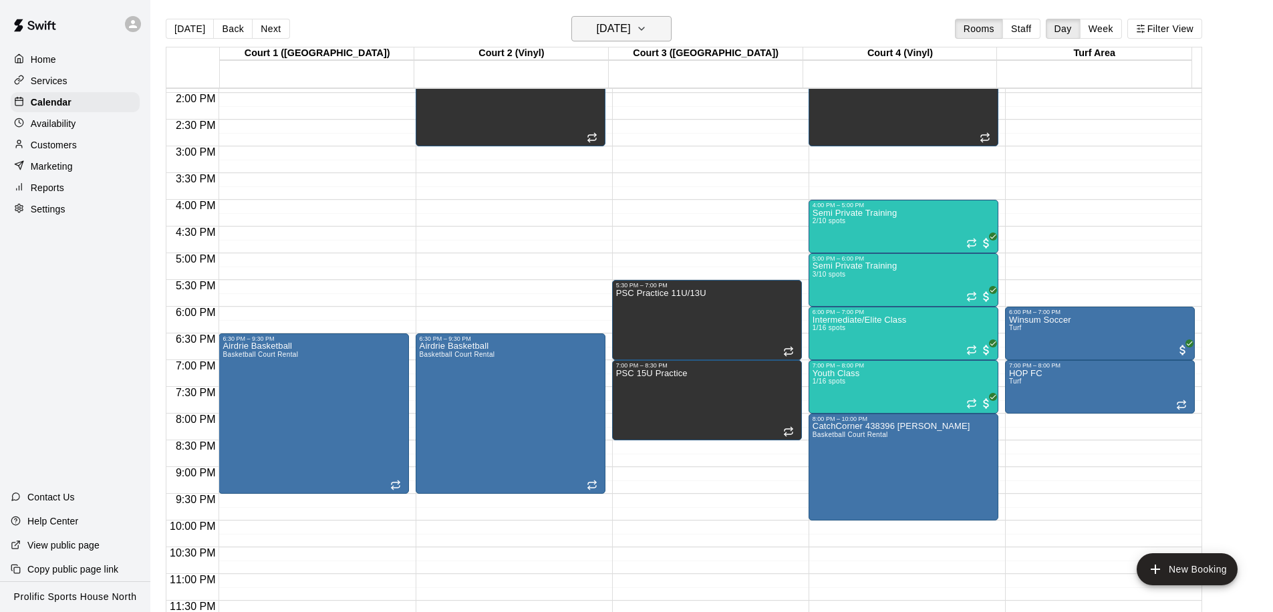
click at [631, 35] on h6 "Thursday Oct 16" at bounding box center [614, 28] width 34 height 19
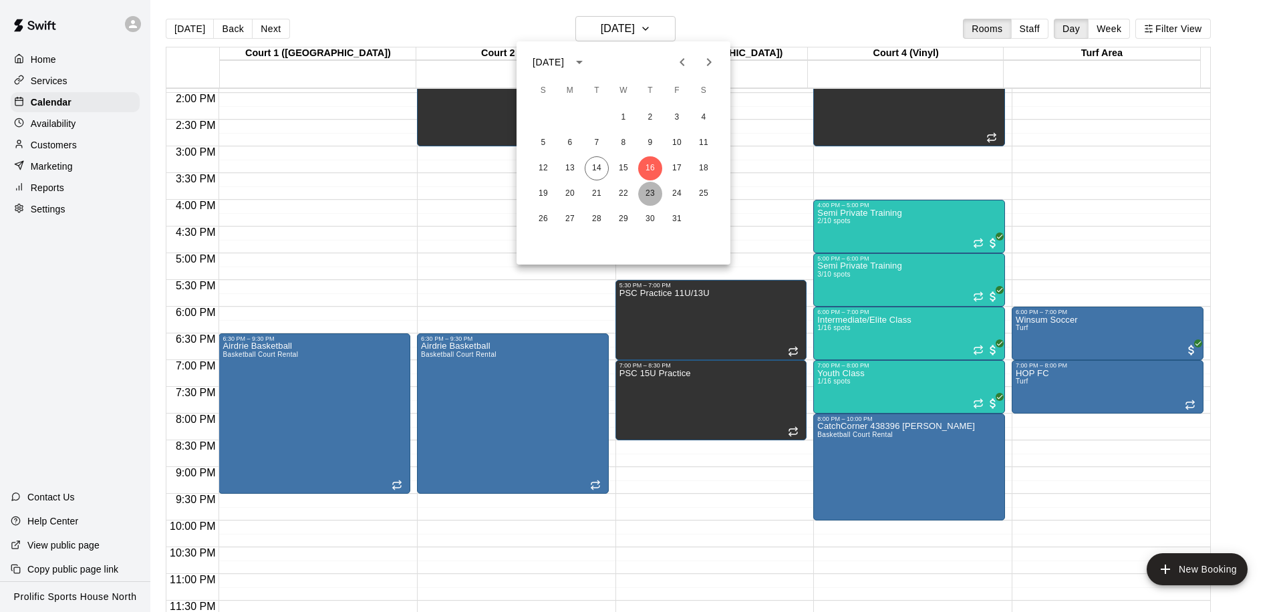
click at [653, 194] on button "23" at bounding box center [650, 194] width 24 height 24
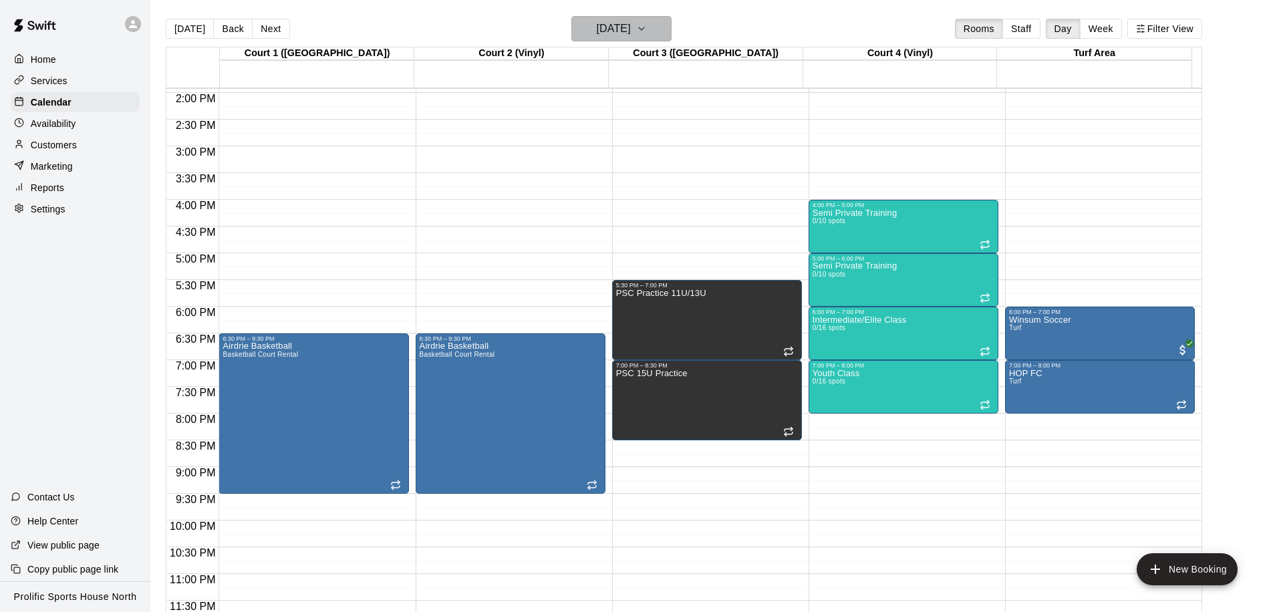
click at [621, 30] on h6 "Thursday Oct 23" at bounding box center [614, 28] width 34 height 19
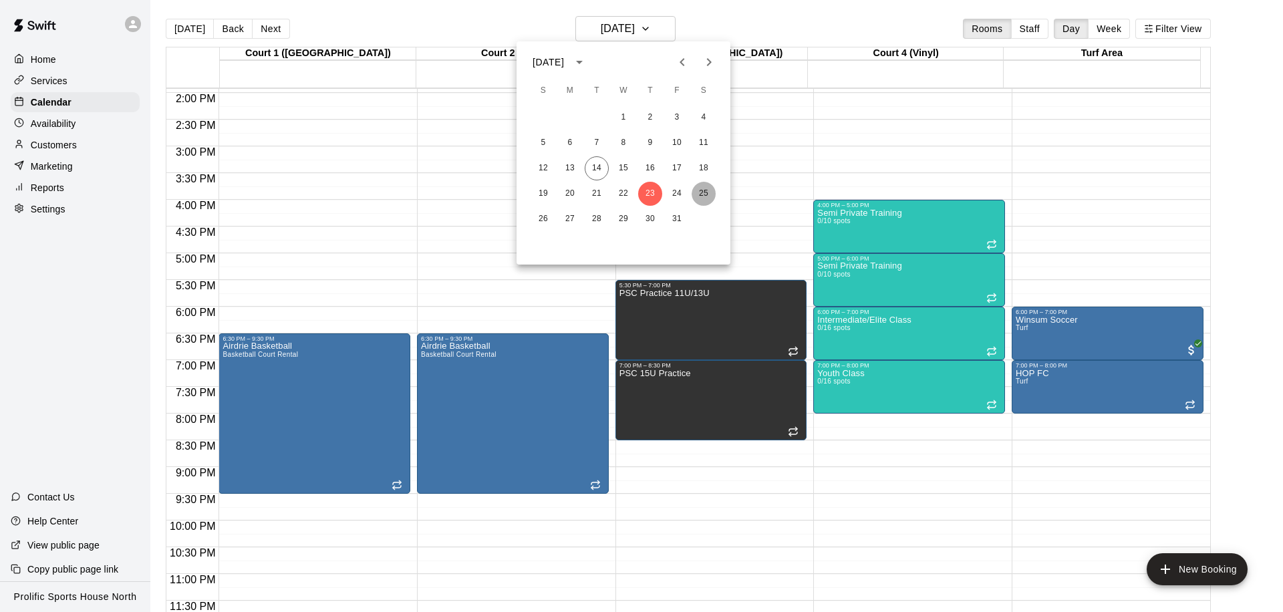
click at [705, 192] on button "25" at bounding box center [703, 194] width 24 height 24
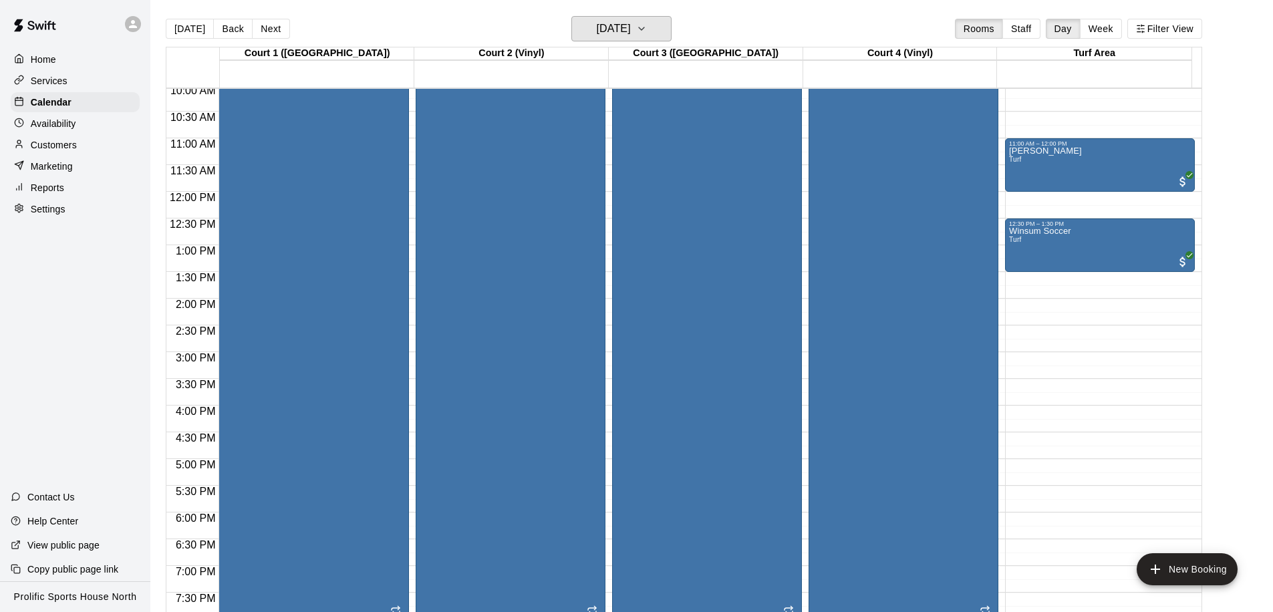
scroll to position [298, 0]
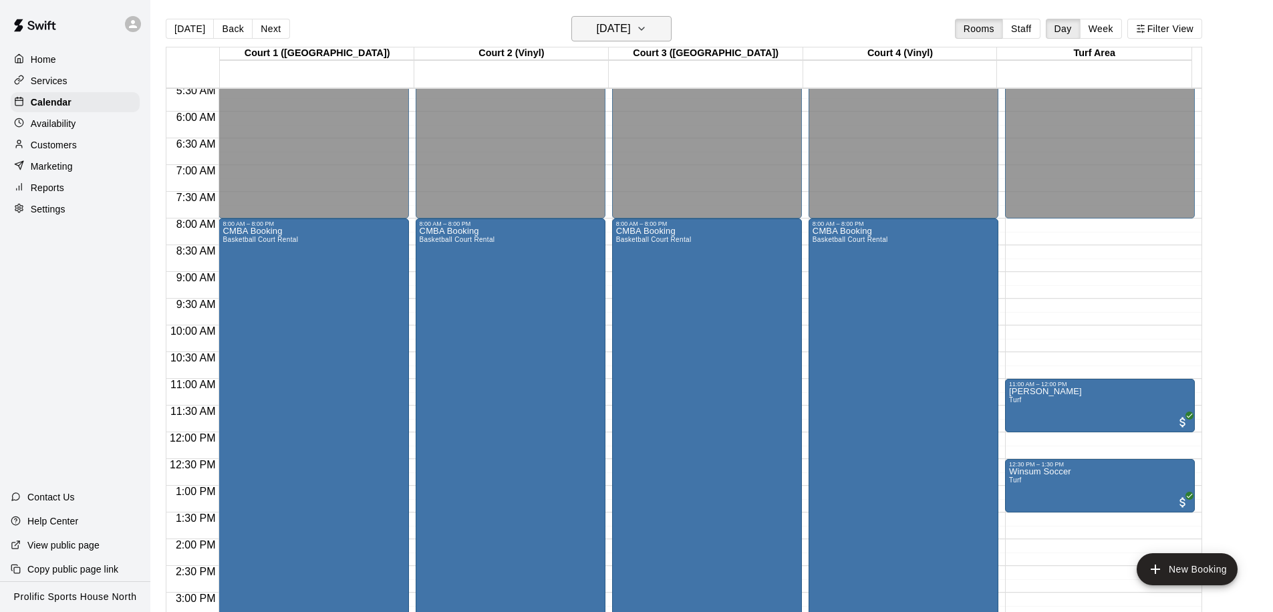
click at [628, 19] on h6 "Saturday Oct 25" at bounding box center [614, 28] width 34 height 19
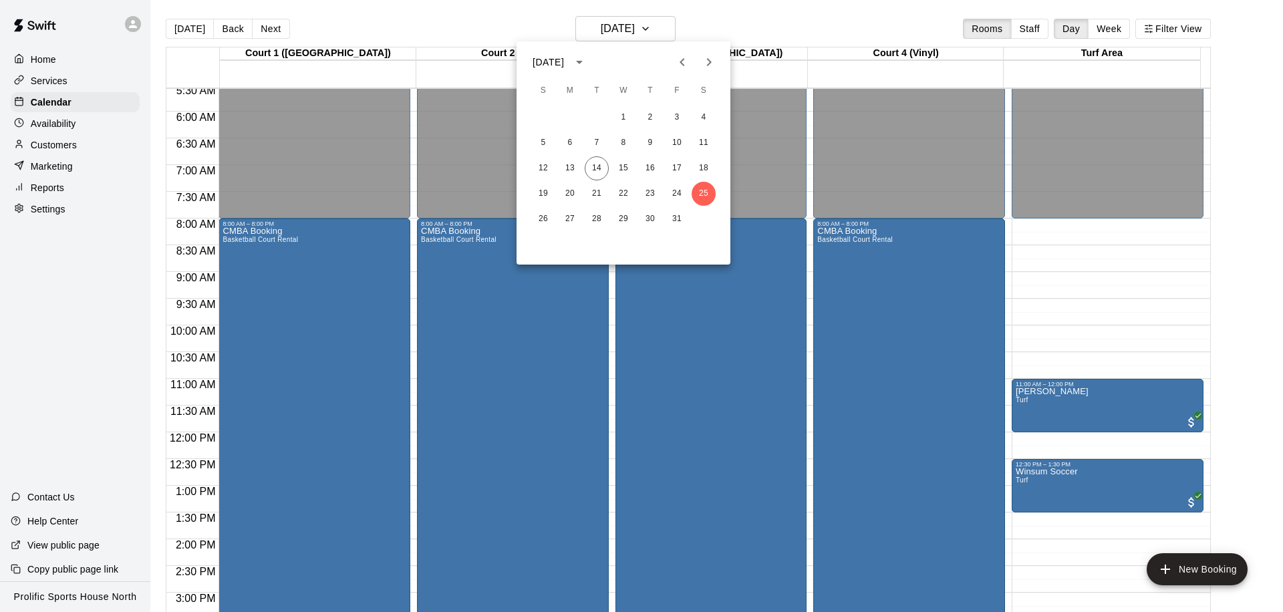
click at [708, 59] on icon "Next month" at bounding box center [709, 62] width 16 height 16
click at [702, 118] on button "1" at bounding box center [703, 118] width 24 height 24
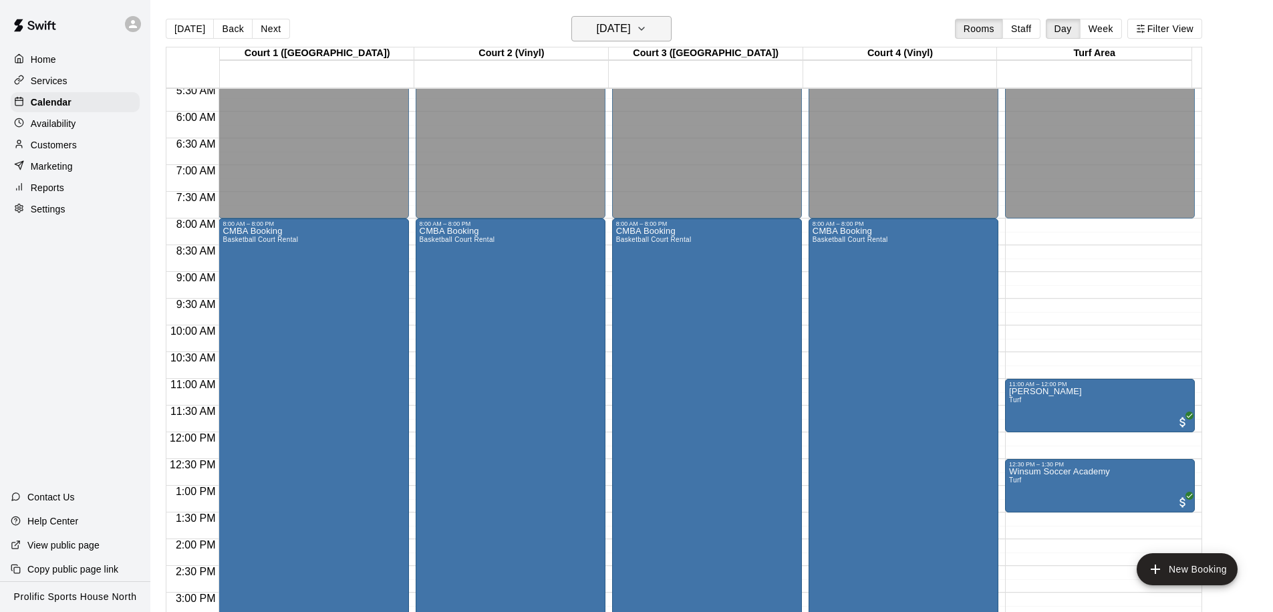
click at [631, 31] on h6 "Saturday Nov 01" at bounding box center [614, 28] width 34 height 19
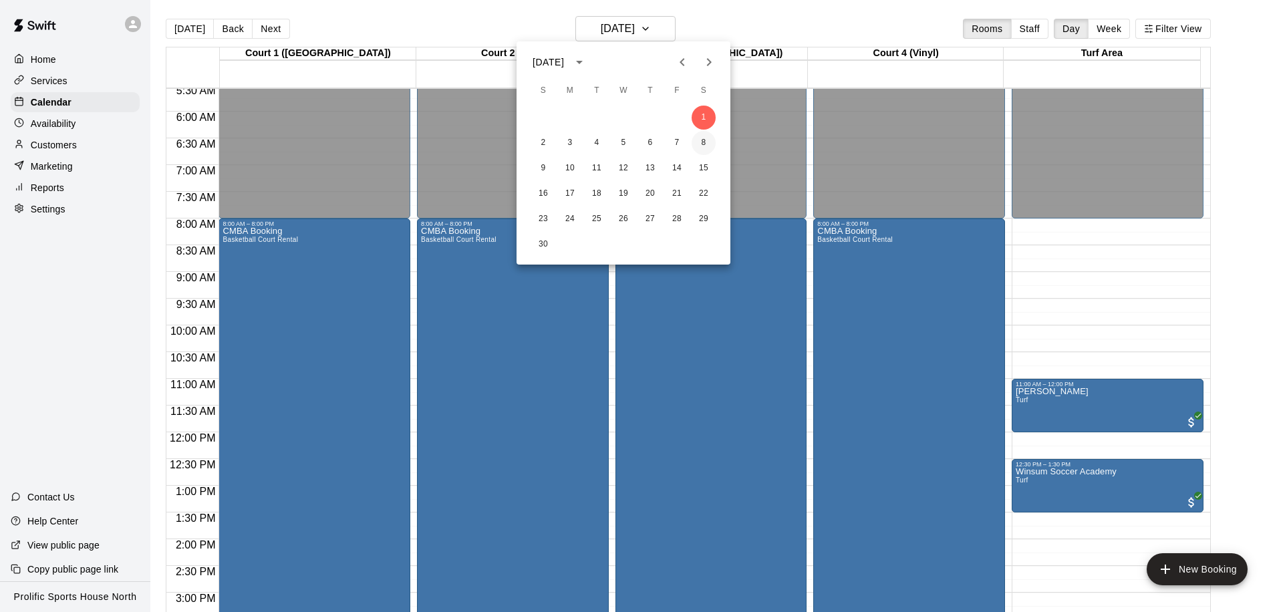
click at [709, 142] on button "8" at bounding box center [703, 143] width 24 height 24
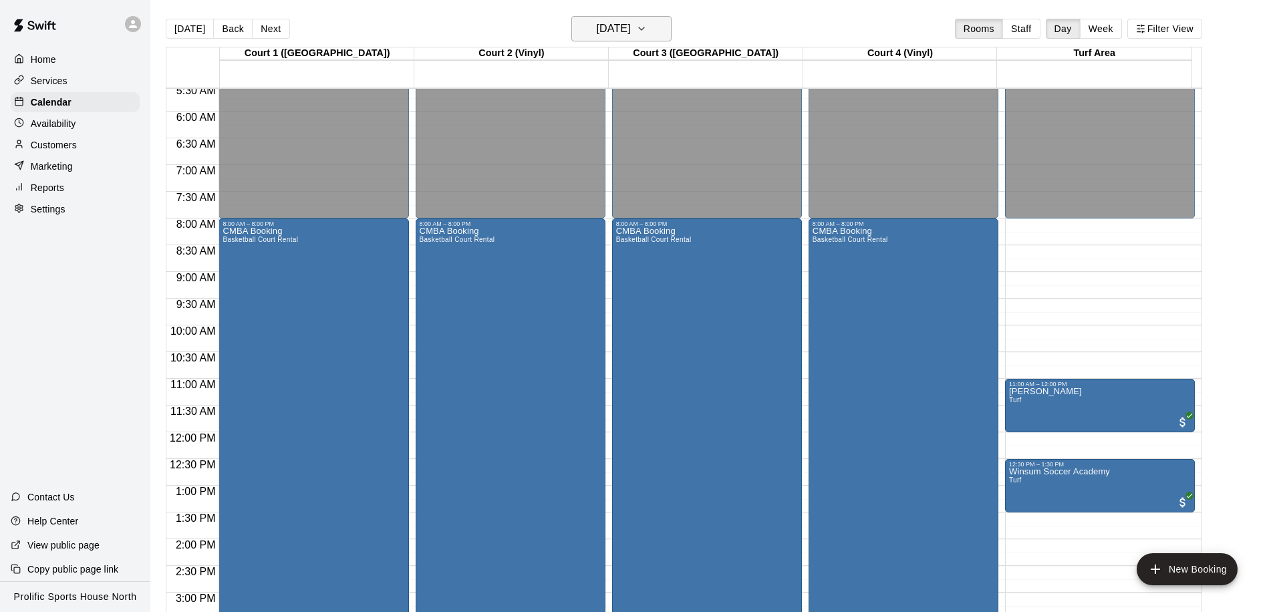
click at [631, 25] on h6 "Saturday Nov 08" at bounding box center [614, 28] width 34 height 19
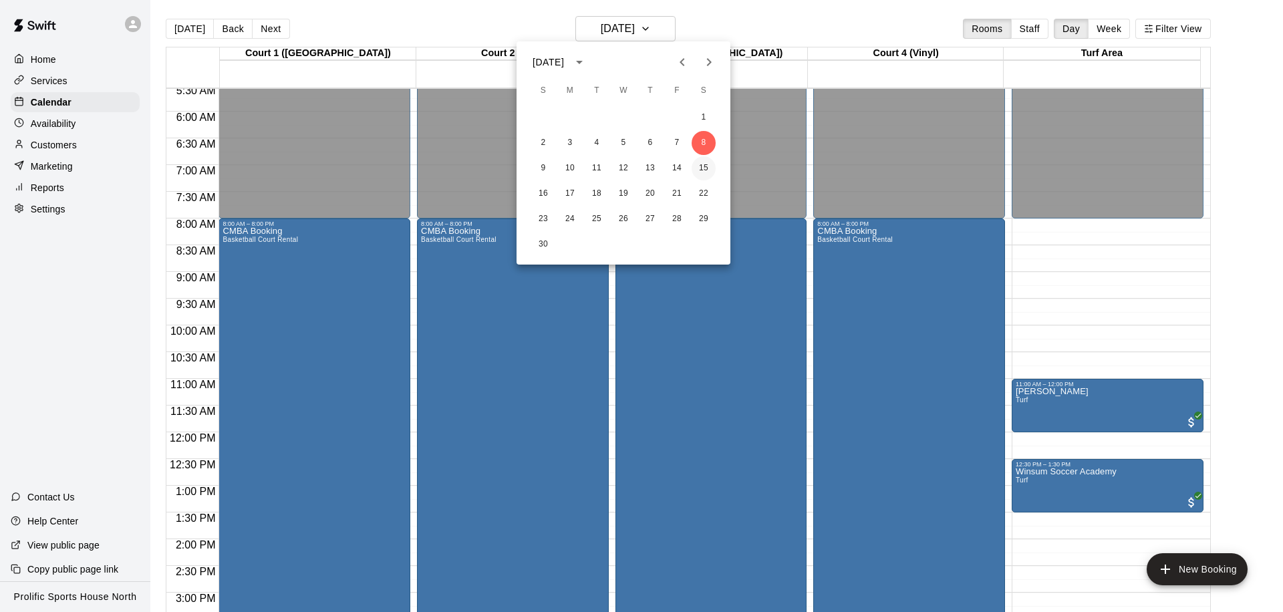
click at [705, 166] on button "15" at bounding box center [703, 168] width 24 height 24
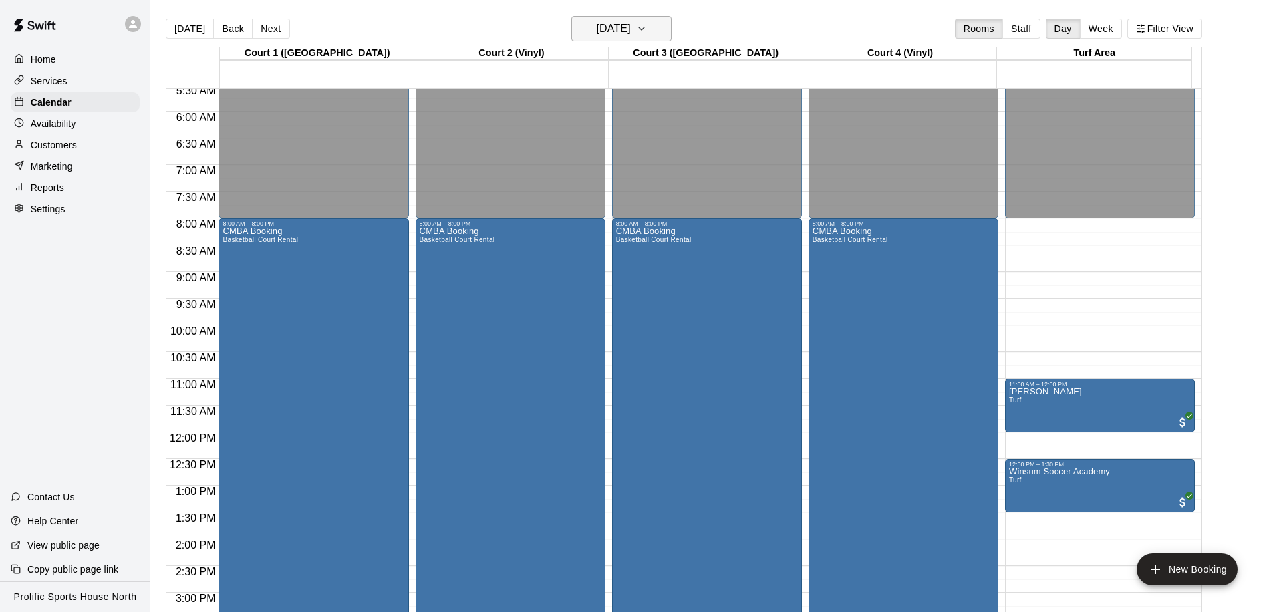
click at [631, 30] on h6 "Saturday Nov 15" at bounding box center [614, 28] width 34 height 19
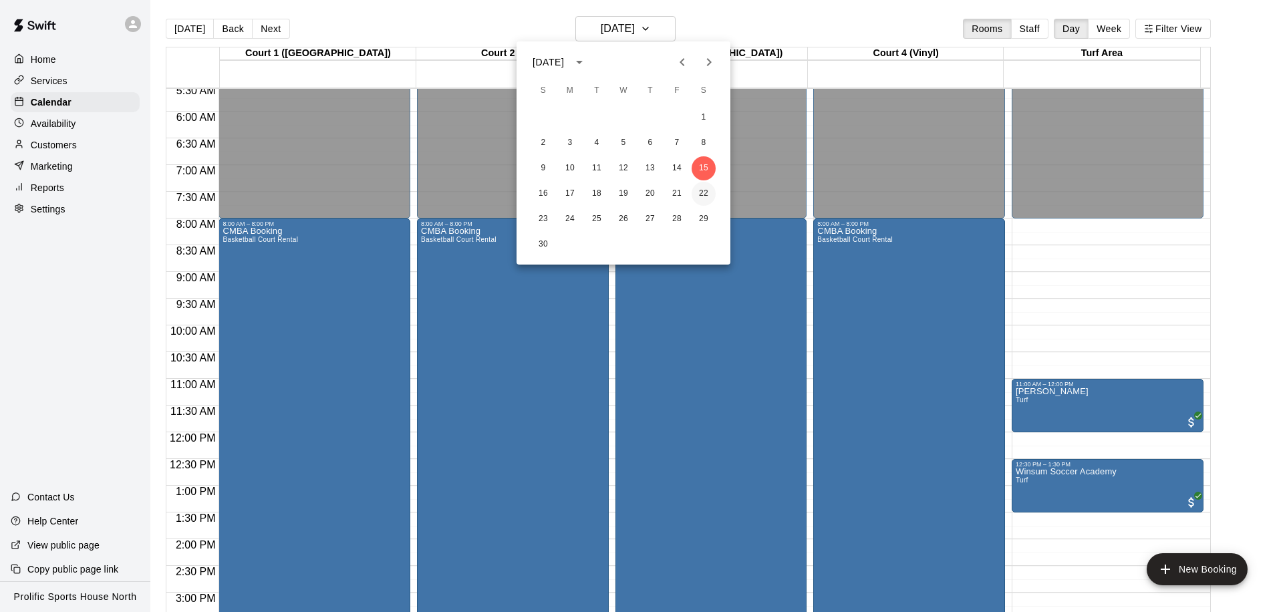
click at [703, 194] on button "22" at bounding box center [703, 194] width 24 height 24
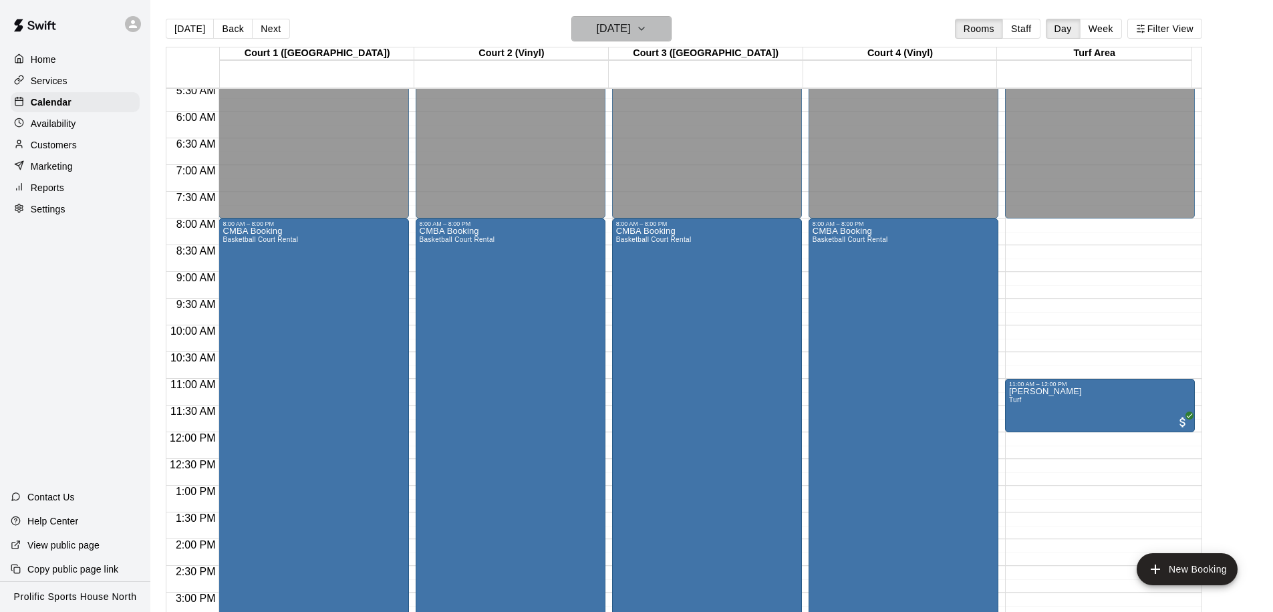
click at [613, 25] on h6 "Saturday Nov 22" at bounding box center [614, 28] width 34 height 19
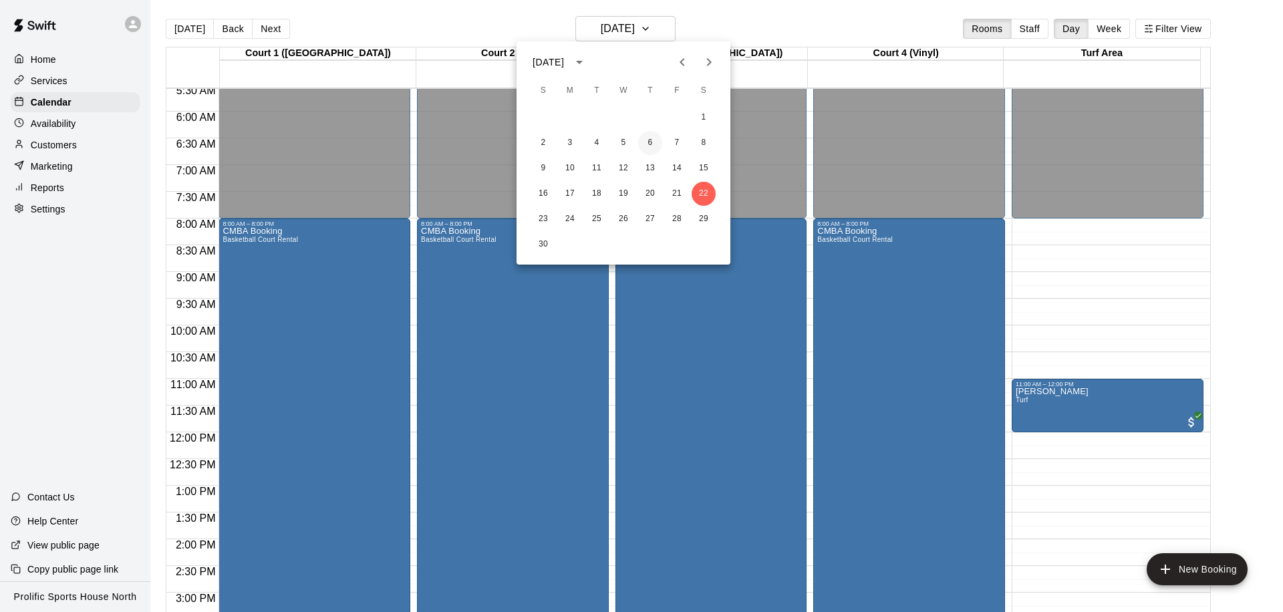
click at [655, 139] on button "6" at bounding box center [650, 143] width 24 height 24
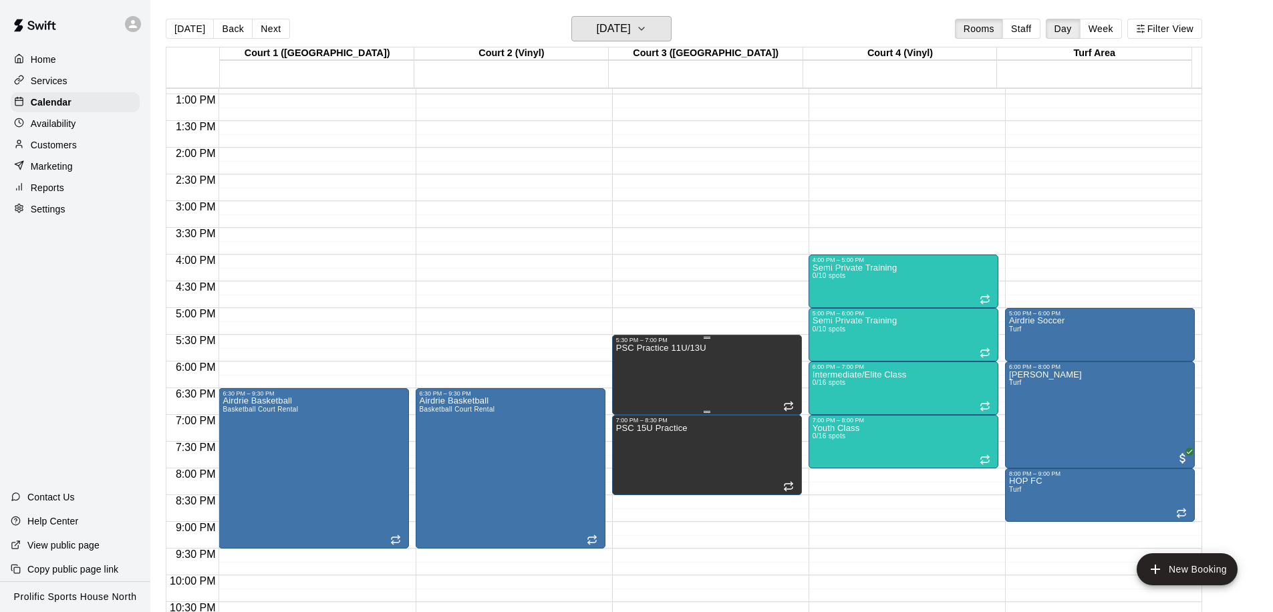
scroll to position [661, 0]
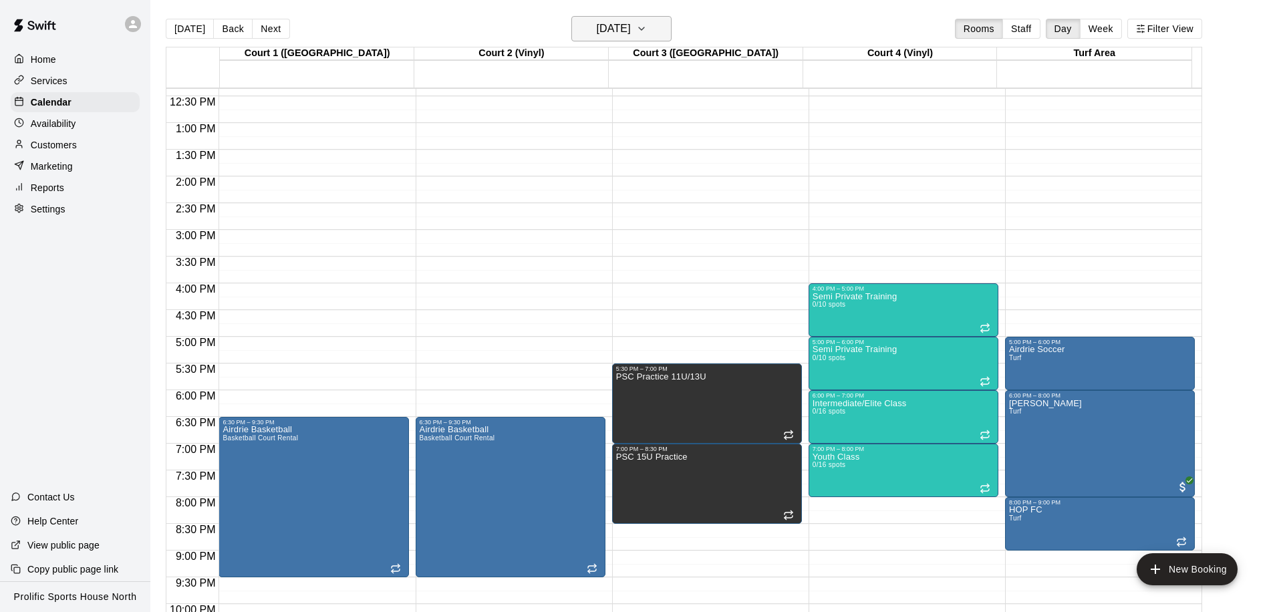
click at [631, 27] on h6 "Thursday Nov 06" at bounding box center [614, 28] width 34 height 19
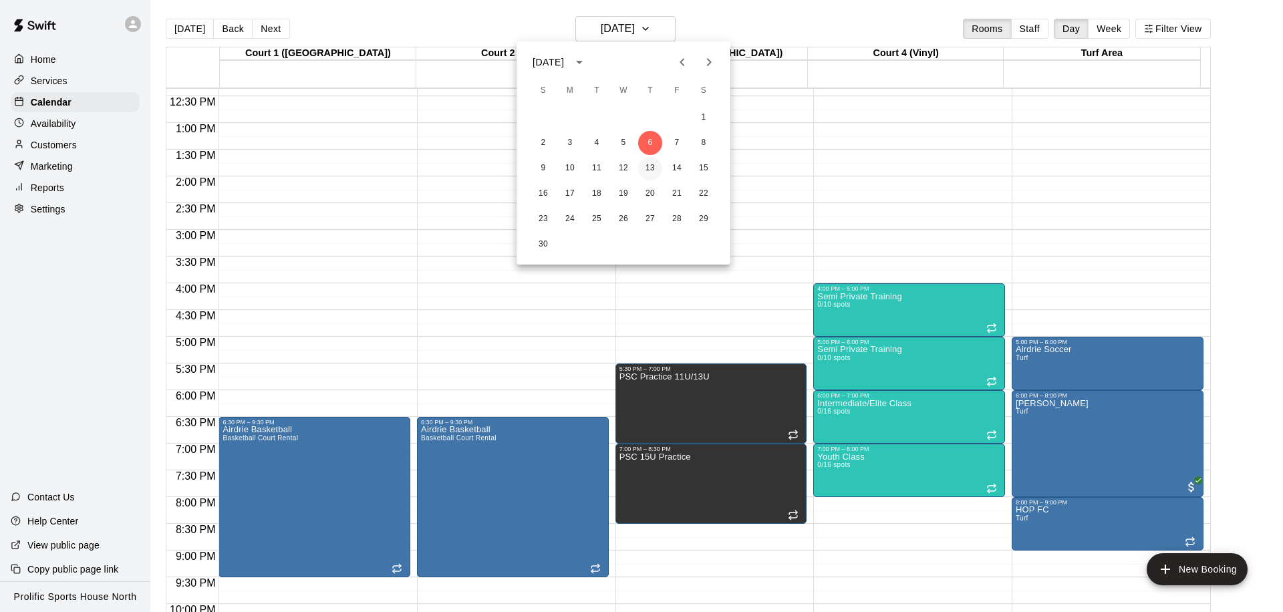
click at [655, 164] on button "13" at bounding box center [650, 168] width 24 height 24
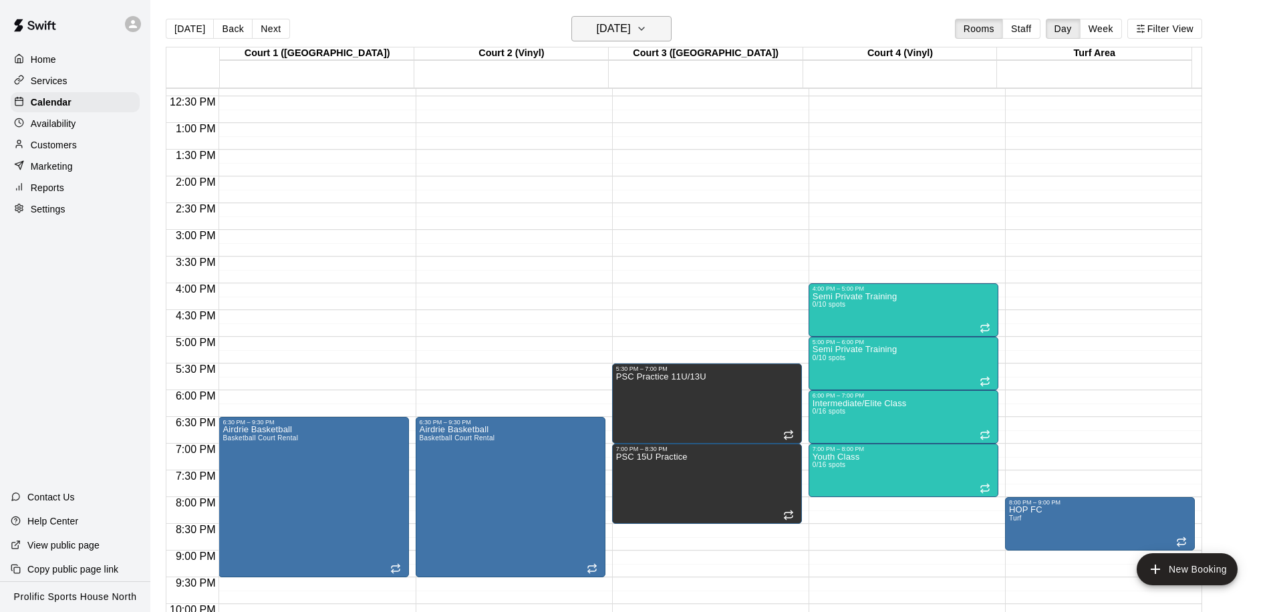
click at [630, 27] on h6 "Thursday Nov 13" at bounding box center [614, 28] width 34 height 19
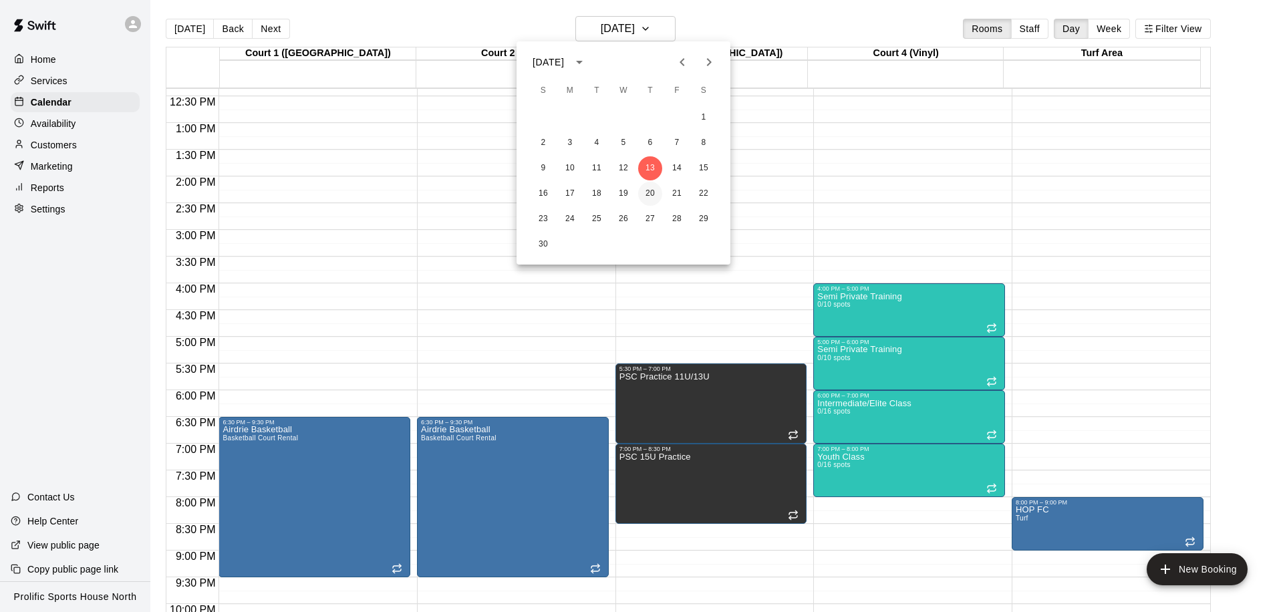
click at [652, 201] on button "20" at bounding box center [650, 194] width 24 height 24
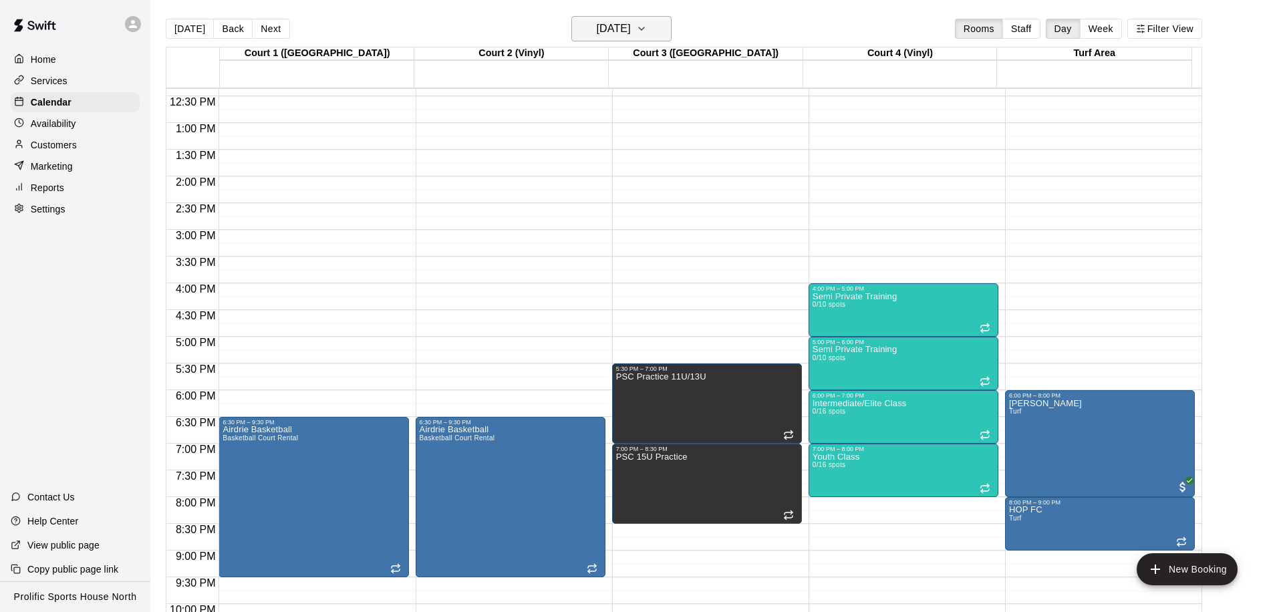
click at [631, 25] on h6 "Thursday Nov 20" at bounding box center [614, 28] width 34 height 19
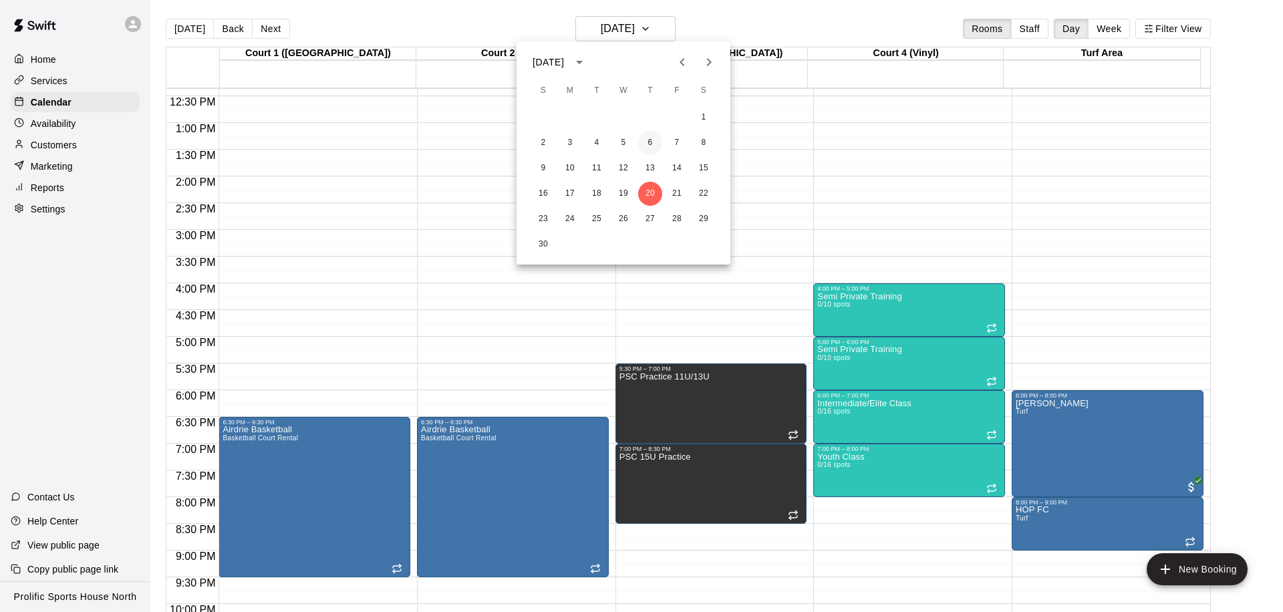
click at [650, 144] on button "6" at bounding box center [650, 143] width 24 height 24
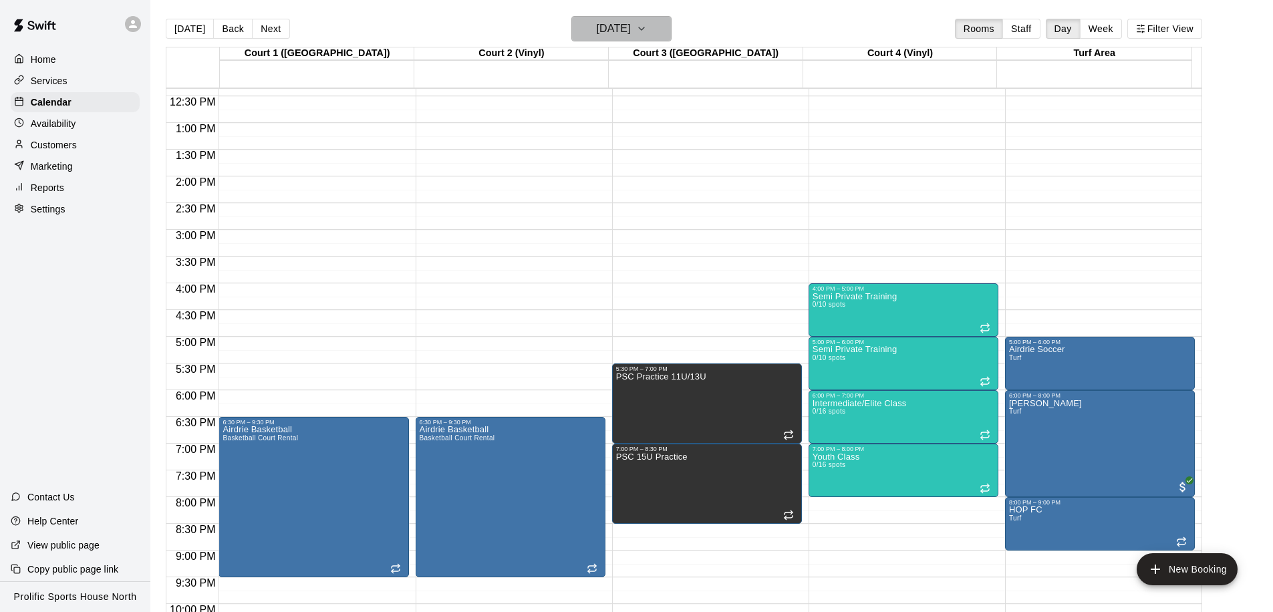
click at [619, 31] on h6 "Thursday Nov 06" at bounding box center [614, 28] width 34 height 19
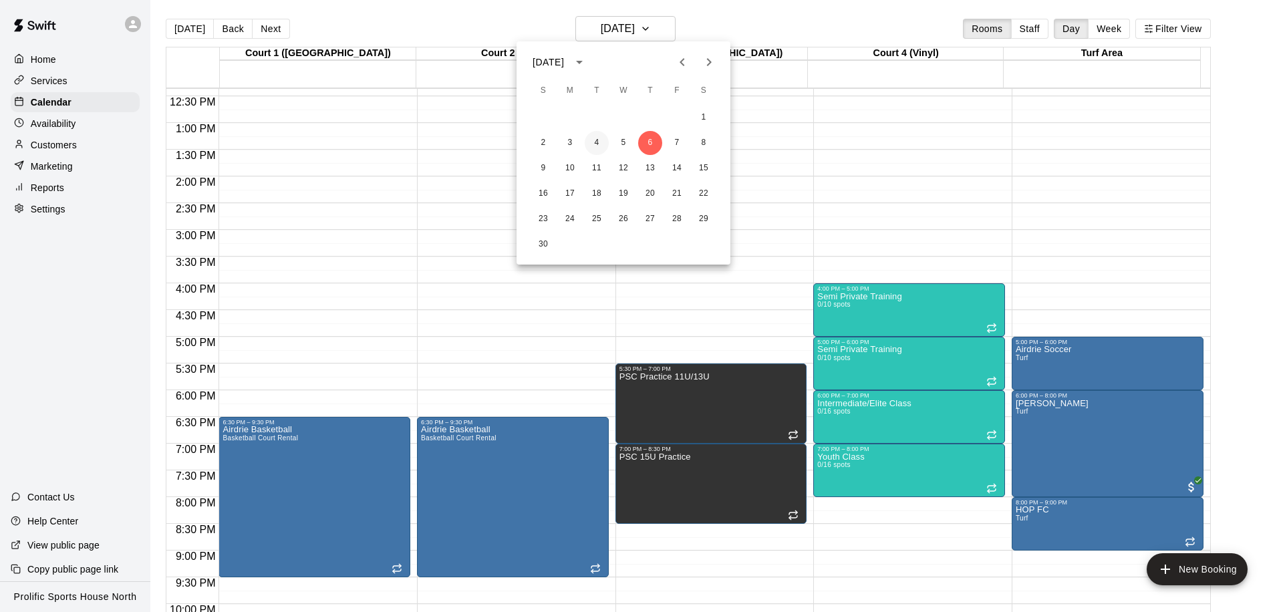
click at [592, 142] on button "4" at bounding box center [597, 143] width 24 height 24
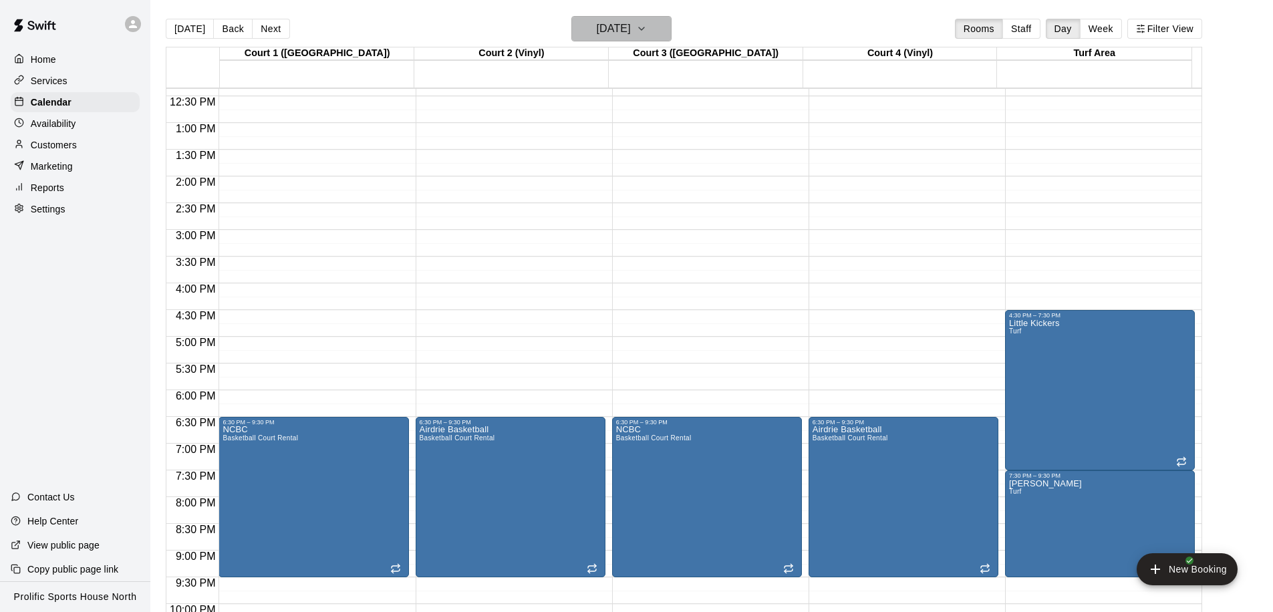
click at [631, 27] on h6 "Tuesday Nov 04" at bounding box center [614, 28] width 34 height 19
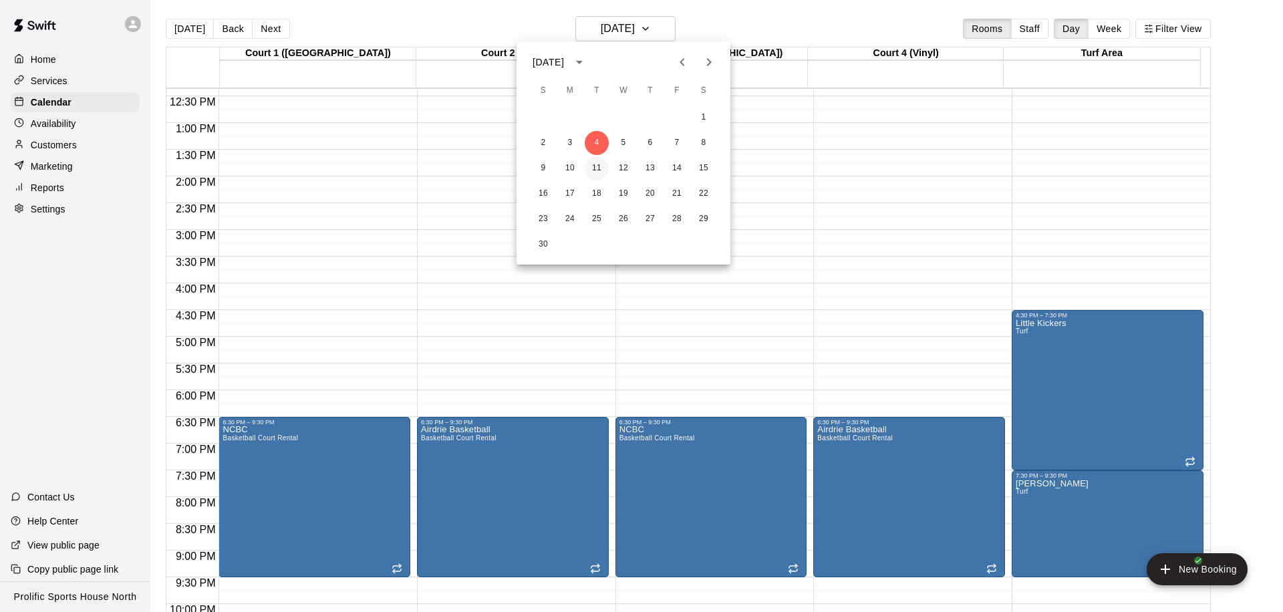
click at [590, 166] on button "11" at bounding box center [597, 168] width 24 height 24
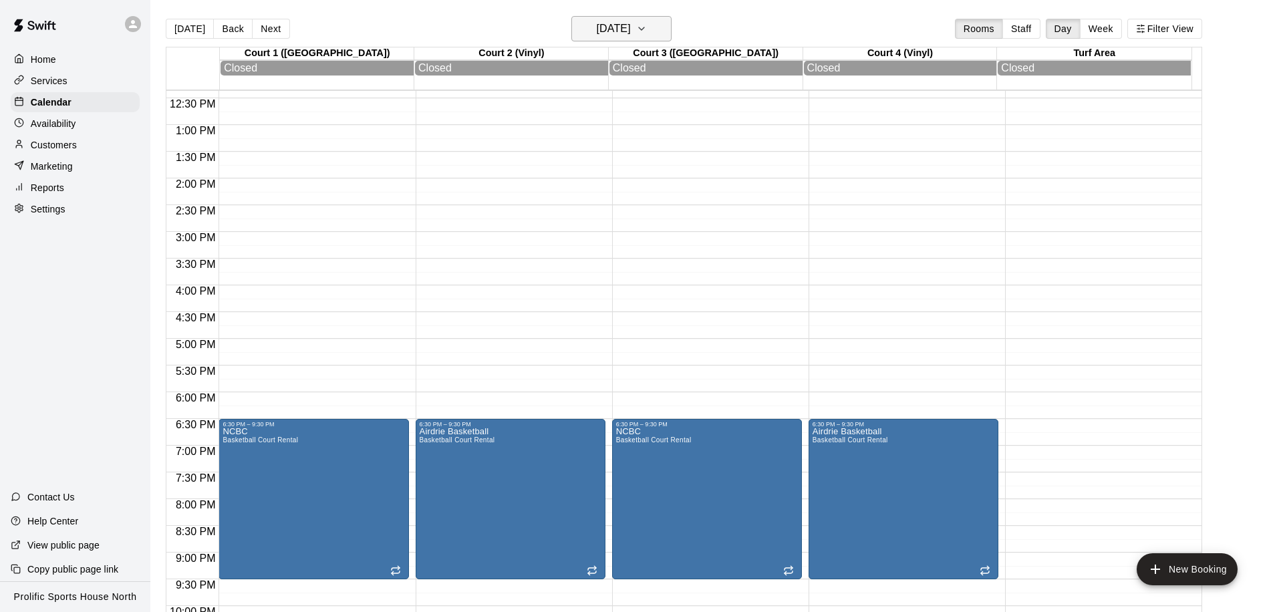
click at [647, 27] on icon "button" at bounding box center [641, 29] width 11 height 16
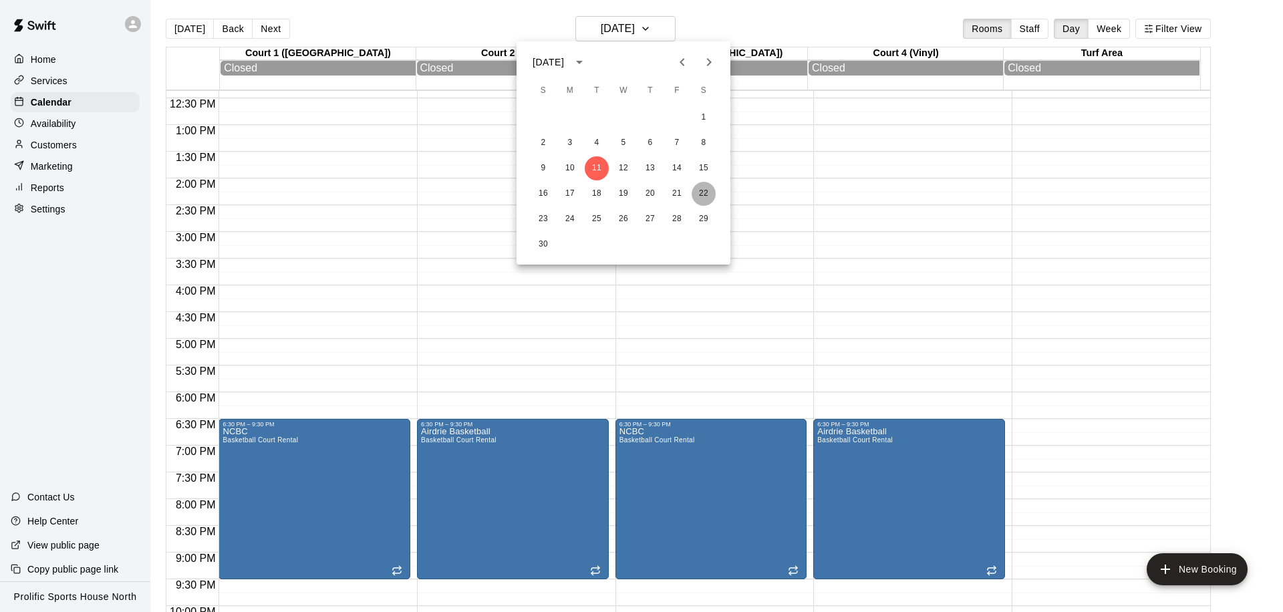
click at [704, 198] on button "22" at bounding box center [703, 194] width 24 height 24
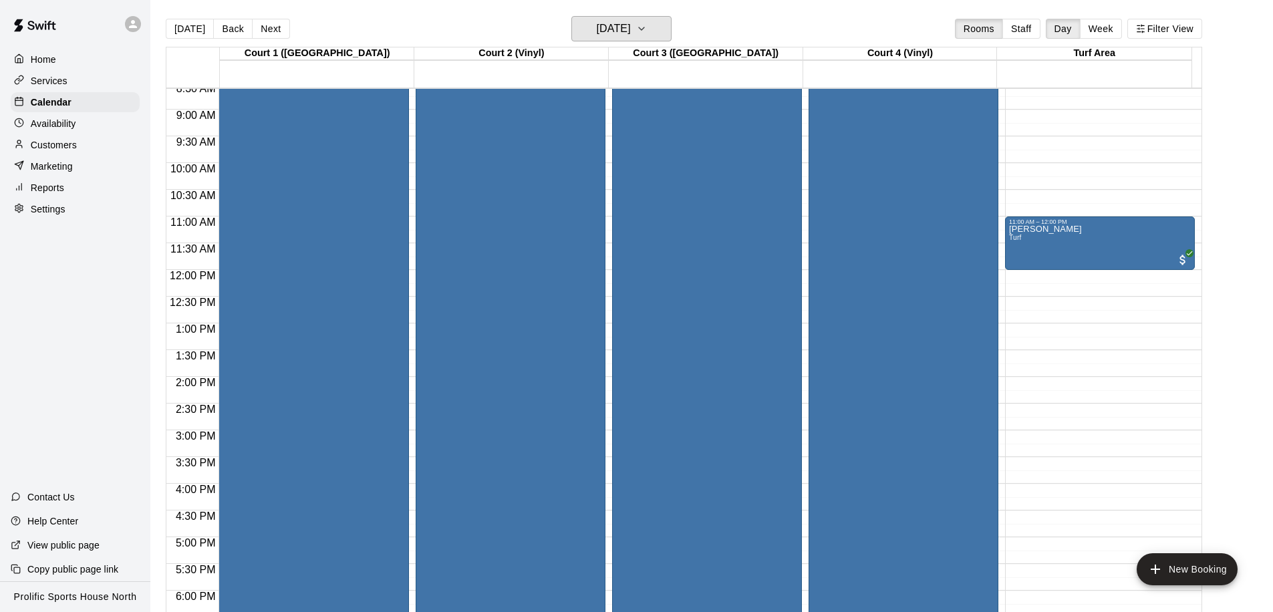
scroll to position [502, 0]
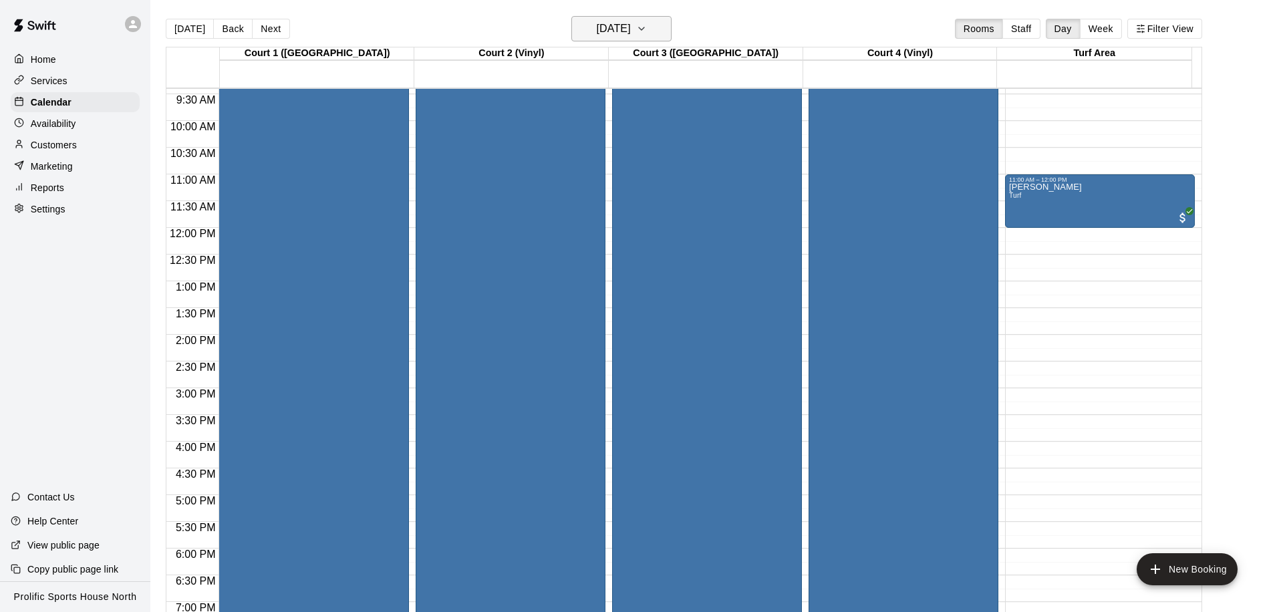
click at [631, 34] on h6 "Saturday Nov 22" at bounding box center [614, 28] width 34 height 19
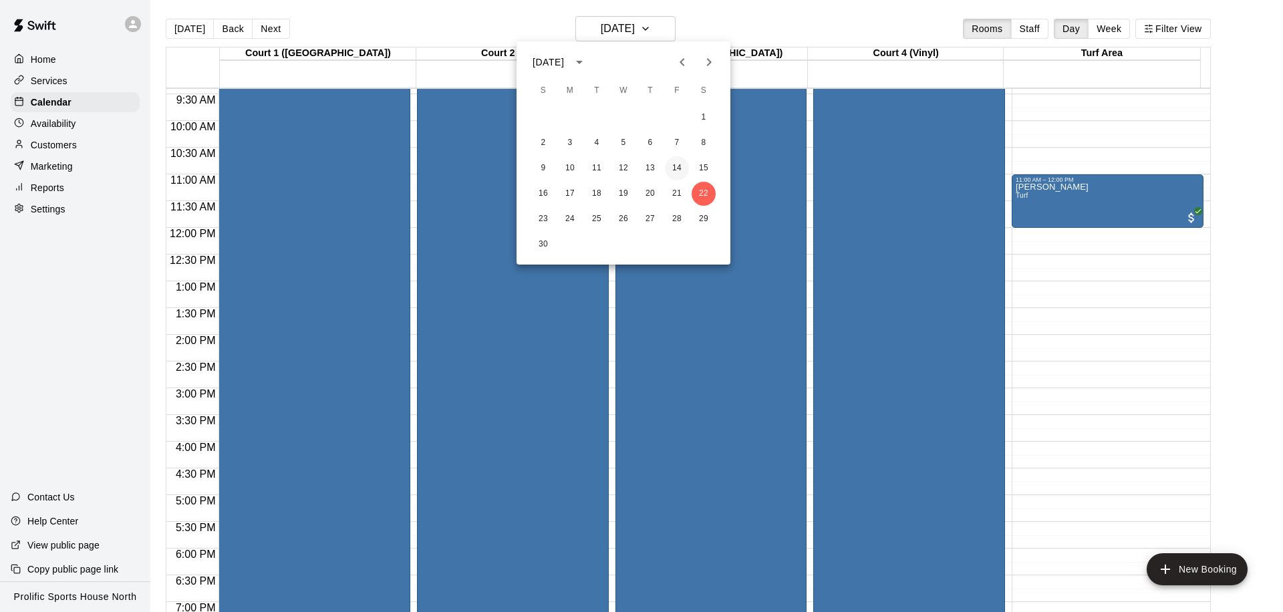
click at [675, 167] on button "14" at bounding box center [677, 168] width 24 height 24
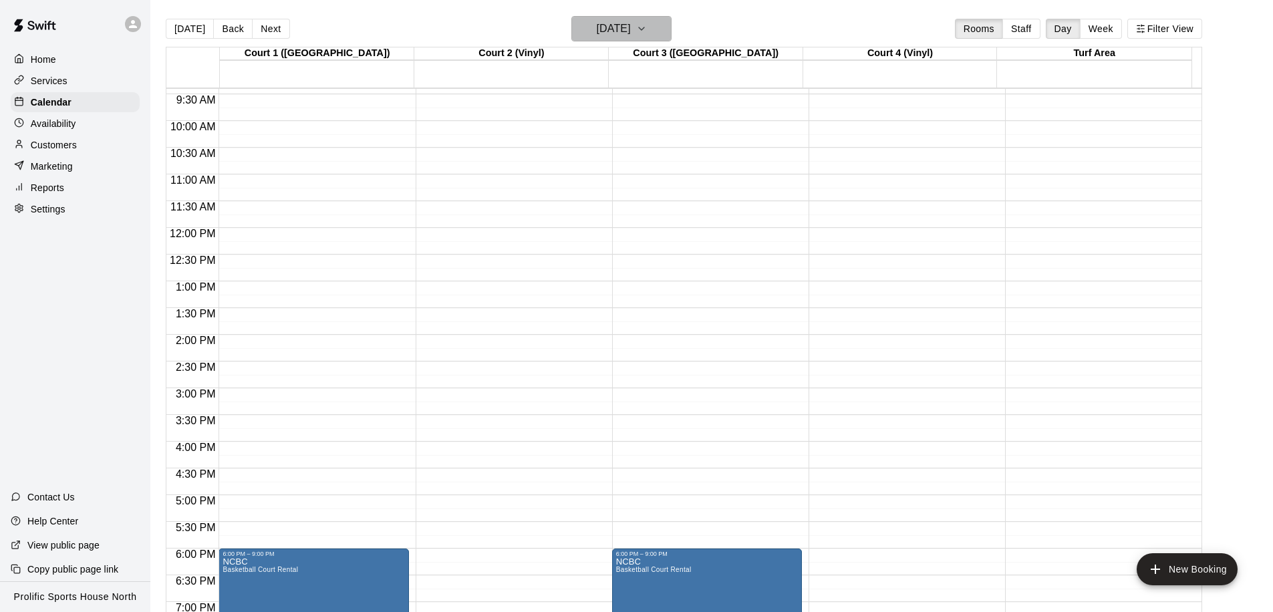
click at [602, 31] on h6 "Friday Nov 14" at bounding box center [614, 28] width 34 height 19
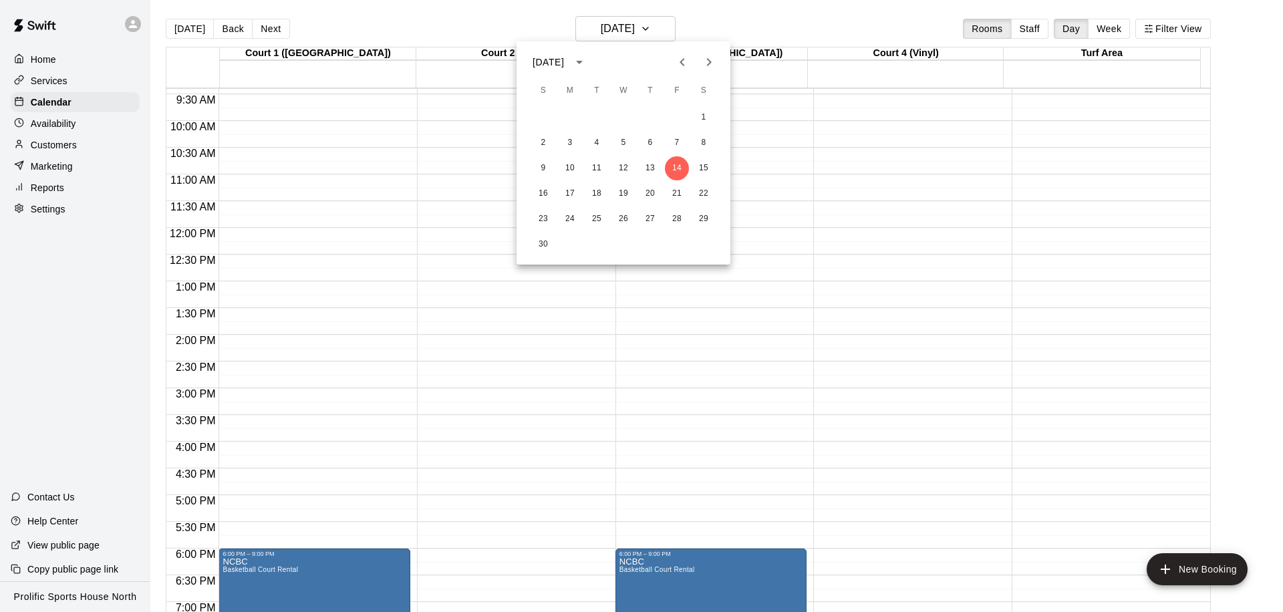
click at [681, 297] on div at bounding box center [641, 306] width 1283 height 612
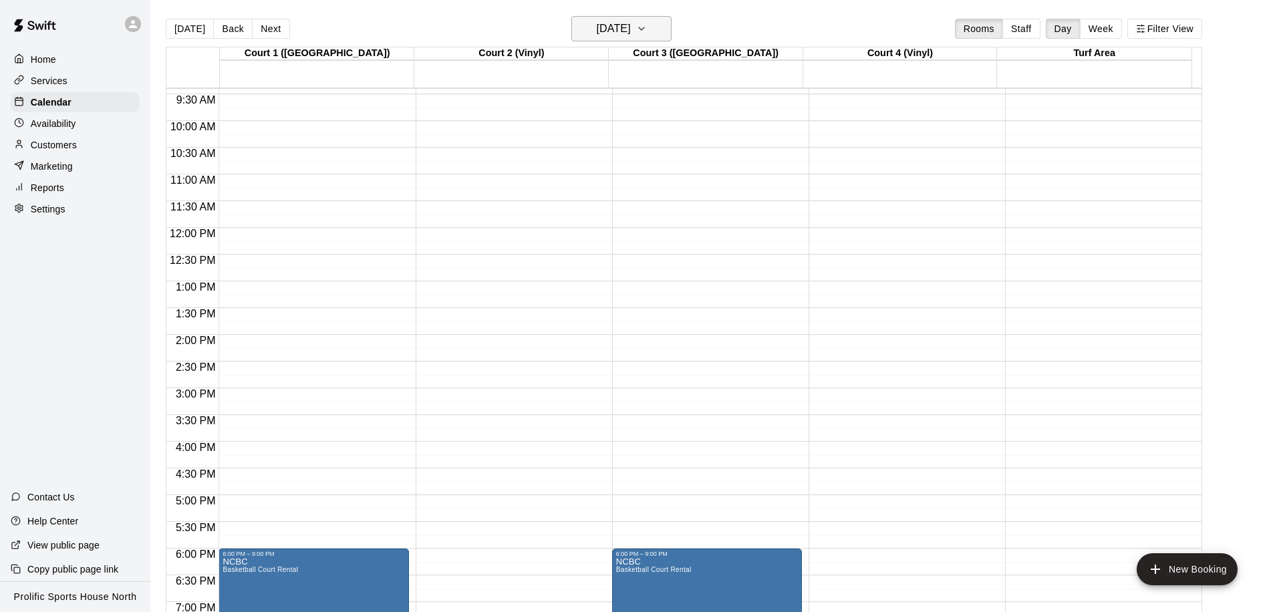
click at [629, 32] on h6 "Friday Nov 14" at bounding box center [614, 28] width 34 height 19
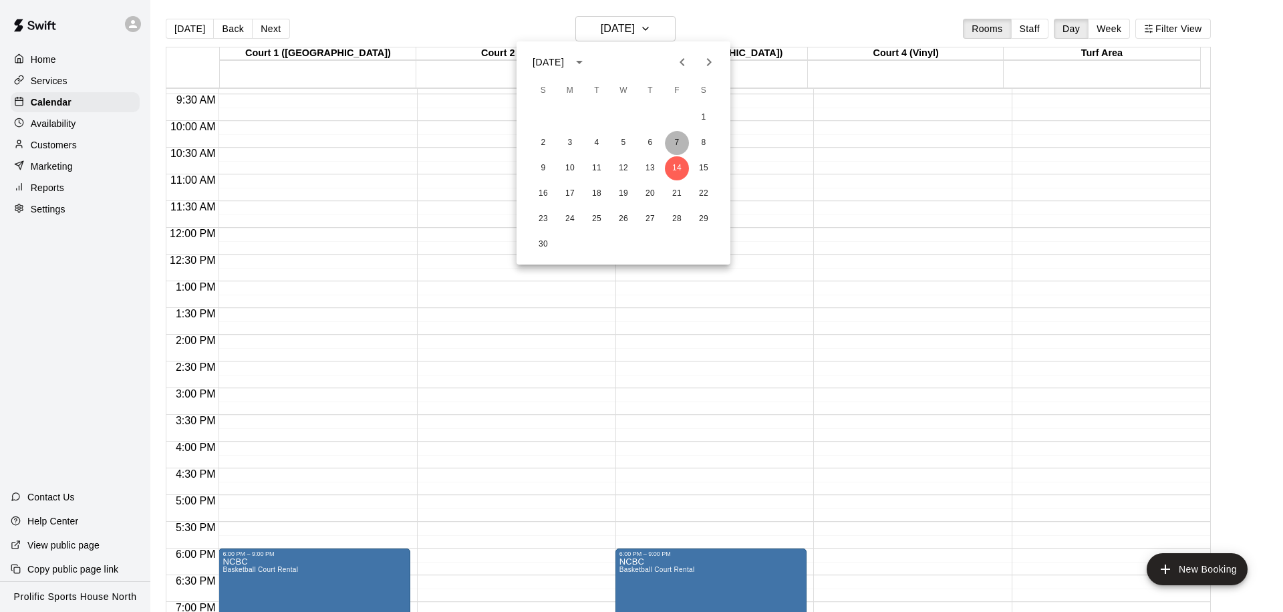
click at [673, 140] on button "7" at bounding box center [677, 143] width 24 height 24
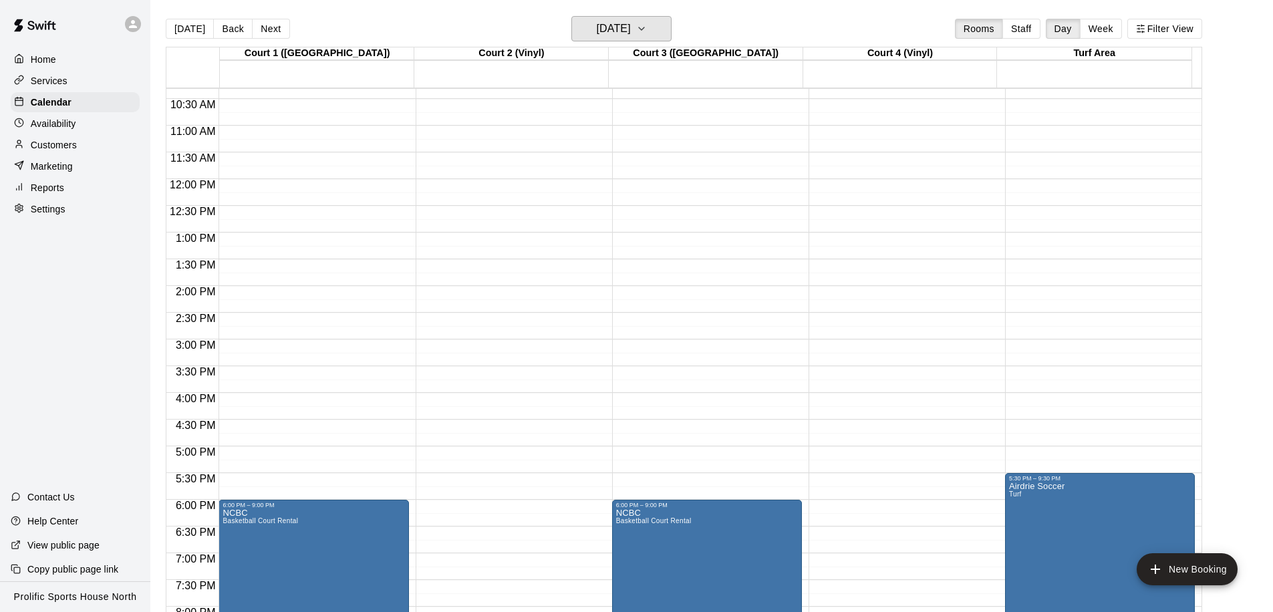
scroll to position [557, 0]
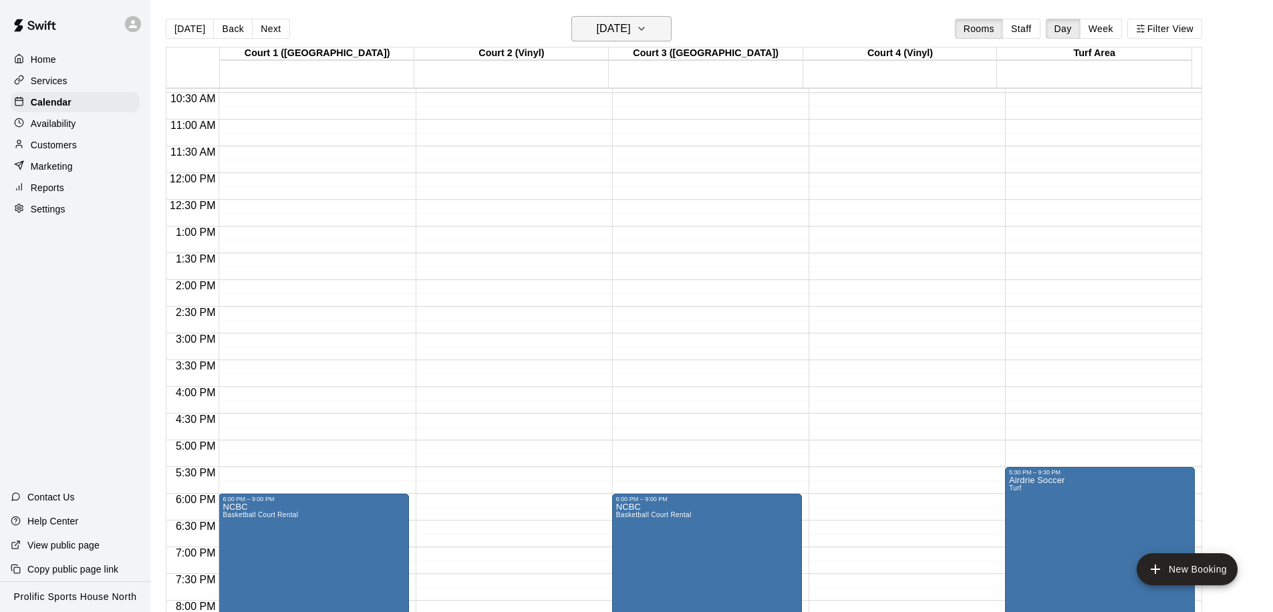
click at [630, 24] on h6 "Friday Nov 07" at bounding box center [614, 28] width 34 height 19
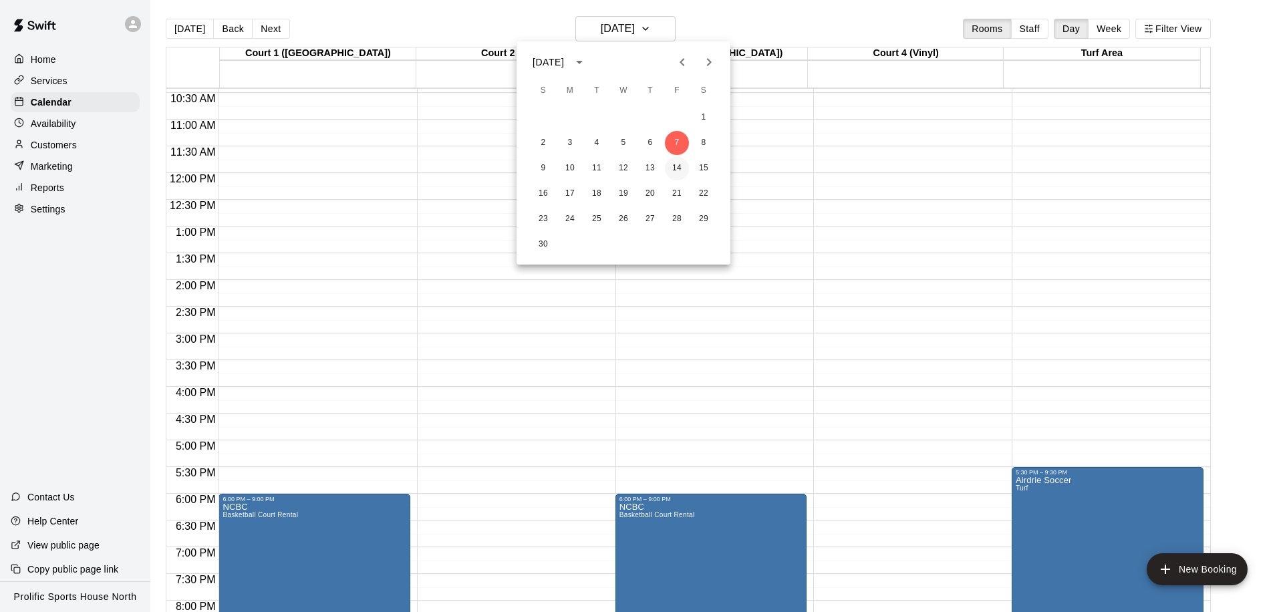
click at [678, 169] on button "14" at bounding box center [677, 168] width 24 height 24
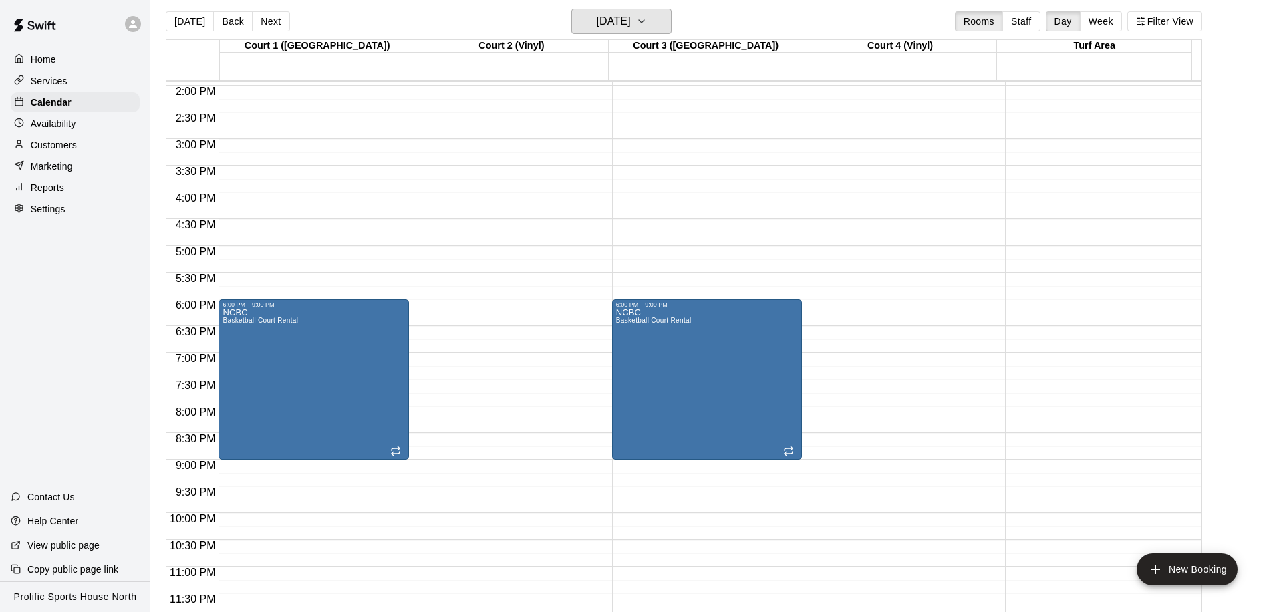
scroll to position [0, 0]
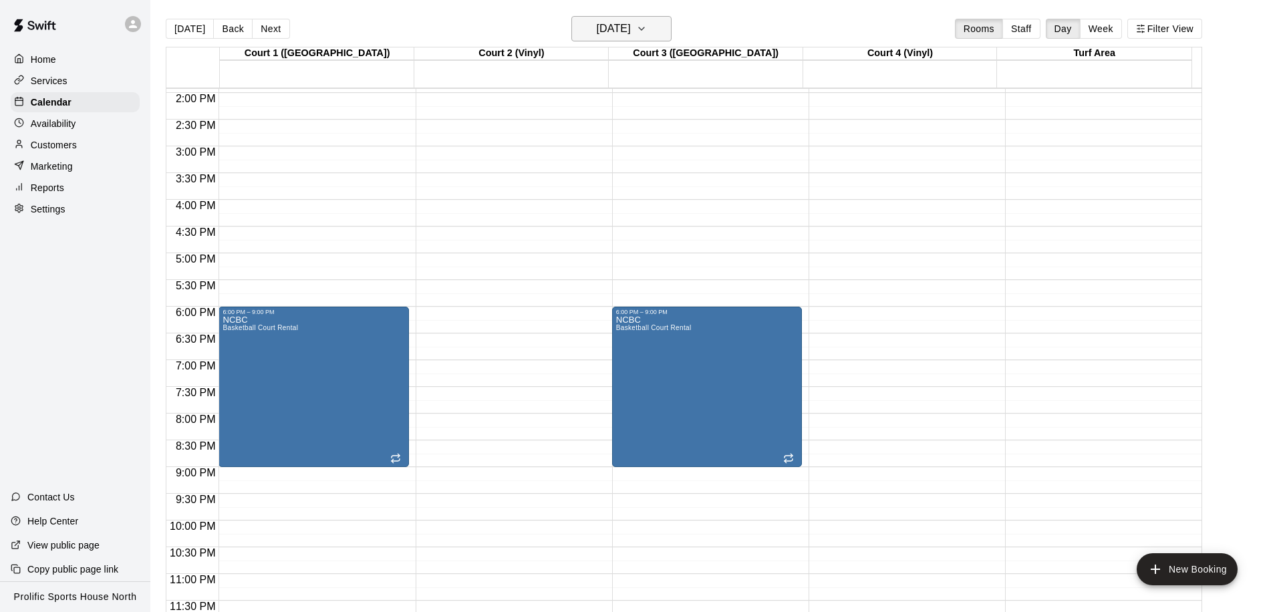
click at [628, 35] on h6 "Friday Nov 14" at bounding box center [614, 28] width 34 height 19
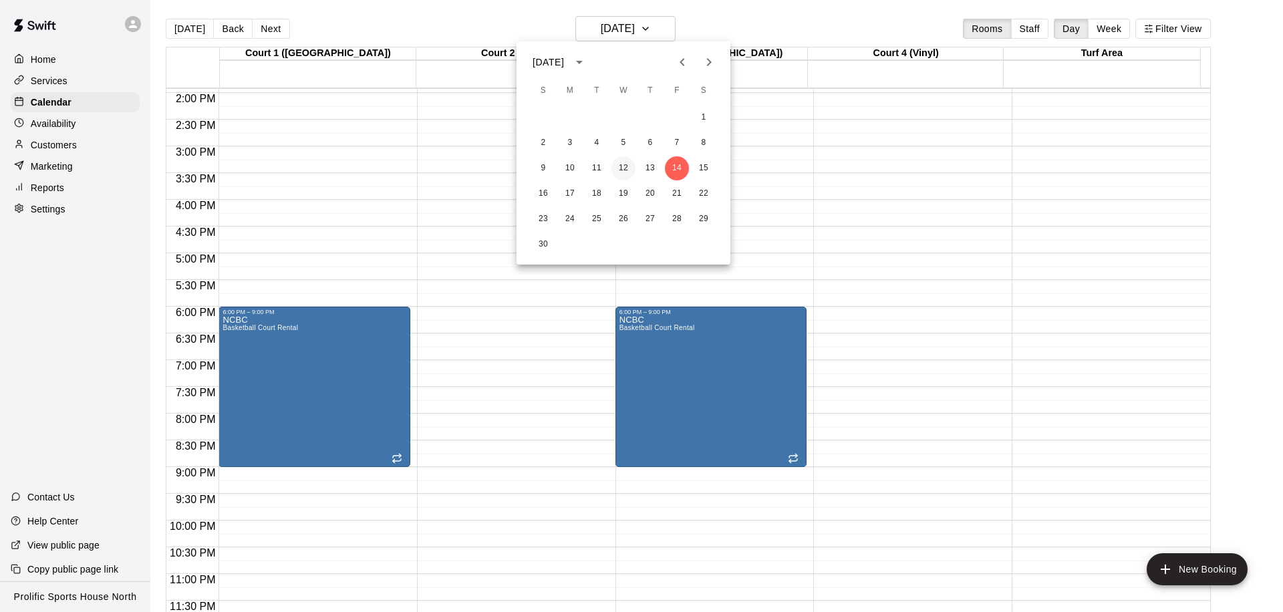
click at [617, 168] on button "12" at bounding box center [623, 168] width 24 height 24
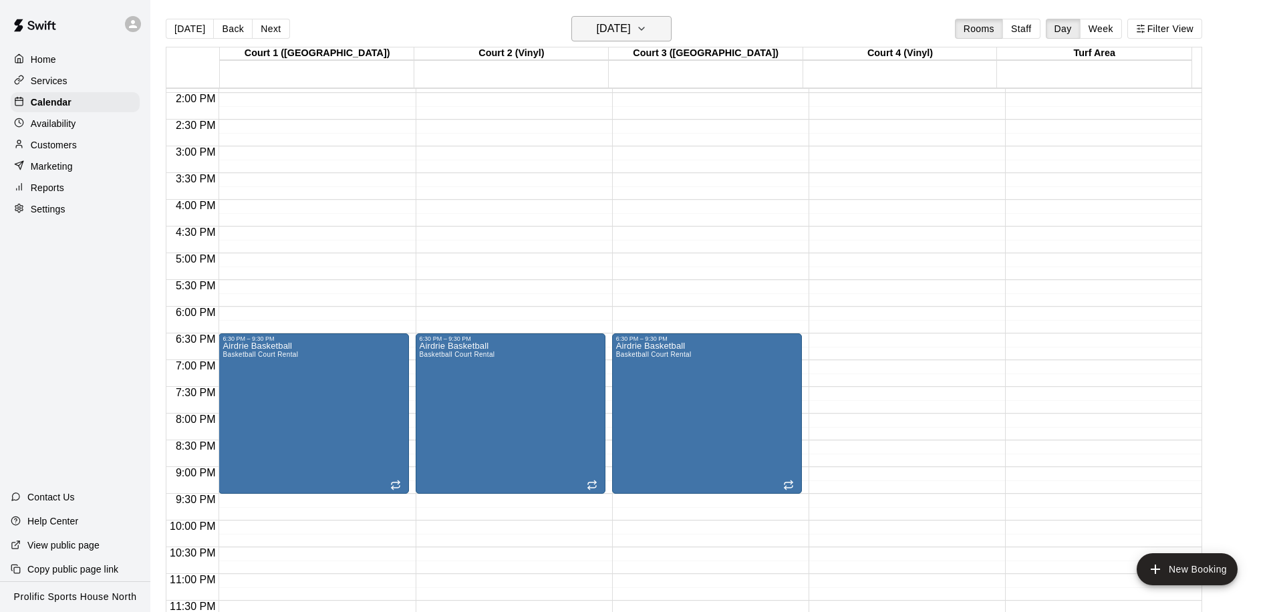
click at [614, 20] on h6 "Wednesday Nov 12" at bounding box center [614, 28] width 34 height 19
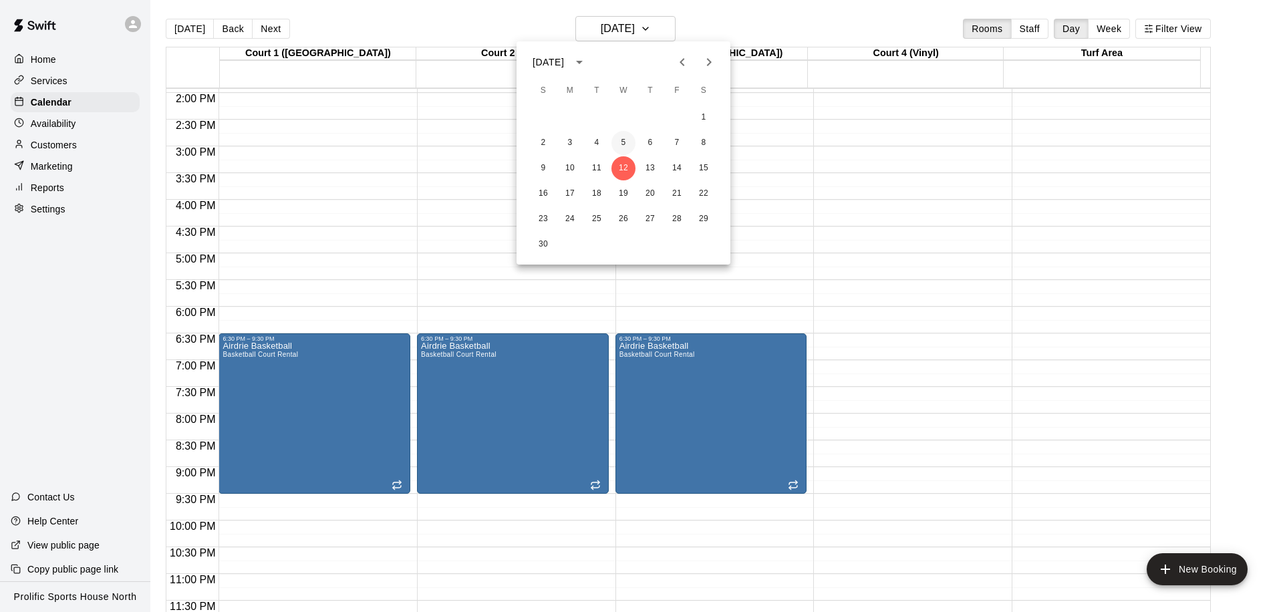
click at [619, 138] on button "5" at bounding box center [623, 143] width 24 height 24
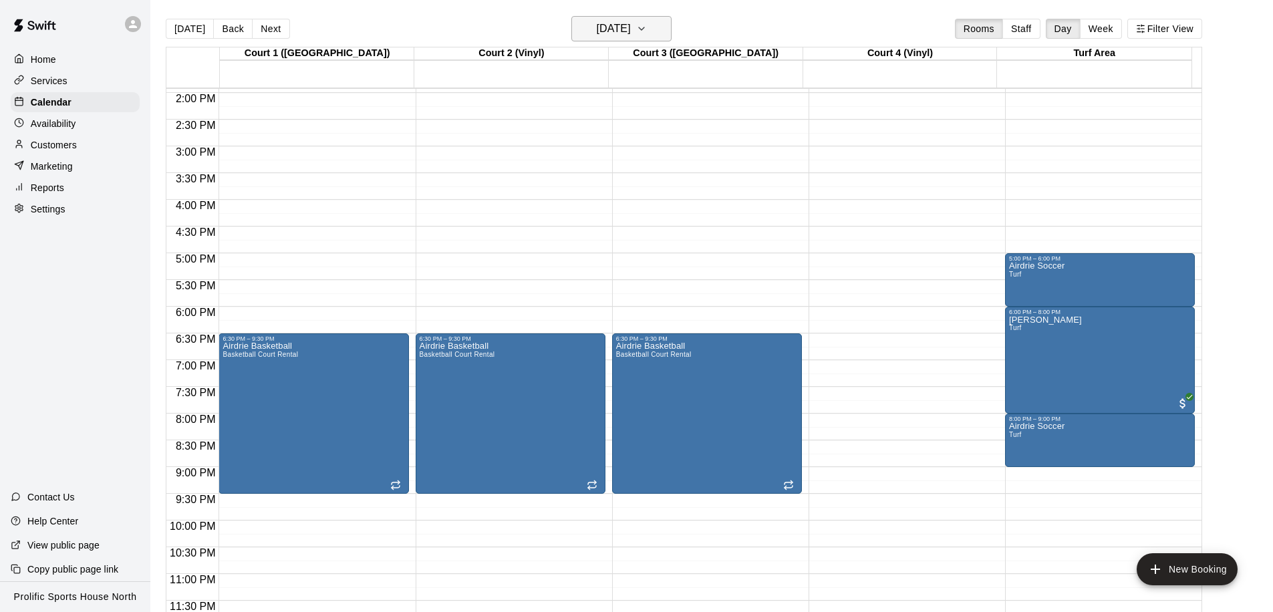
click at [613, 33] on h6 "Wednesday Nov 05" at bounding box center [614, 28] width 34 height 19
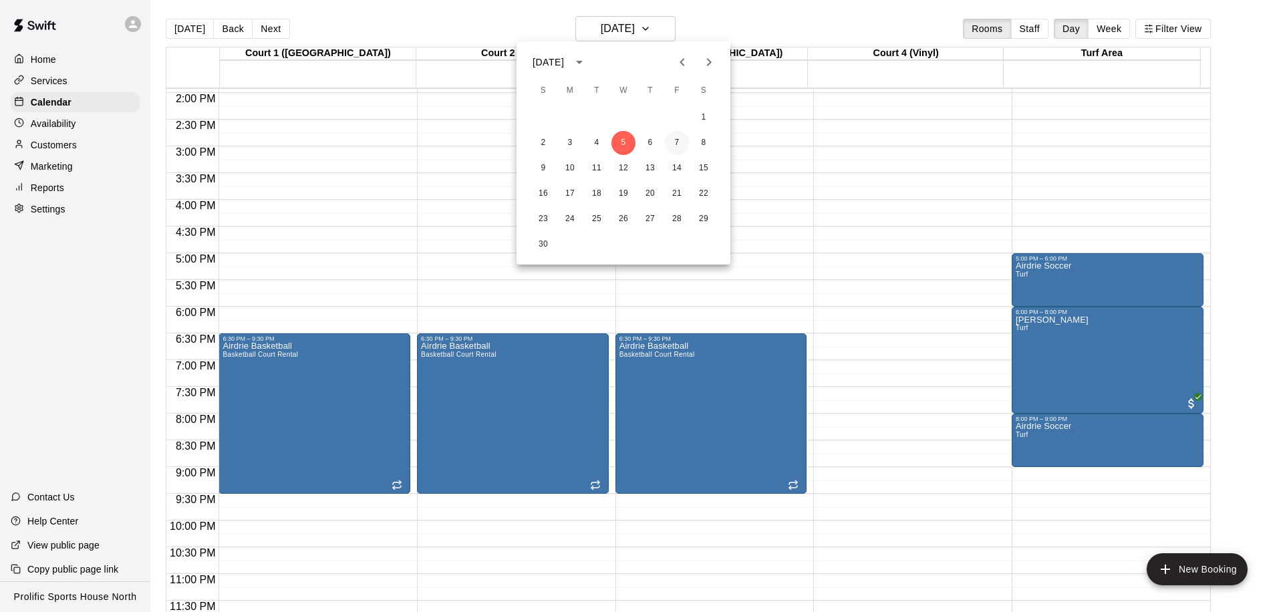
click at [672, 137] on button "7" at bounding box center [677, 143] width 24 height 24
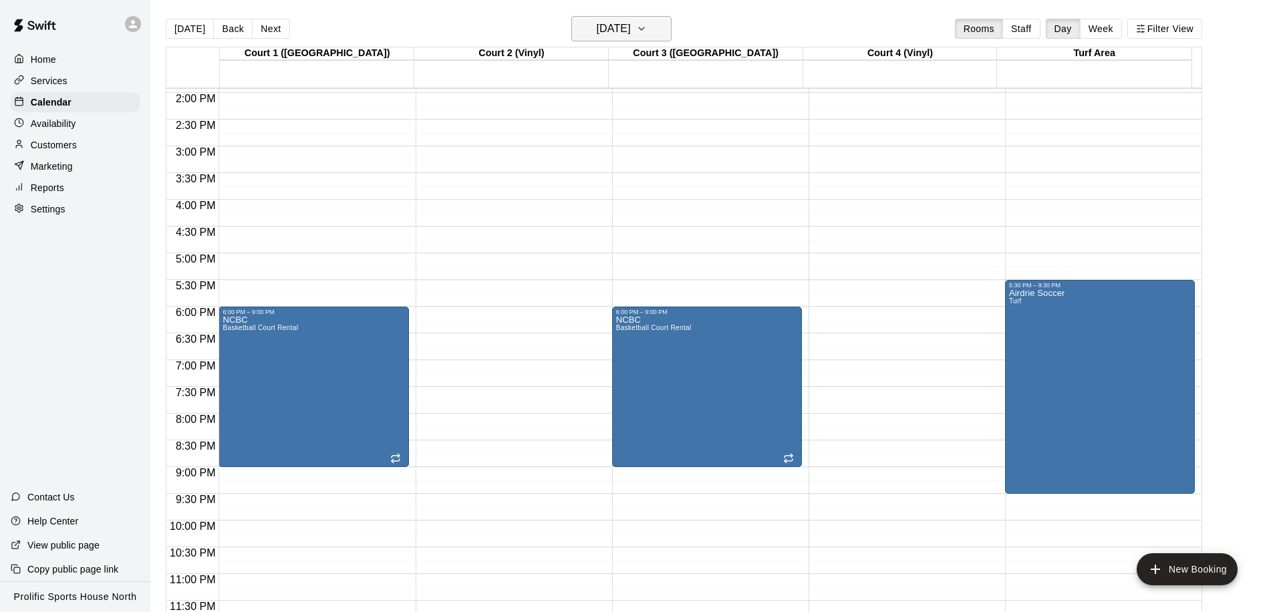
click at [623, 33] on h6 "Friday Nov 07" at bounding box center [614, 28] width 34 height 19
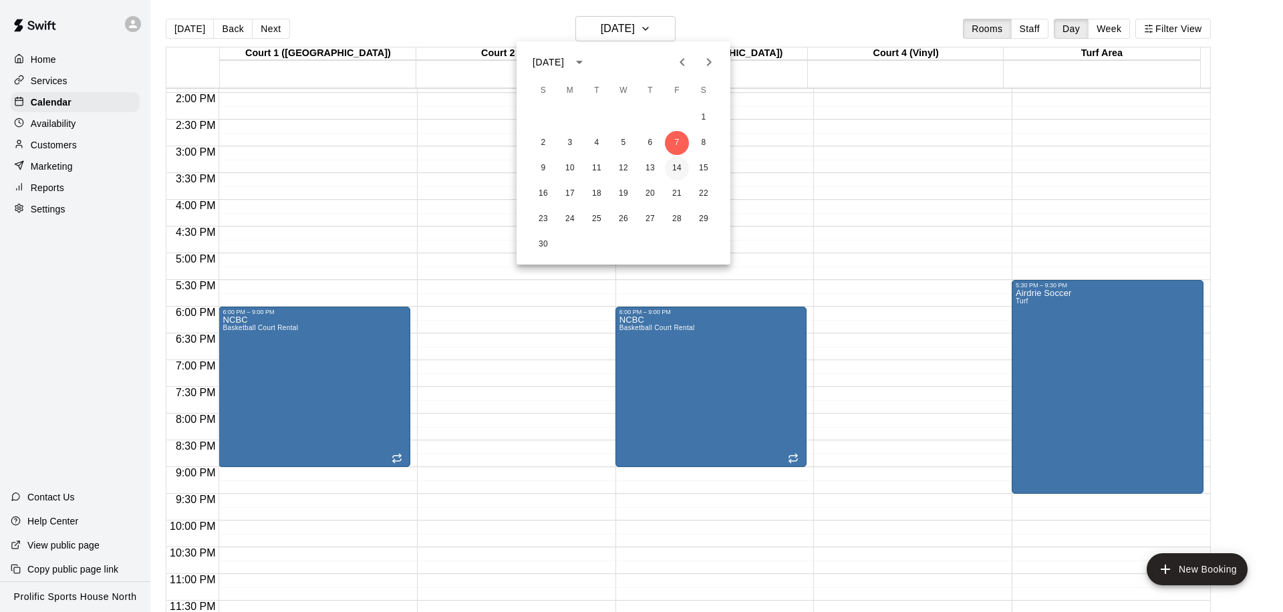
click at [679, 164] on button "14" at bounding box center [677, 168] width 24 height 24
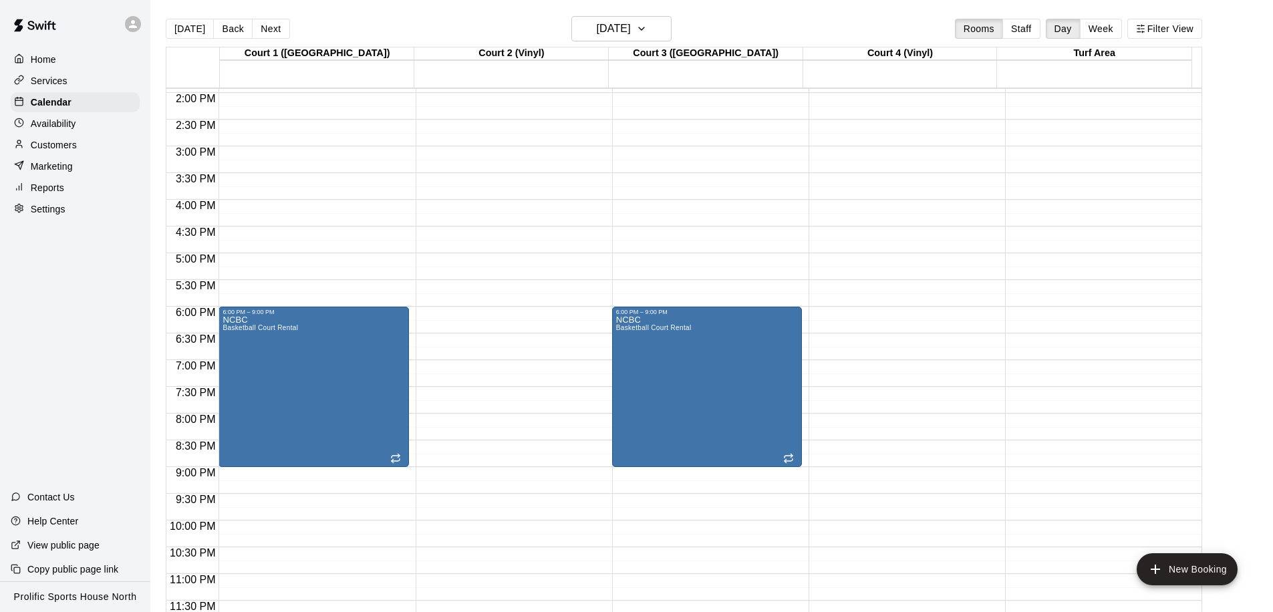
click at [609, 47] on div "Court 2 (Vinyl)" at bounding box center [511, 53] width 194 height 13
click at [615, 33] on h6 "Friday Nov 14" at bounding box center [614, 28] width 34 height 19
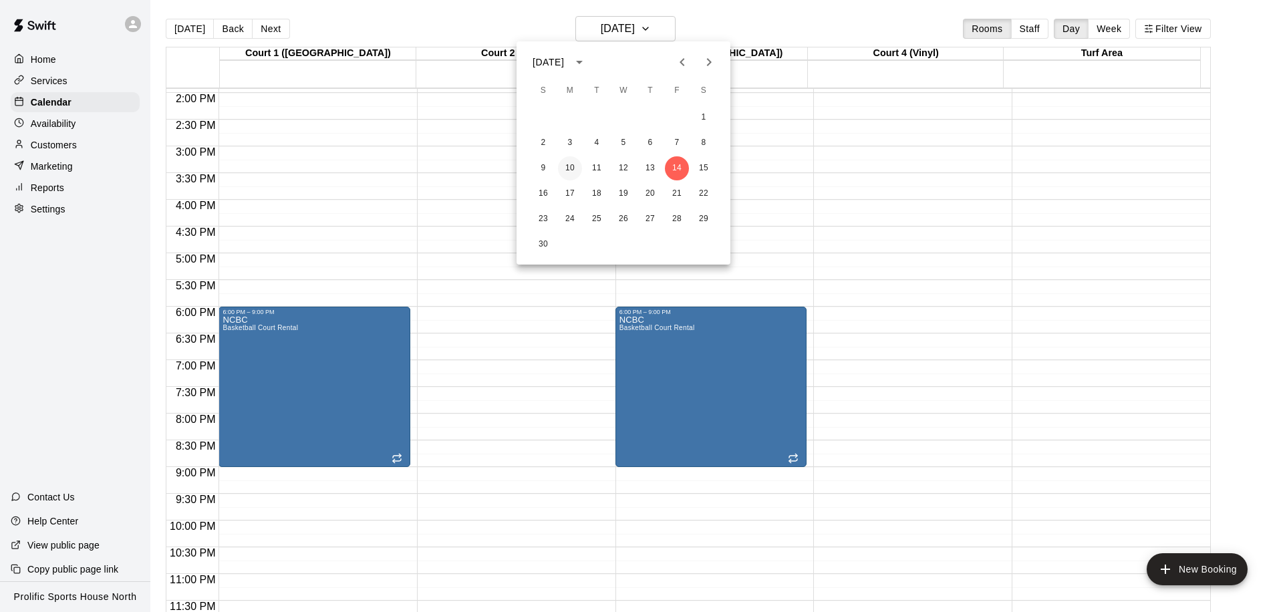
click at [572, 170] on button "10" at bounding box center [570, 168] width 24 height 24
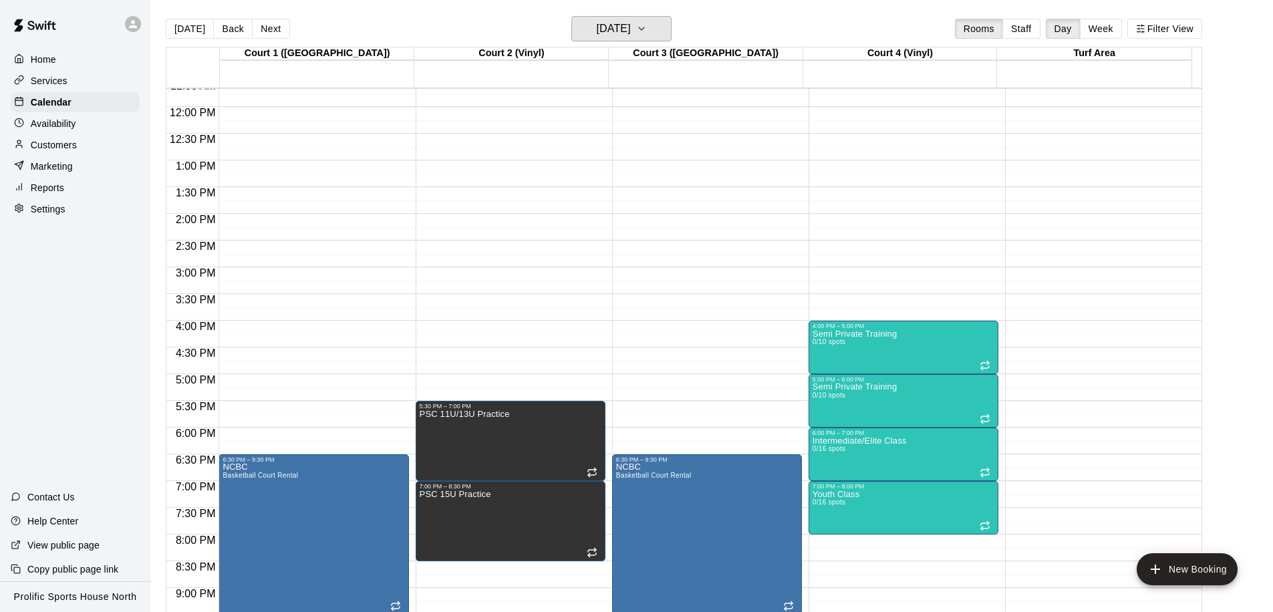
scroll to position [539, 0]
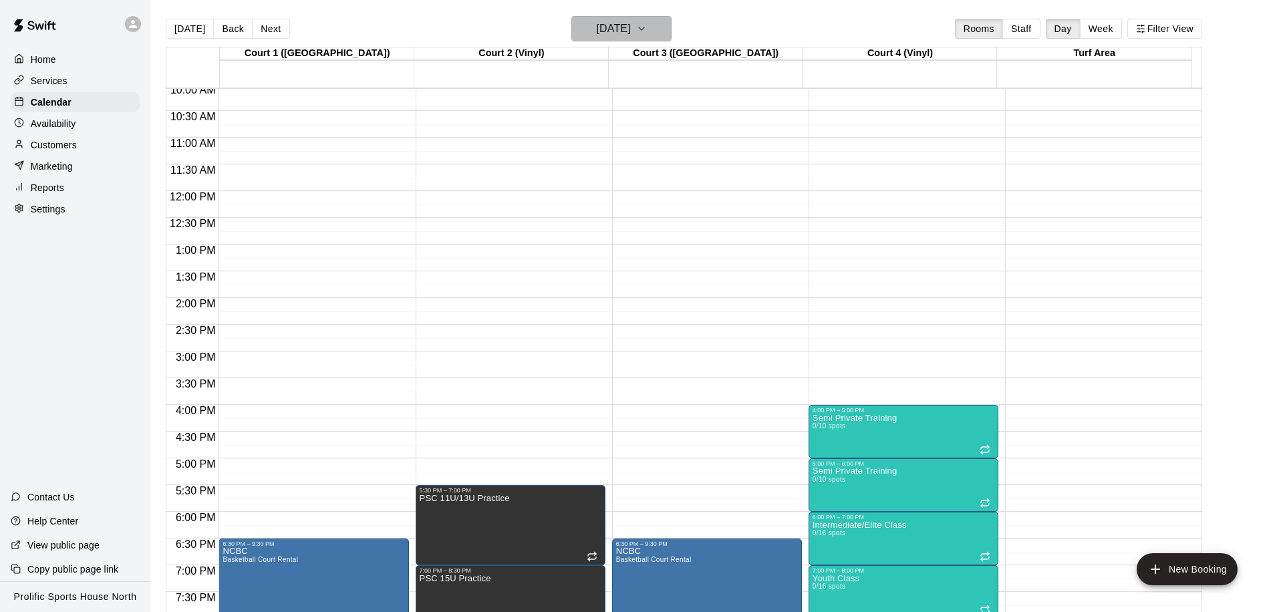
click at [622, 25] on h6 "Monday Nov 10" at bounding box center [614, 28] width 34 height 19
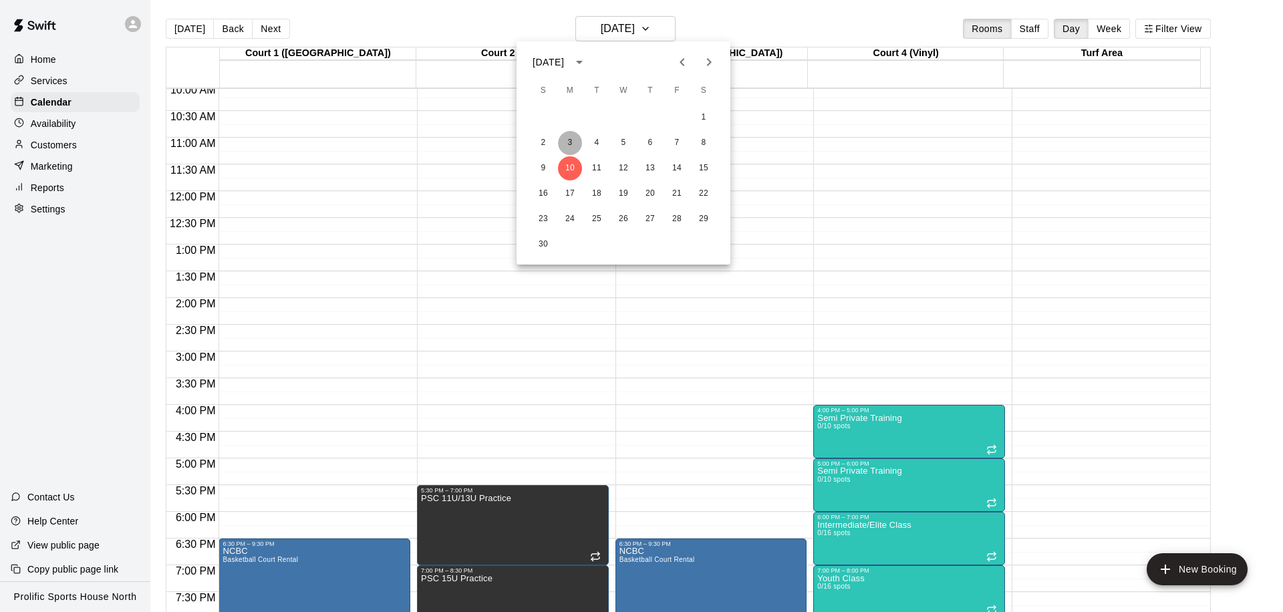
click at [572, 144] on button "3" at bounding box center [570, 143] width 24 height 24
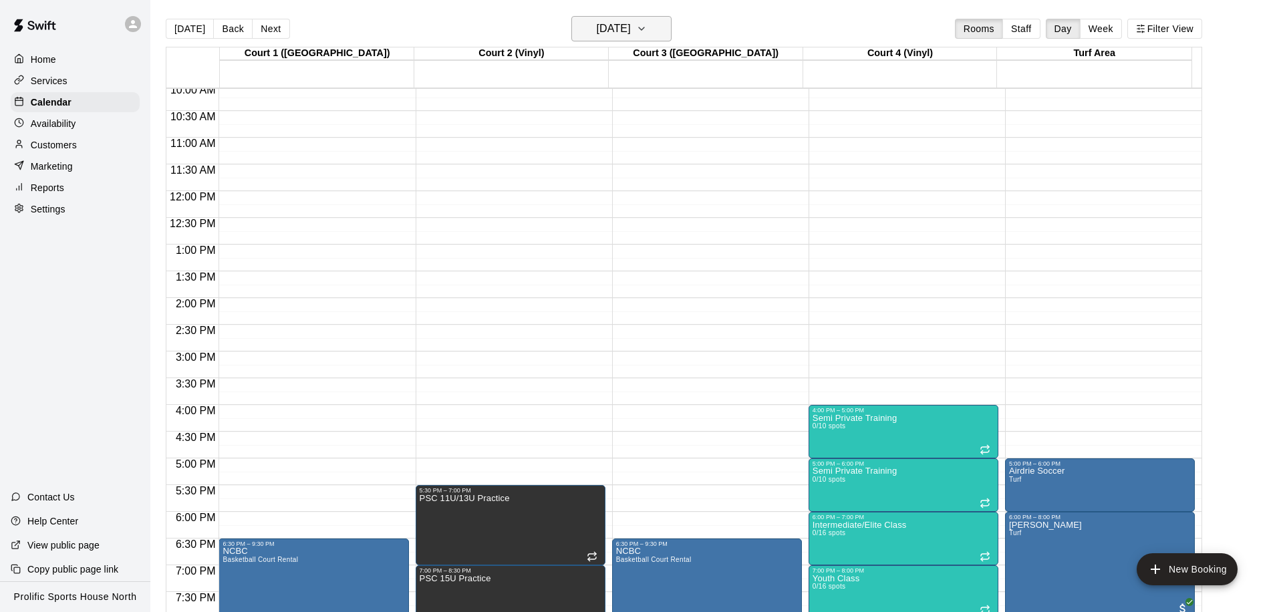
click at [616, 30] on h6 "Monday Nov 03" at bounding box center [614, 28] width 34 height 19
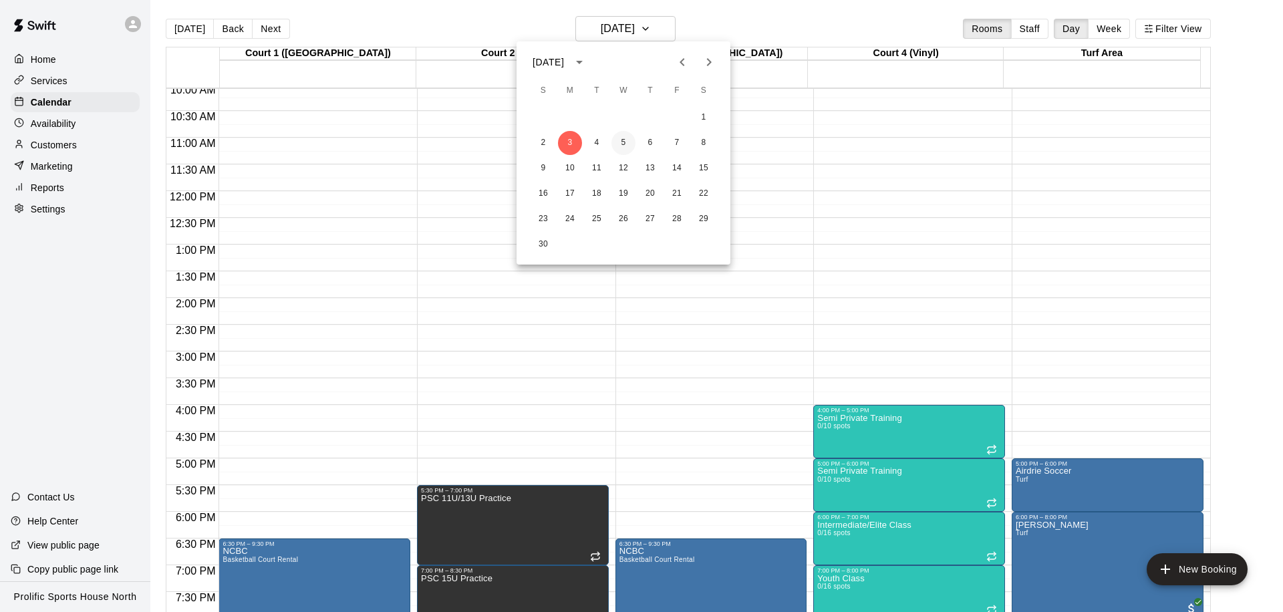
click at [629, 144] on button "5" at bounding box center [623, 143] width 24 height 24
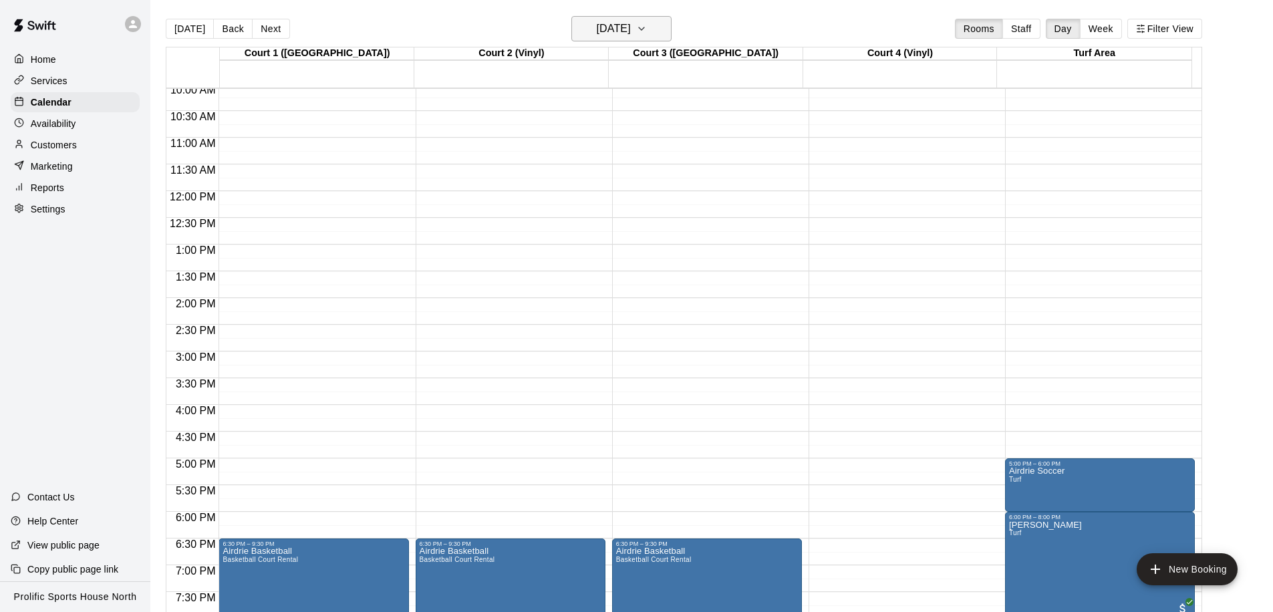
click at [609, 32] on h6 "Wednesday Nov 05" at bounding box center [614, 28] width 34 height 19
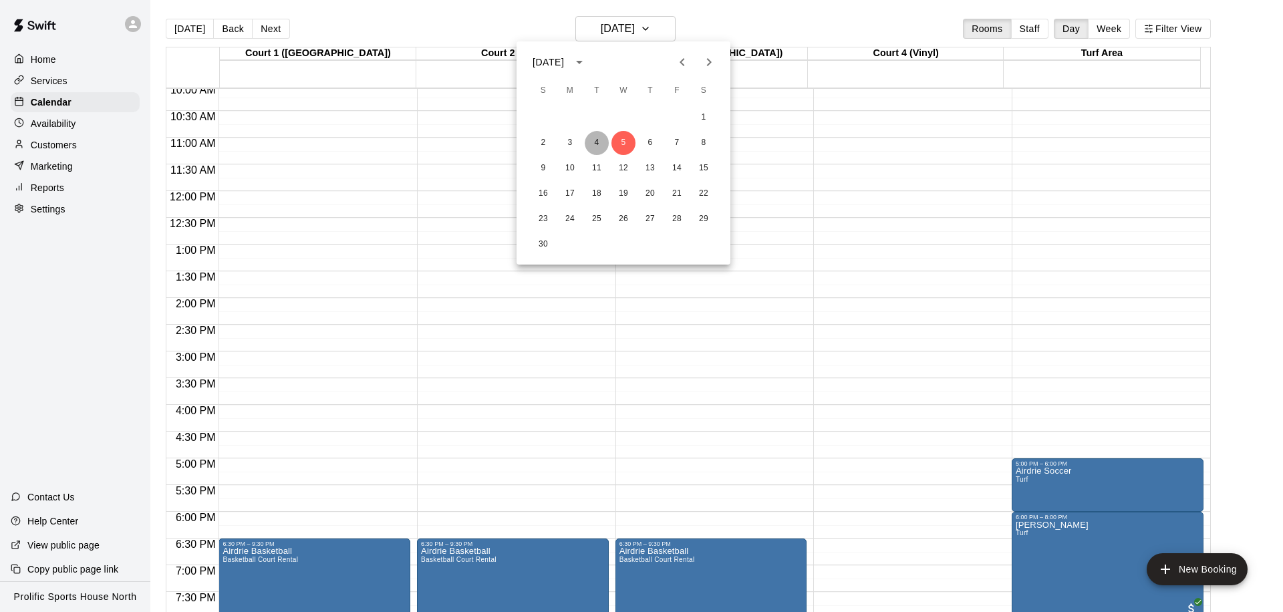
click at [600, 143] on button "4" at bounding box center [597, 143] width 24 height 24
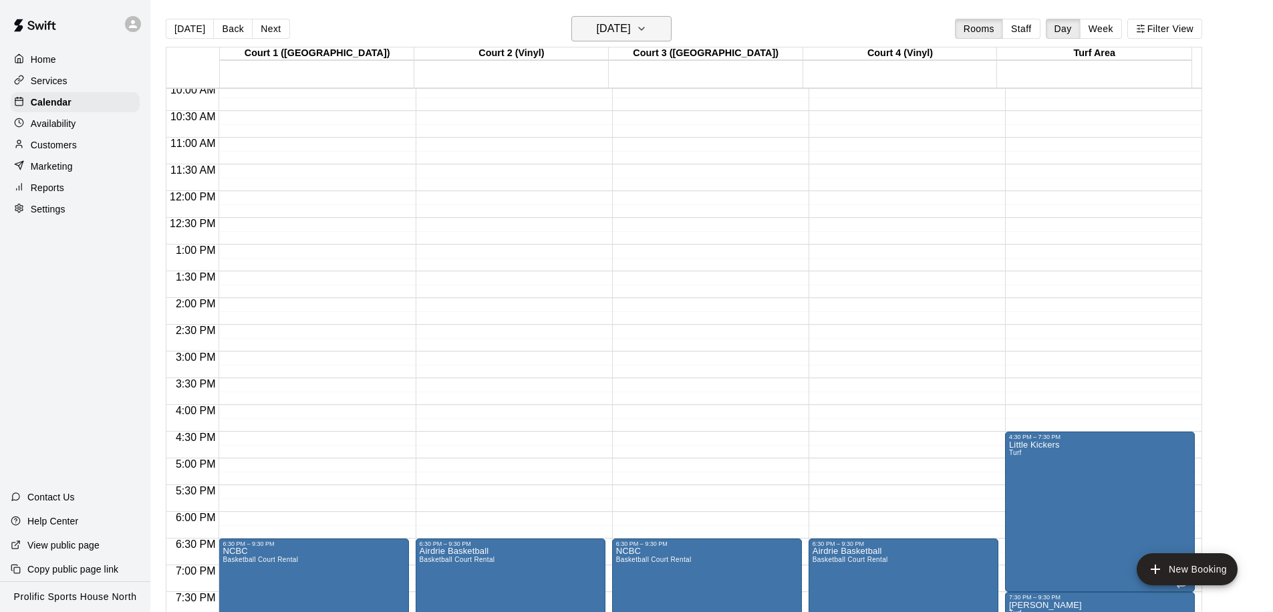
click at [597, 31] on h6 "Tuesday Nov 04" at bounding box center [614, 28] width 34 height 19
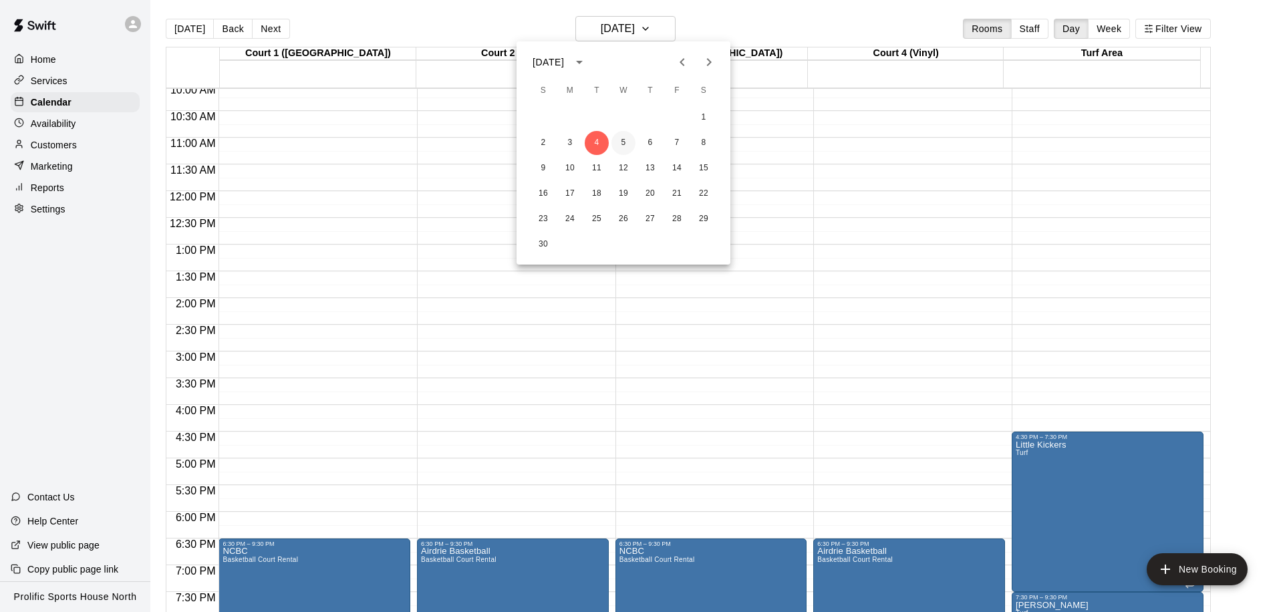
click at [625, 141] on button "5" at bounding box center [623, 143] width 24 height 24
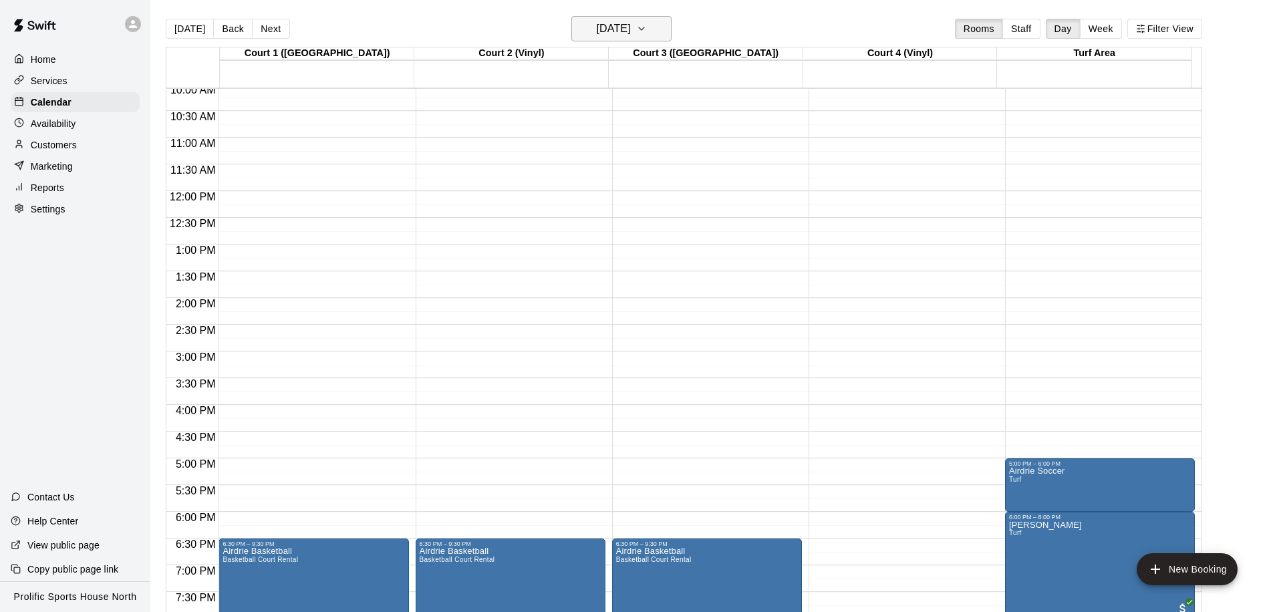
click at [631, 33] on h6 "Wednesday Nov 05" at bounding box center [614, 28] width 34 height 19
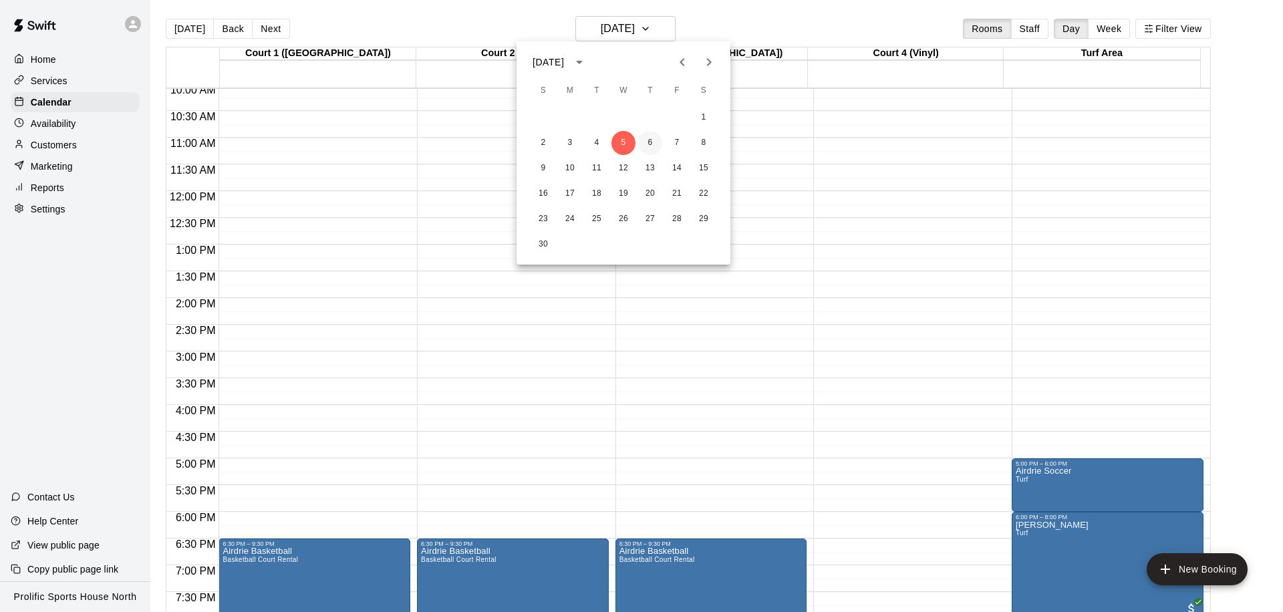
click at [647, 150] on button "6" at bounding box center [650, 143] width 24 height 24
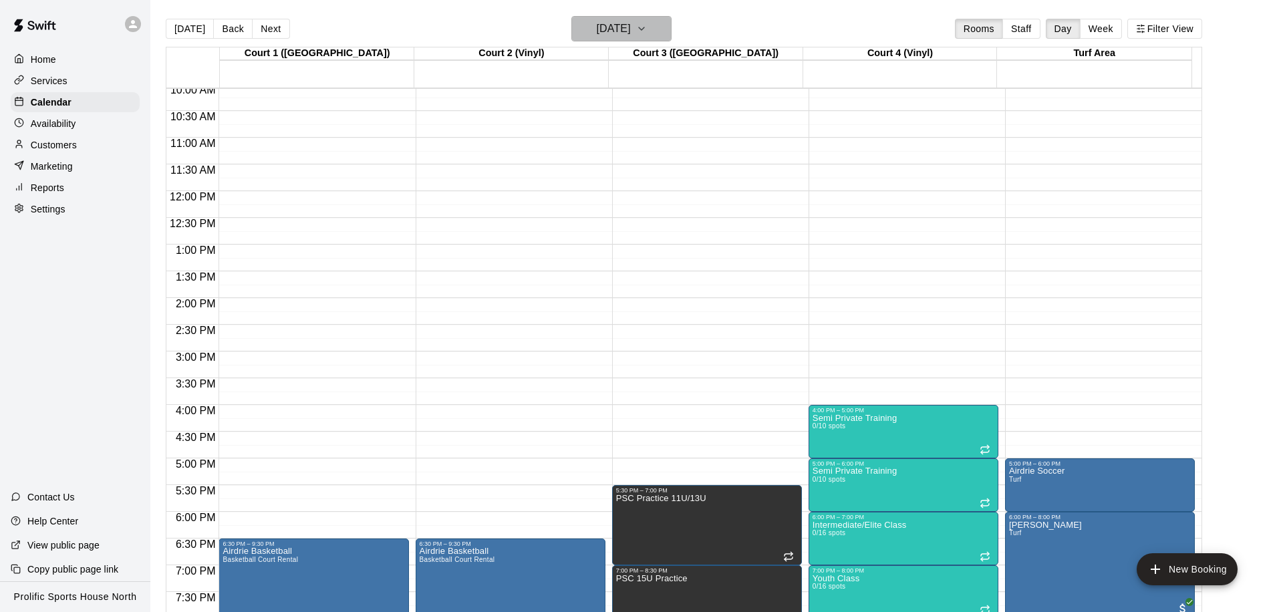
click at [631, 32] on h6 "Thursday Nov 06" at bounding box center [614, 28] width 34 height 19
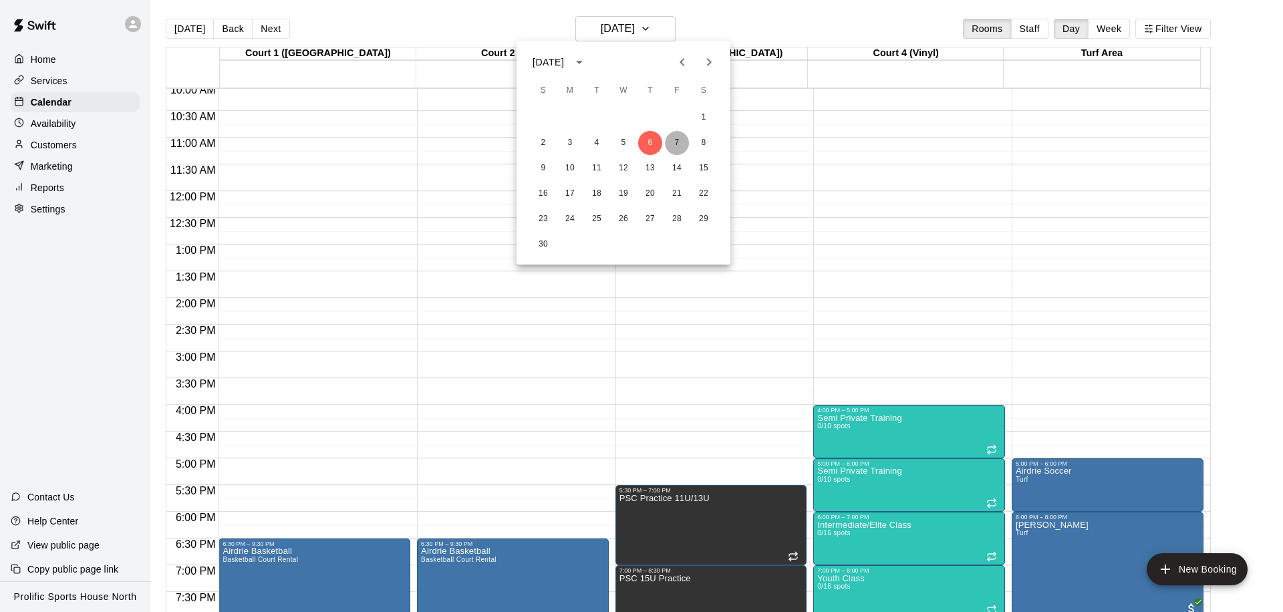
click at [682, 141] on button "7" at bounding box center [677, 143] width 24 height 24
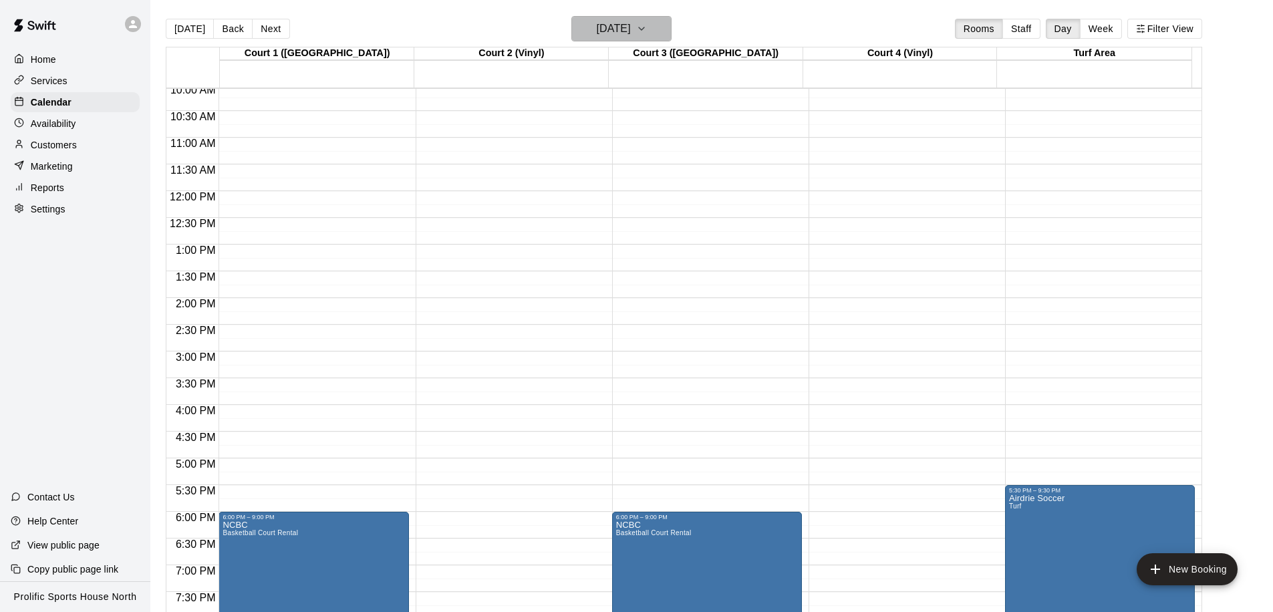
click at [601, 33] on h6 "Friday Nov 07" at bounding box center [614, 28] width 34 height 19
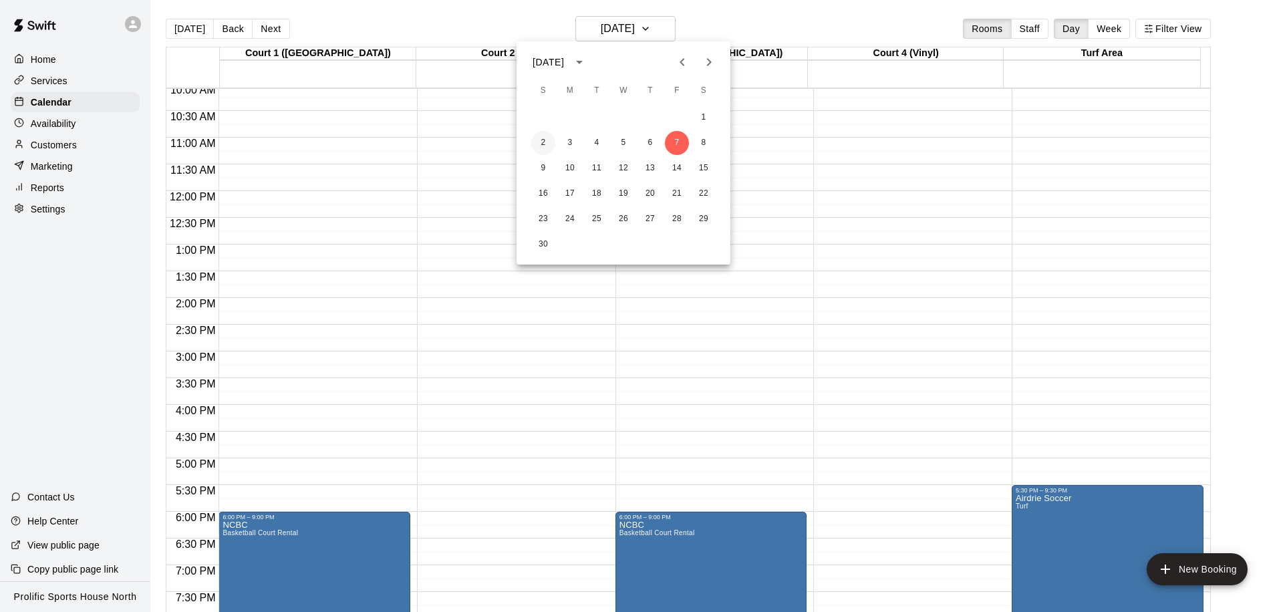
click at [538, 142] on button "2" at bounding box center [543, 143] width 24 height 24
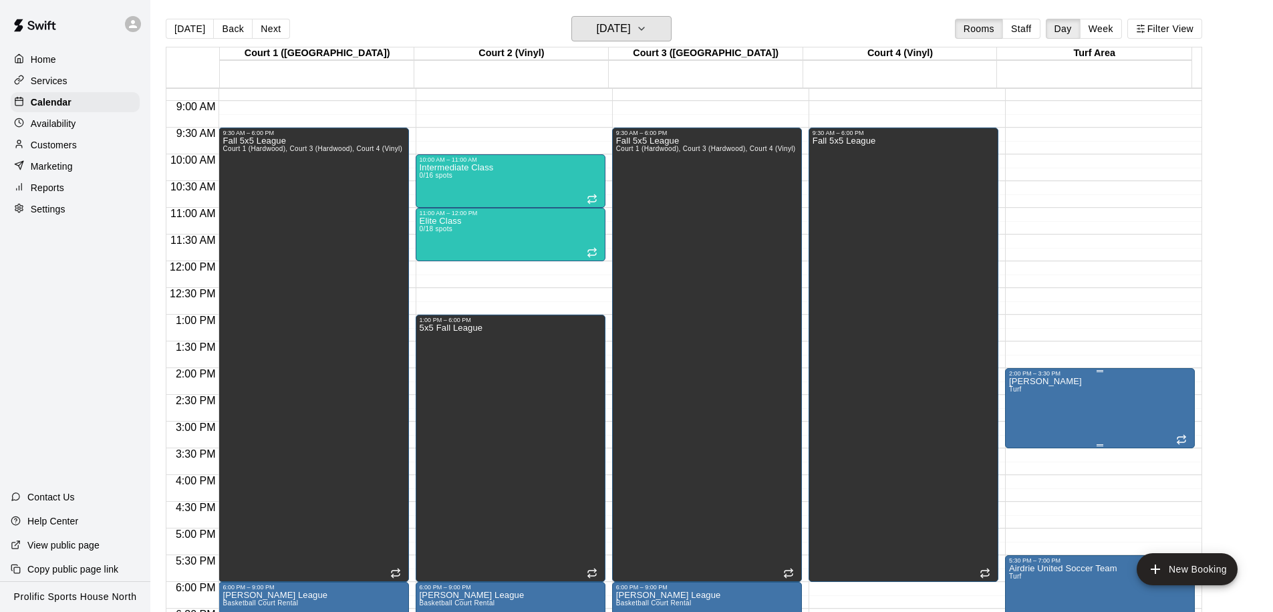
scroll to position [445, 0]
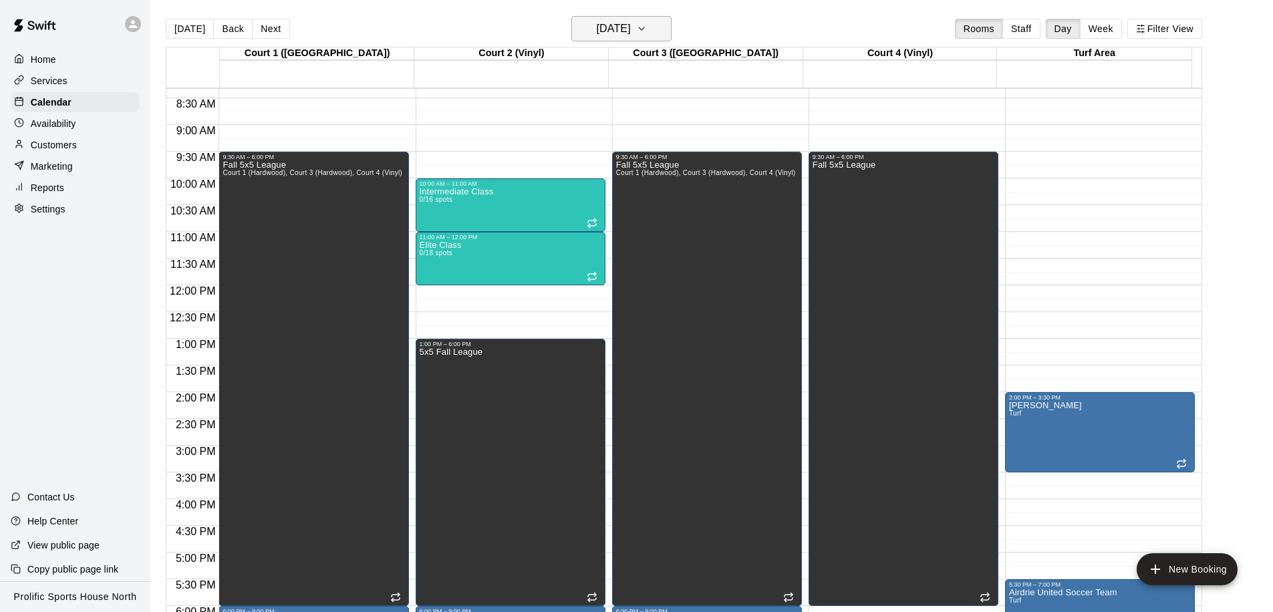
click at [609, 28] on h6 "Sunday Nov 02" at bounding box center [614, 28] width 34 height 19
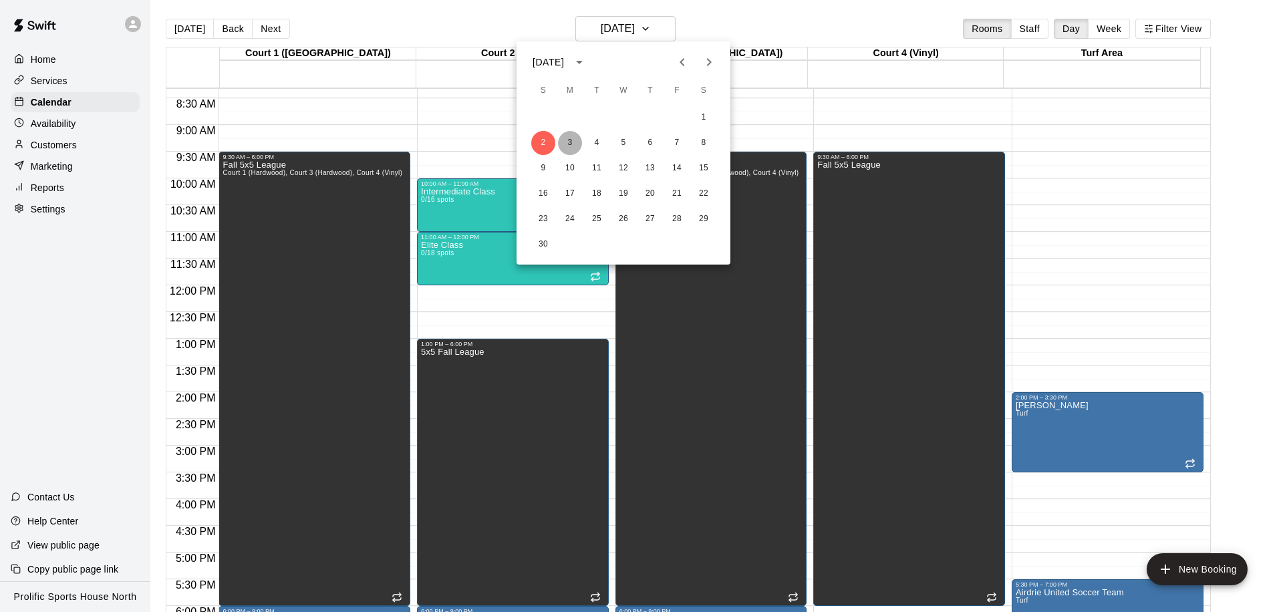
click at [572, 140] on button "3" at bounding box center [570, 143] width 24 height 24
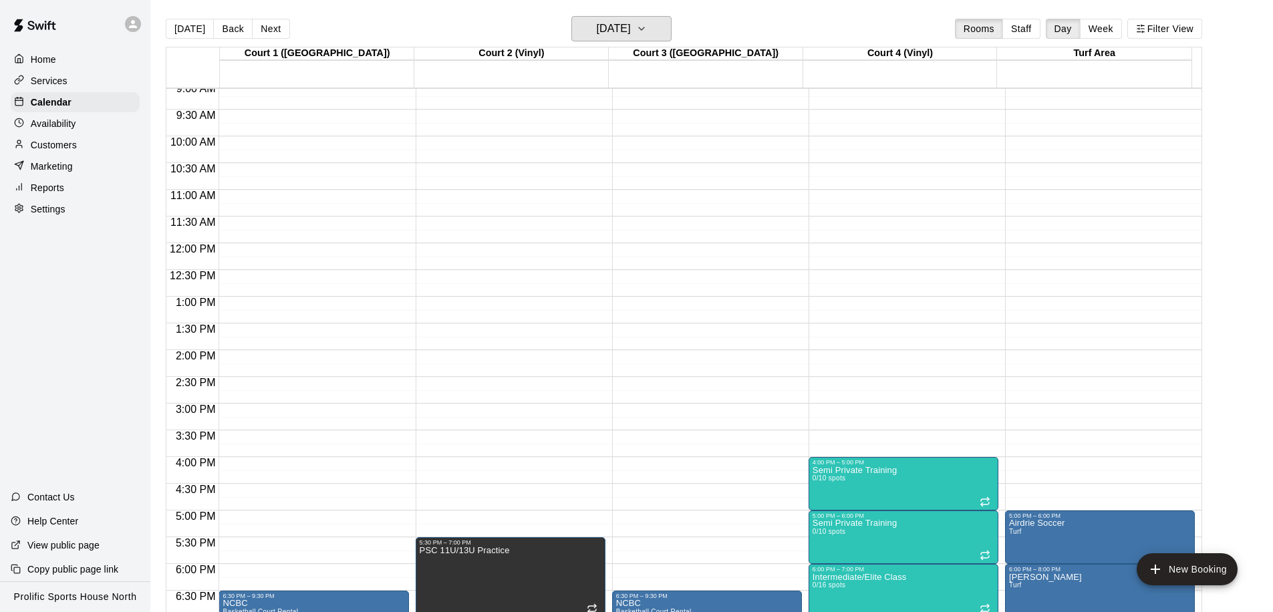
scroll to position [570, 0]
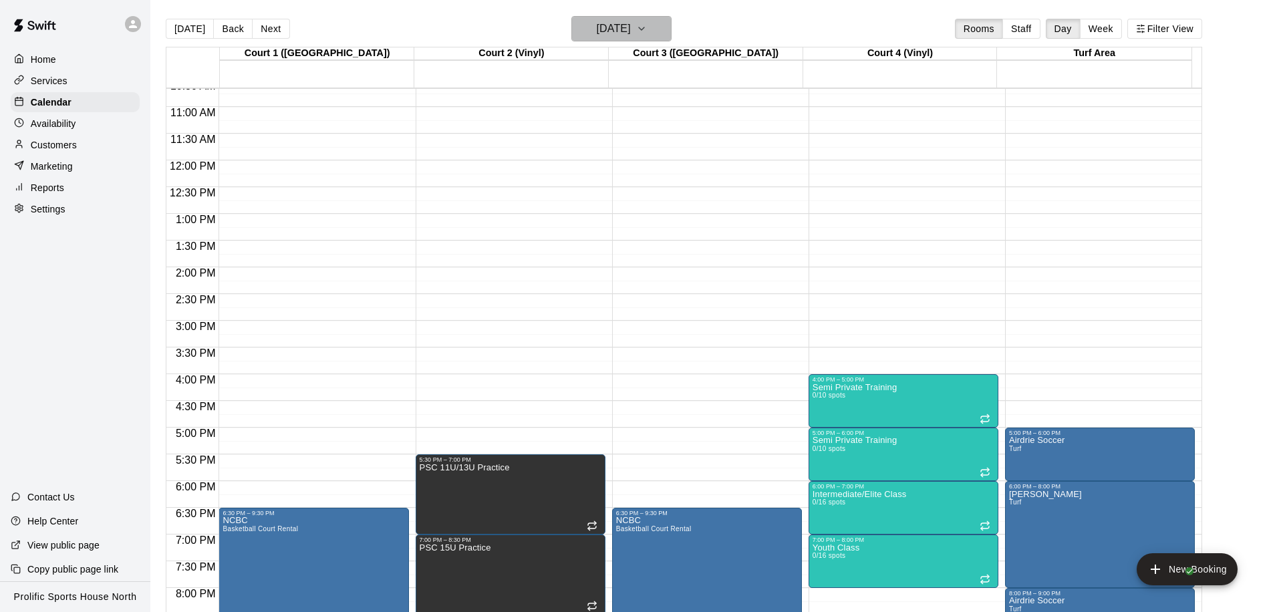
click at [621, 21] on h6 "Monday Nov 03" at bounding box center [614, 28] width 34 height 19
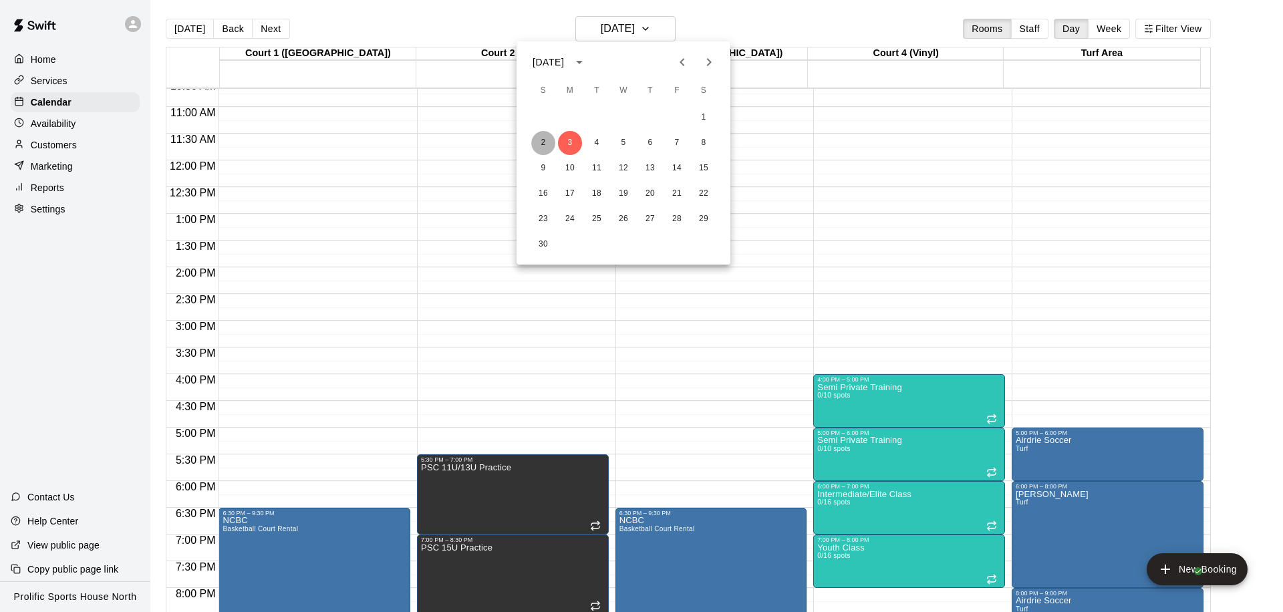
click at [542, 143] on button "2" at bounding box center [543, 143] width 24 height 24
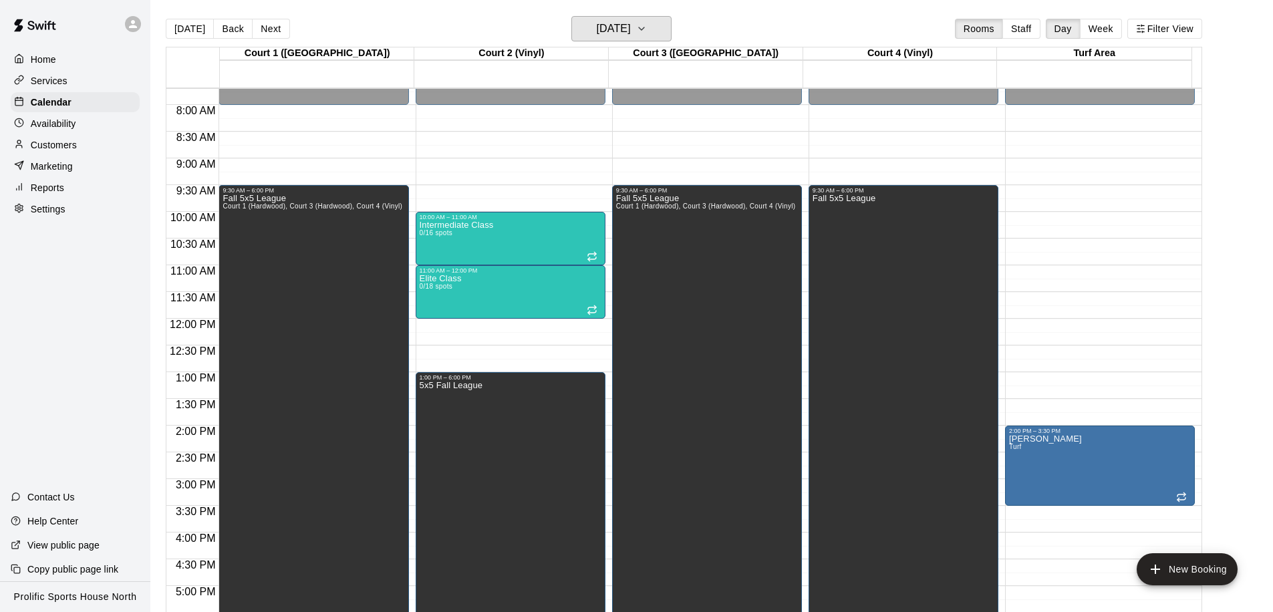
scroll to position [436, 0]
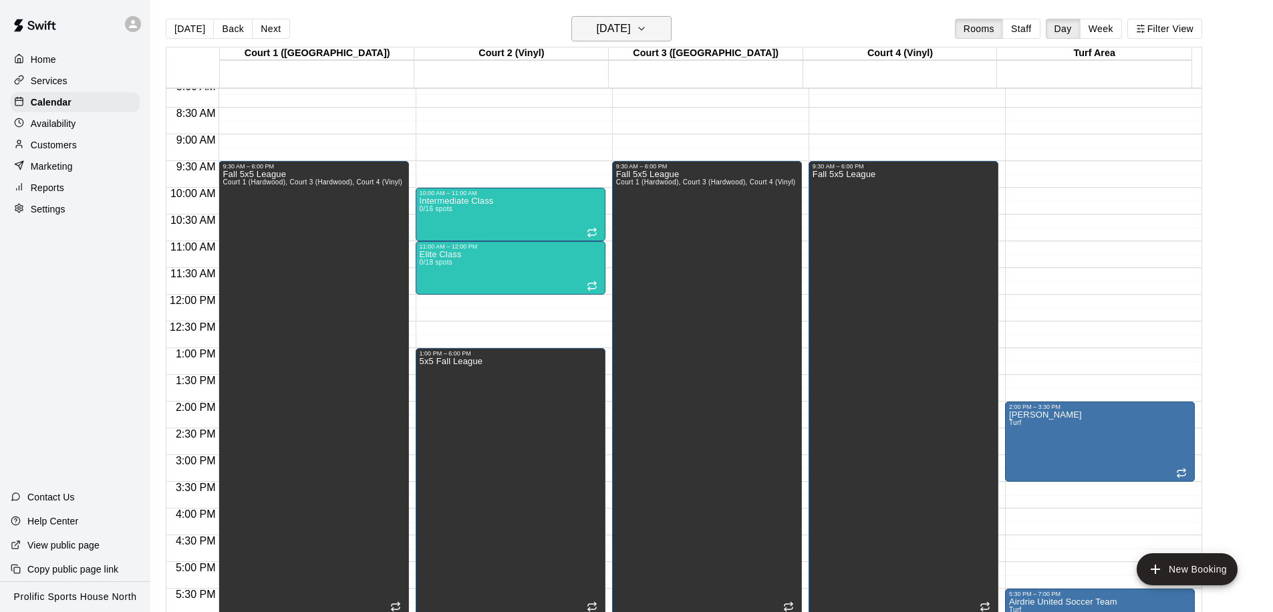
click at [625, 29] on h6 "Sunday Nov 02" at bounding box center [614, 28] width 34 height 19
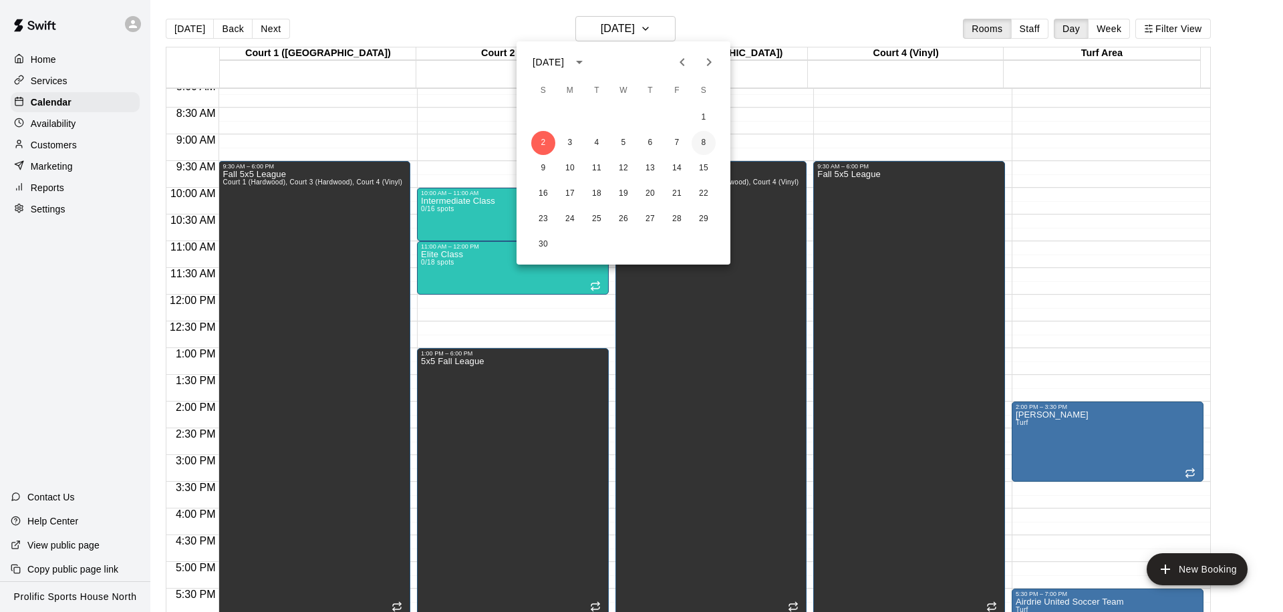
click at [703, 140] on button "8" at bounding box center [703, 143] width 24 height 24
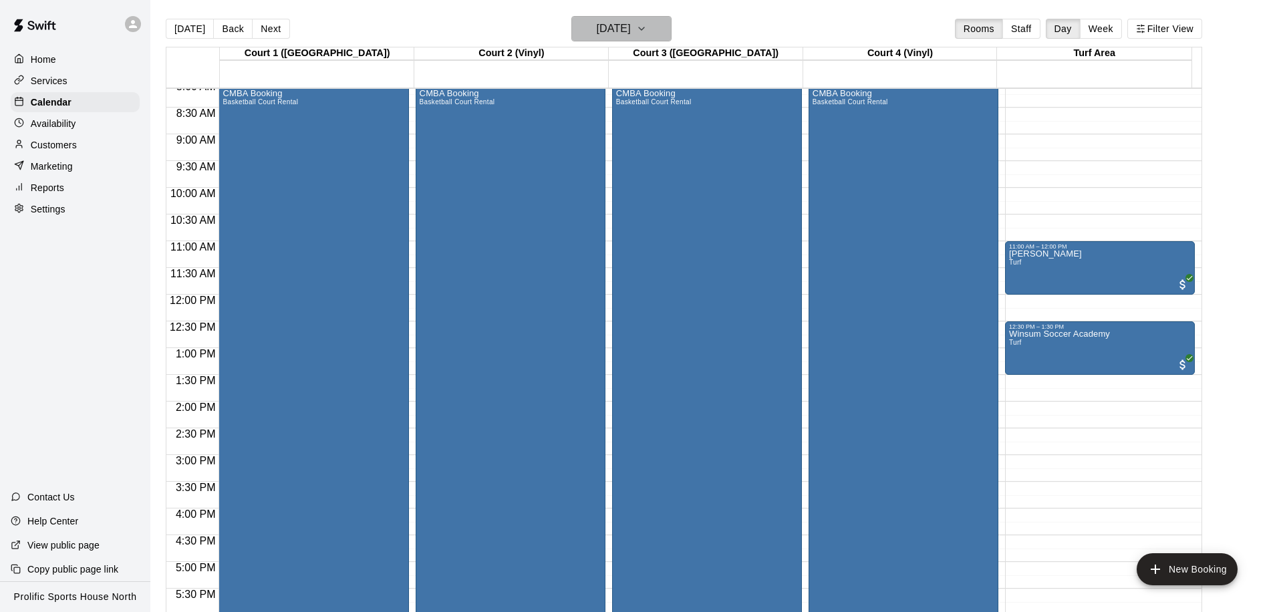
click at [625, 35] on h6 "Saturday Nov 08" at bounding box center [614, 28] width 34 height 19
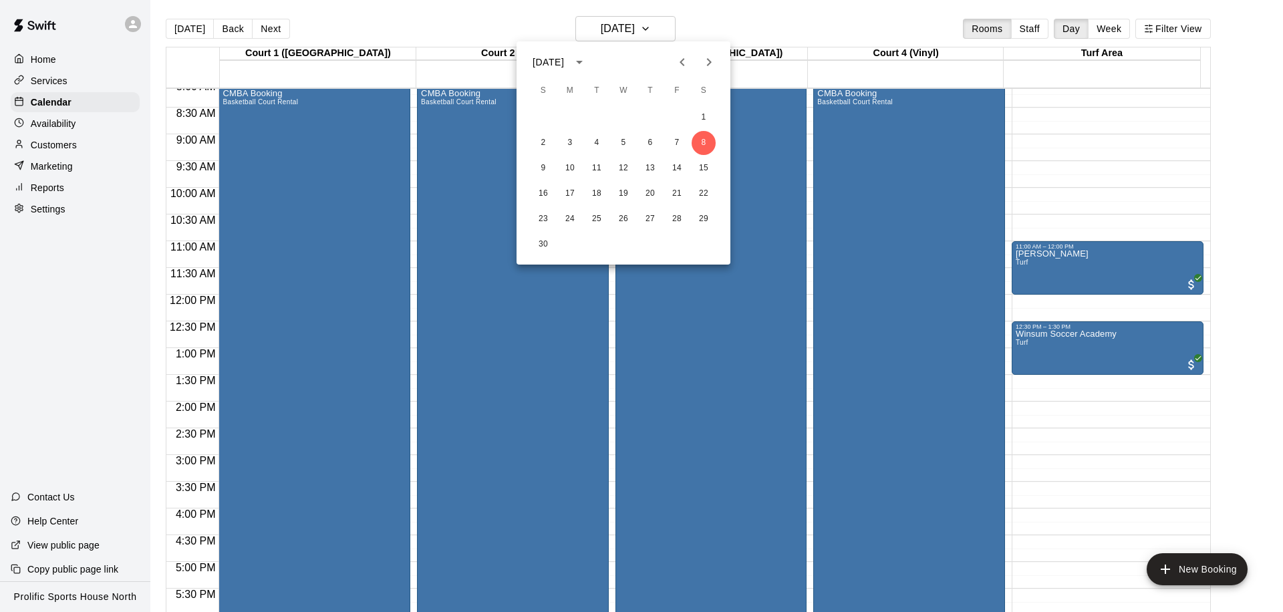
click at [683, 59] on icon "Previous month" at bounding box center [681, 62] width 5 height 8
click at [706, 168] on button "18" at bounding box center [703, 168] width 24 height 24
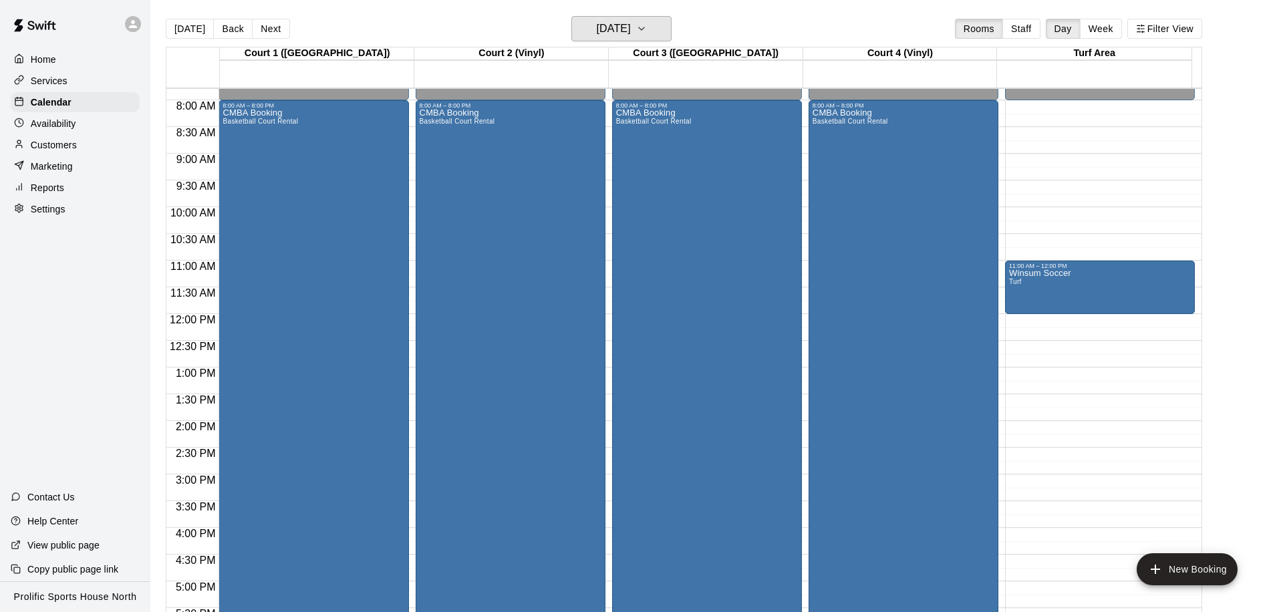
scroll to position [431, 0]
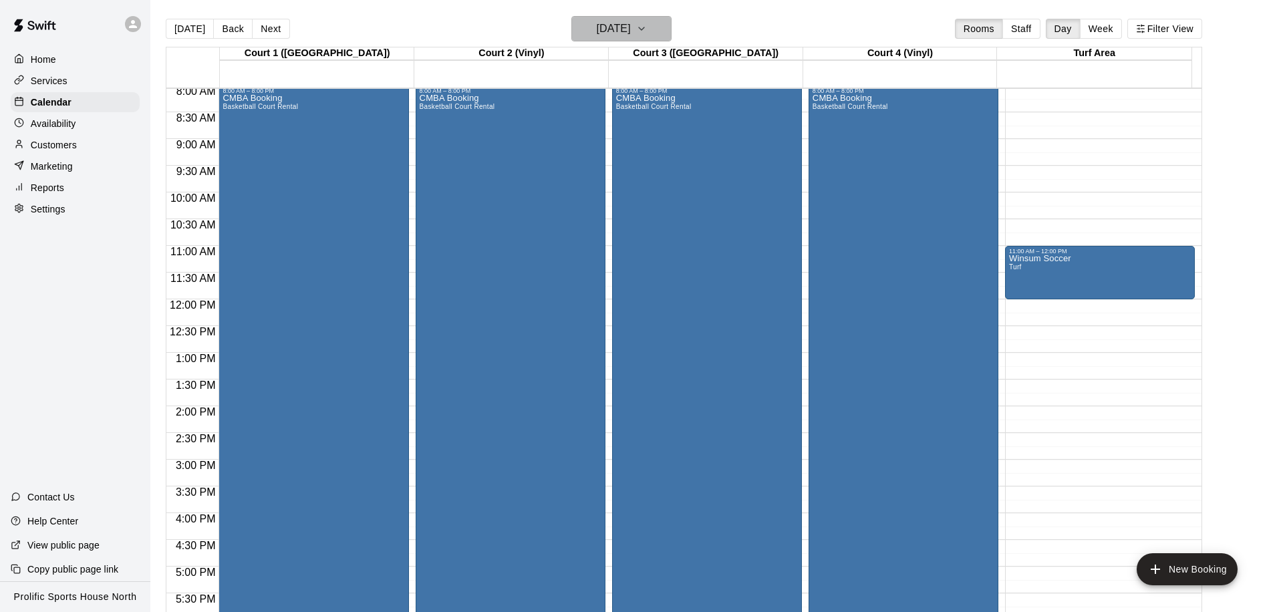
click at [631, 27] on h6 "Saturday Oct 18" at bounding box center [614, 28] width 34 height 19
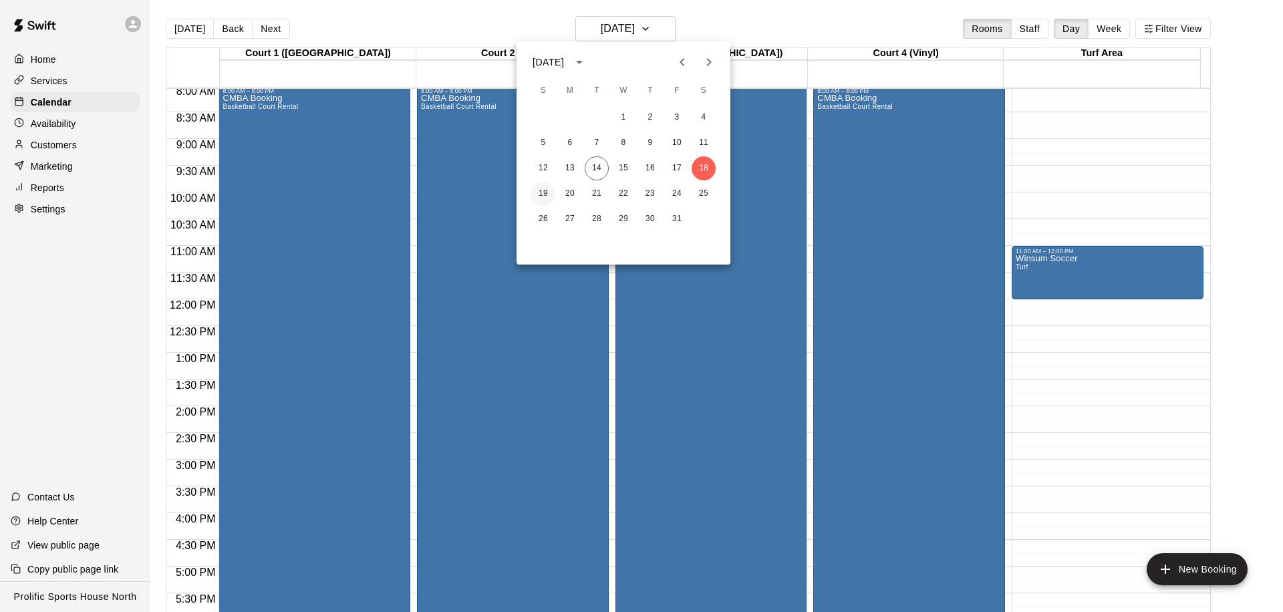
click at [544, 196] on button "19" at bounding box center [543, 194] width 24 height 24
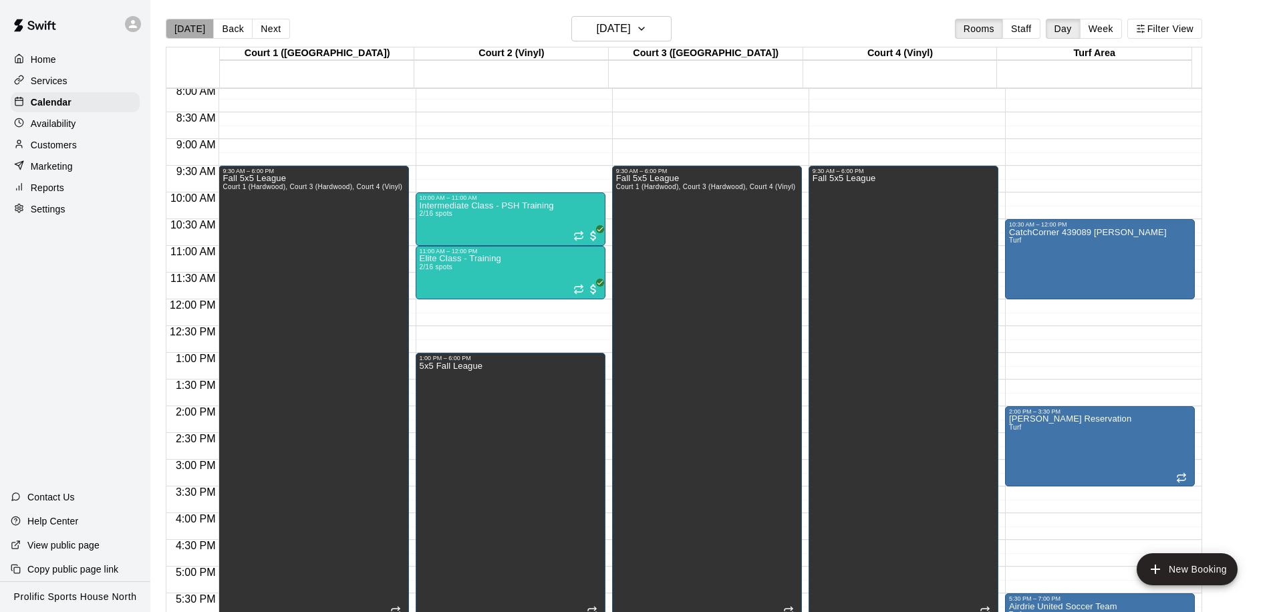
click at [202, 31] on button "[DATE]" at bounding box center [190, 29] width 48 height 20
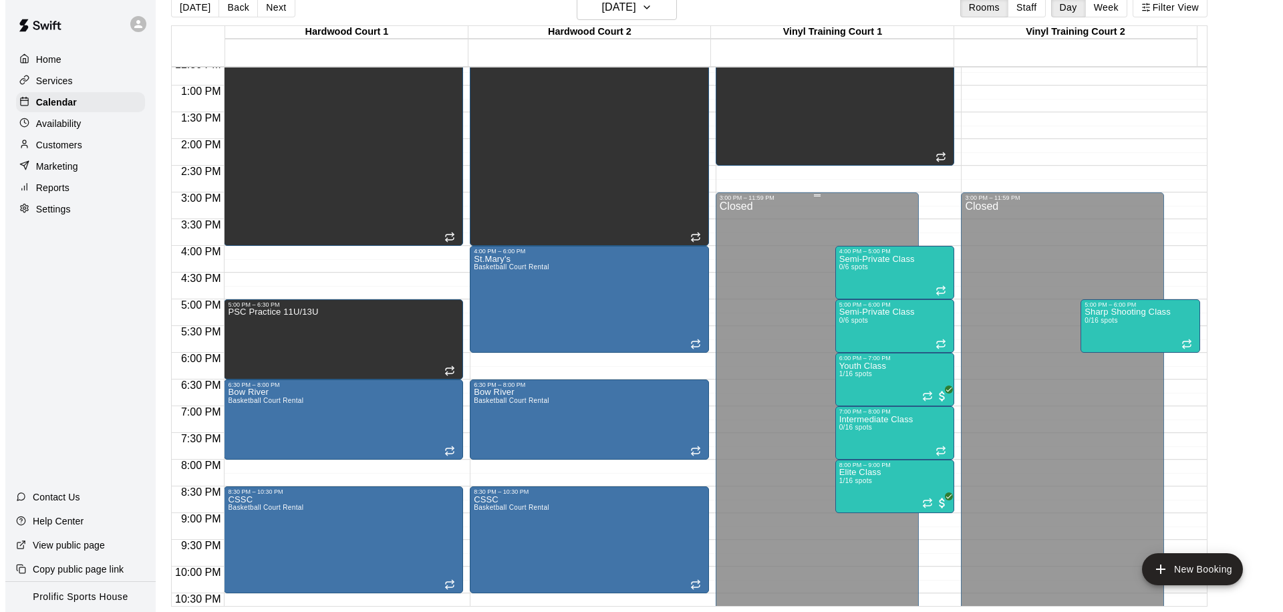
scroll to position [744, 0]
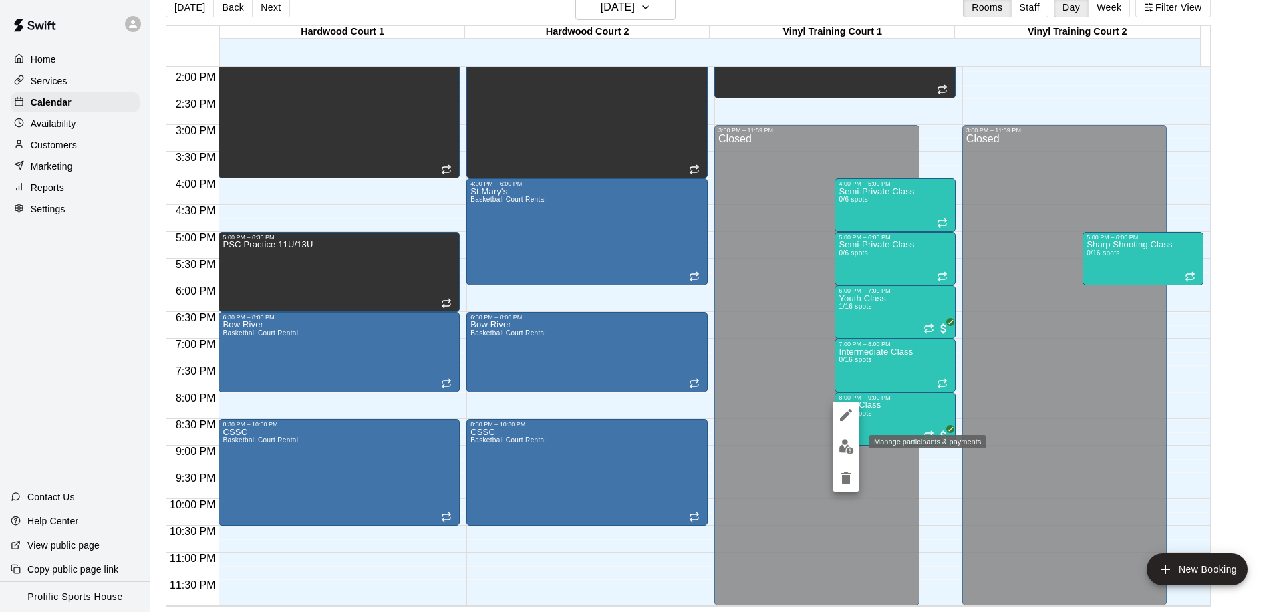
click at [845, 444] on img "edit" at bounding box center [845, 446] width 15 height 15
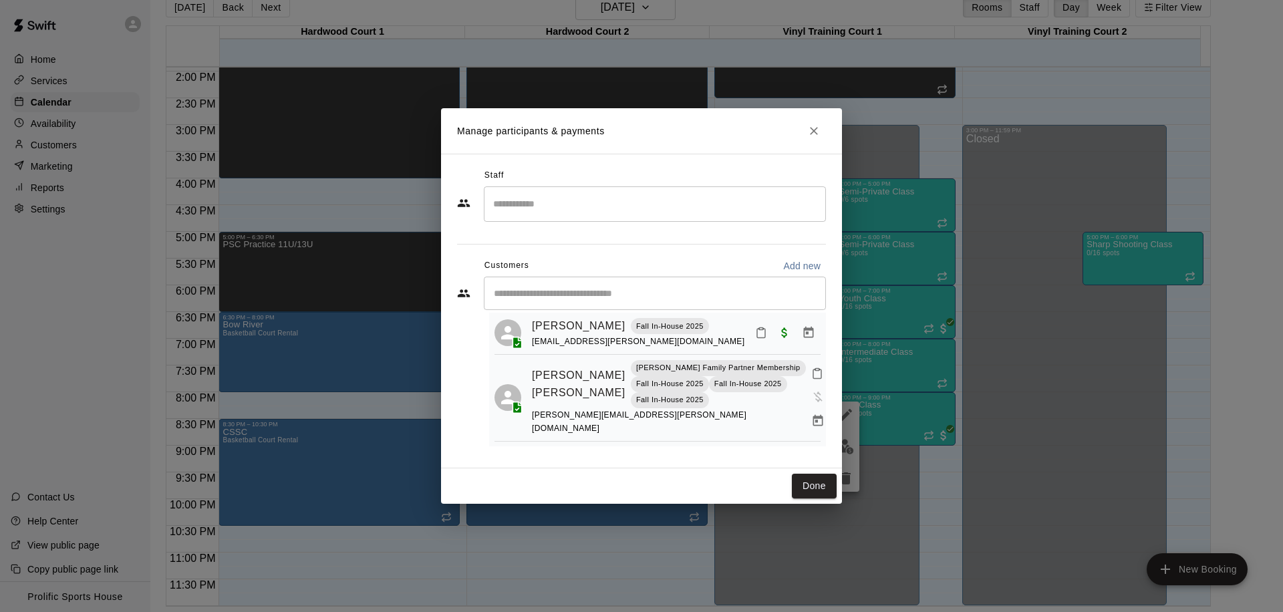
scroll to position [89, 0]
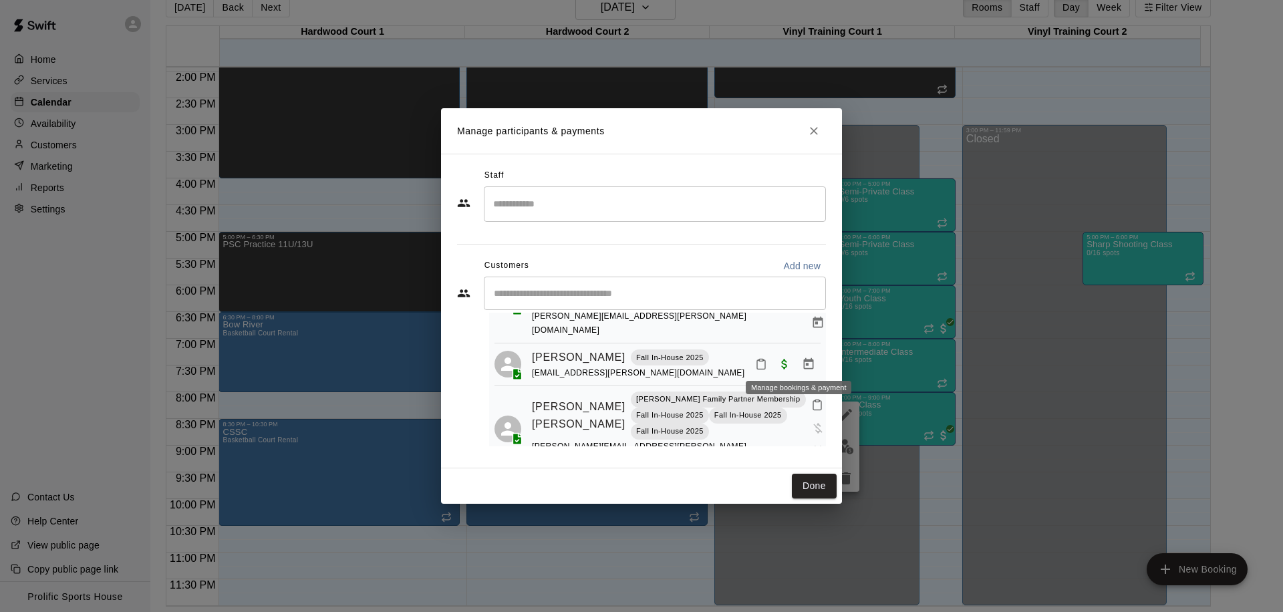
click at [802, 360] on icon "Manage bookings & payment" at bounding box center [808, 363] width 13 height 13
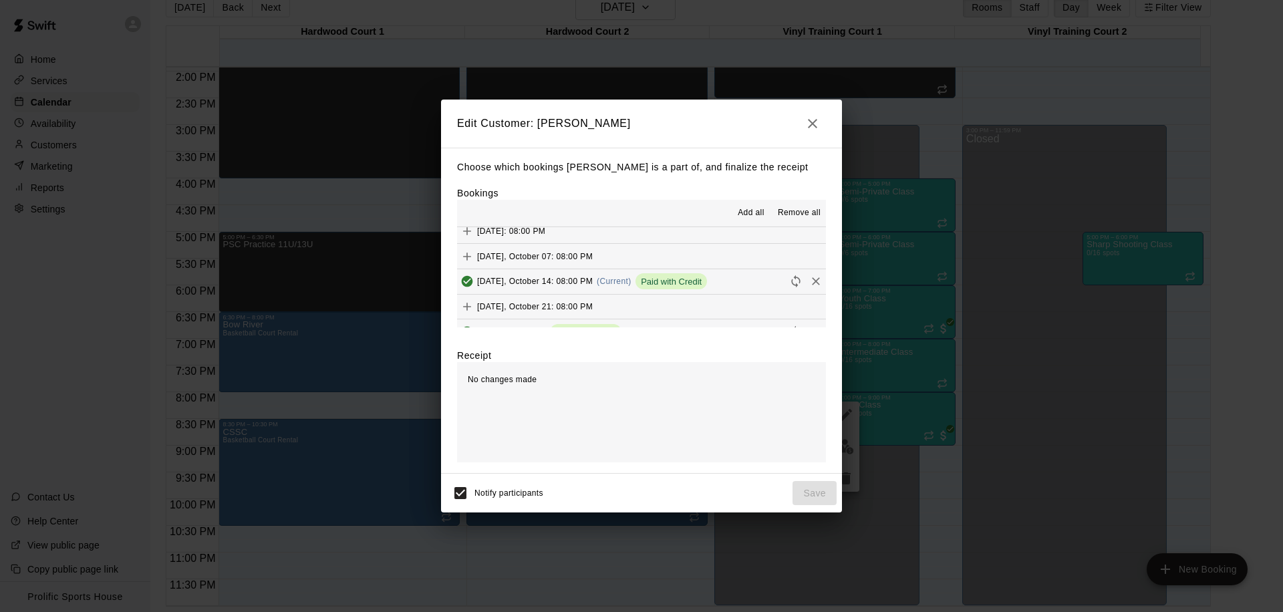
scroll to position [517, 0]
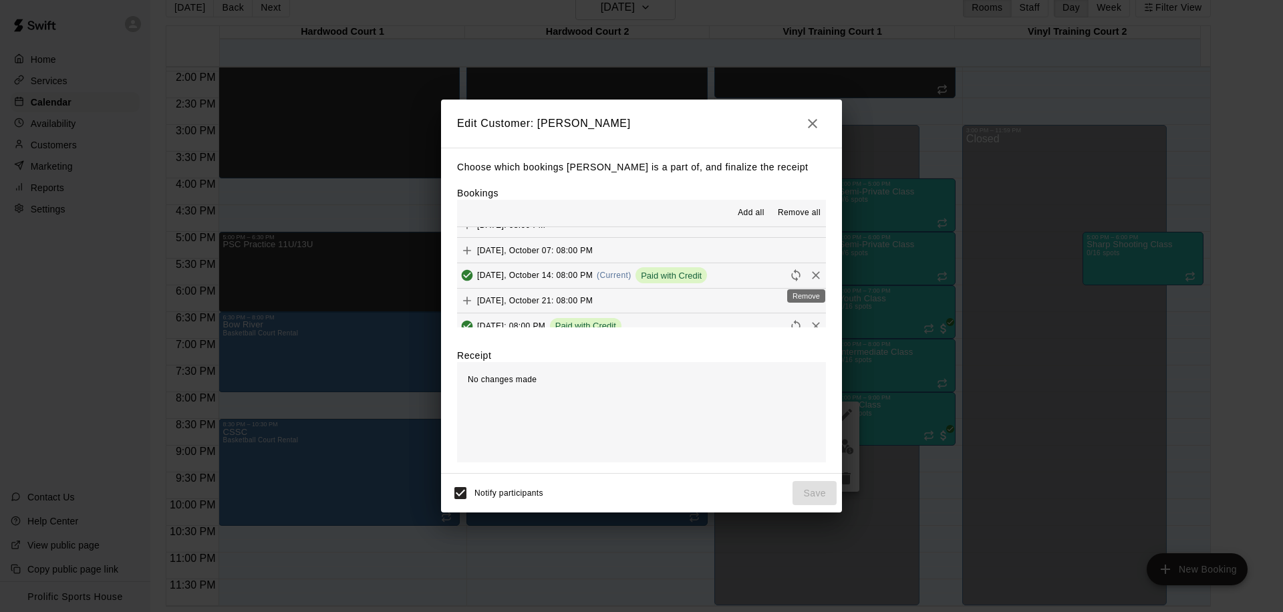
click at [809, 275] on icon "Remove" at bounding box center [815, 275] width 13 height 13
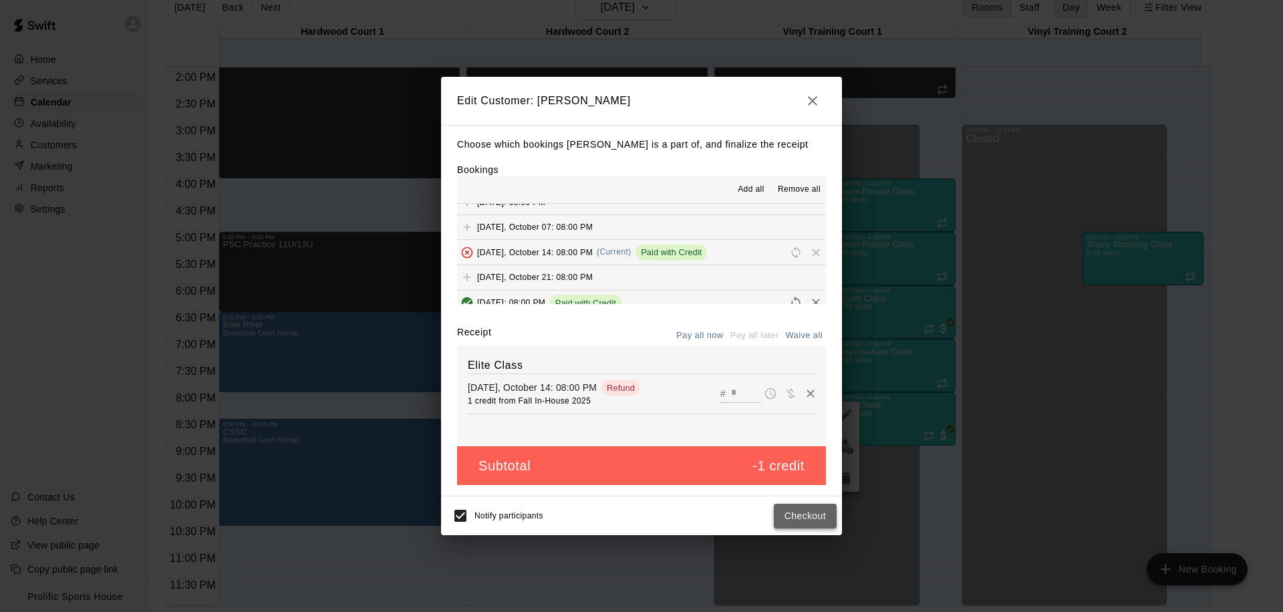
click at [801, 518] on button "Checkout" at bounding box center [805, 516] width 63 height 25
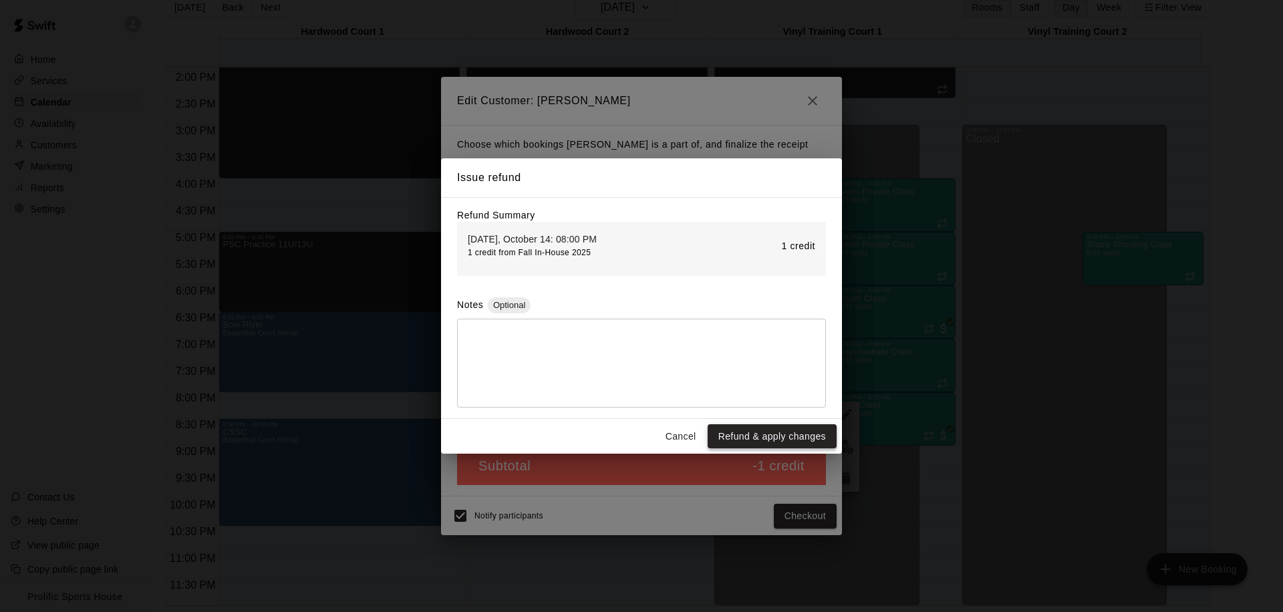
click at [760, 445] on button "Refund & apply changes" at bounding box center [771, 436] width 129 height 25
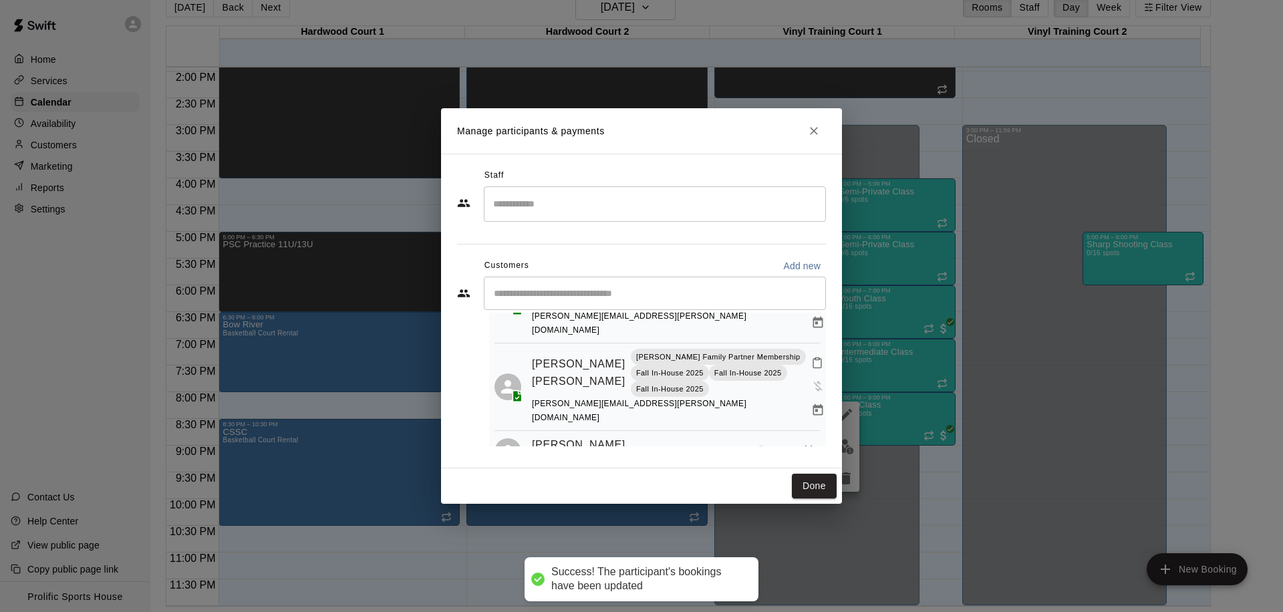
click at [556, 76] on div "Manage participants & payments Staff ​ Customers Add new ​ 3 customers (Capacit…" at bounding box center [641, 306] width 1283 height 612
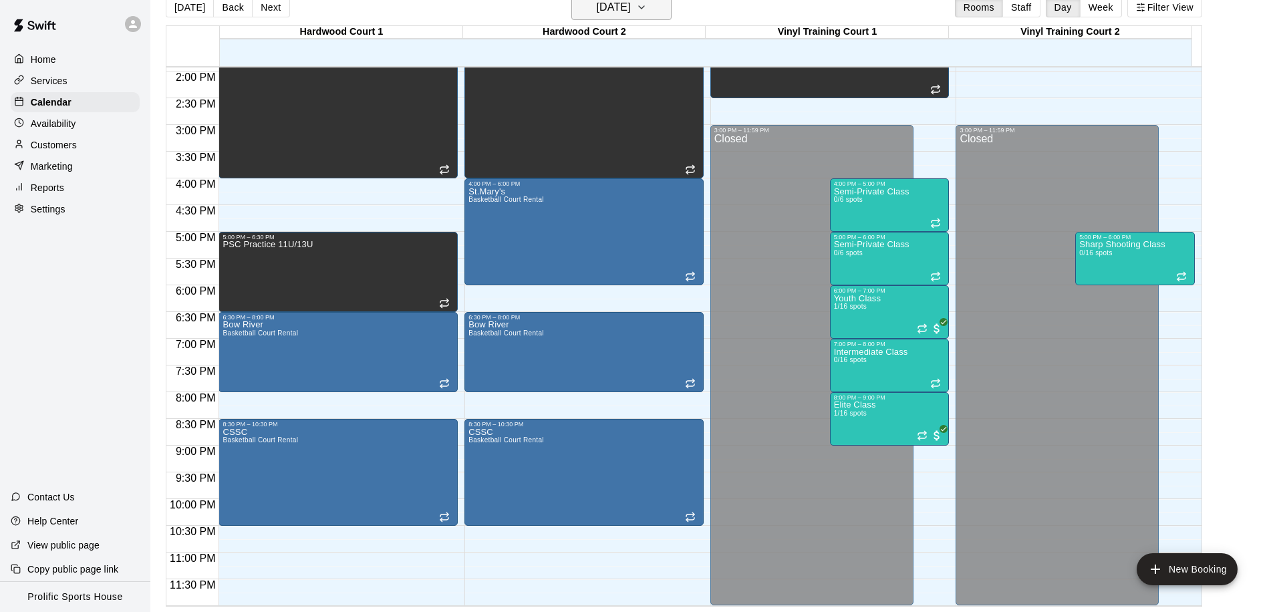
click at [631, 8] on h6 "[DATE]" at bounding box center [614, 7] width 34 height 19
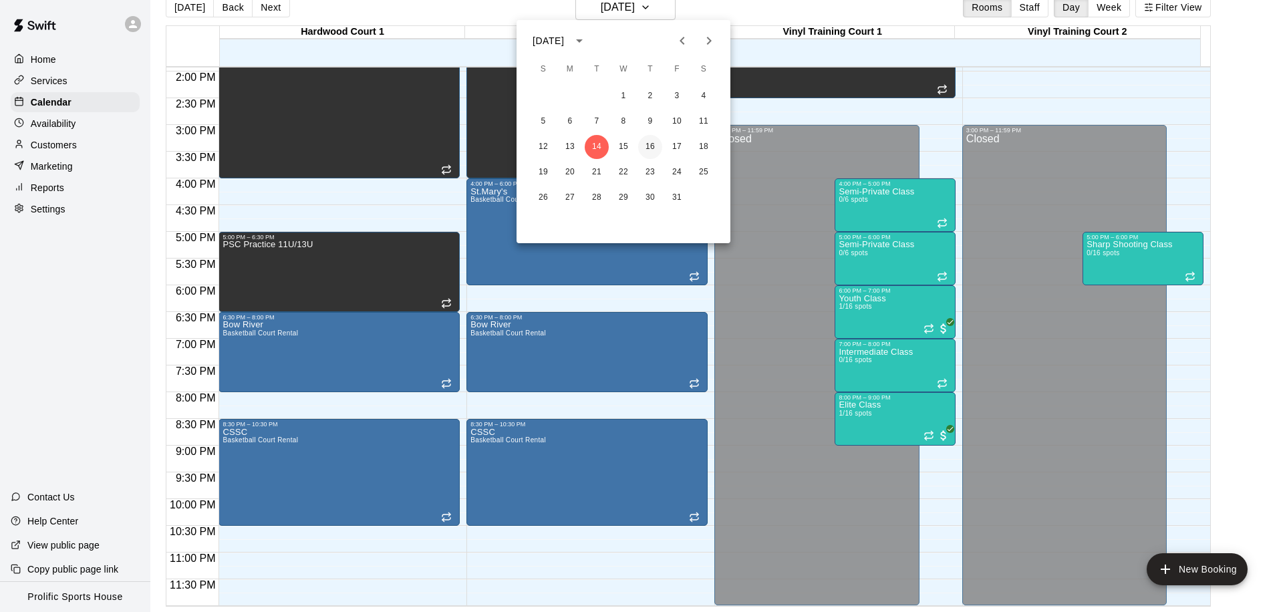
click at [652, 142] on button "16" at bounding box center [650, 147] width 24 height 24
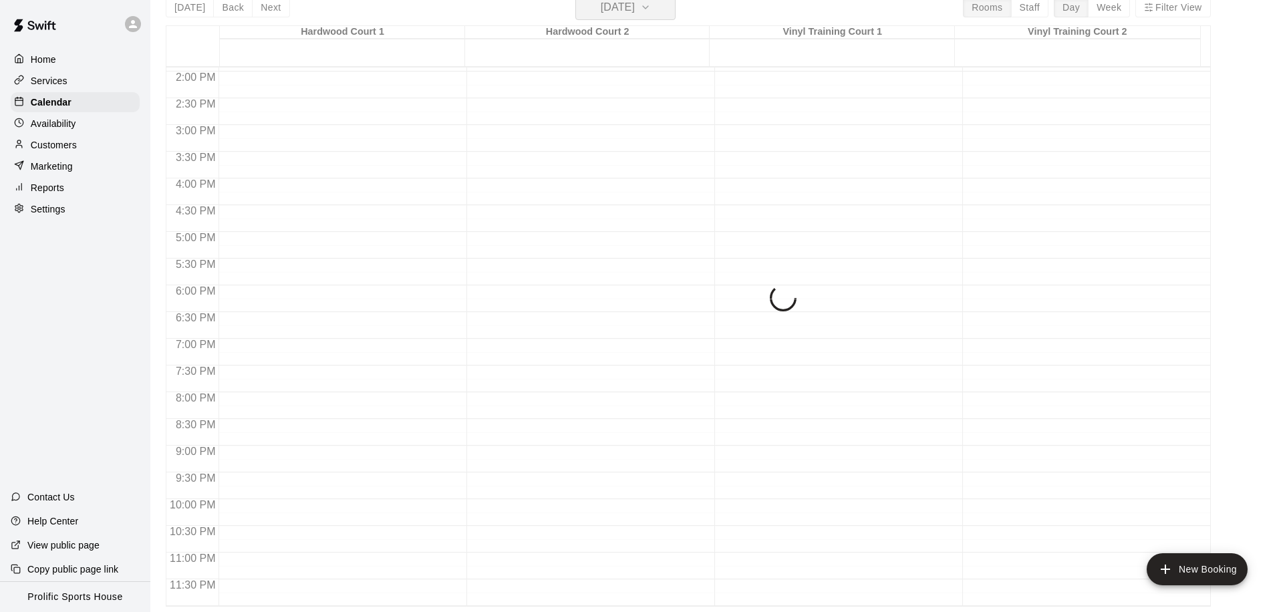
scroll to position [16, 0]
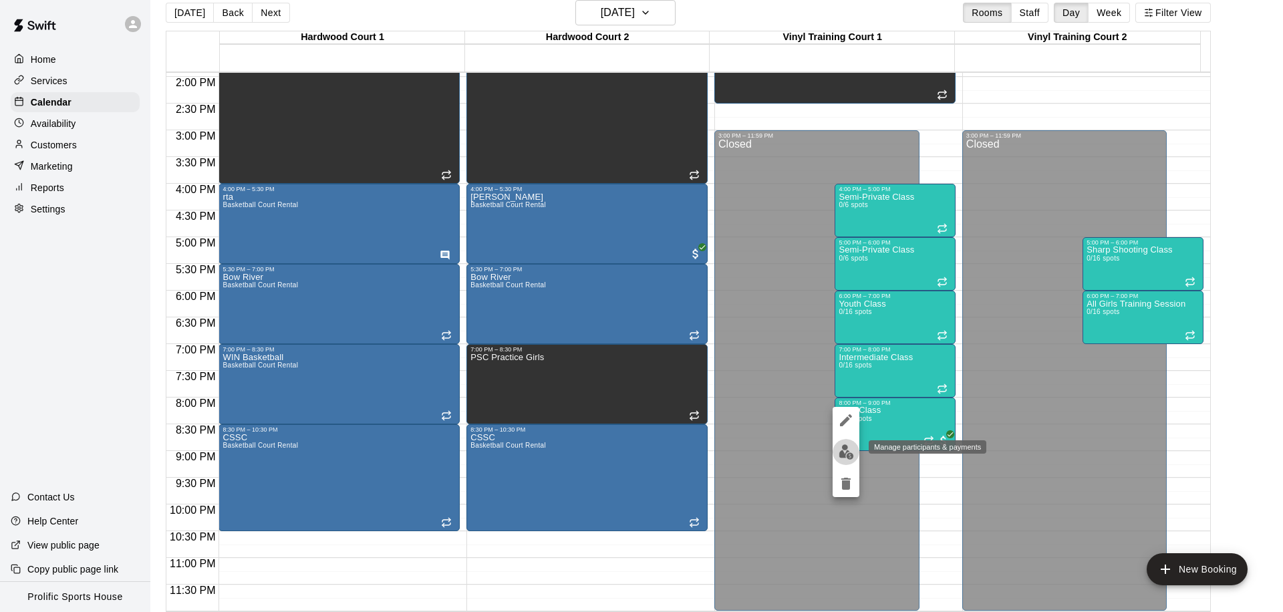
click at [846, 449] on img "edit" at bounding box center [845, 451] width 15 height 15
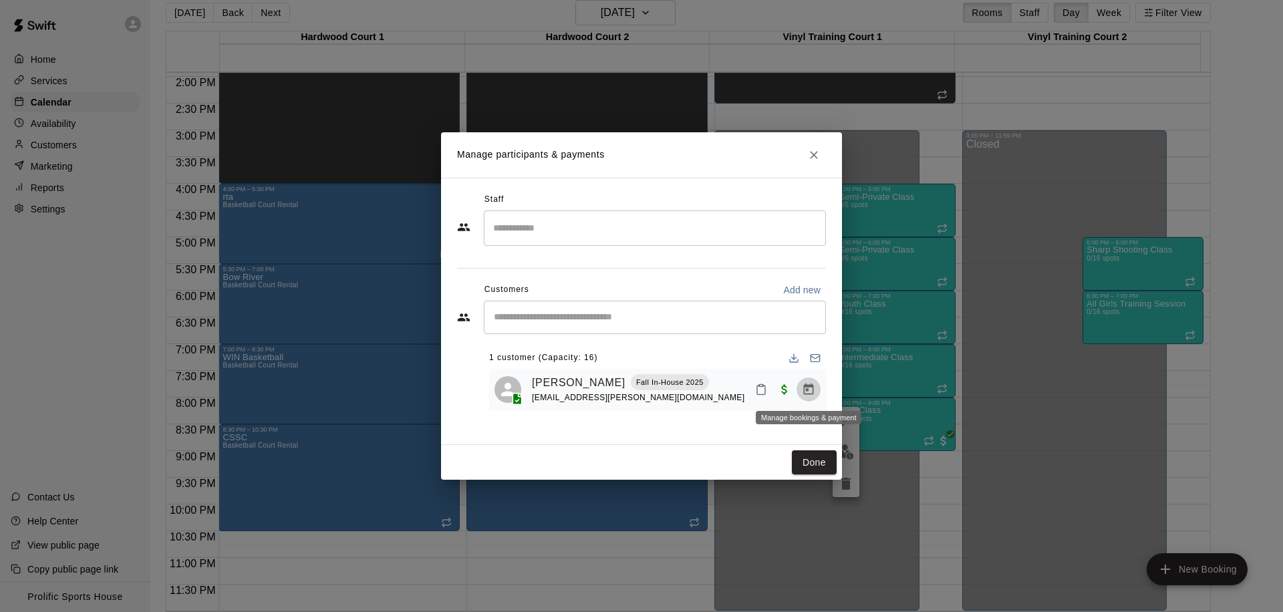
click at [816, 390] on button "Manage bookings & payment" at bounding box center [808, 389] width 24 height 24
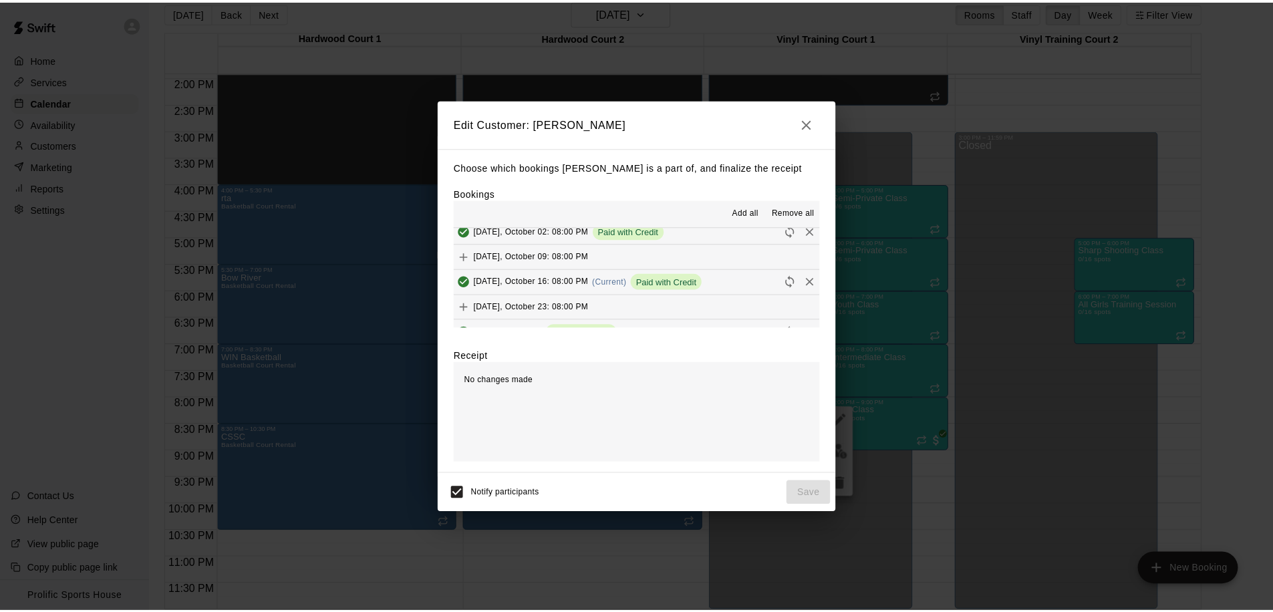
scroll to position [563, 0]
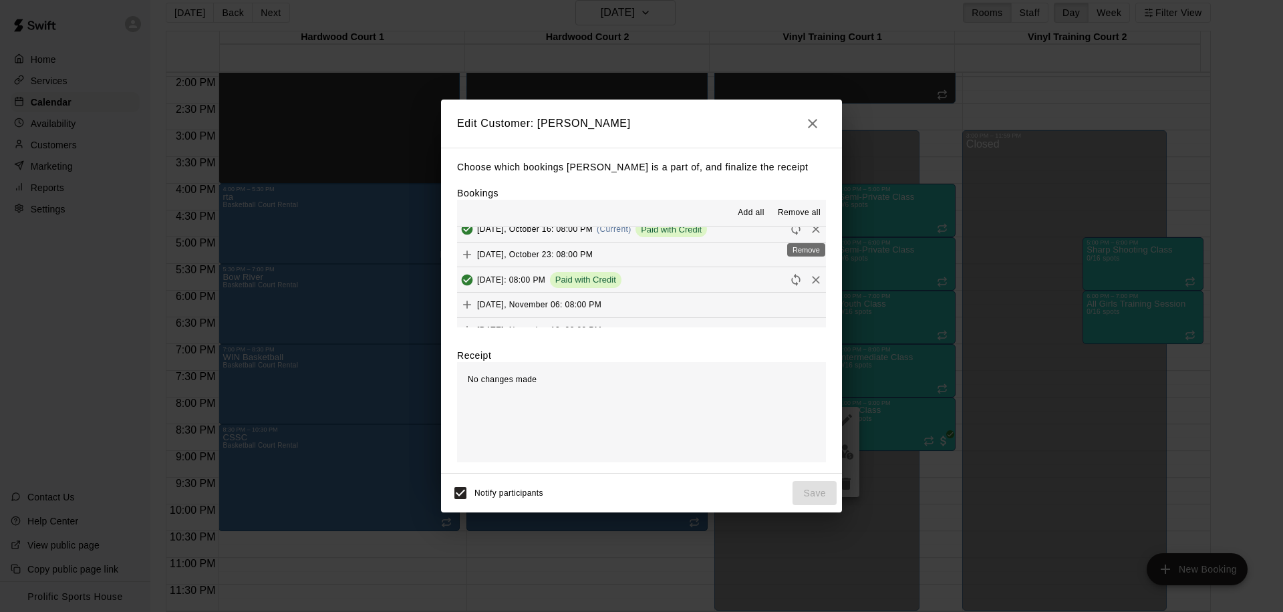
click at [809, 226] on icon "Remove" at bounding box center [815, 228] width 13 height 13
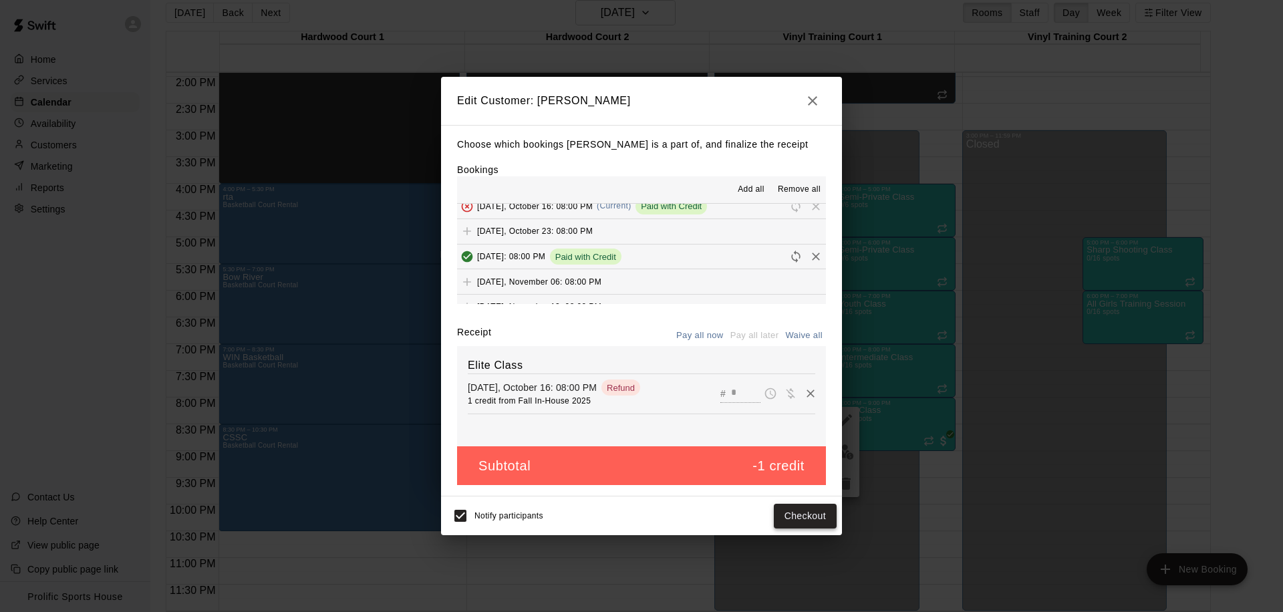
click at [816, 518] on button "Checkout" at bounding box center [805, 516] width 63 height 25
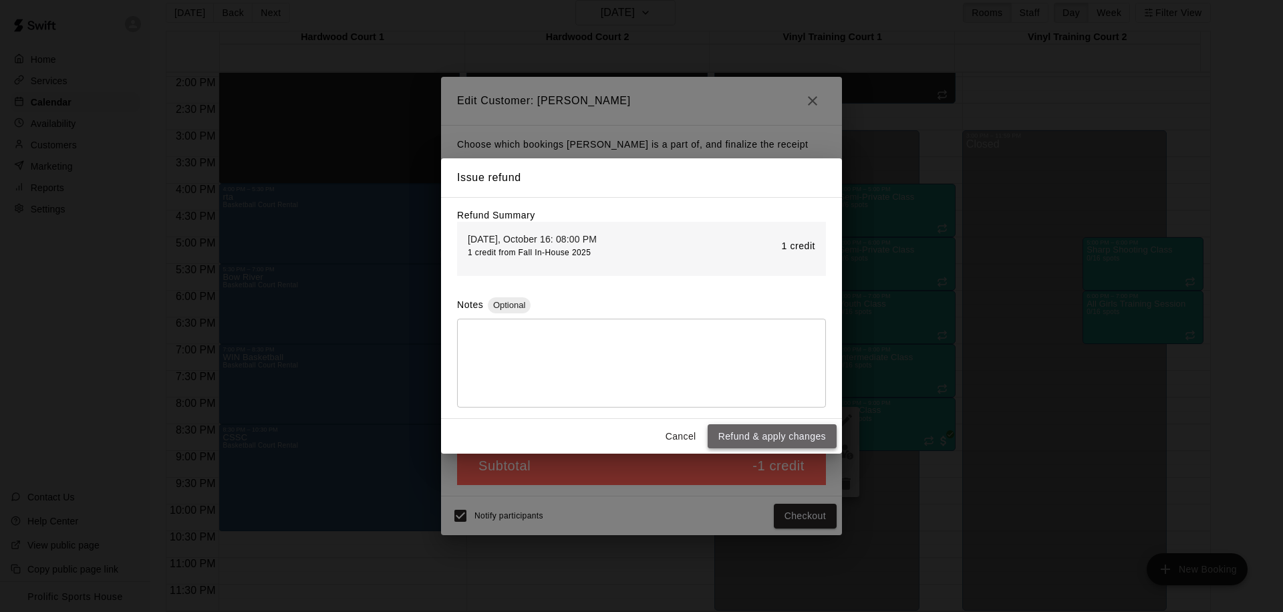
click at [790, 439] on button "Refund & apply changes" at bounding box center [771, 436] width 129 height 25
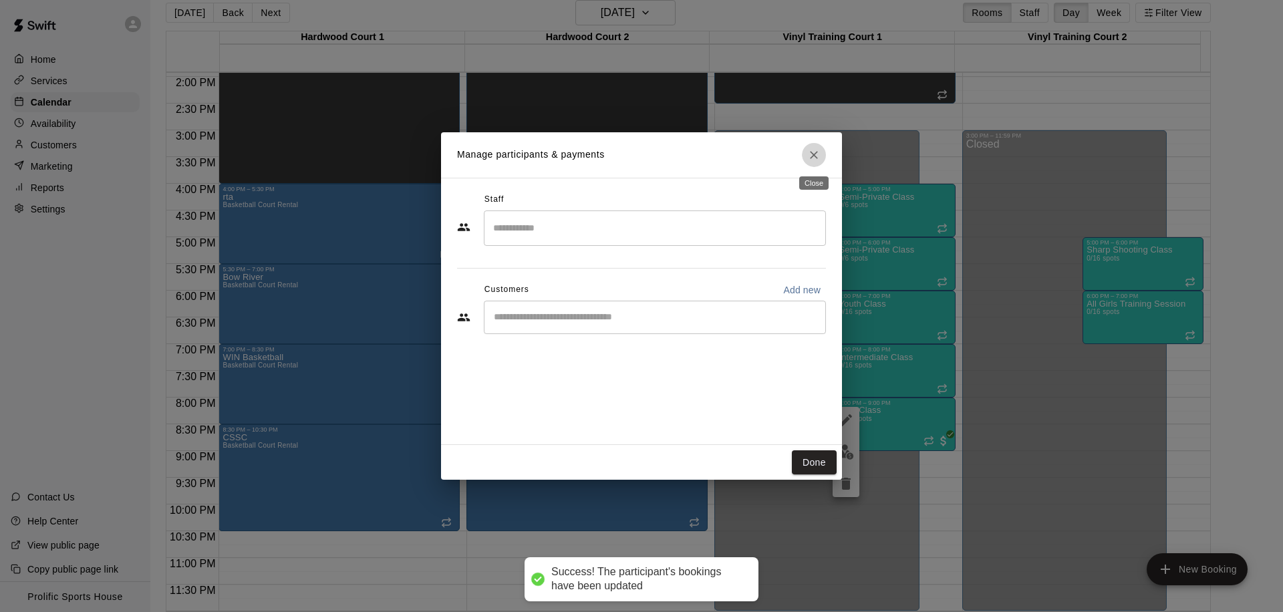
click at [810, 156] on icon "Close" at bounding box center [813, 154] width 13 height 13
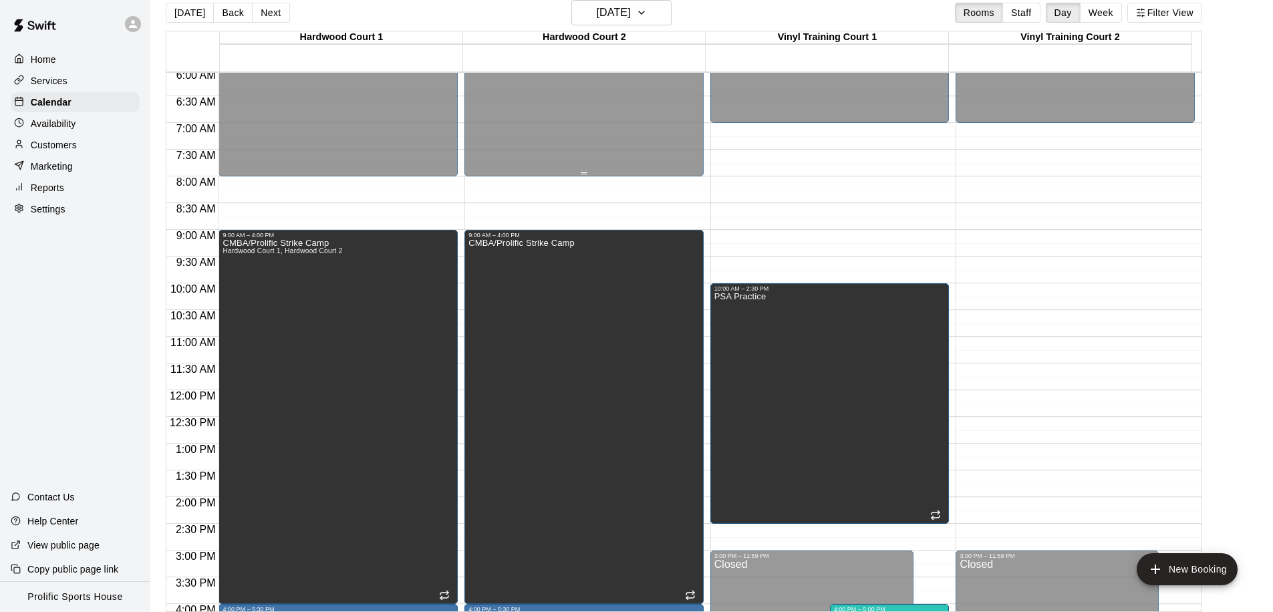
scroll to position [604, 0]
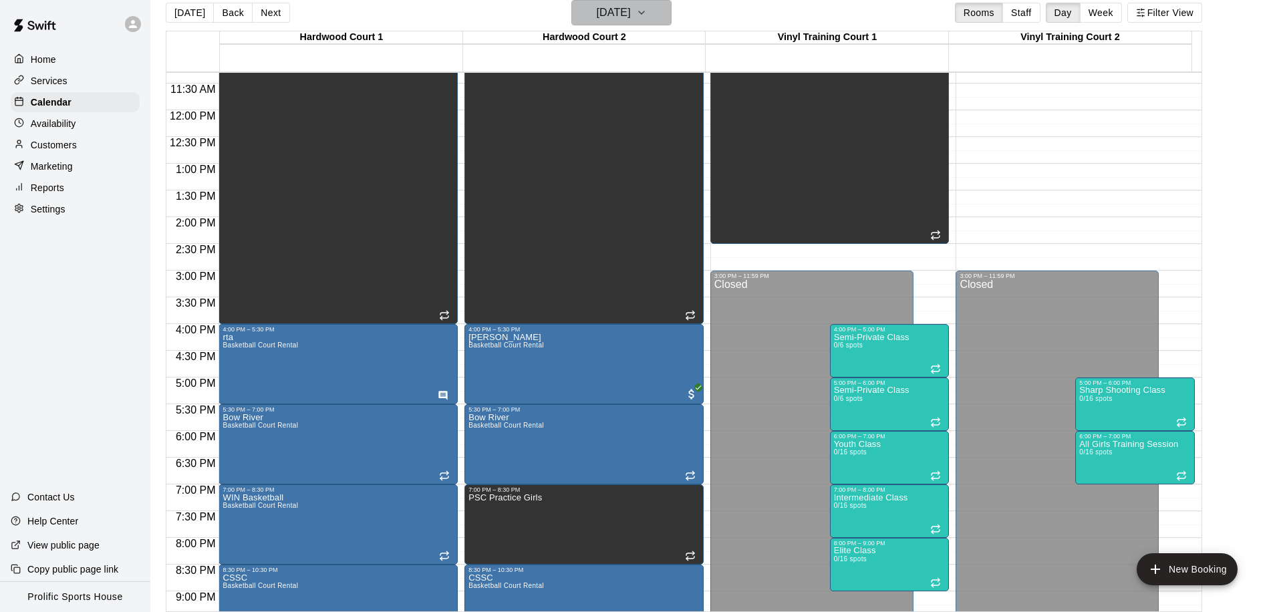
click at [627, 18] on h6 "Thursday Oct 16" at bounding box center [614, 12] width 34 height 19
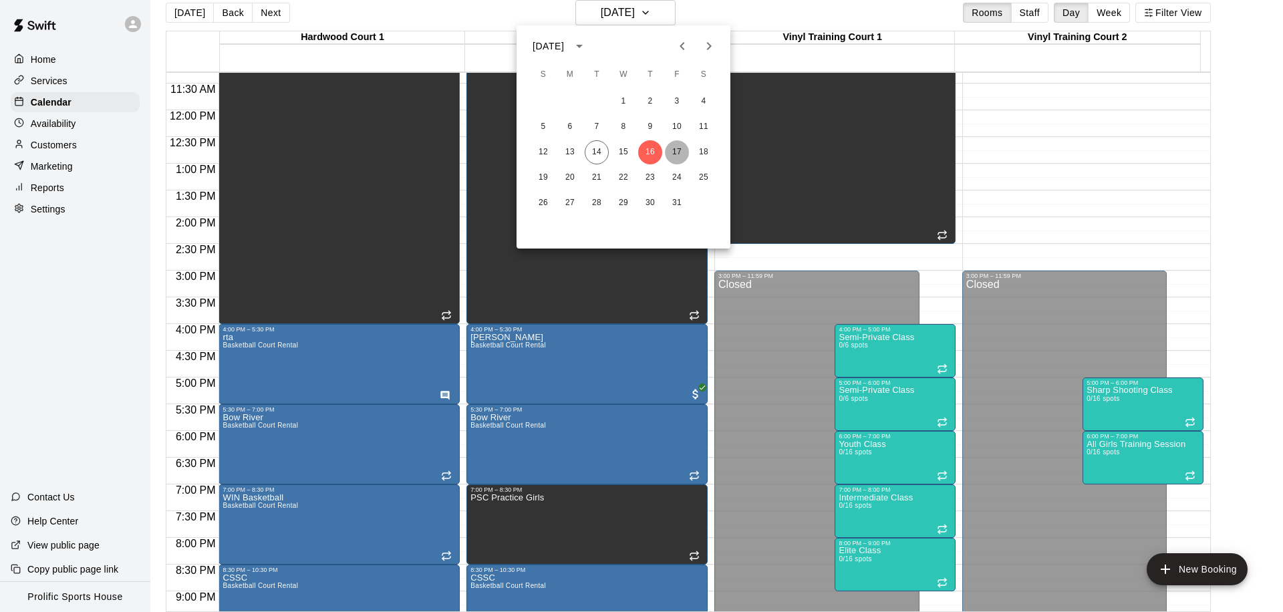
click at [669, 145] on button "17" at bounding box center [677, 152] width 24 height 24
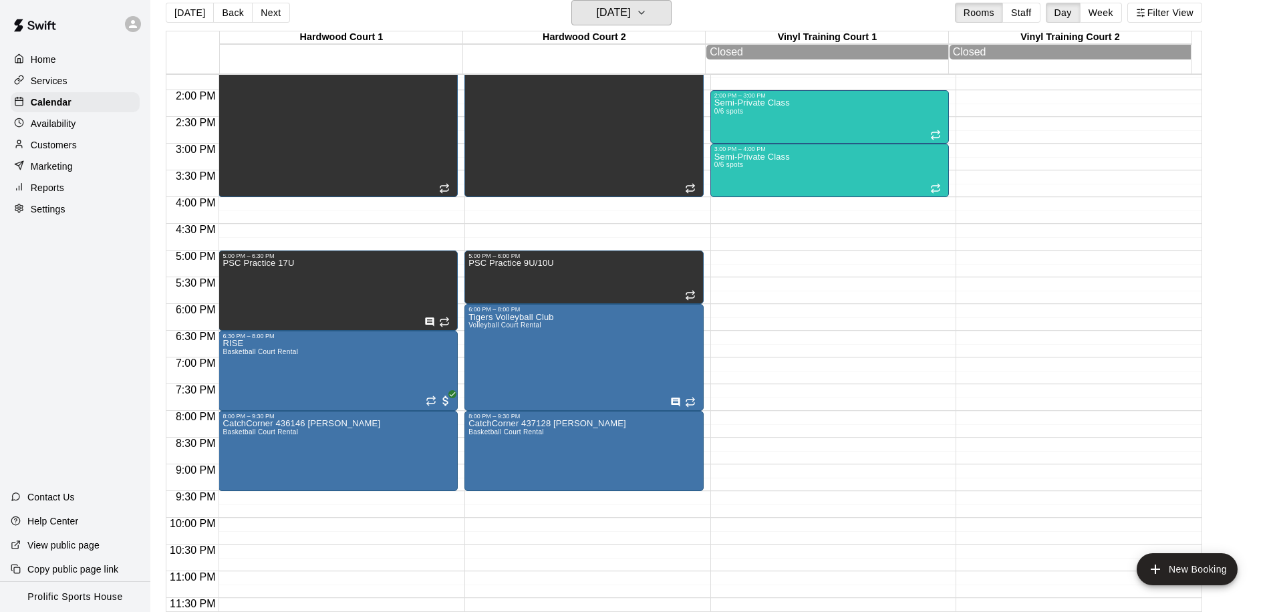
scroll to position [736, 0]
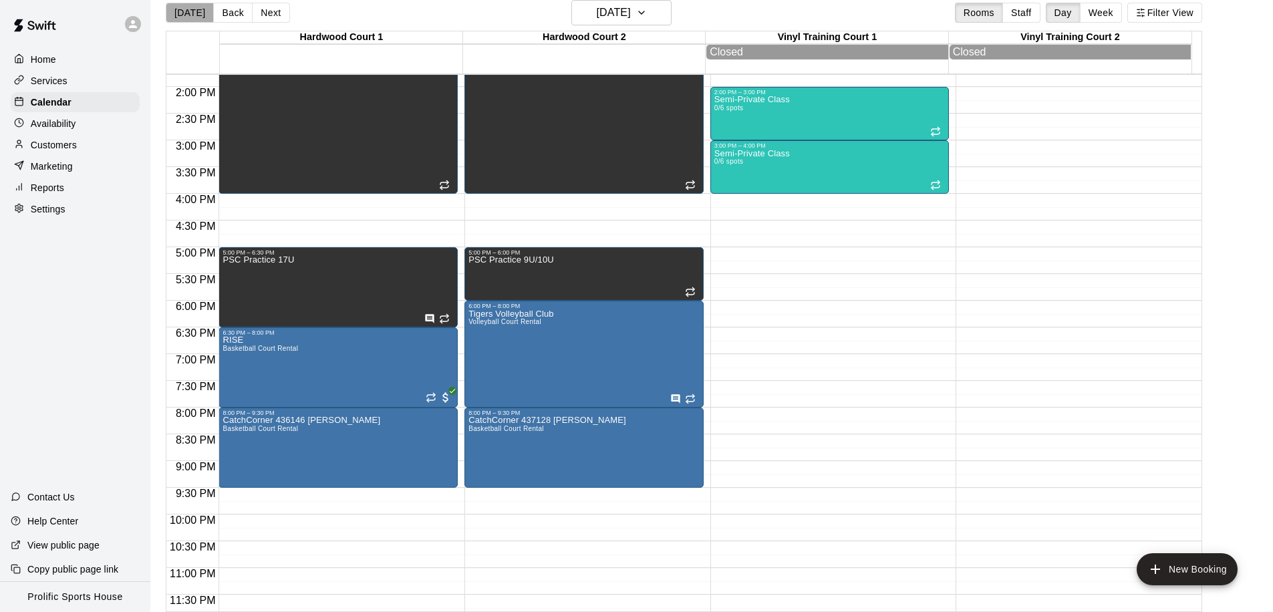
click at [194, 13] on button "[DATE]" at bounding box center [190, 13] width 48 height 20
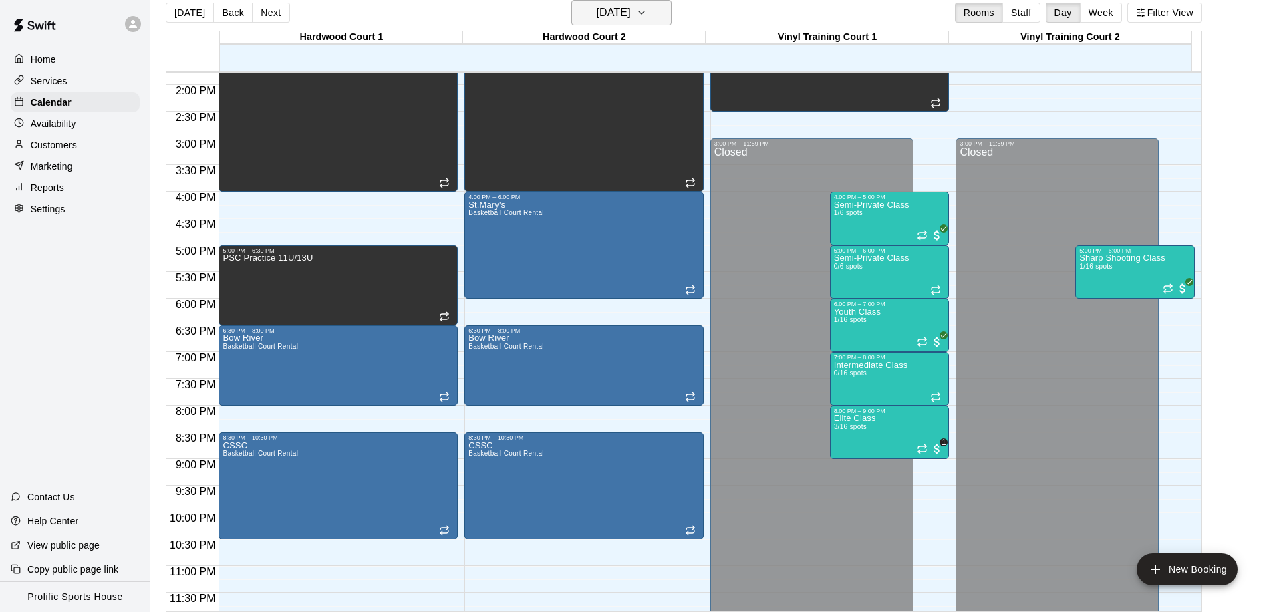
click at [597, 15] on h6 "[DATE]" at bounding box center [614, 12] width 34 height 19
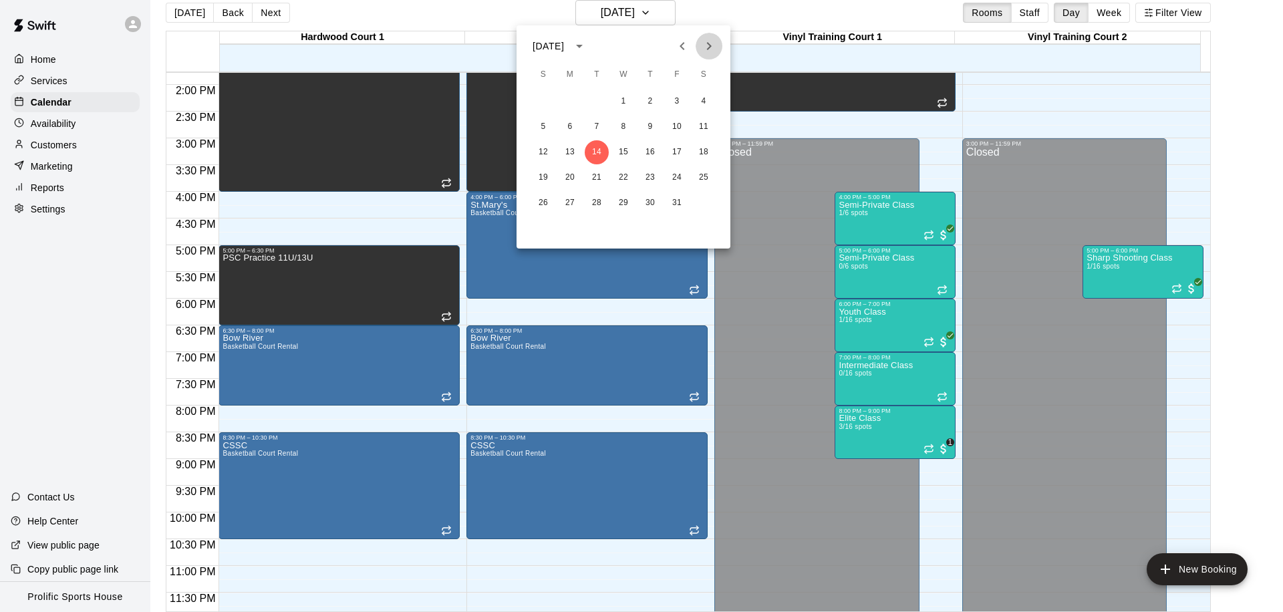
click at [703, 42] on icon "Next month" at bounding box center [709, 46] width 16 height 16
click at [841, 35] on div at bounding box center [641, 306] width 1283 height 612
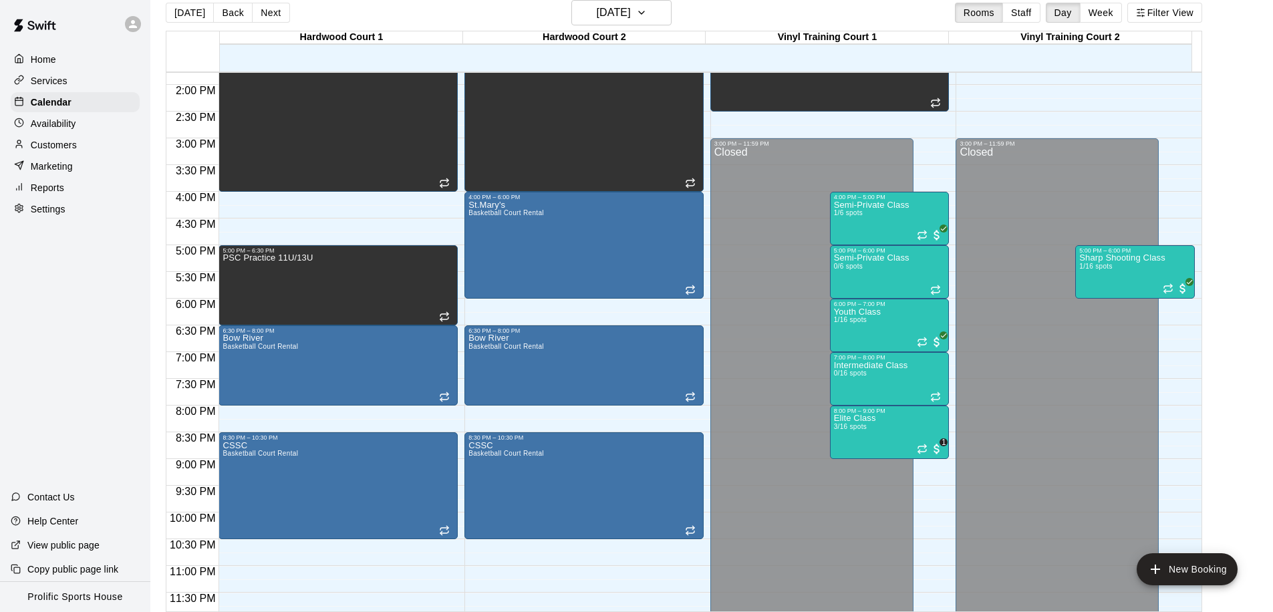
click at [81, 148] on div "Customers" at bounding box center [75, 145] width 129 height 20
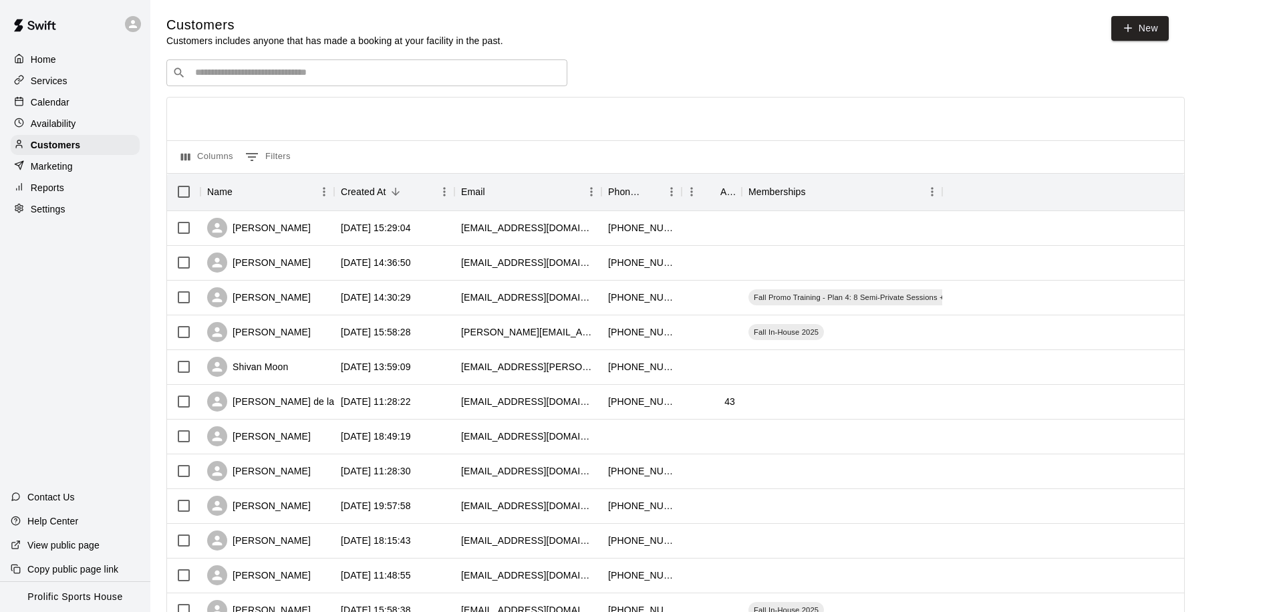
click at [299, 81] on div "​ ​" at bounding box center [366, 72] width 401 height 27
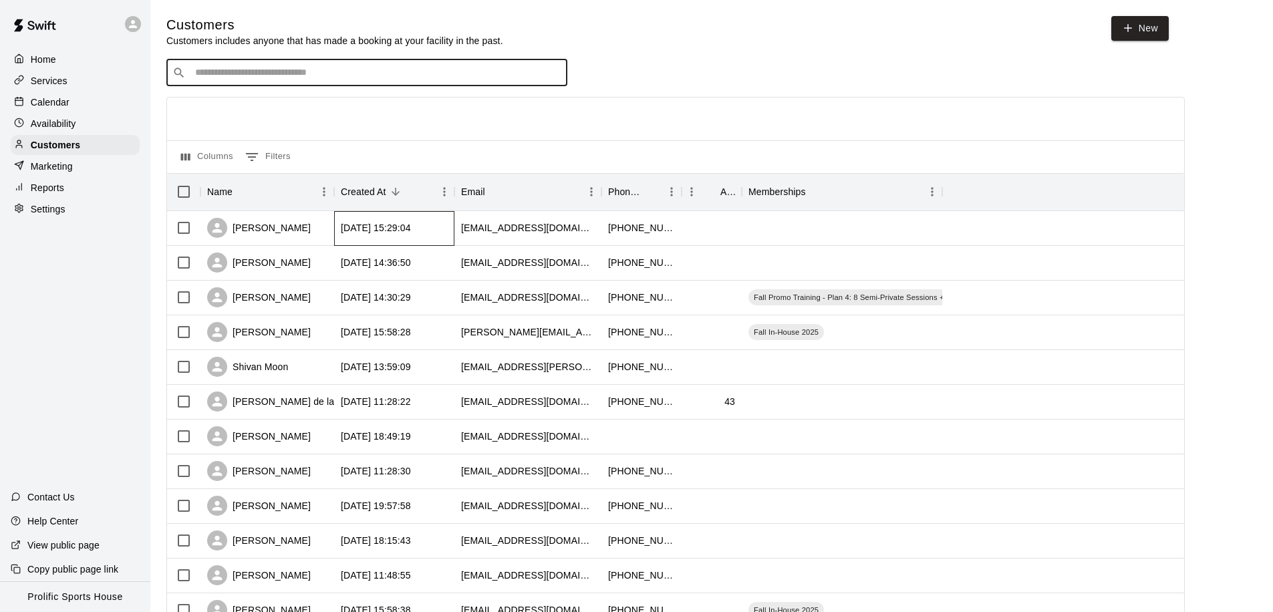
click at [363, 237] on div "2025-10-10 15:29:04" at bounding box center [394, 228] width 120 height 35
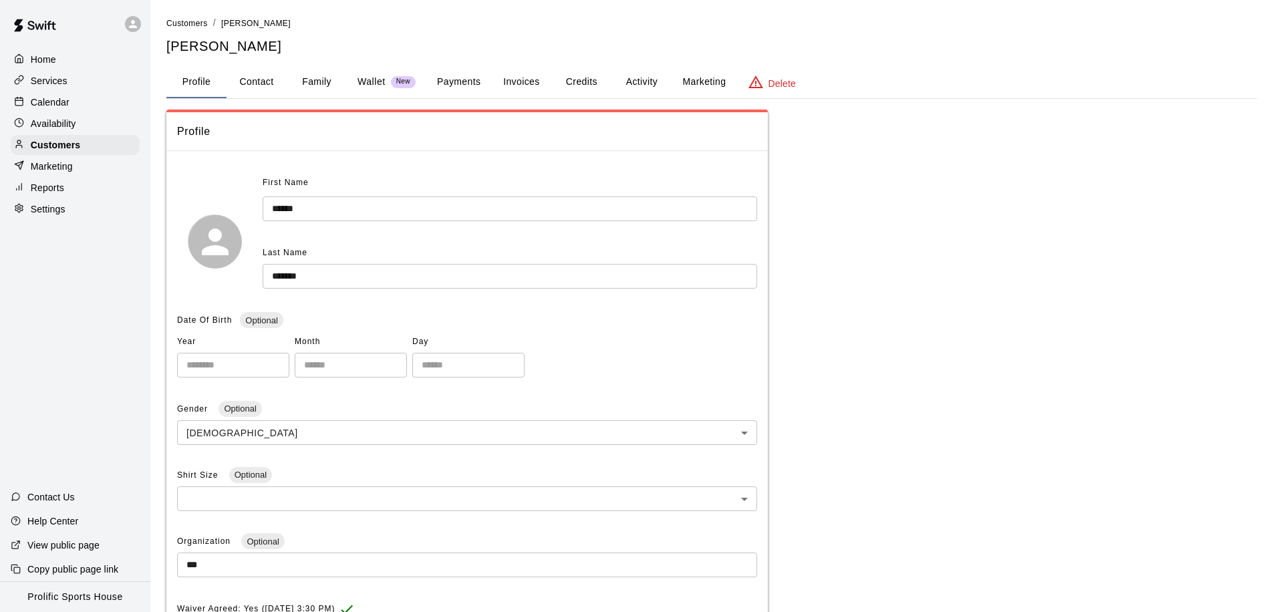
click at [643, 77] on button "Activity" at bounding box center [641, 82] width 60 height 32
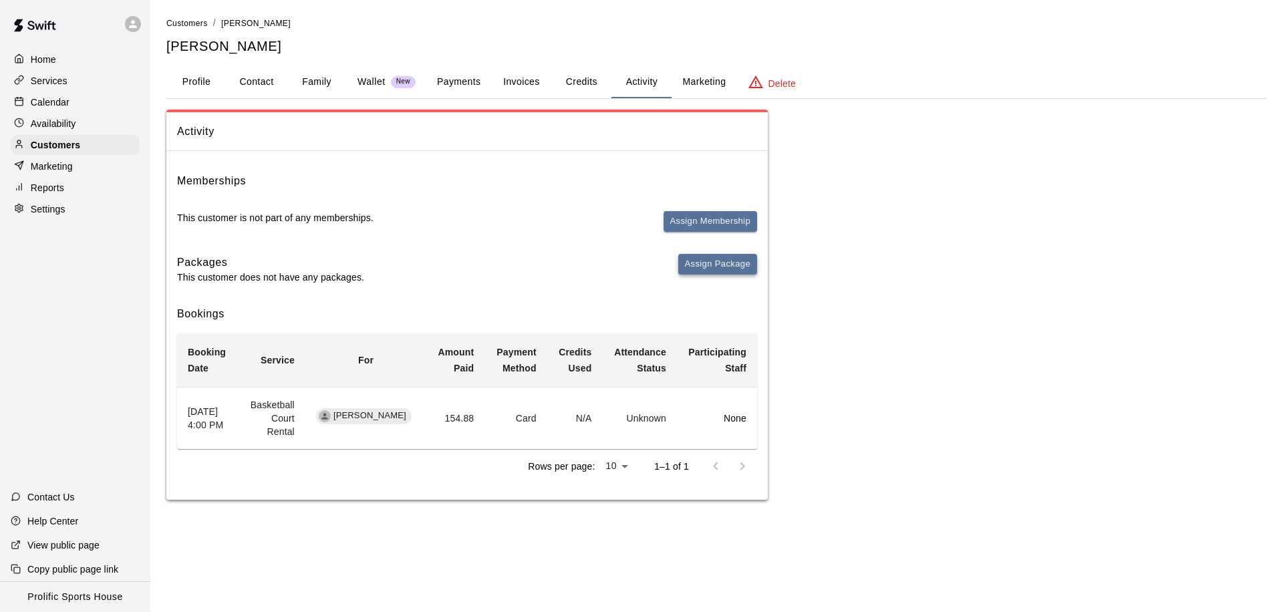
click at [709, 259] on button "Assign Package" at bounding box center [717, 264] width 79 height 21
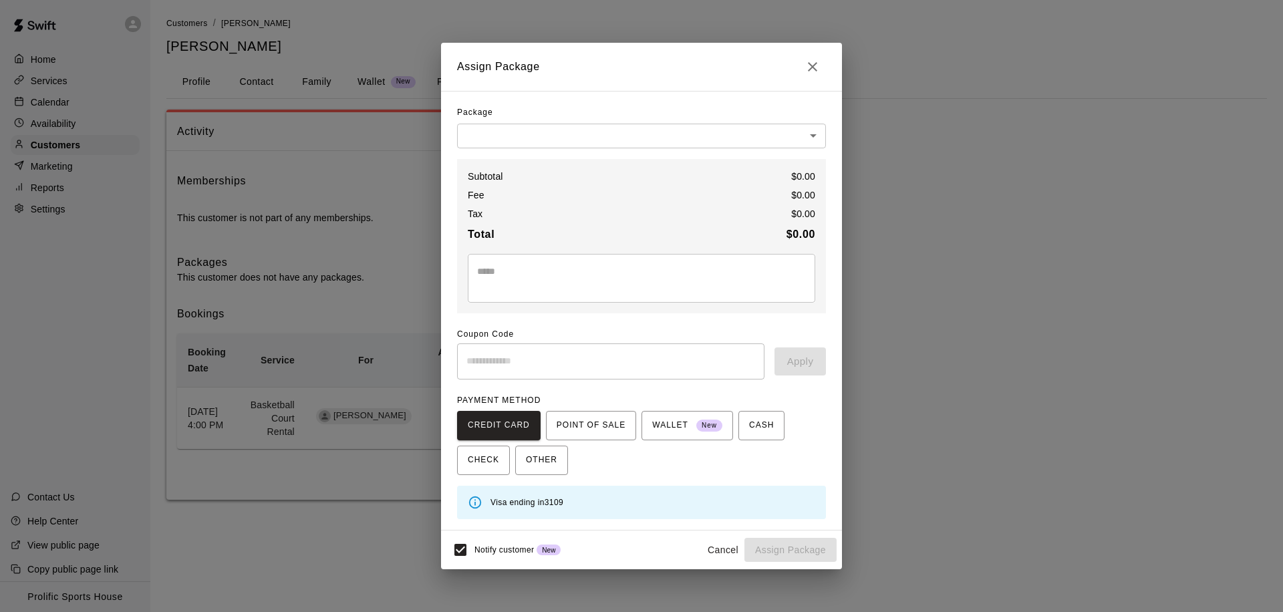
click at [586, 141] on body "Home Services Calendar Availability Customers Marketing Reports Settings Contac…" at bounding box center [641, 263] width 1283 height 526
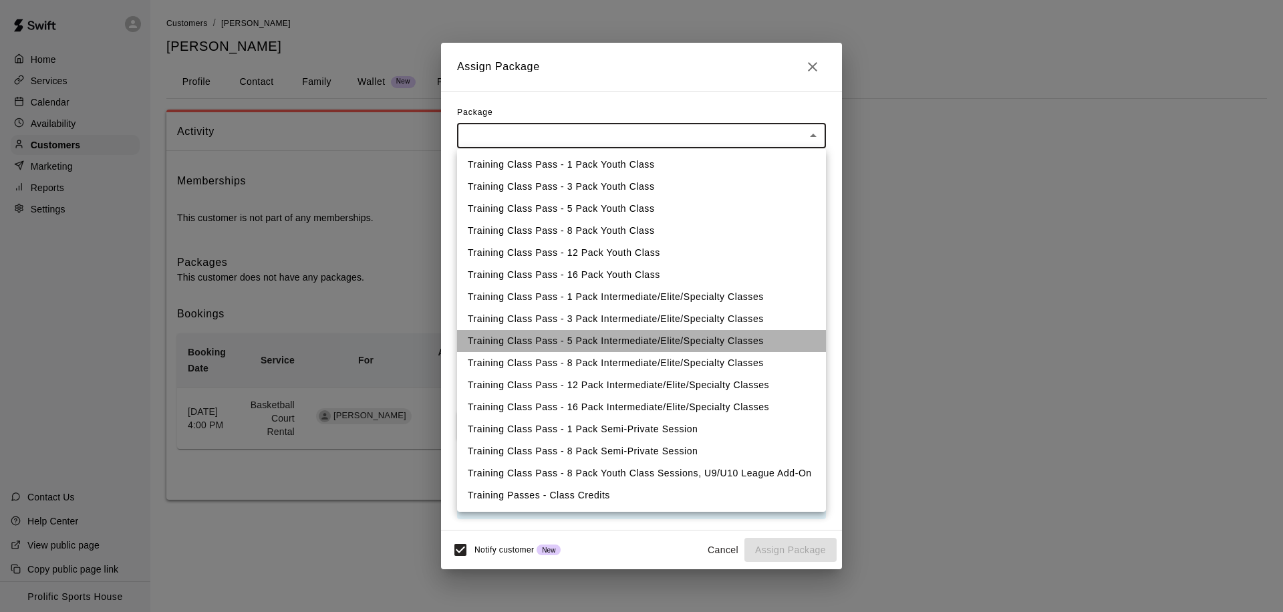
click at [610, 339] on li "Training Class Pass - 5 Pack Intermediate/Elite/Specialty Classes" at bounding box center [641, 341] width 369 height 22
type input "**********"
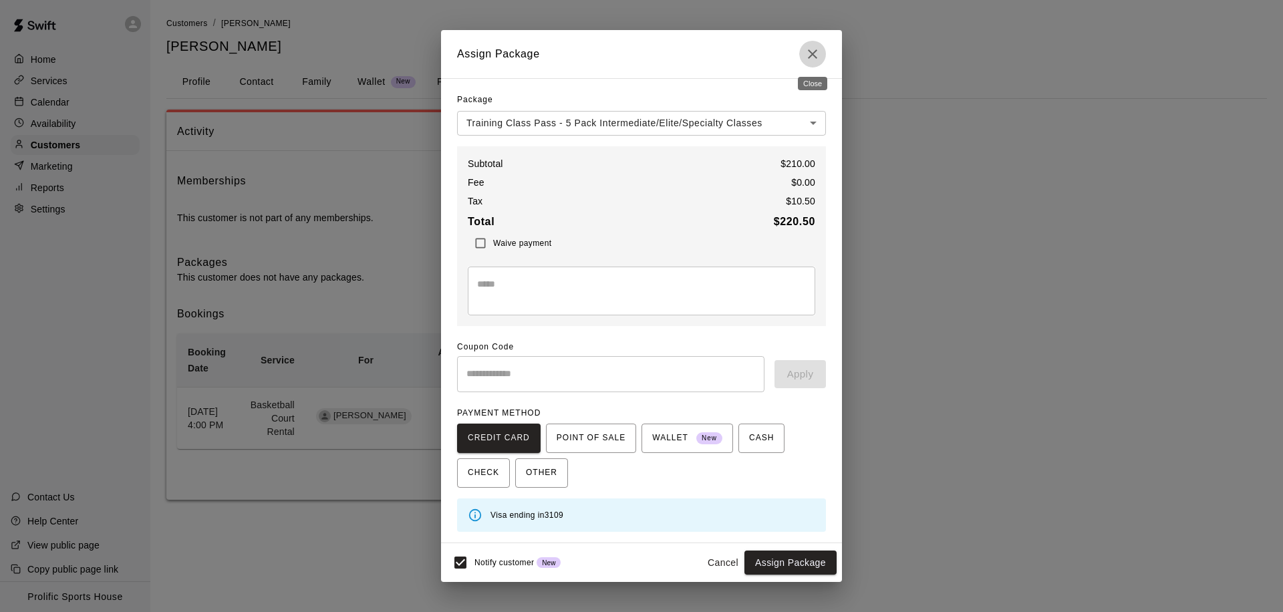
click at [810, 57] on icon "Close" at bounding box center [812, 54] width 16 height 16
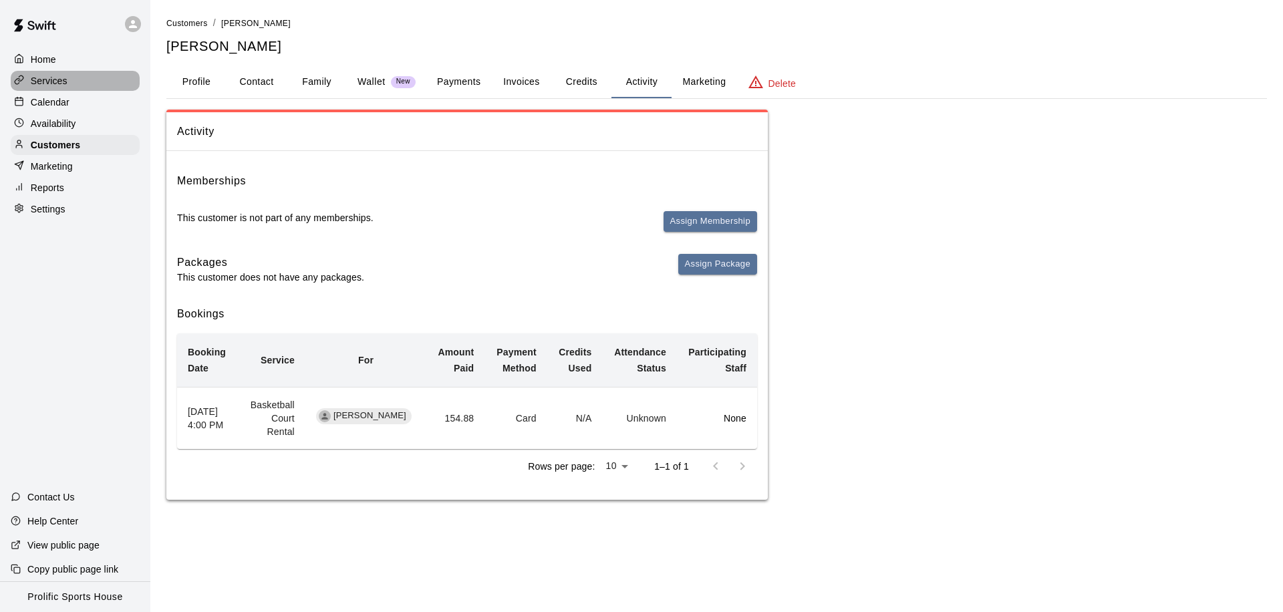
click at [71, 89] on div "Services" at bounding box center [75, 81] width 129 height 20
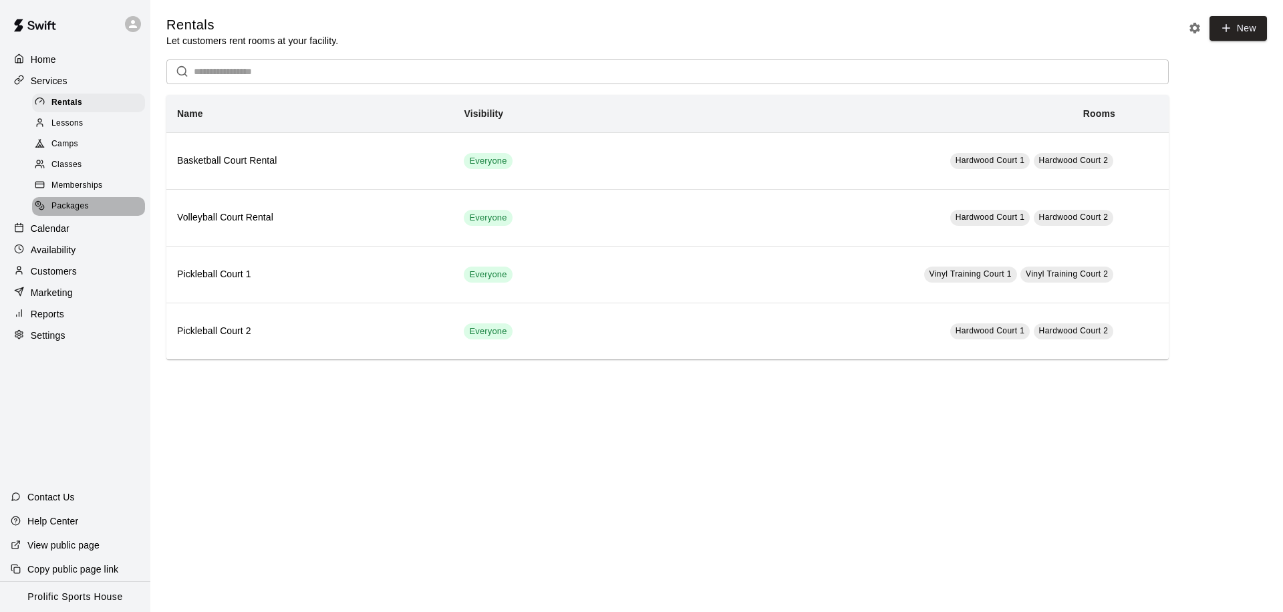
click at [81, 210] on span "Packages" at bounding box center [69, 206] width 37 height 13
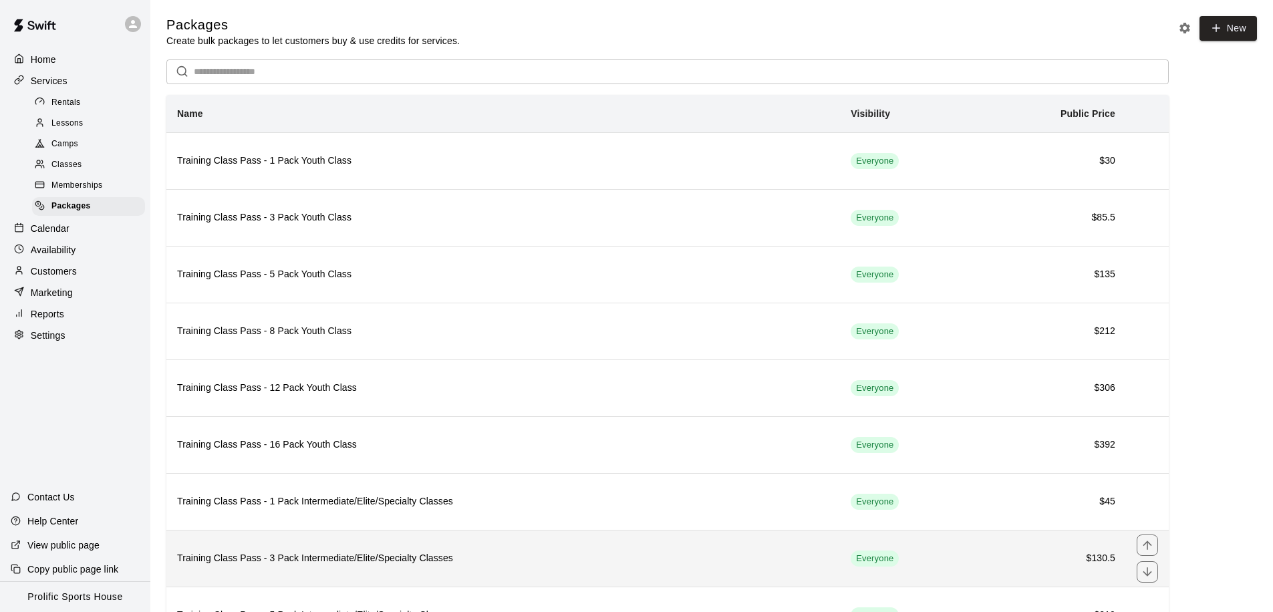
click at [367, 556] on h6 "Training Class Pass - 3 Pack Intermediate/Elite/Specialty Classes" at bounding box center [503, 558] width 652 height 15
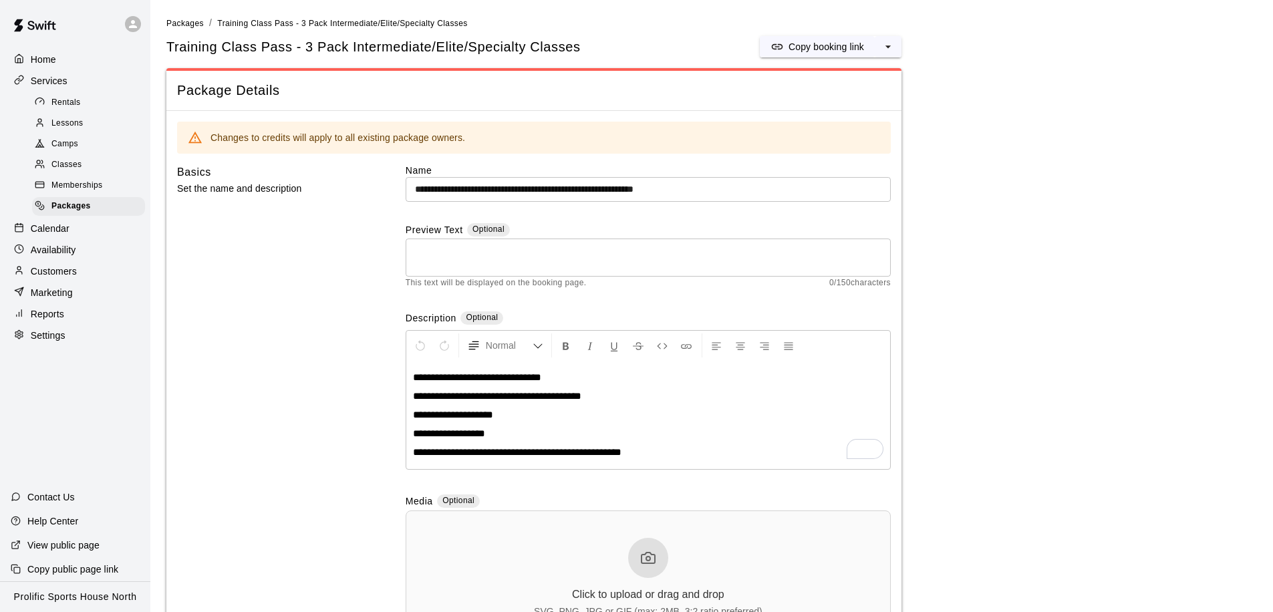
click at [73, 232] on div "Calendar" at bounding box center [75, 228] width 129 height 20
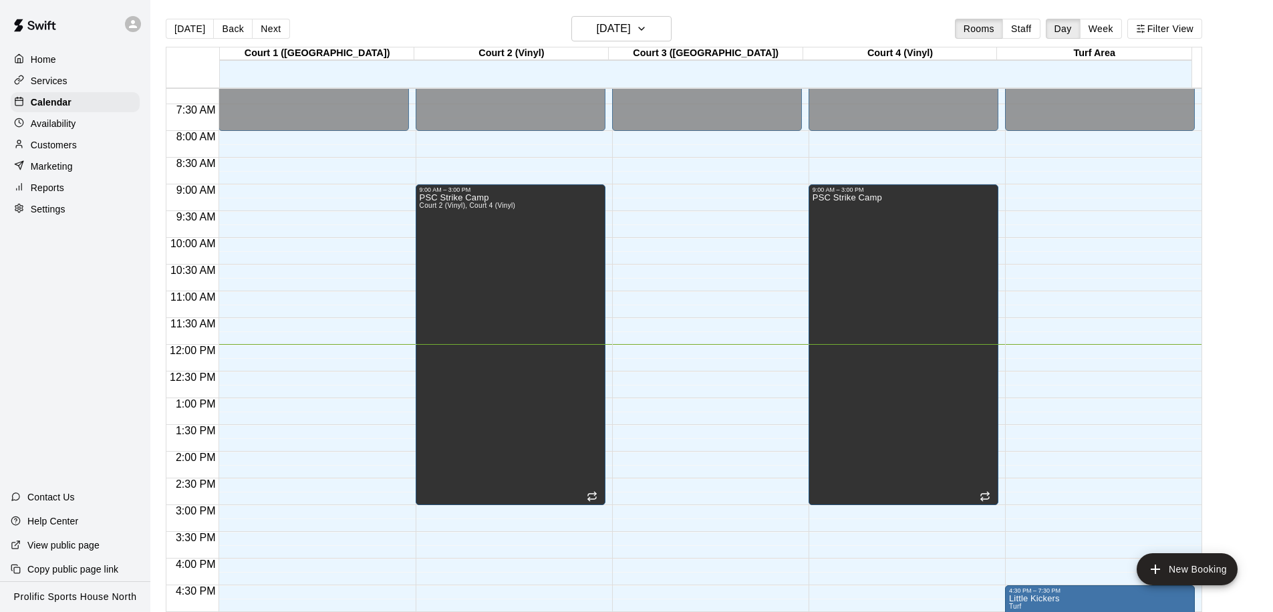
scroll to position [386, 0]
click at [138, 25] on icon at bounding box center [133, 24] width 12 height 12
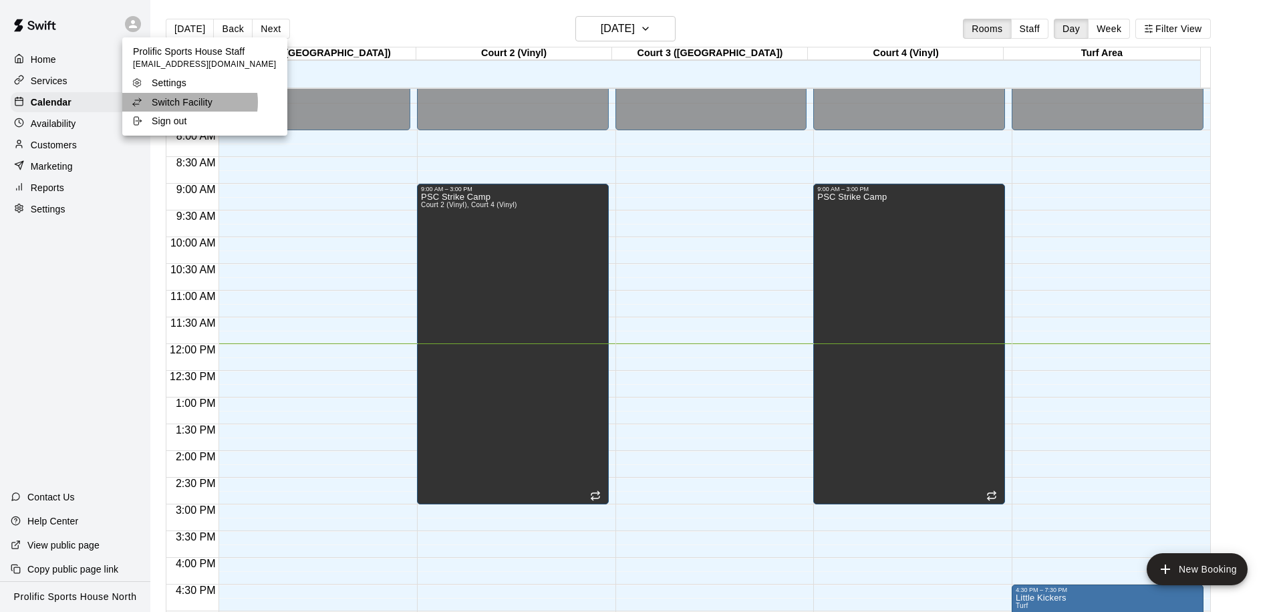
click at [189, 102] on p "Switch Facility" at bounding box center [182, 102] width 61 height 13
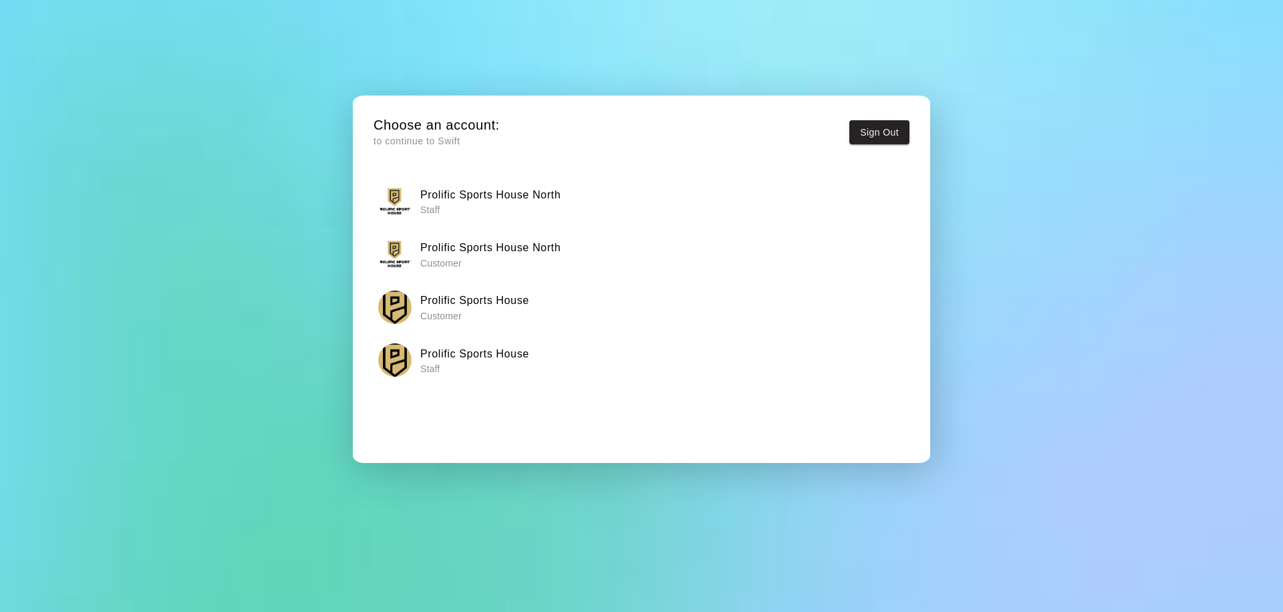
click at [504, 372] on p "Staff" at bounding box center [474, 368] width 109 height 13
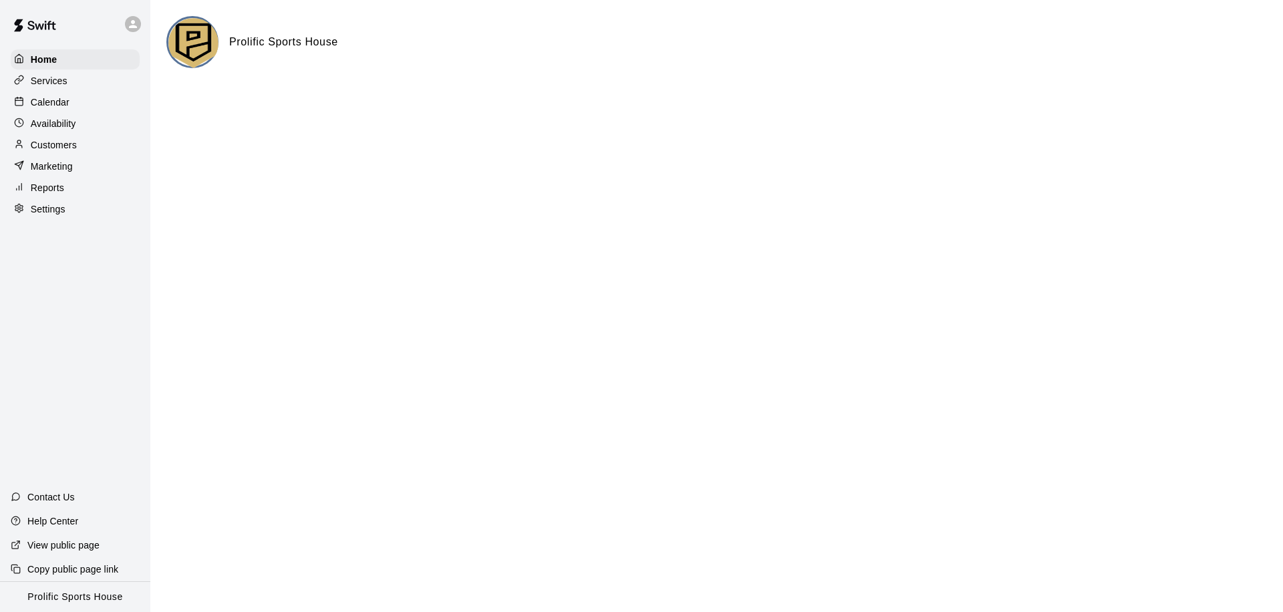
click at [60, 109] on div "Calendar" at bounding box center [75, 102] width 129 height 20
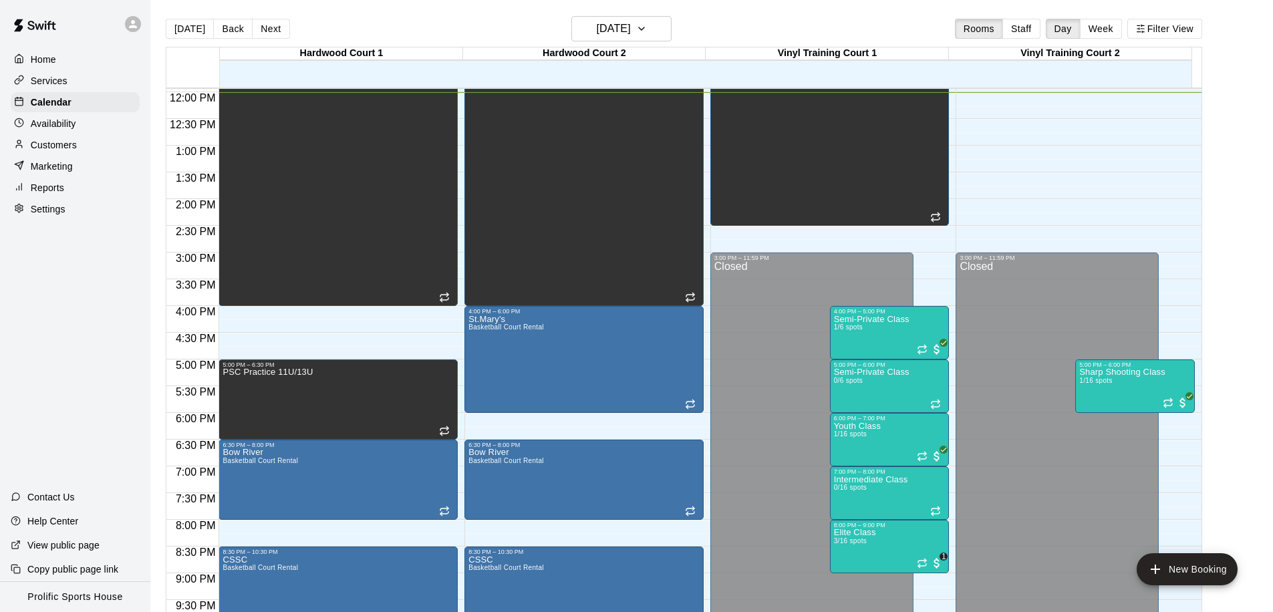
scroll to position [644, 0]
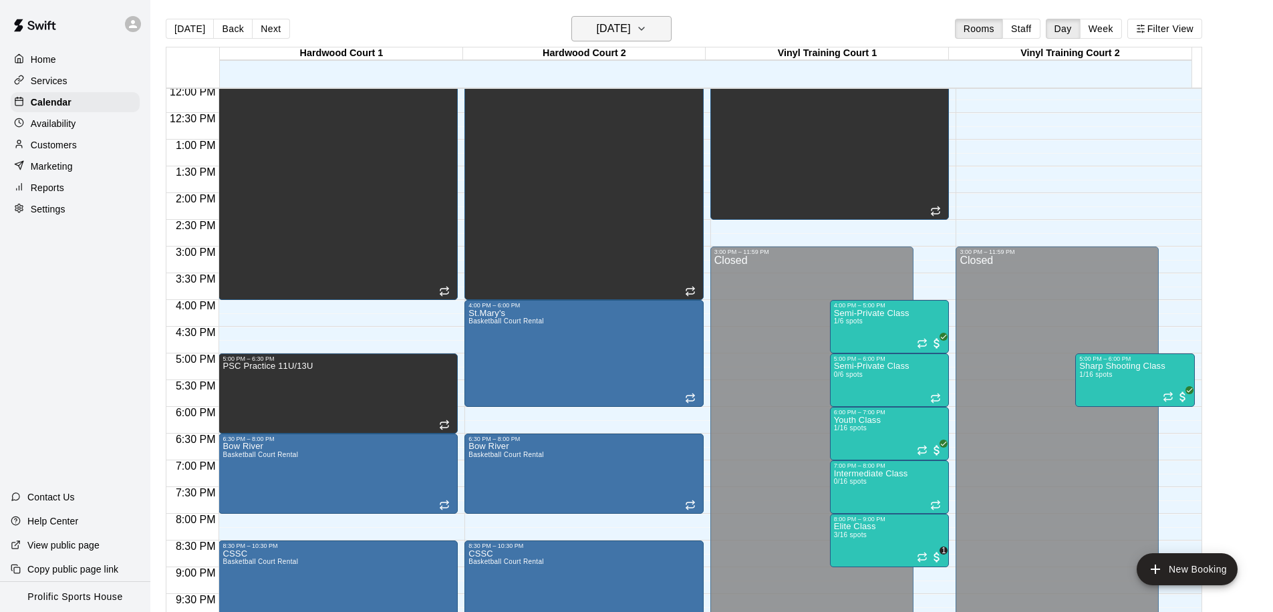
click at [597, 31] on h6 "[DATE]" at bounding box center [614, 28] width 34 height 19
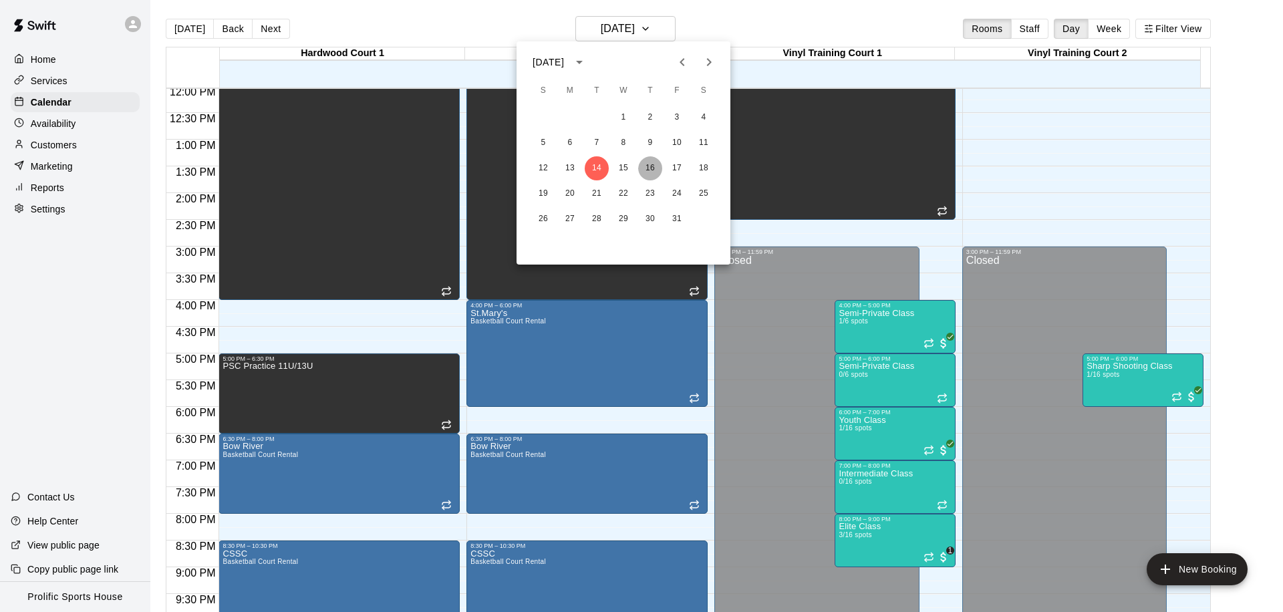
click at [651, 165] on button "16" at bounding box center [650, 168] width 24 height 24
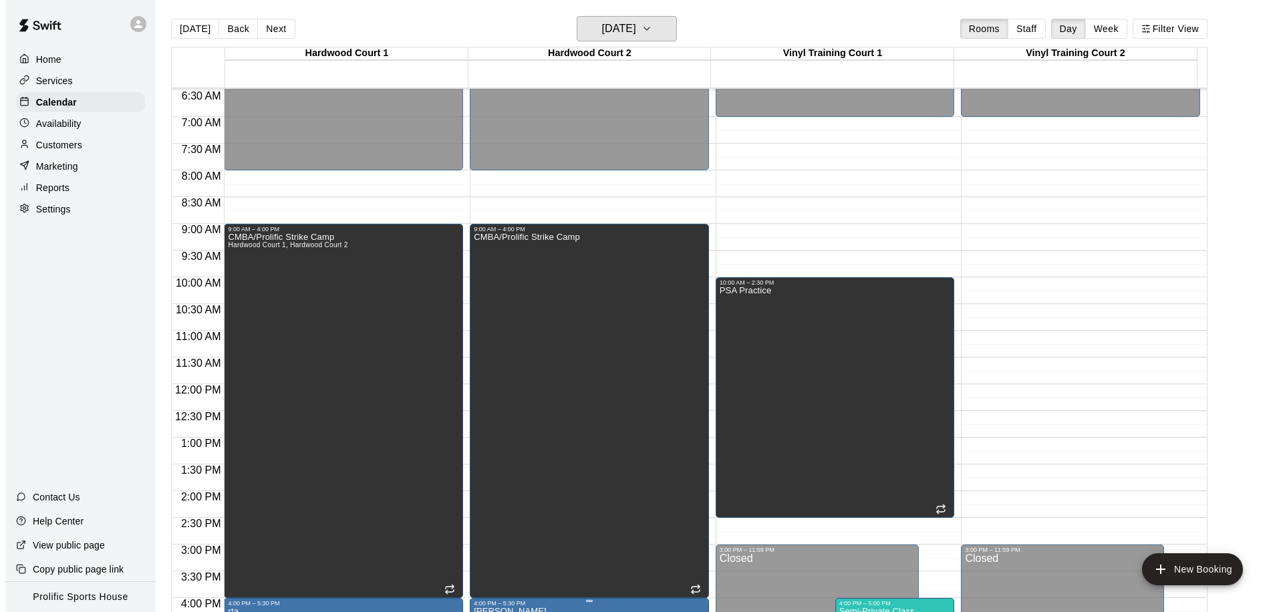
scroll to position [424, 0]
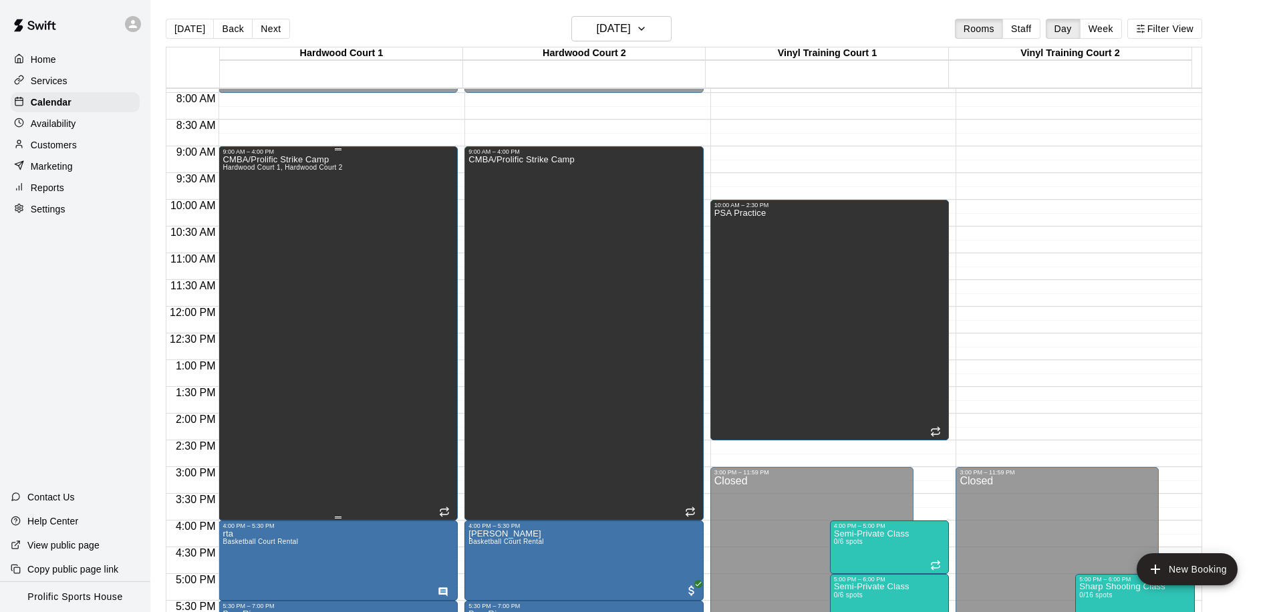
click at [409, 339] on div "CMBA/Prolific Strike Camp Hardwood Court 1, Hardwood Court 2" at bounding box center [337, 461] width 231 height 612
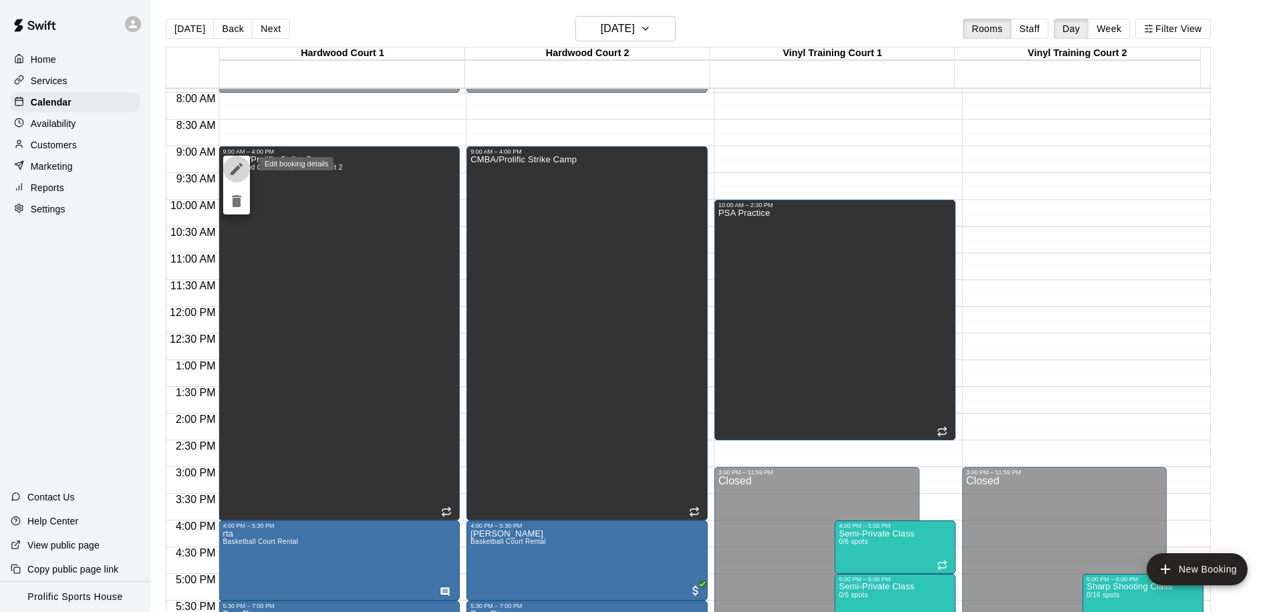
click at [232, 168] on icon "edit" at bounding box center [236, 169] width 16 height 16
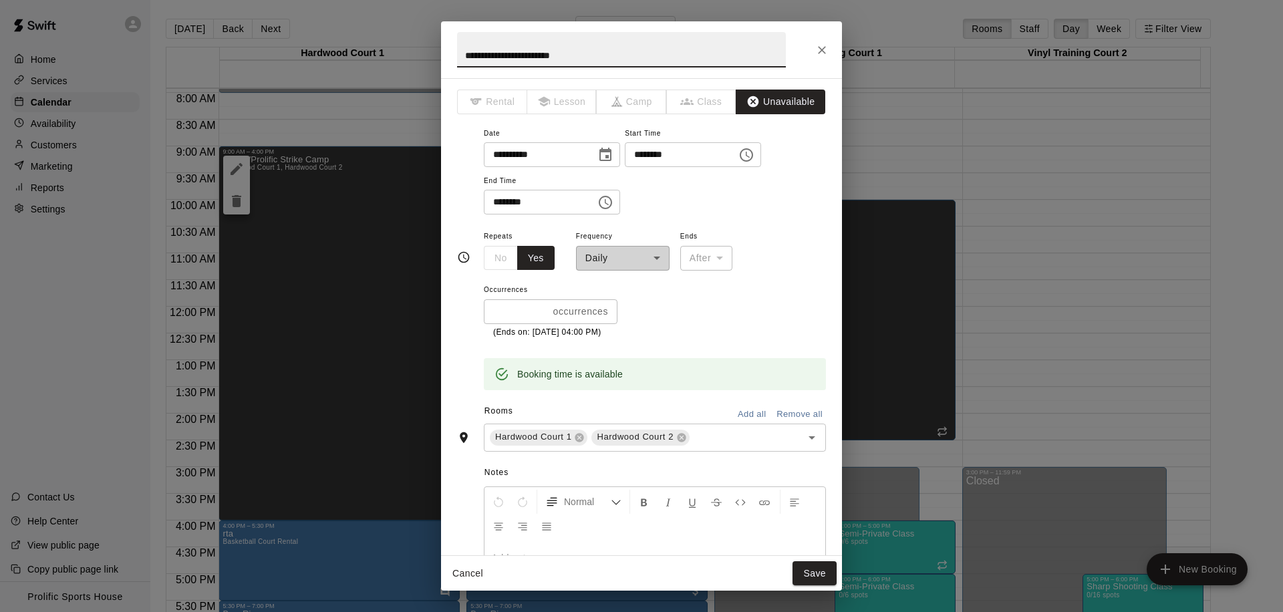
click at [492, 202] on input "********" at bounding box center [535, 202] width 103 height 25
type input "********"
click at [803, 562] on button "Save" at bounding box center [814, 573] width 44 height 25
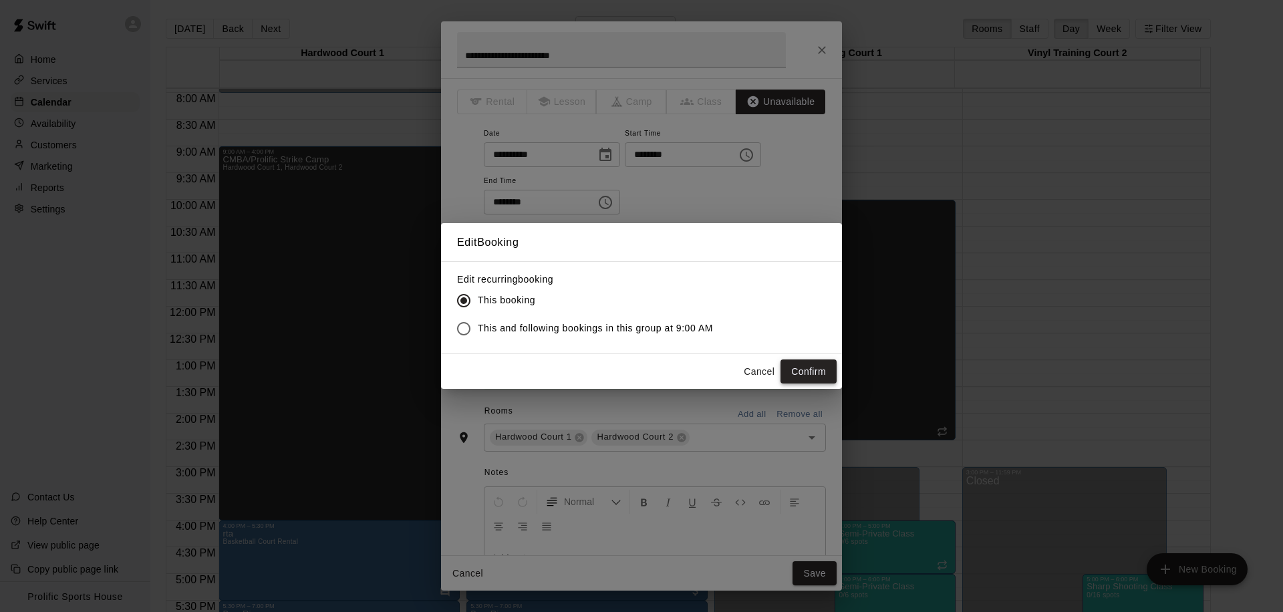
click at [796, 374] on button "Confirm" at bounding box center [808, 371] width 56 height 25
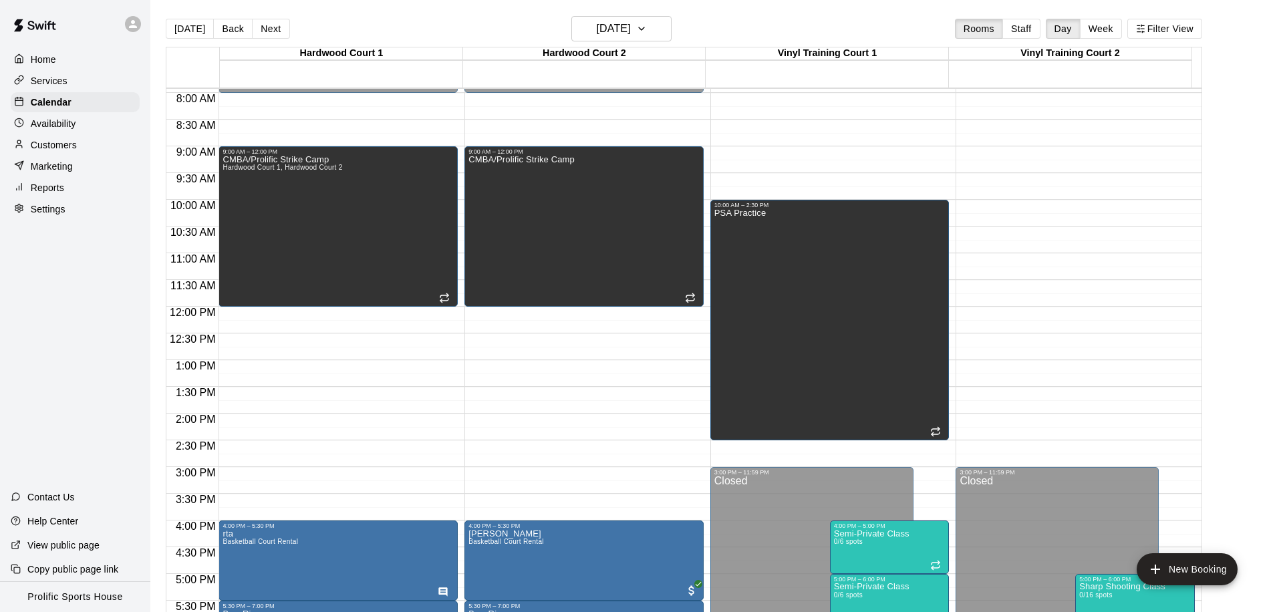
click at [269, 309] on div "12:00 AM – 8:00 AM Closed 9:00 AM – 12:00 PM CMBA/Prolific Strike Camp Hardwood…" at bounding box center [337, 306] width 239 height 1283
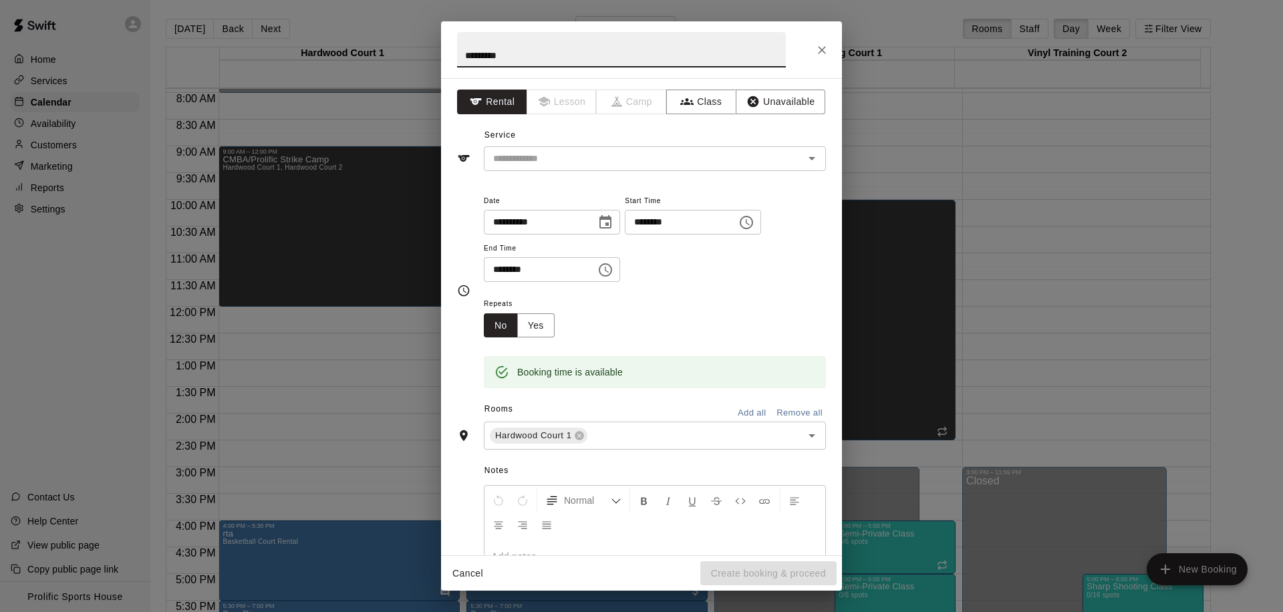
type input "*********"
click at [604, 273] on icon "Choose time, selected time is 12:30 PM" at bounding box center [605, 269] width 13 height 13
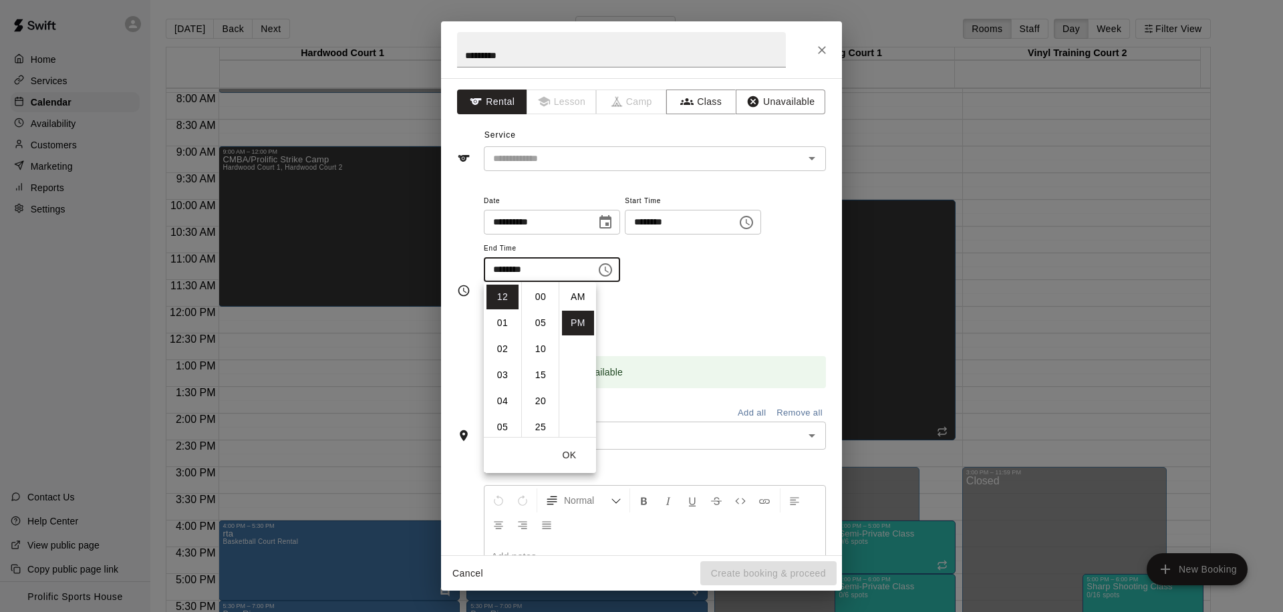
scroll to position [24, 0]
click at [502, 343] on li "02" at bounding box center [502, 349] width 32 height 25
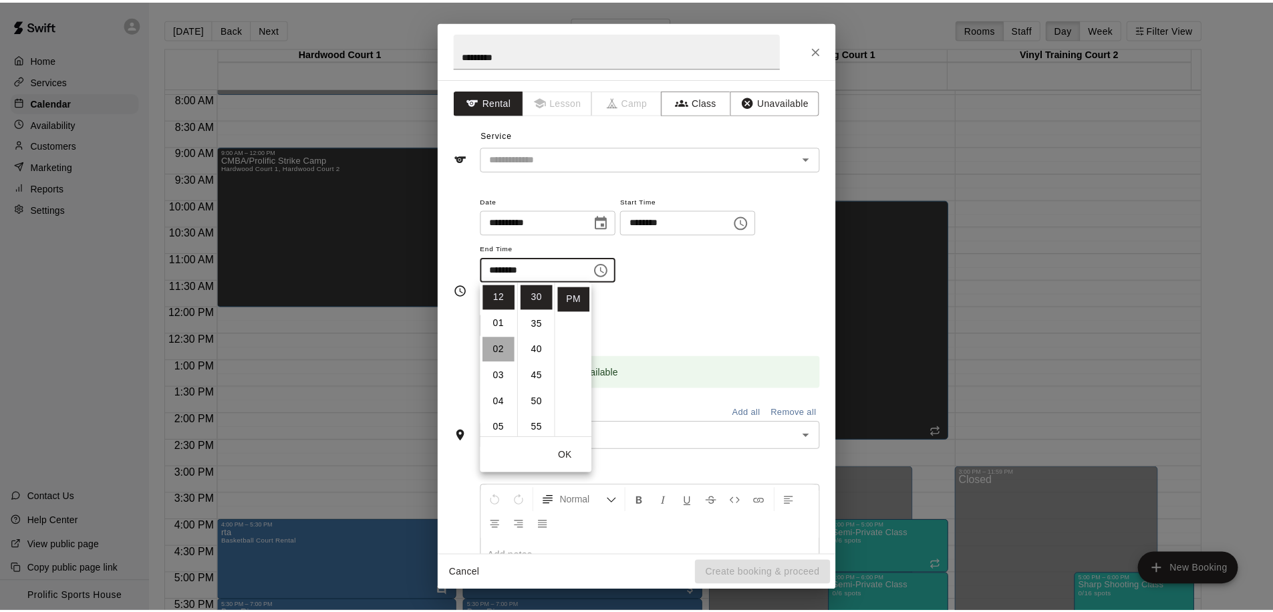
scroll to position [52, 0]
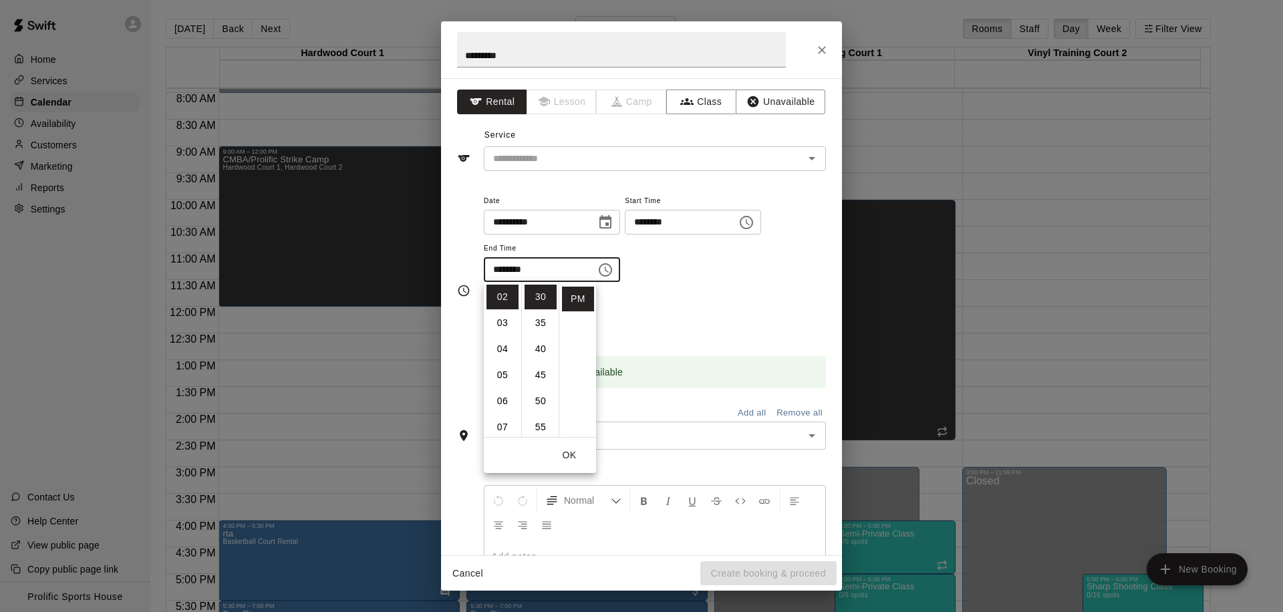
click at [514, 270] on input "********" at bounding box center [535, 269] width 103 height 25
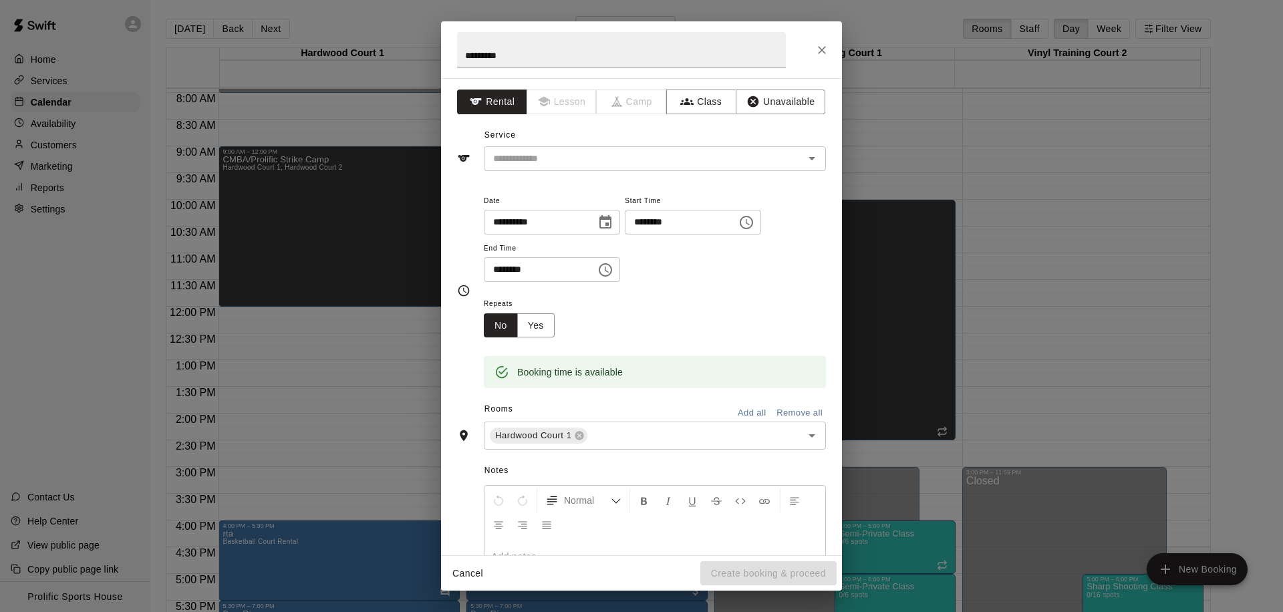
click at [513, 270] on input "********" at bounding box center [535, 269] width 103 height 25
type input "********"
click at [644, 166] on input "text" at bounding box center [635, 158] width 295 height 17
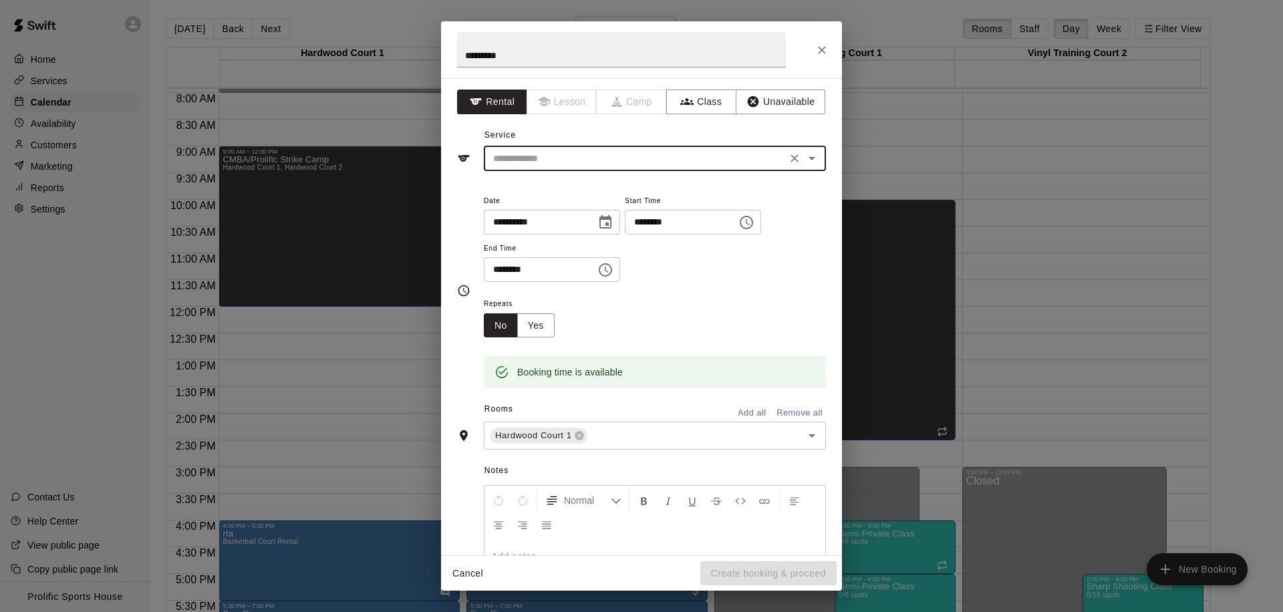
click at [791, 158] on button "Clear" at bounding box center [794, 158] width 19 height 19
click at [804, 158] on icon "Open" at bounding box center [812, 158] width 16 height 16
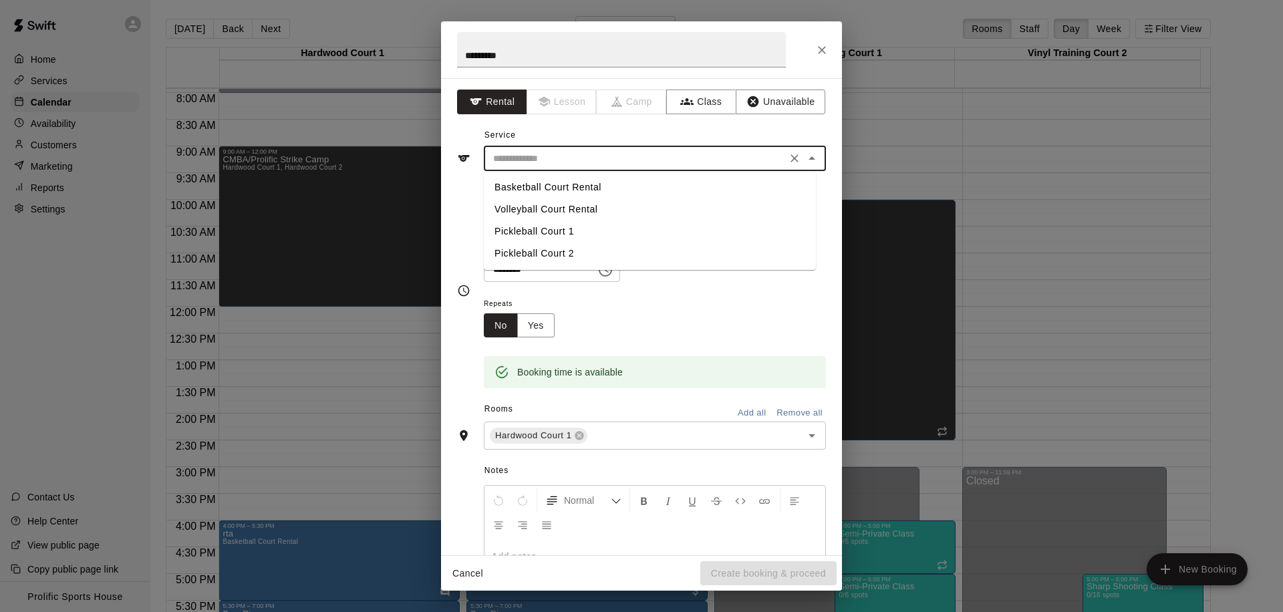
click at [652, 188] on li "Basketball Court Rental" at bounding box center [650, 187] width 332 height 22
type input "**********"
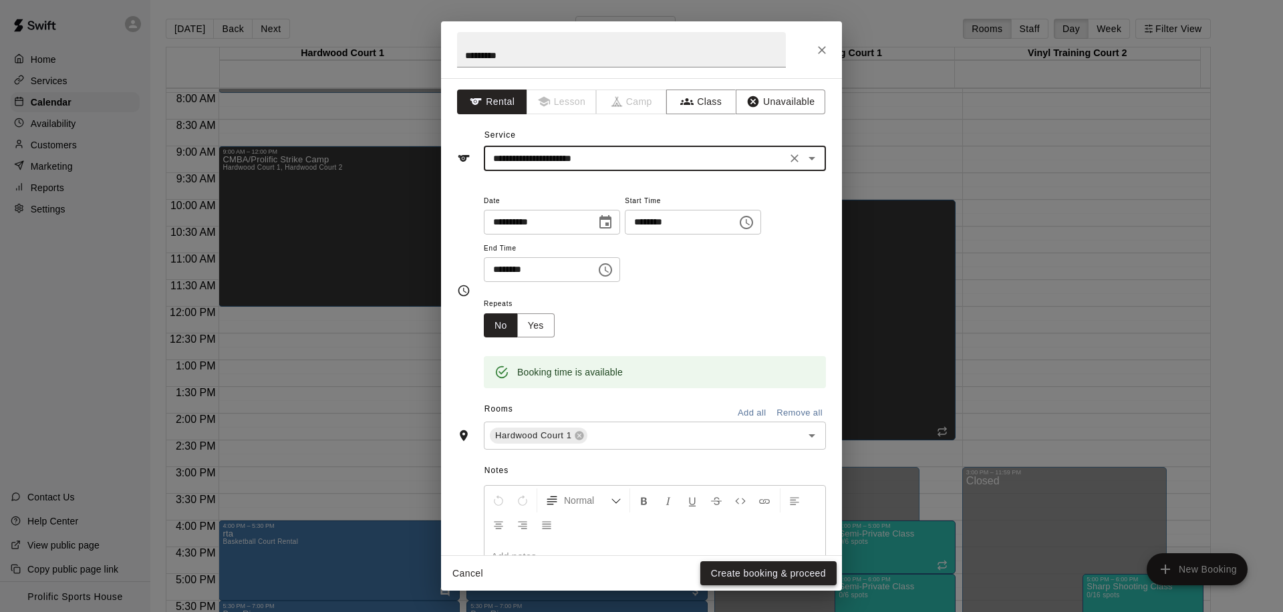
click at [739, 572] on button "Create booking & proceed" at bounding box center [768, 573] width 136 height 25
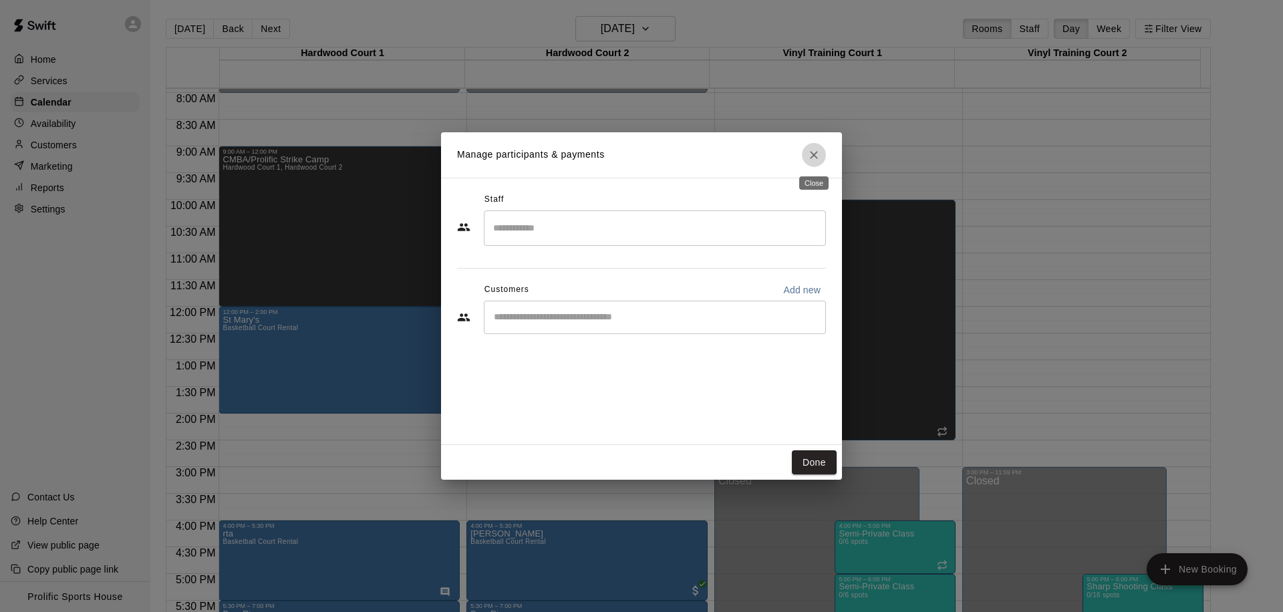
click at [814, 160] on icon "Close" at bounding box center [813, 154] width 13 height 13
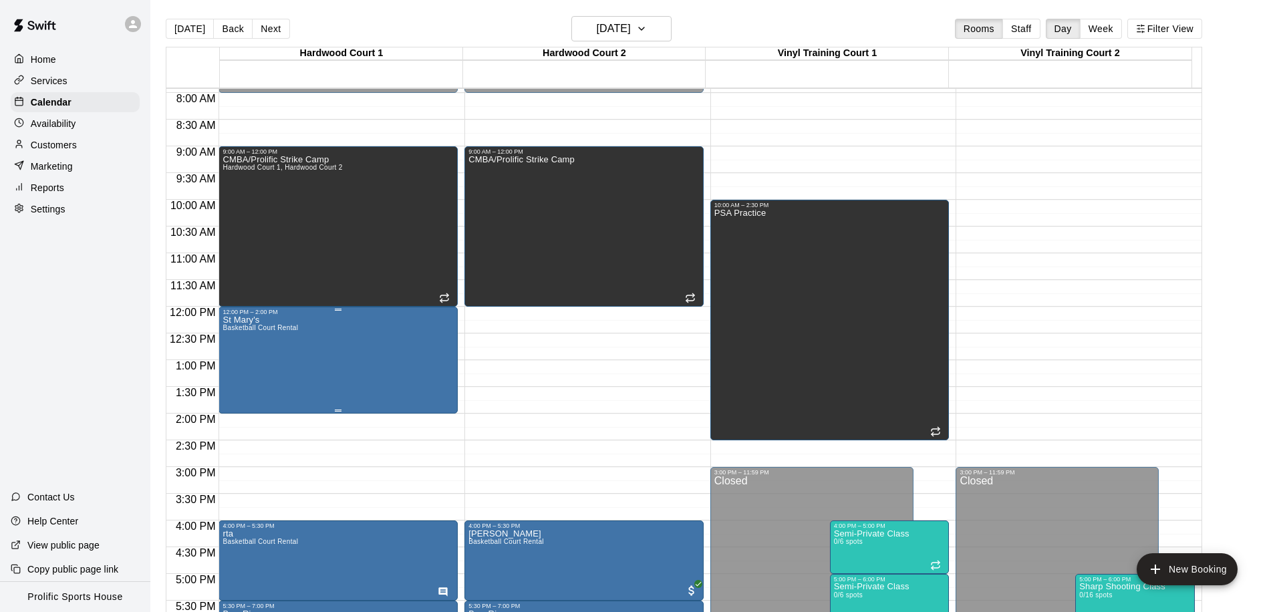
click at [303, 333] on div "St Mary's Basketball Court Rental" at bounding box center [337, 621] width 231 height 612
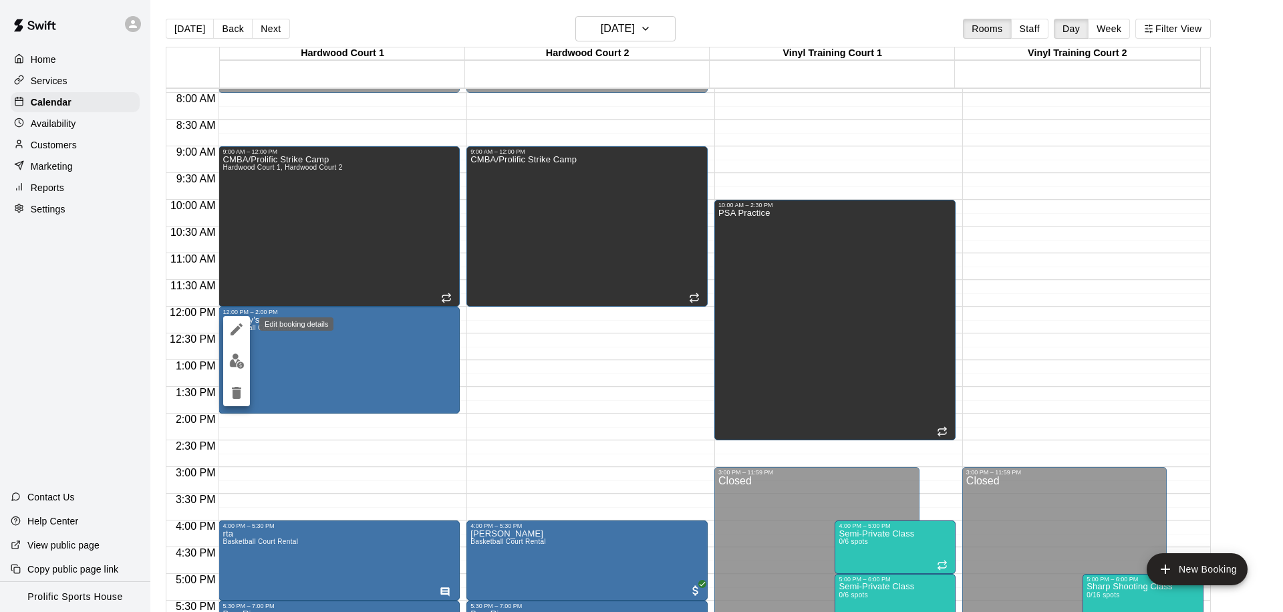
click at [228, 324] on icon "edit" at bounding box center [236, 329] width 16 height 16
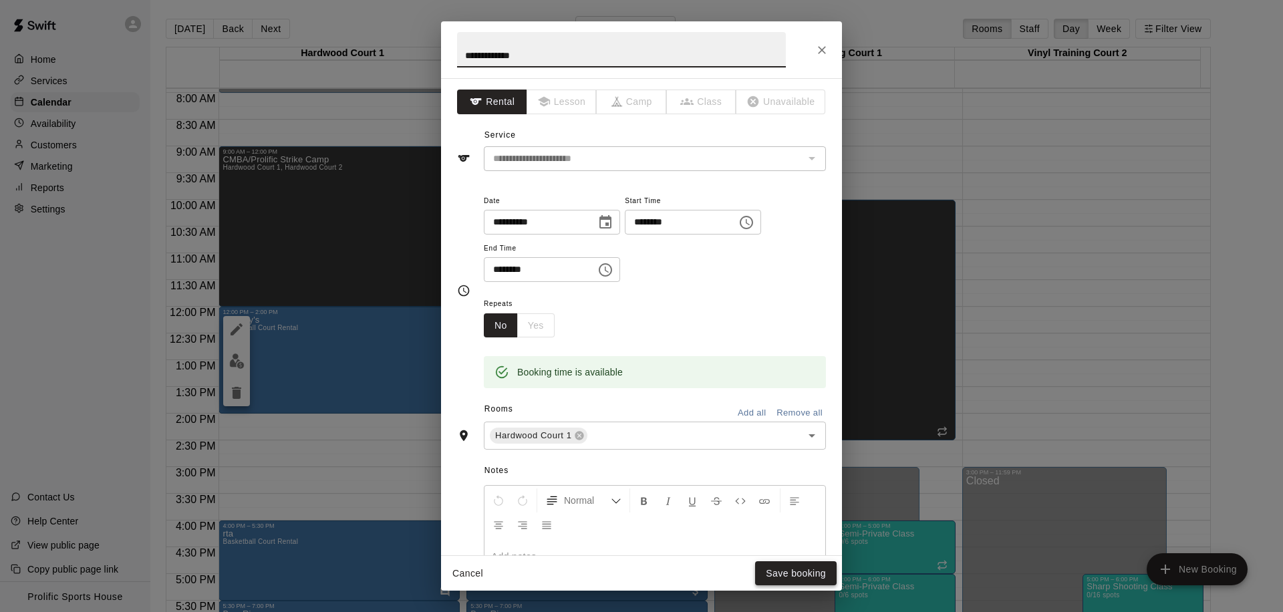
type input "**********"
click at [780, 569] on button "Save booking" at bounding box center [795, 573] width 81 height 25
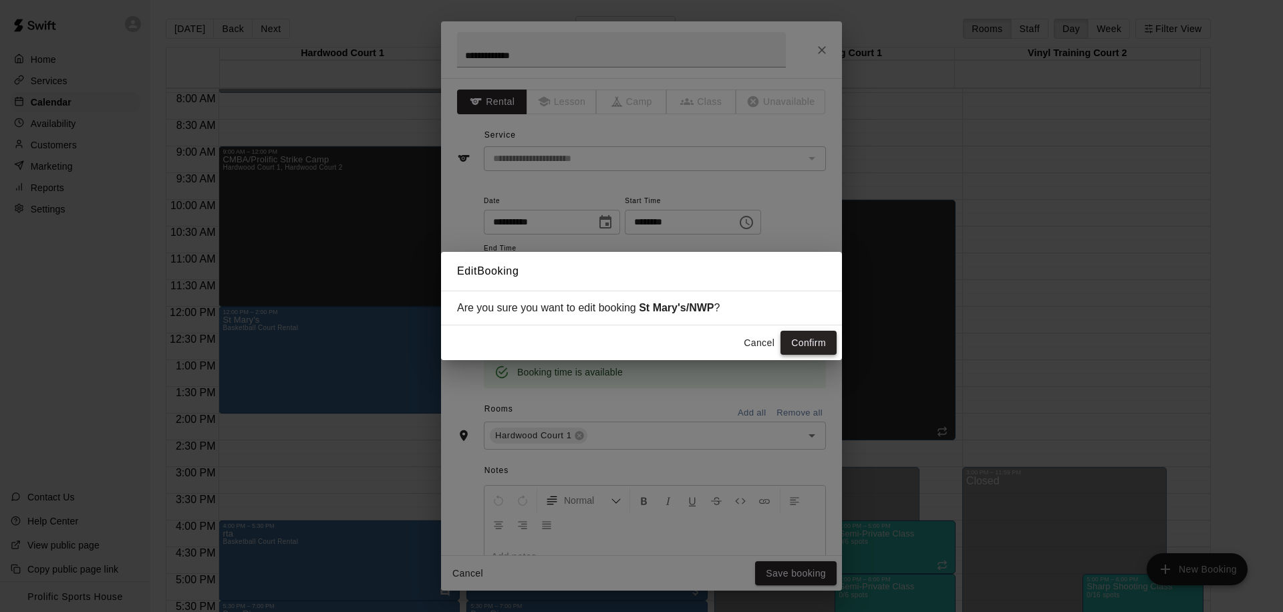
click at [801, 350] on button "Confirm" at bounding box center [808, 343] width 56 height 25
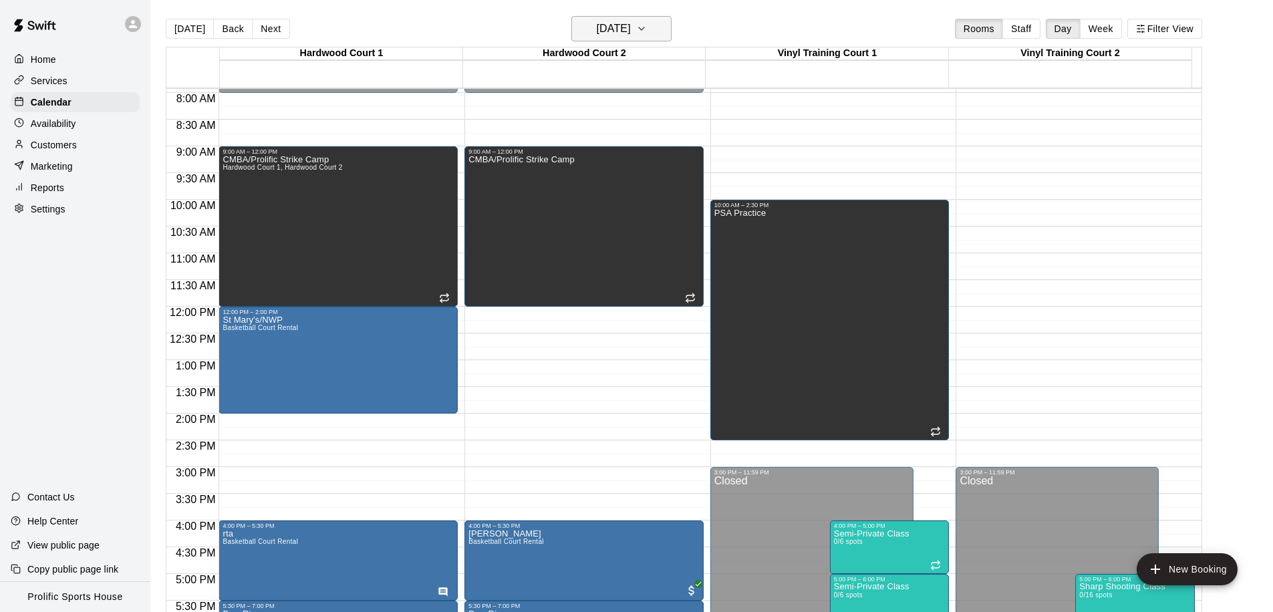
click at [628, 24] on h6 "Thursday Oct 16" at bounding box center [614, 28] width 34 height 19
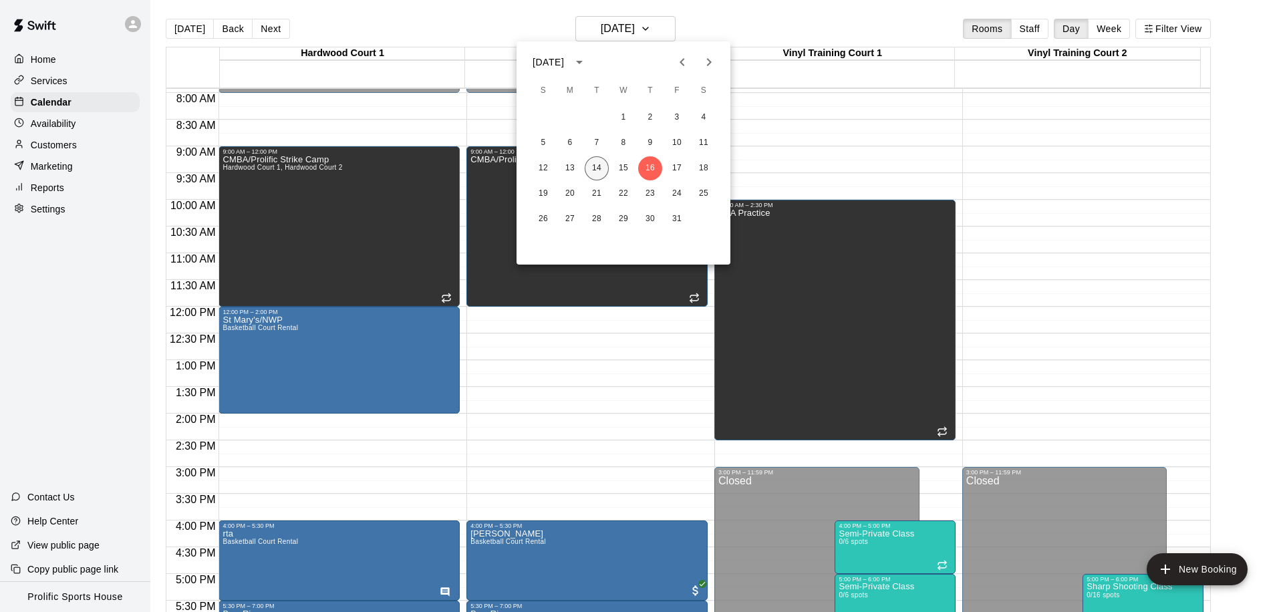
click at [598, 163] on button "14" at bounding box center [597, 168] width 24 height 24
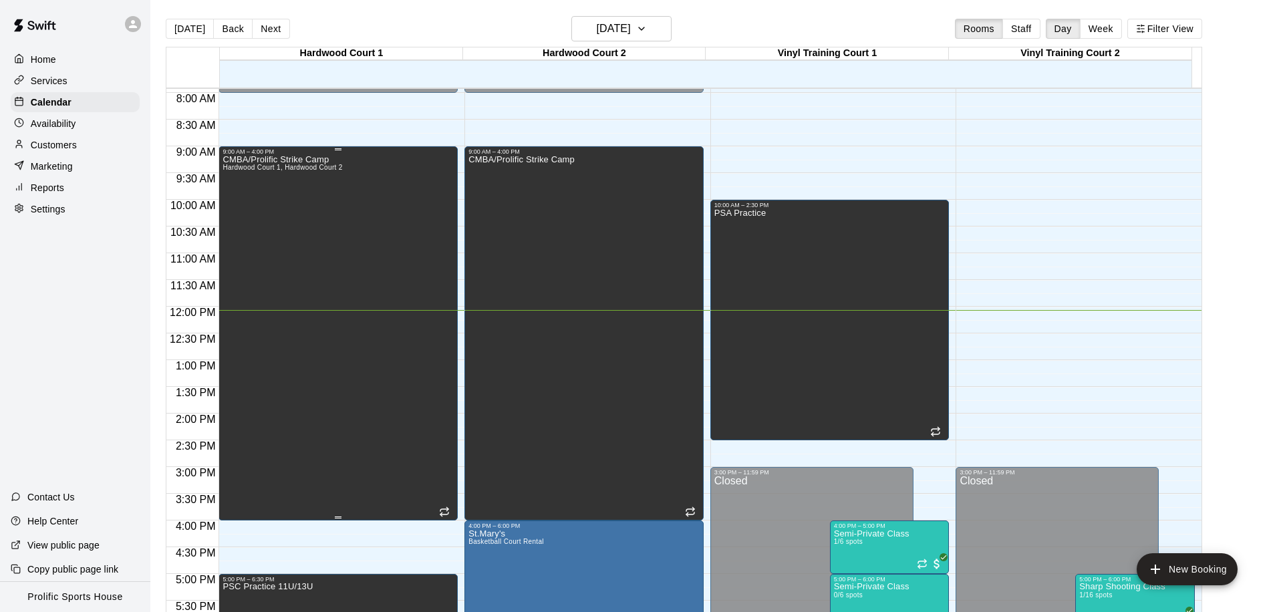
click at [332, 207] on div "CMBA/Prolific Strike Camp Hardwood Court 1, Hardwood Court 2" at bounding box center [282, 461] width 120 height 612
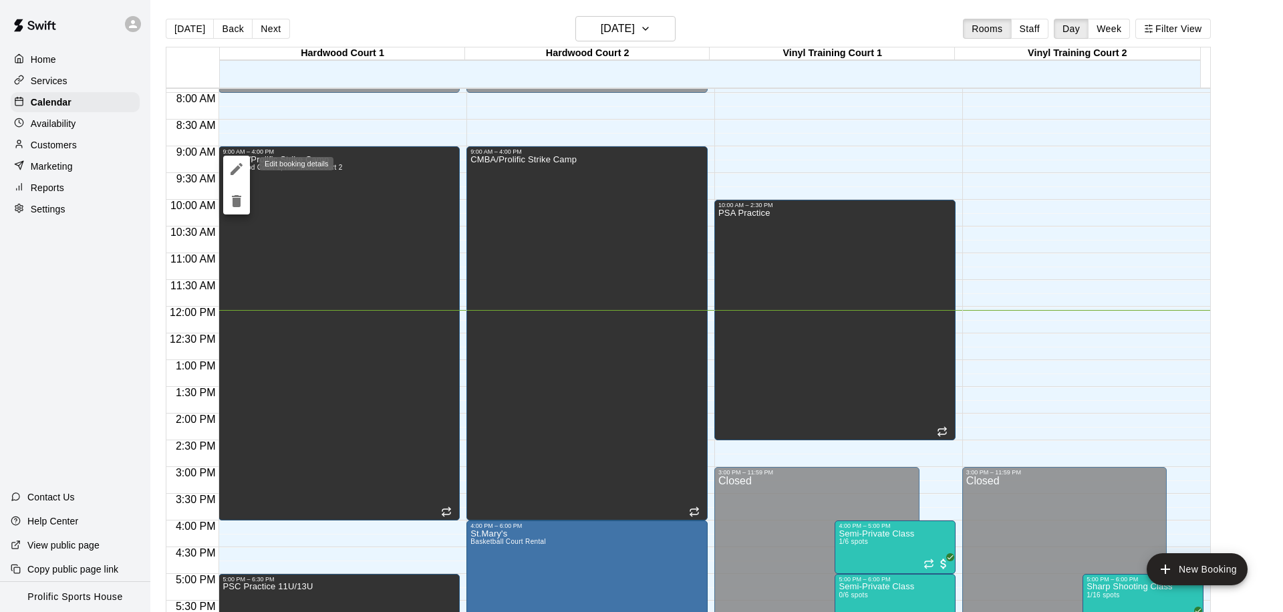
click at [239, 173] on icon "edit" at bounding box center [236, 169] width 16 height 16
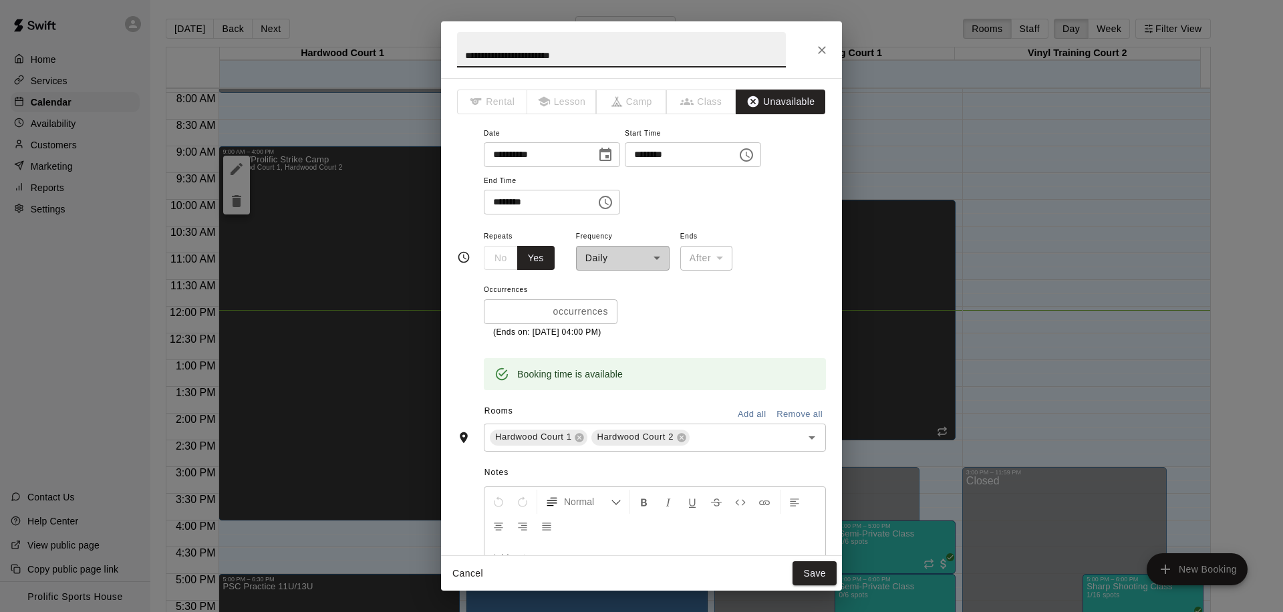
click at [494, 203] on input "********" at bounding box center [535, 202] width 103 height 25
type input "********"
click at [806, 570] on button "Save" at bounding box center [814, 573] width 44 height 25
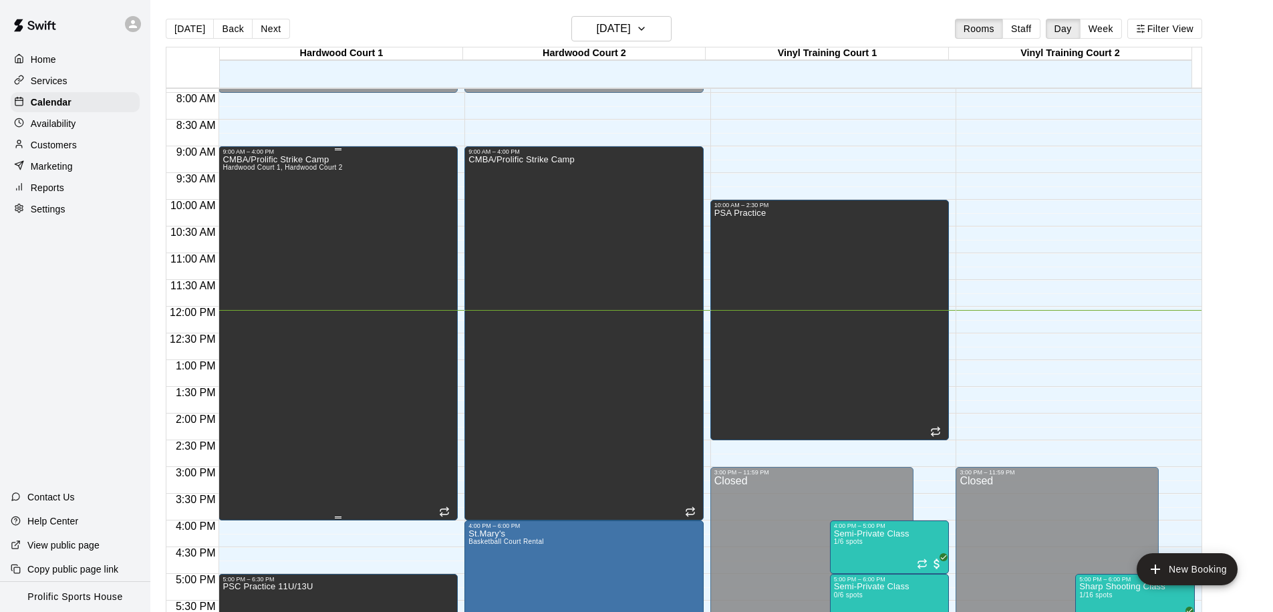
click at [333, 242] on div "CMBA/Prolific Strike Camp Hardwood Court 1, Hardwood Court 2" at bounding box center [282, 461] width 120 height 612
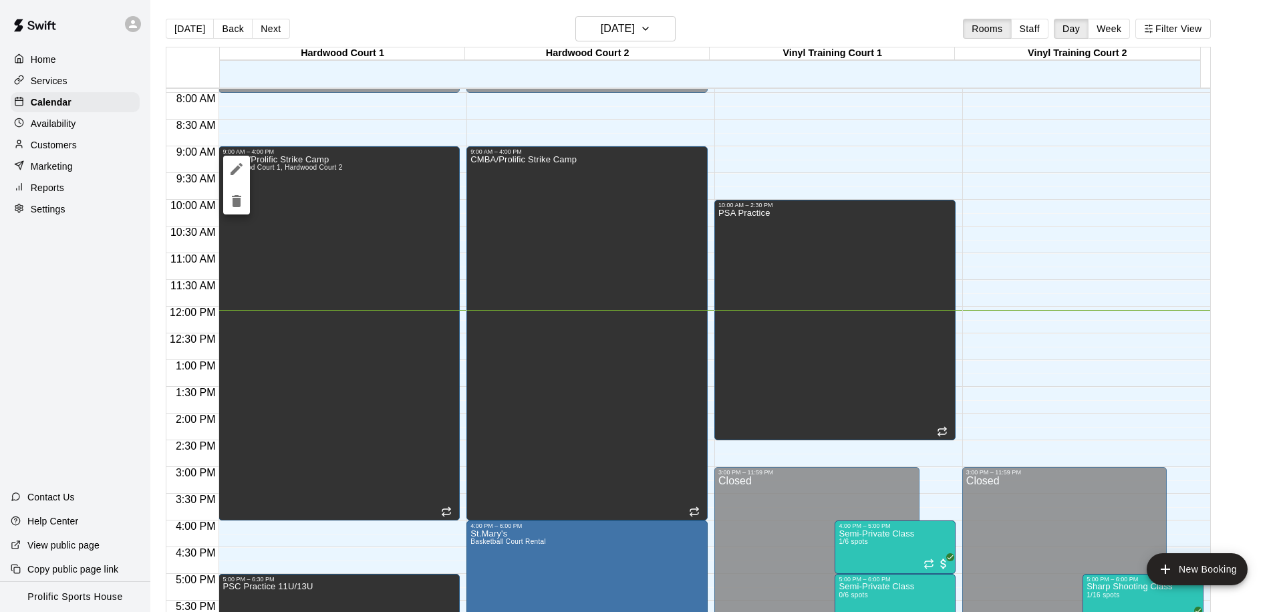
click at [236, 173] on icon "edit" at bounding box center [236, 169] width 16 height 16
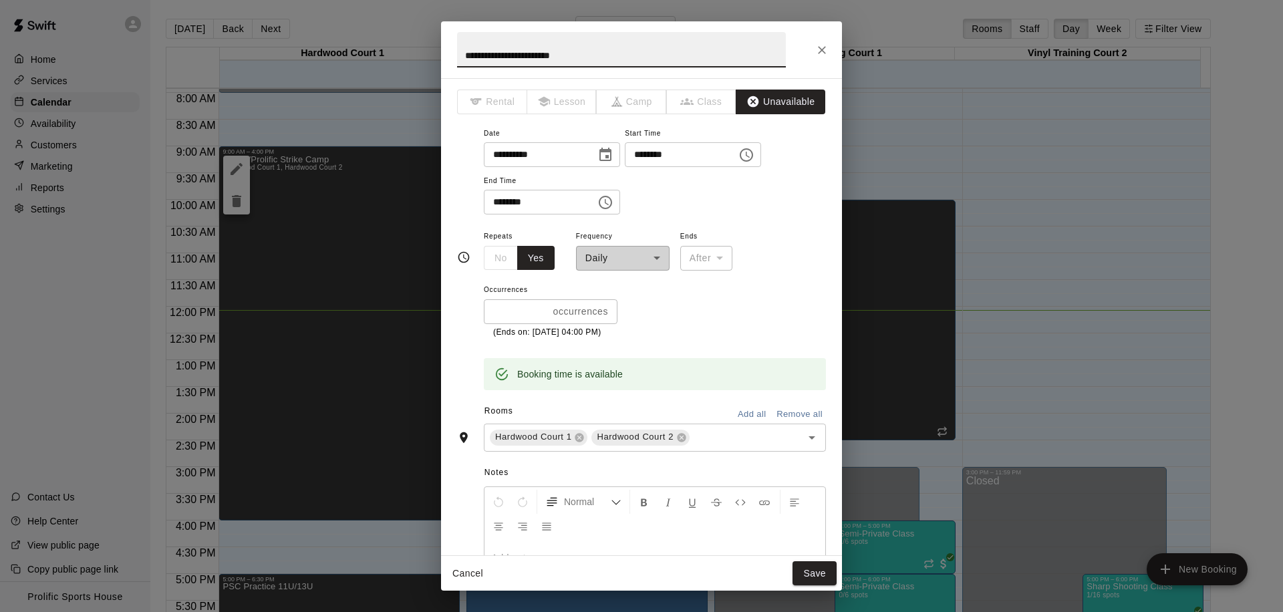
click at [500, 206] on input "********" at bounding box center [535, 202] width 103 height 25
type input "********"
click at [804, 567] on button "Save" at bounding box center [814, 573] width 44 height 25
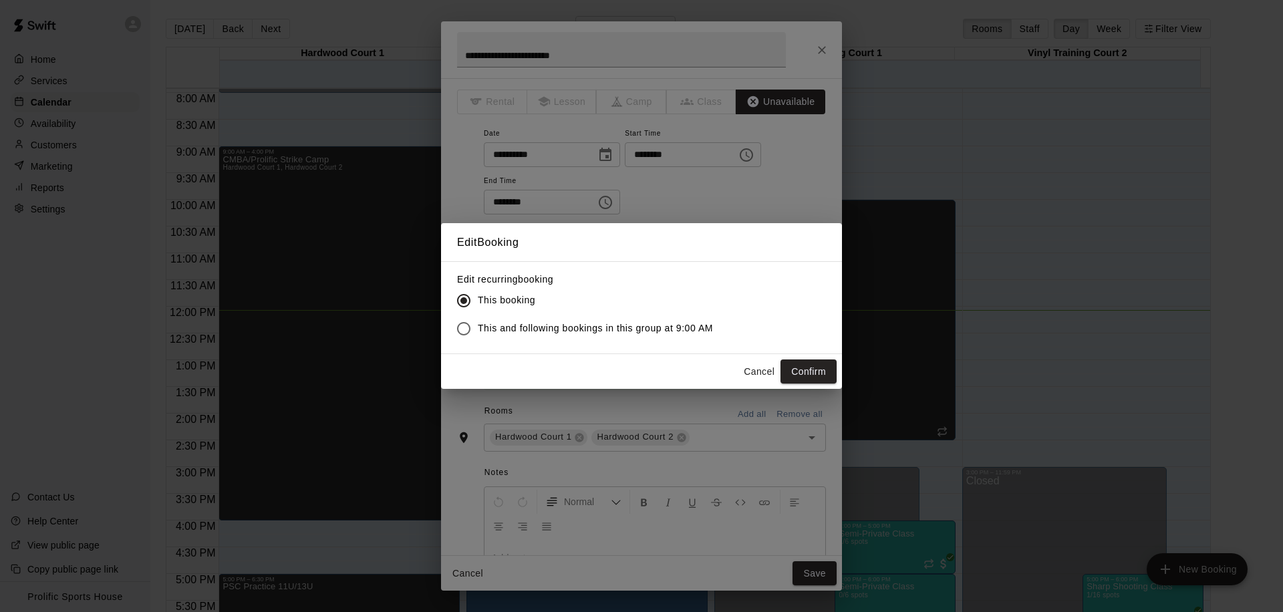
click at [526, 327] on span "This and following bookings in this group at 9:00 AM" at bounding box center [595, 328] width 235 height 14
click at [800, 371] on button "Confirm" at bounding box center [808, 371] width 56 height 25
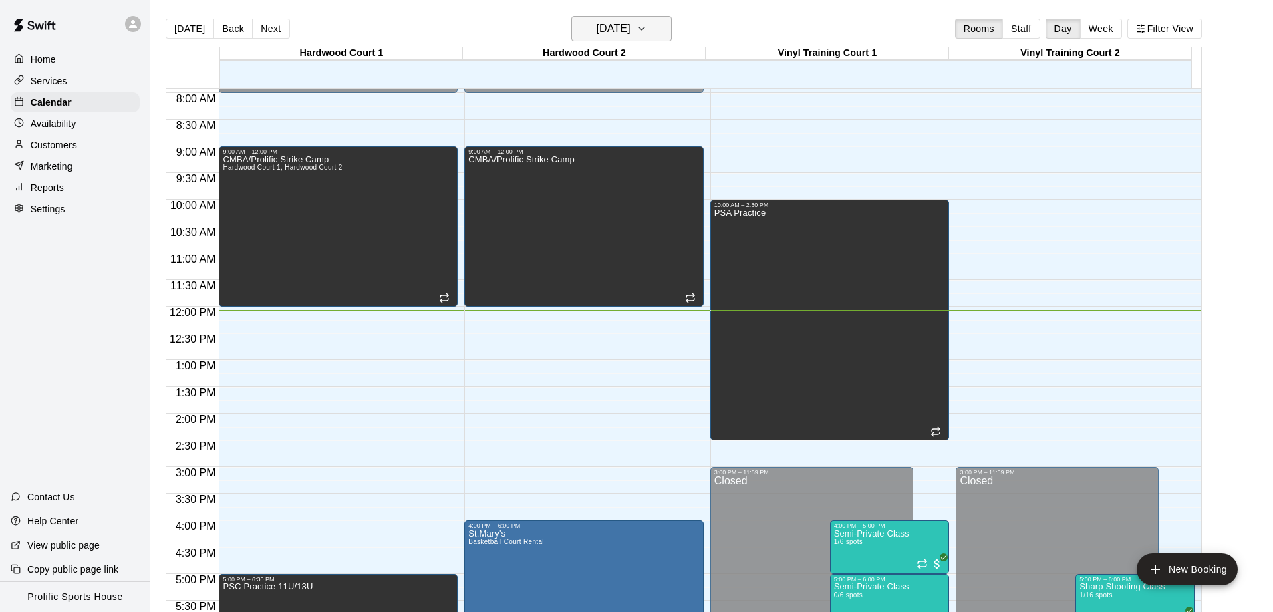
click at [622, 38] on button "[DATE]" at bounding box center [621, 28] width 100 height 25
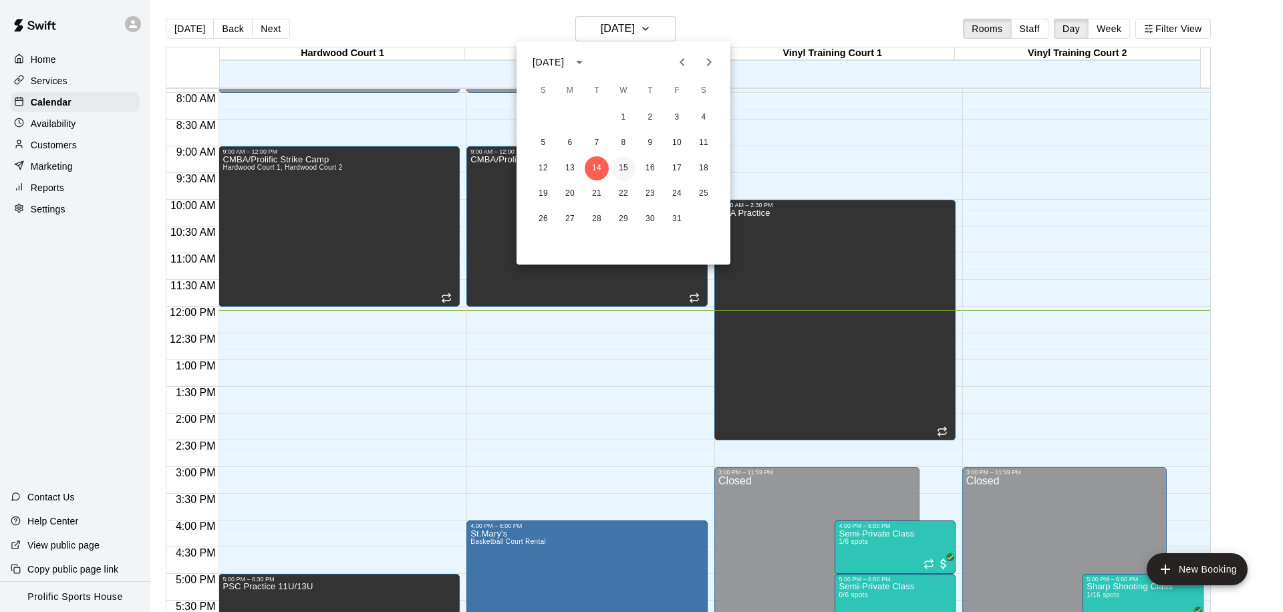
click at [629, 170] on button "15" at bounding box center [623, 168] width 24 height 24
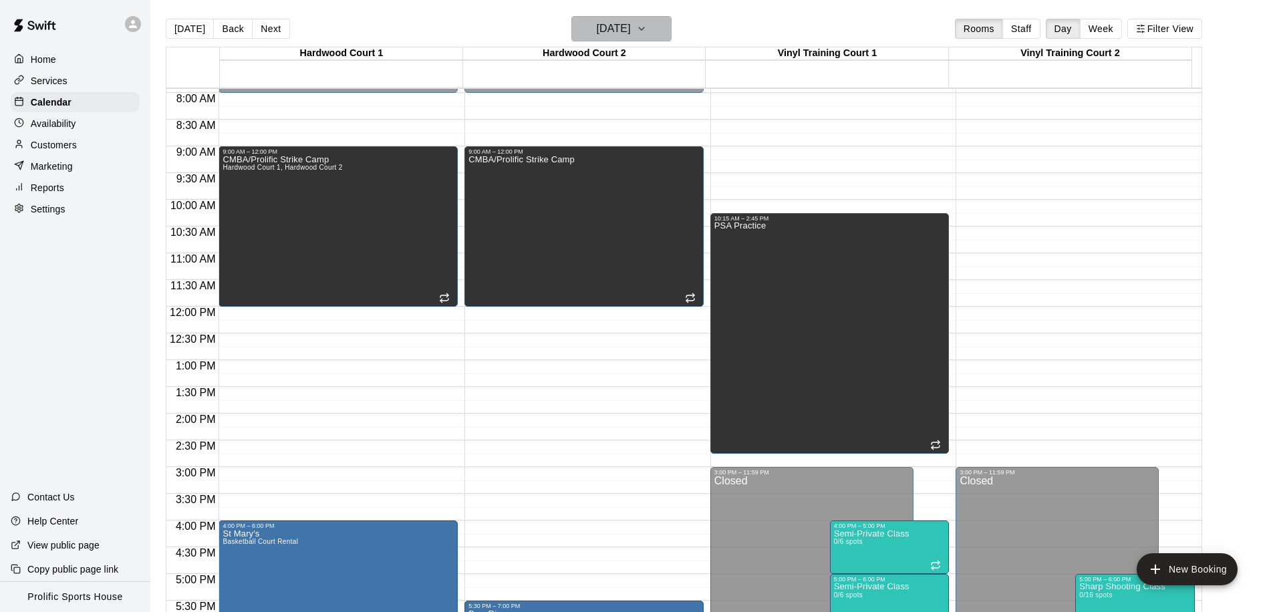
click at [610, 21] on h6 "Wednesday Oct 15" at bounding box center [614, 28] width 34 height 19
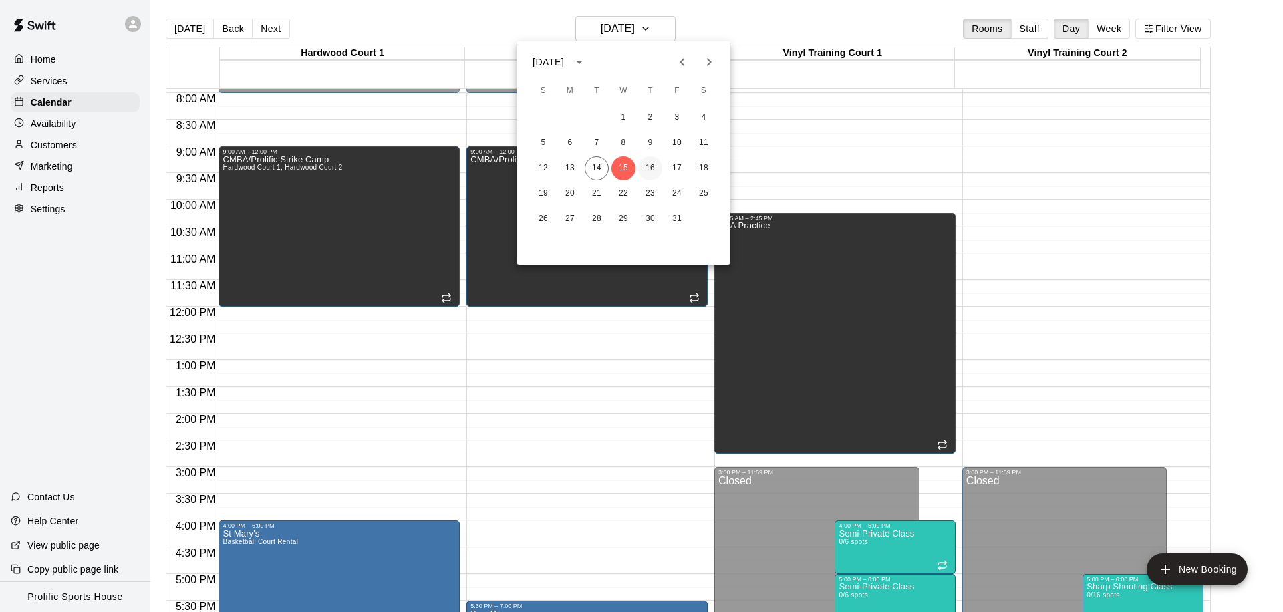
click at [659, 164] on button "16" at bounding box center [650, 168] width 24 height 24
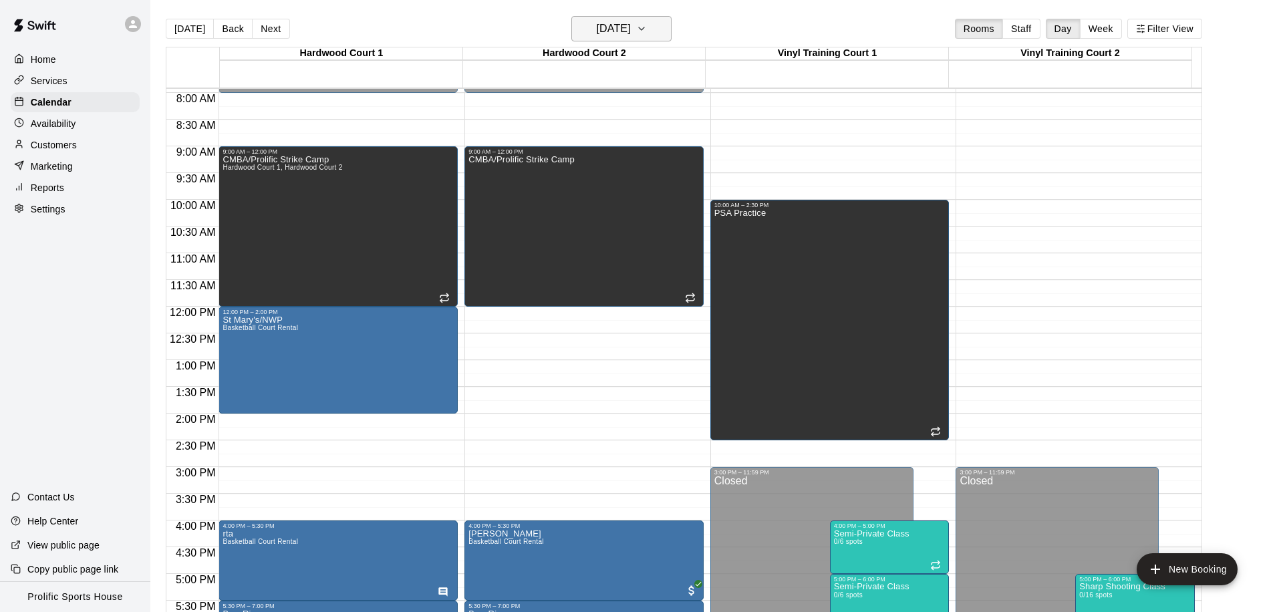
click at [628, 23] on h6 "Thursday Oct 16" at bounding box center [614, 28] width 34 height 19
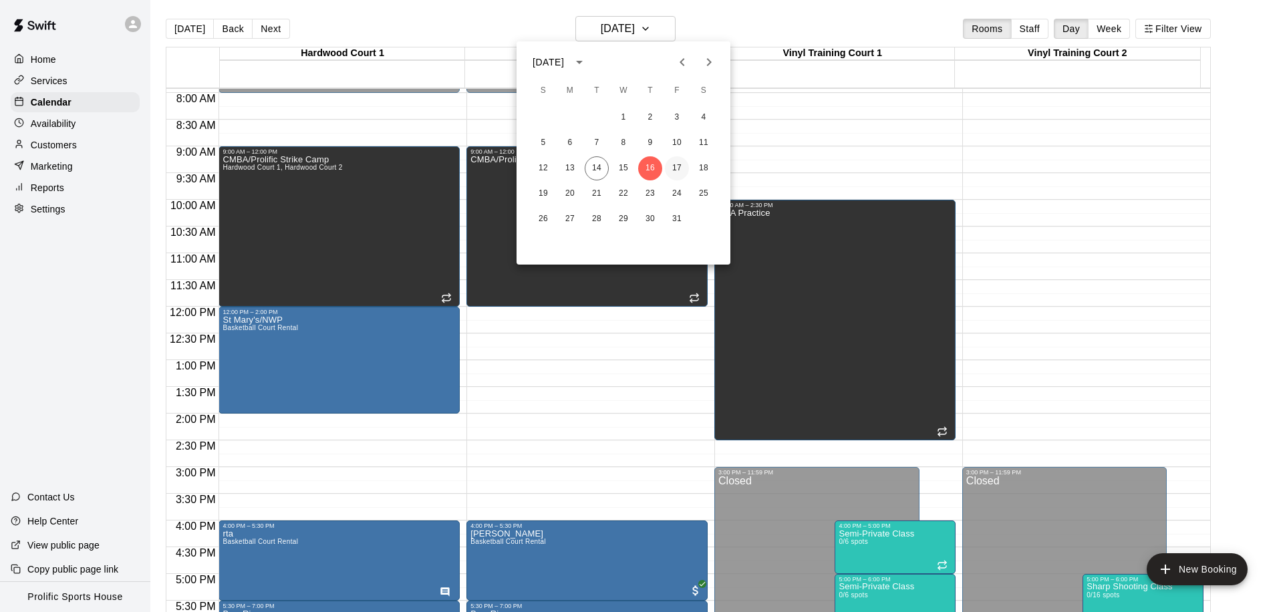
click at [669, 166] on button "17" at bounding box center [677, 168] width 24 height 24
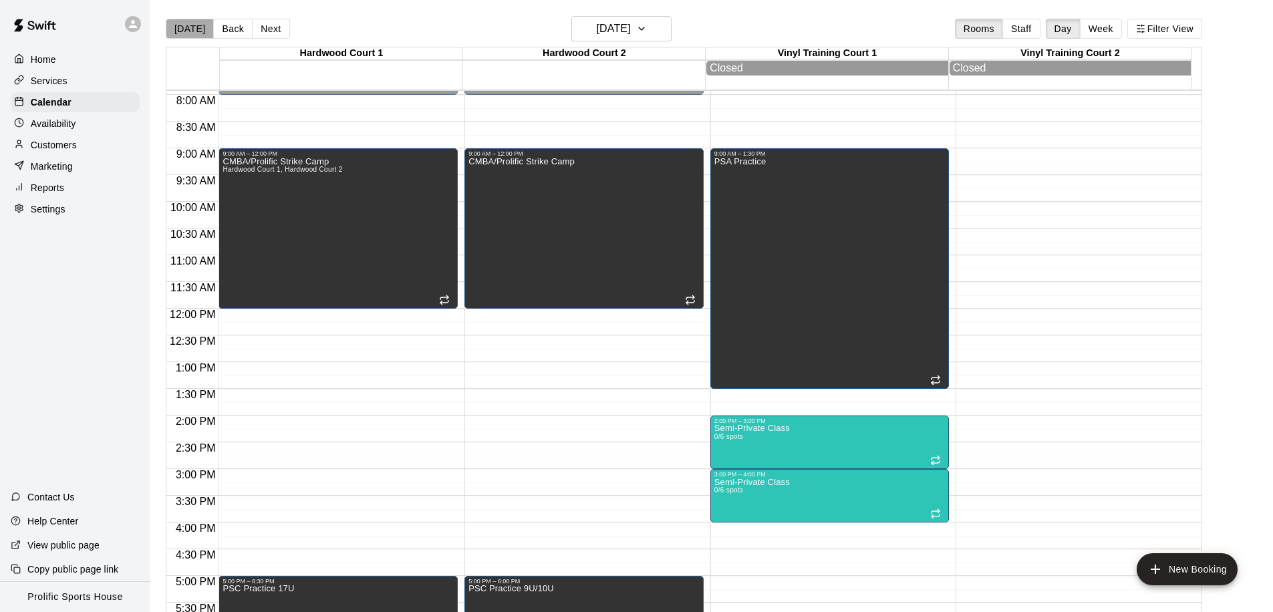
click at [194, 34] on button "[DATE]" at bounding box center [190, 29] width 48 height 20
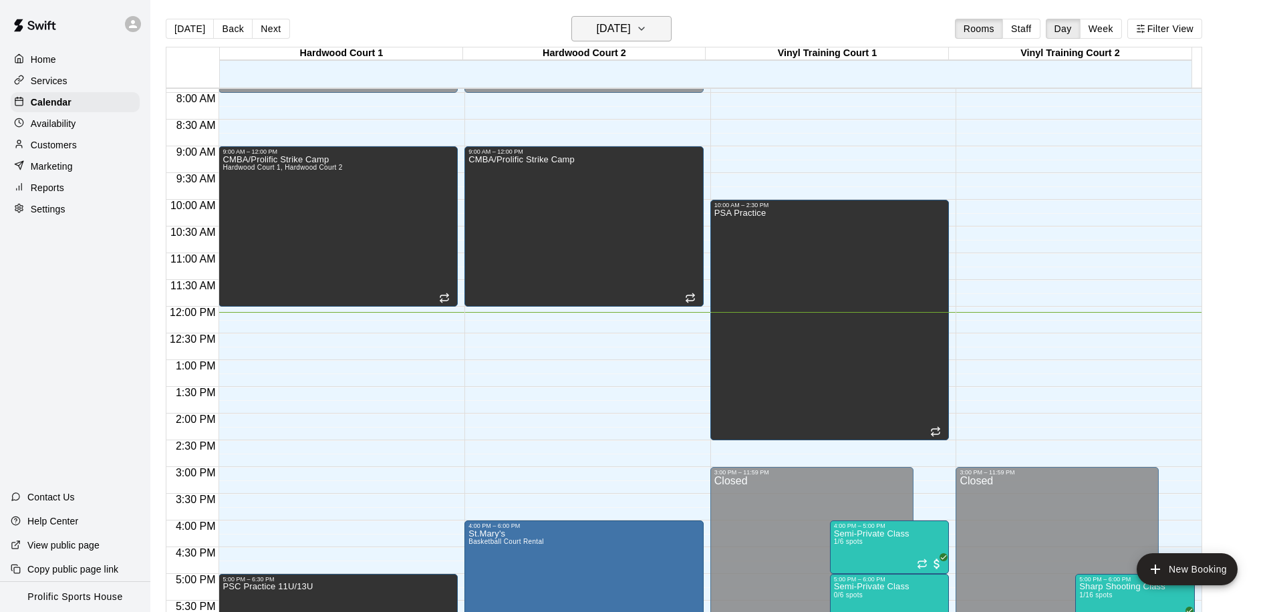
click at [597, 31] on h6 "[DATE]" at bounding box center [614, 28] width 34 height 19
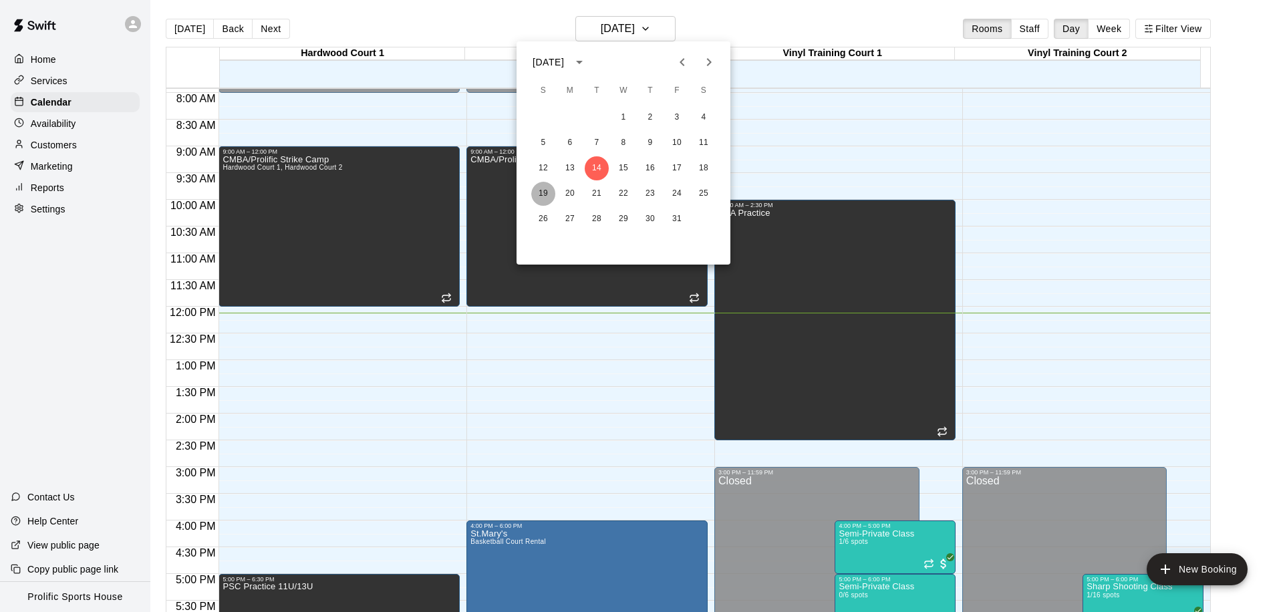
click at [539, 202] on button "19" at bounding box center [543, 194] width 24 height 24
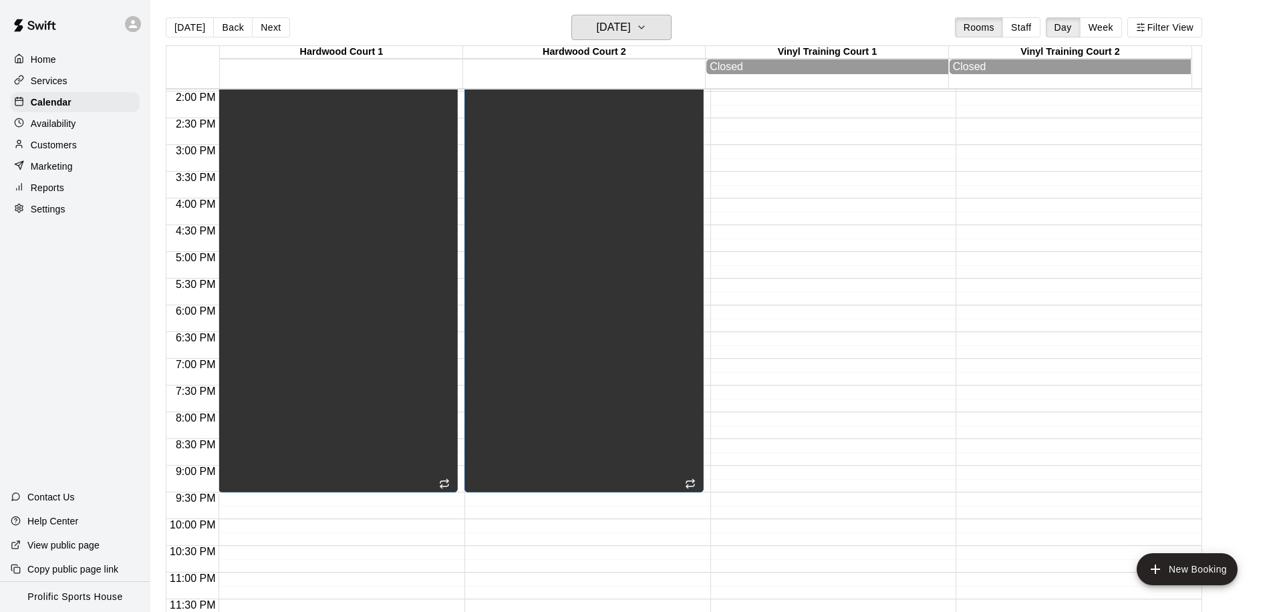
scroll to position [0, 0]
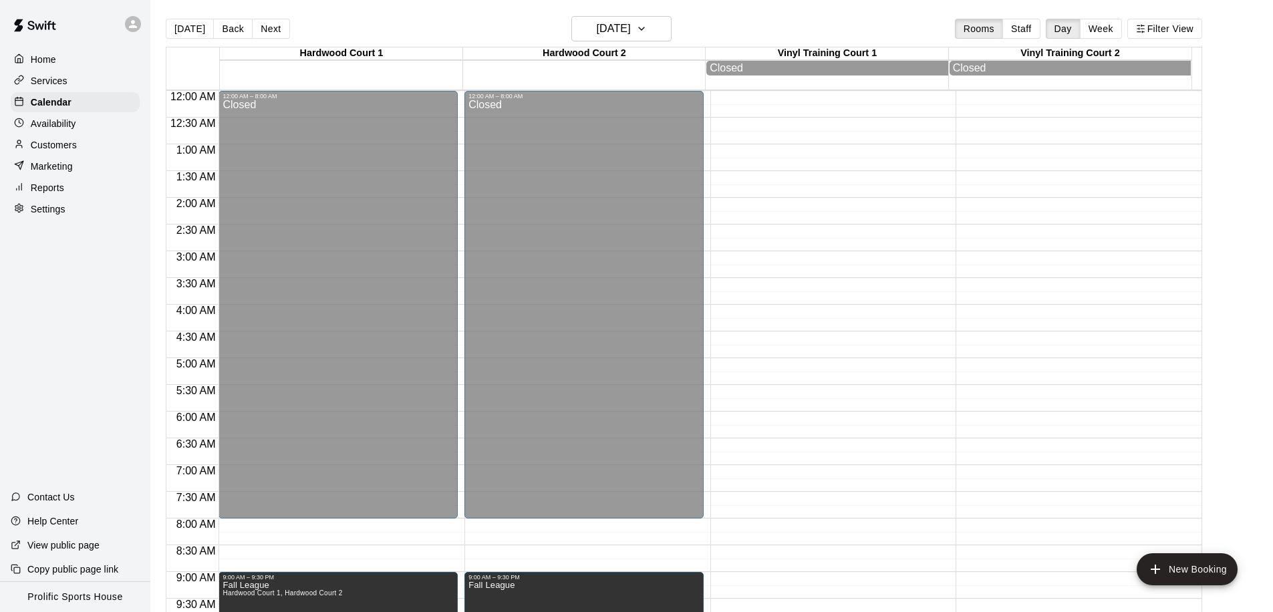
scroll to position [746, 0]
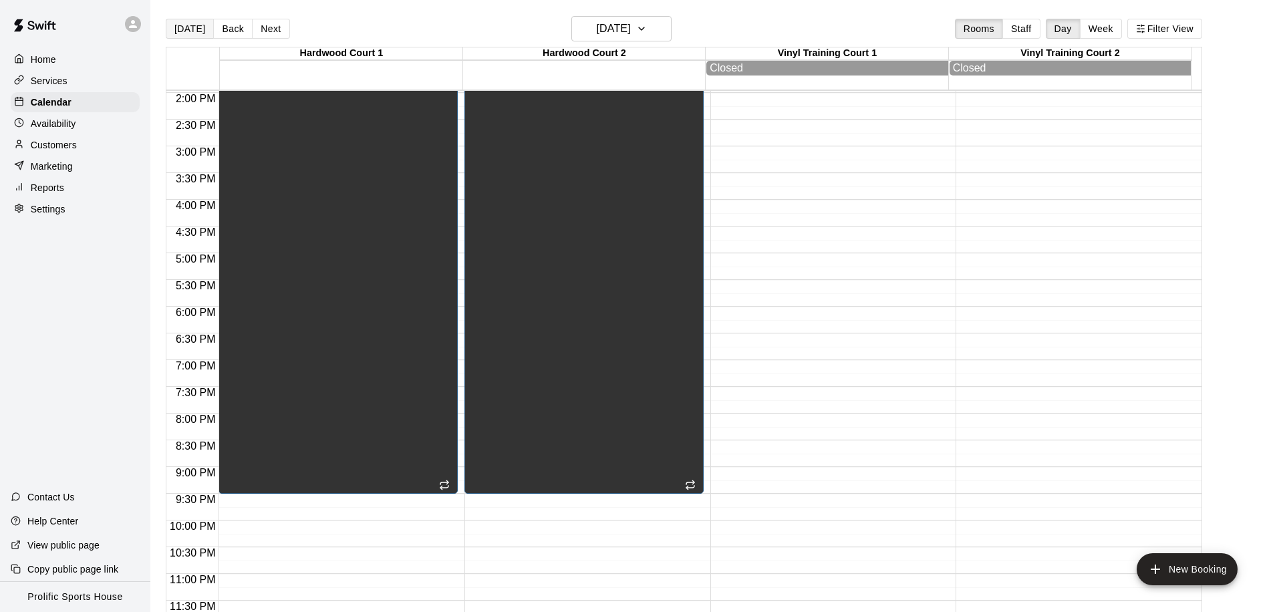
click at [186, 33] on button "[DATE]" at bounding box center [190, 29] width 48 height 20
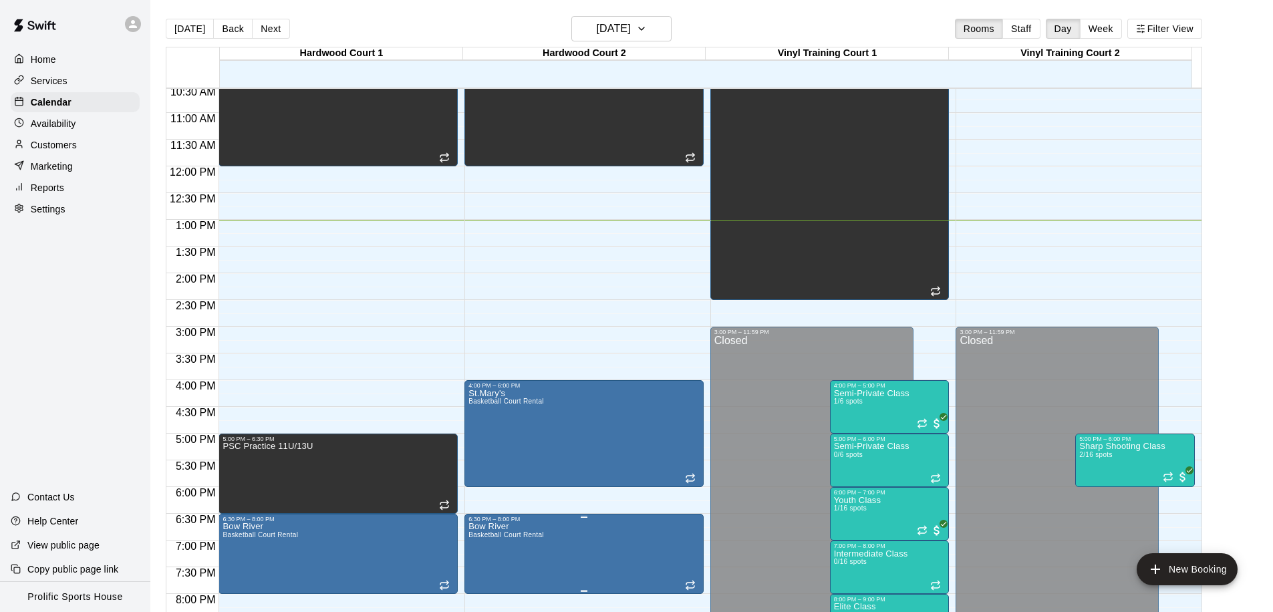
scroll to position [593, 0]
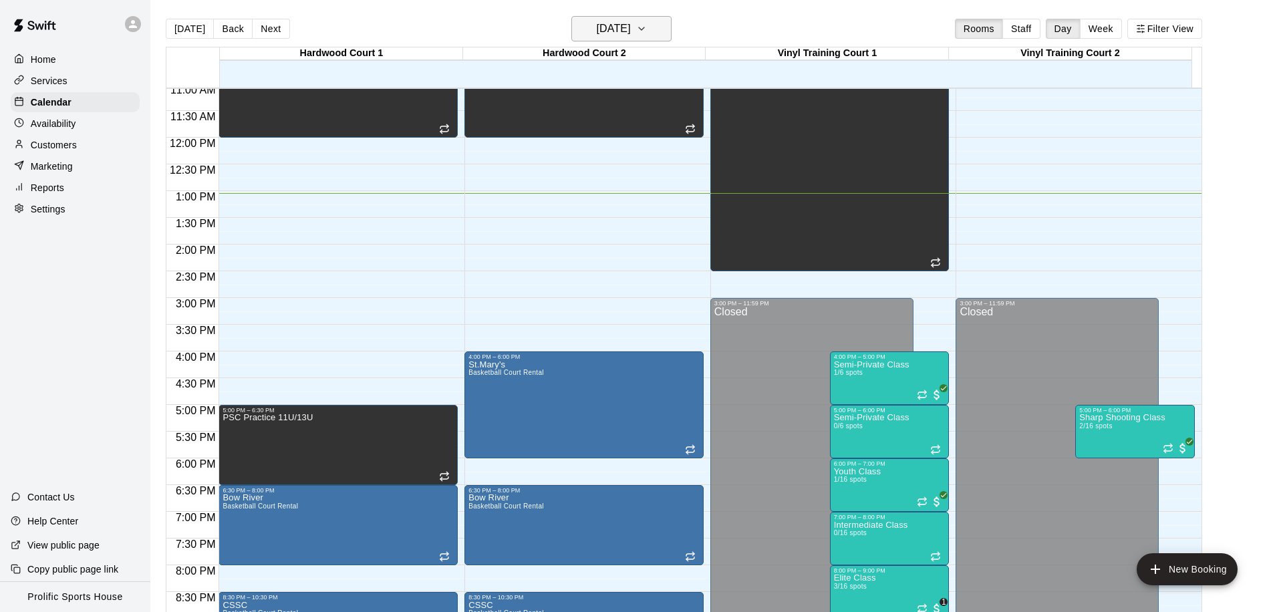
click at [631, 31] on h6 "[DATE]" at bounding box center [614, 28] width 34 height 19
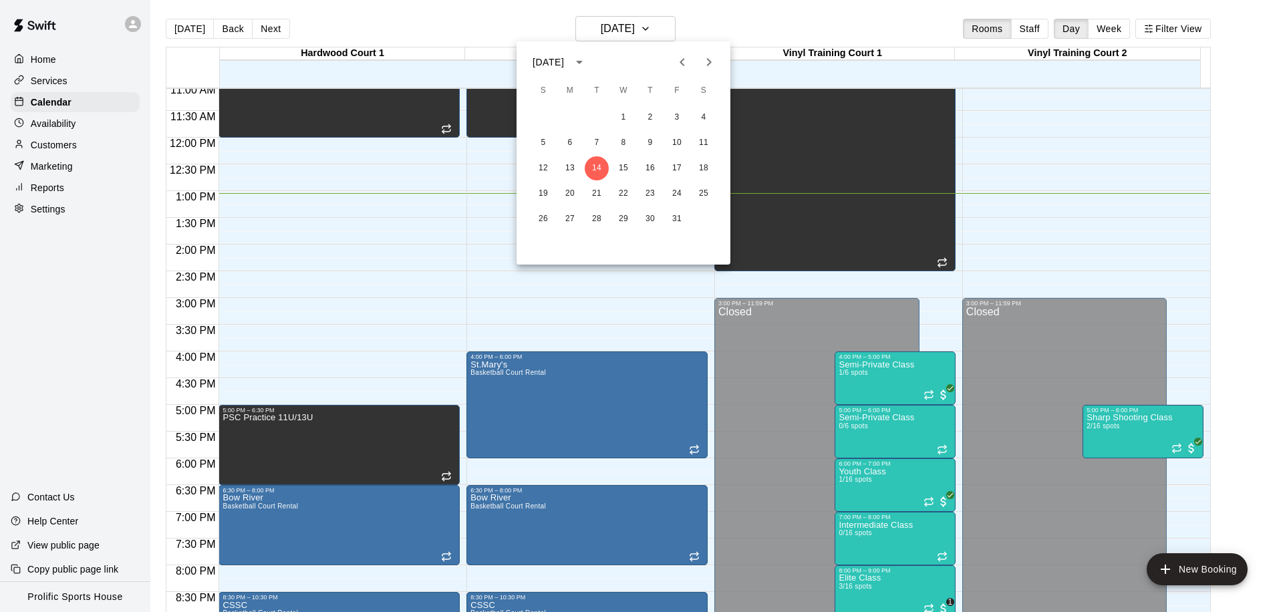
click at [460, 27] on div at bounding box center [641, 306] width 1283 height 612
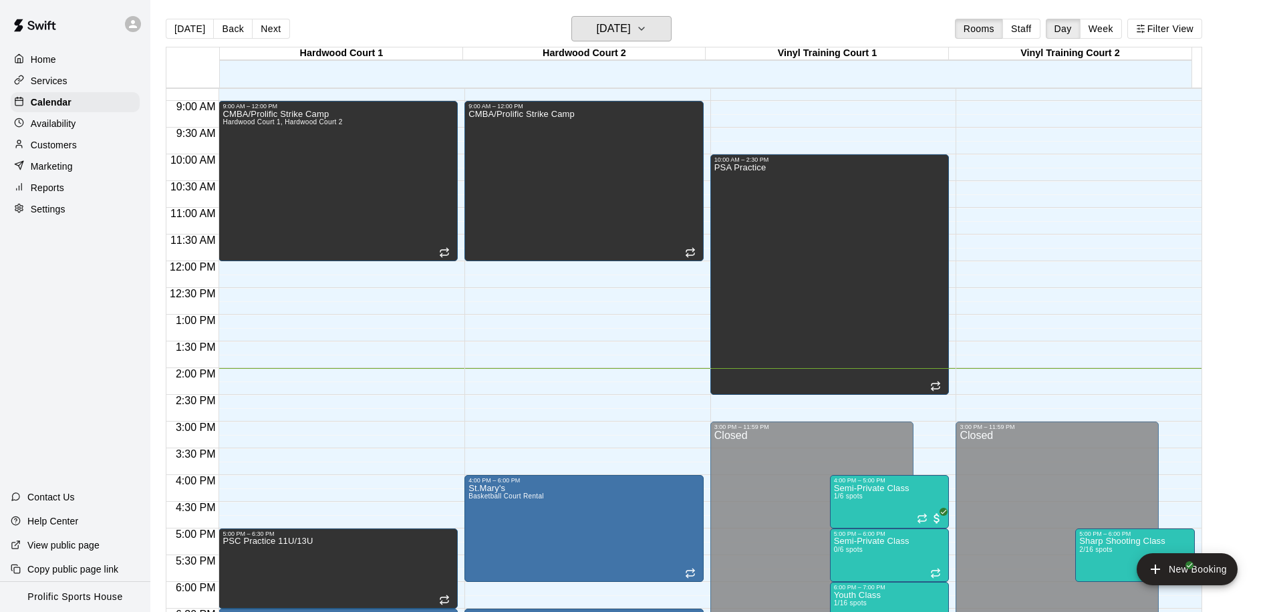
scroll to position [561, 0]
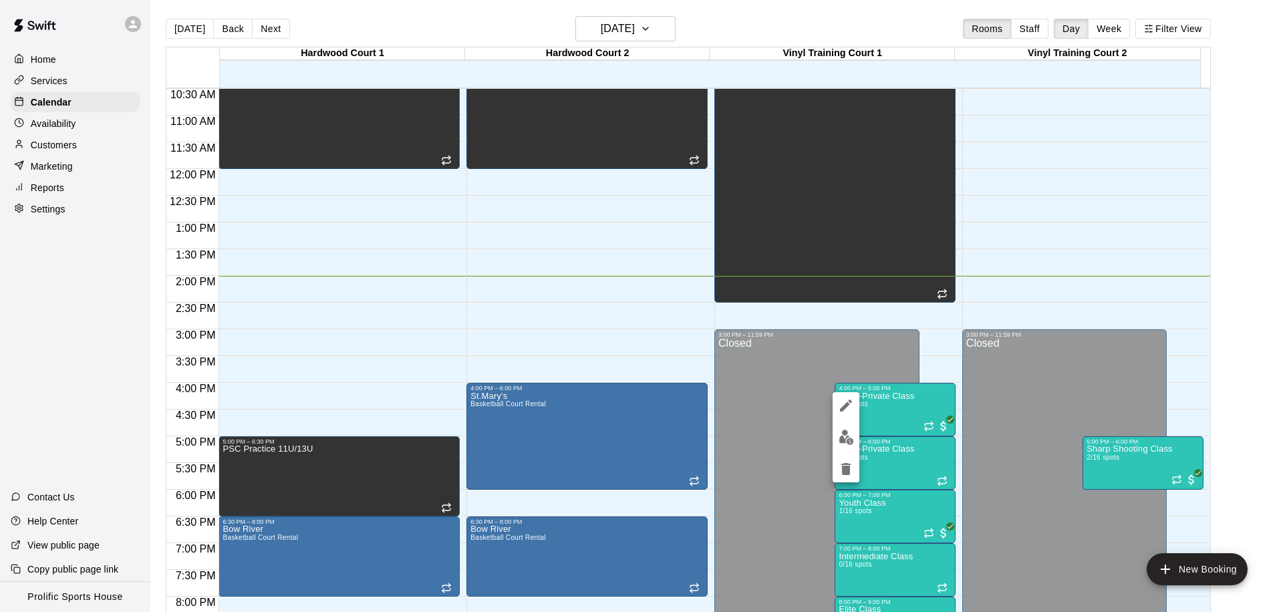
click at [937, 329] on div at bounding box center [641, 306] width 1283 height 612
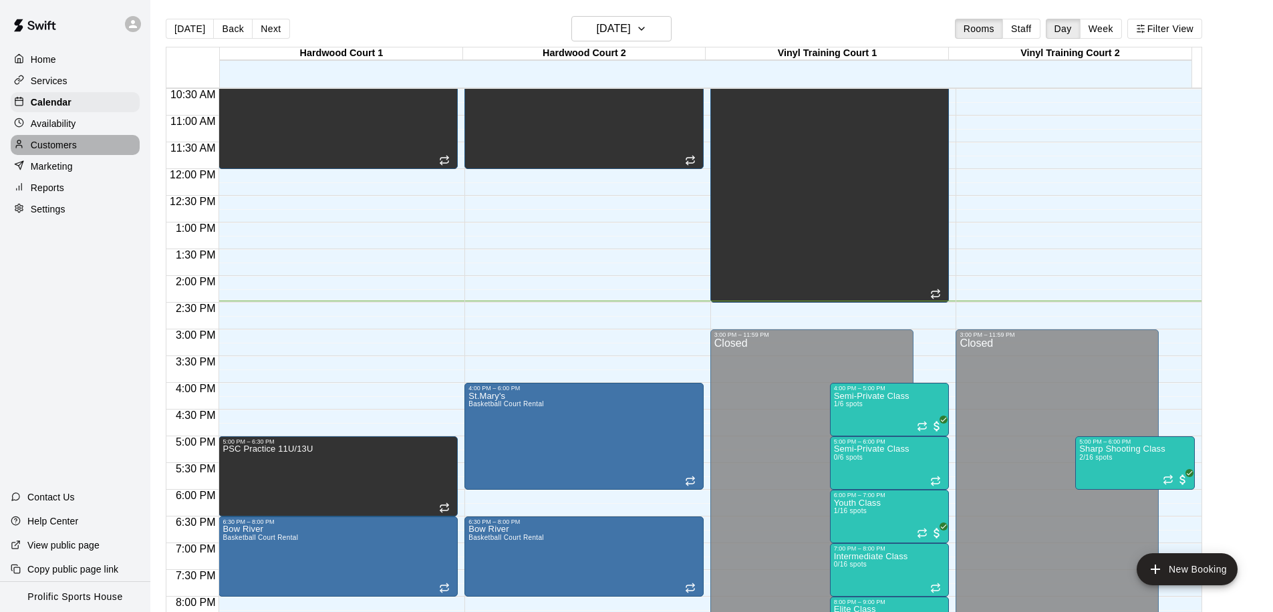
click at [59, 140] on p "Customers" at bounding box center [54, 144] width 46 height 13
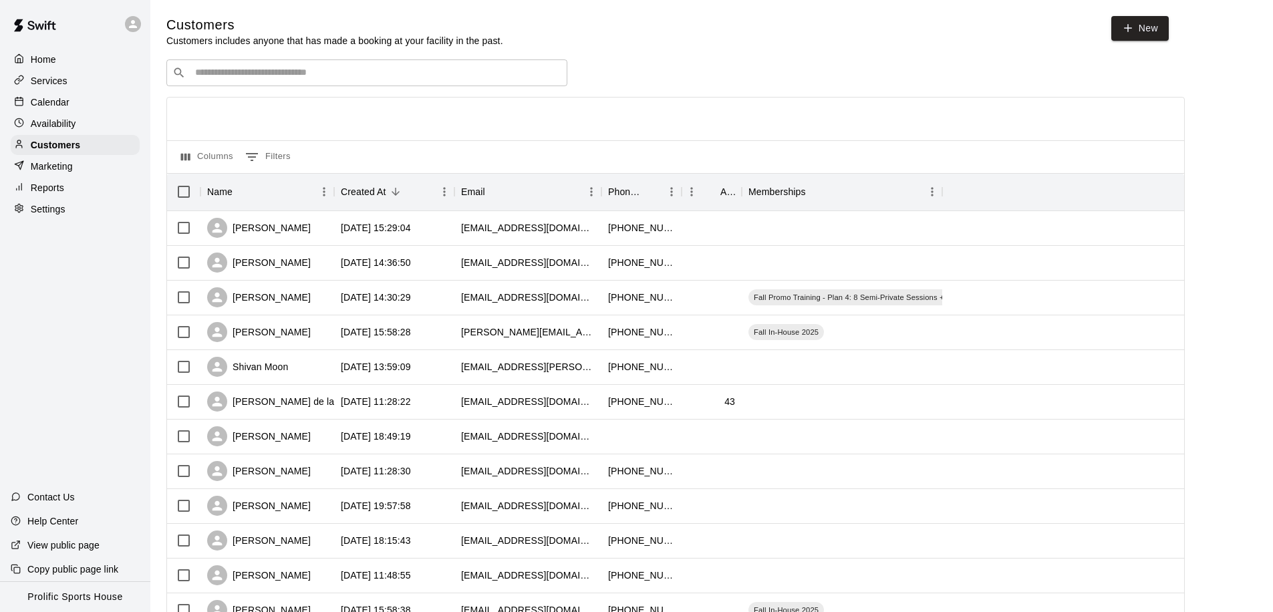
click at [369, 76] on input "Search customers by name or email" at bounding box center [376, 72] width 370 height 13
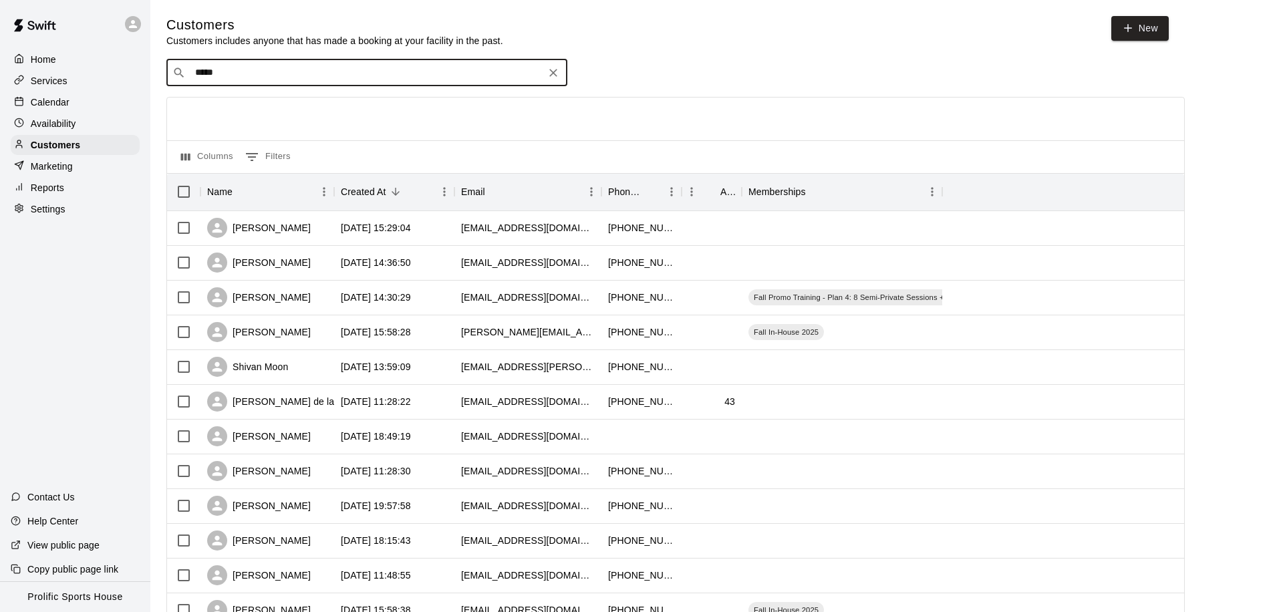
type input "*****"
click at [335, 109] on div "[PERSON_NAME] [EMAIL_ADDRESS][DOMAIN_NAME]" at bounding box center [380, 108] width 353 height 29
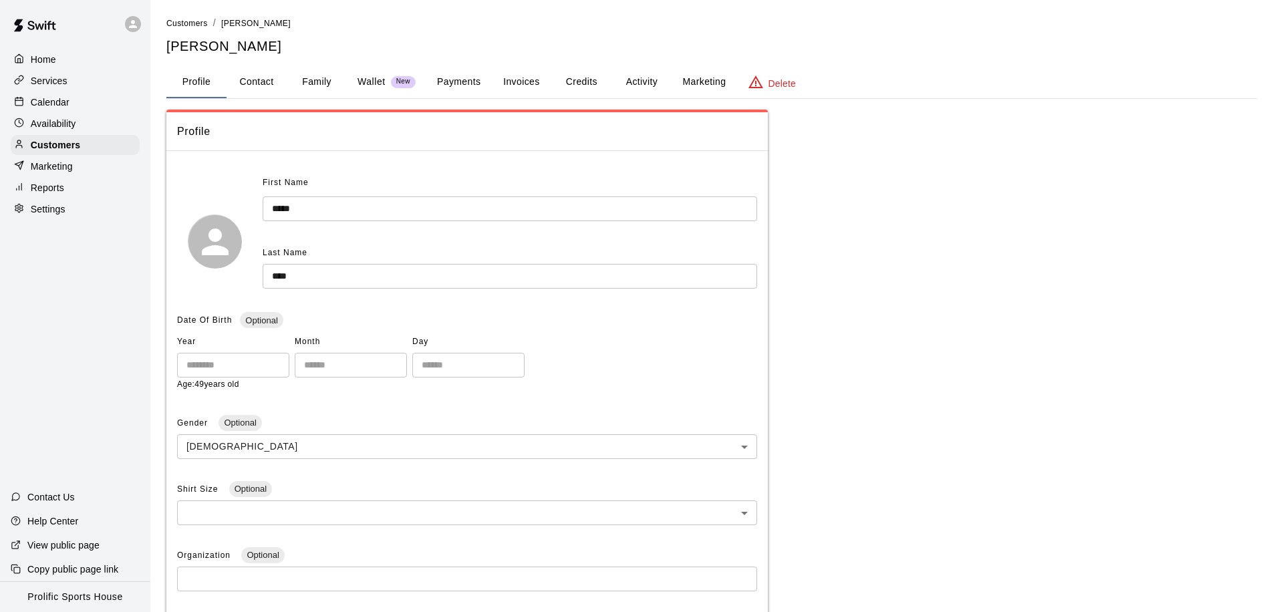
click at [375, 81] on p "Wallet" at bounding box center [371, 82] width 28 height 14
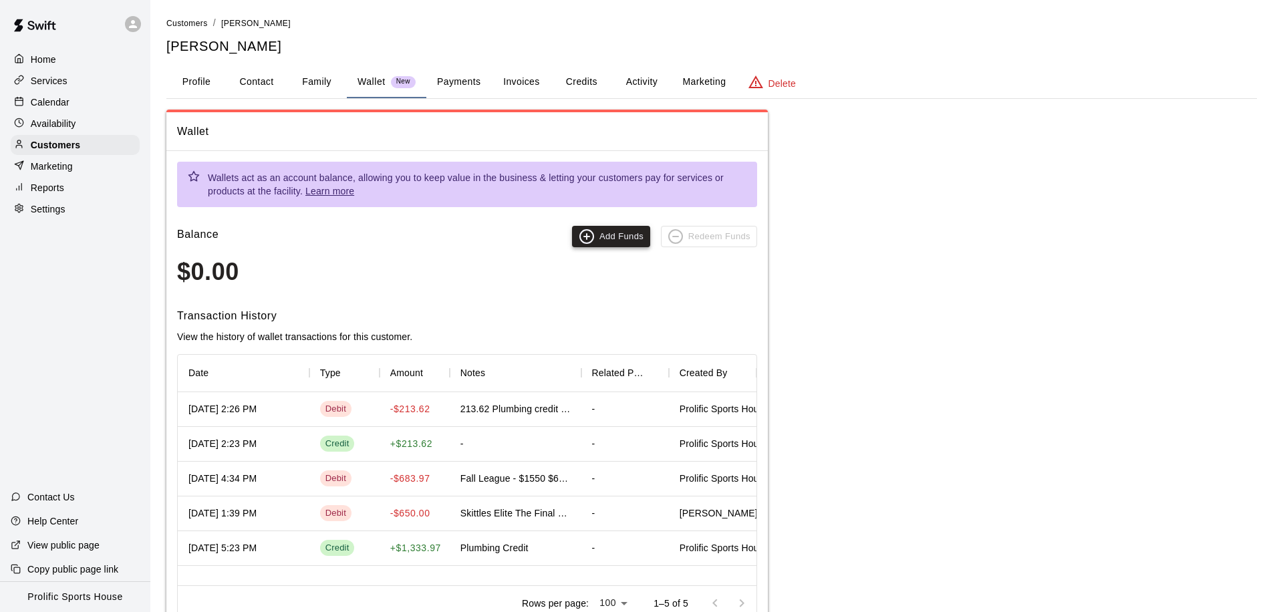
click at [621, 232] on button "Add Funds" at bounding box center [611, 236] width 78 height 21
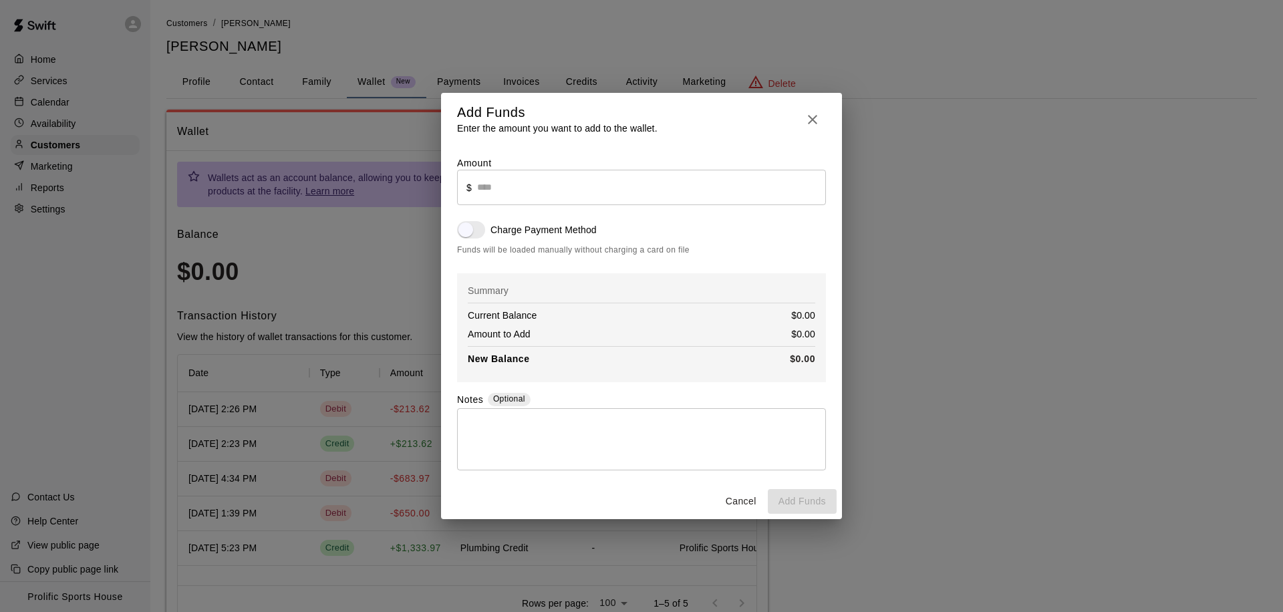
click at [556, 415] on div "* ​" at bounding box center [641, 439] width 369 height 62
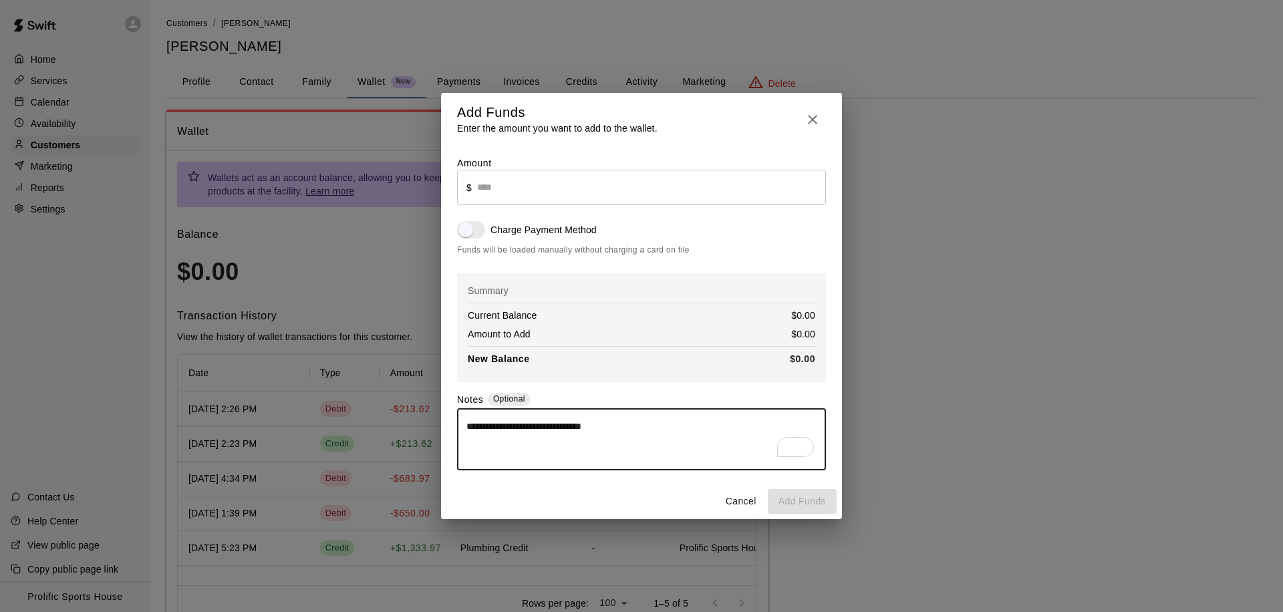
type textarea "**********"
click at [587, 193] on input "text" at bounding box center [651, 187] width 349 height 35
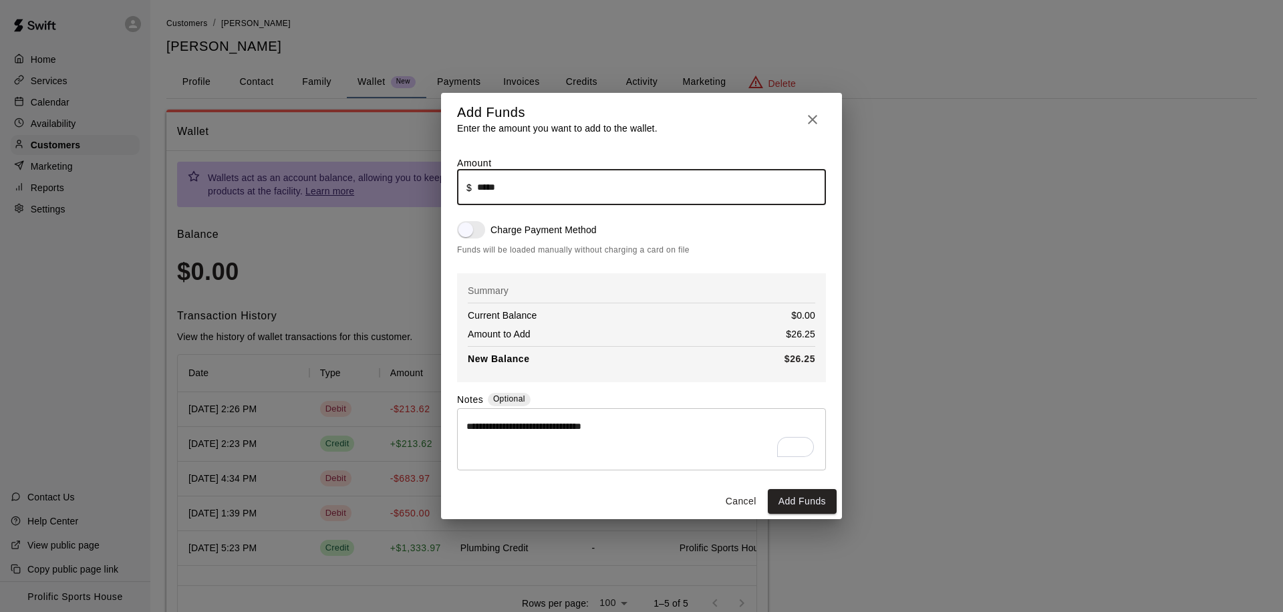
type input "*****"
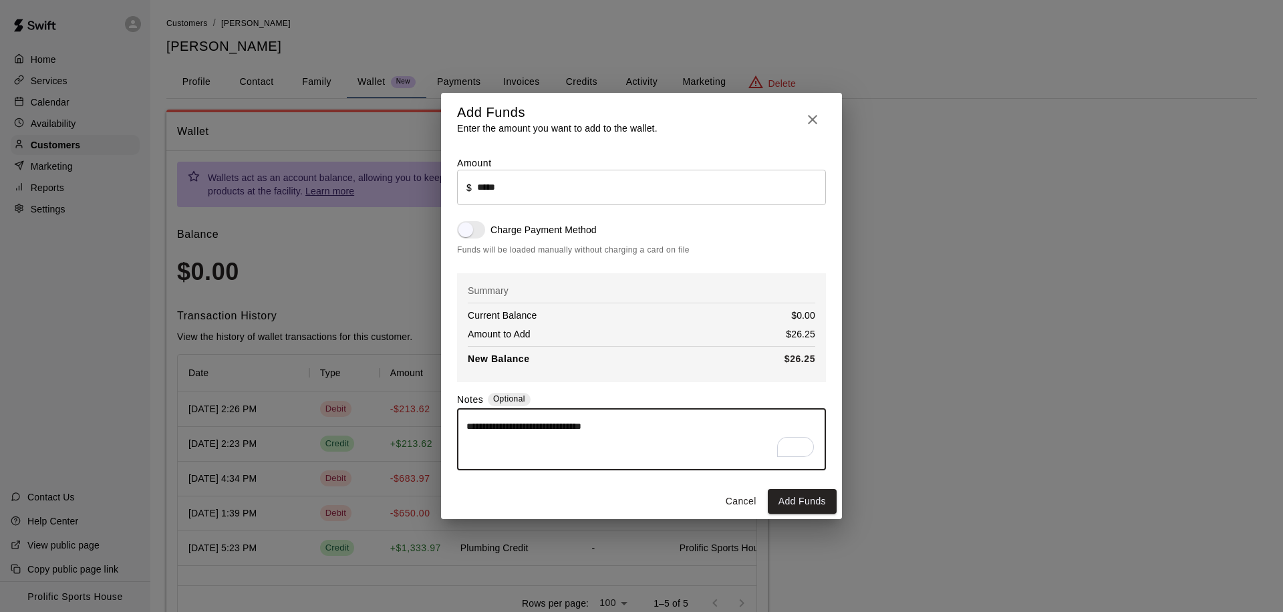
click at [635, 421] on textarea "**********" at bounding box center [641, 440] width 350 height 40
type textarea "**********"
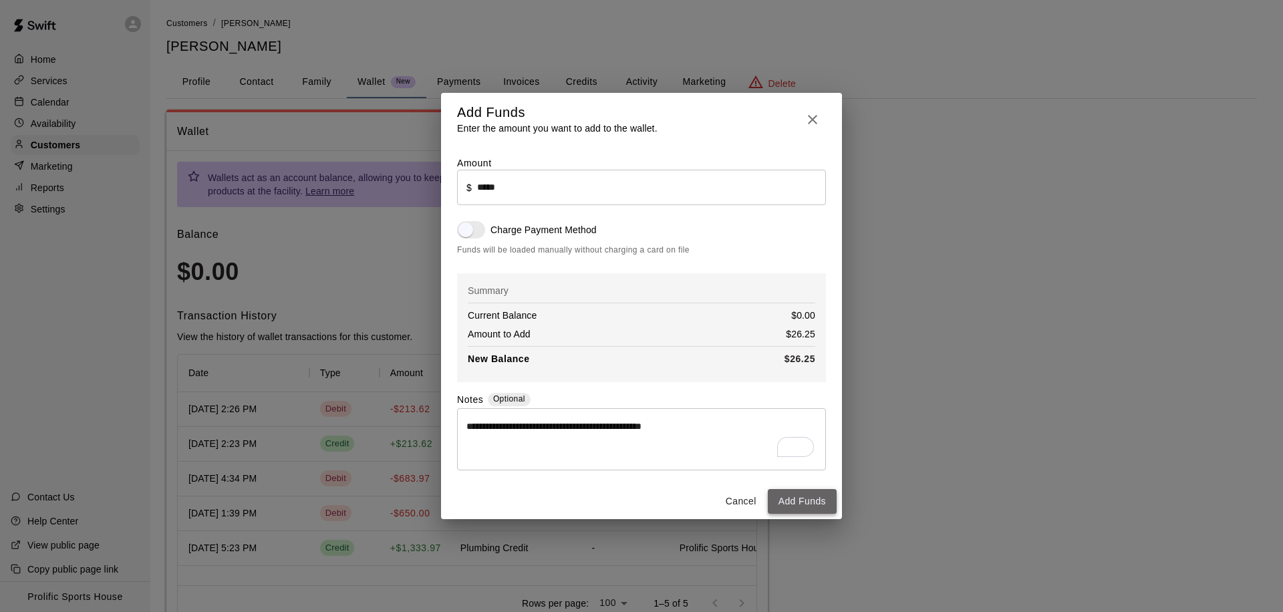
click at [796, 497] on button "Add Funds" at bounding box center [802, 501] width 69 height 25
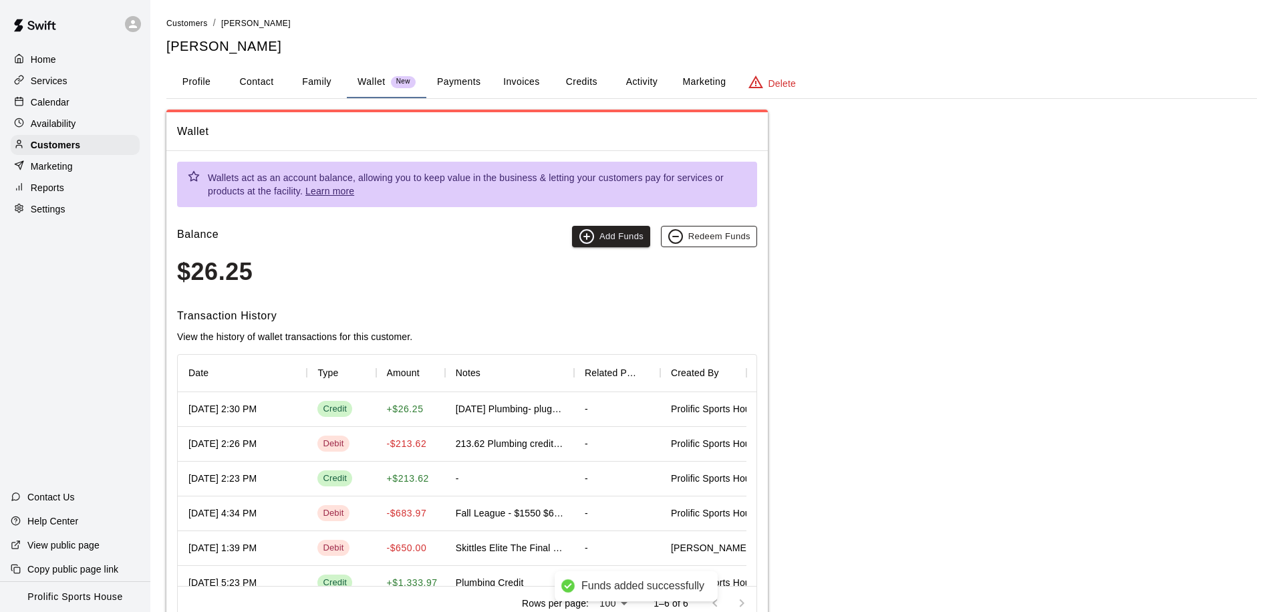
click at [713, 242] on button "Redeem Funds" at bounding box center [709, 236] width 96 height 21
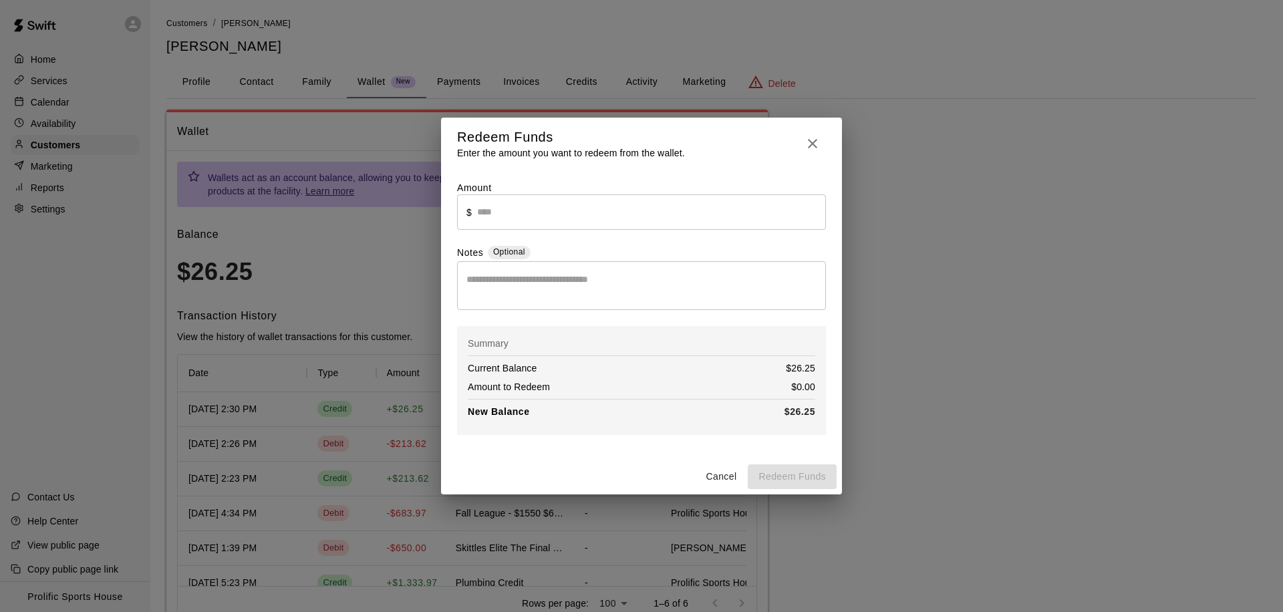
click at [739, 293] on textarea at bounding box center [641, 286] width 350 height 27
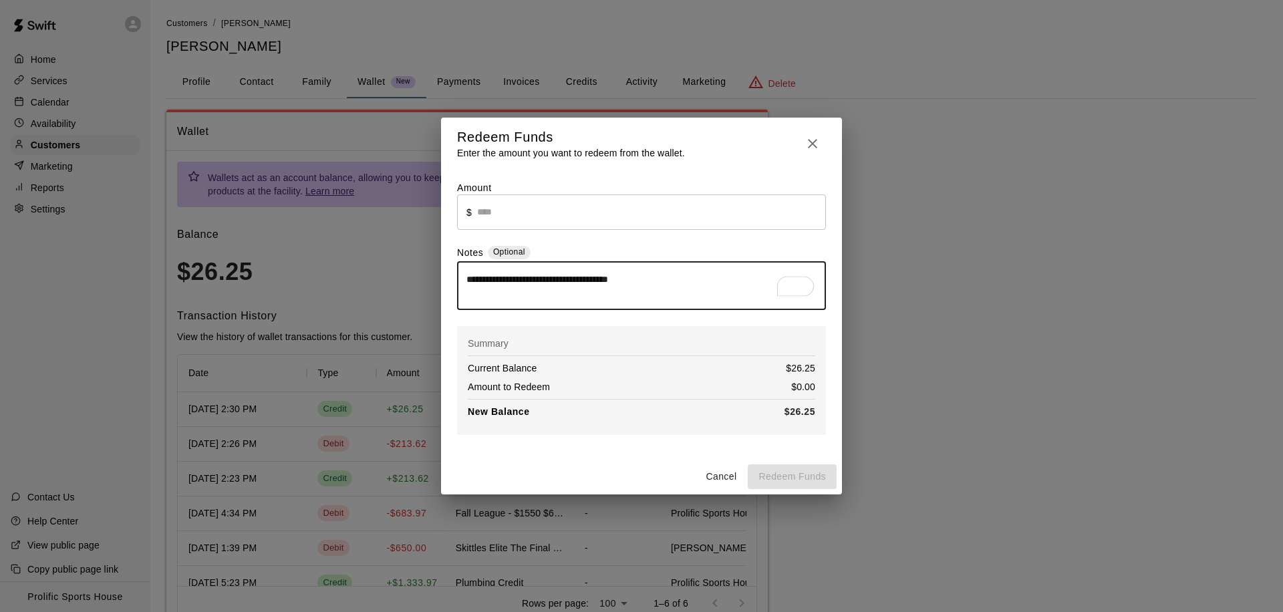
click at [633, 275] on textarea "**********" at bounding box center [641, 286] width 350 height 27
click at [711, 281] on textarea "**********" at bounding box center [641, 286] width 350 height 27
type textarea "**********"
click at [568, 216] on input "text" at bounding box center [651, 211] width 349 height 35
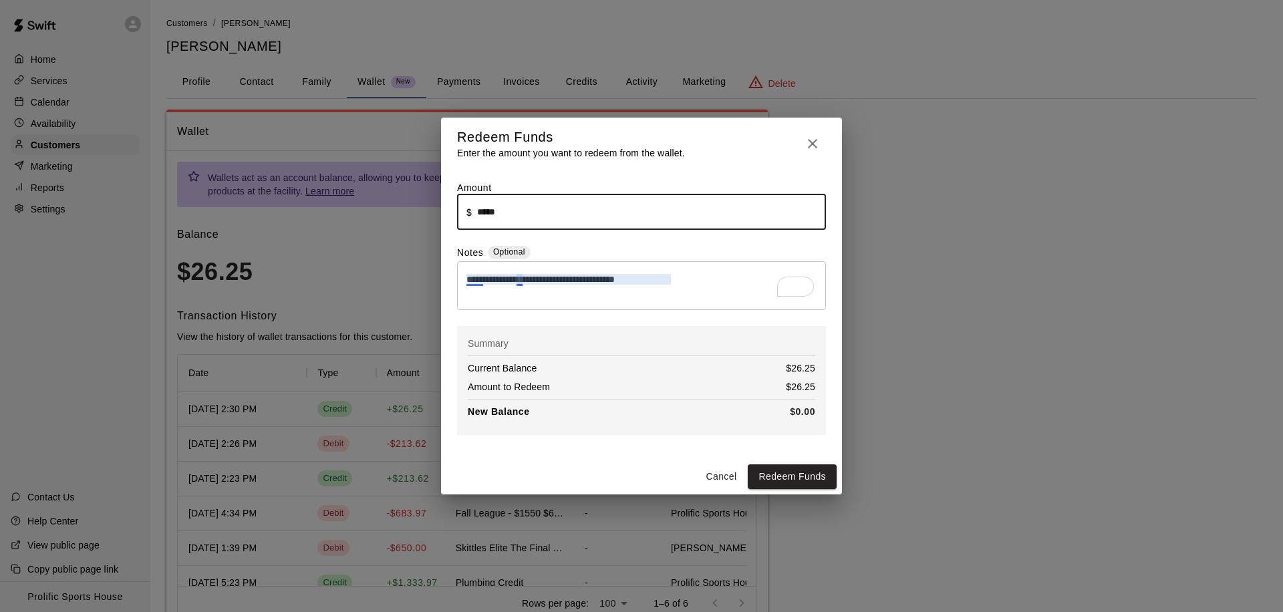
type input "*****"
click at [520, 273] on textarea "**********" at bounding box center [641, 286] width 350 height 27
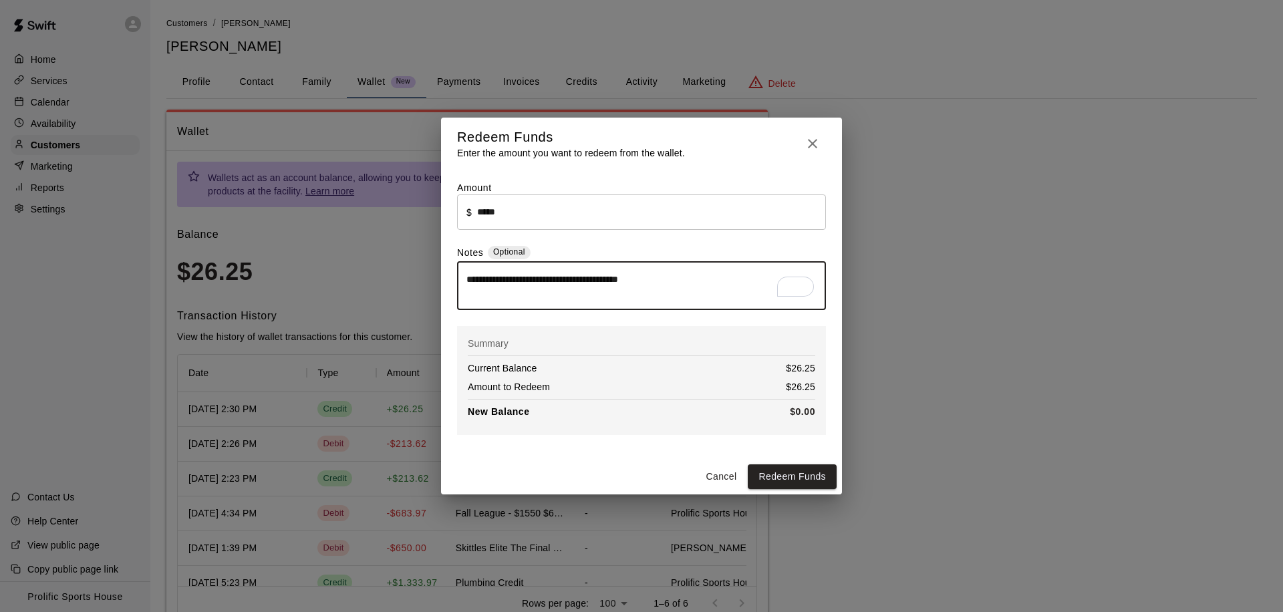
click at [705, 275] on textarea "**********" at bounding box center [641, 286] width 350 height 27
type textarea "**********"
click at [768, 470] on button "Redeem Funds" at bounding box center [792, 476] width 89 height 25
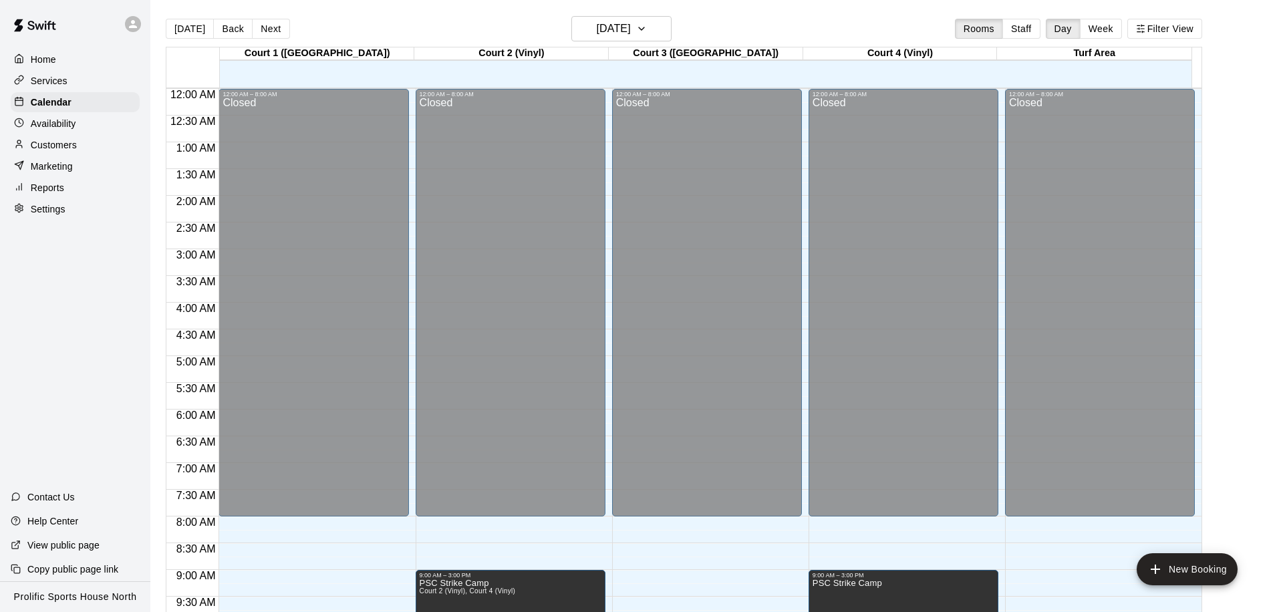
scroll to position [431, 0]
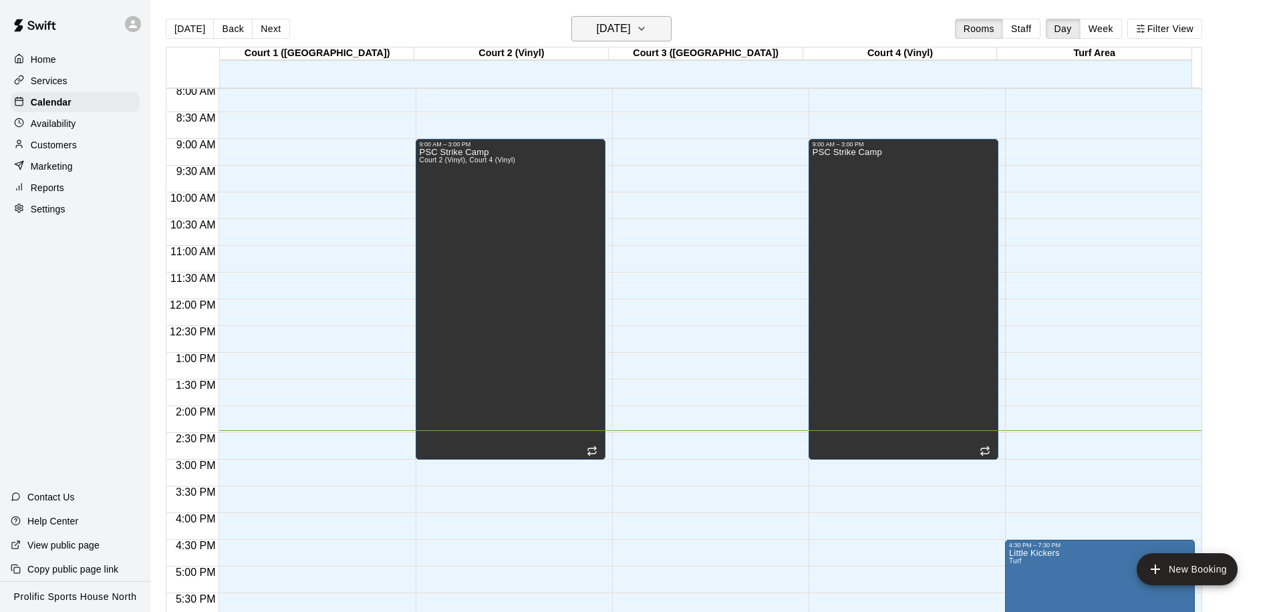
click at [629, 39] on button "[DATE]" at bounding box center [621, 28] width 100 height 25
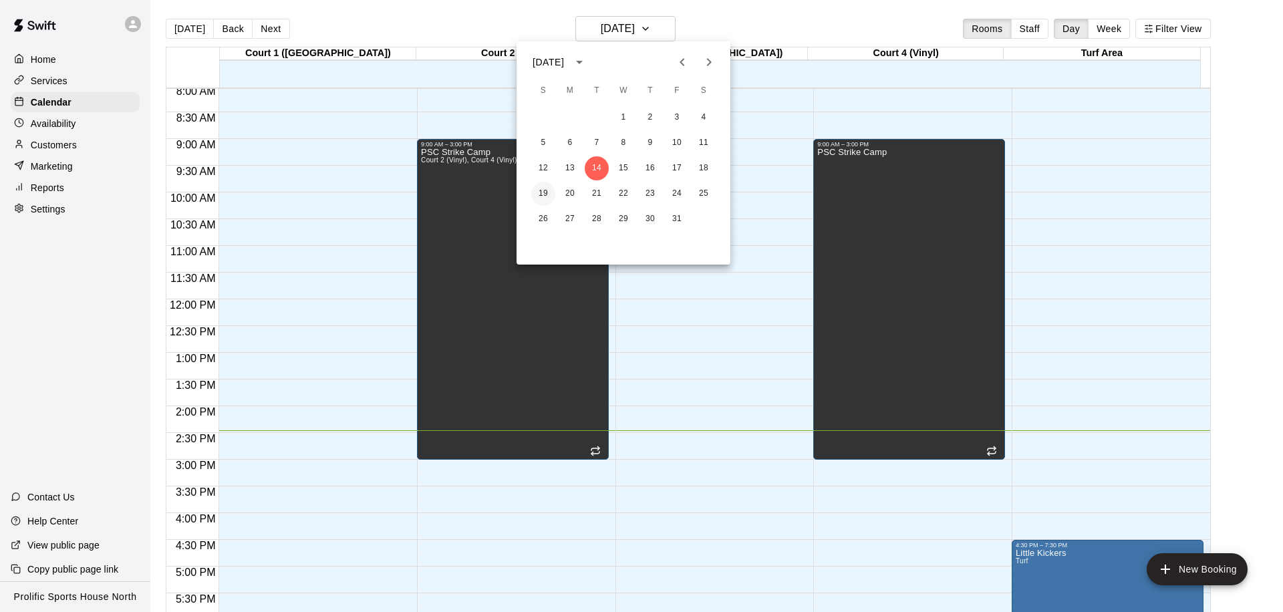
click at [539, 193] on button "19" at bounding box center [543, 194] width 24 height 24
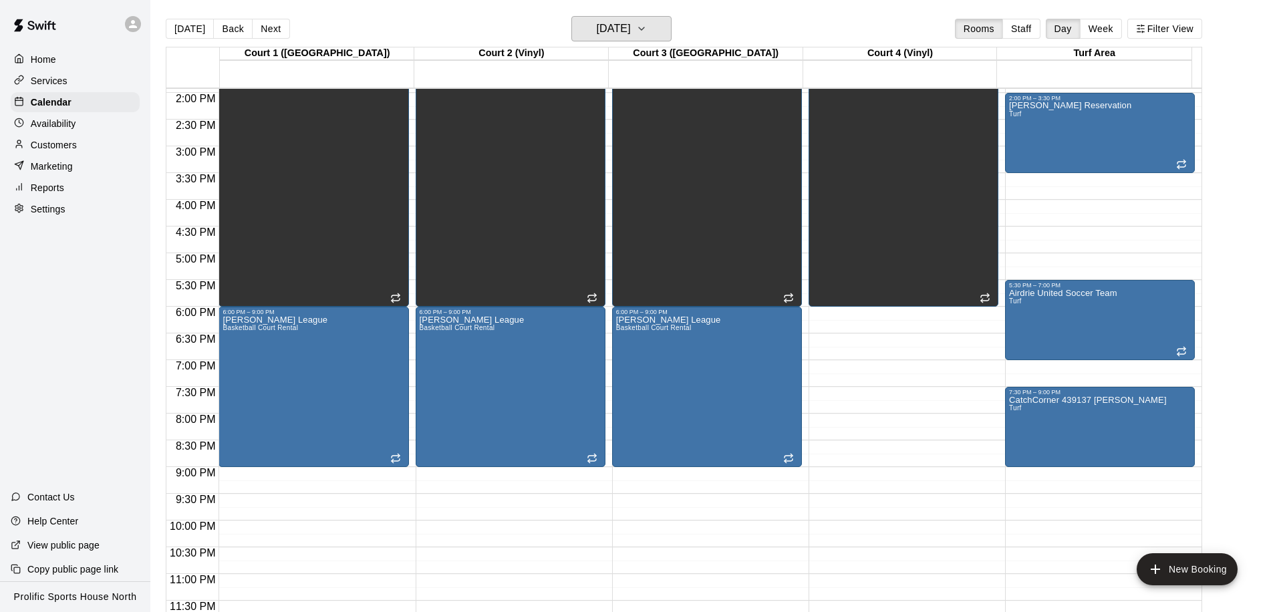
scroll to position [539, 0]
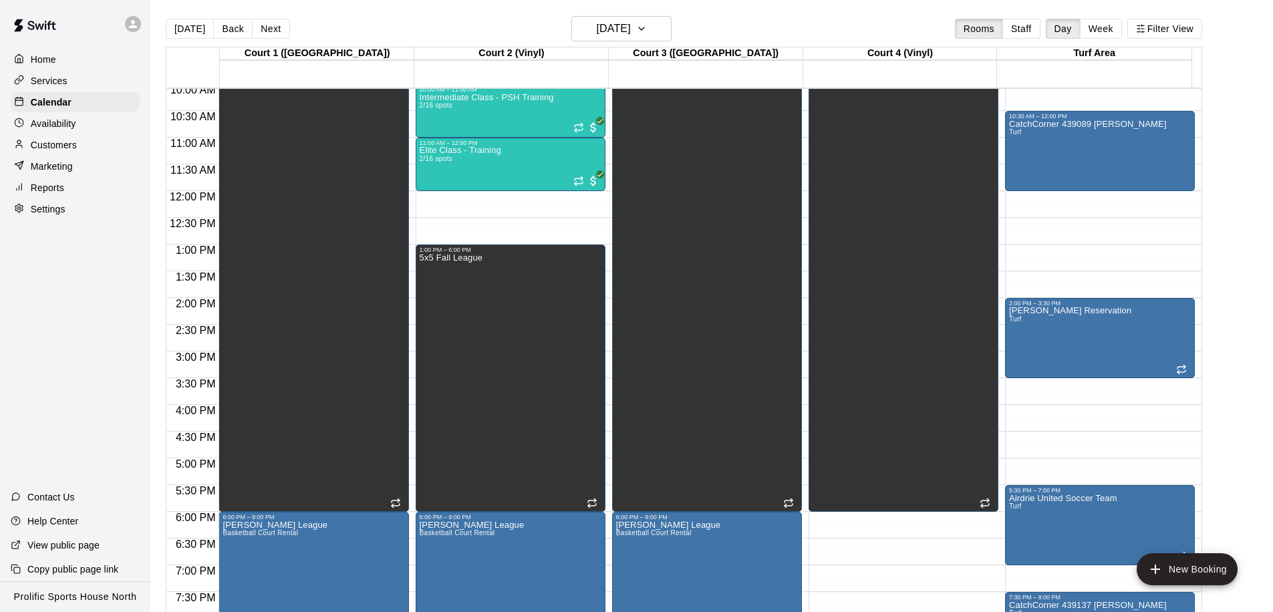
click at [83, 144] on div "Customers" at bounding box center [75, 145] width 129 height 20
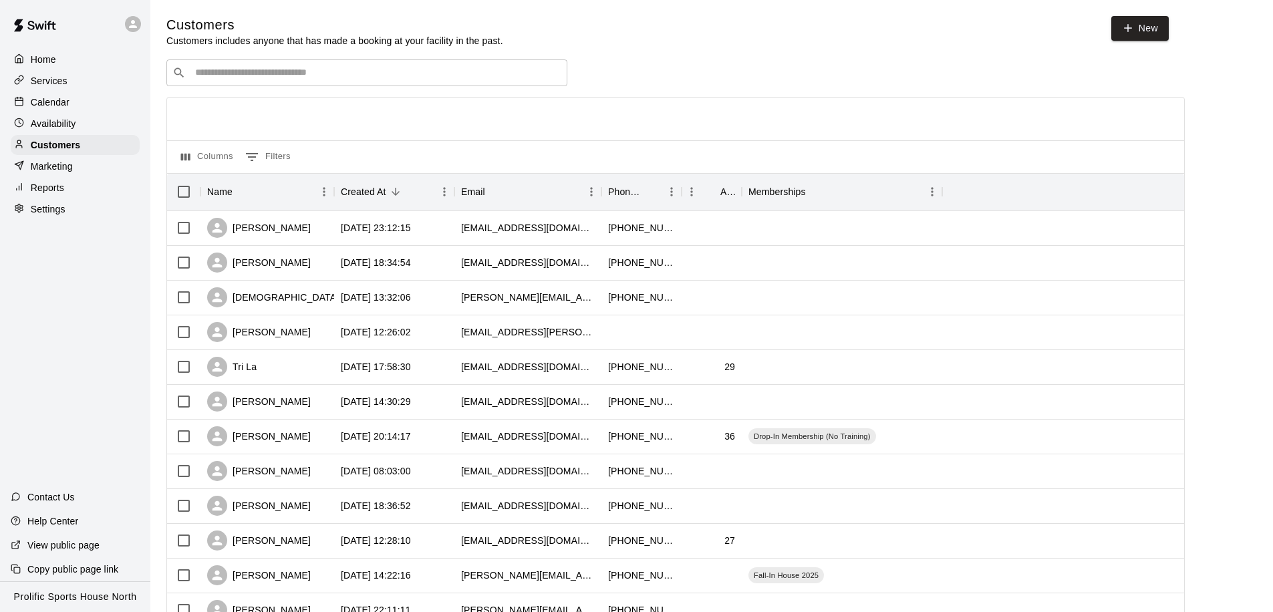
click at [293, 78] on input "Search customers by name or email" at bounding box center [376, 72] width 370 height 13
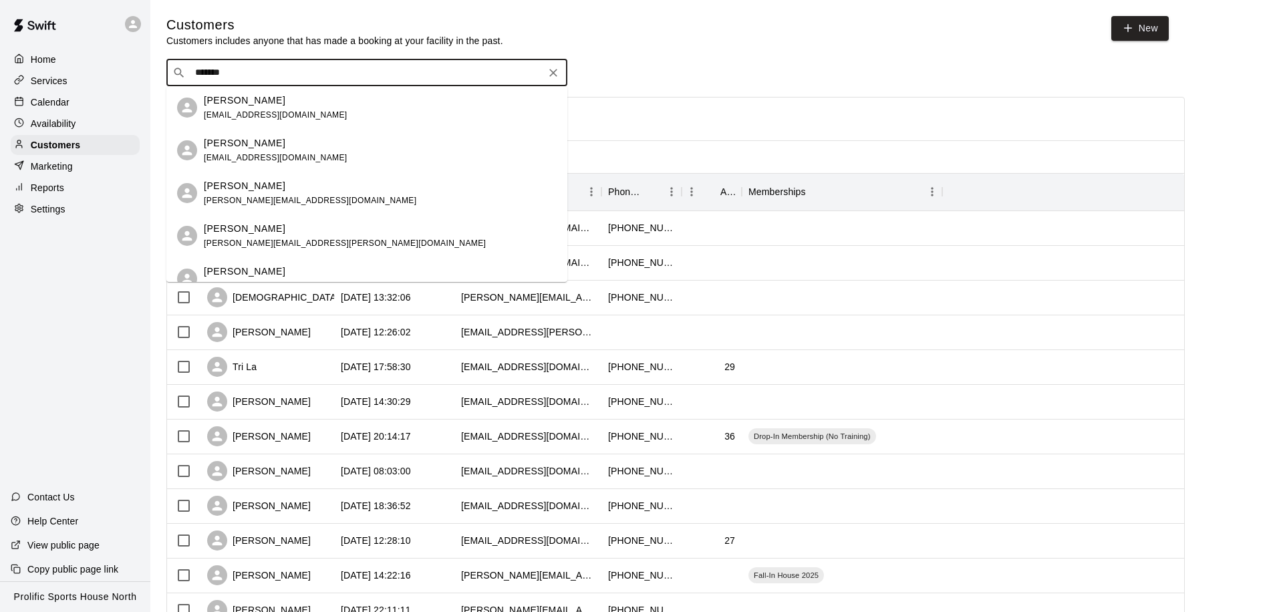
type input "********"
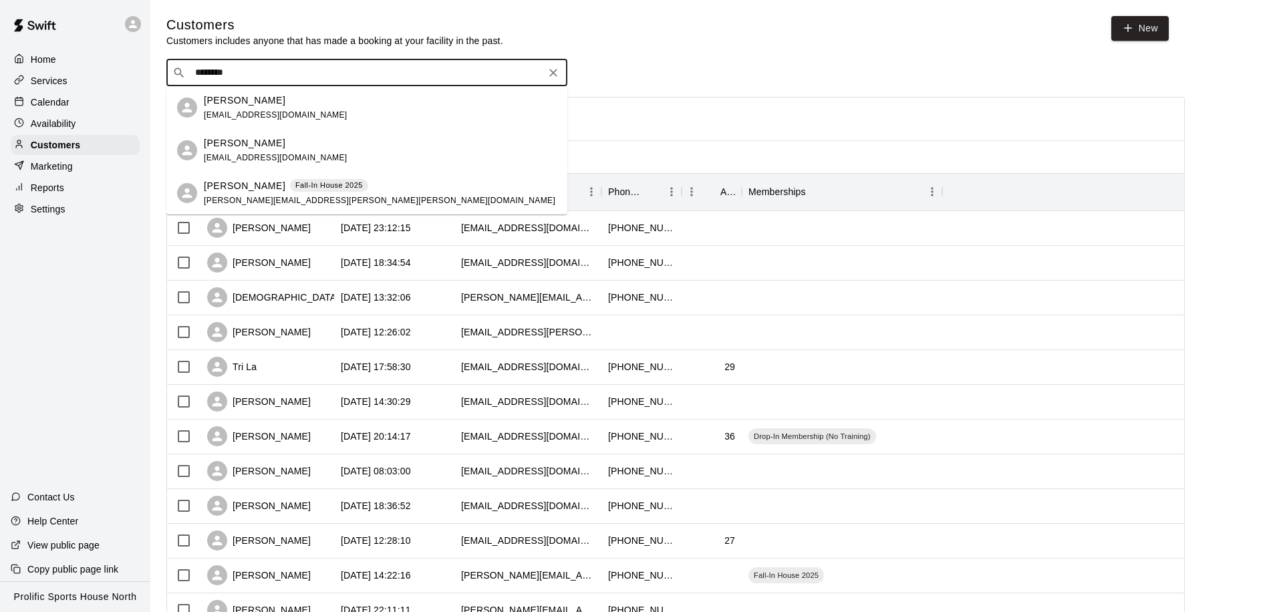
click at [295, 190] on p "Fall-In House 2025" at bounding box center [328, 185] width 67 height 11
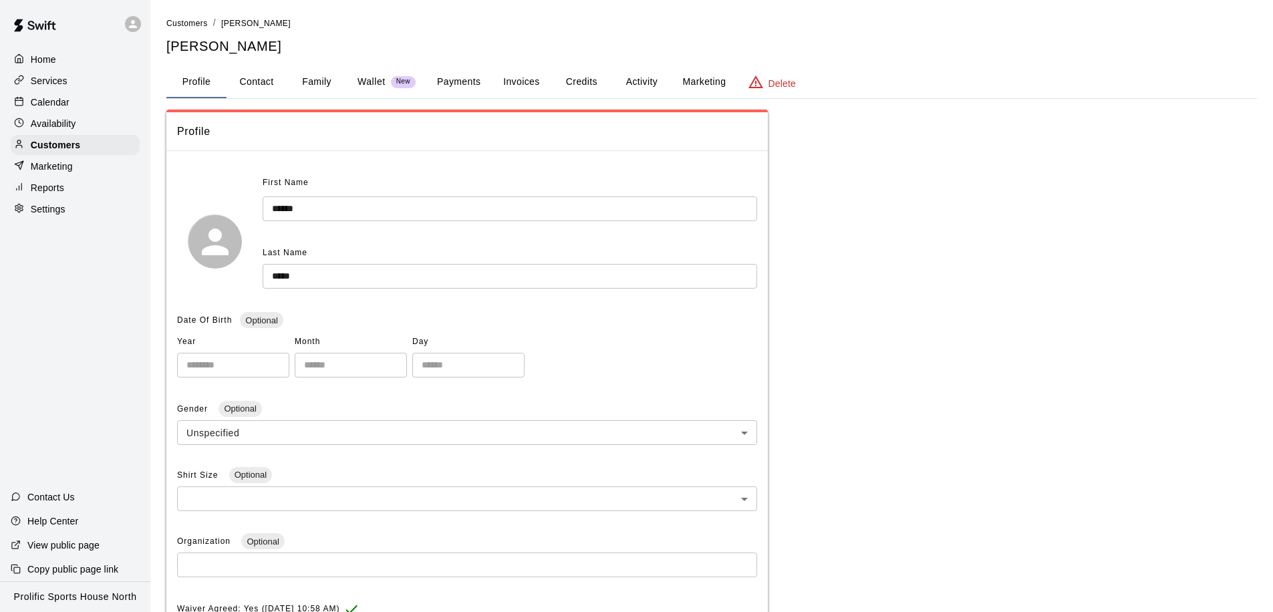
click at [269, 86] on button "Contact" at bounding box center [256, 82] width 60 height 32
select select "**"
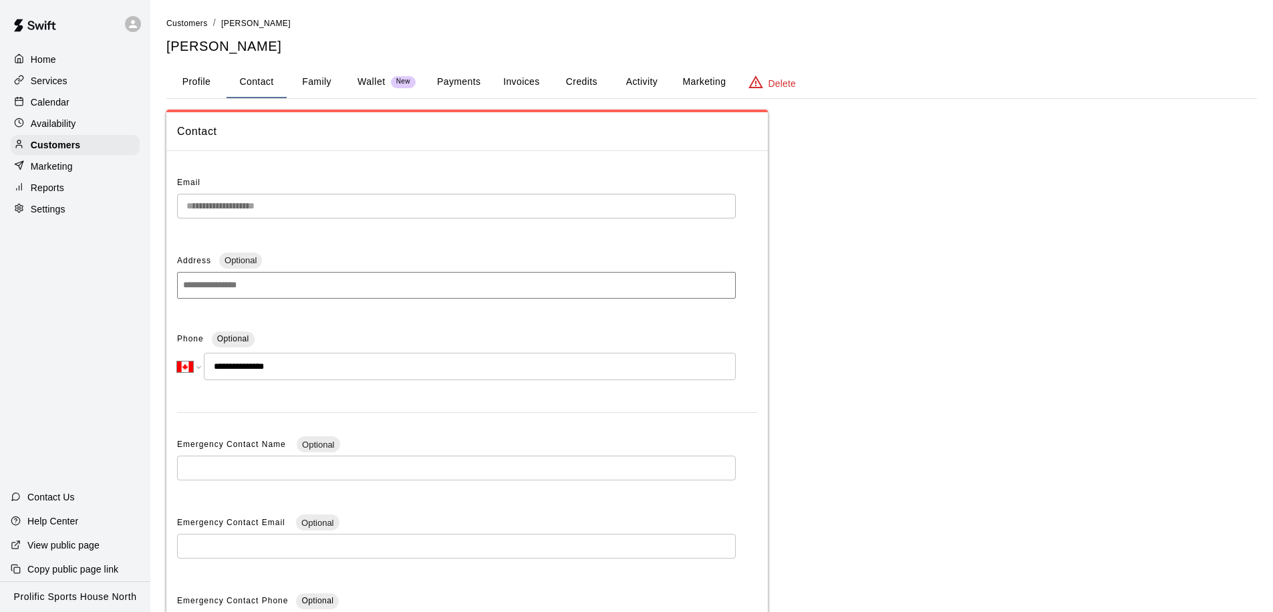
click at [186, 83] on button "Profile" at bounding box center [196, 82] width 60 height 32
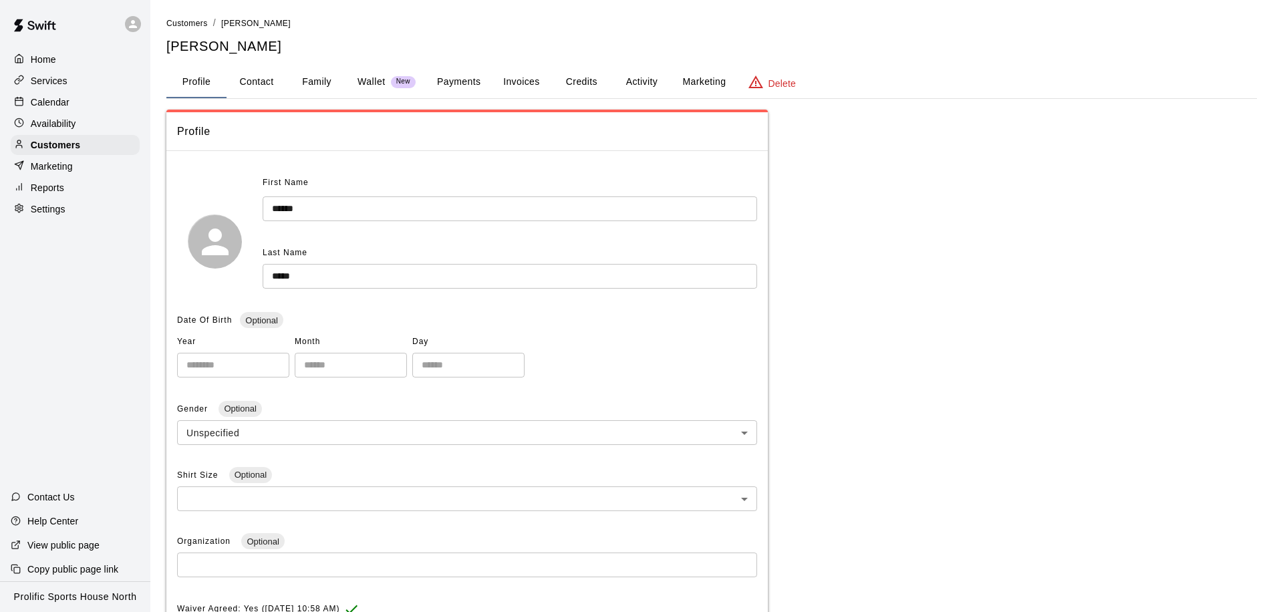
click at [330, 81] on button "Family" at bounding box center [317, 82] width 60 height 32
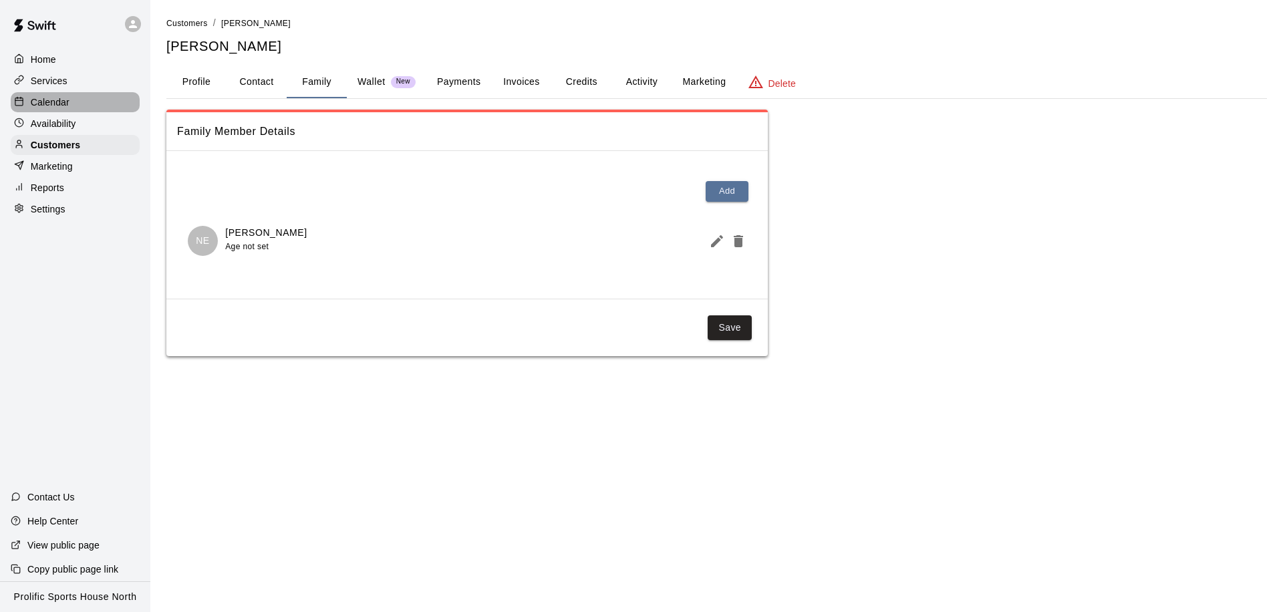
click at [75, 106] on div "Calendar" at bounding box center [75, 102] width 129 height 20
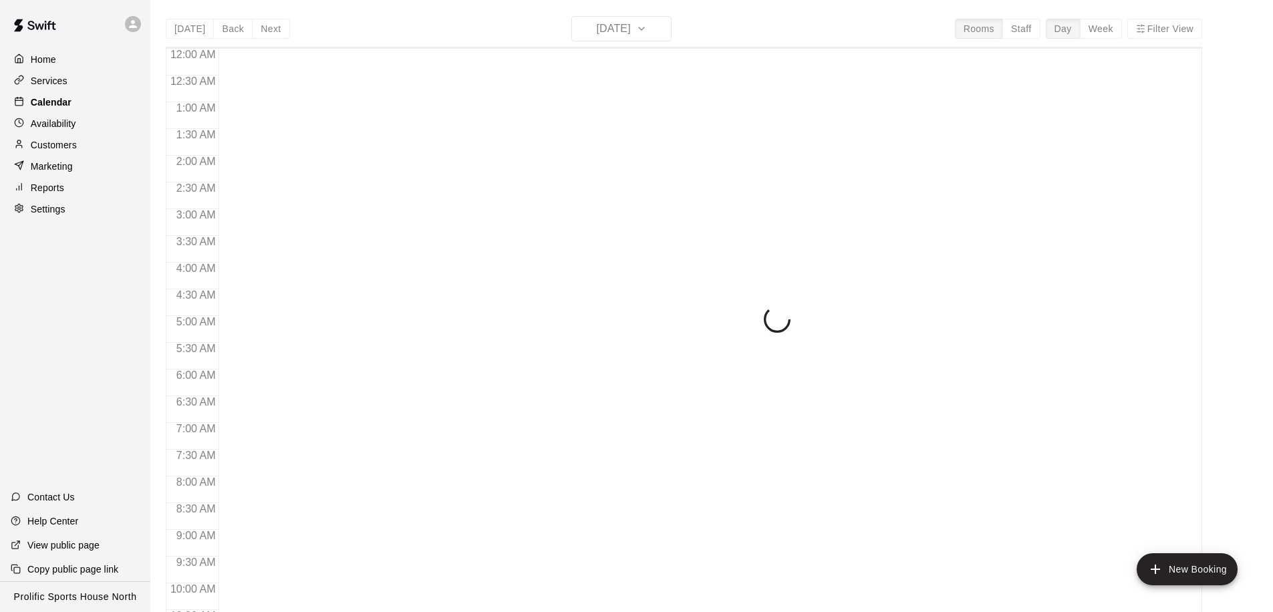
scroll to position [704, 0]
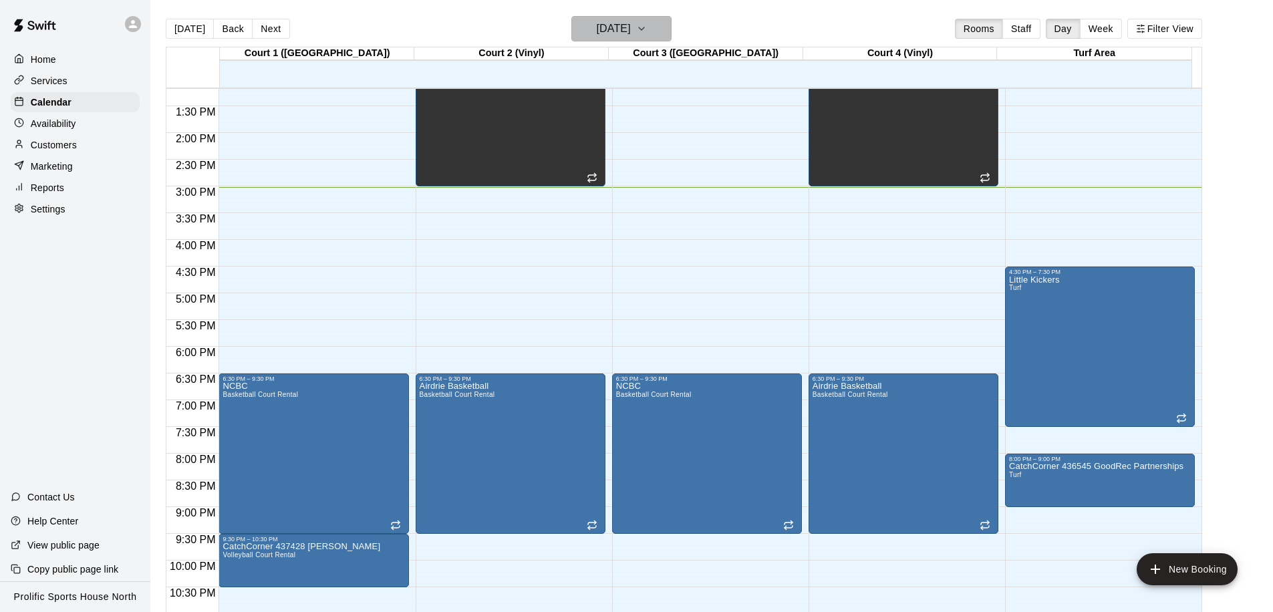
click at [625, 29] on h6 "[DATE]" at bounding box center [614, 28] width 34 height 19
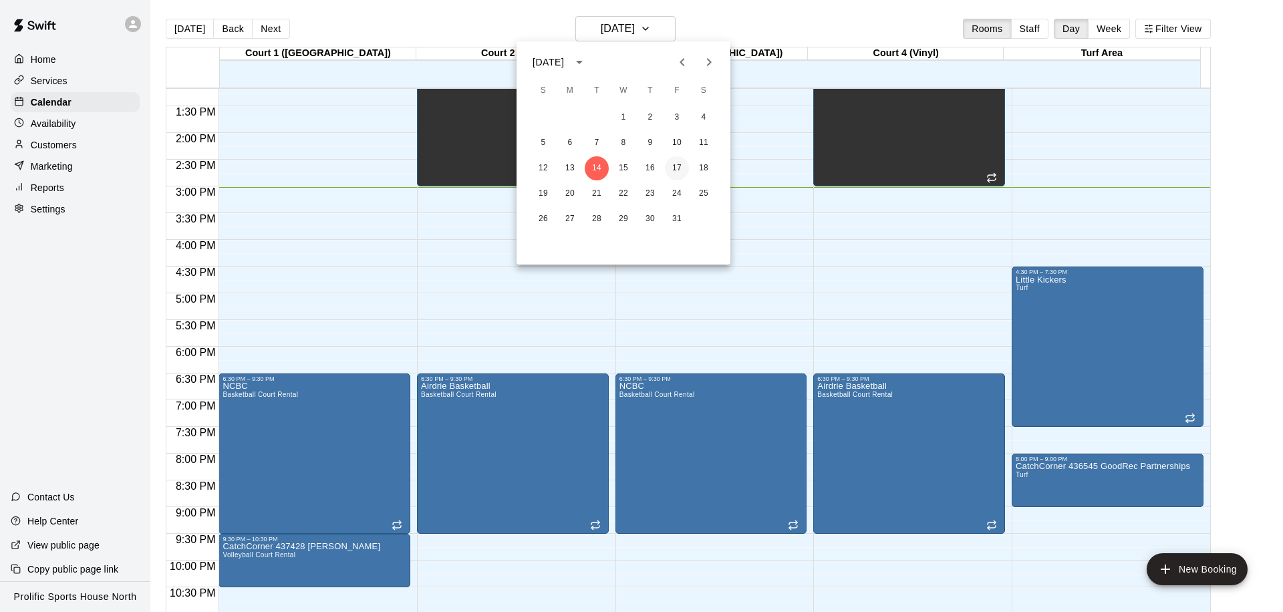
click at [674, 161] on button "17" at bounding box center [677, 168] width 24 height 24
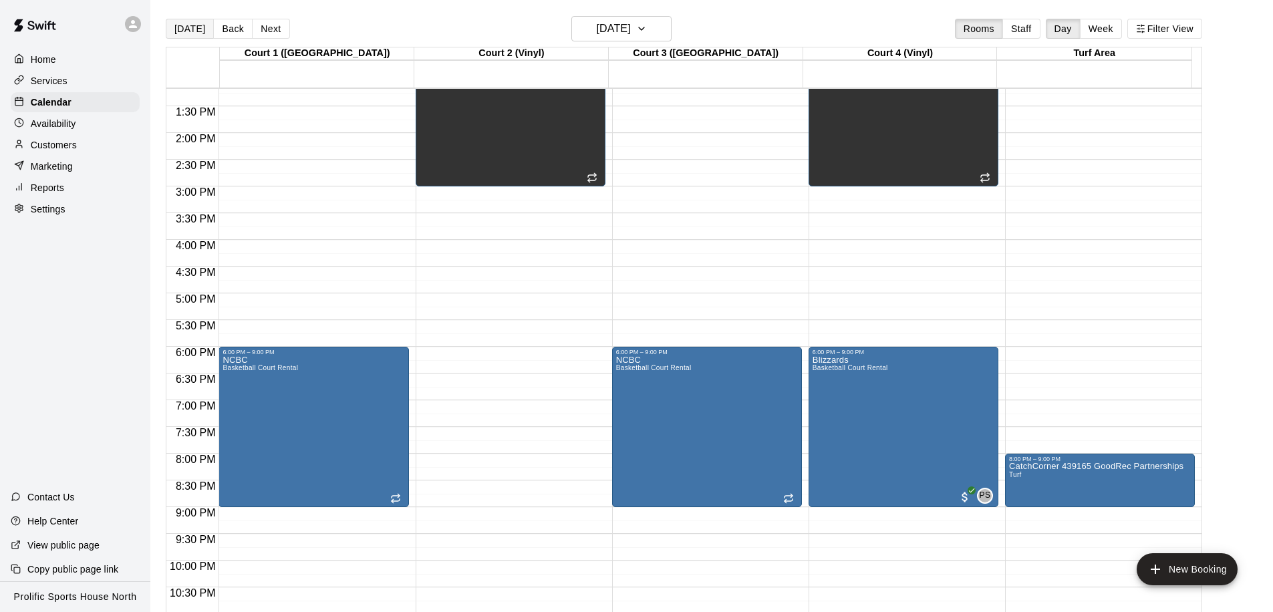
click at [181, 26] on button "[DATE]" at bounding box center [190, 29] width 48 height 20
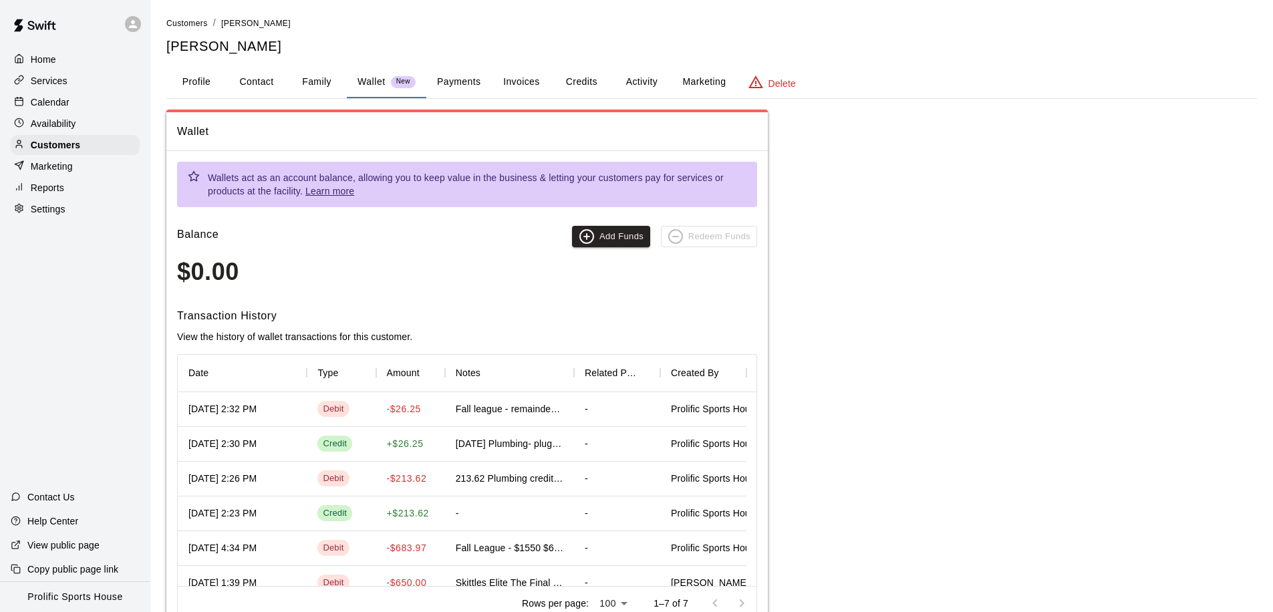
click at [63, 98] on p "Calendar" at bounding box center [50, 102] width 39 height 13
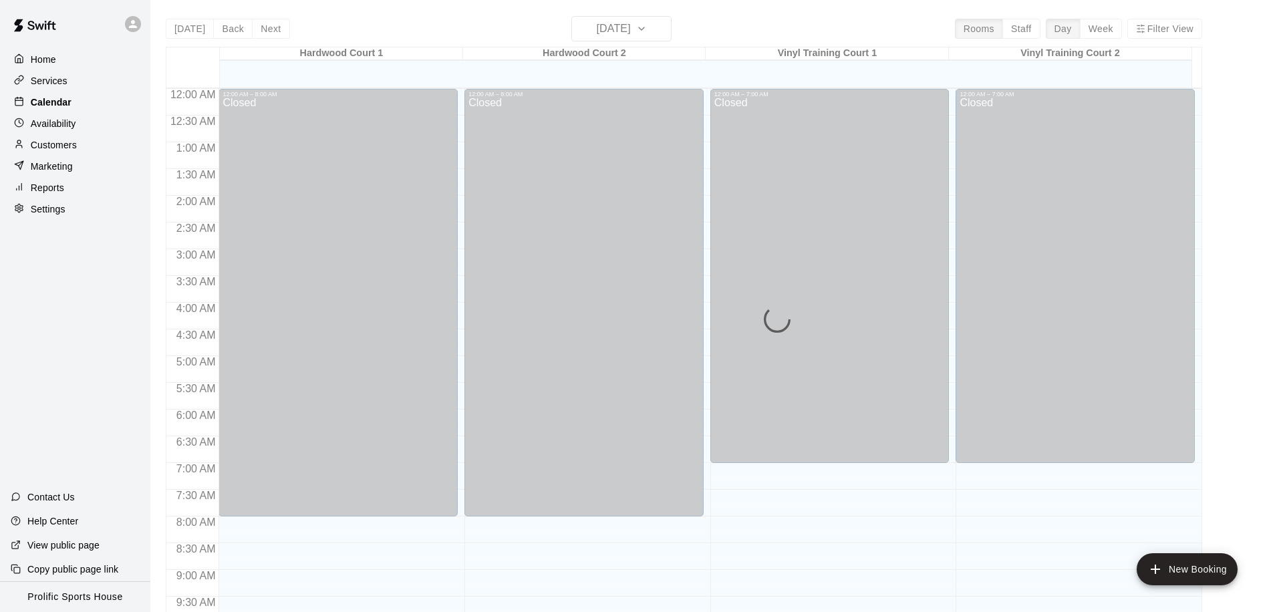
scroll to position [704, 0]
